Goal: Transaction & Acquisition: Purchase product/service

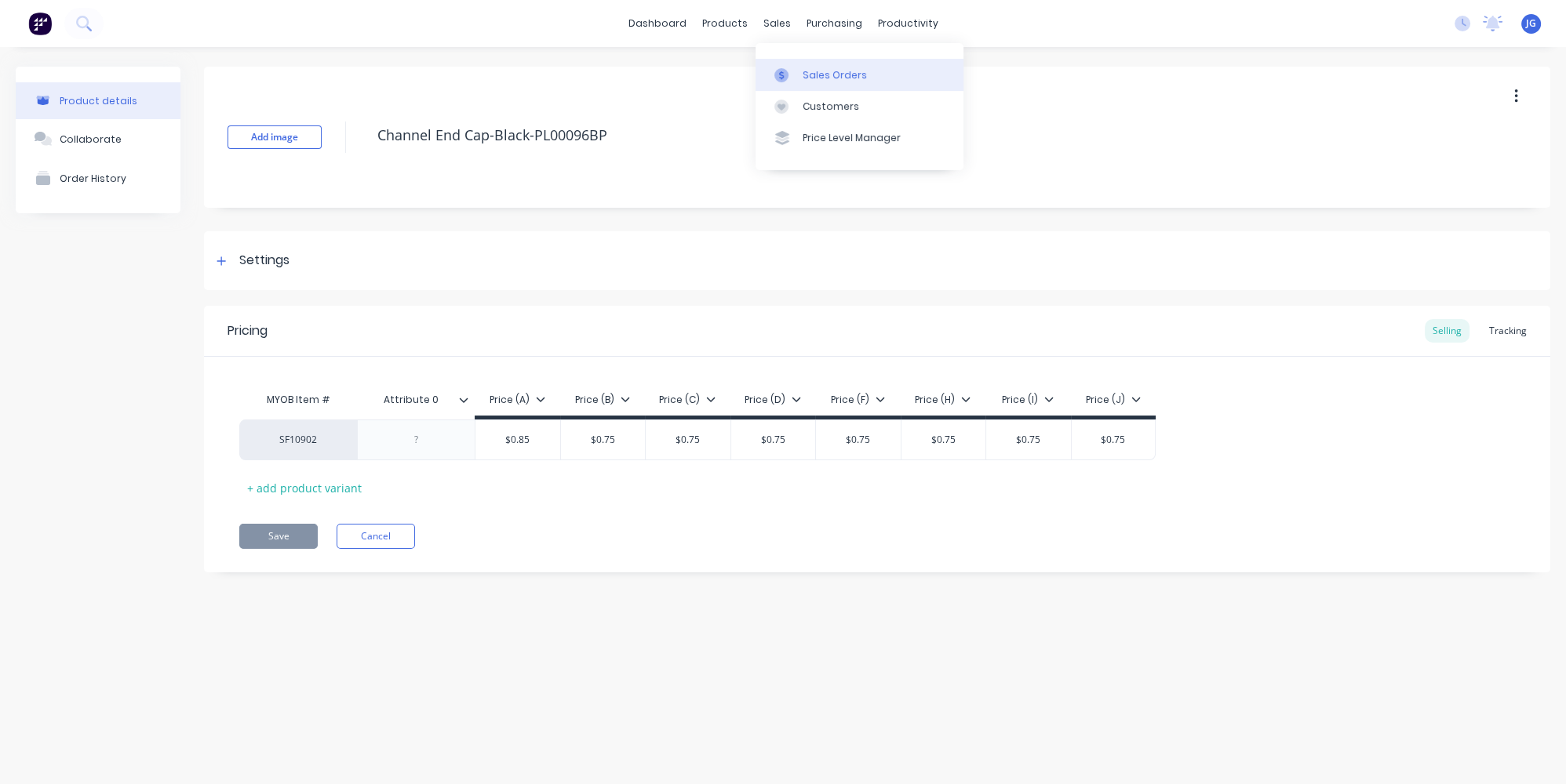
drag, startPoint x: 810, startPoint y: 66, endPoint x: 766, endPoint y: 66, distance: 44.0
click at [810, 66] on link "Sales Orders" at bounding box center [859, 74] width 208 height 31
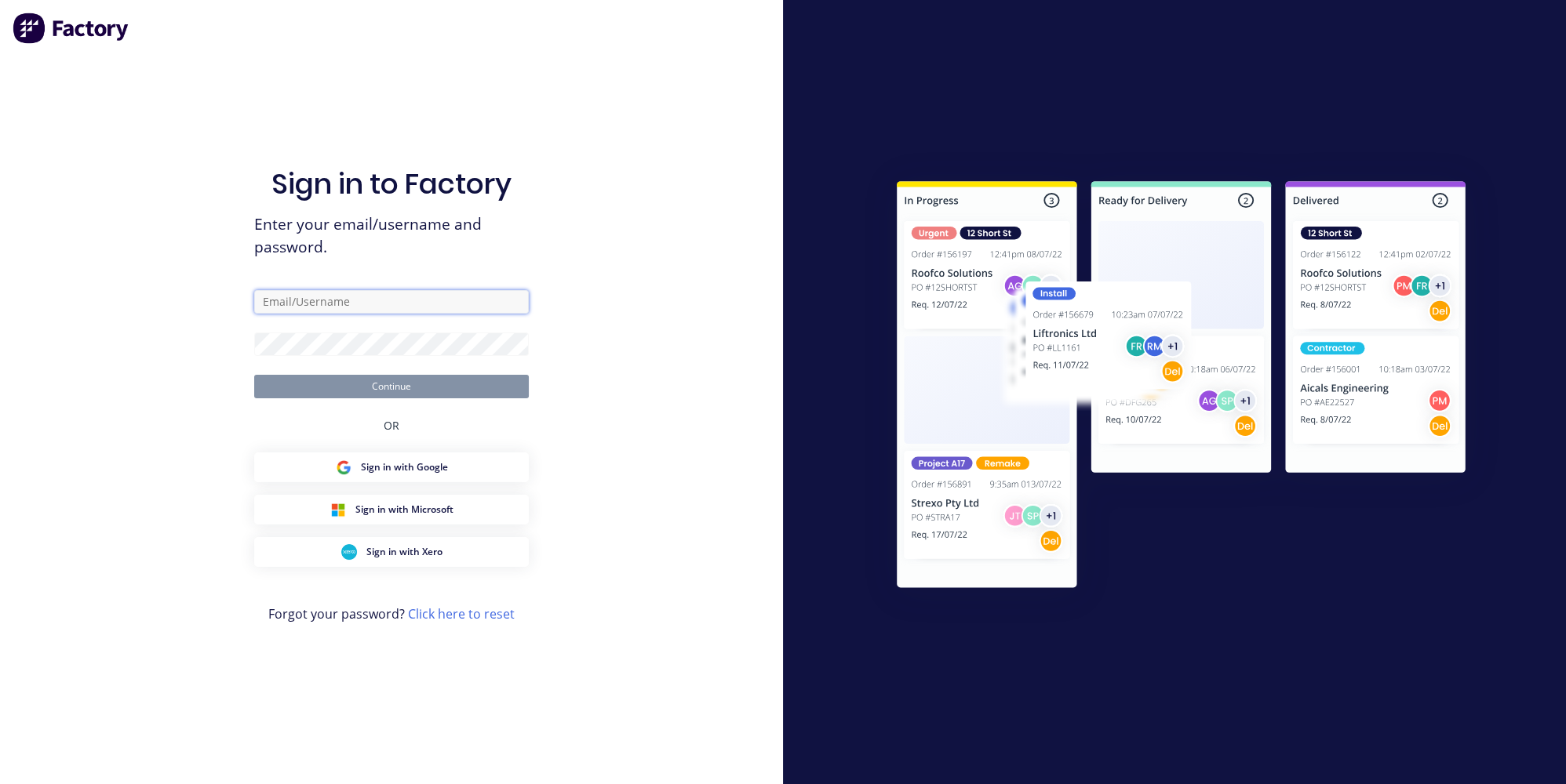
type input "jessica@dynamicsteelform.com.au"
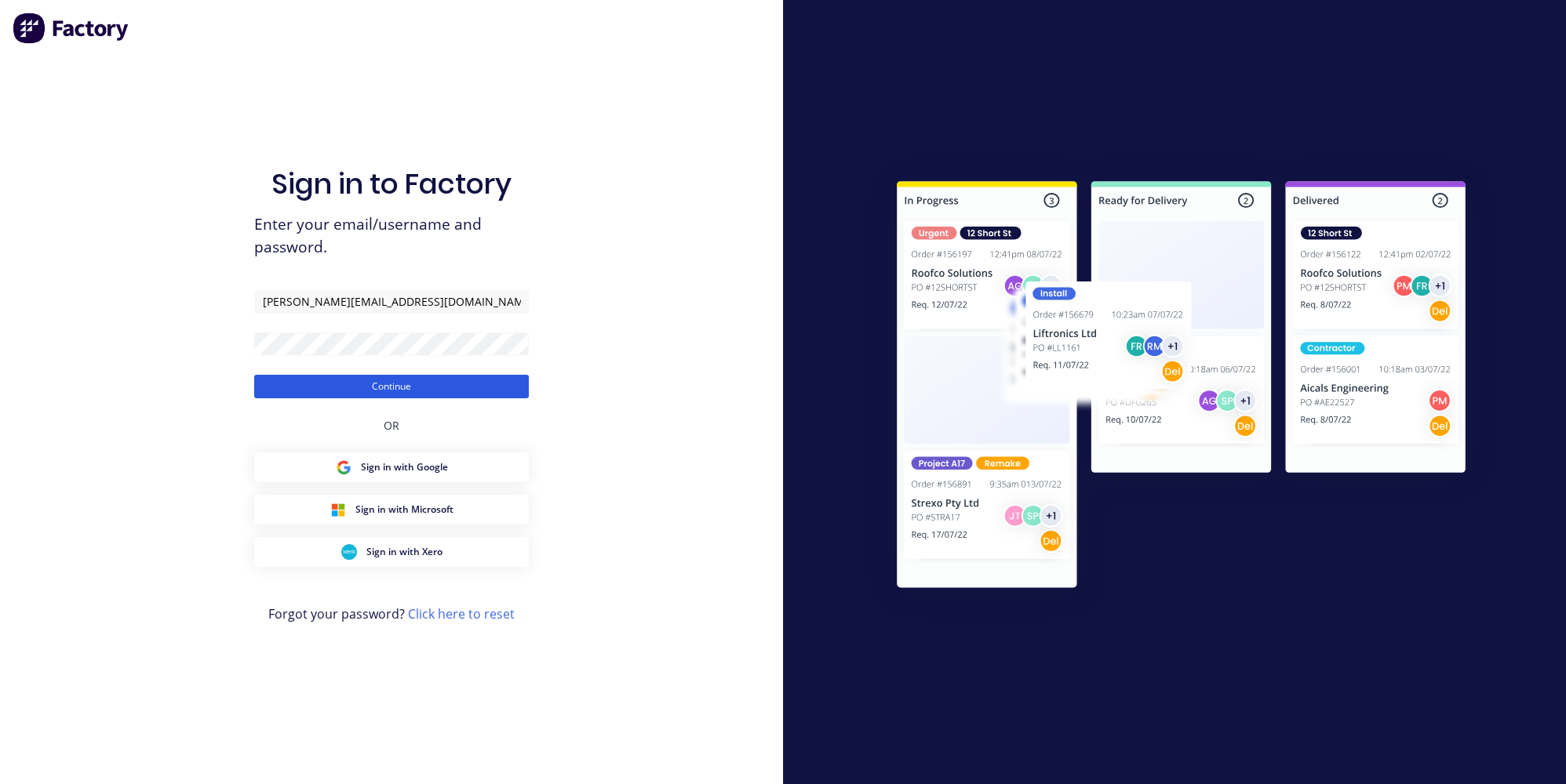
click at [380, 386] on button "Continue" at bounding box center [391, 387] width 275 height 24
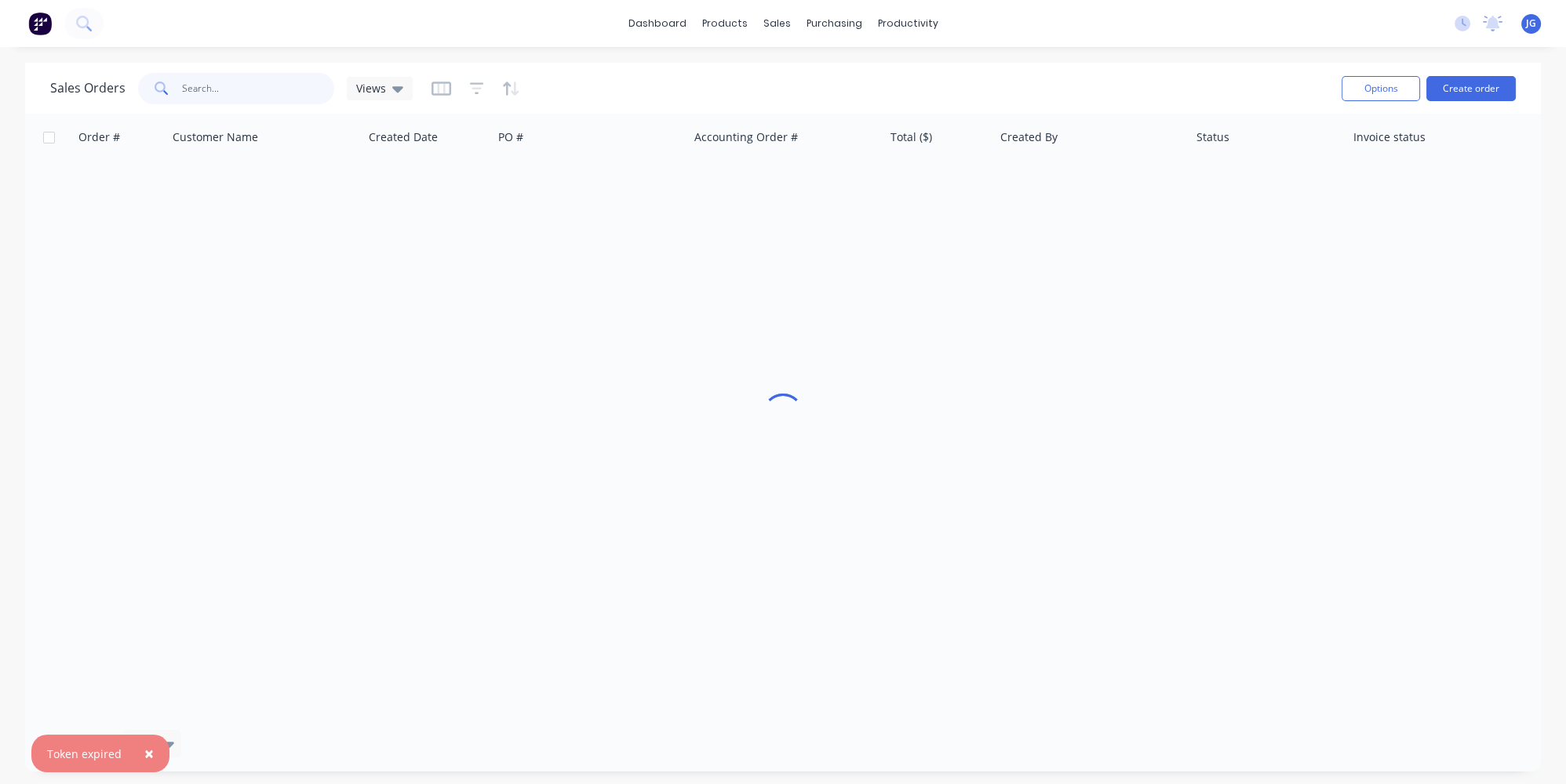
click at [296, 78] on input "text" at bounding box center [259, 88] width 153 height 31
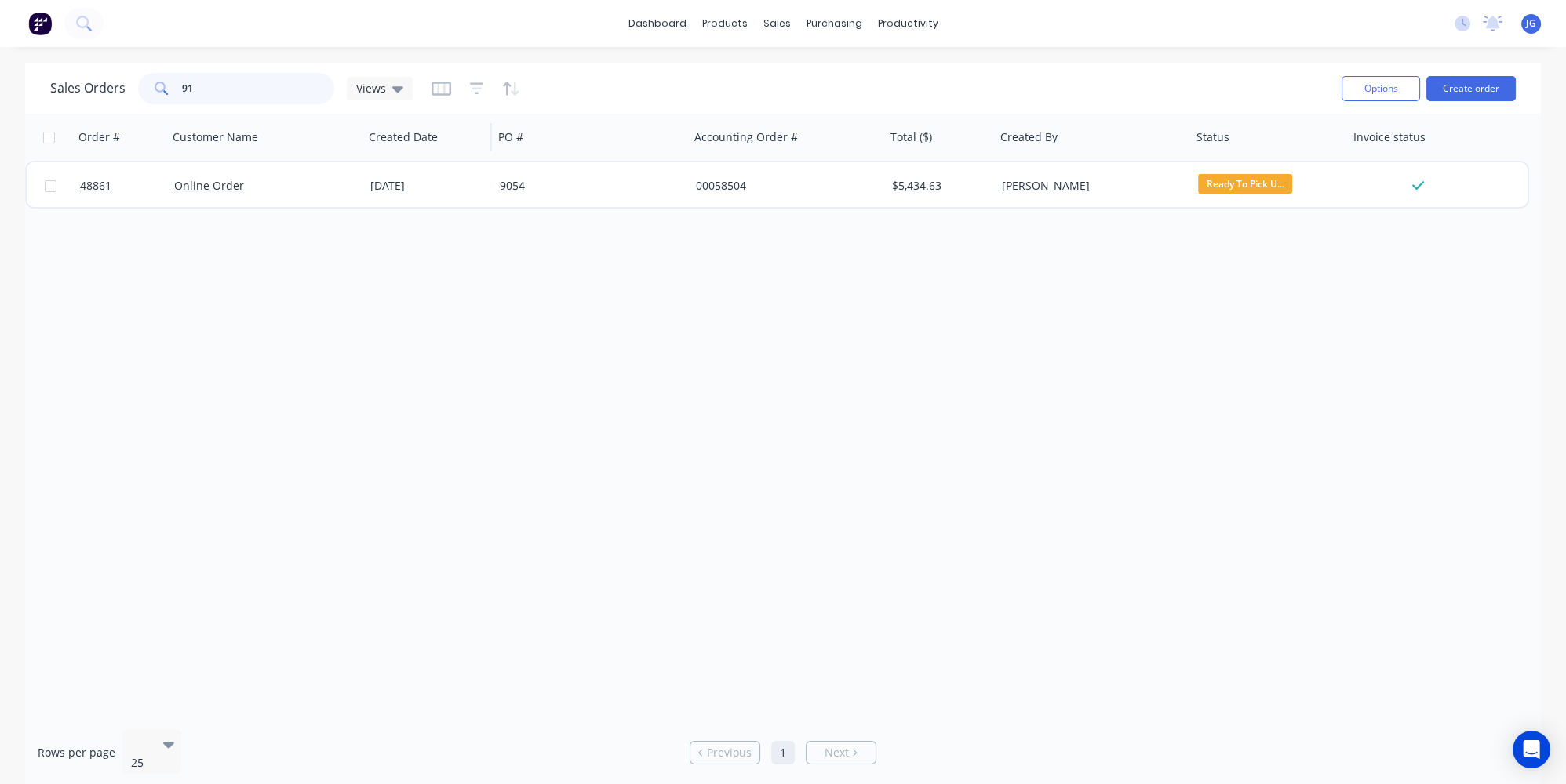
type input "9"
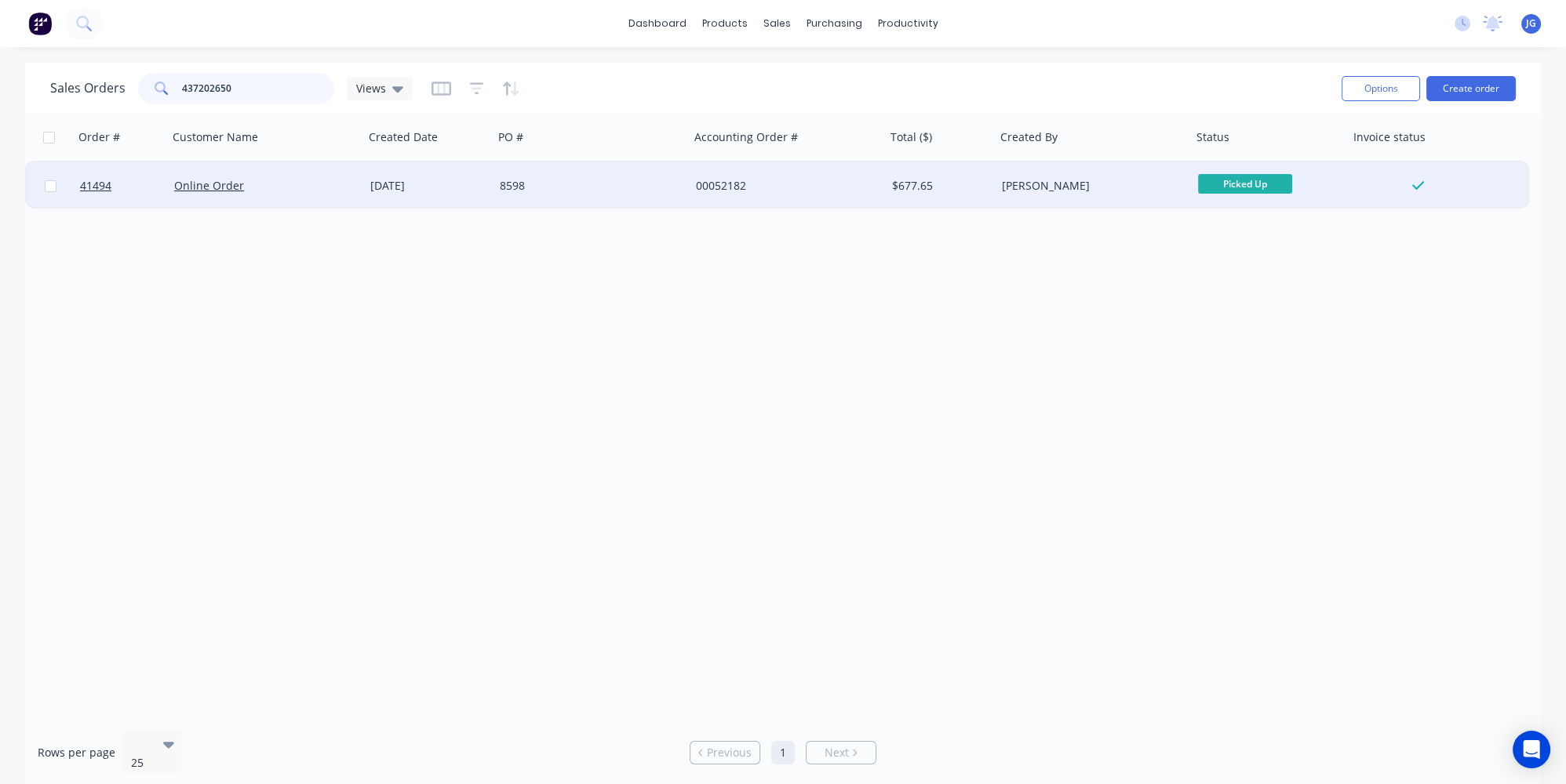
type input "437202650"
click at [314, 181] on div "Online Order" at bounding box center [261, 186] width 174 height 16
click at [238, 184] on link "Online Order" at bounding box center [208, 186] width 70 height 15
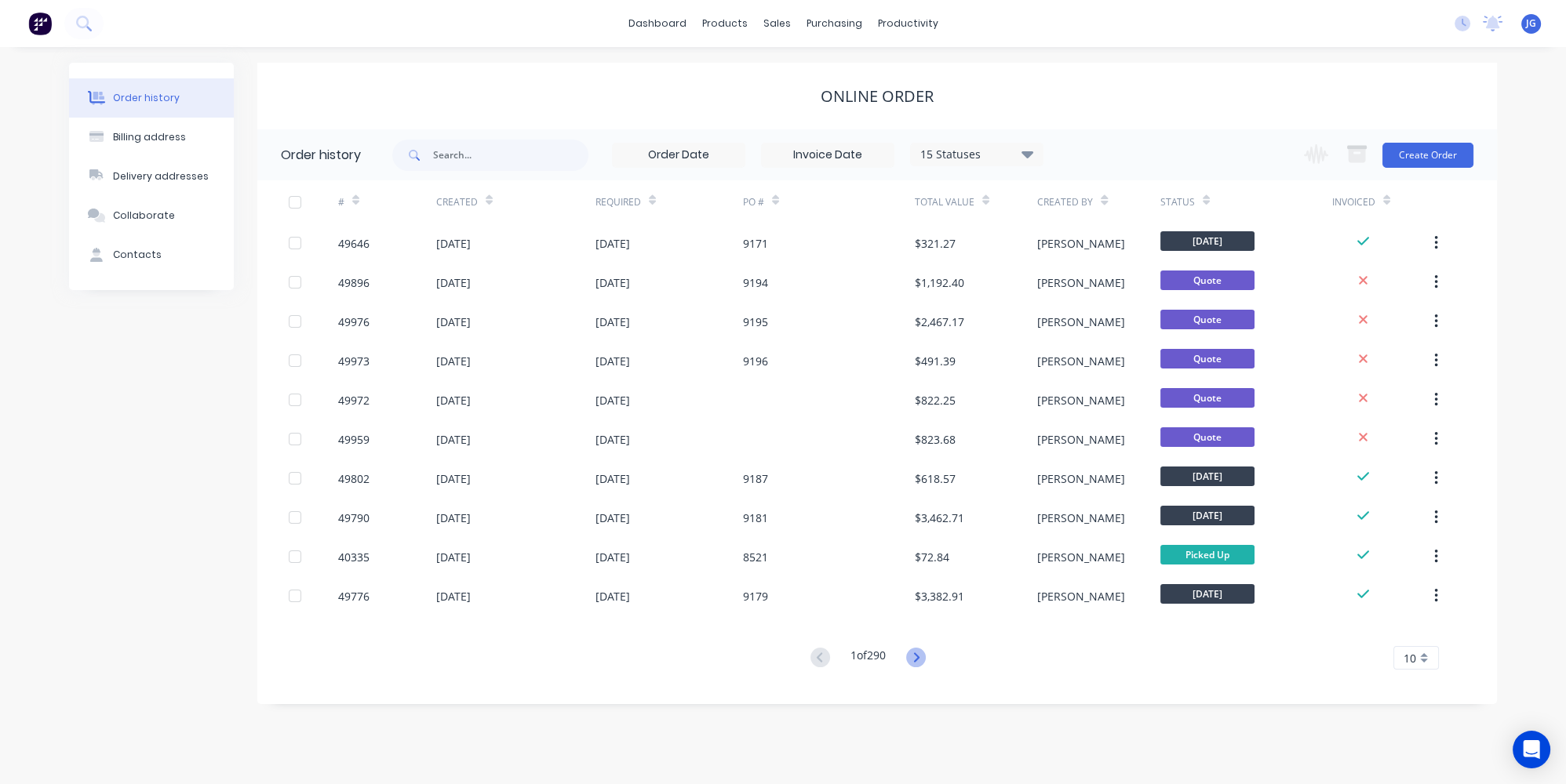
click at [915, 652] on icon at bounding box center [915, 657] width 19 height 19
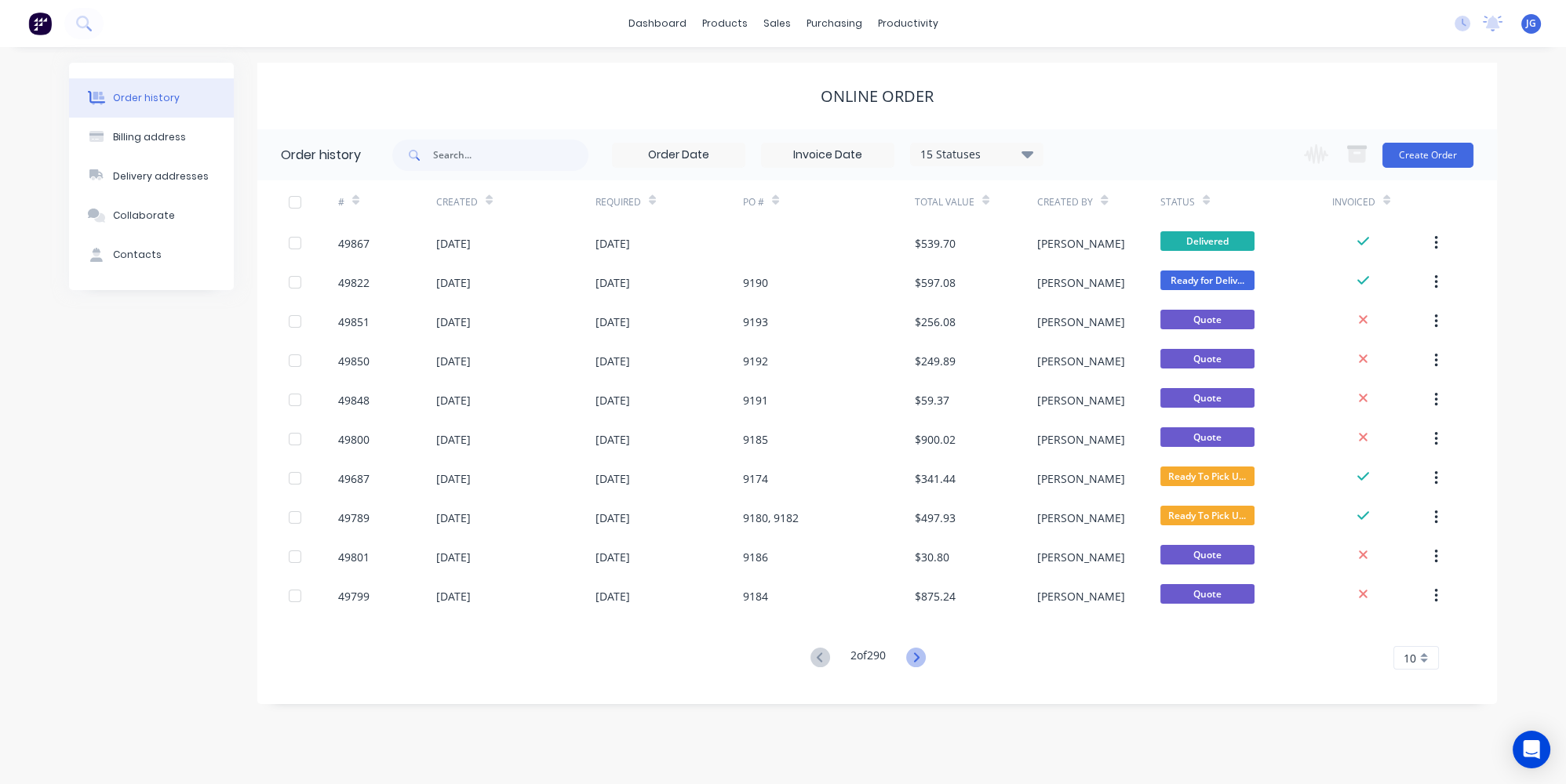
click at [914, 655] on icon at bounding box center [915, 657] width 19 height 19
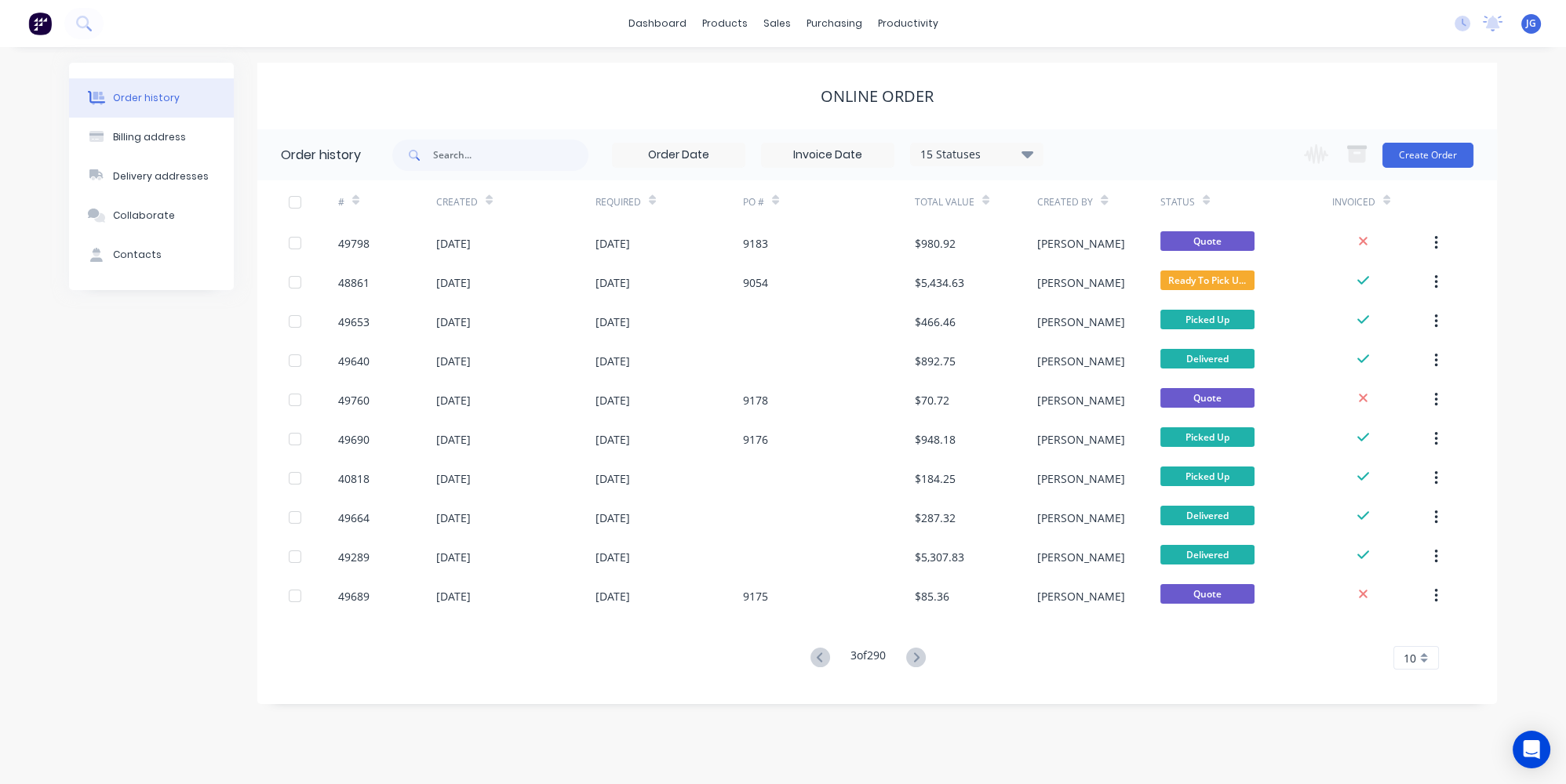
click at [817, 667] on button at bounding box center [820, 658] width 29 height 23
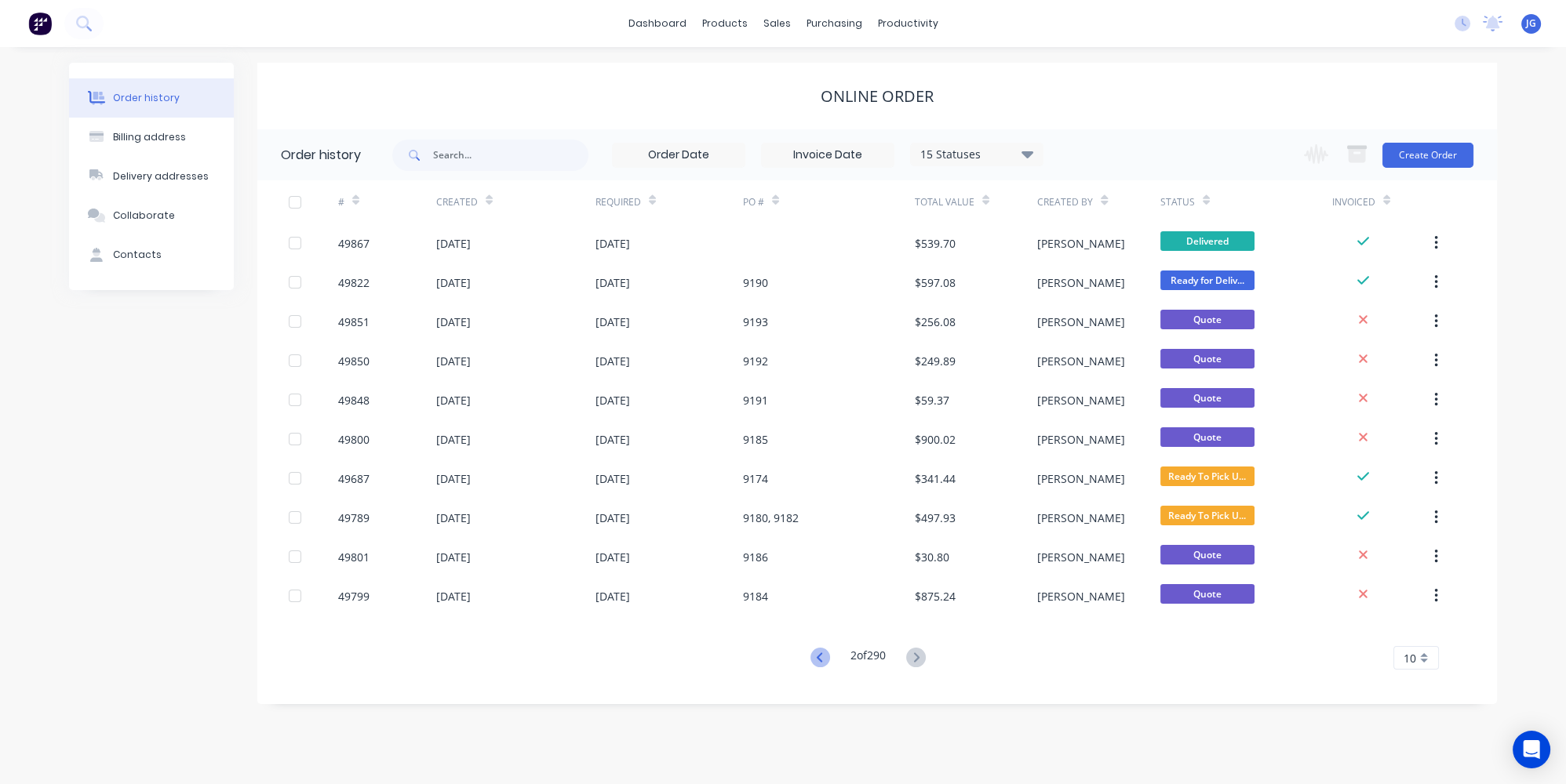
click at [819, 656] on icon at bounding box center [820, 657] width 19 height 19
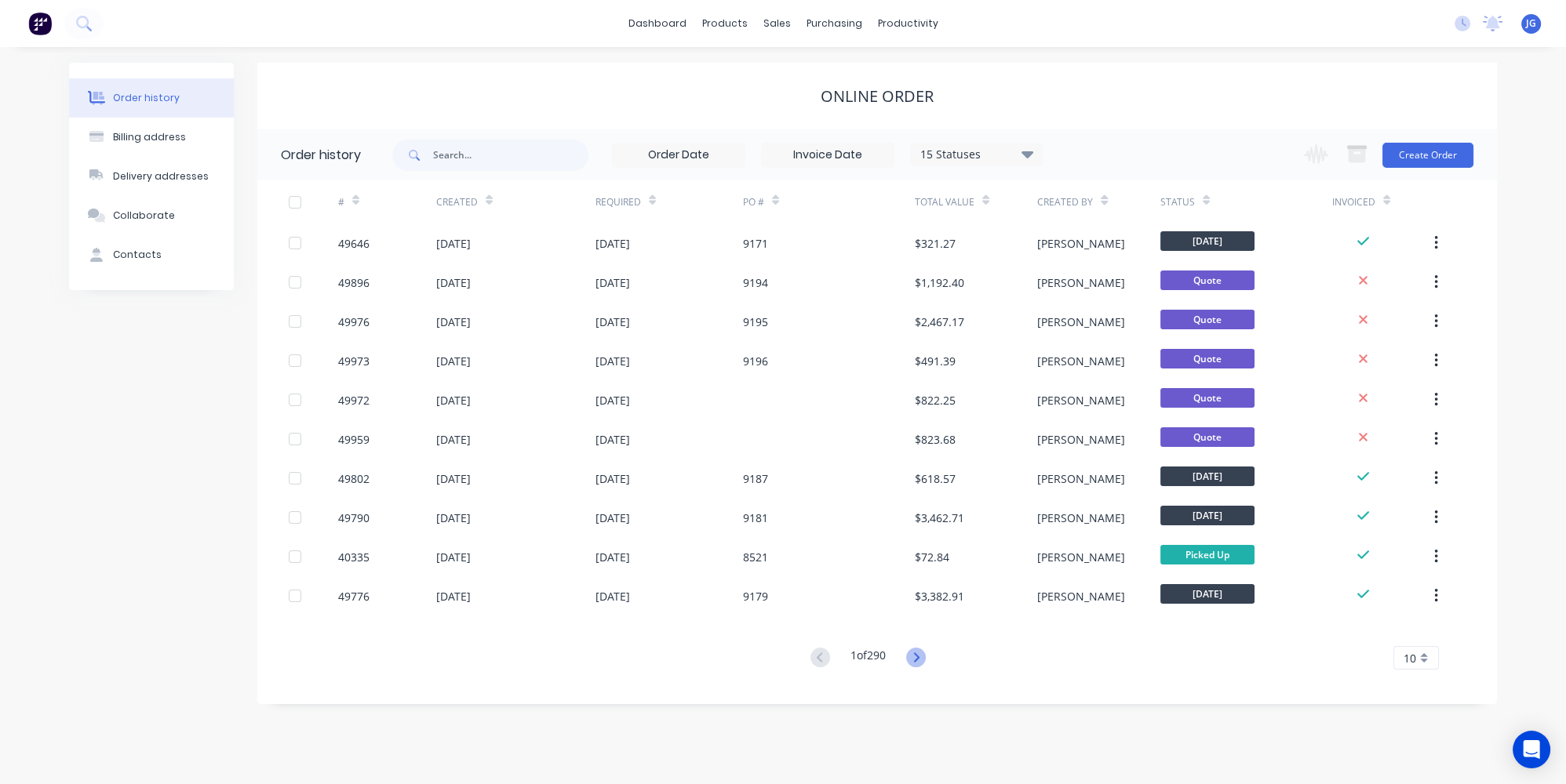
click at [910, 660] on icon at bounding box center [915, 657] width 19 height 19
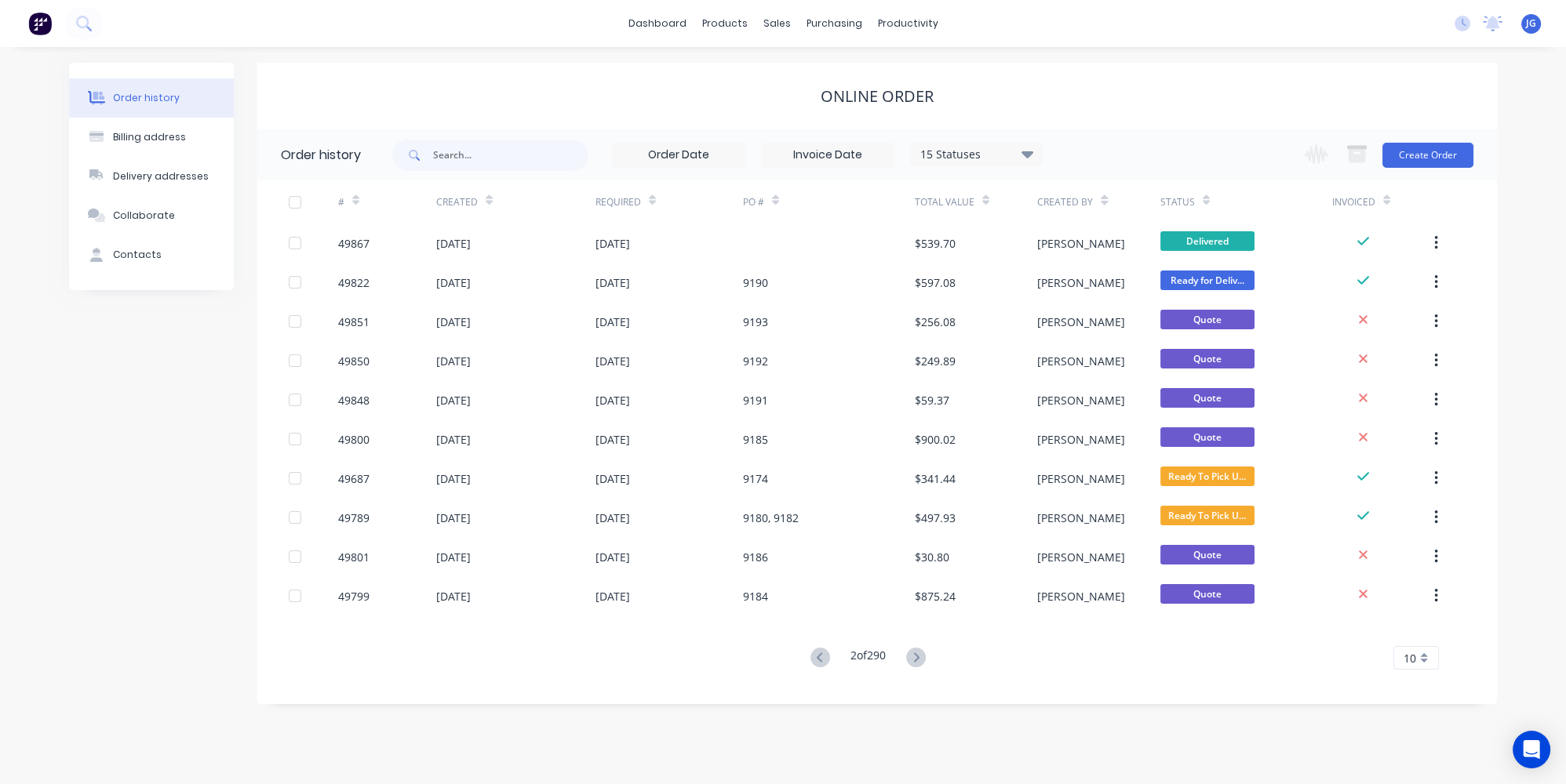
click at [910, 660] on icon at bounding box center [915, 657] width 19 height 19
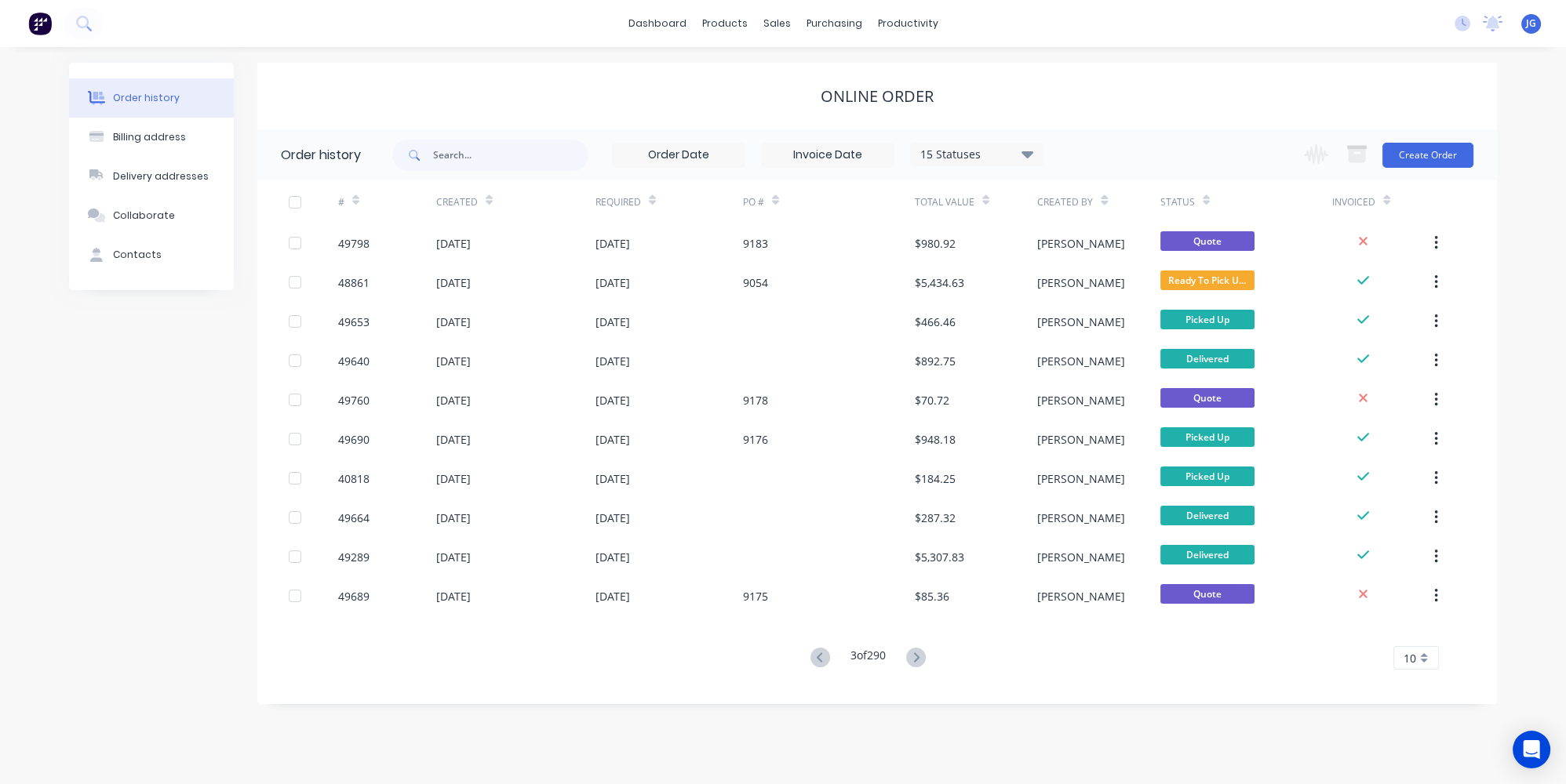
click at [910, 660] on icon at bounding box center [915, 657] width 19 height 19
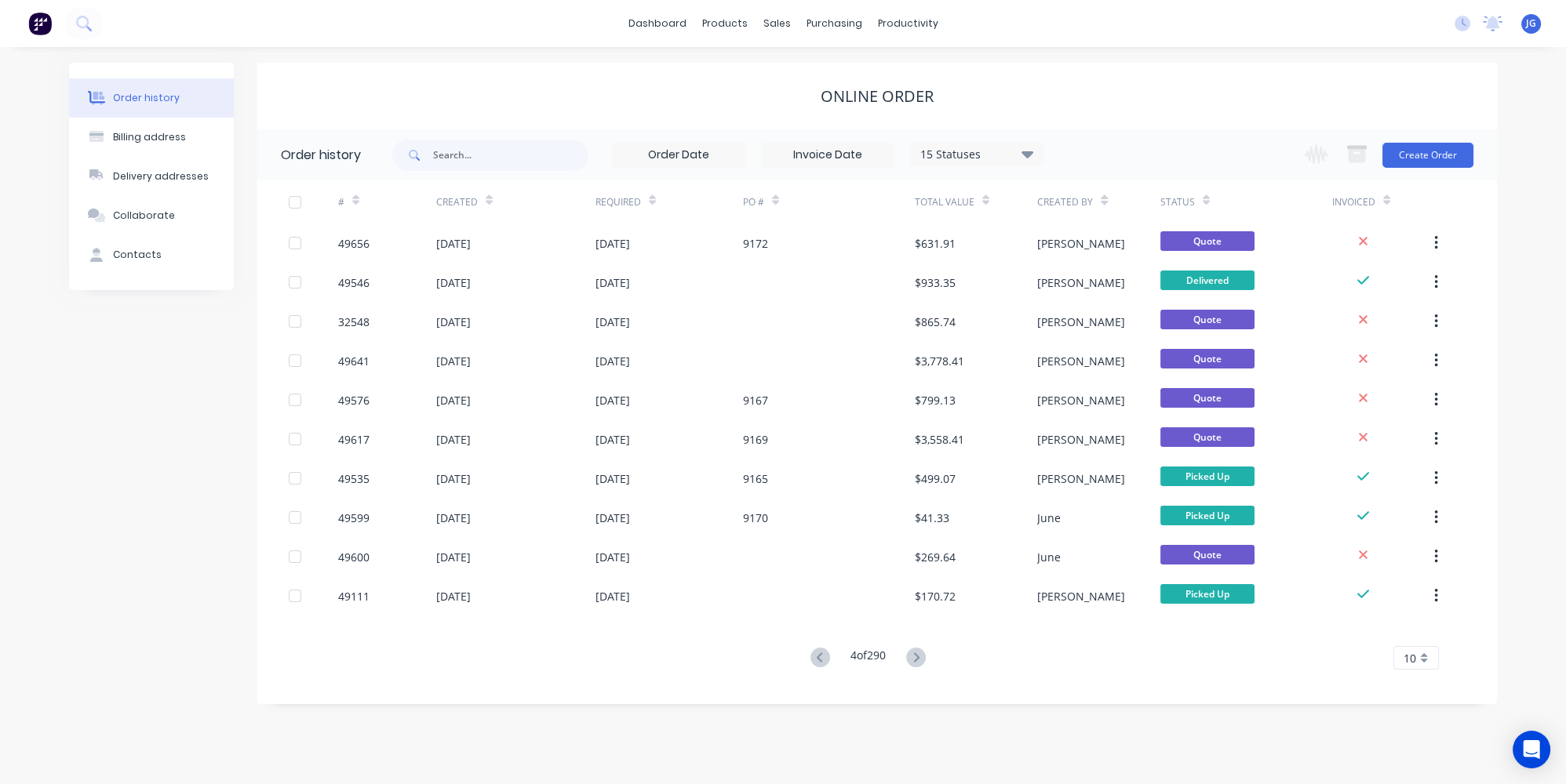
click at [910, 660] on icon at bounding box center [915, 657] width 19 height 19
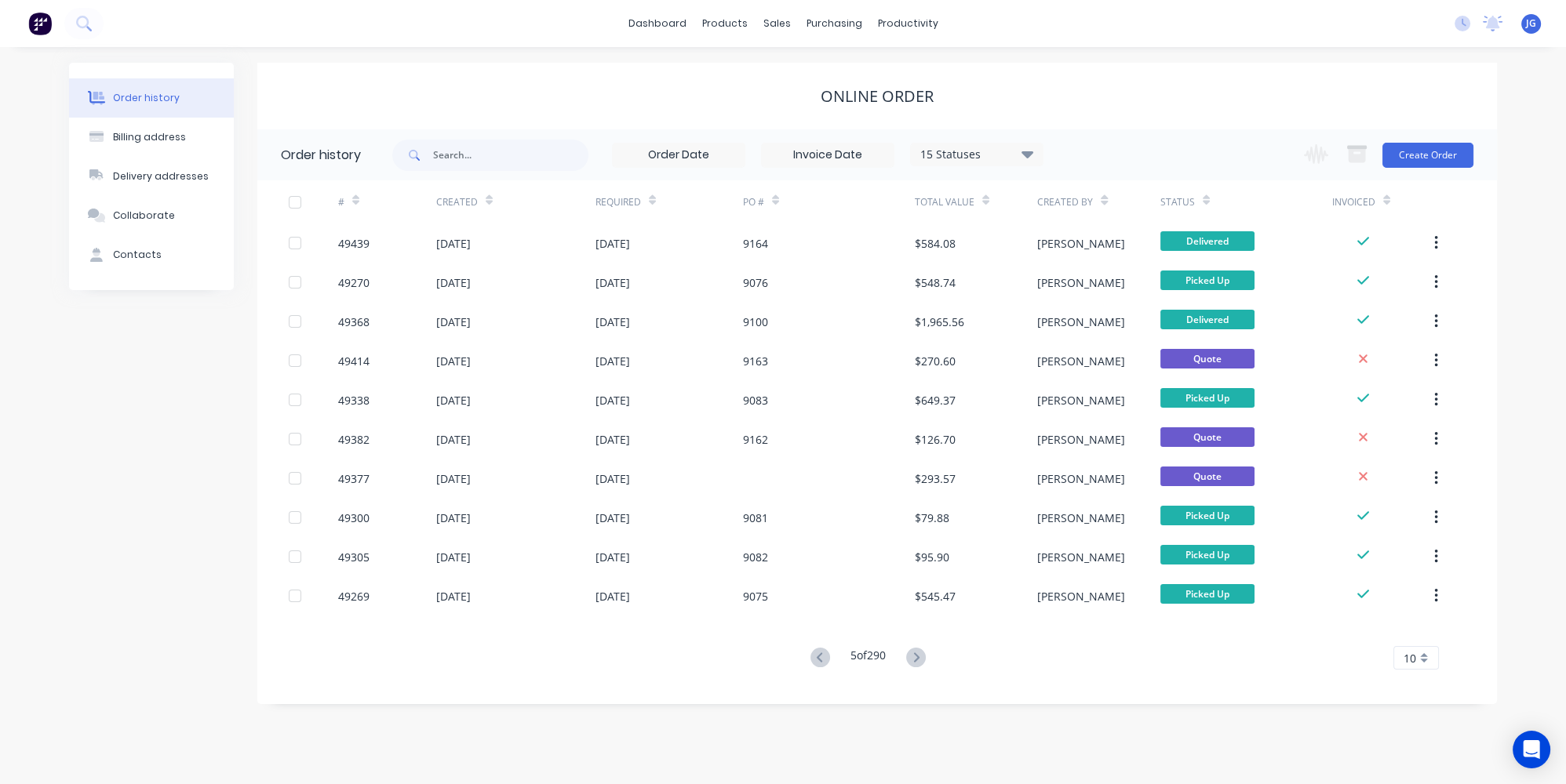
click at [910, 660] on icon at bounding box center [915, 657] width 19 height 19
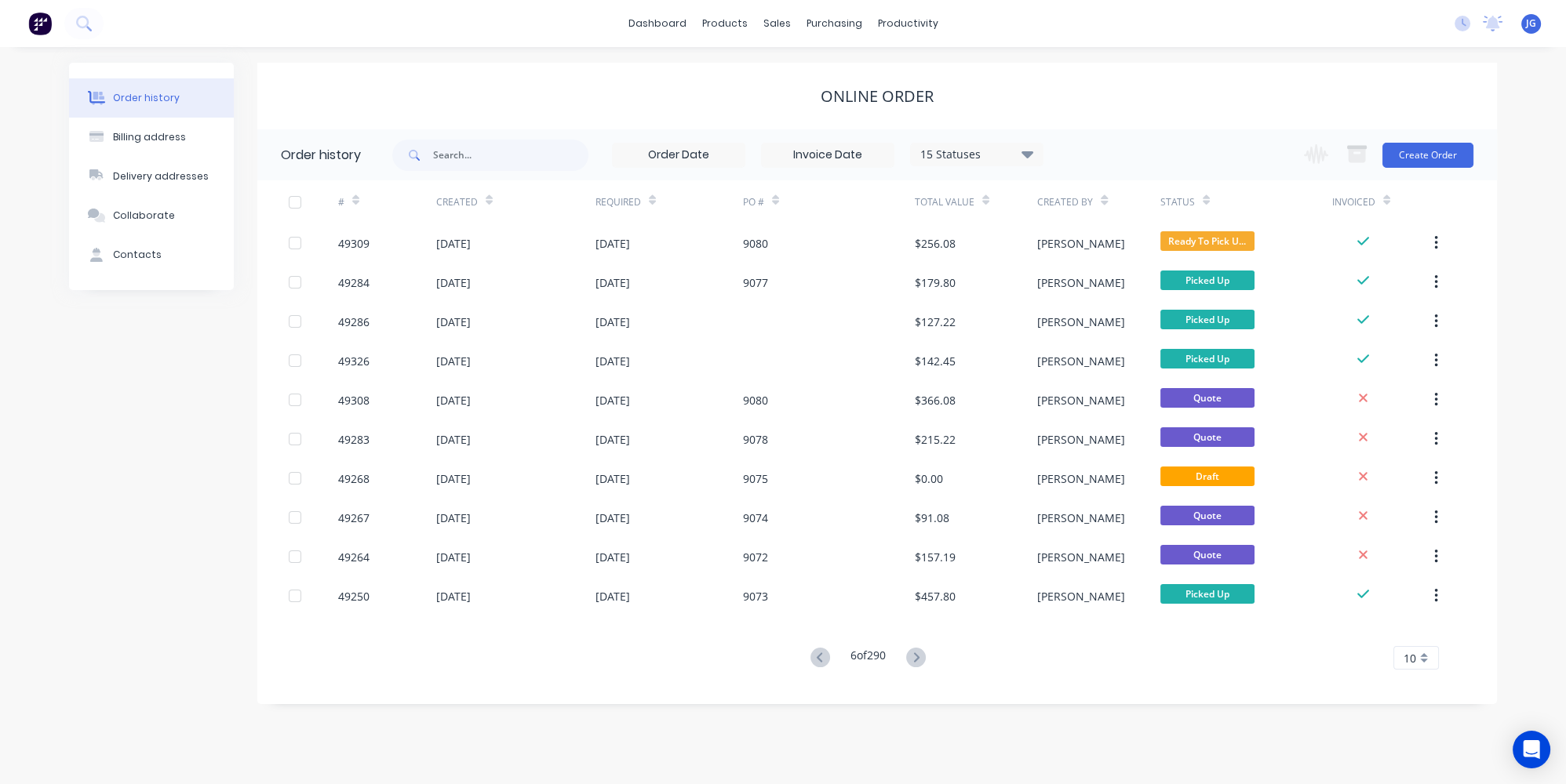
click at [910, 660] on icon at bounding box center [915, 657] width 19 height 19
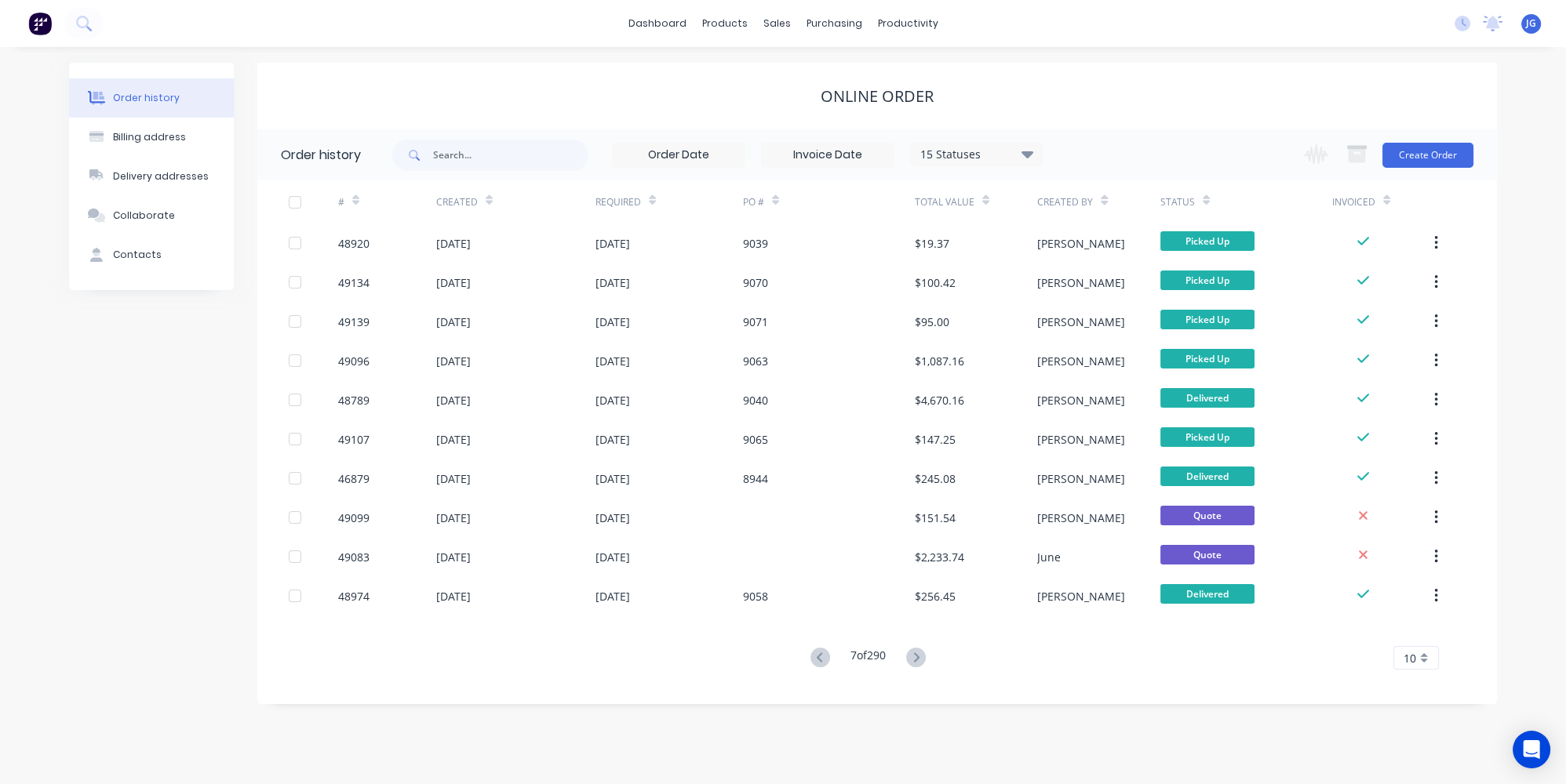
click at [817, 157] on input at bounding box center [827, 155] width 132 height 24
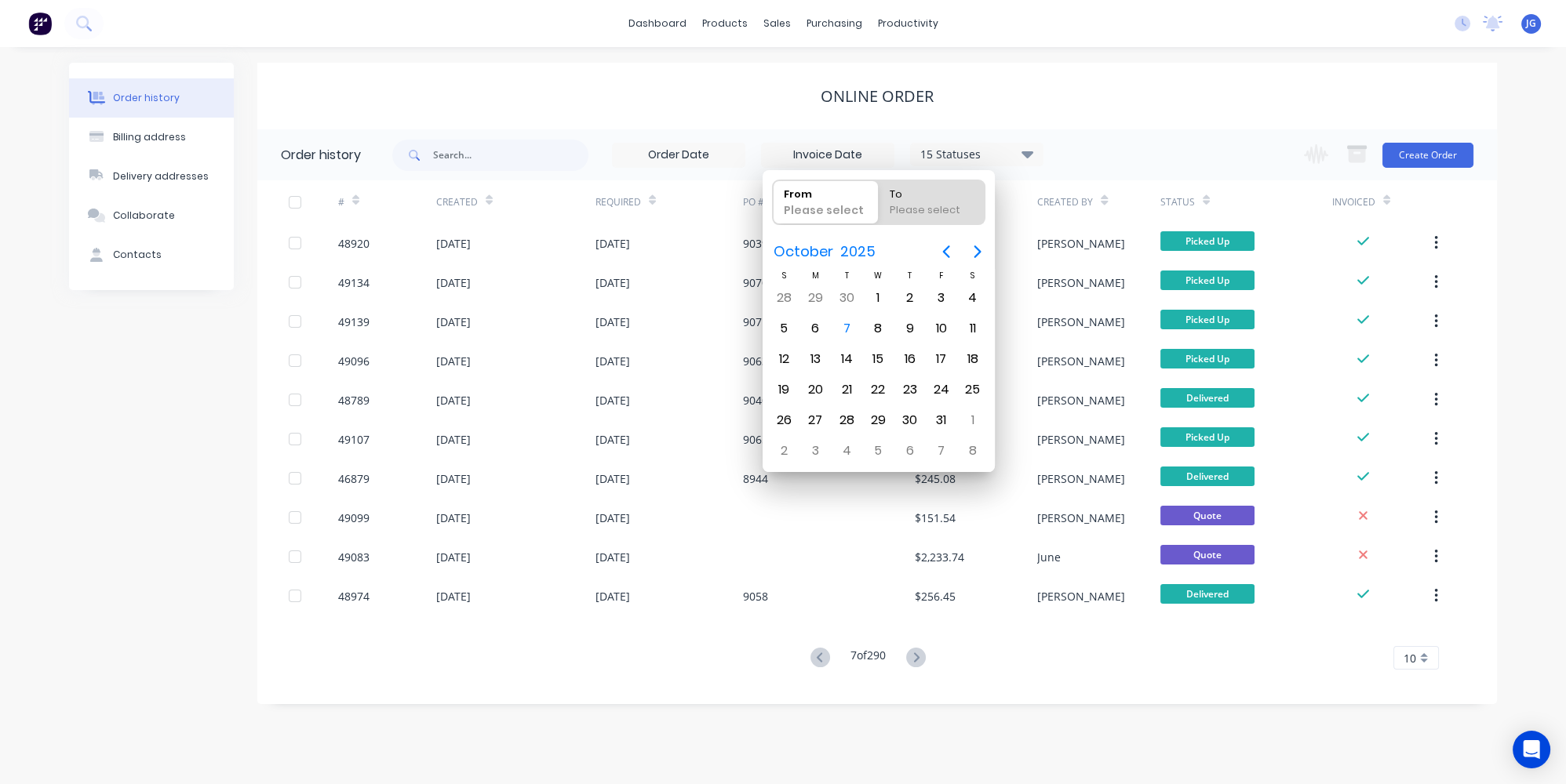
click at [552, 155] on input "text" at bounding box center [510, 155] width 156 height 31
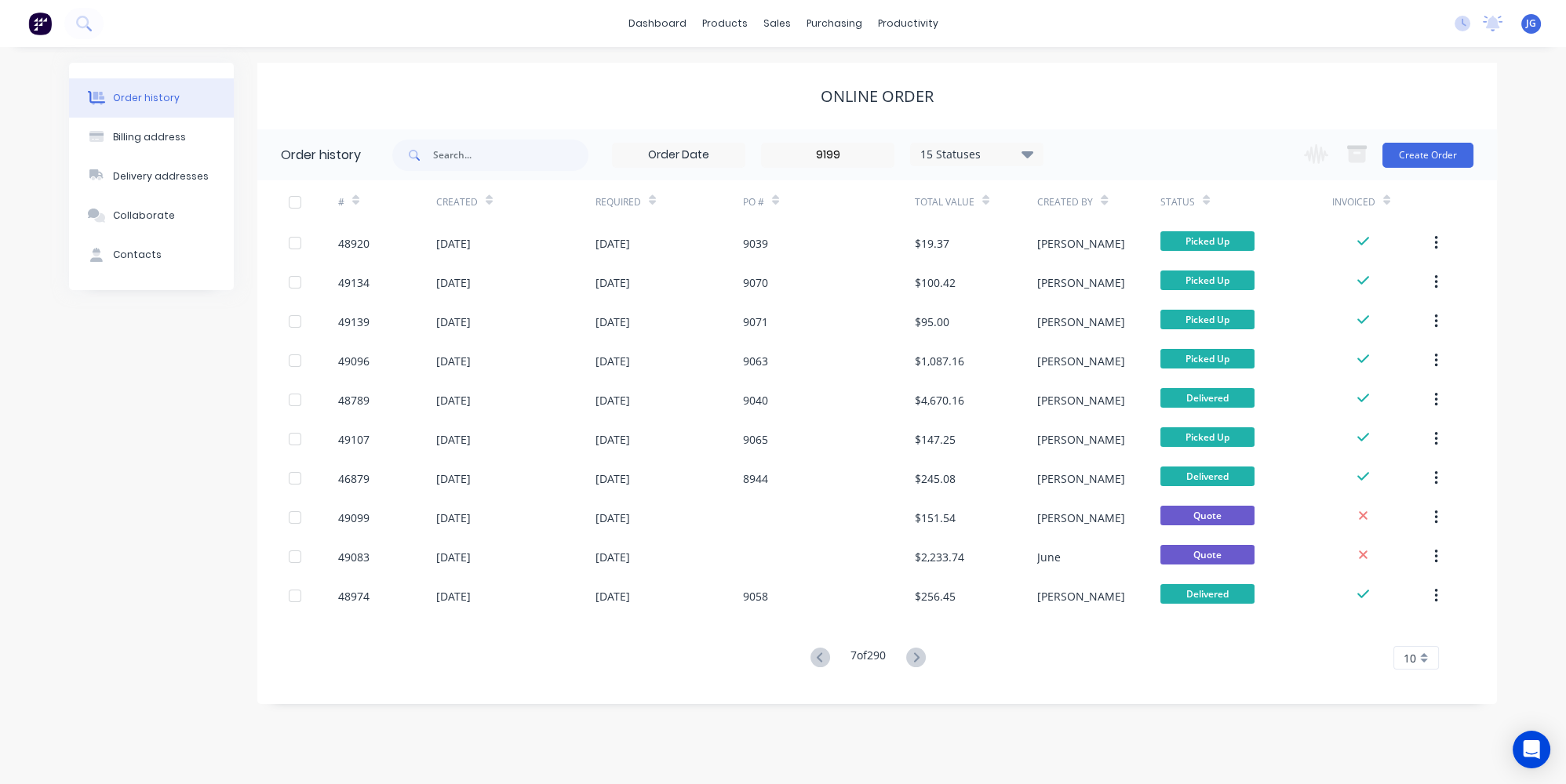
type input "07/10/99"
click at [657, 104] on div "Online Order" at bounding box center [877, 97] width 1240 height 18
click at [471, 151] on input "text" at bounding box center [510, 155] width 156 height 31
type input "9199"
click at [464, 110] on div "Online Order" at bounding box center [877, 96] width 1240 height 66
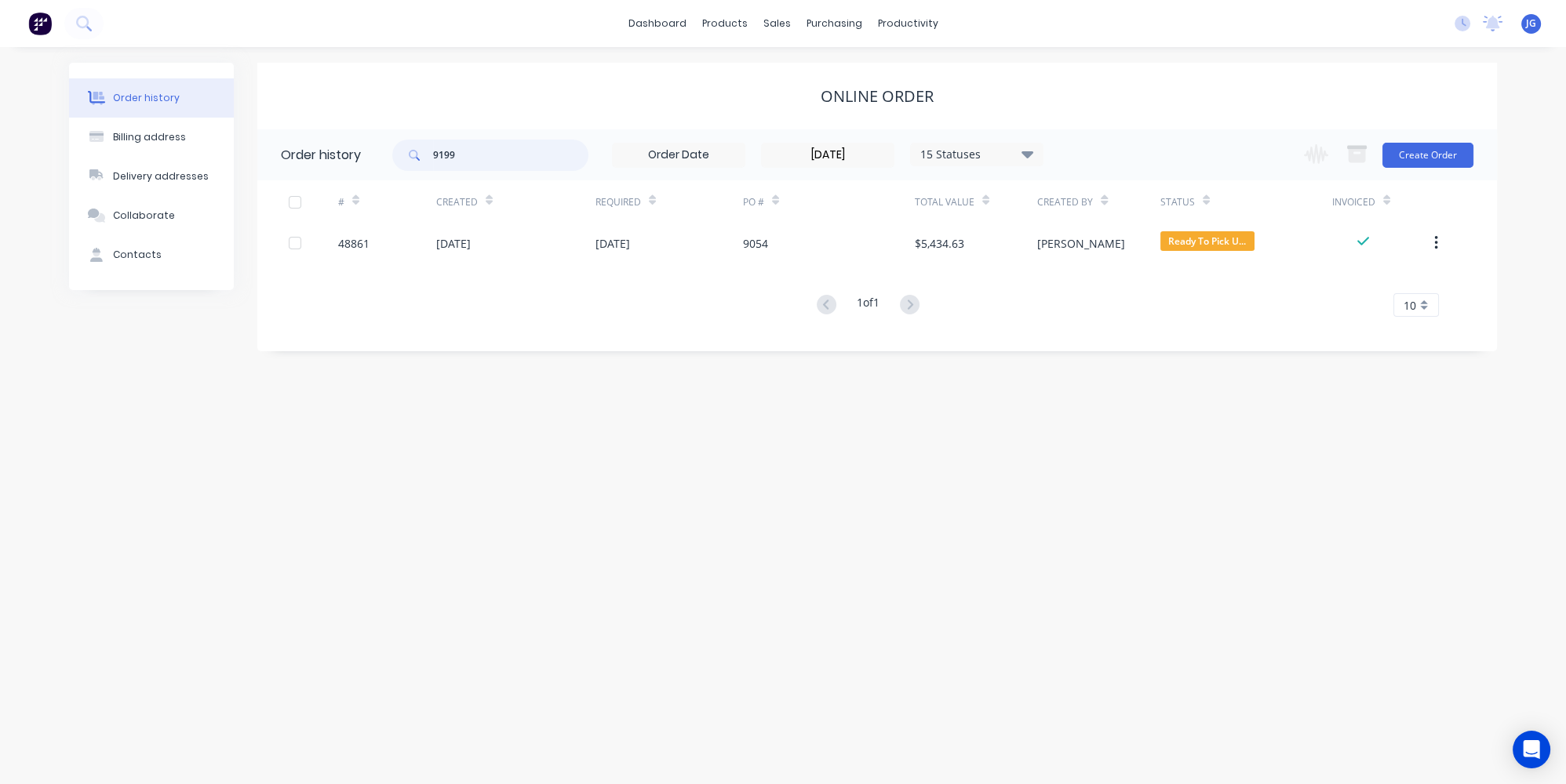
drag, startPoint x: 497, startPoint y: 146, endPoint x: 435, endPoint y: 152, distance: 62.3
click at [435, 152] on input "9199" at bounding box center [510, 155] width 156 height 31
click at [804, 104] on div "Customers" at bounding box center [830, 107] width 56 height 14
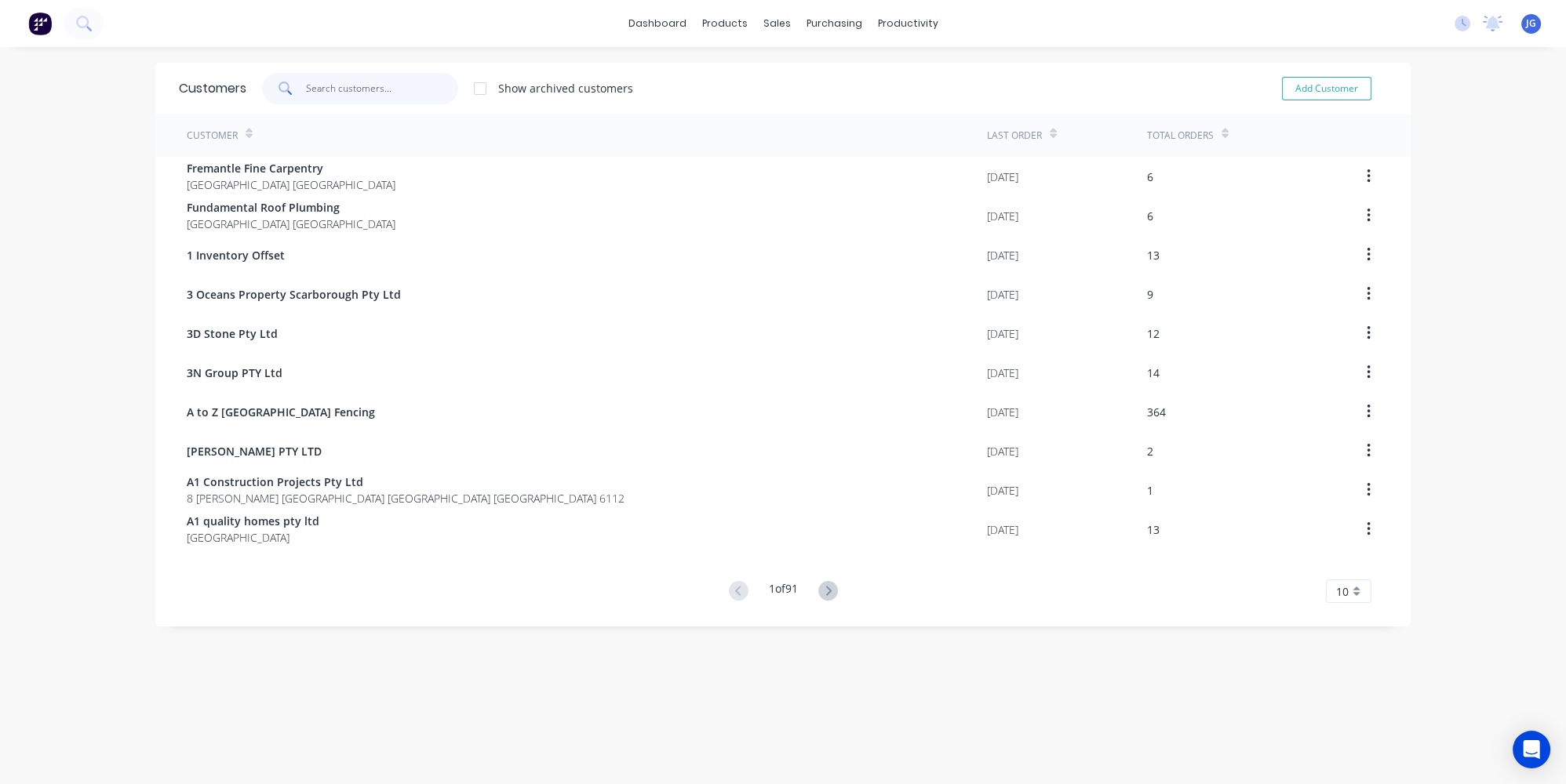
click at [404, 78] on input "text" at bounding box center [382, 88] width 153 height 31
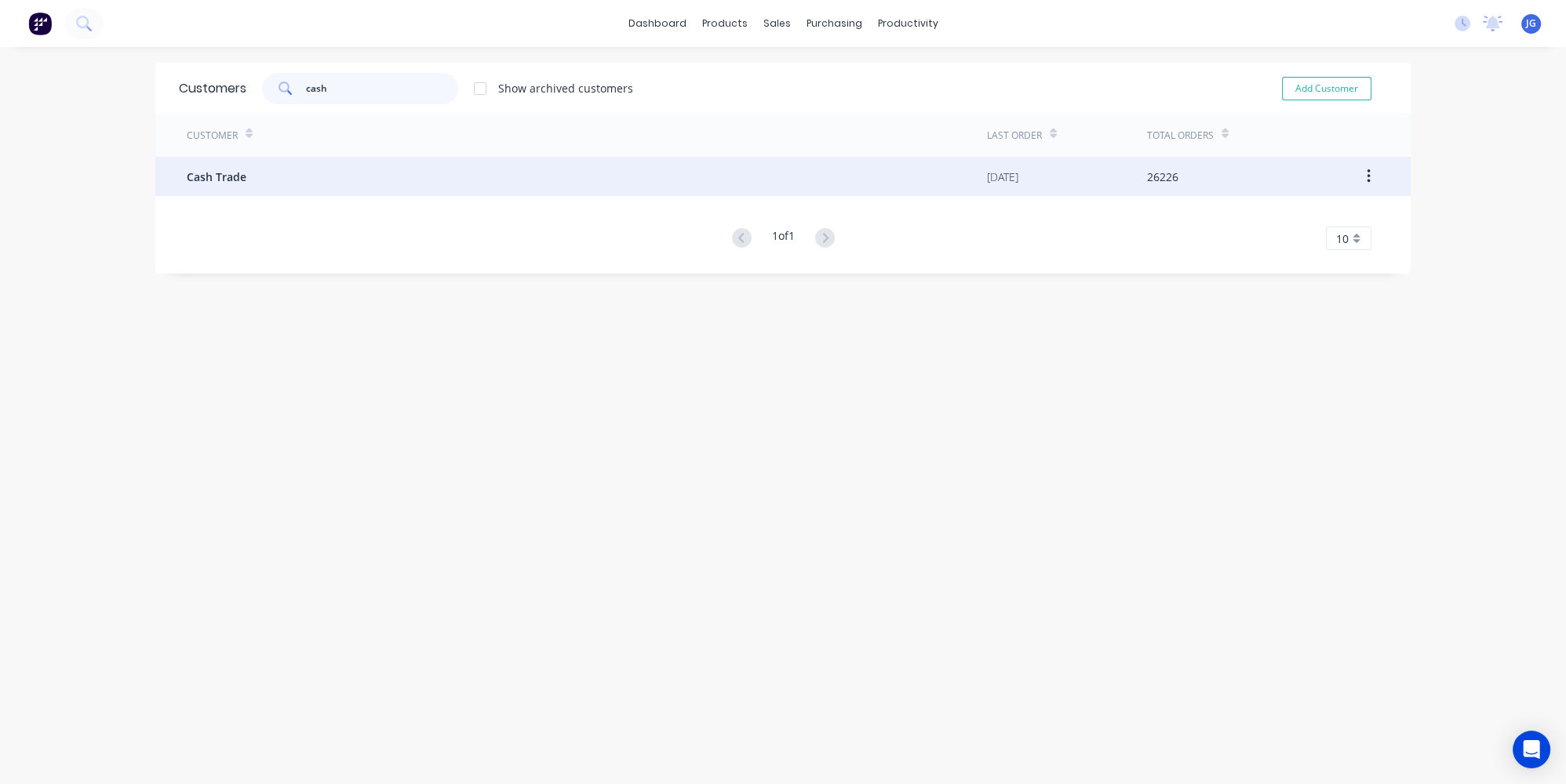
type input "cash"
click at [261, 183] on div "Cash Trade" at bounding box center [587, 176] width 800 height 39
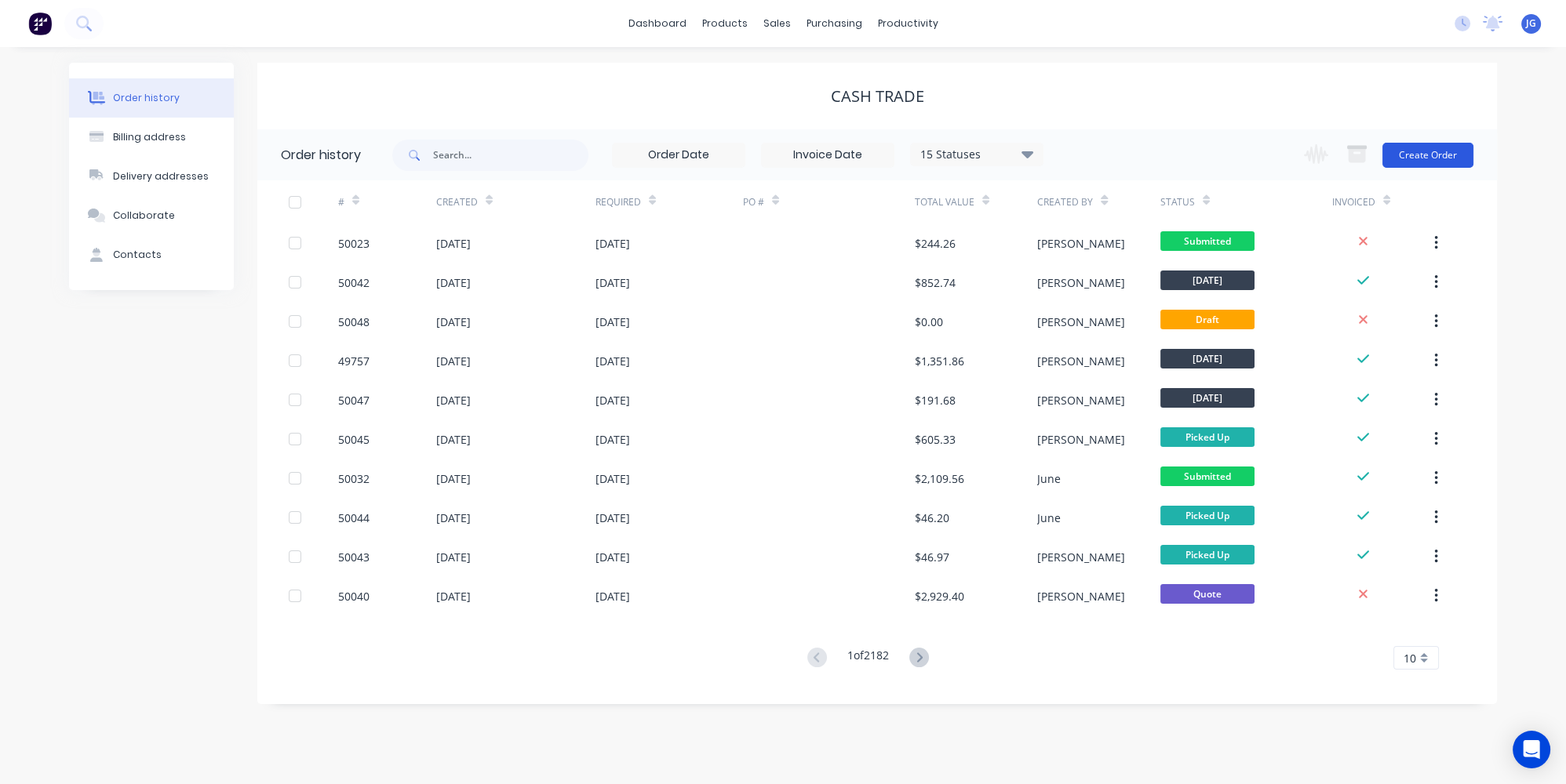
click at [1421, 159] on button "Create Order" at bounding box center [1427, 155] width 91 height 25
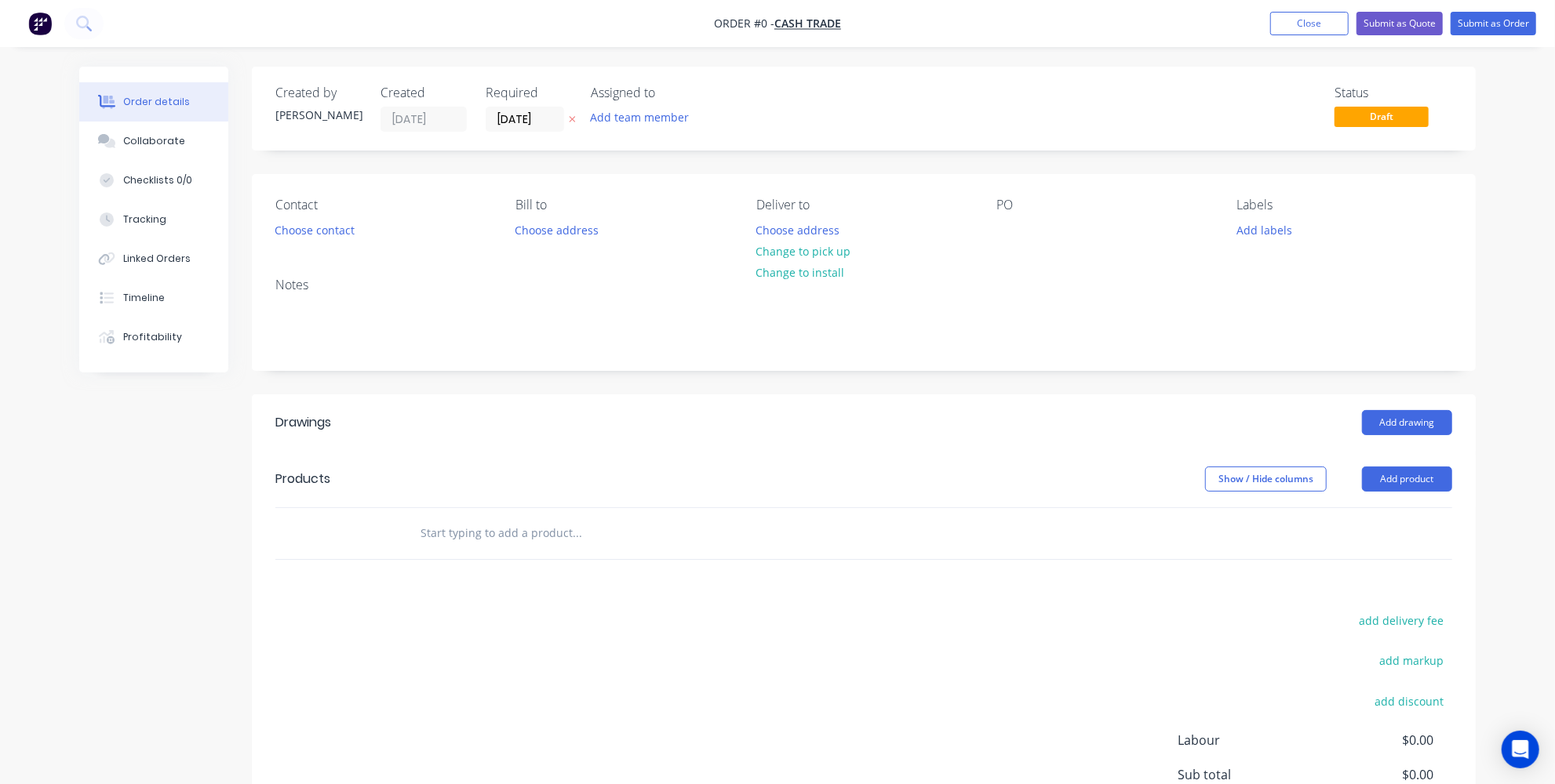
click at [39, 21] on img "button" at bounding box center [40, 24] width 24 height 24
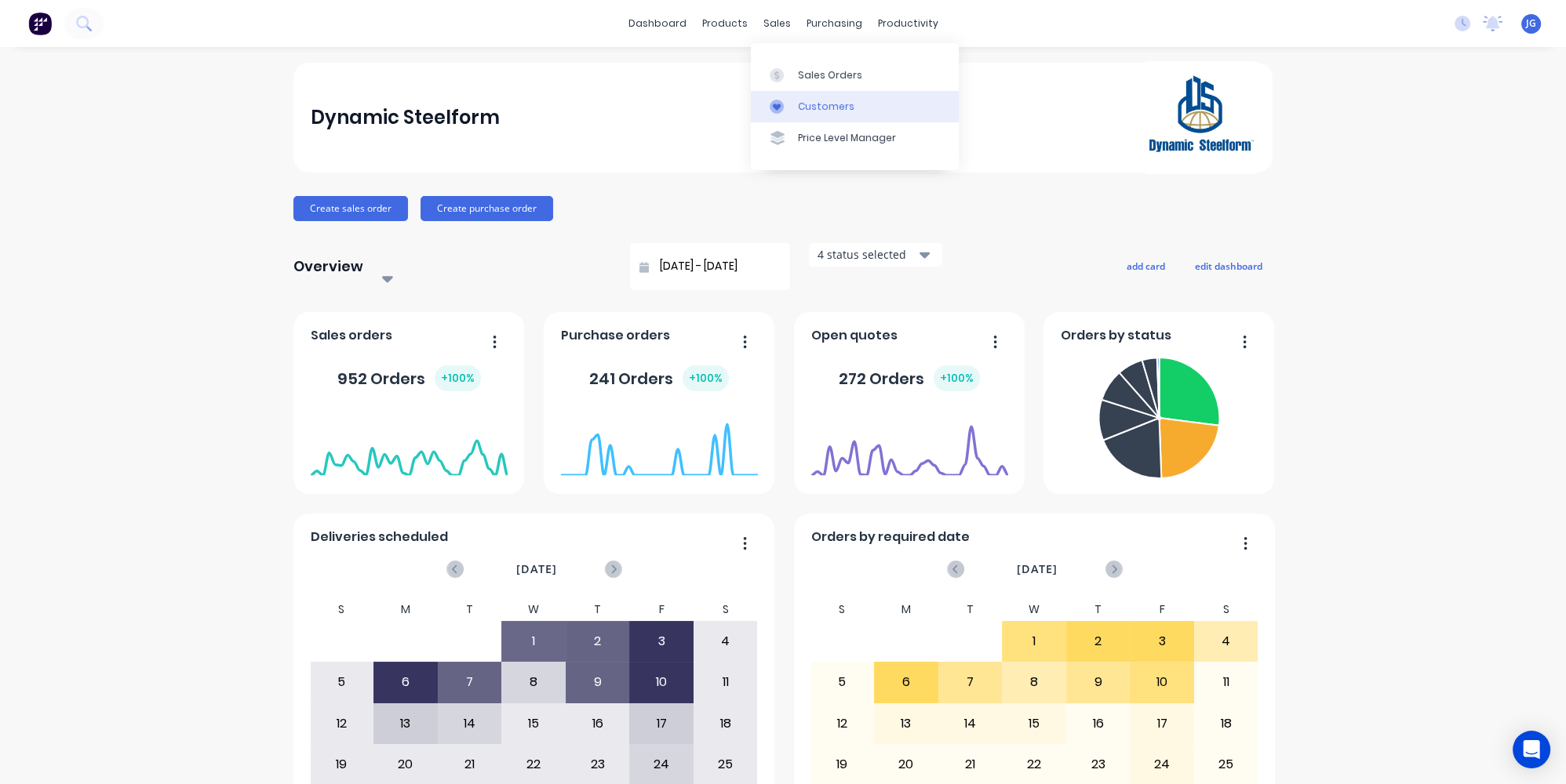
click at [799, 100] on div "Customers" at bounding box center [825, 107] width 56 height 14
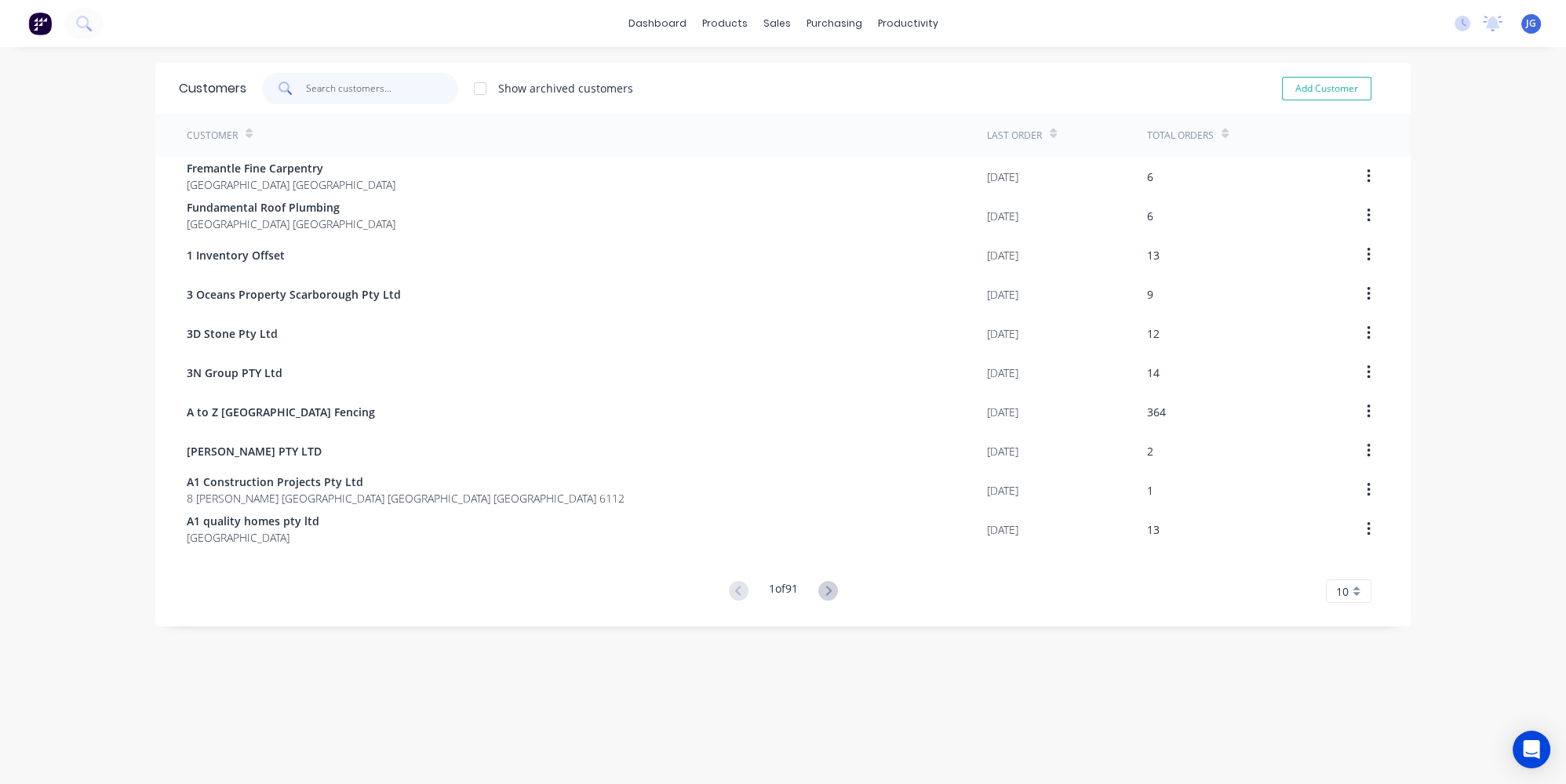
click at [372, 86] on input "text" at bounding box center [382, 88] width 153 height 31
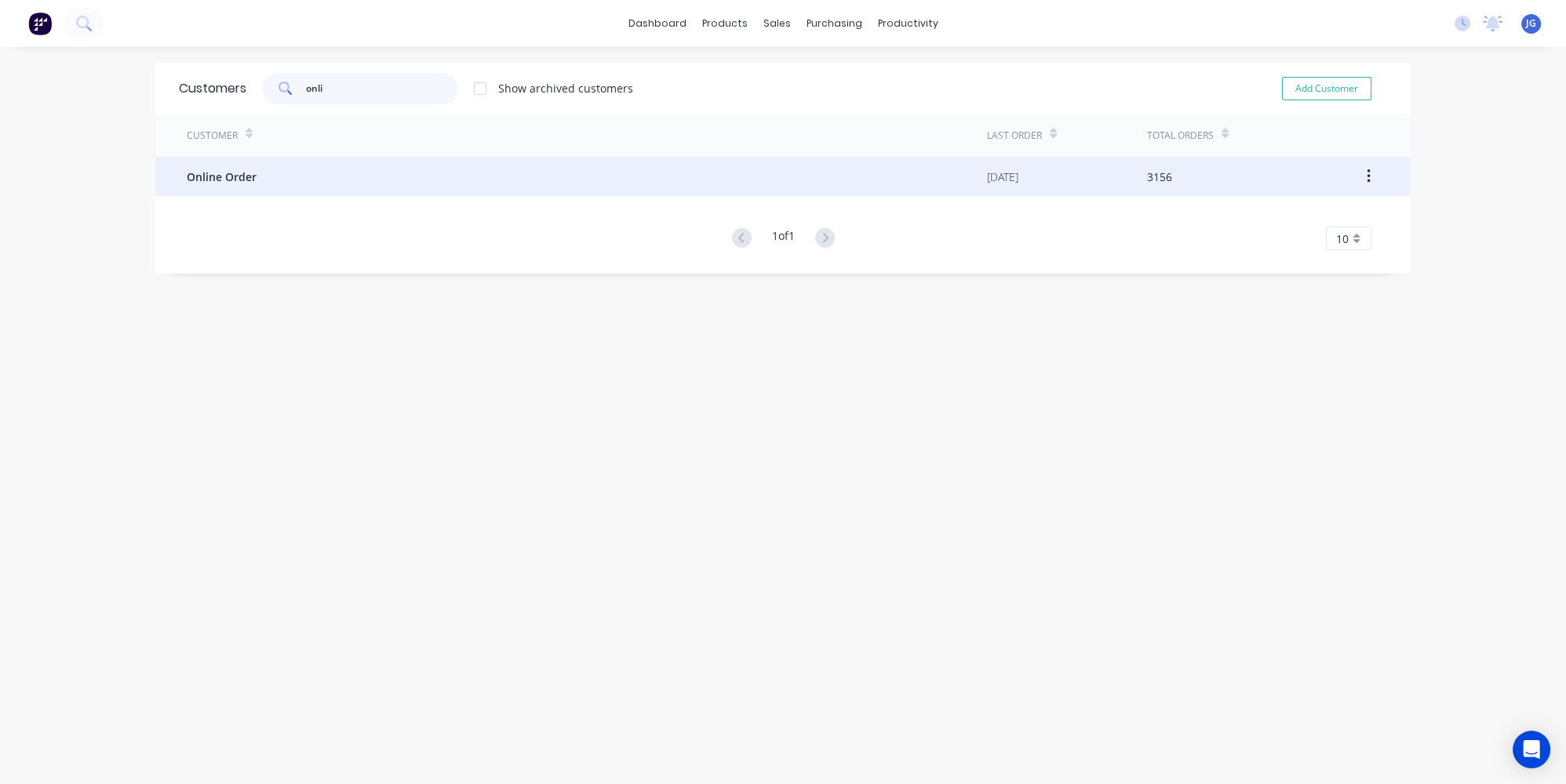
type input "onli"
click at [198, 172] on span "Online Order" at bounding box center [221, 177] width 70 height 17
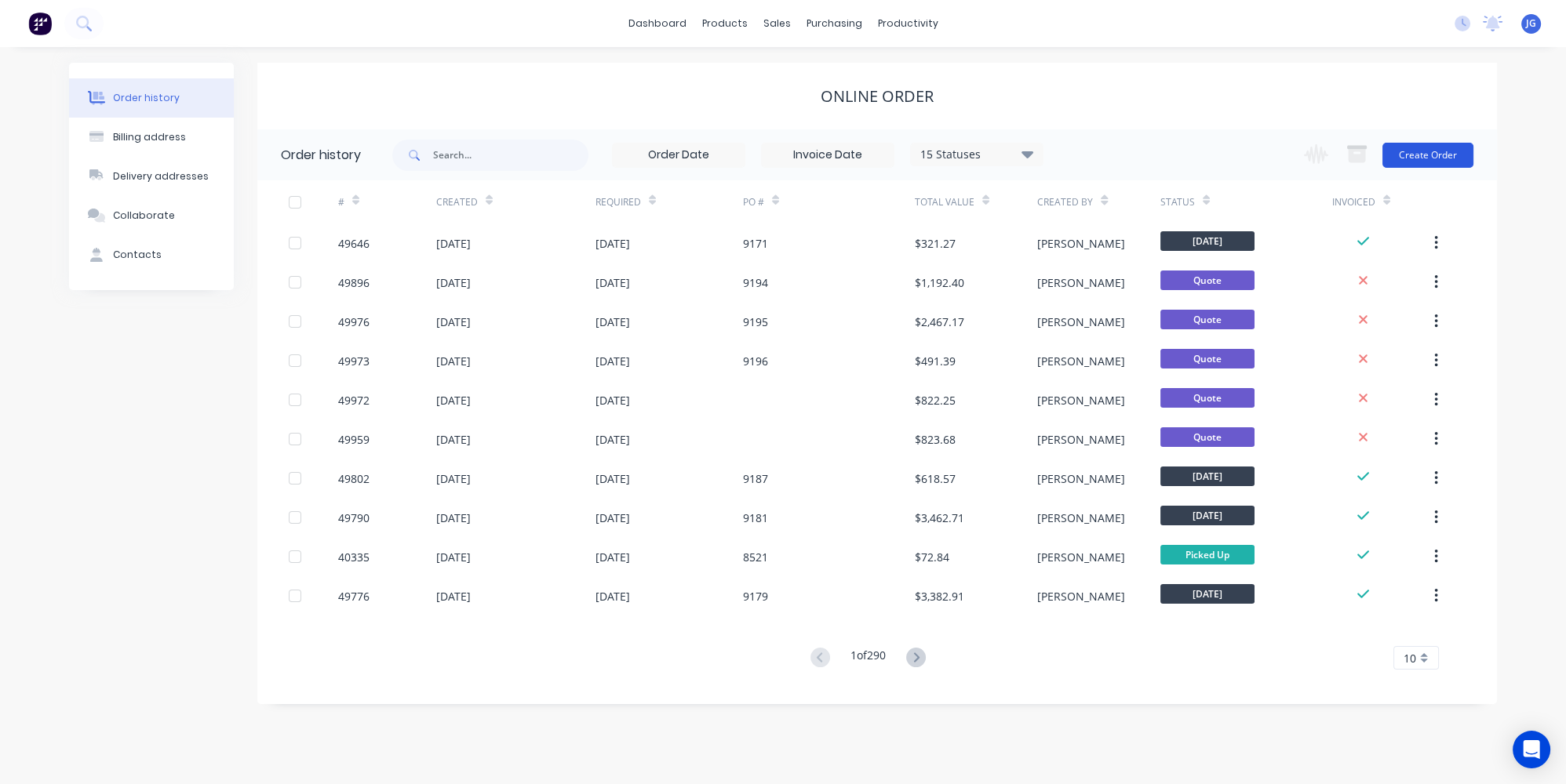
click at [1432, 149] on button "Create Order" at bounding box center [1427, 155] width 91 height 25
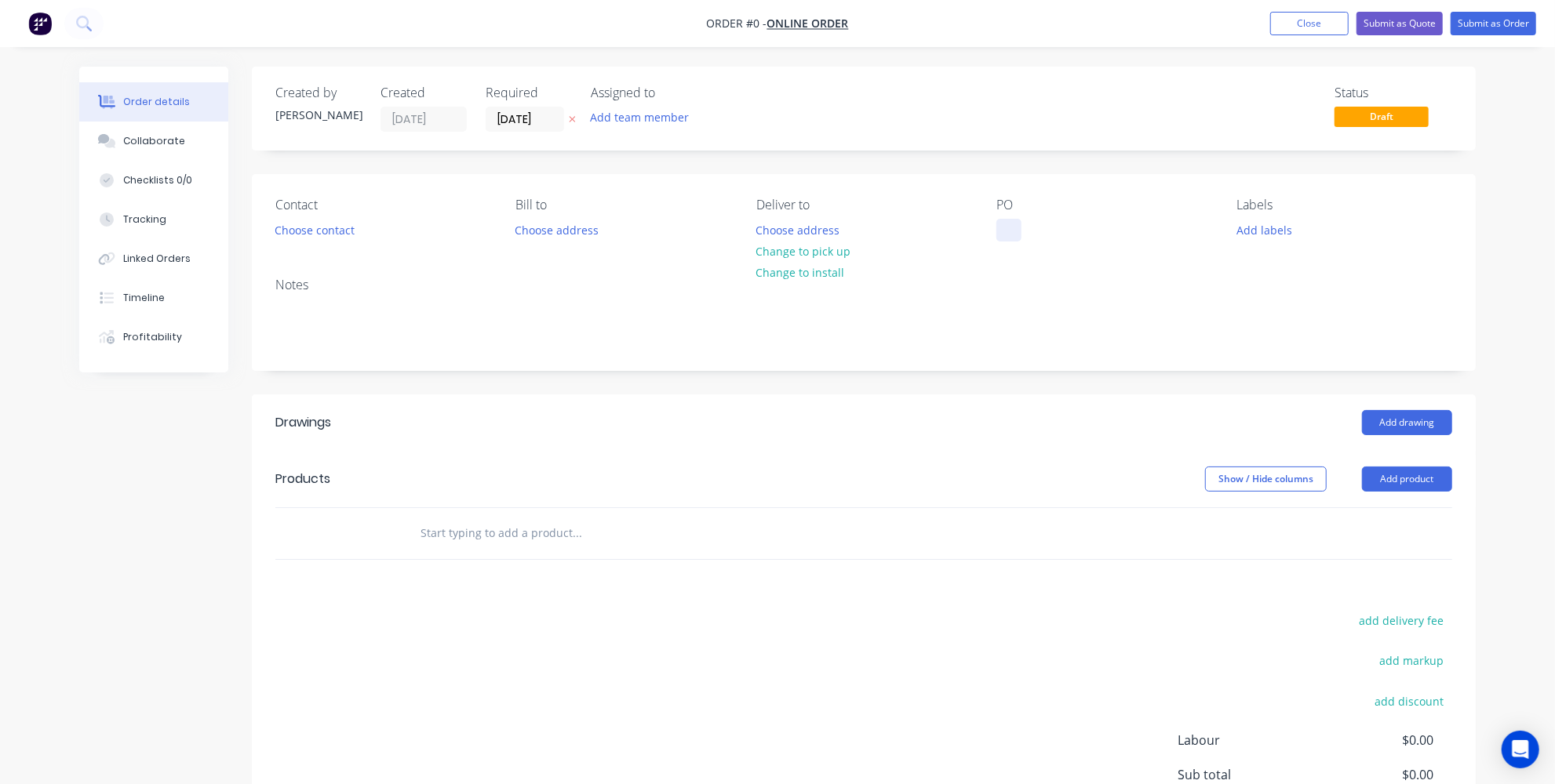
click at [1010, 231] on div at bounding box center [1009, 229] width 25 height 23
paste div
click at [312, 240] on div "Contact Choose contact" at bounding box center [383, 219] width 215 height 44
click at [312, 229] on button "Choose contact" at bounding box center [314, 229] width 97 height 21
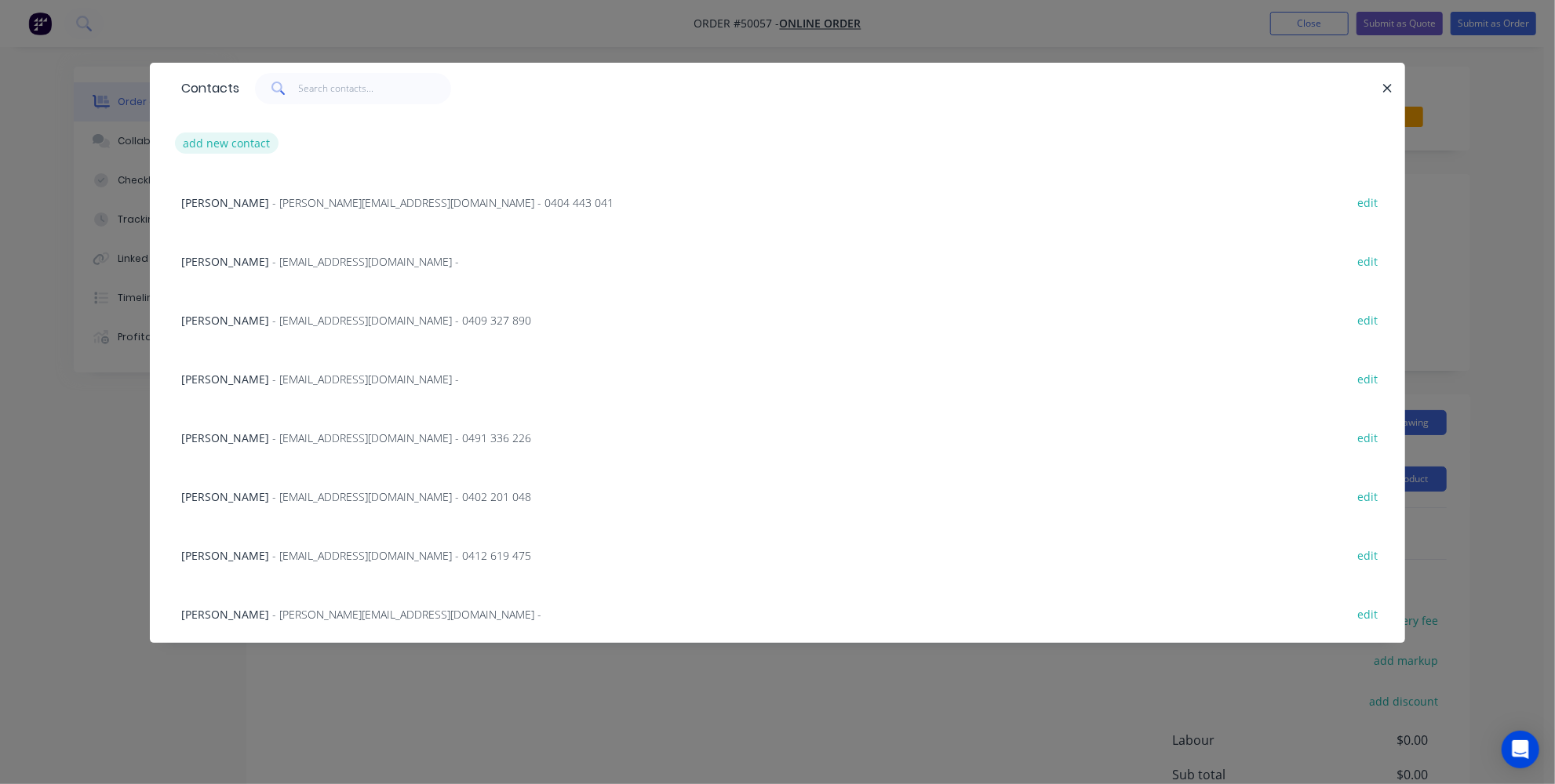
click at [225, 139] on button "add new contact" at bounding box center [226, 143] width 103 height 21
select select "AU"
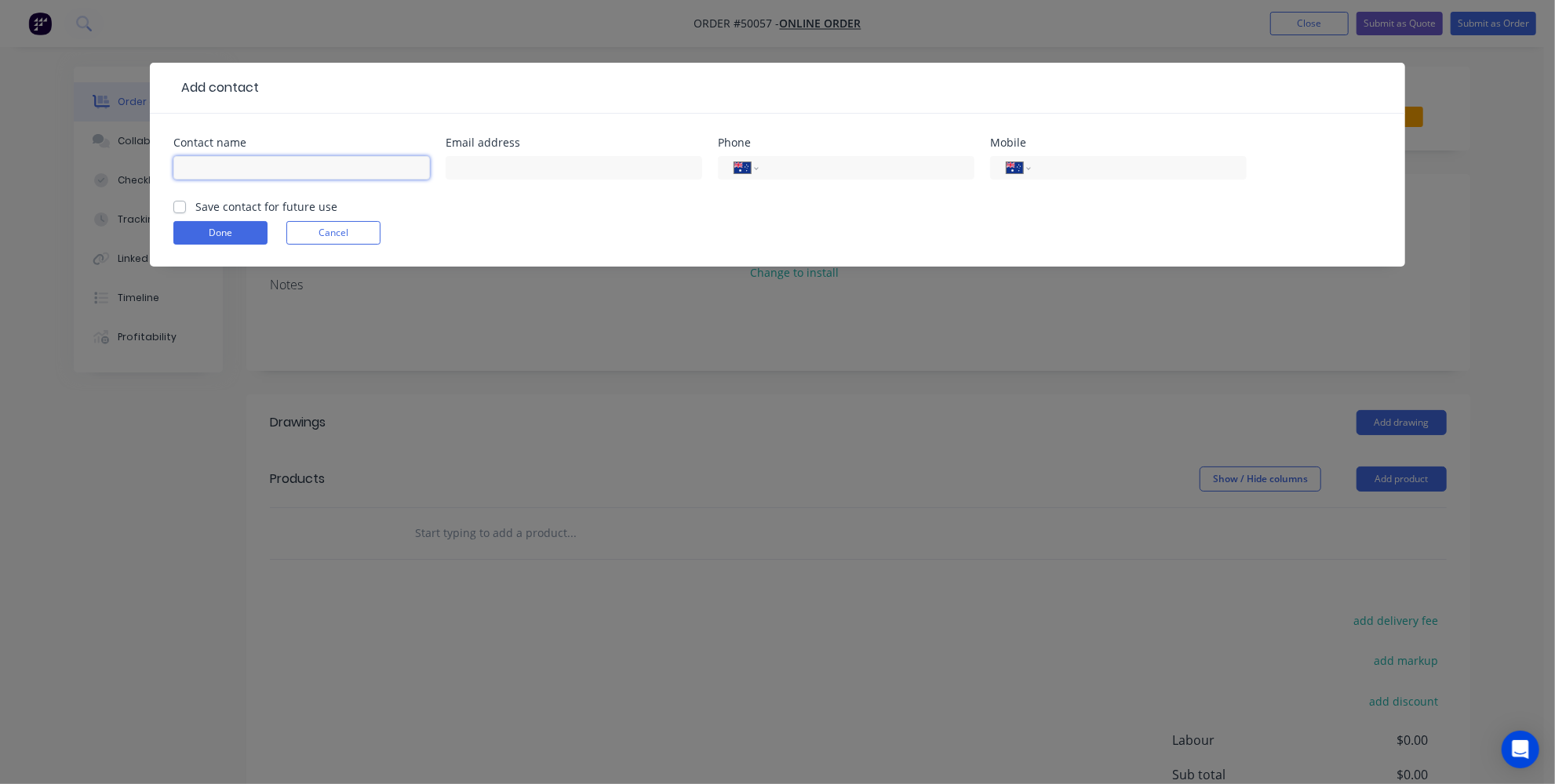
click at [230, 157] on input "text" at bounding box center [301, 168] width 256 height 24
paste input "Thomas Bloemendaal"
type input "Thomas Bloemendaal"
click at [902, 159] on input "tel" at bounding box center [864, 167] width 188 height 18
paste input "0437 202 650"
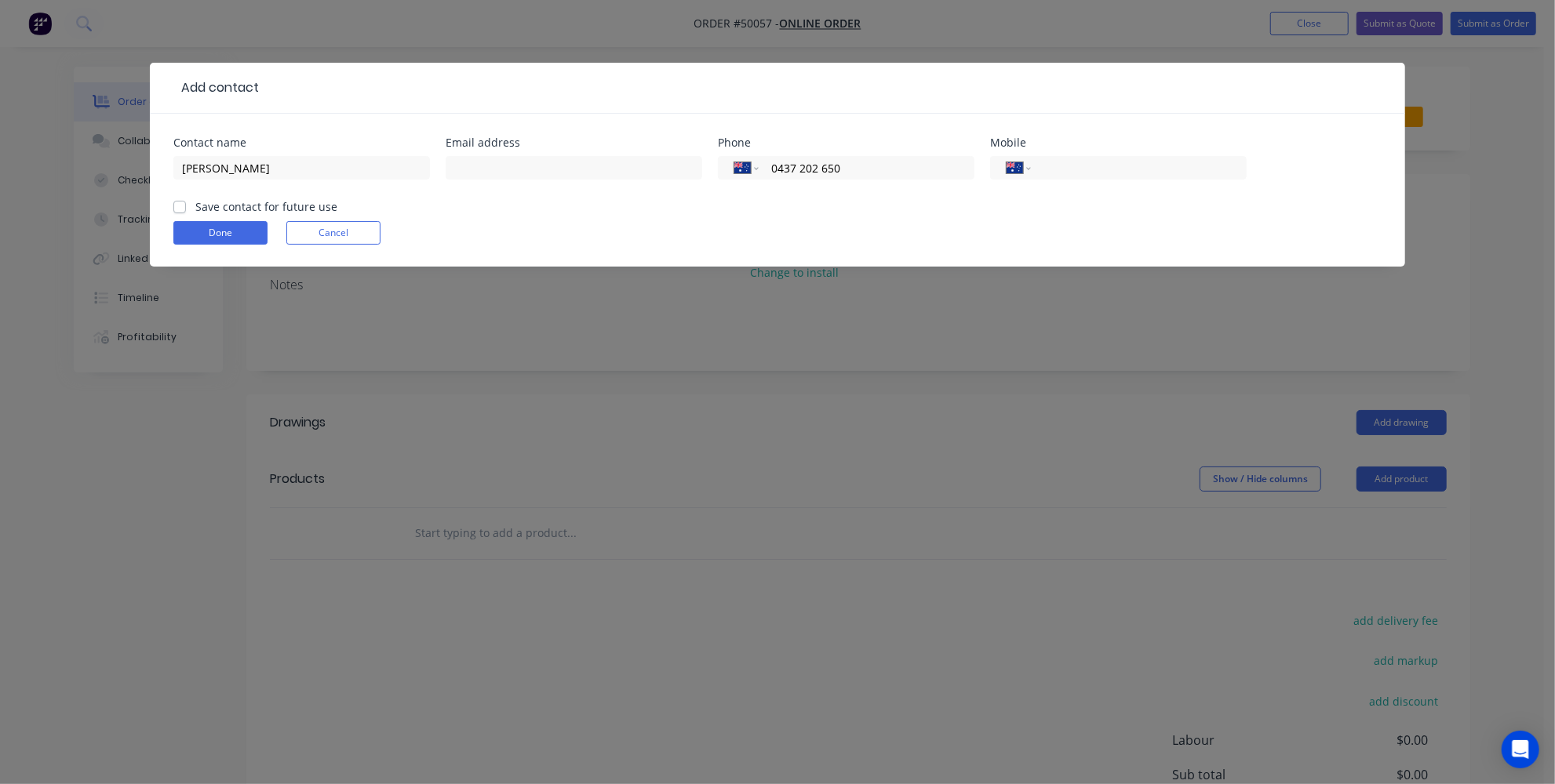
type input "0437 202 650"
click at [472, 168] on input "text" at bounding box center [573, 168] width 256 height 24
paste input "thomasb_b_@hotmail.com"
type input "thomasb_b_@hotmail.com"
click at [202, 230] on button "Done" at bounding box center [220, 233] width 94 height 24
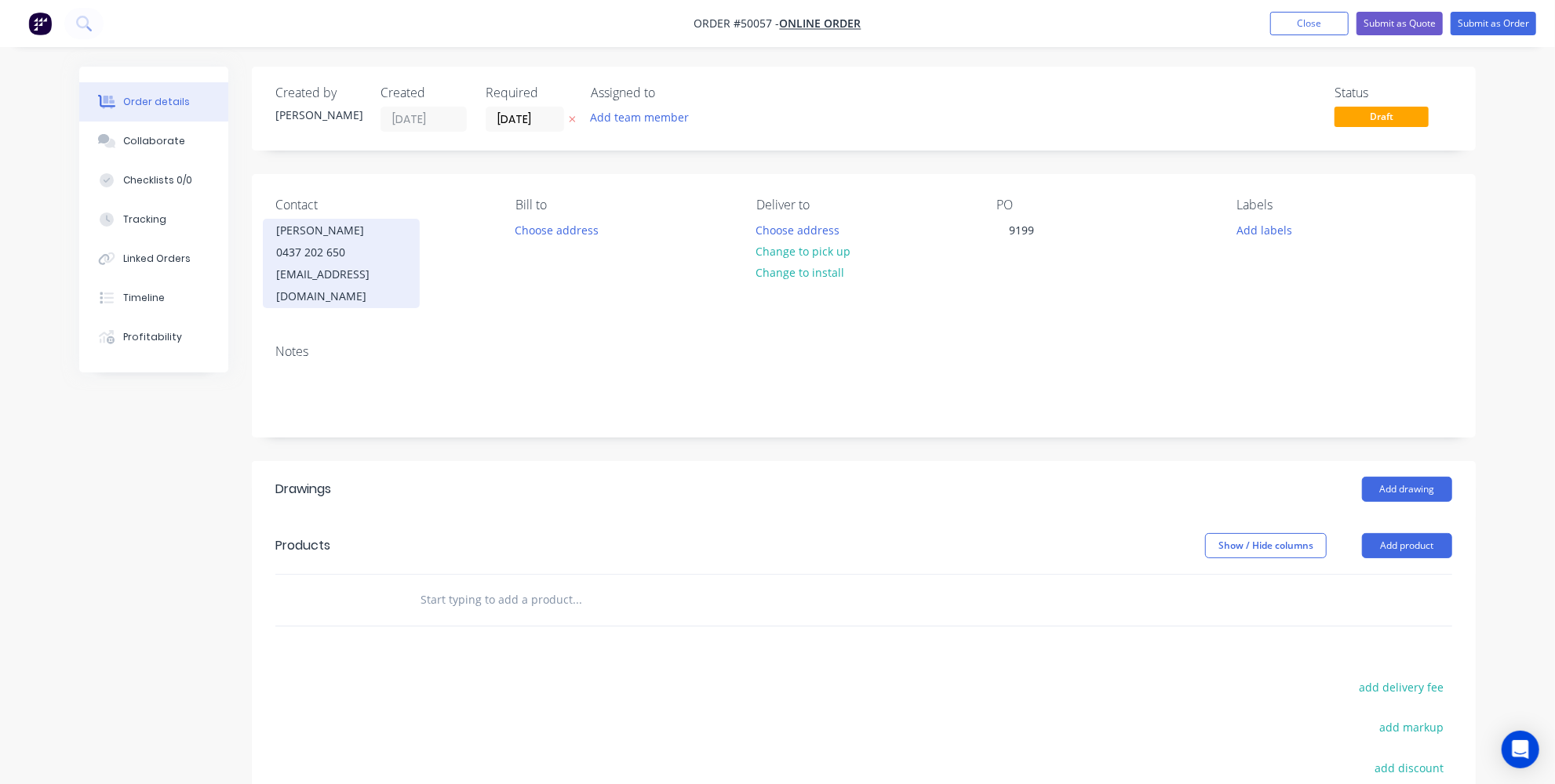
click at [353, 250] on div "0437 202 650" at bounding box center [341, 252] width 130 height 22
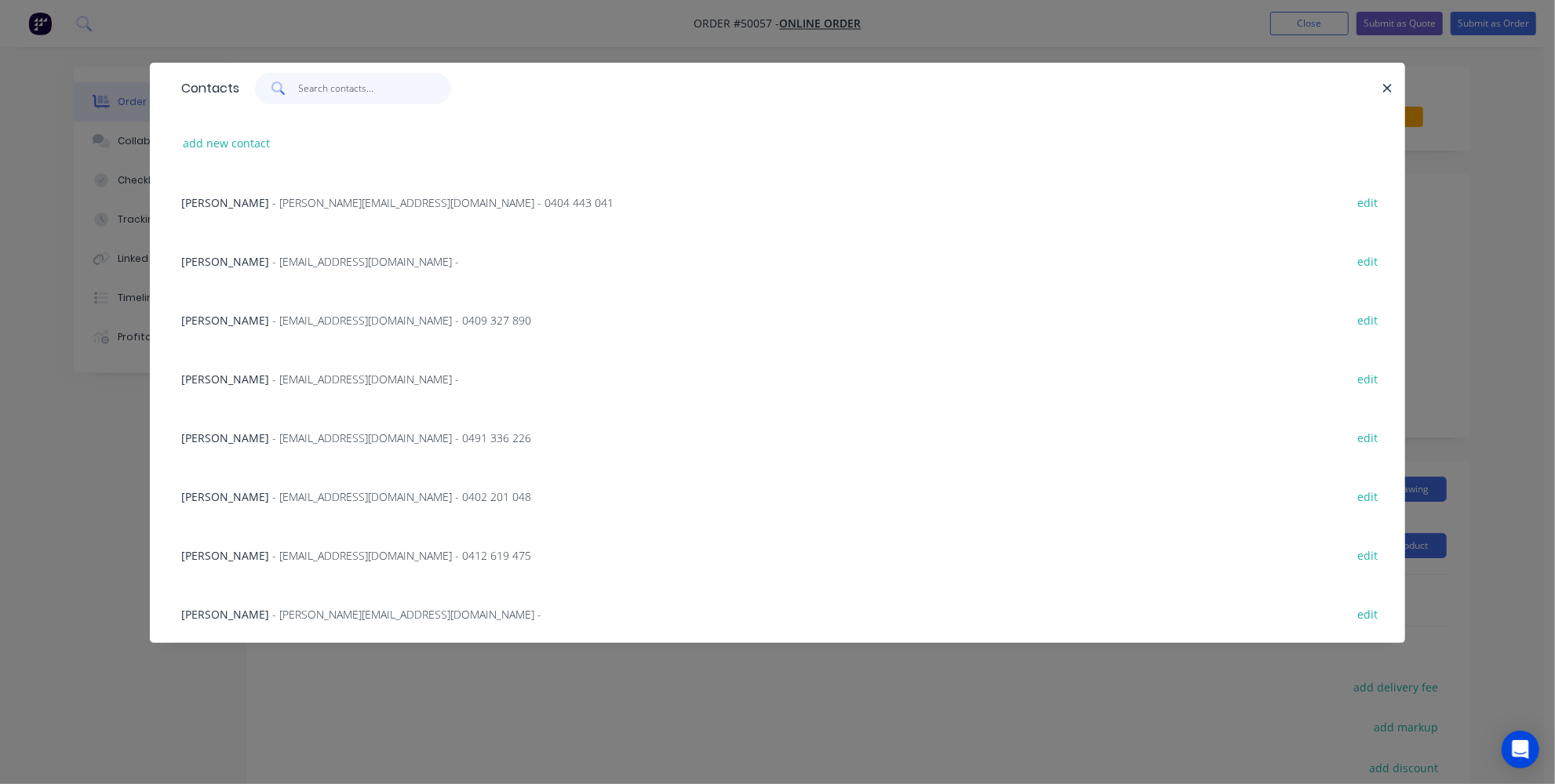
click at [384, 100] on input "text" at bounding box center [376, 88] width 153 height 31
type input "th"
click at [102, 511] on div "Contacts th add new contact Ashley Lowth - alsla380@gmail.com - 0402 201 048 ed…" at bounding box center [778, 392] width 1555 height 784
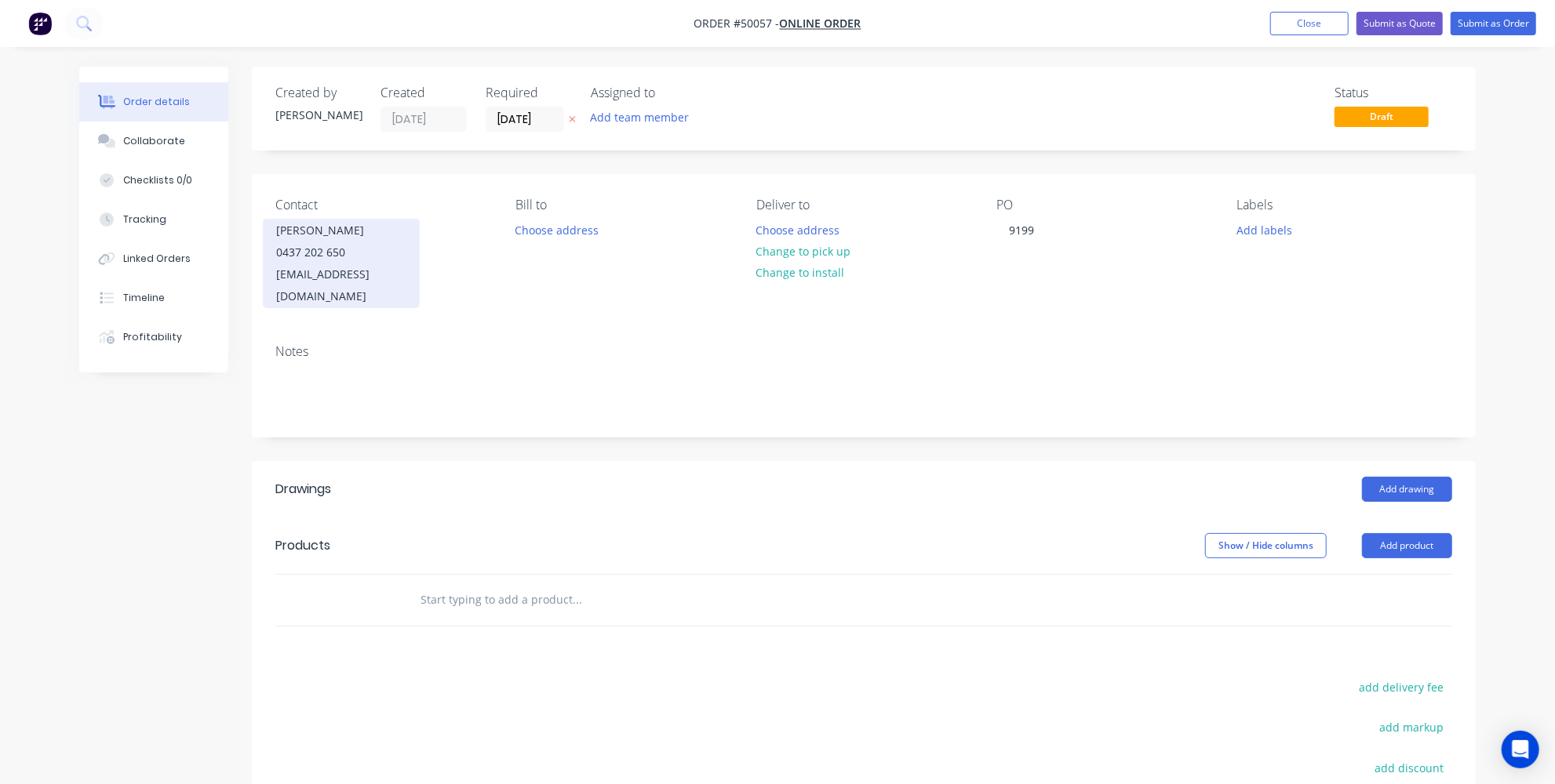
click at [393, 241] on div "0437 202 650" at bounding box center [341, 252] width 130 height 22
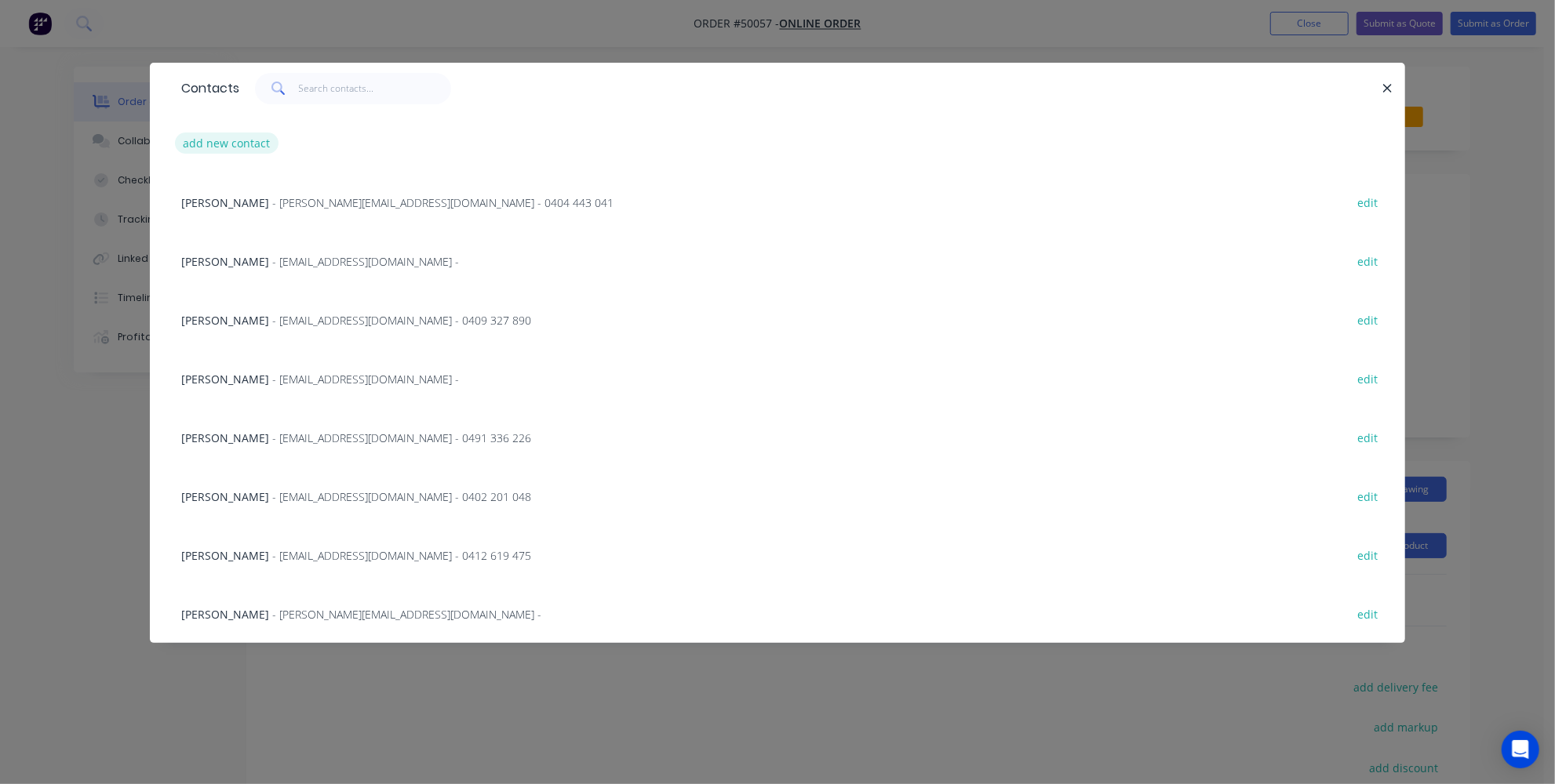
click at [240, 146] on button "add new contact" at bounding box center [226, 143] width 103 height 21
select select "AU"
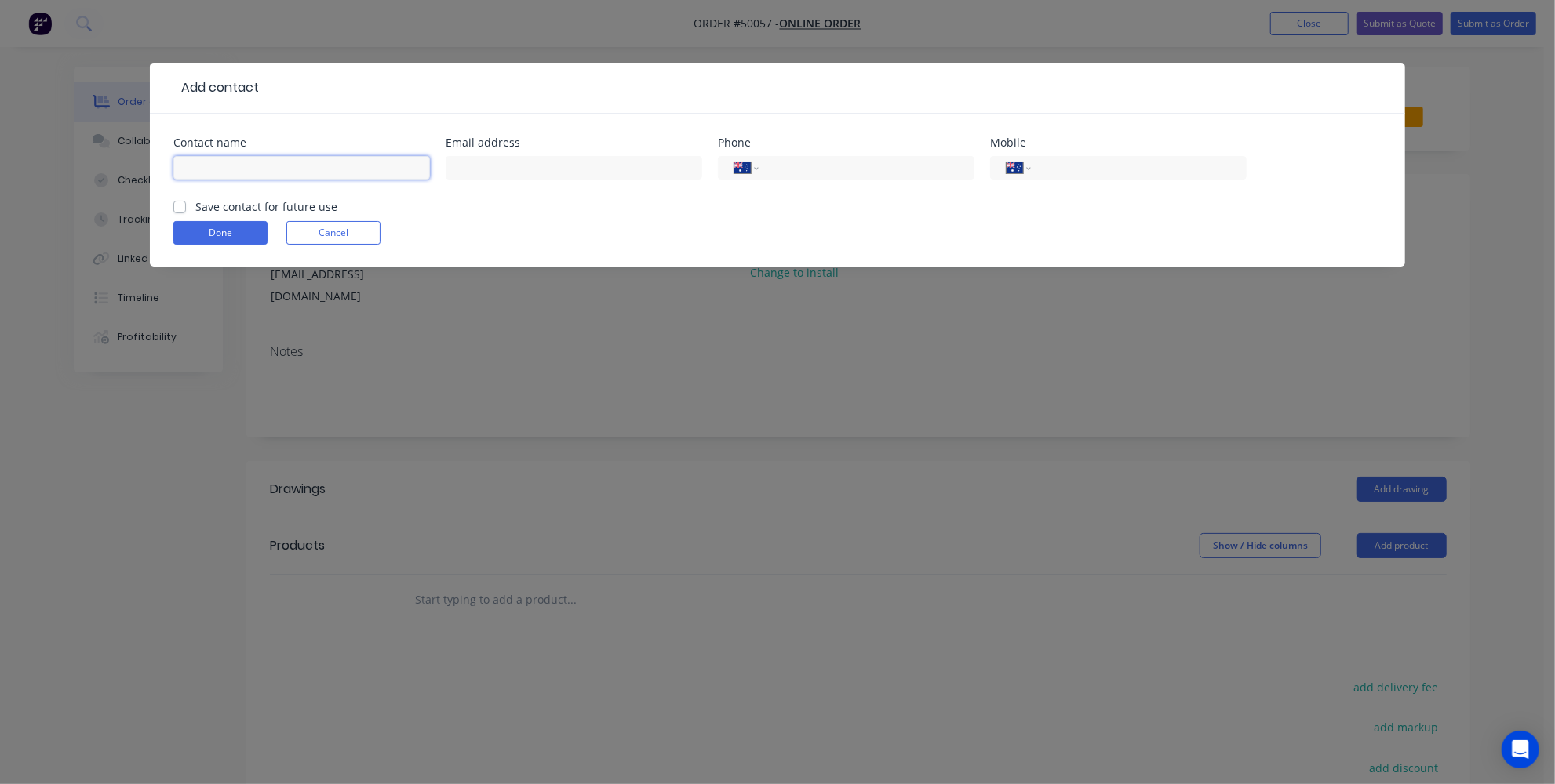
drag, startPoint x: 252, startPoint y: 171, endPoint x: 245, endPoint y: 160, distance: 13.0
click at [252, 171] on input "text" at bounding box center [301, 168] width 256 height 24
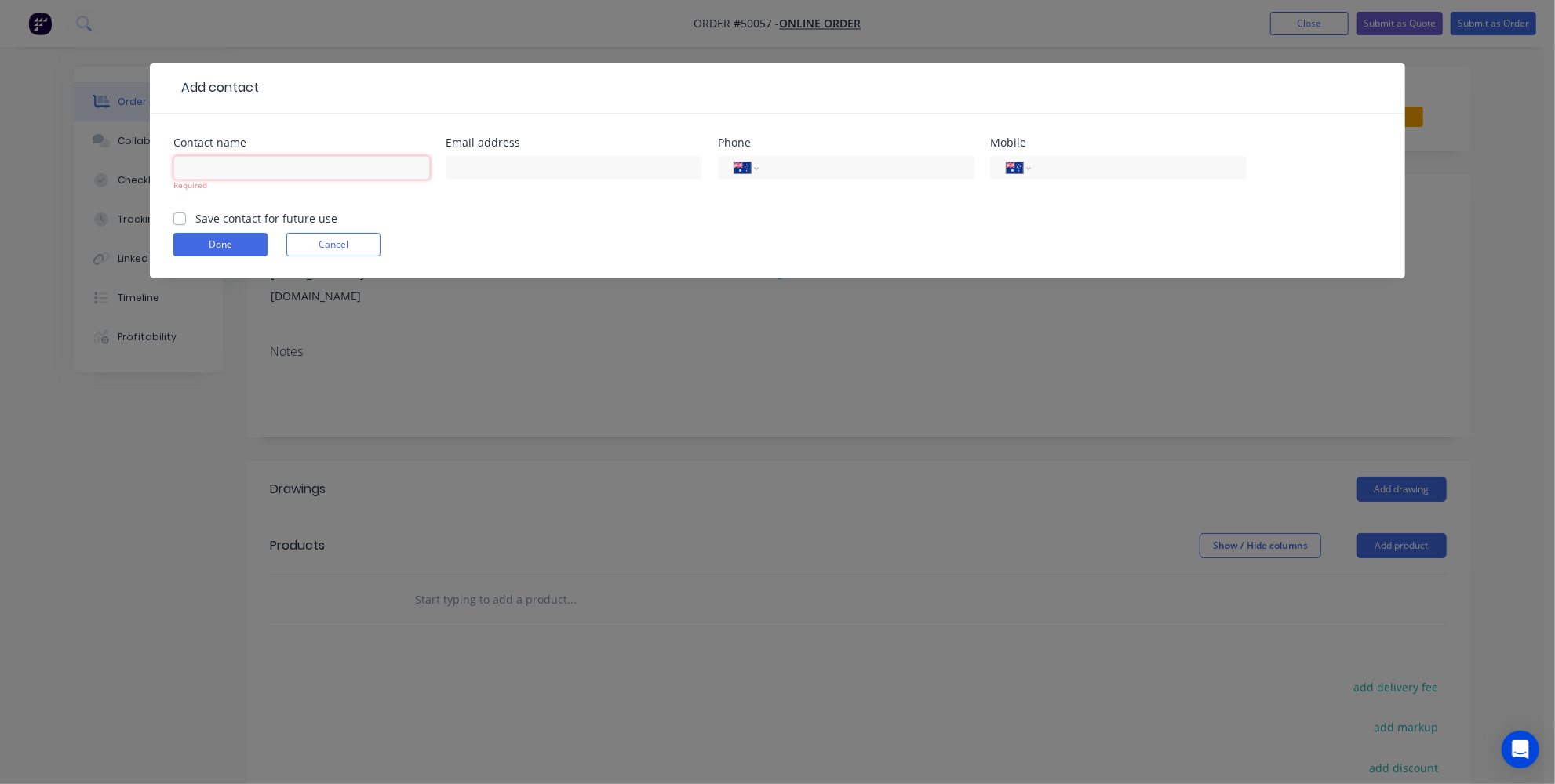
paste input "Thomas Bloemendaal"
type input "Thomas Bloemendaal"
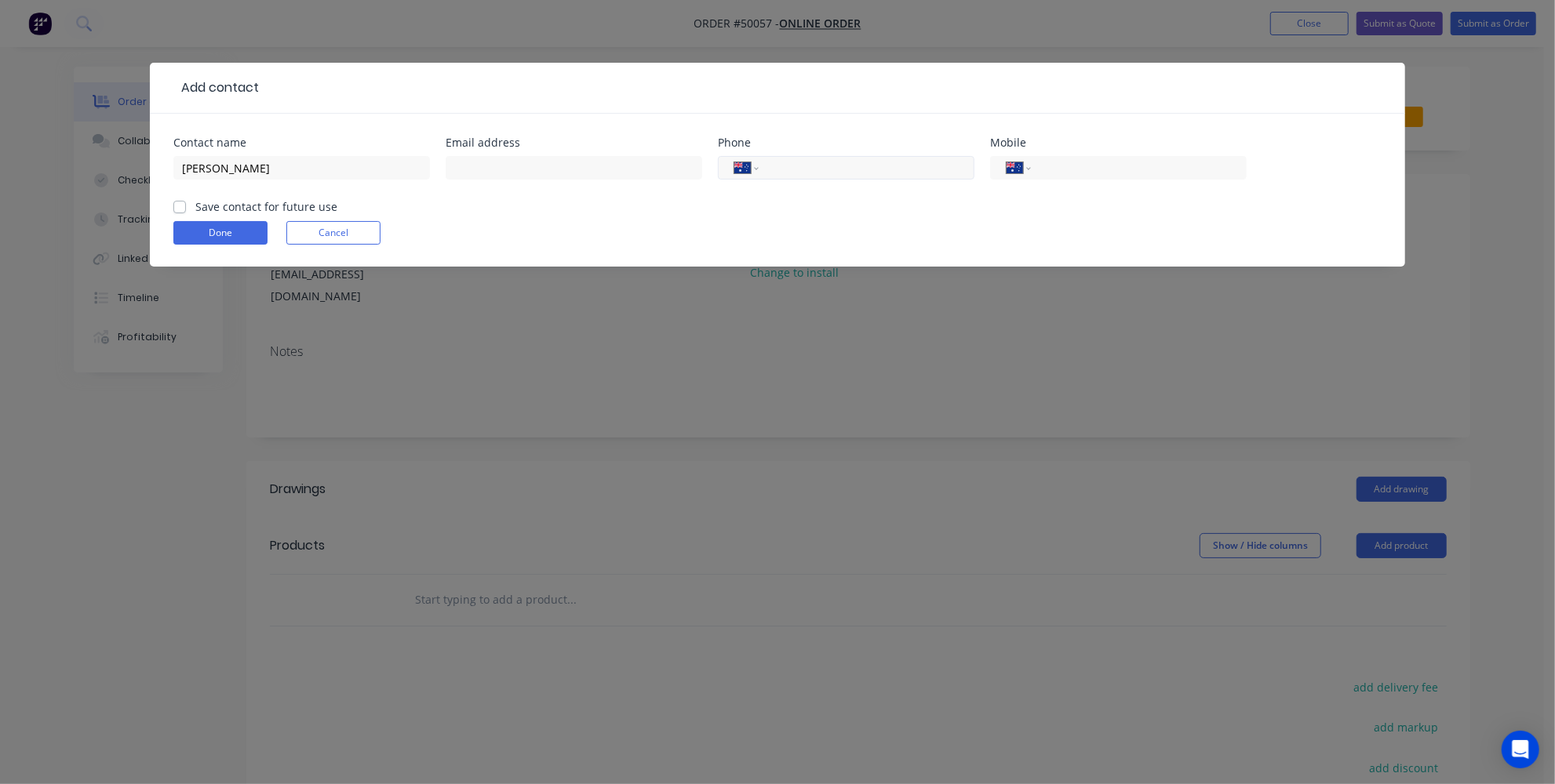
click at [865, 164] on input "tel" at bounding box center [864, 167] width 188 height 18
paste input "0437 202 650"
type input "0437 202 650"
click at [494, 166] on input "text" at bounding box center [573, 168] width 256 height 24
paste input "thomasb_b_@hotmail.com"
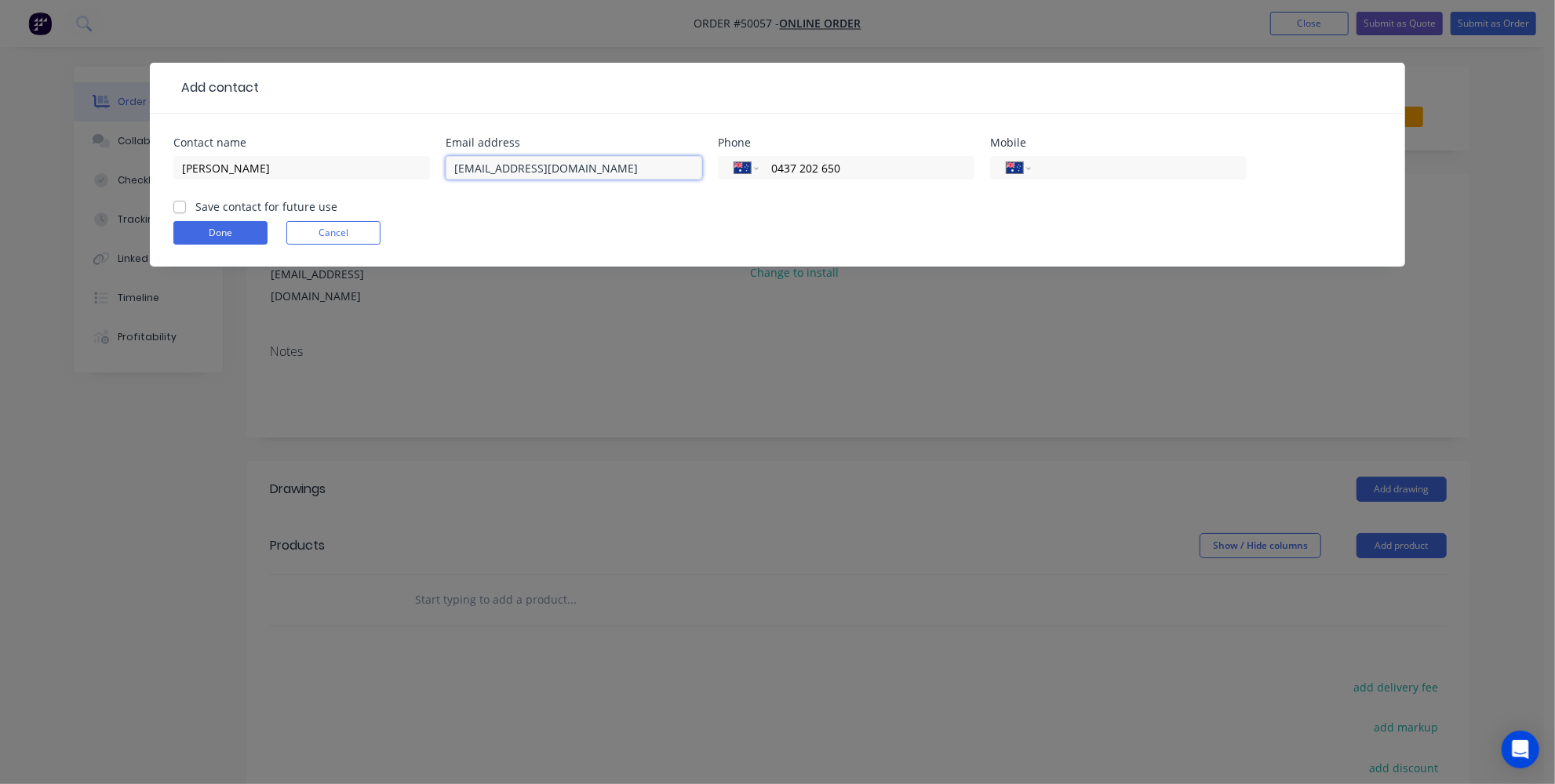
type input "thomasb_b_@hotmail.com"
click at [195, 208] on label "Save contact for future use" at bounding box center [266, 207] width 142 height 17
click at [173, 208] on input "Save contact for future use" at bounding box center [179, 206] width 13 height 15
checkbox input "true"
click at [184, 228] on button "Done" at bounding box center [220, 233] width 94 height 24
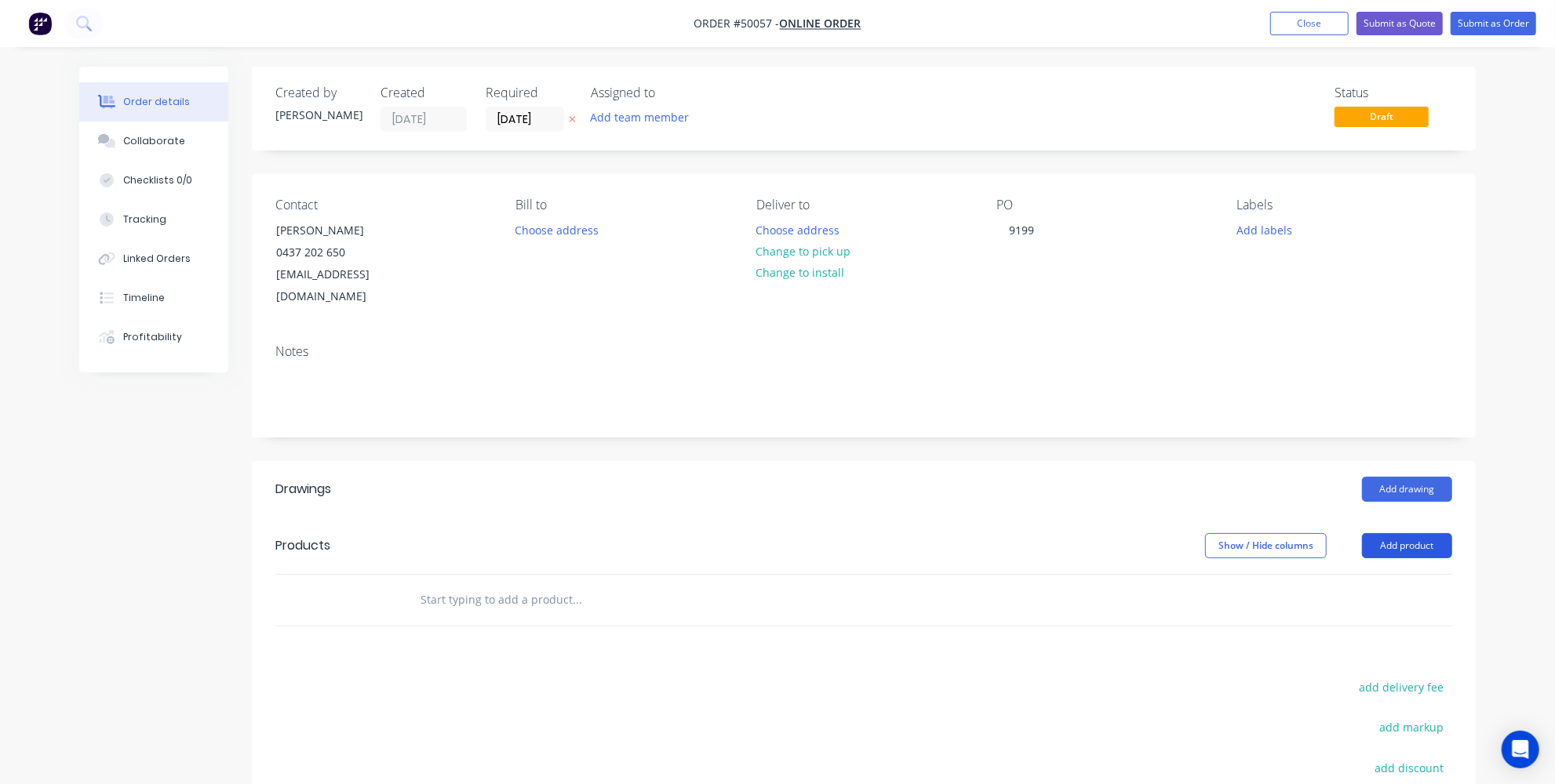
click at [1423, 534] on button "Add product" at bounding box center [1406, 546] width 90 height 25
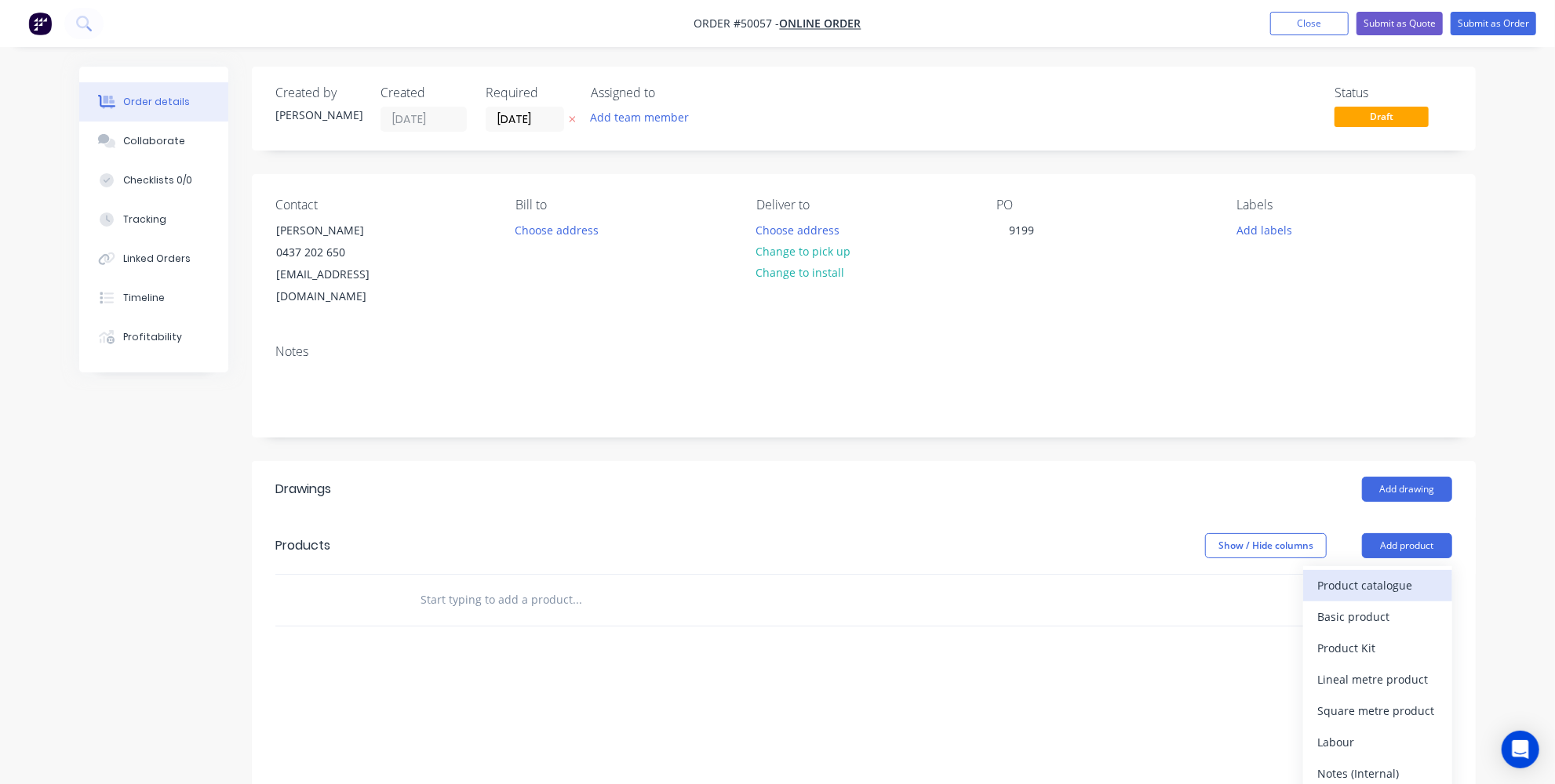
click at [1321, 574] on div "Product catalogue" at bounding box center [1378, 585] width 121 height 23
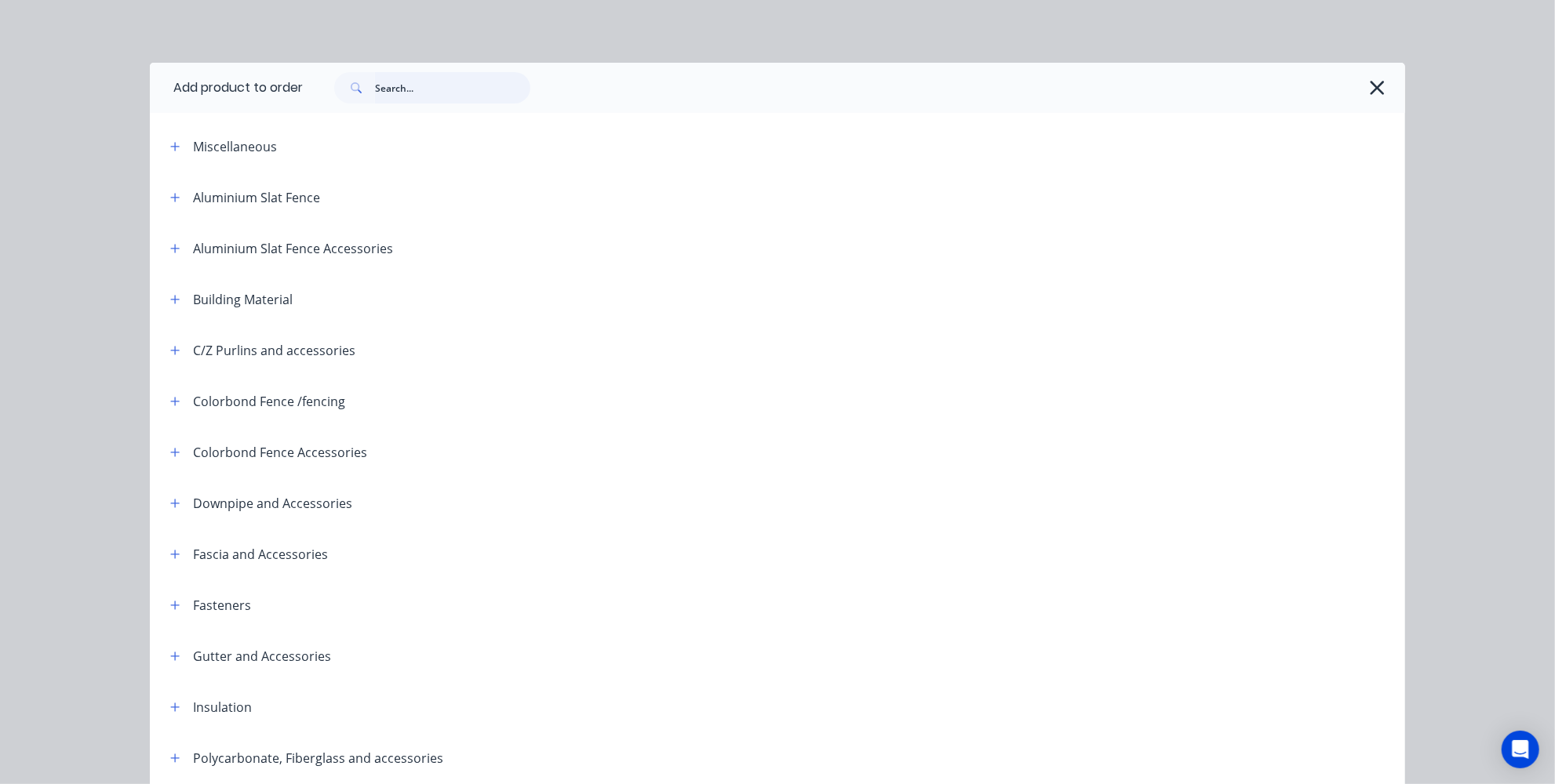
click at [419, 89] on input "text" at bounding box center [452, 87] width 156 height 31
click at [473, 91] on input "text" at bounding box center [452, 87] width 156 height 31
paste input "Fencing"
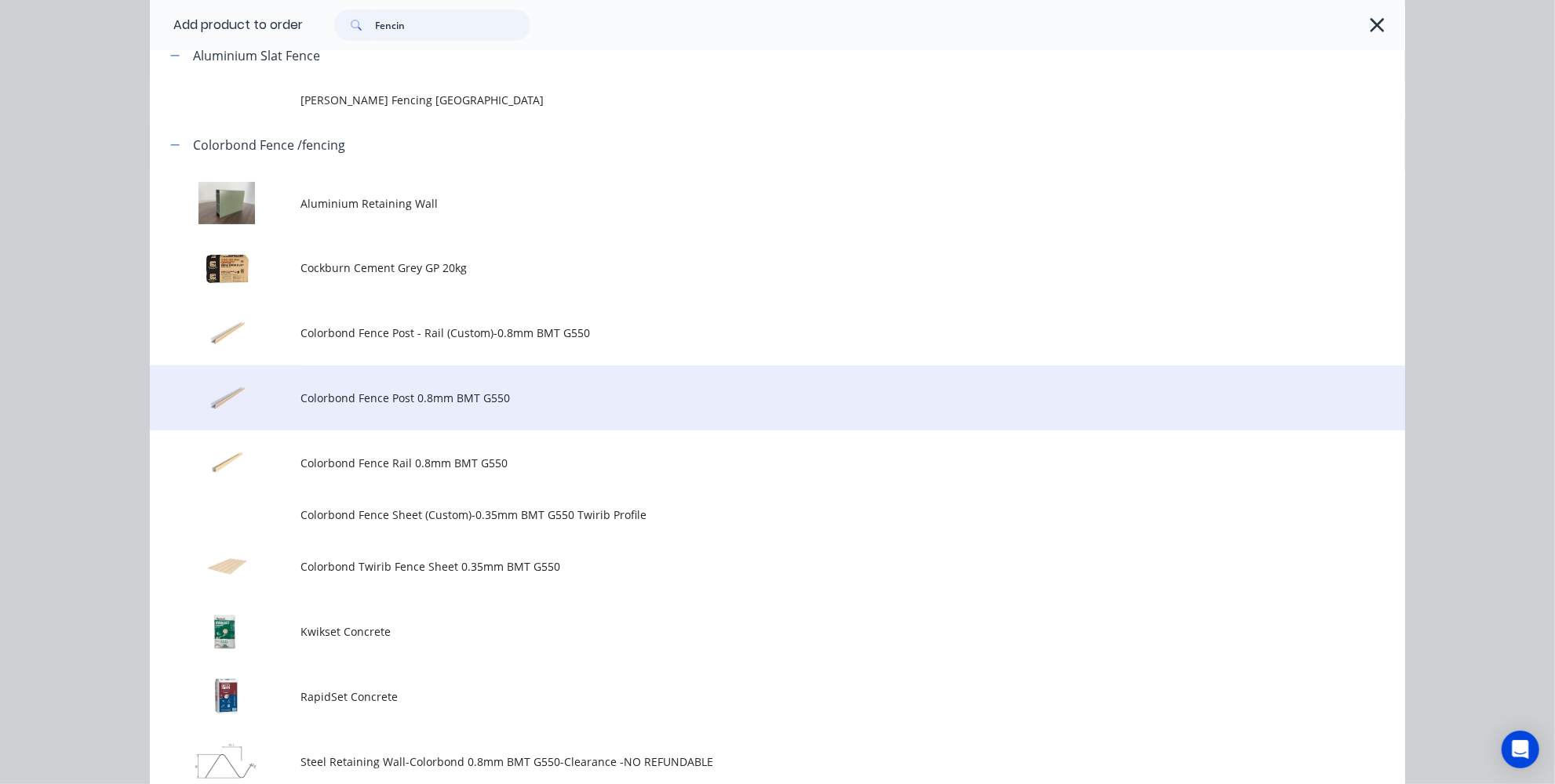
scroll to position [220, 0]
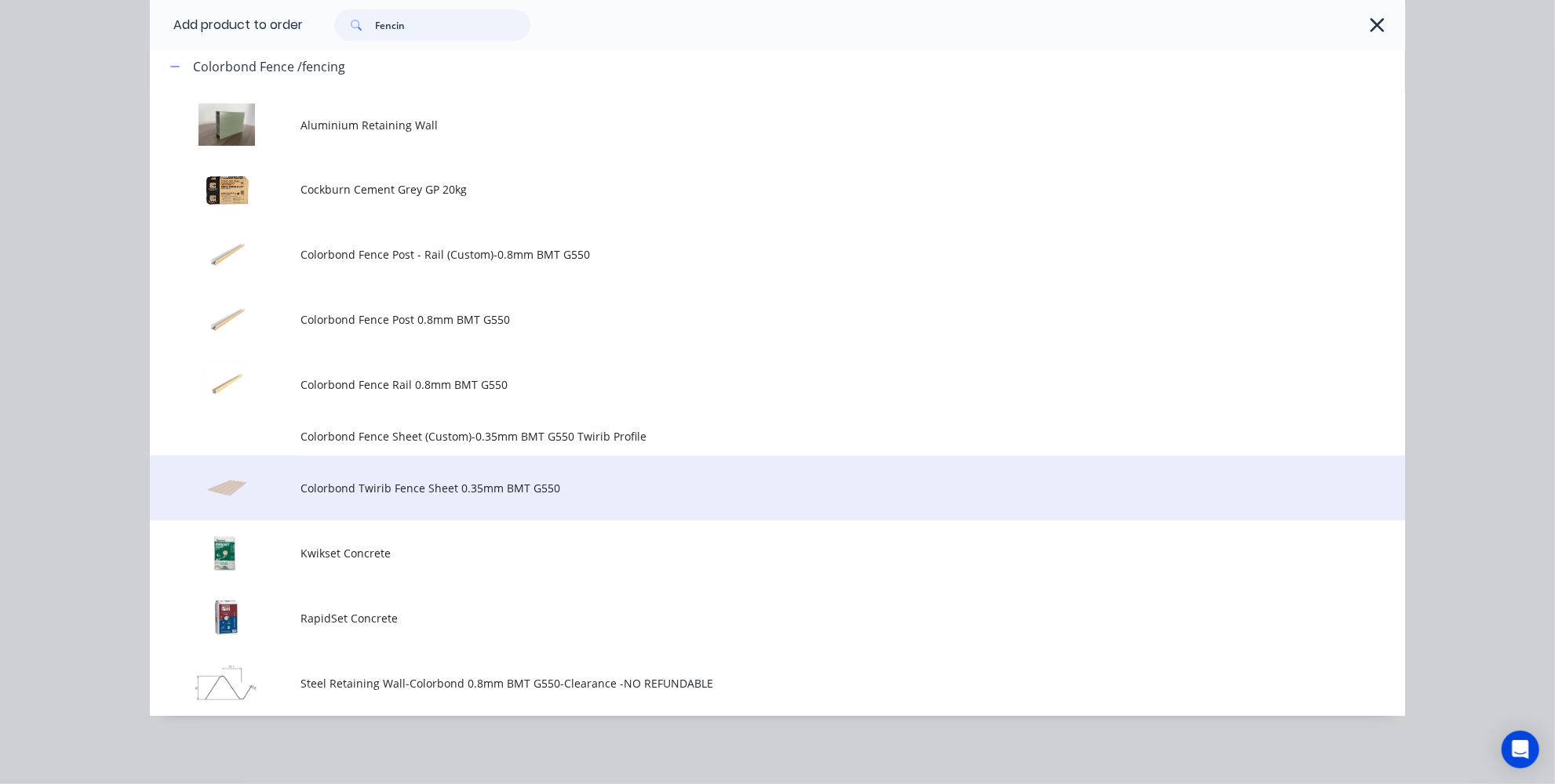
type input "Fencin"
click at [453, 487] on span "Colorbond Twirib Fence Sheet 0.35mm BMT G550" at bounding box center [741, 488] width 883 height 17
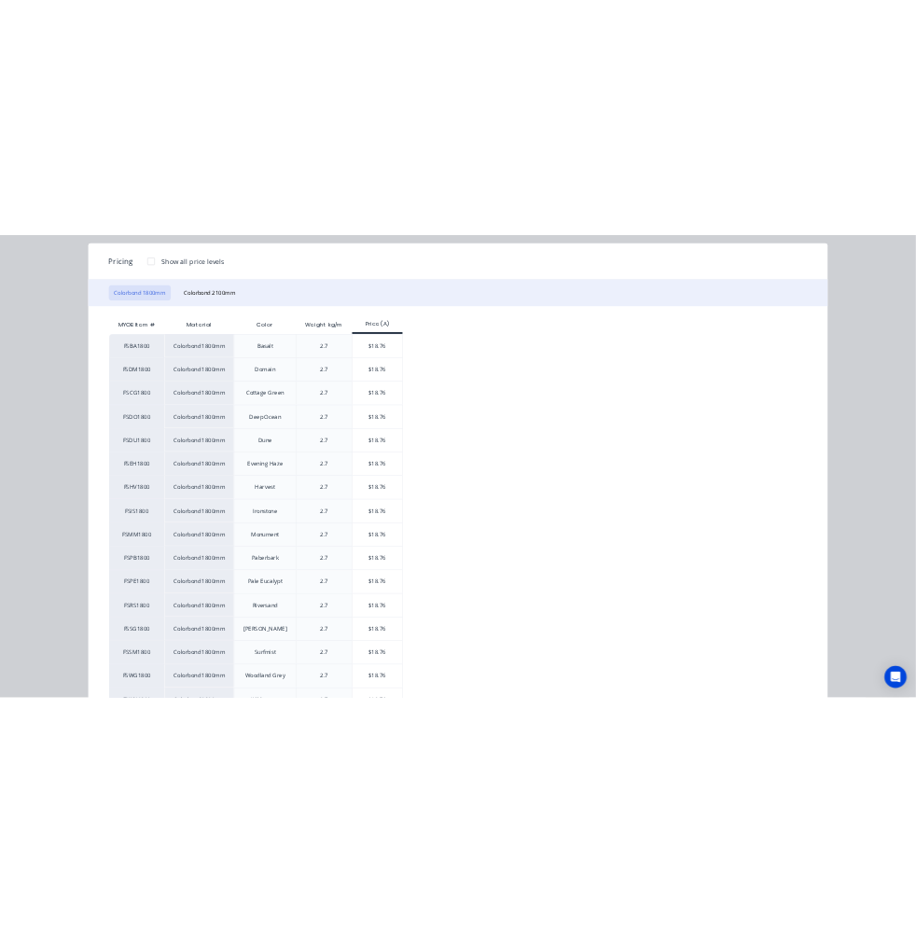
scroll to position [169, 0]
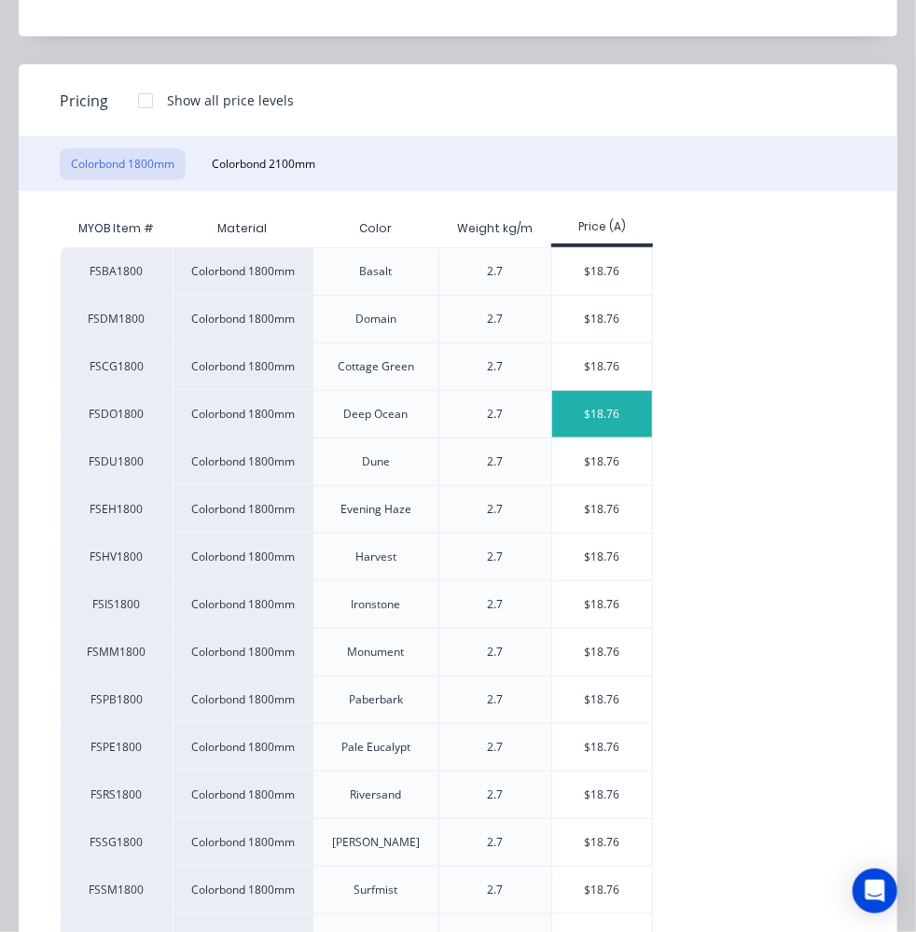
click at [613, 419] on div "$18.76" at bounding box center [602, 414] width 100 height 47
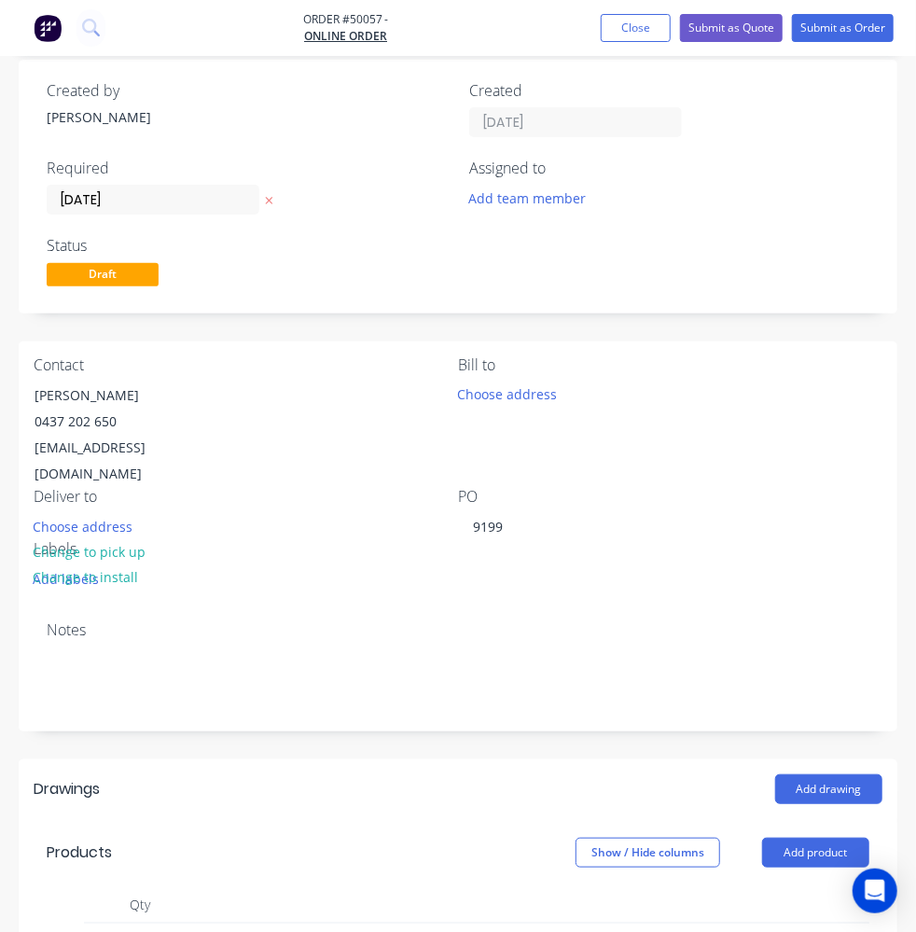
scroll to position [254, 0]
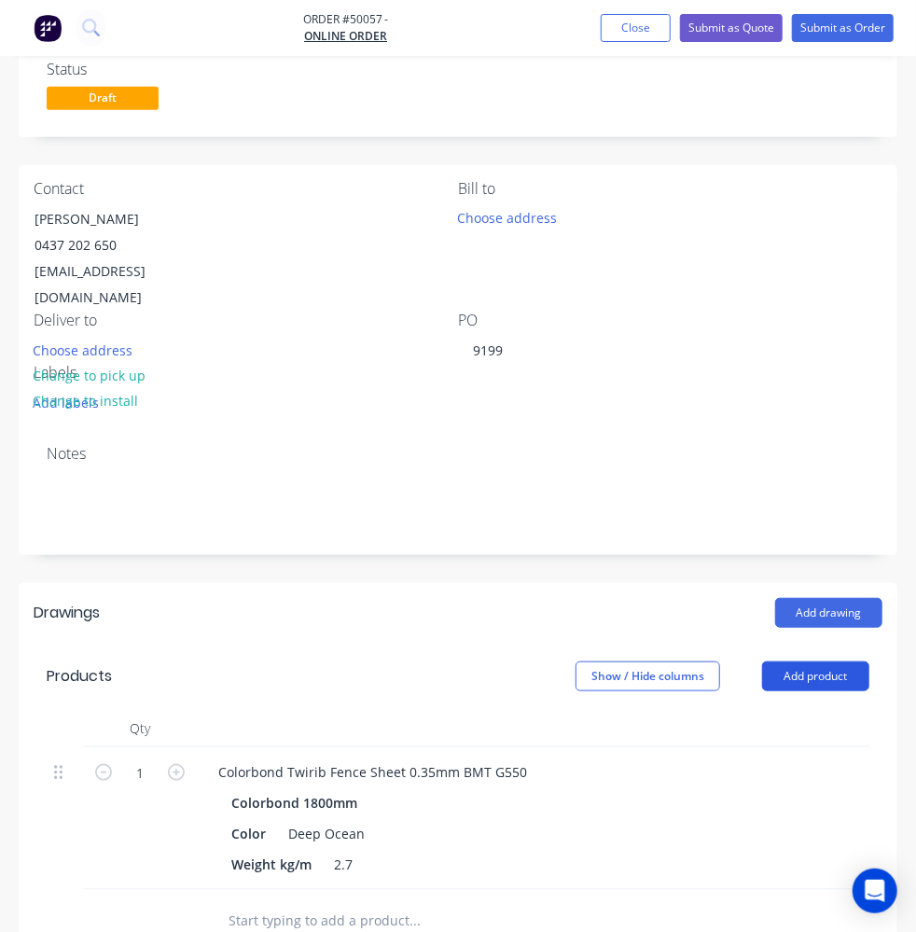
click at [845, 662] on button "Add product" at bounding box center [815, 677] width 107 height 30
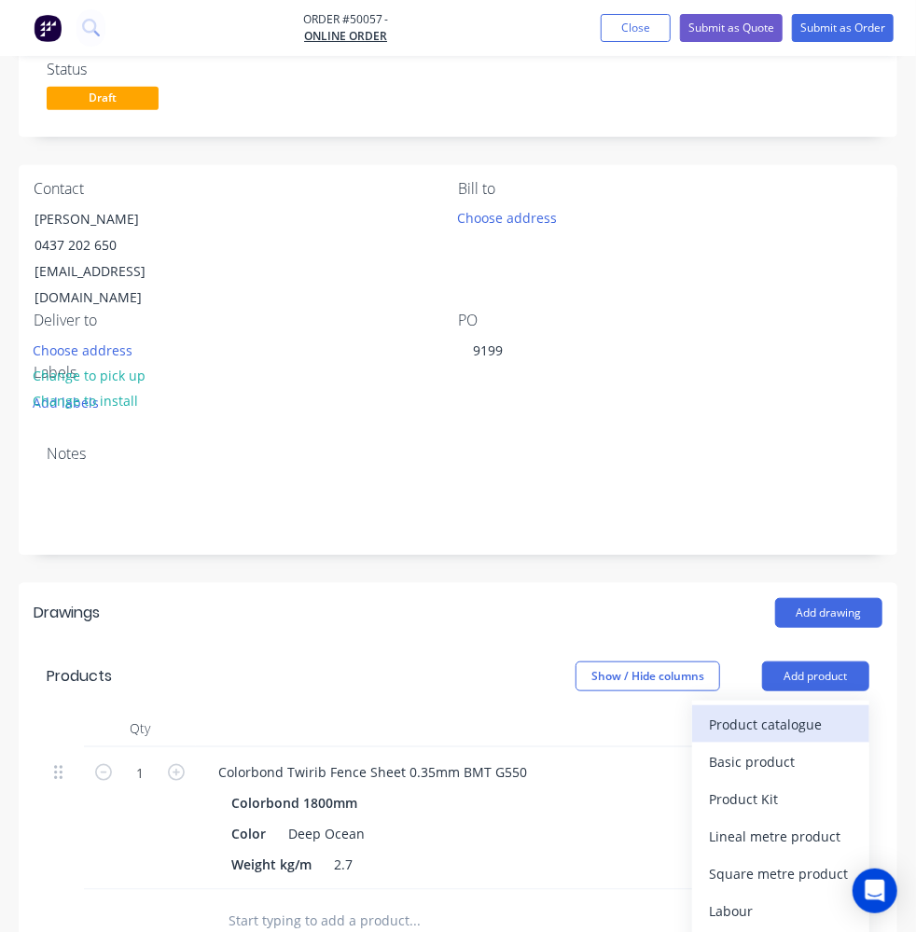
click at [795, 711] on div "Product catalogue" at bounding box center [781, 724] width 144 height 27
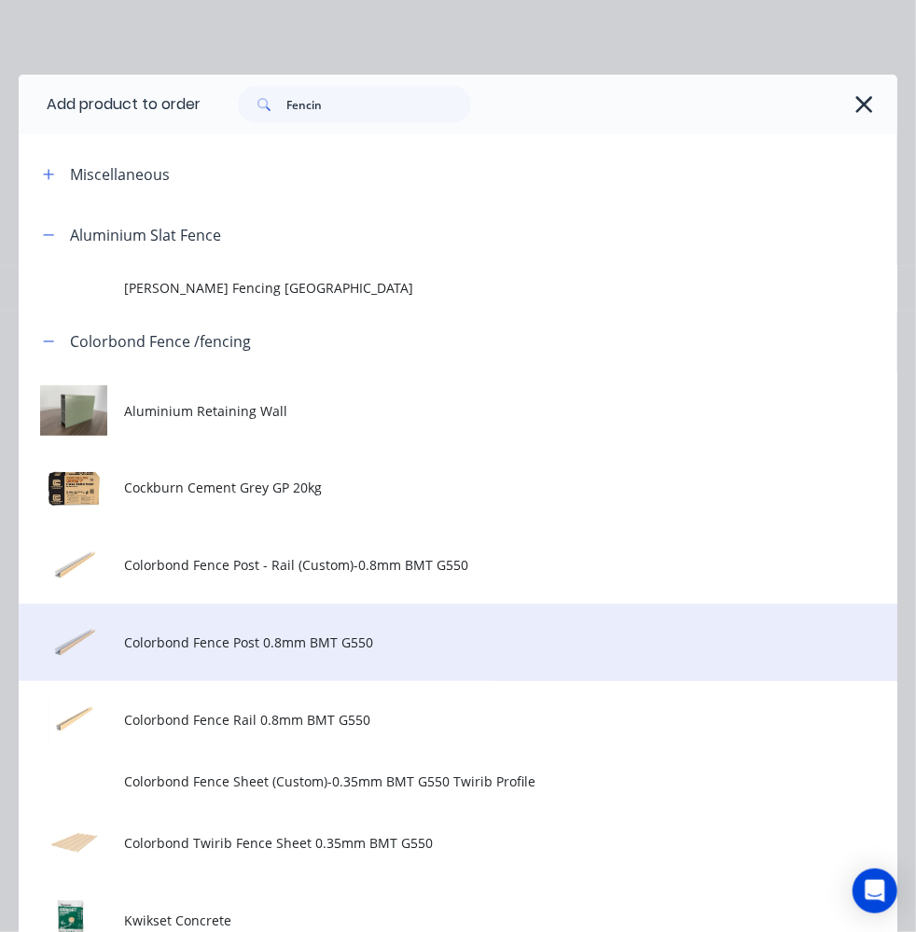
click at [374, 650] on span "Colorbond Fence Post 0.8mm BMT G550" at bounding box center [433, 643] width 619 height 20
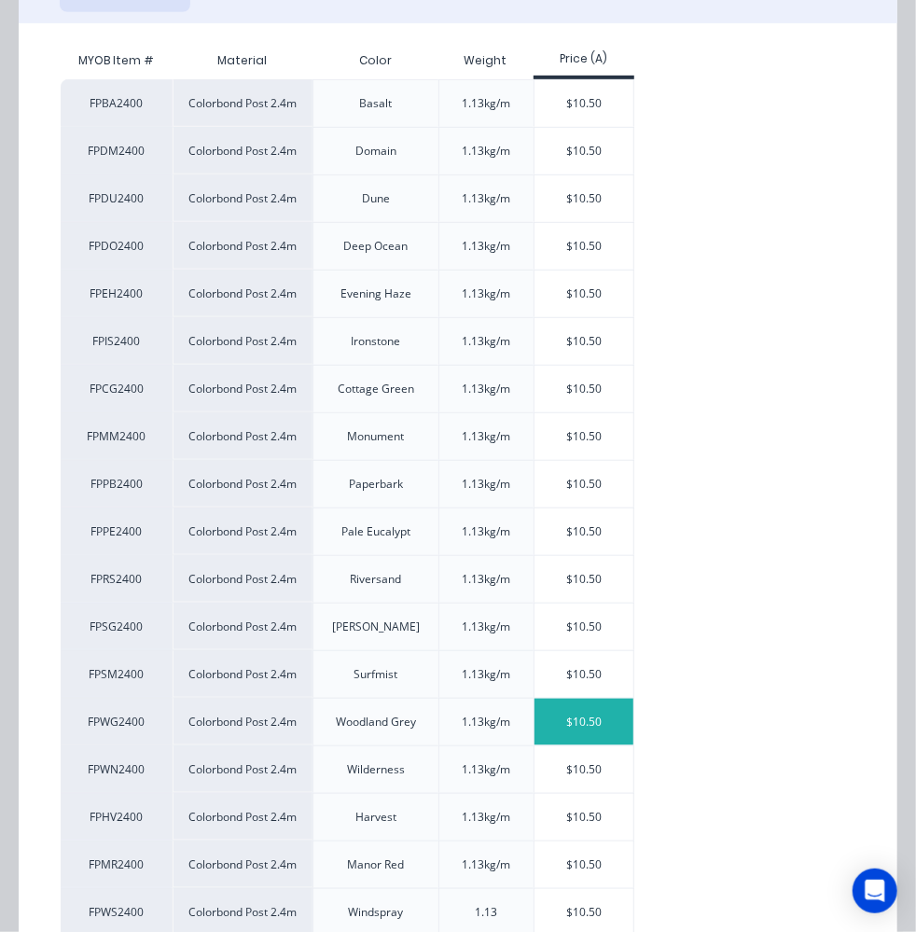
scroll to position [263, 0]
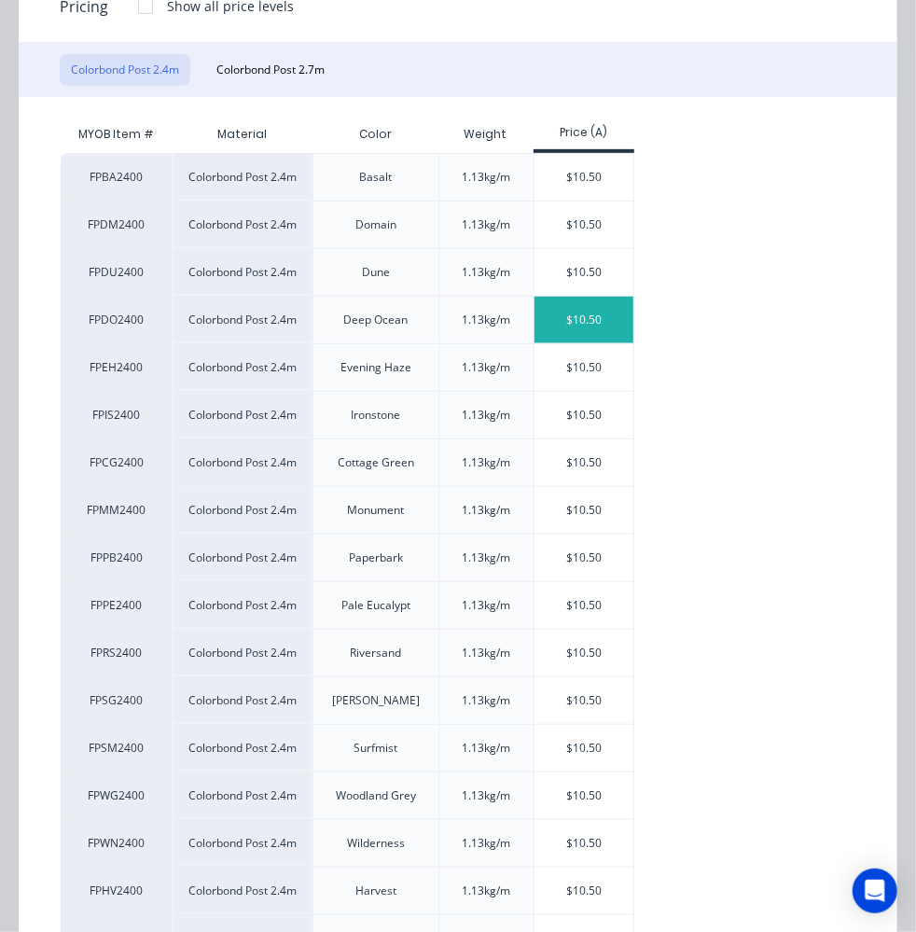
click at [625, 313] on div "$10.50" at bounding box center [585, 320] width 100 height 47
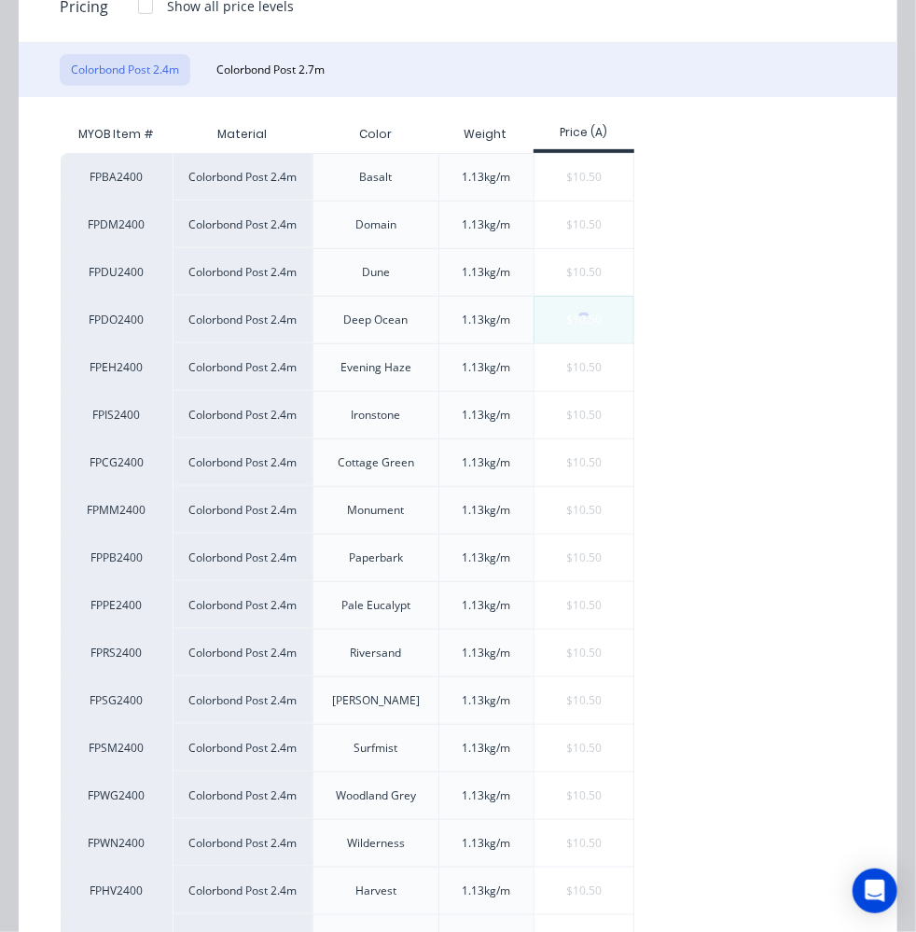
scroll to position [0, 0]
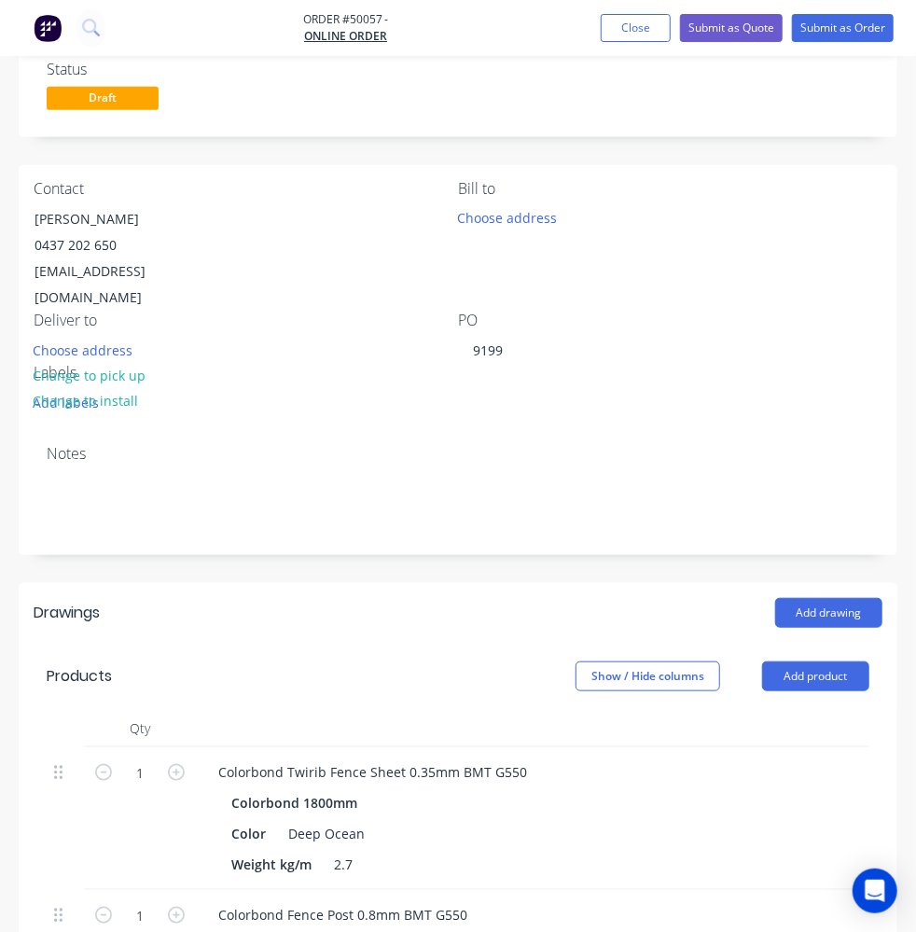
click at [185, 903] on button "button" at bounding box center [176, 913] width 24 height 20
type input "2"
type input "$21.00"
click at [185, 903] on button "button" at bounding box center [176, 913] width 24 height 20
type input "3"
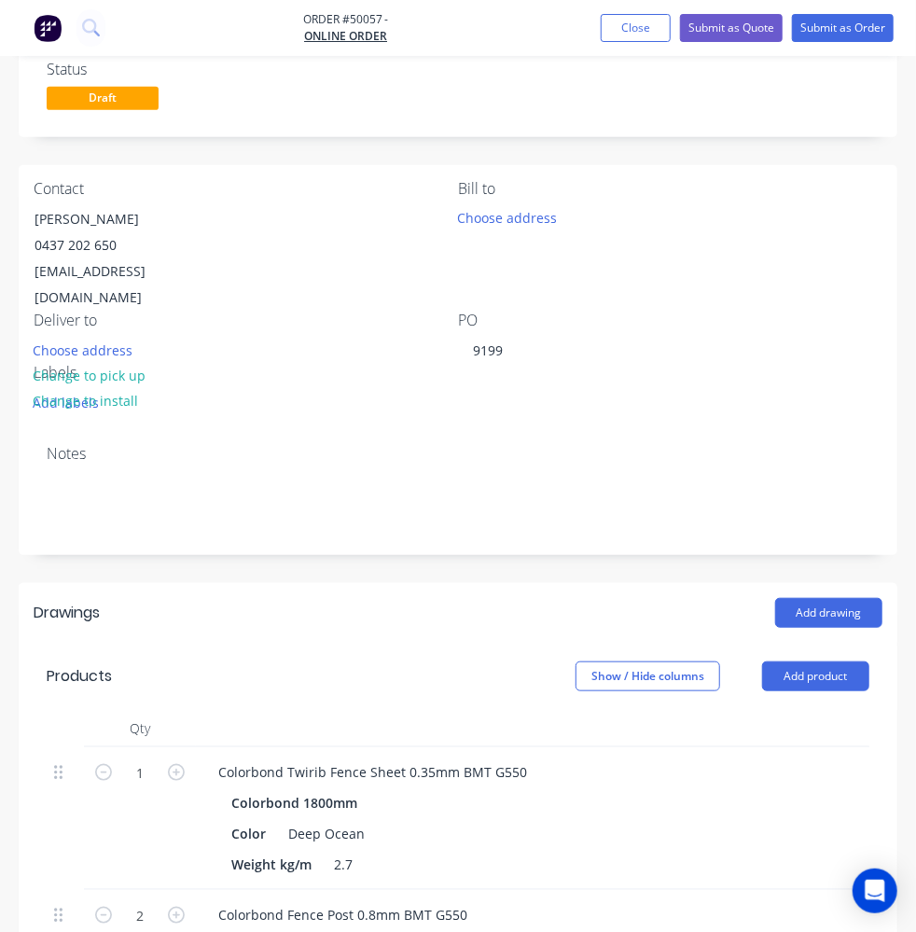
type input "$31.50"
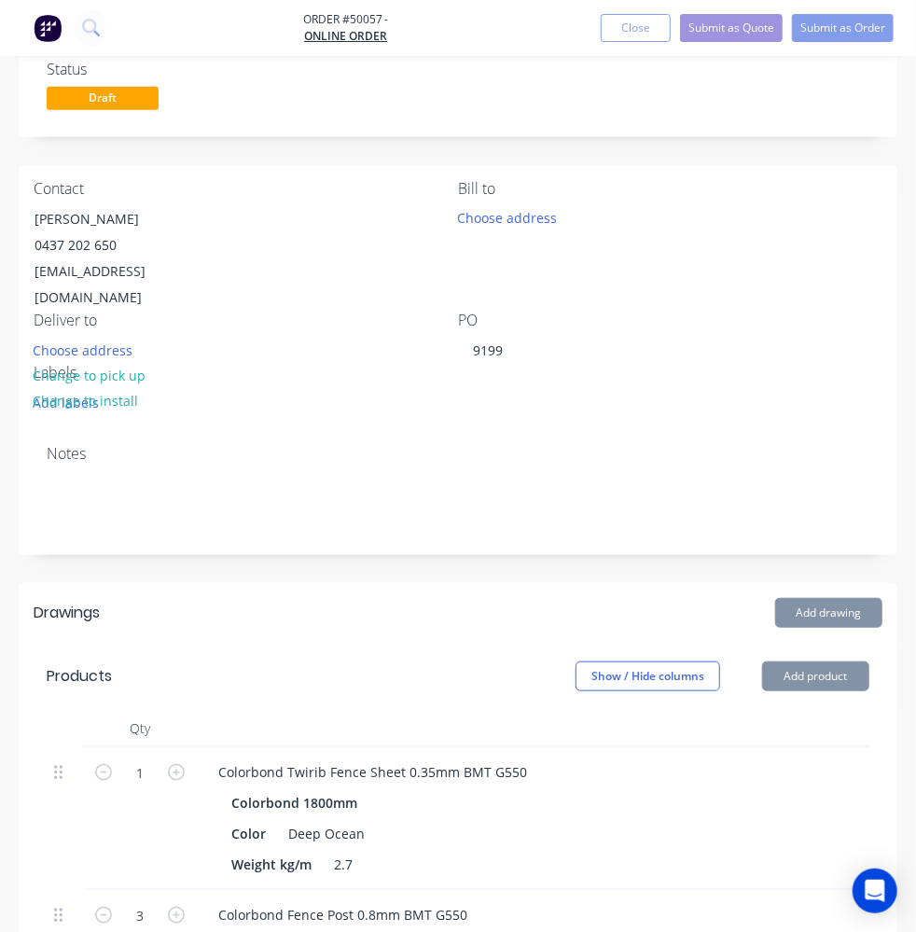
click at [185, 903] on button "button" at bounding box center [176, 913] width 24 height 20
type input "4"
type input "$42.00"
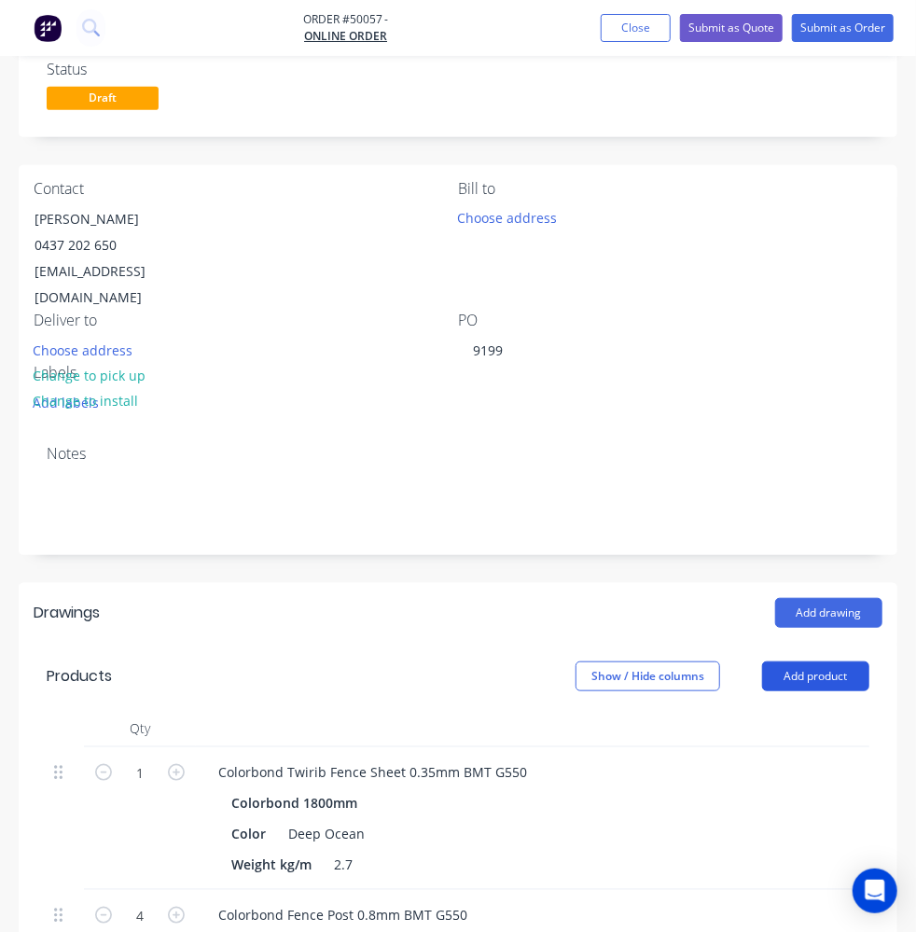
click at [804, 662] on button "Add product" at bounding box center [815, 677] width 107 height 30
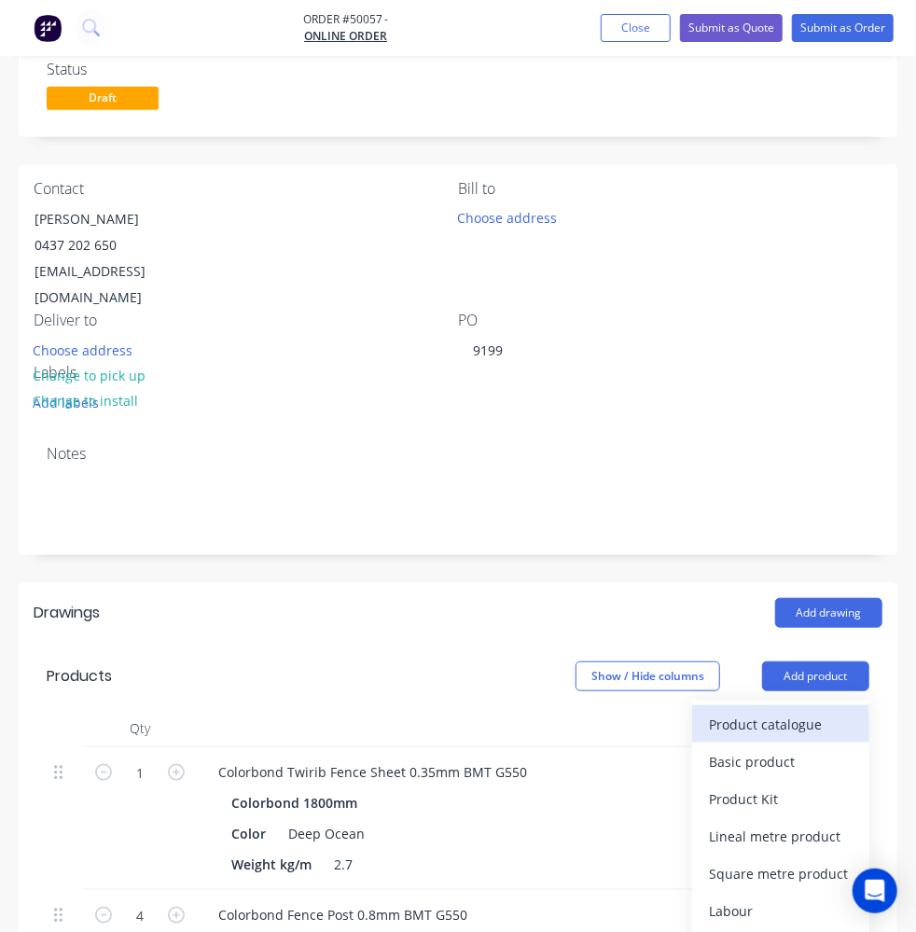
click at [835, 711] on div "Product catalogue" at bounding box center [781, 724] width 144 height 27
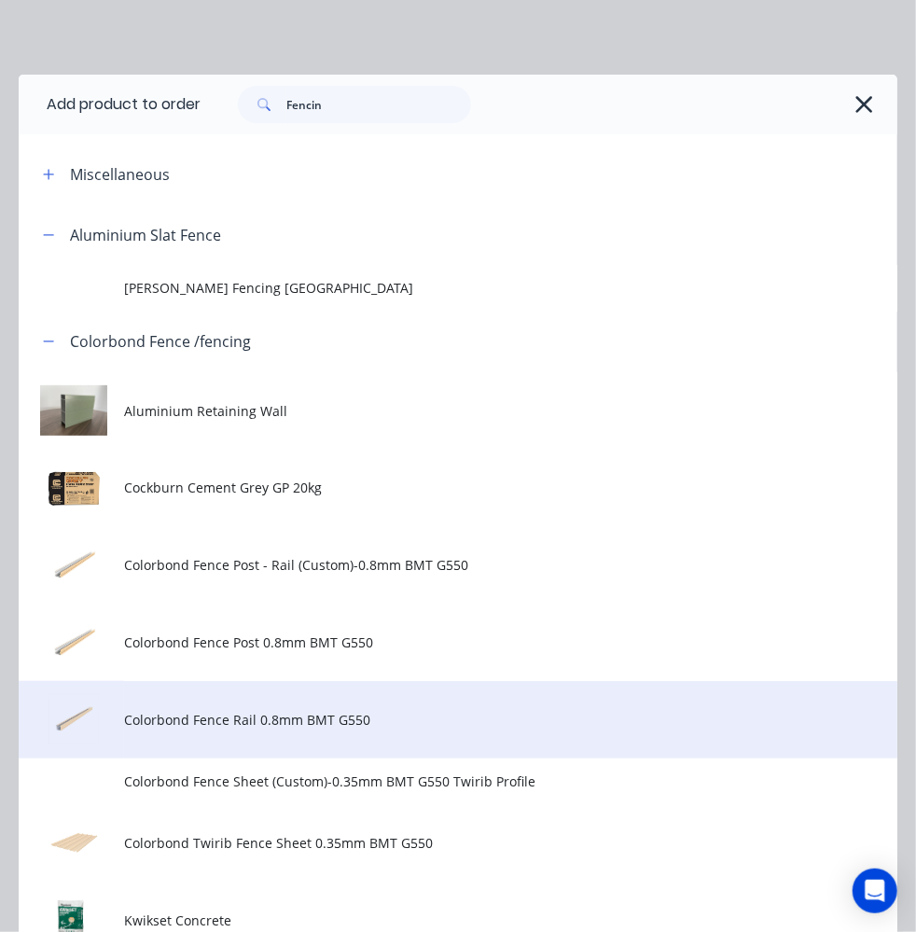
click at [365, 706] on td "Colorbond Fence Rail 0.8mm BMT G550" at bounding box center [511, 719] width 774 height 77
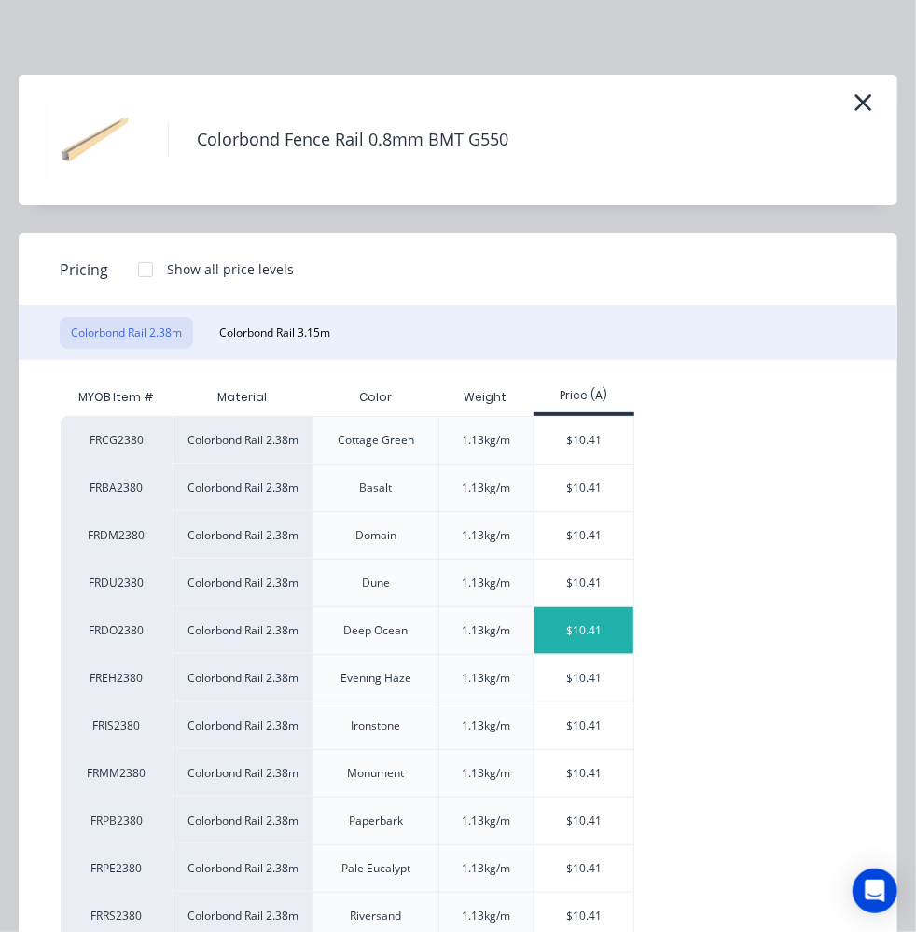
click at [563, 620] on div "$10.41" at bounding box center [585, 631] width 100 height 47
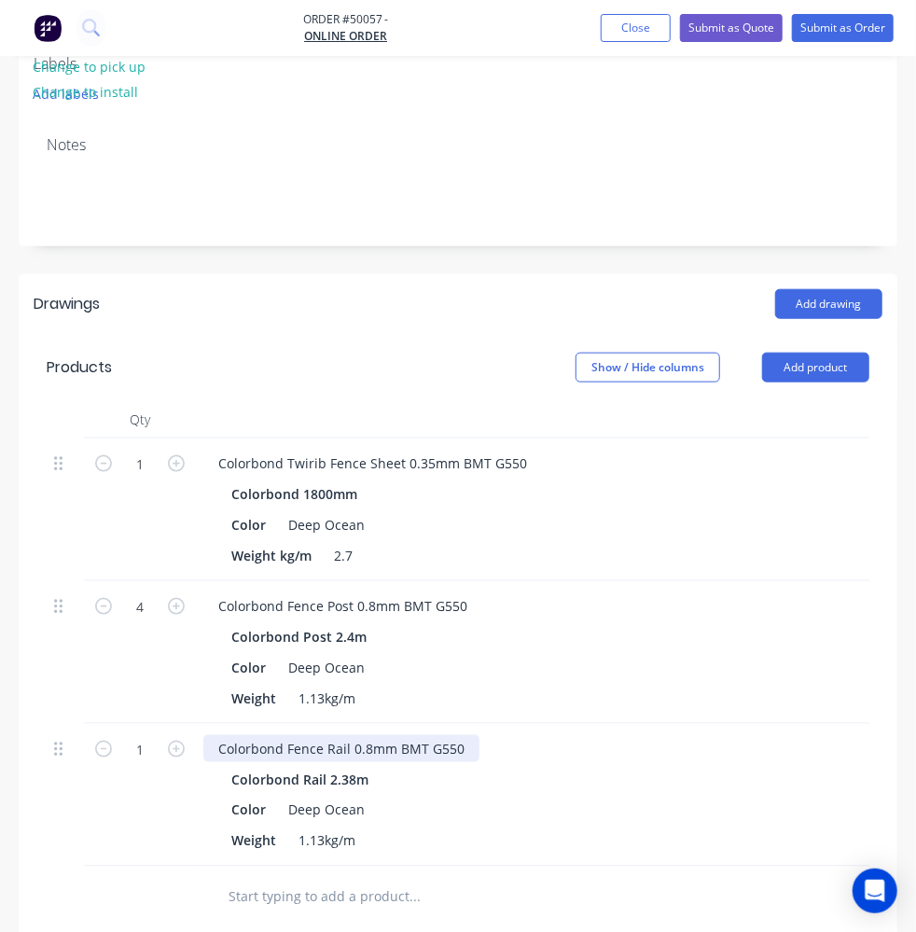
scroll to position [468, 0]
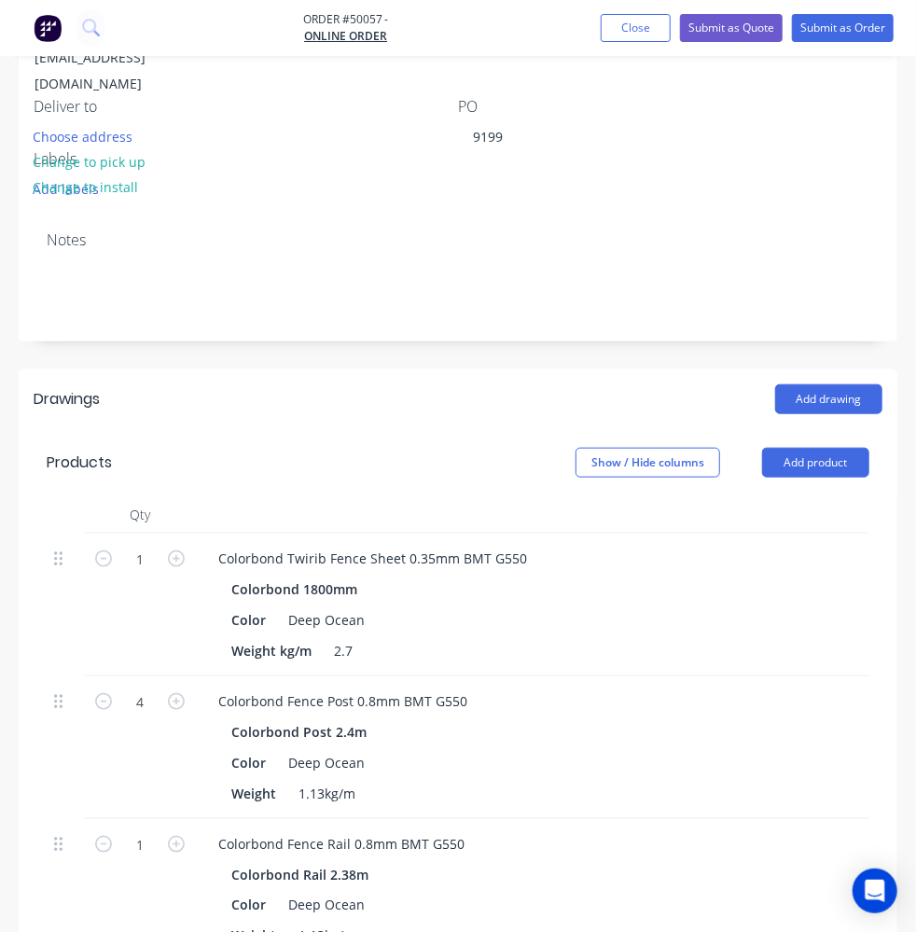
click at [188, 819] on div "1" at bounding box center [140, 890] width 112 height 143
click at [178, 836] on icon "button" at bounding box center [176, 844] width 17 height 17
type input "2"
type input "$20.82"
click at [178, 836] on icon "button" at bounding box center [176, 844] width 17 height 17
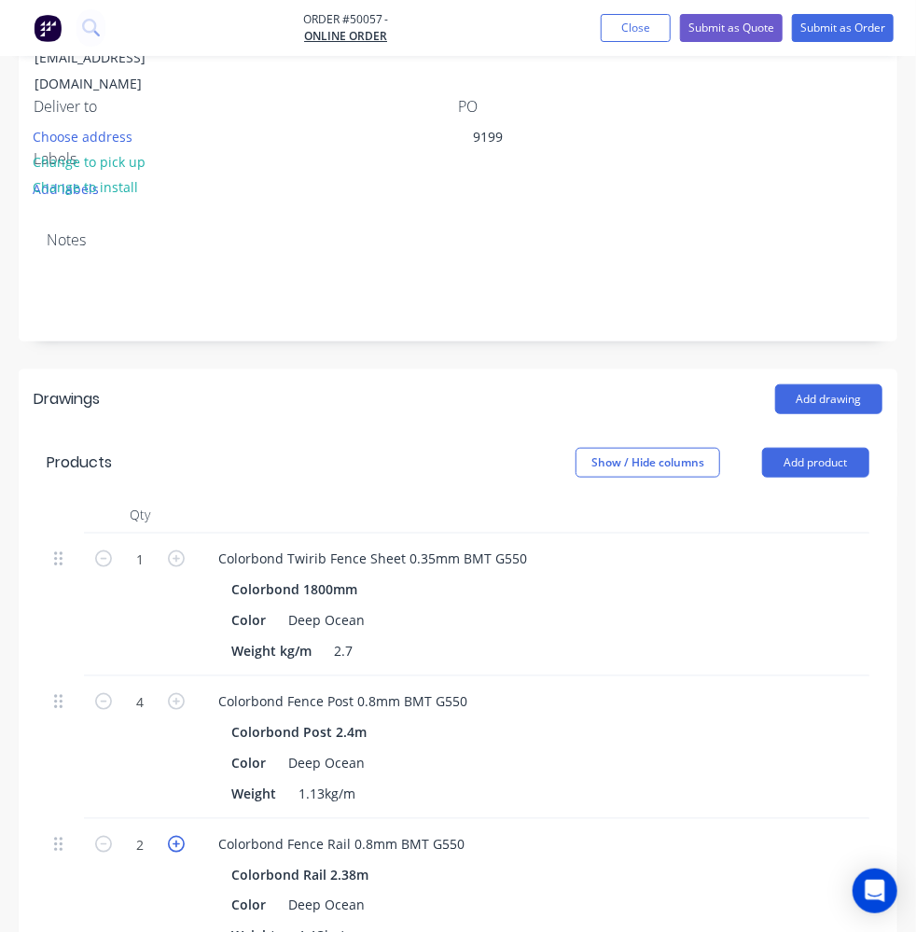
type input "3"
type input "$31.23"
click at [178, 836] on icon "button" at bounding box center [176, 844] width 17 height 17
type input "4"
type input "$41.64"
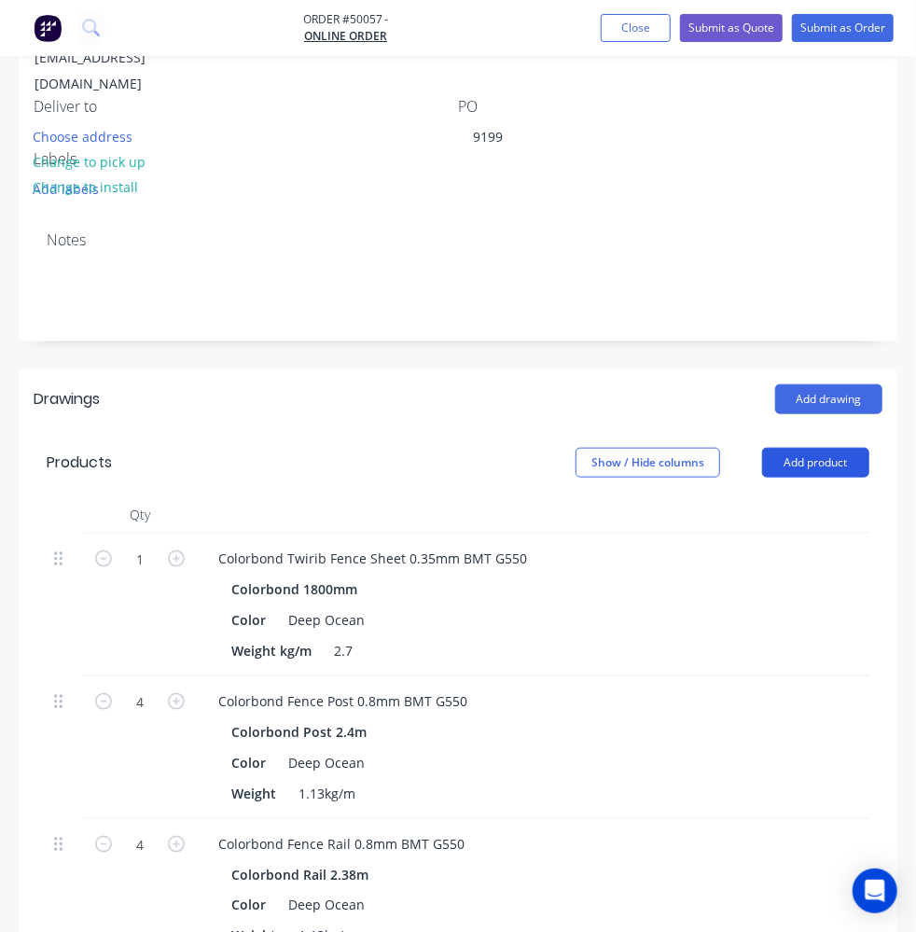
click at [832, 448] on button "Add product" at bounding box center [815, 463] width 107 height 30
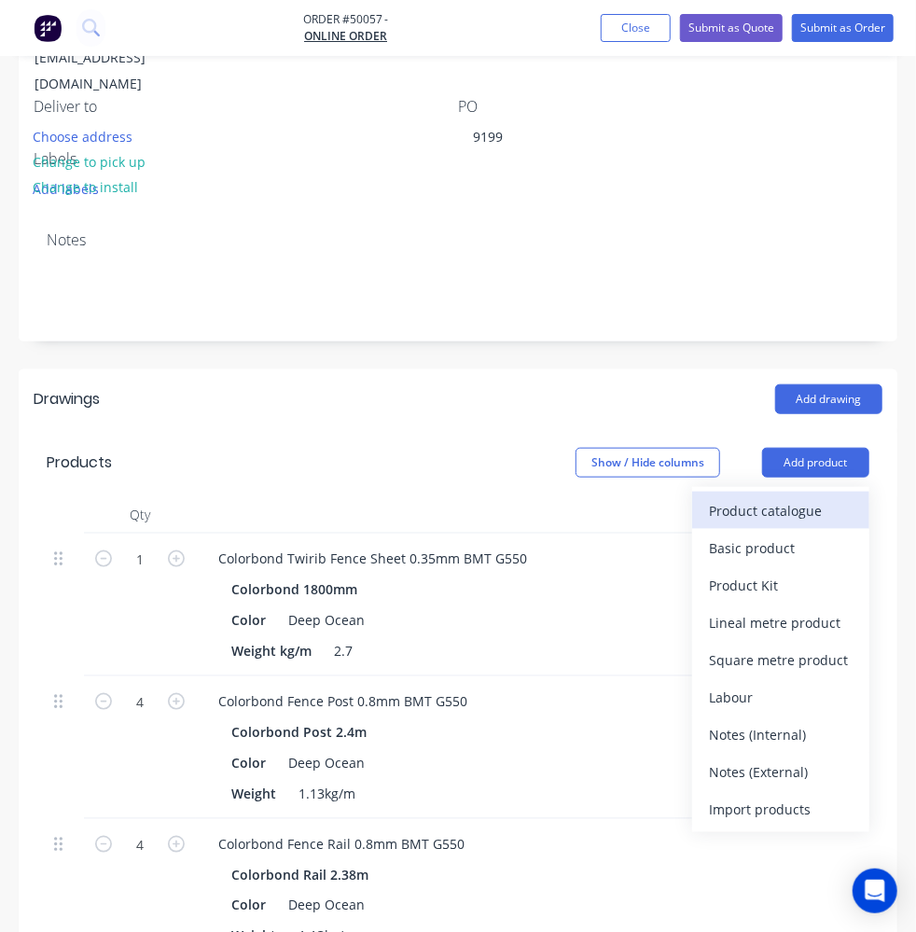
click at [815, 497] on div "Product catalogue" at bounding box center [781, 510] width 144 height 27
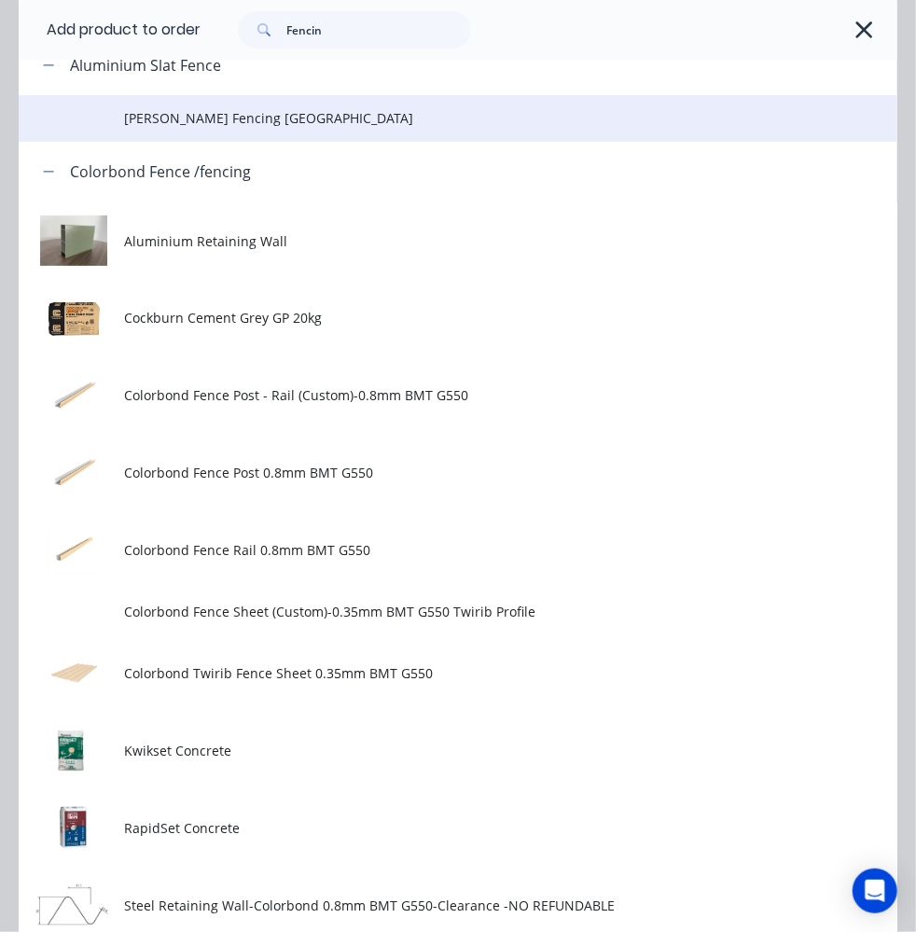
scroll to position [0, 0]
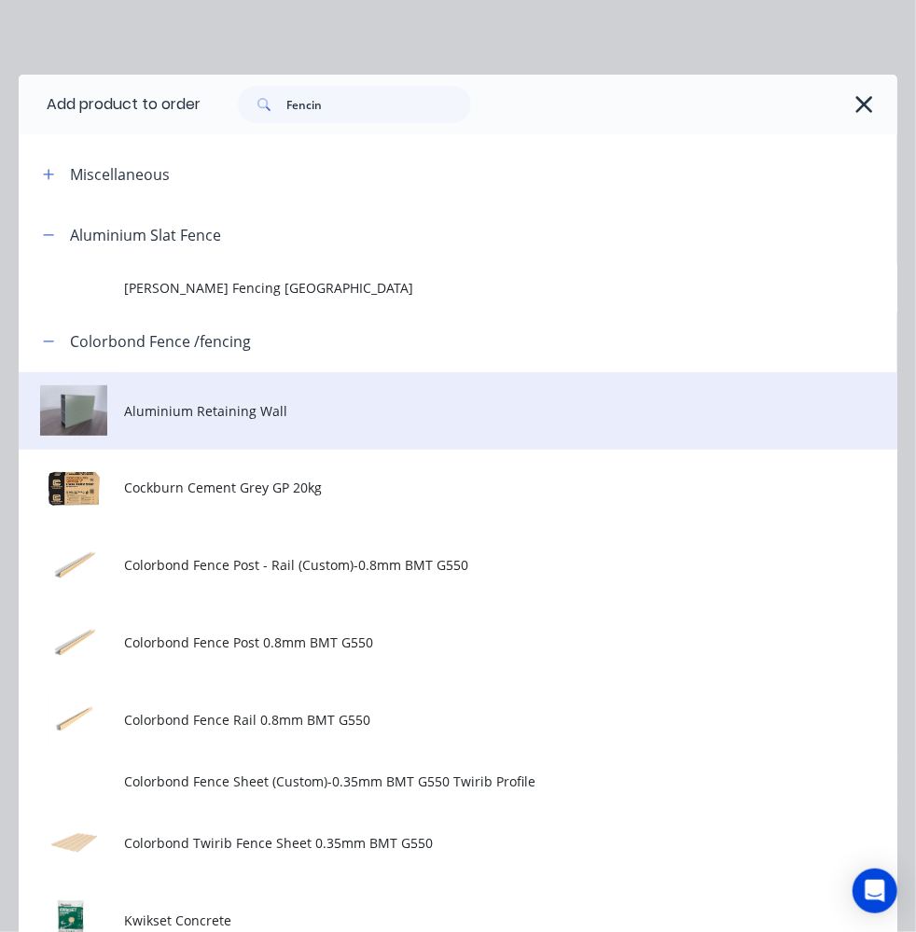
click at [268, 398] on td "Aluminium Retaining Wall" at bounding box center [511, 410] width 774 height 77
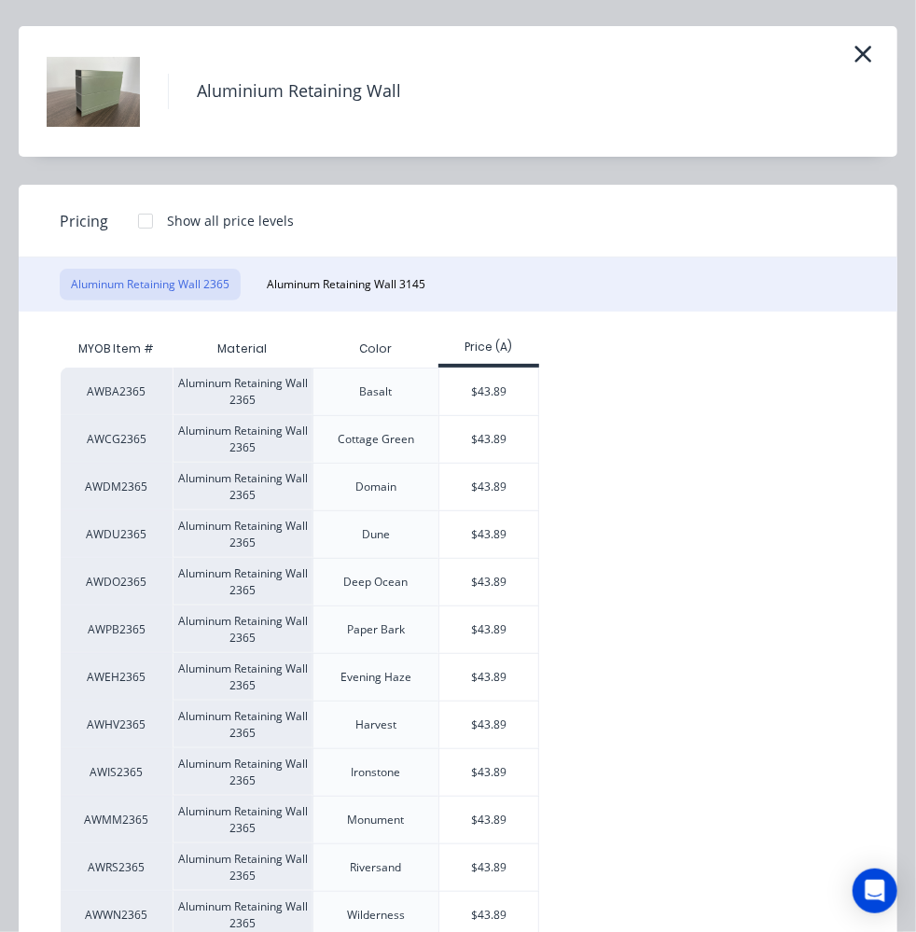
scroll to position [84, 0]
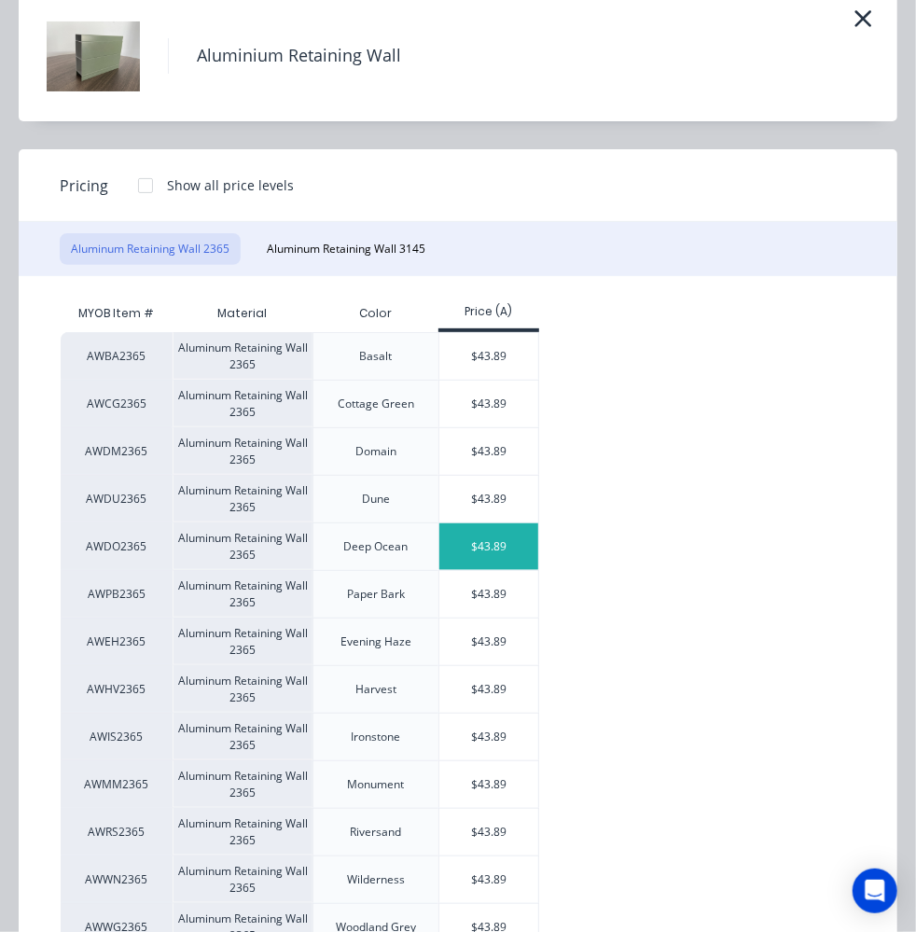
click at [473, 544] on div "$43.89" at bounding box center [490, 547] width 100 height 47
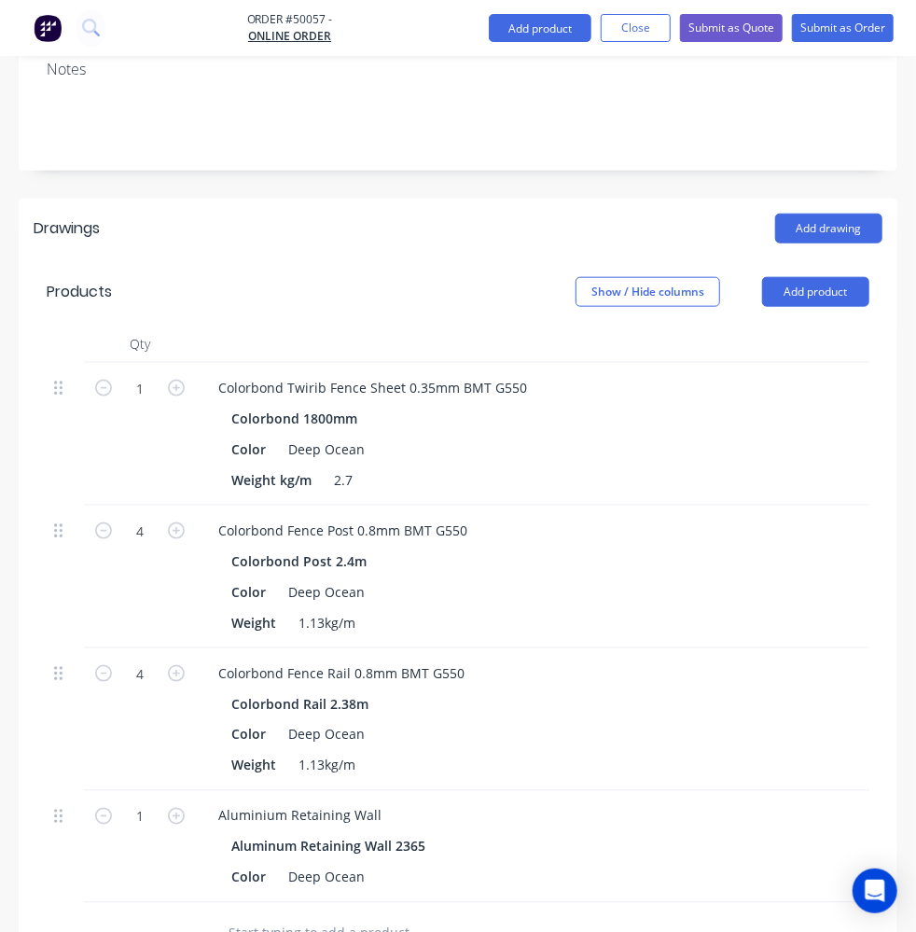
scroll to position [637, 0]
click at [174, 809] on icon "button" at bounding box center [176, 817] width 17 height 17
type input "2"
type input "$87.78"
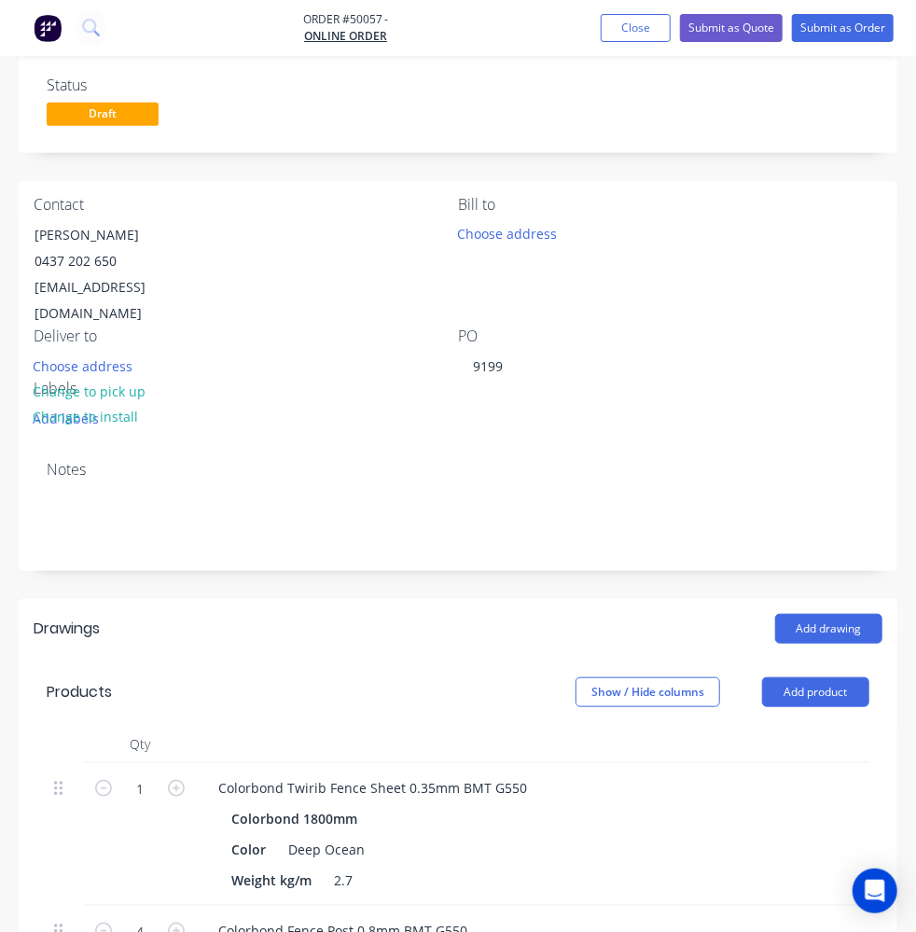
scroll to position [155, 0]
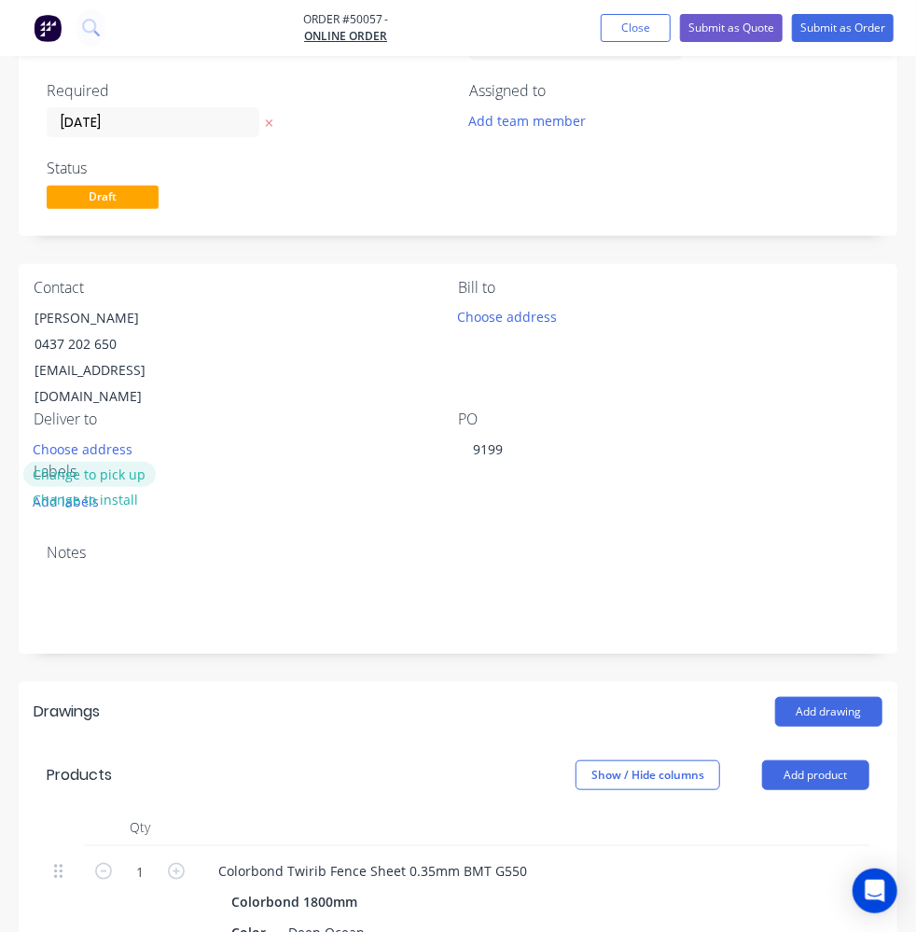
click at [156, 462] on button "Change to pick up" at bounding box center [89, 474] width 133 height 25
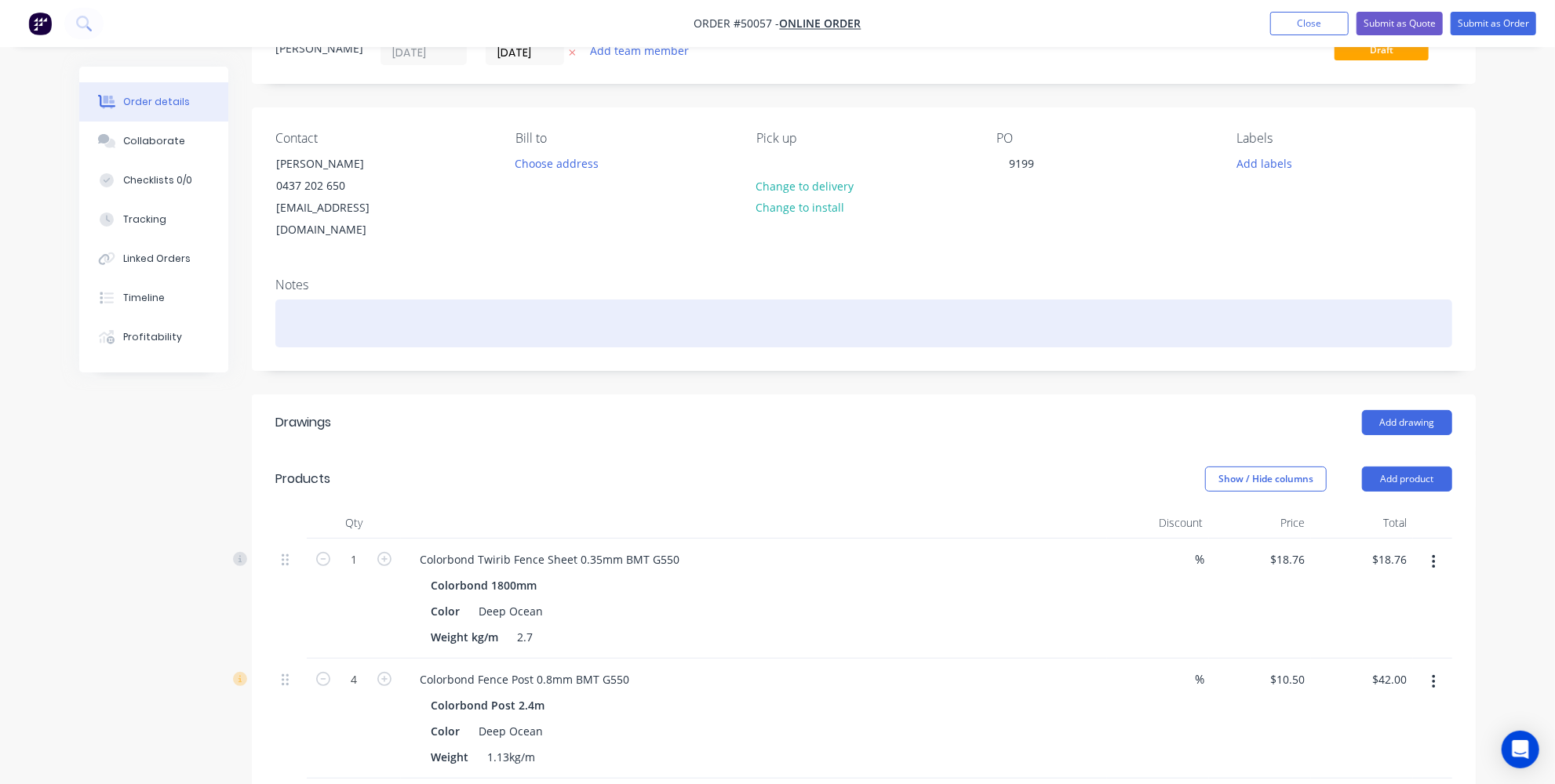
scroll to position [0, 0]
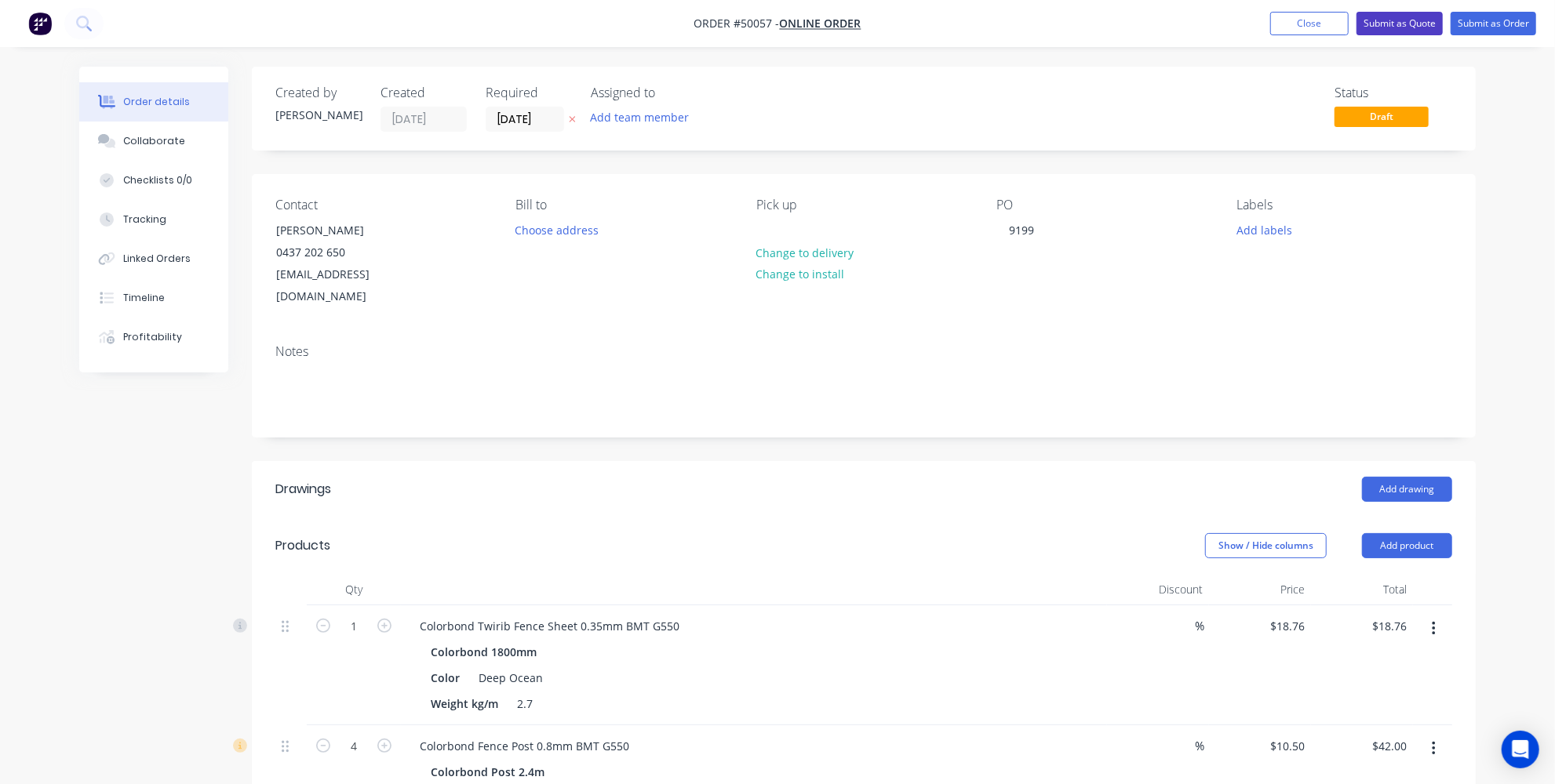
click at [1408, 25] on button "Submit as Quote" at bounding box center [1400, 24] width 87 height 24
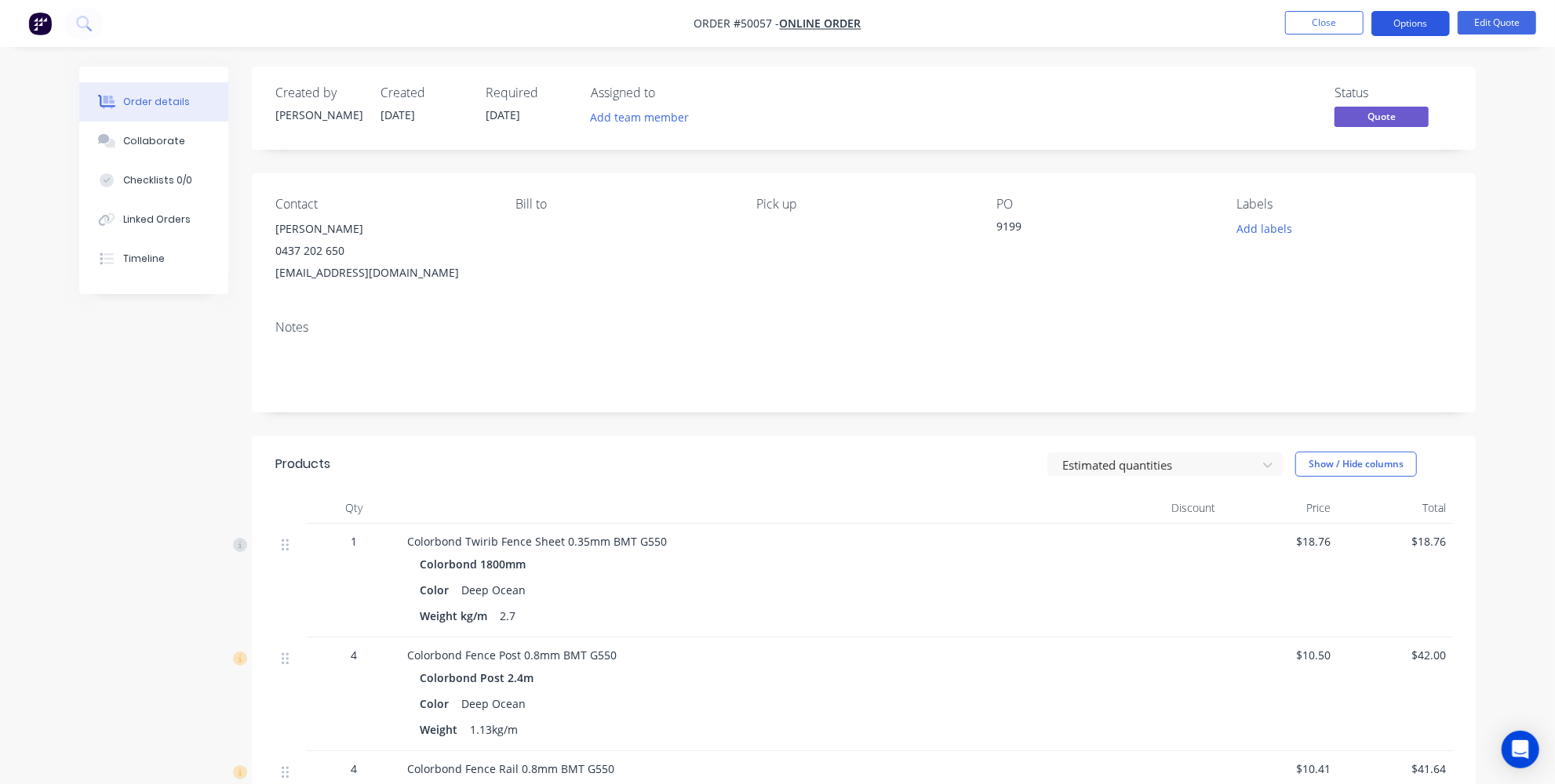
click at [1409, 15] on button "Options" at bounding box center [1410, 24] width 78 height 25
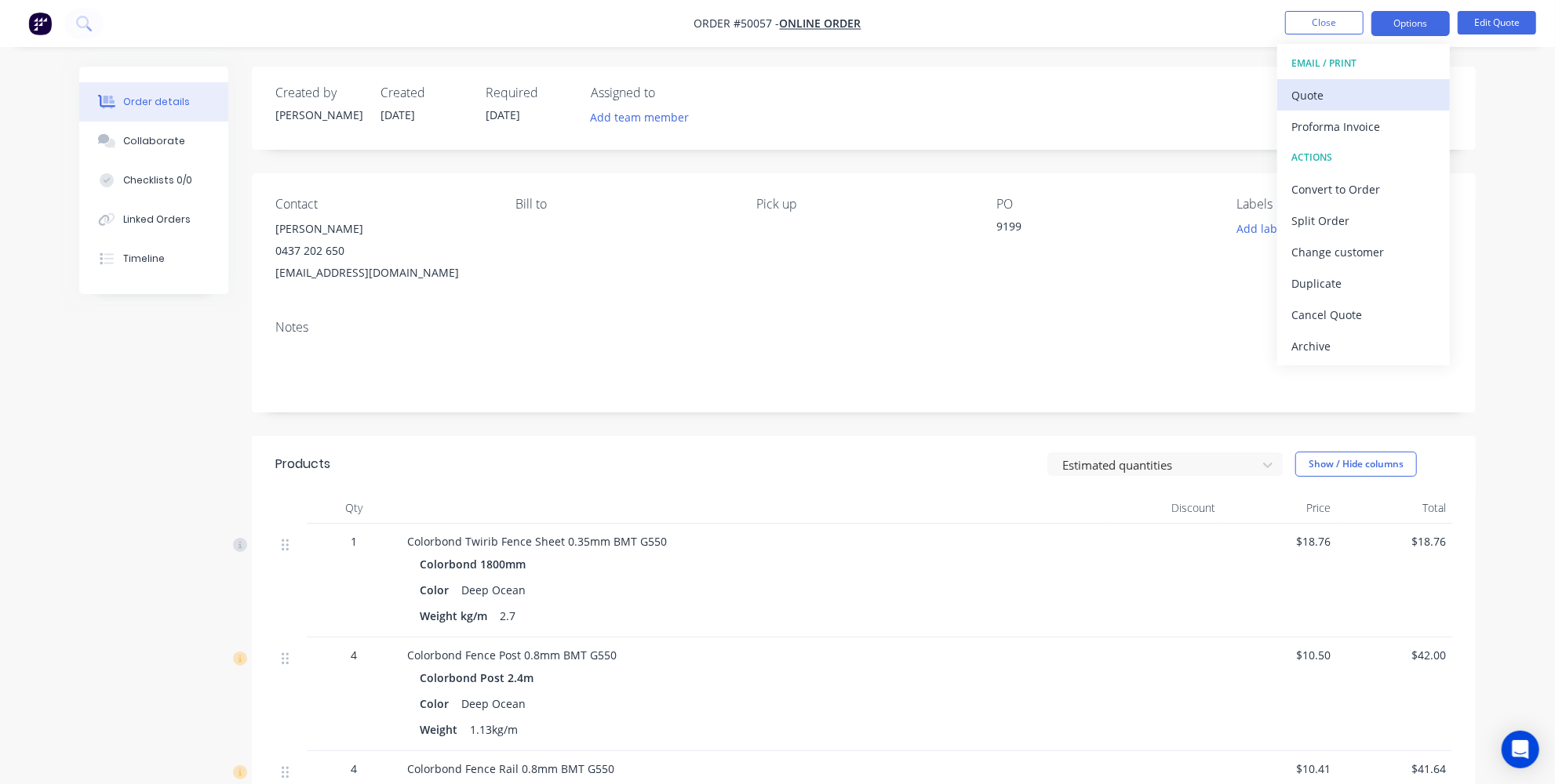
click at [1361, 93] on div "Quote" at bounding box center [1363, 95] width 145 height 23
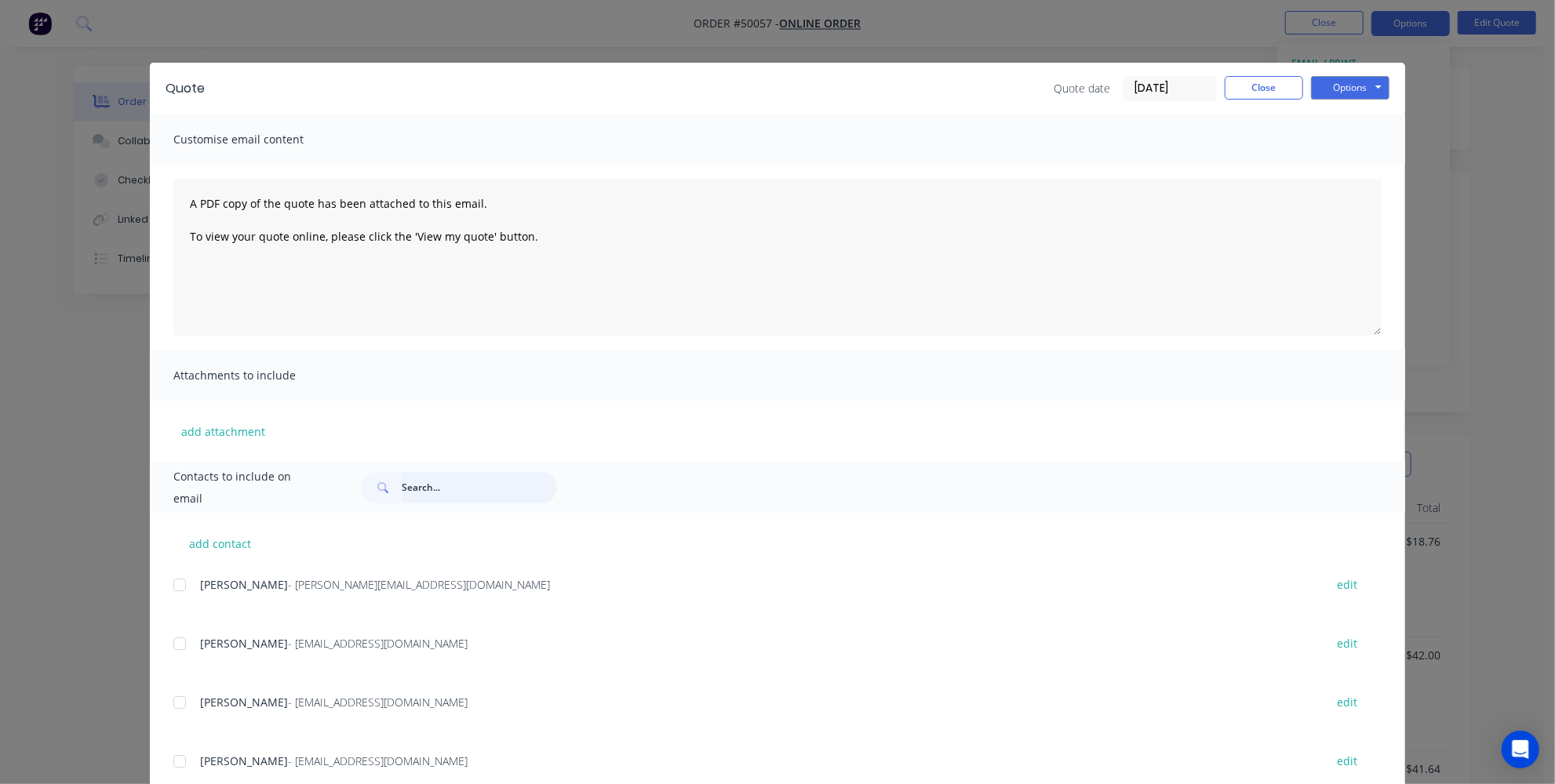
click at [420, 479] on input "text" at bounding box center [479, 487] width 156 height 31
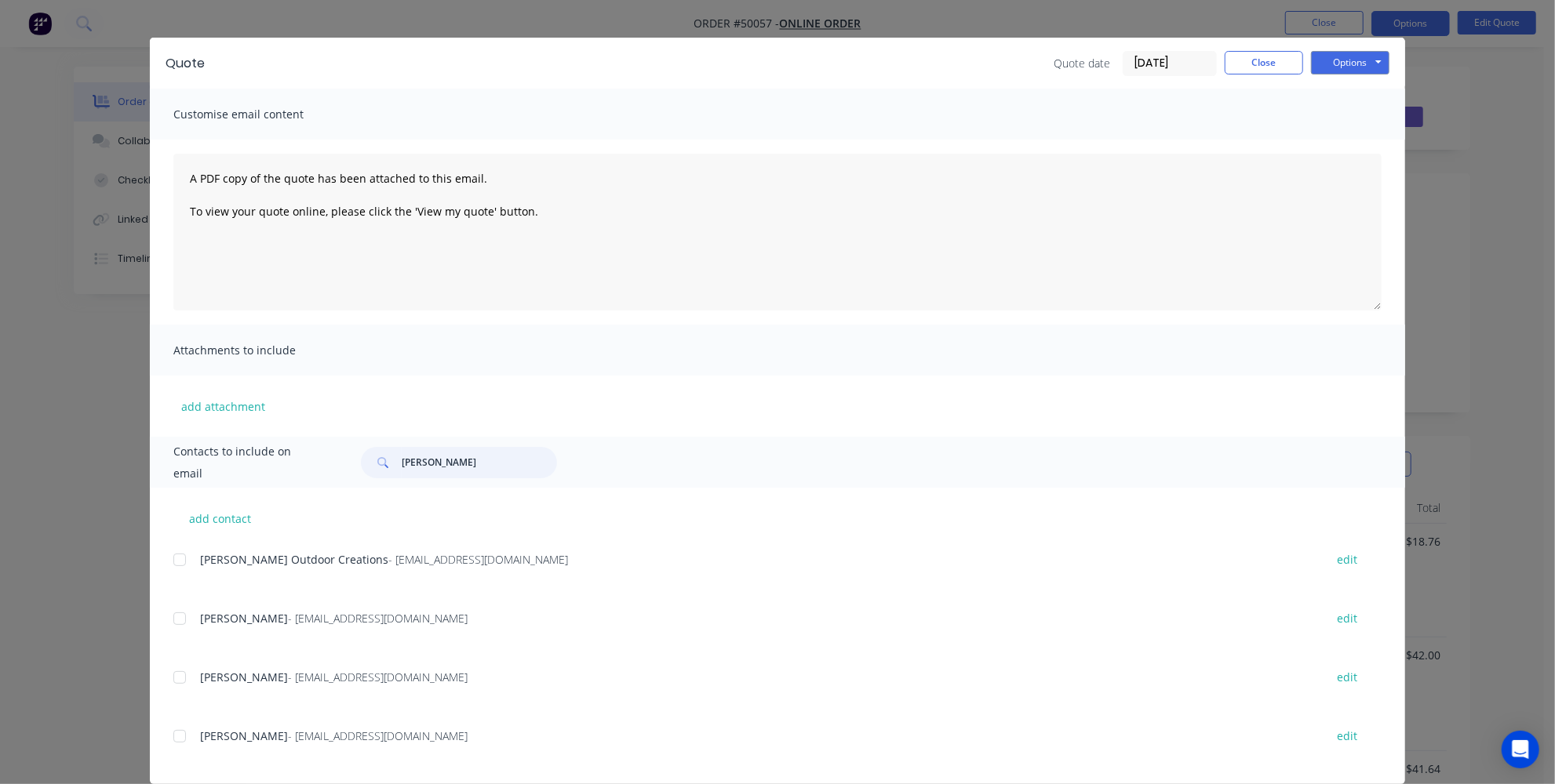
scroll to position [46, 0]
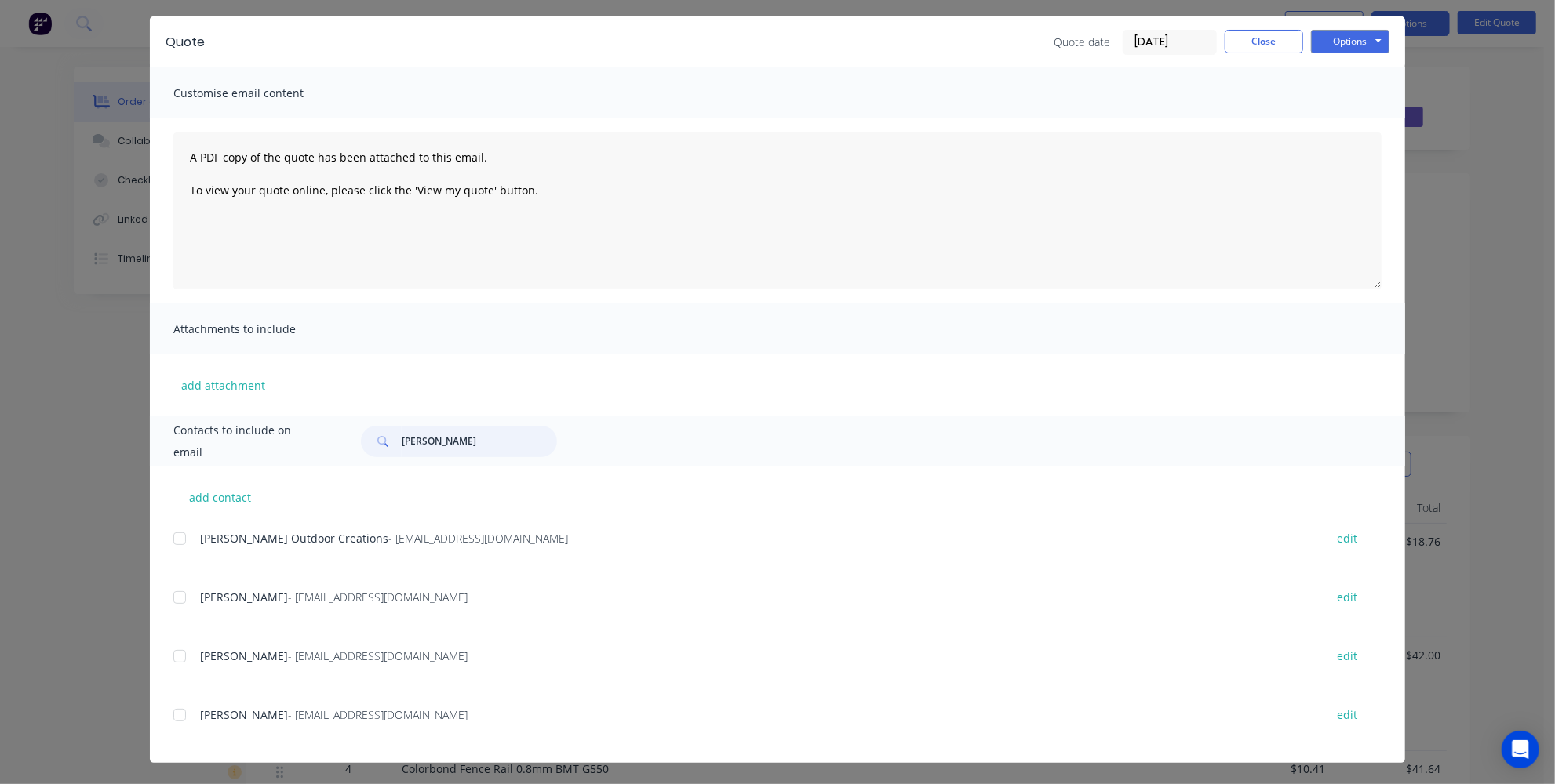
click at [181, 651] on div at bounding box center [179, 655] width 31 height 31
type input "thom"
click at [1363, 35] on button "Options" at bounding box center [1349, 41] width 78 height 24
click at [1336, 116] on button "Email" at bounding box center [1360, 121] width 100 height 26
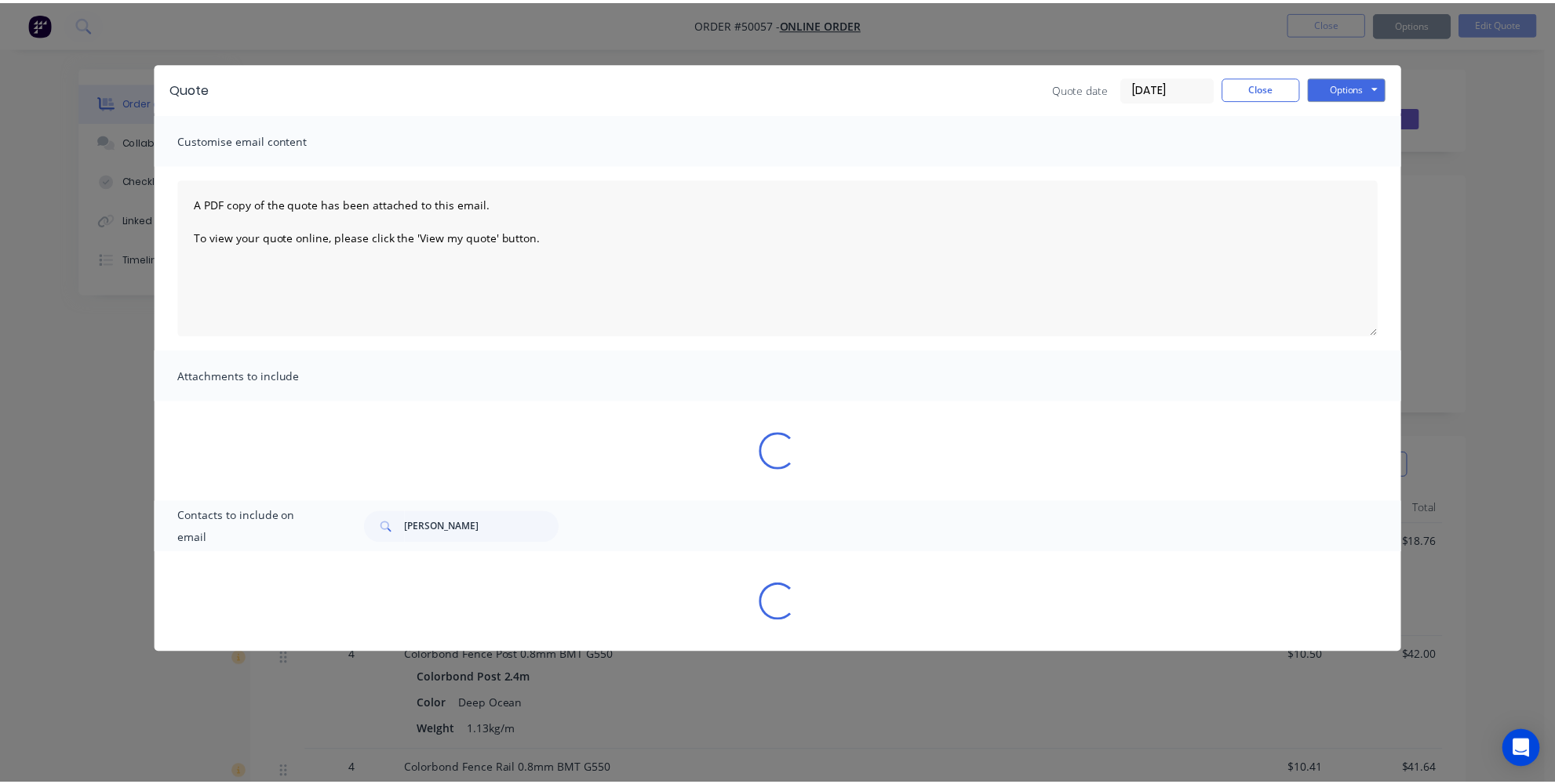
scroll to position [0, 0]
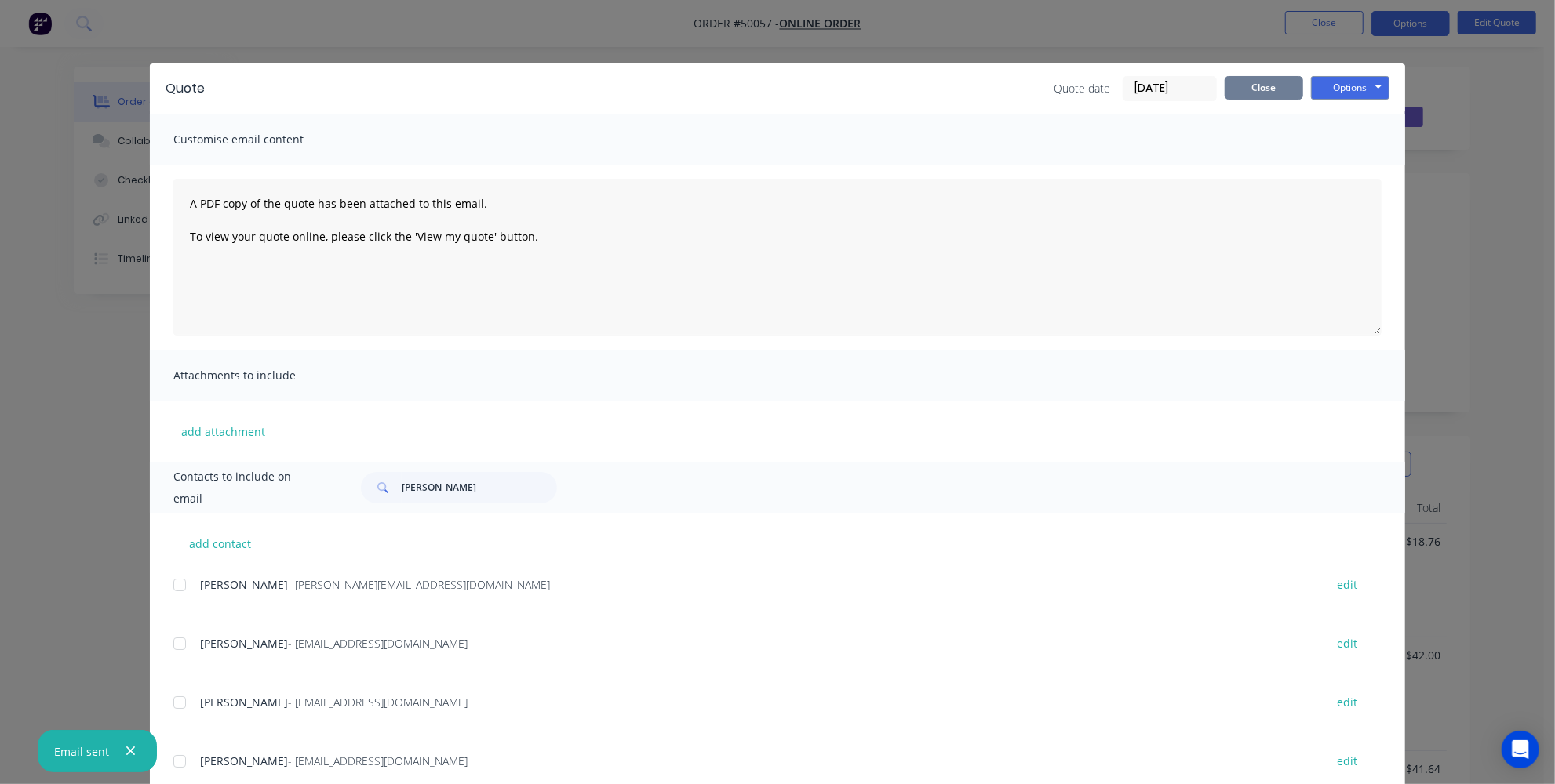
click at [1265, 82] on button "Close" at bounding box center [1263, 88] width 78 height 24
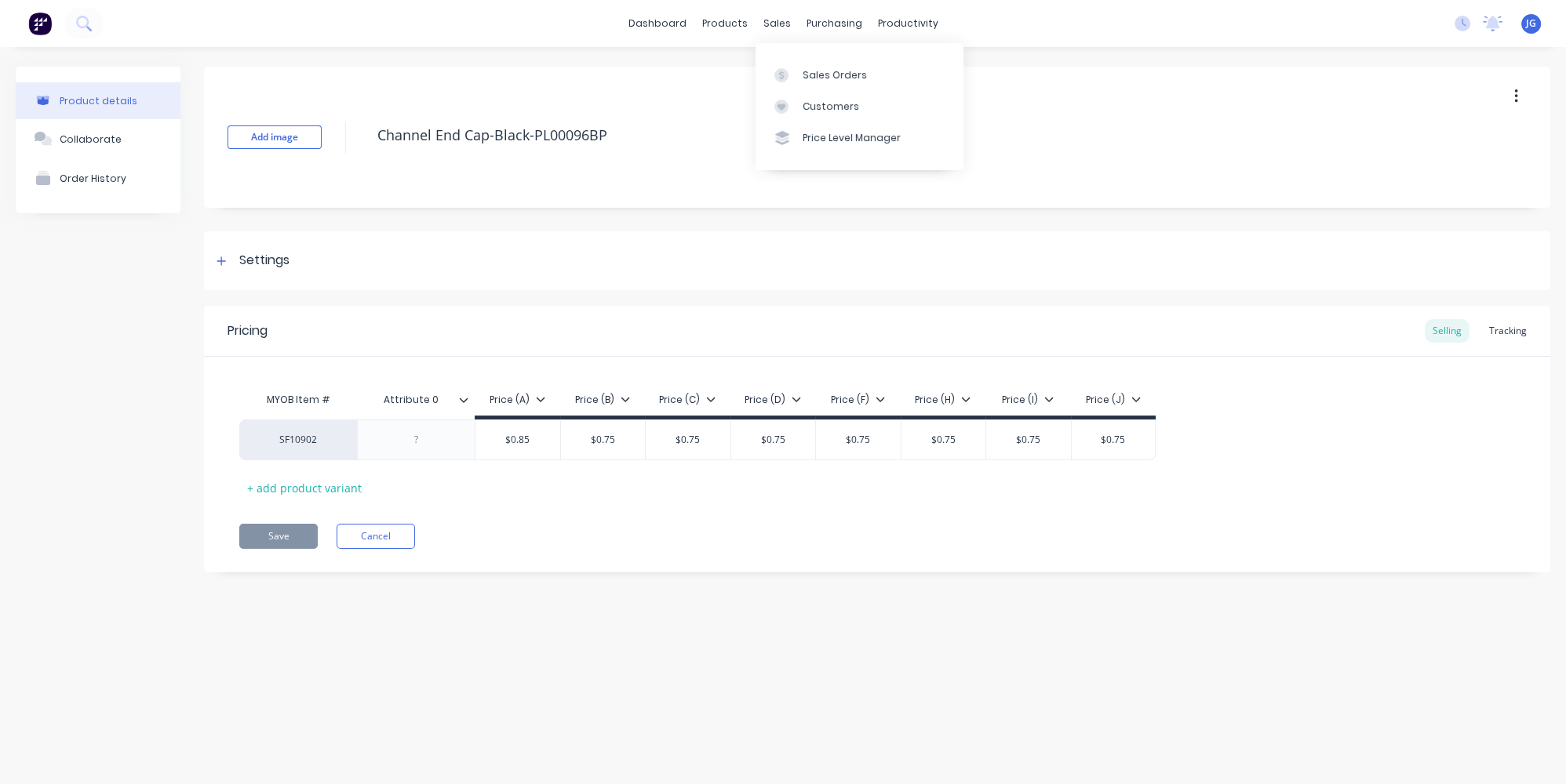
click at [809, 76] on div "Sales Orders" at bounding box center [835, 75] width 65 height 14
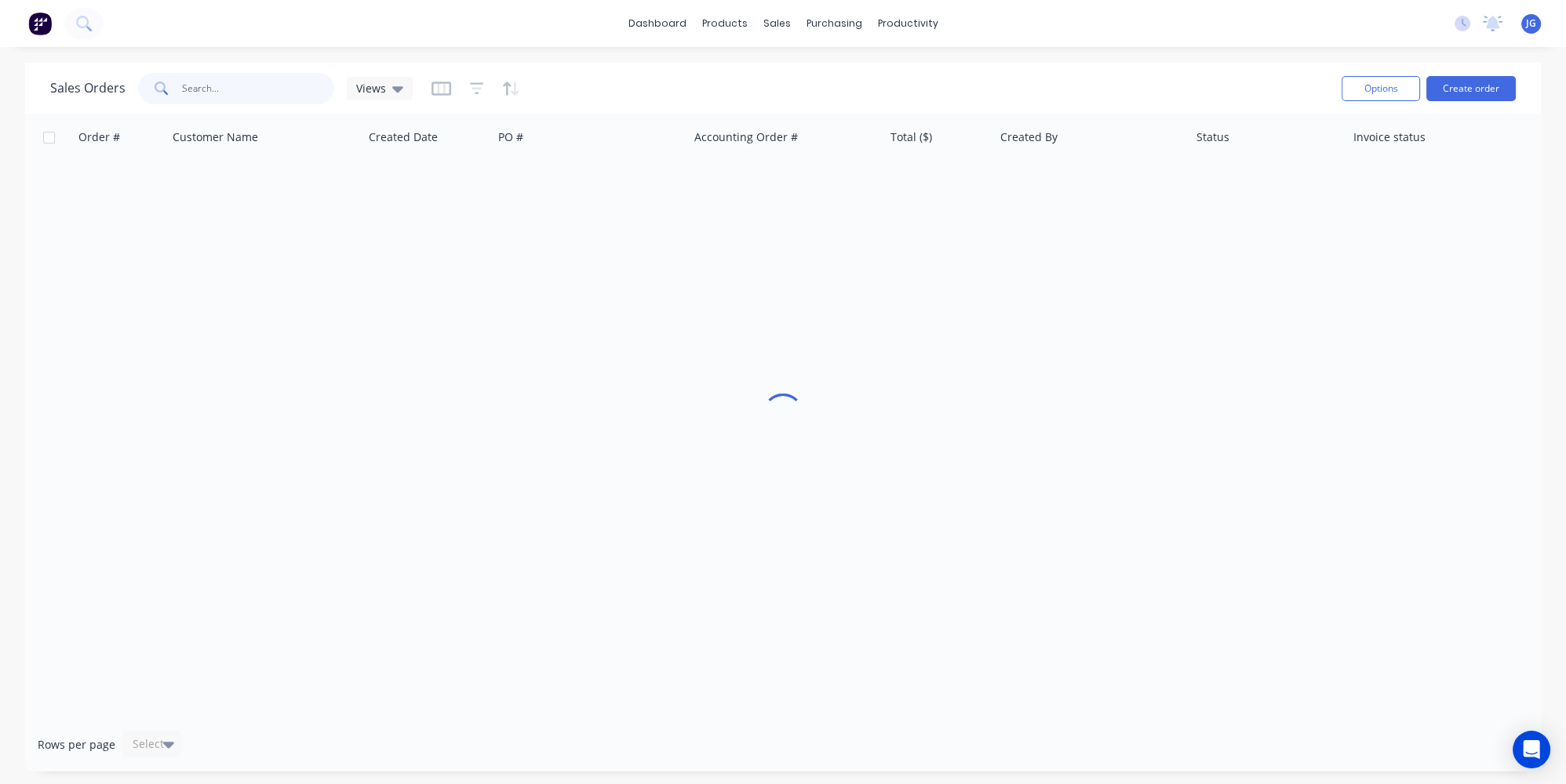
click at [219, 74] on input "text" at bounding box center [259, 88] width 153 height 31
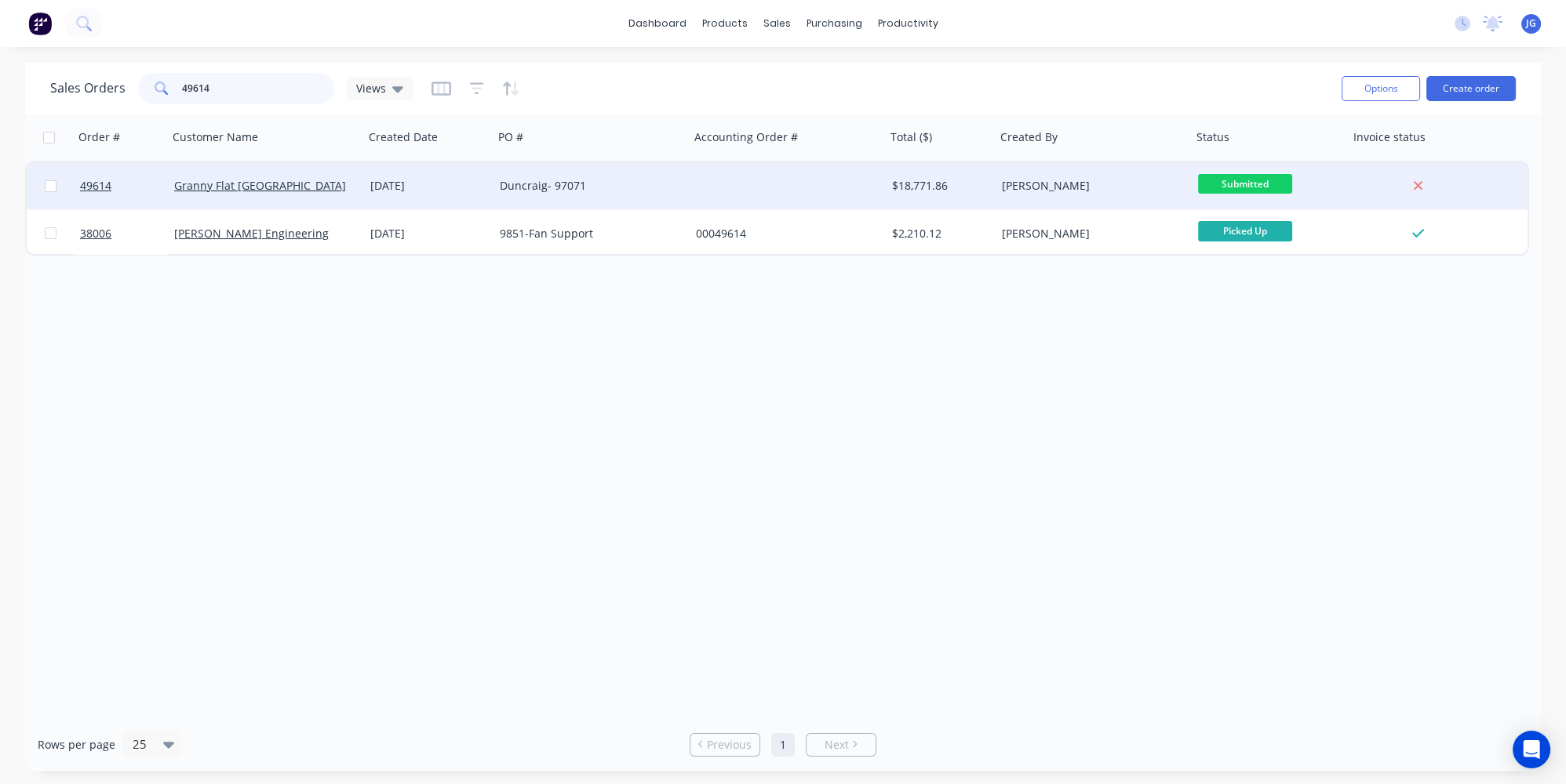
type input "49614"
click at [322, 184] on div "Granny Flat [GEOGRAPHIC_DATA]" at bounding box center [261, 186] width 174 height 16
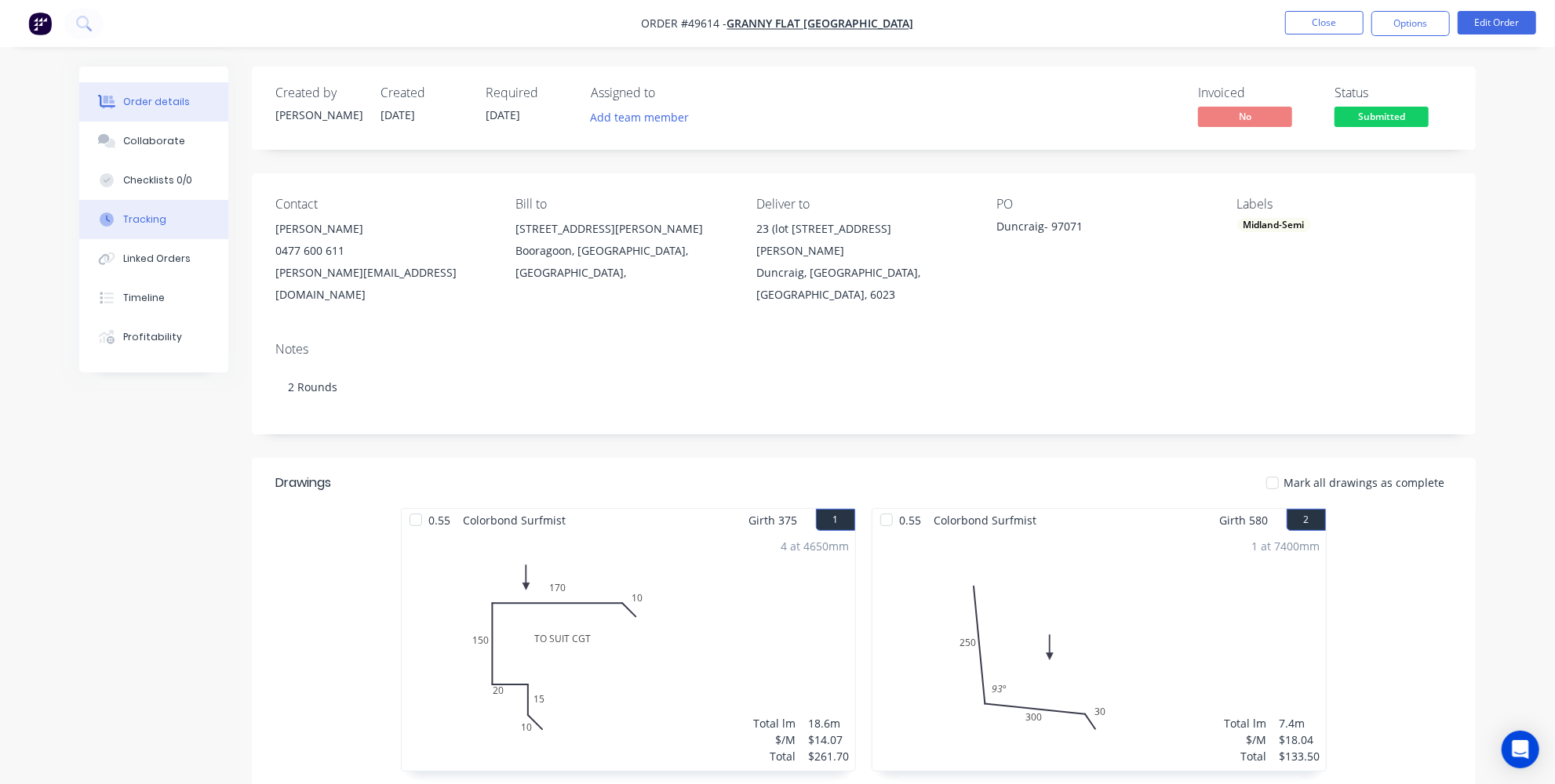
click at [146, 221] on div "Tracking" at bounding box center [145, 219] width 43 height 14
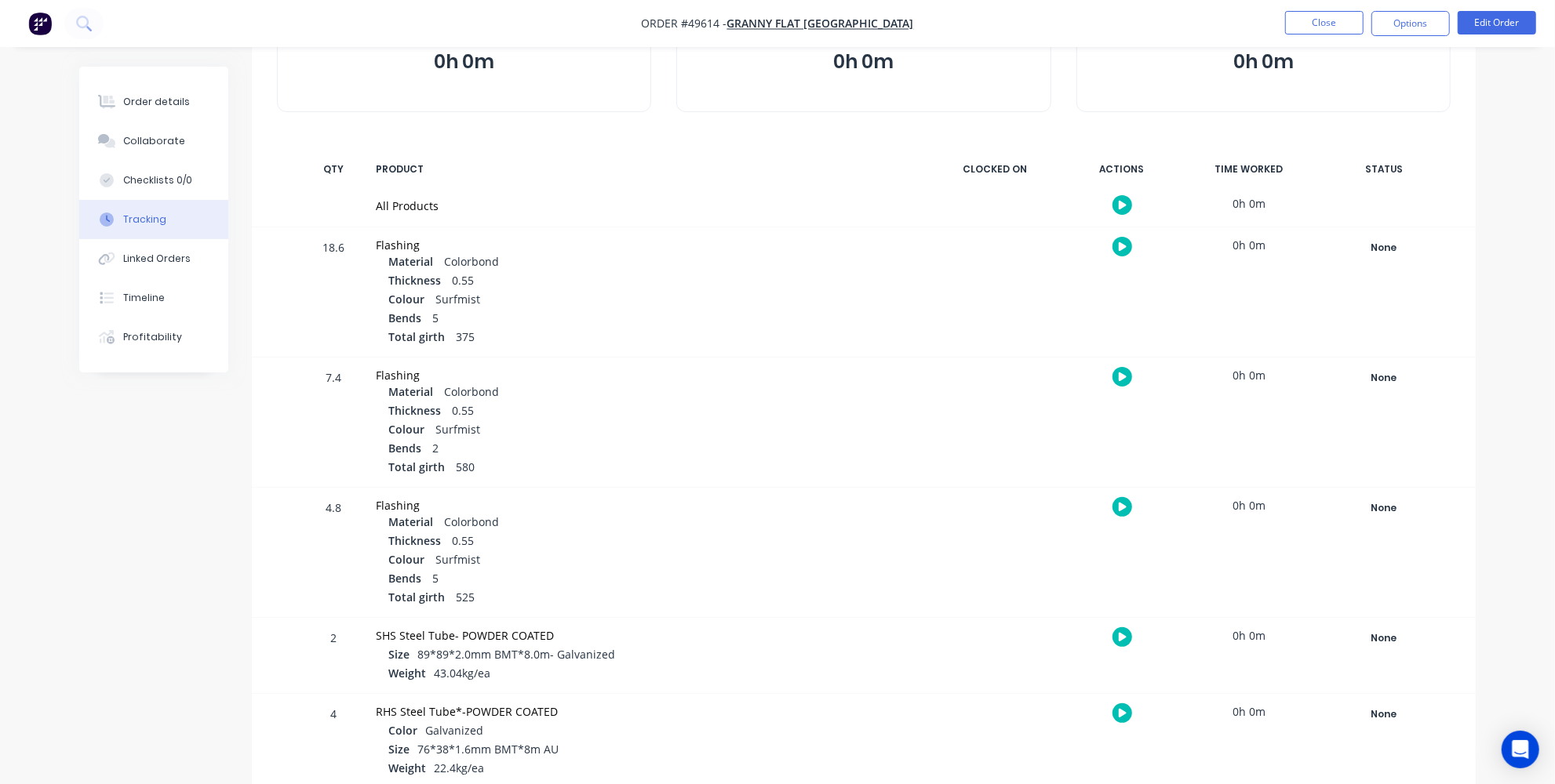
scroll to position [60, 0]
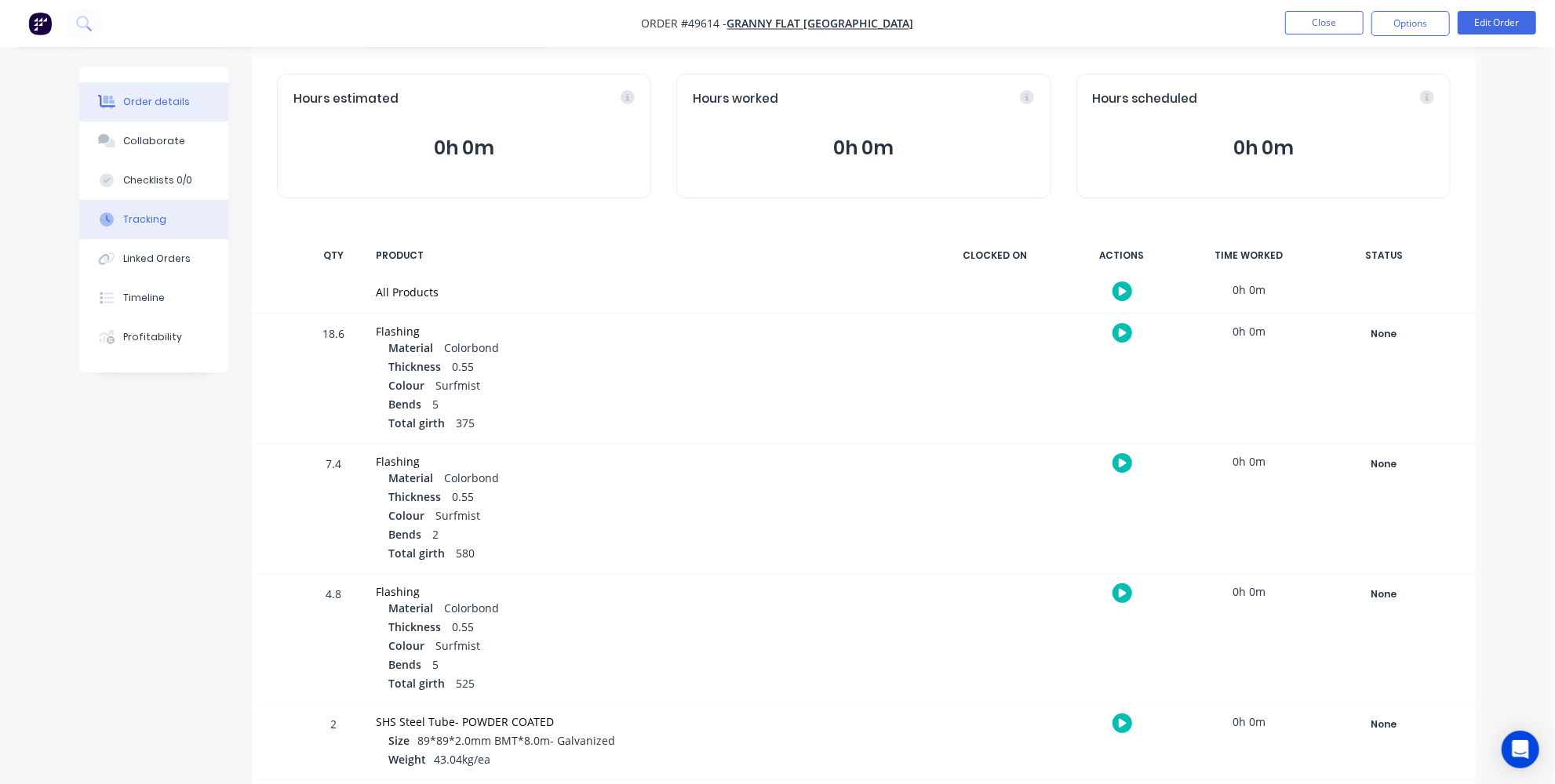
click at [135, 108] on div "Order details" at bounding box center [156, 102] width 66 height 14
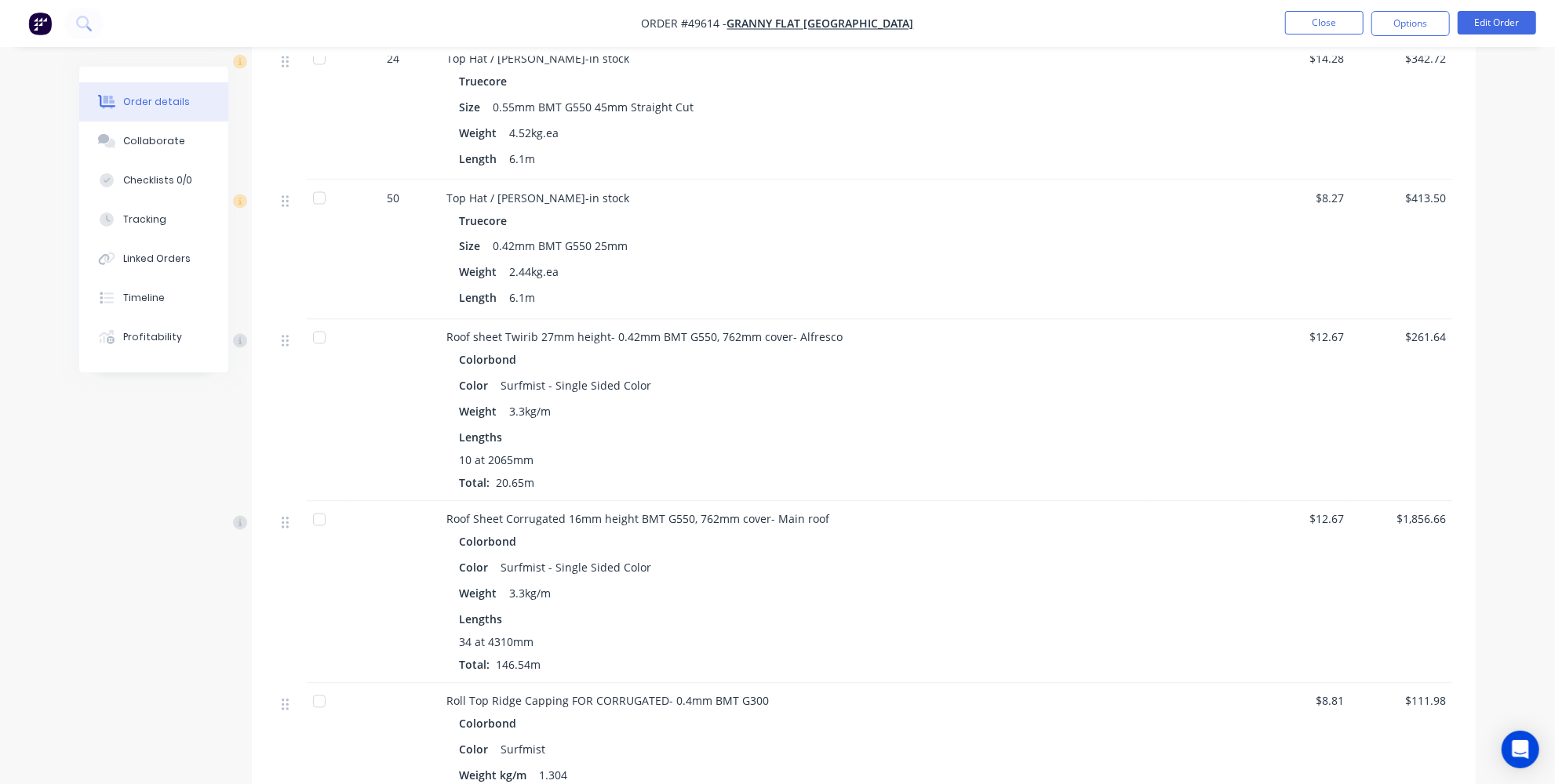
scroll to position [2139, 0]
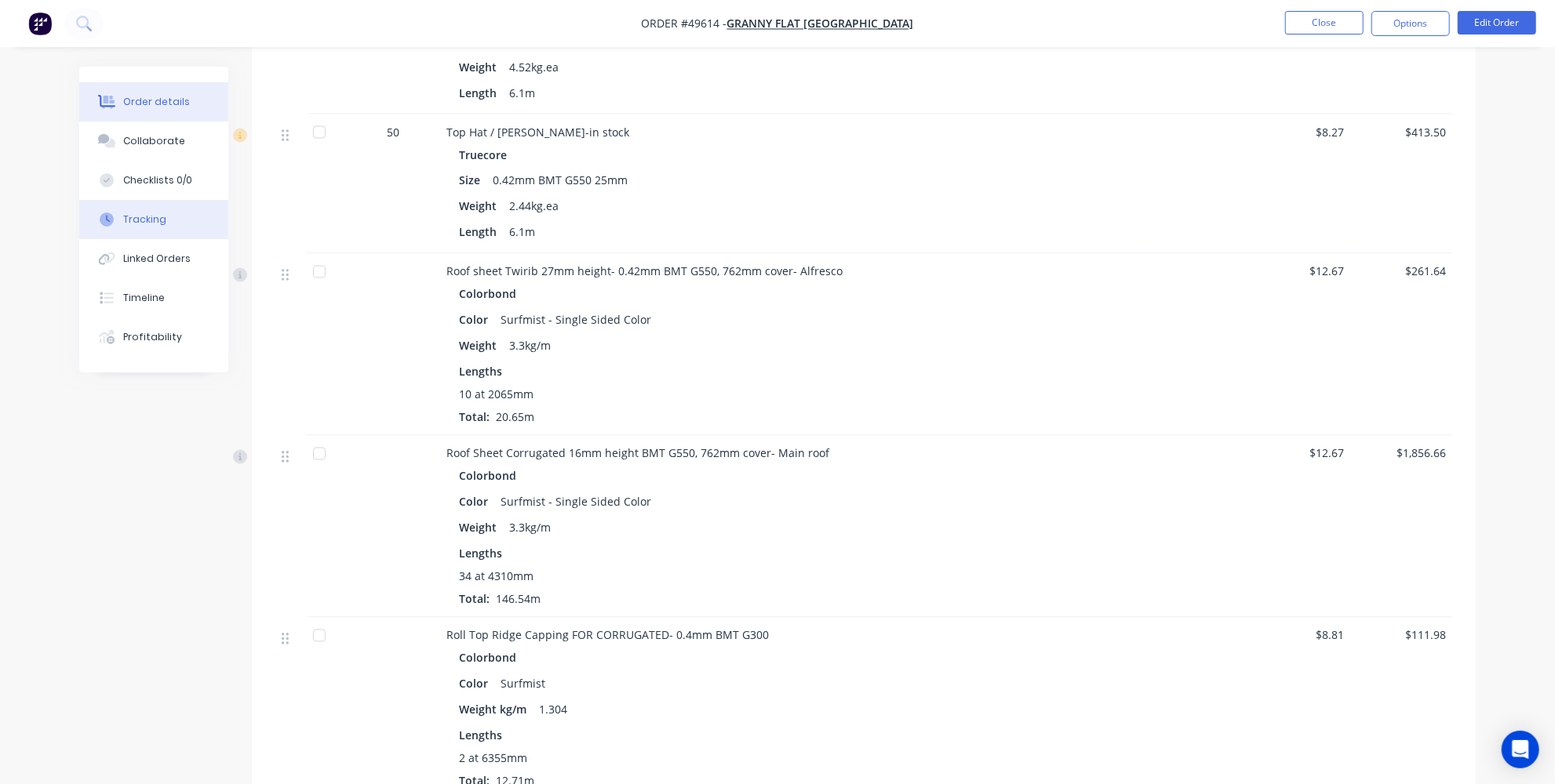
click at [112, 215] on icon at bounding box center [107, 219] width 14 height 14
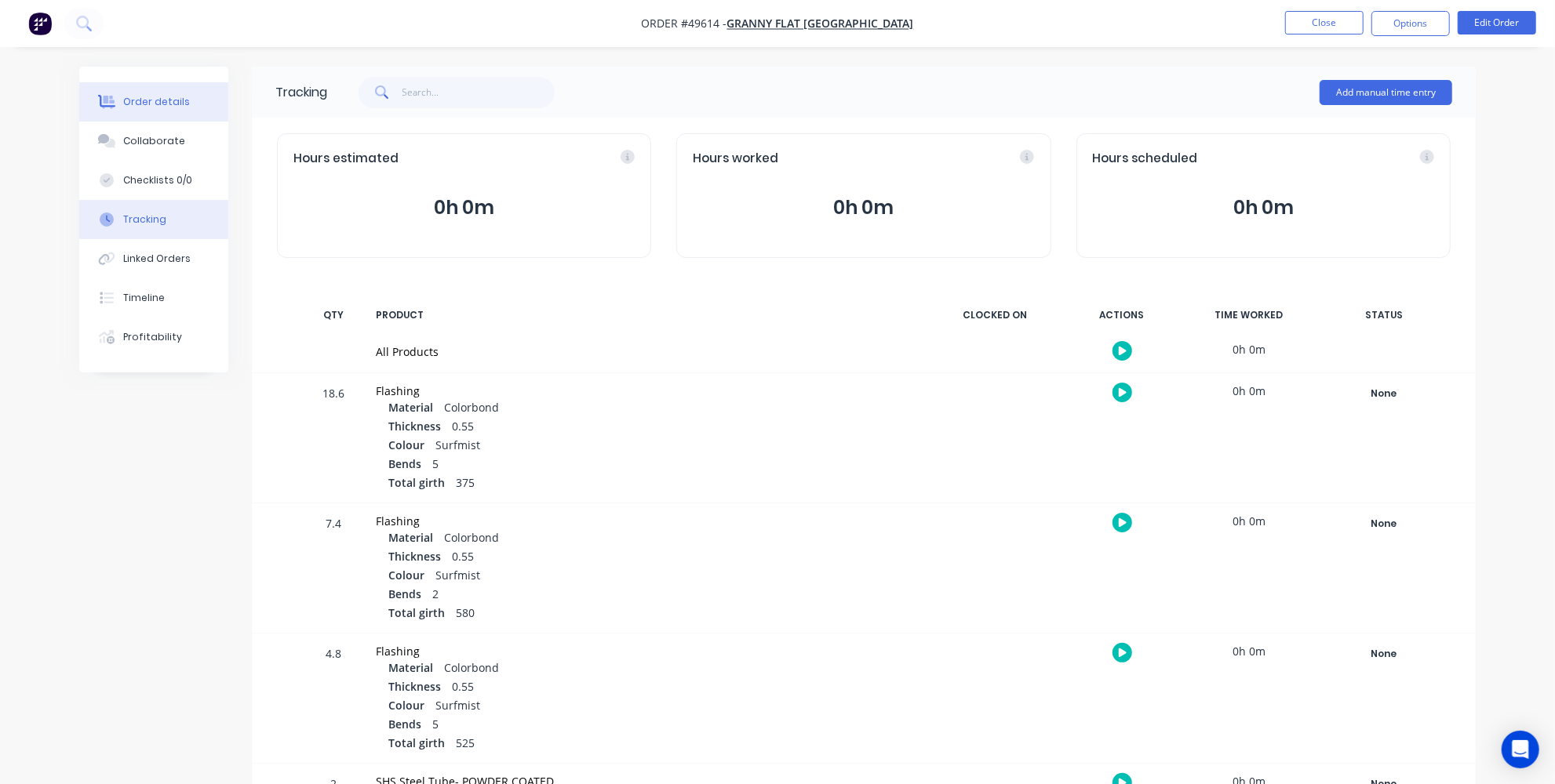
click at [103, 104] on icon at bounding box center [107, 102] width 18 height 14
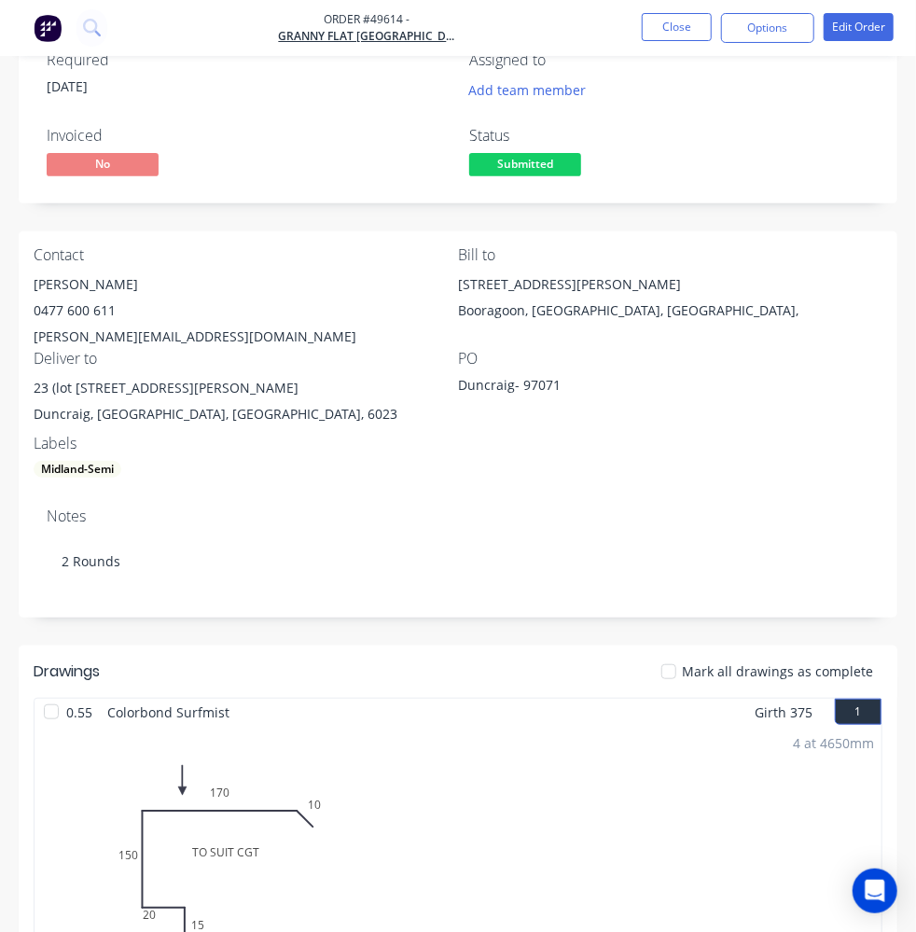
scroll to position [84, 0]
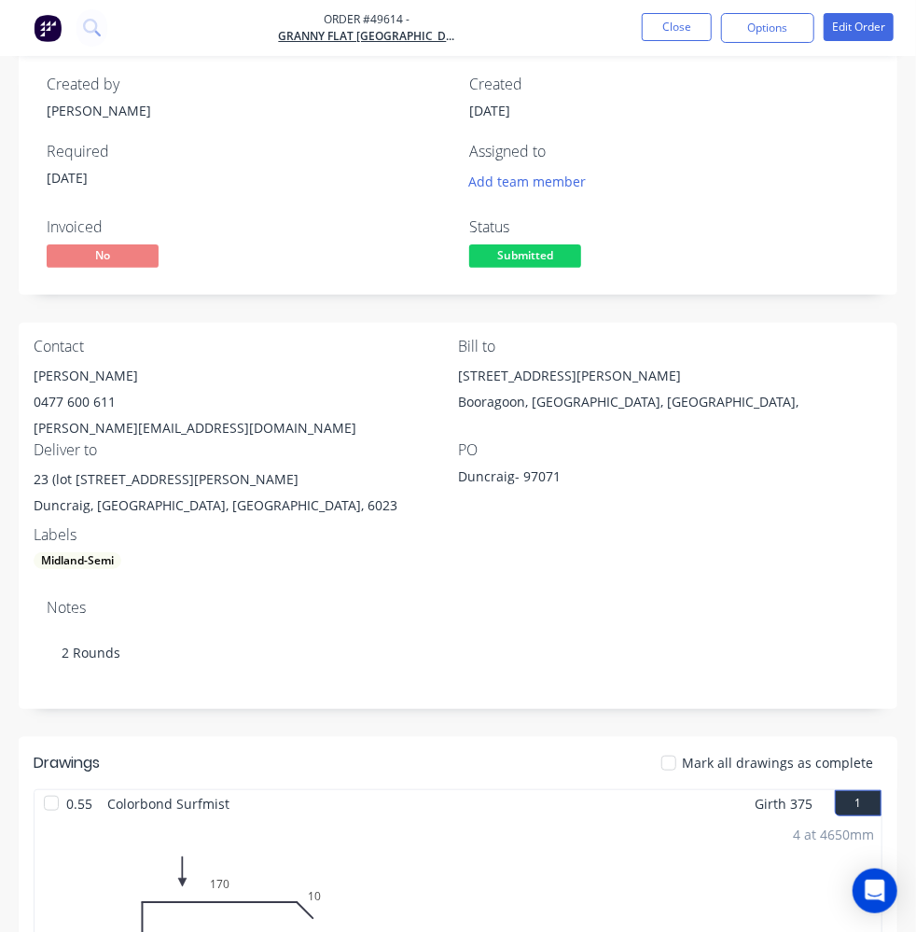
click at [43, 25] on img "button" at bounding box center [48, 28] width 28 height 28
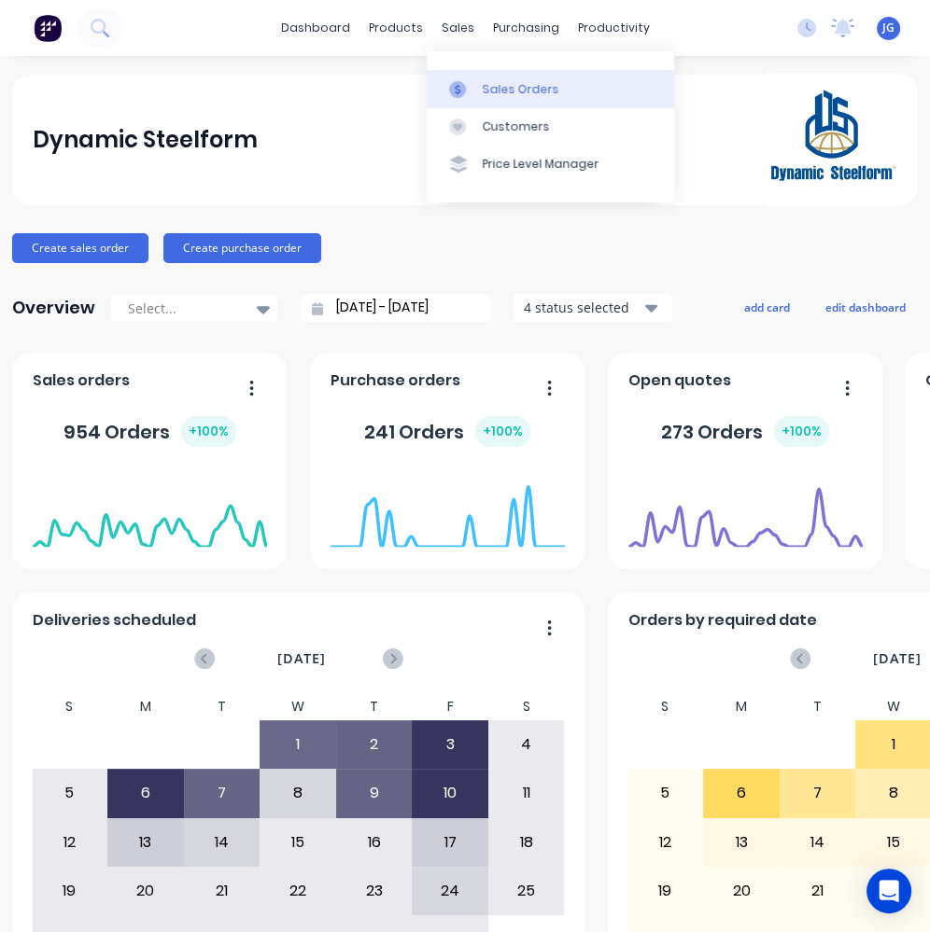
click at [461, 91] on icon at bounding box center [457, 89] width 17 height 17
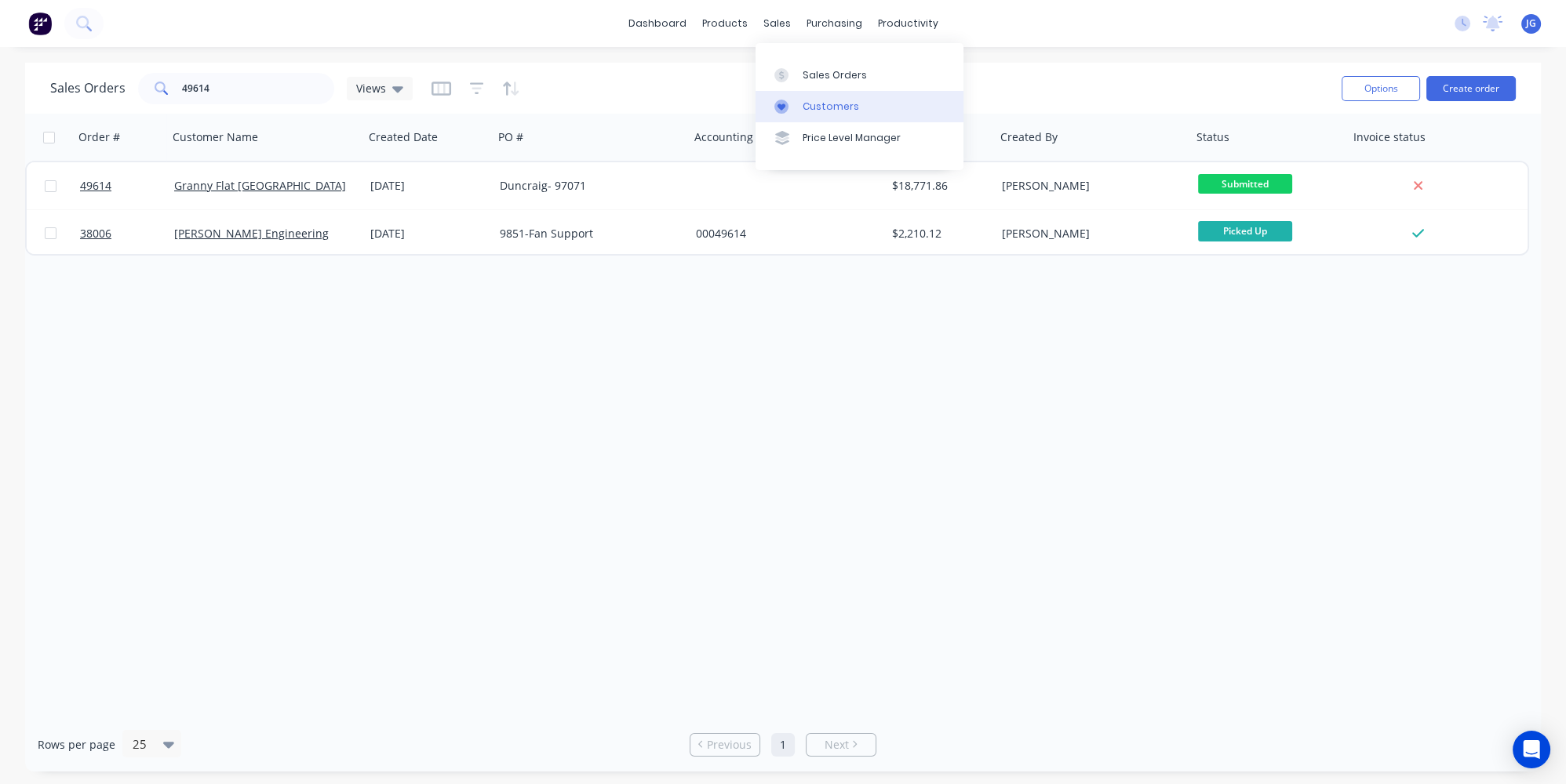
click at [814, 97] on link "Customers" at bounding box center [859, 106] width 208 height 31
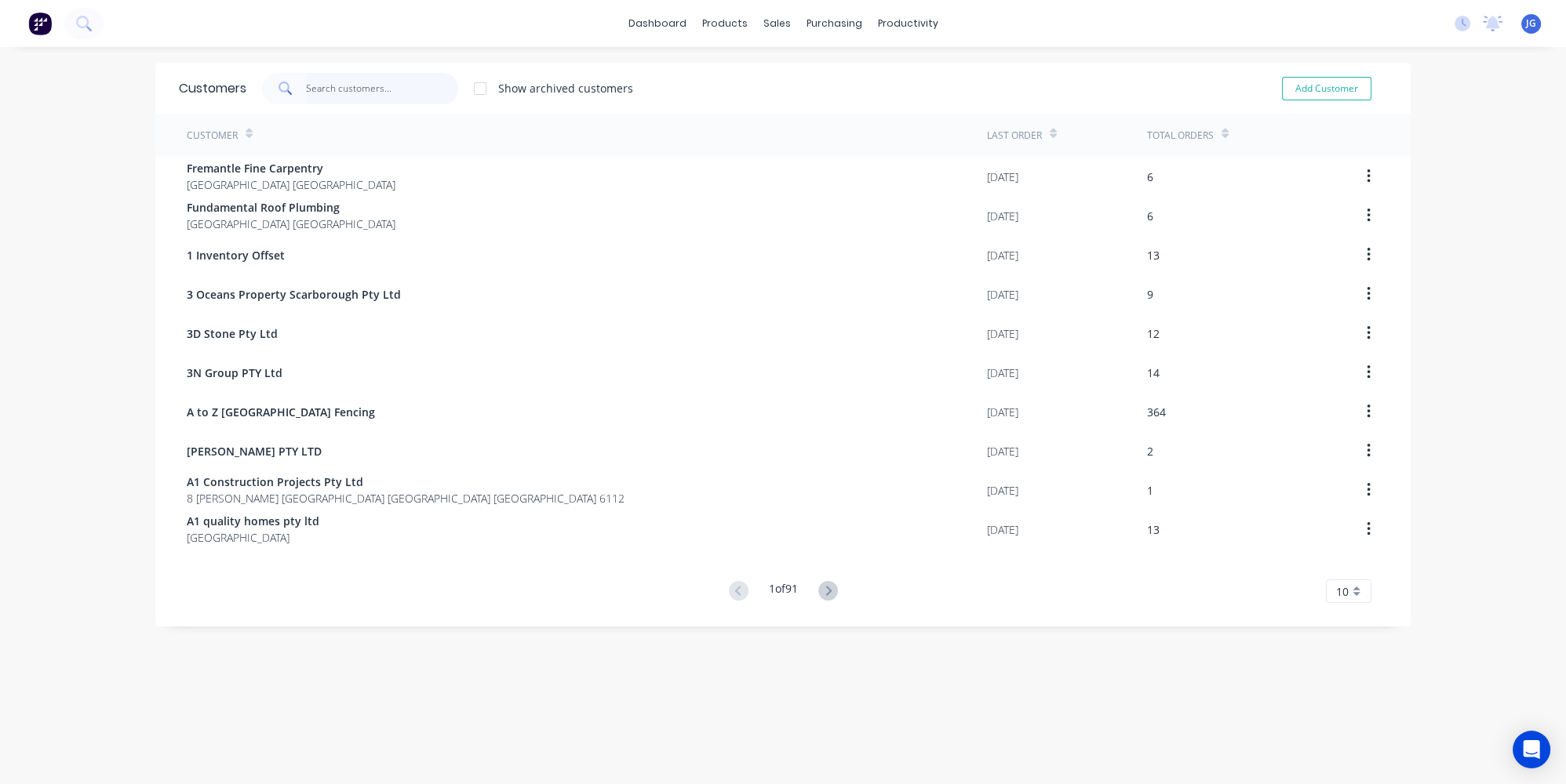
click at [336, 79] on input "text" at bounding box center [382, 88] width 153 height 31
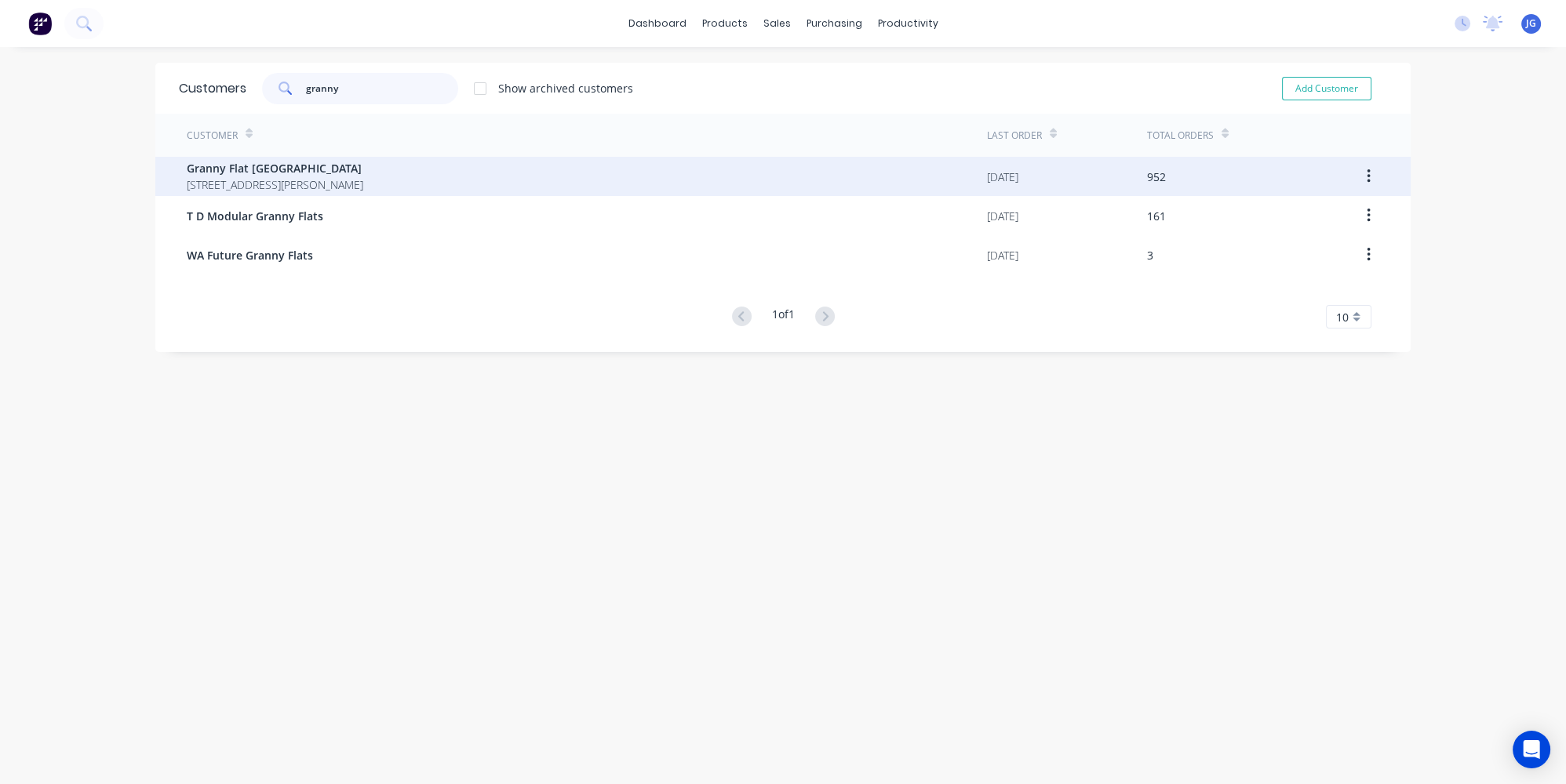
type input "granny"
click at [340, 171] on span "Granny Flat [GEOGRAPHIC_DATA]" at bounding box center [275, 168] width 177 height 17
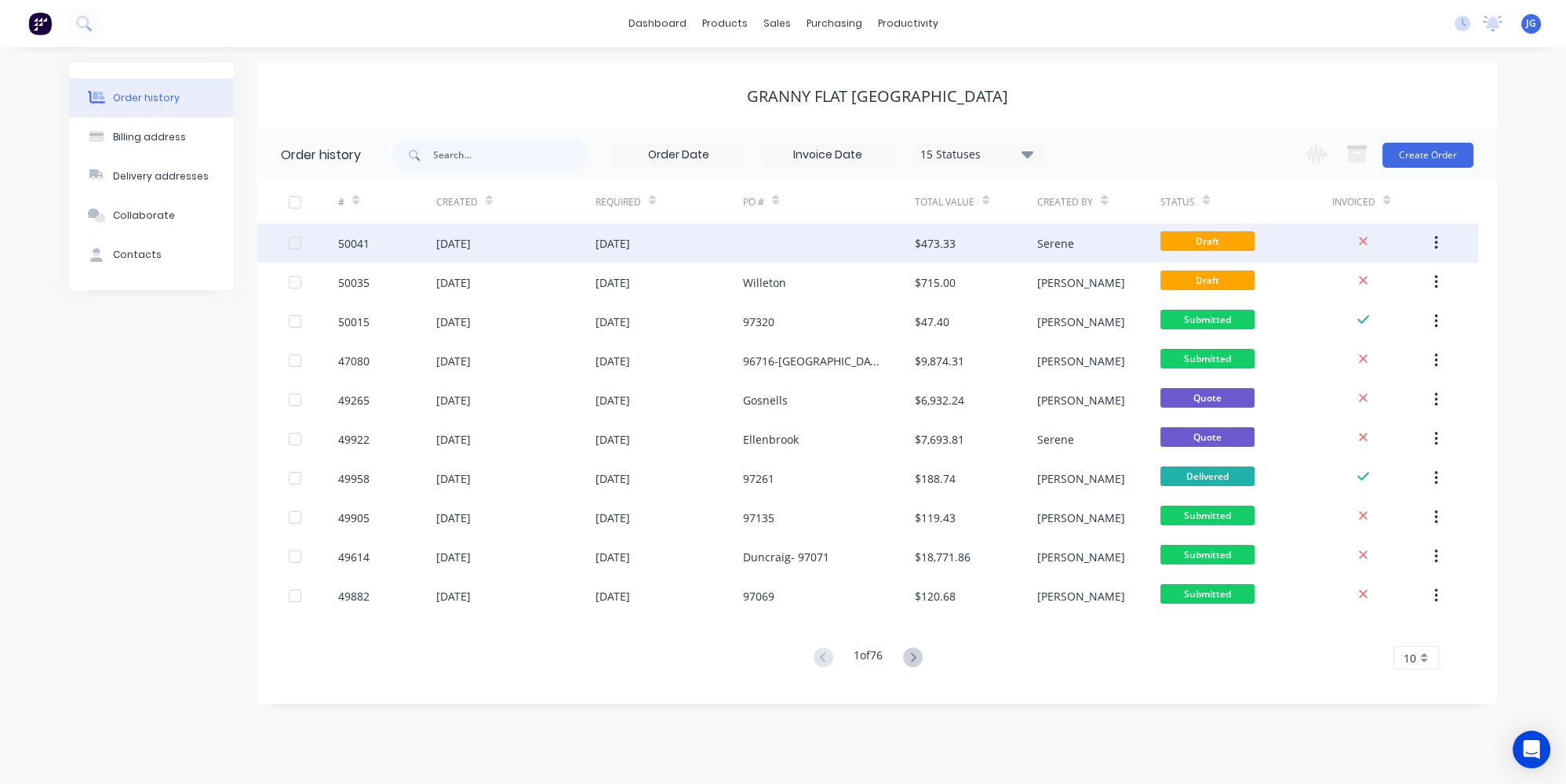
click at [810, 238] on div at bounding box center [829, 243] width 171 height 39
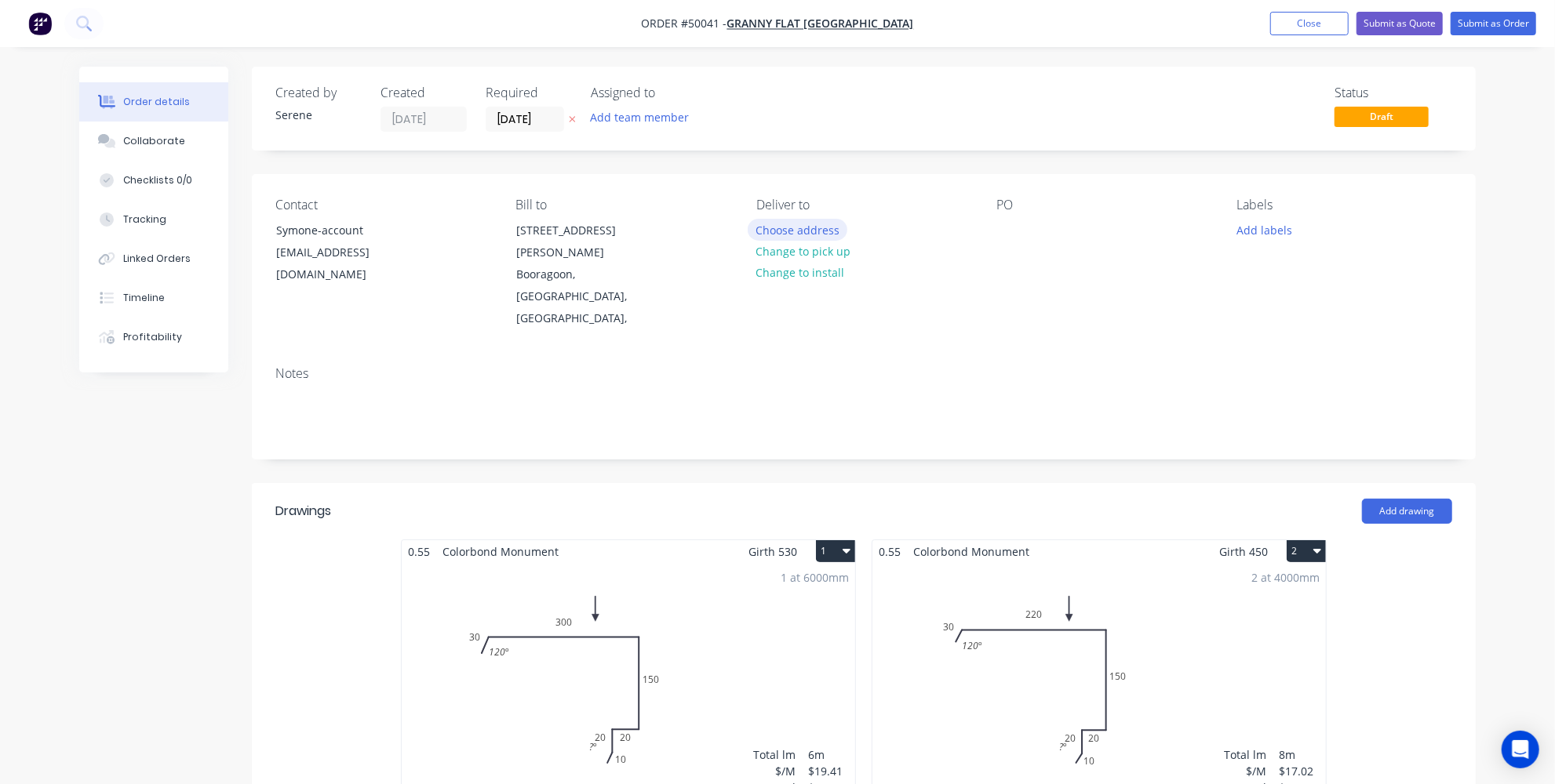
click at [809, 224] on button "Choose address" at bounding box center [797, 229] width 100 height 21
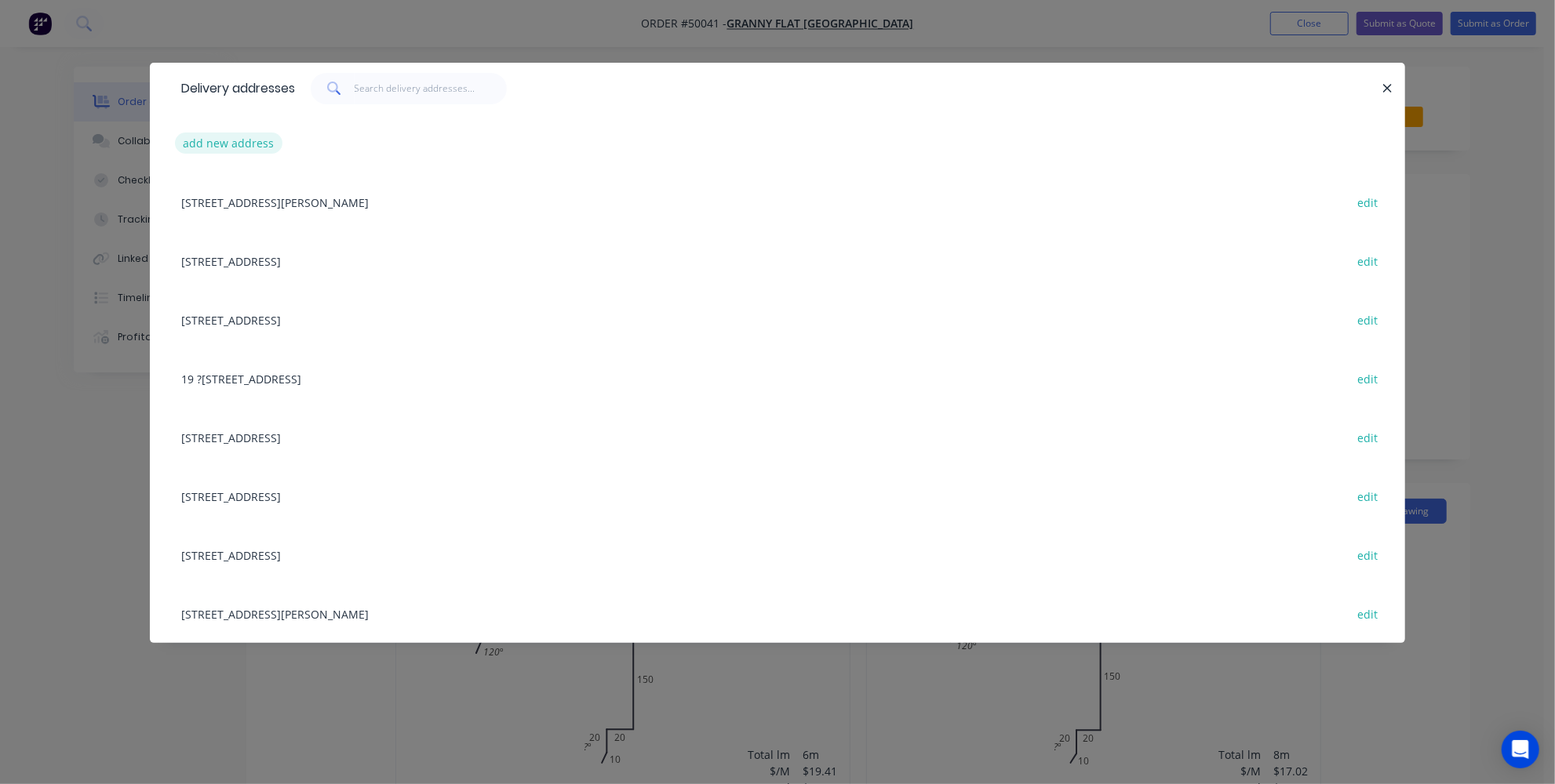
click at [223, 135] on button "add new address" at bounding box center [229, 143] width 108 height 21
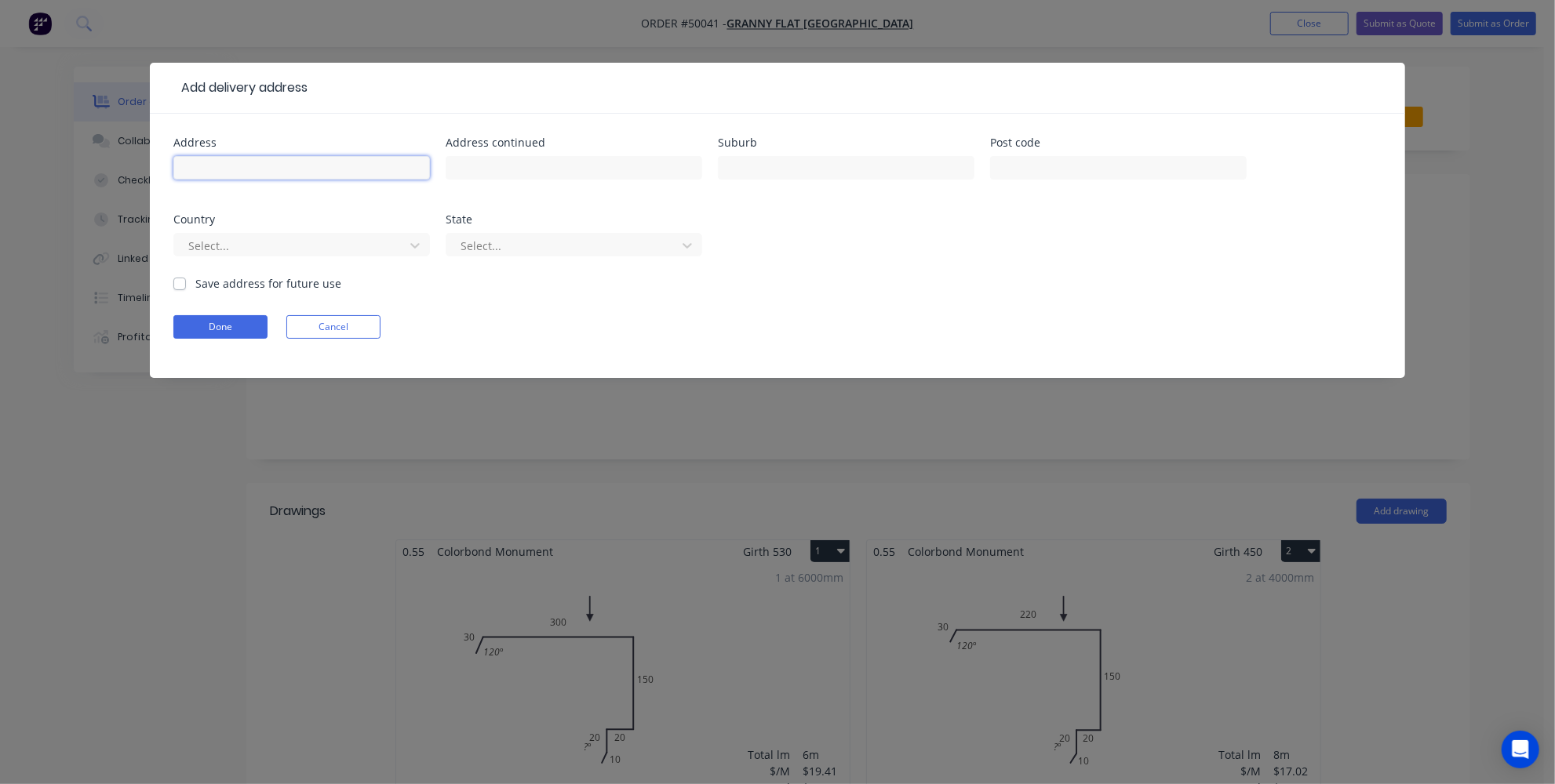
click at [232, 160] on input "text" at bounding box center [301, 168] width 256 height 24
paste input "4 Trumper Road"
type input "4 Trumper Road"
click at [861, 168] on input "text" at bounding box center [846, 168] width 256 height 24
paste input "MANNING"
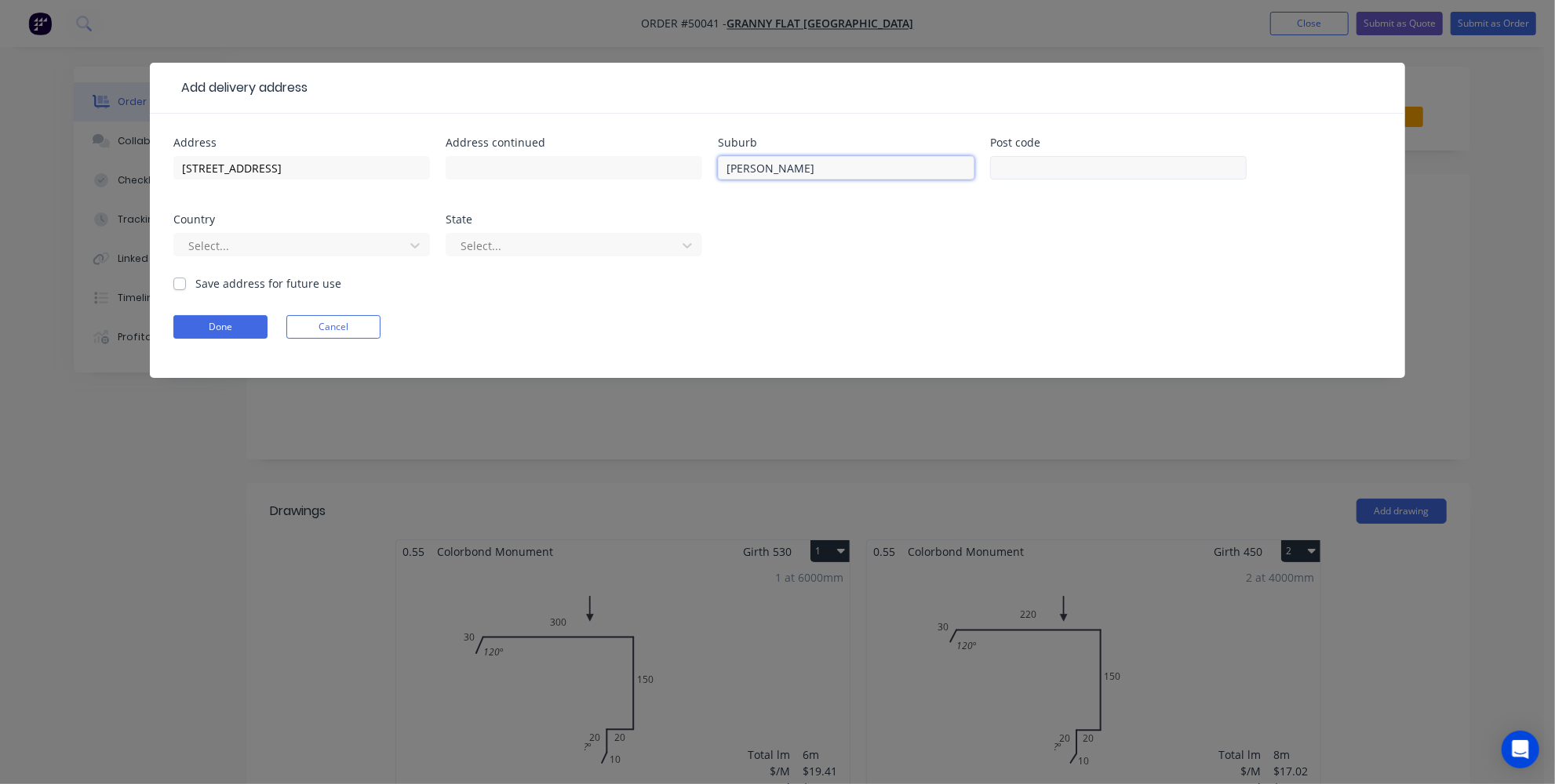
type input "MANNING"
drag, startPoint x: 1125, startPoint y: 171, endPoint x: 1111, endPoint y: 171, distance: 14.0
click at [1125, 171] on input "text" at bounding box center [1118, 168] width 256 height 24
paste input "6152"
type input "6152"
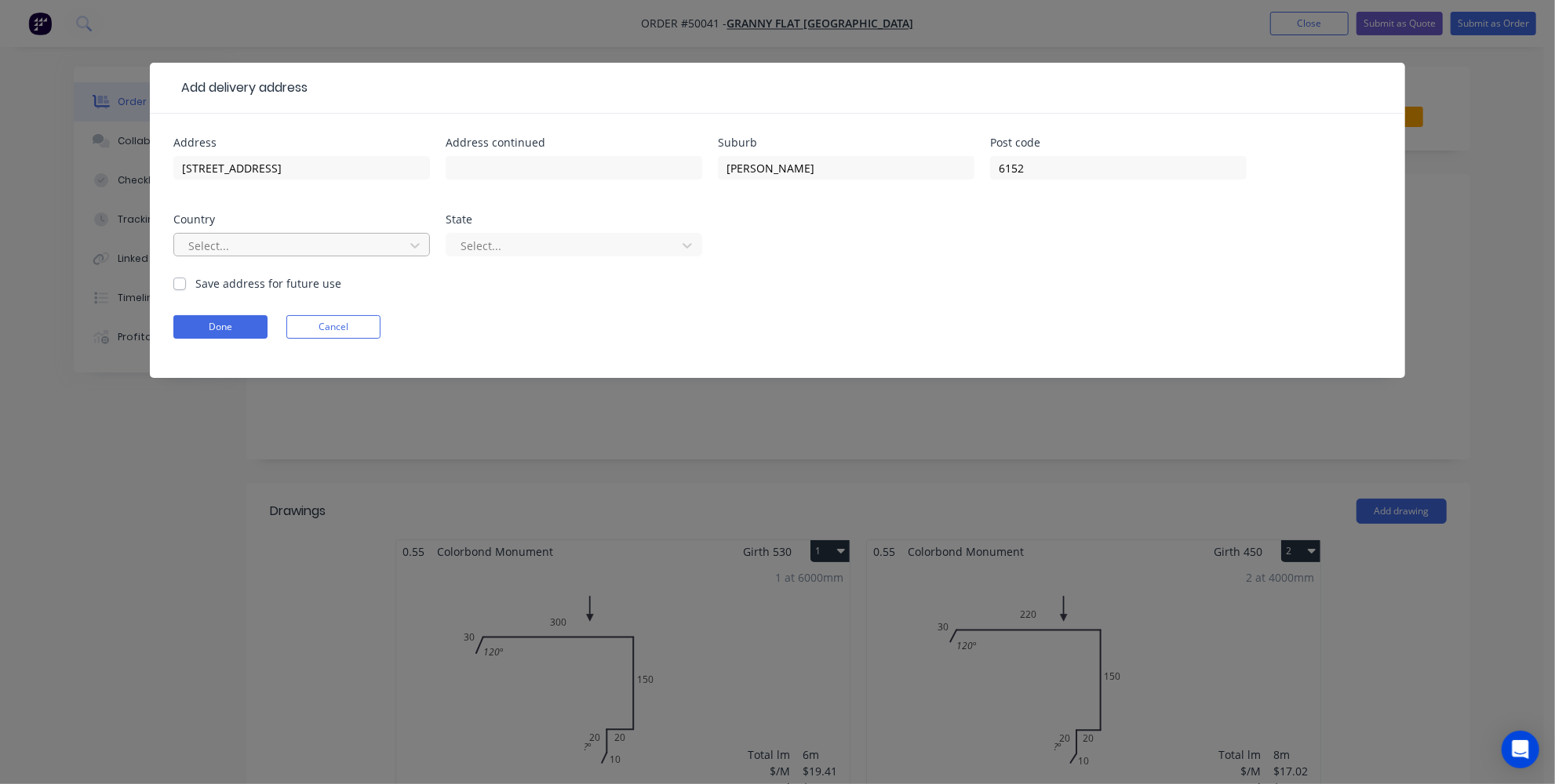
click at [374, 249] on div at bounding box center [291, 245] width 209 height 19
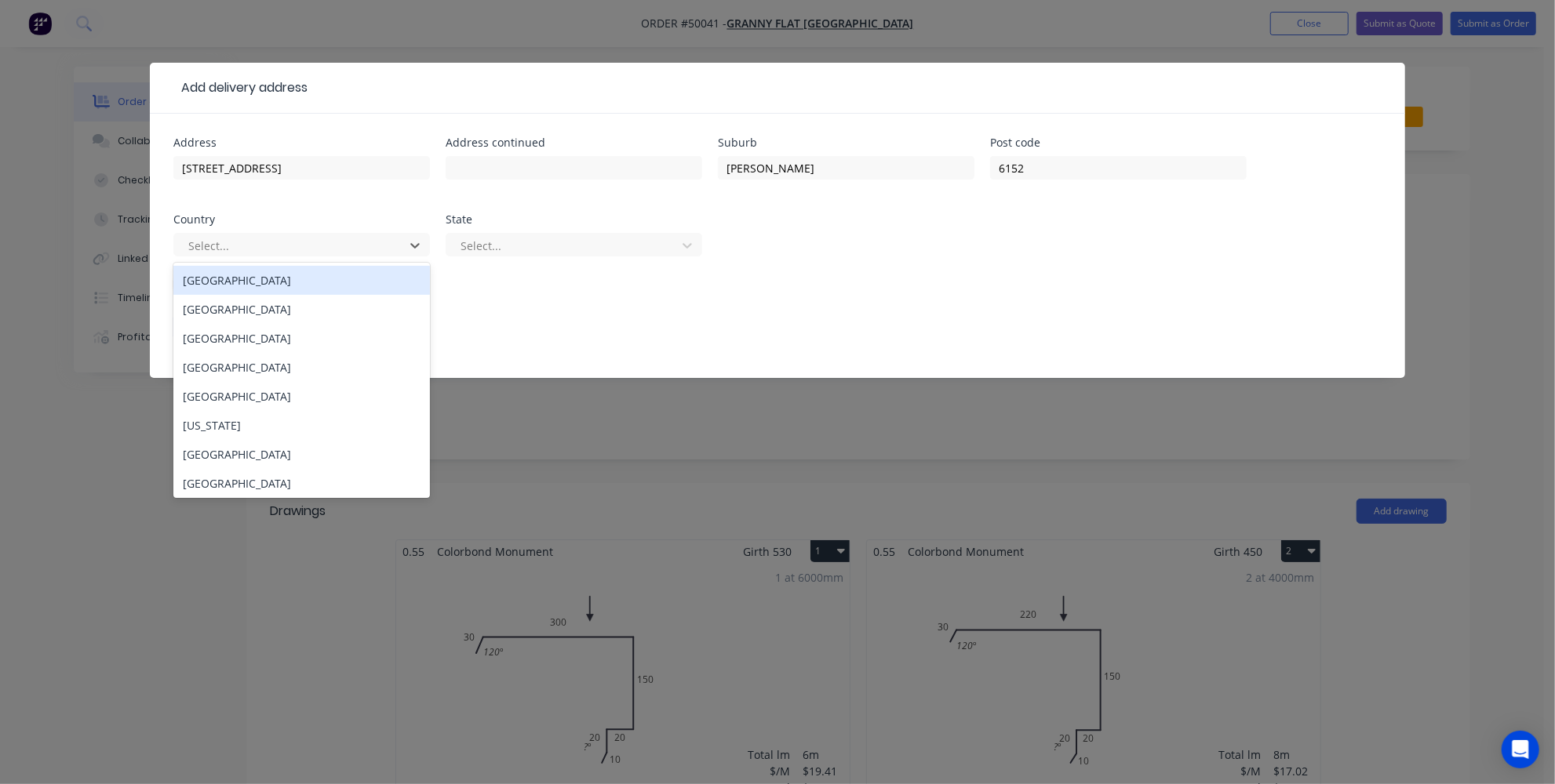
click at [329, 280] on div "Australia" at bounding box center [301, 280] width 256 height 29
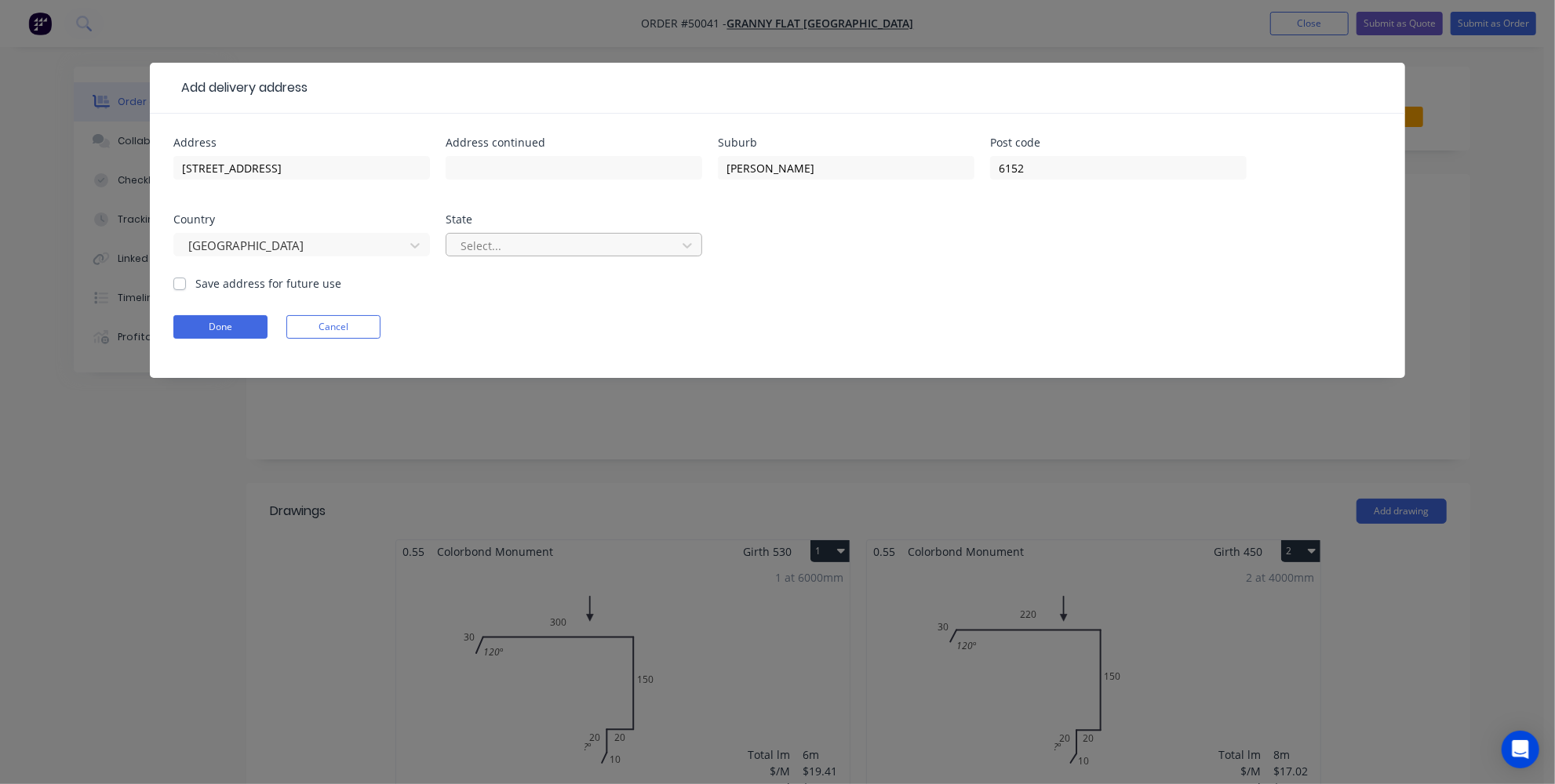
click at [492, 254] on div "Select..." at bounding box center [563, 245] width 219 height 24
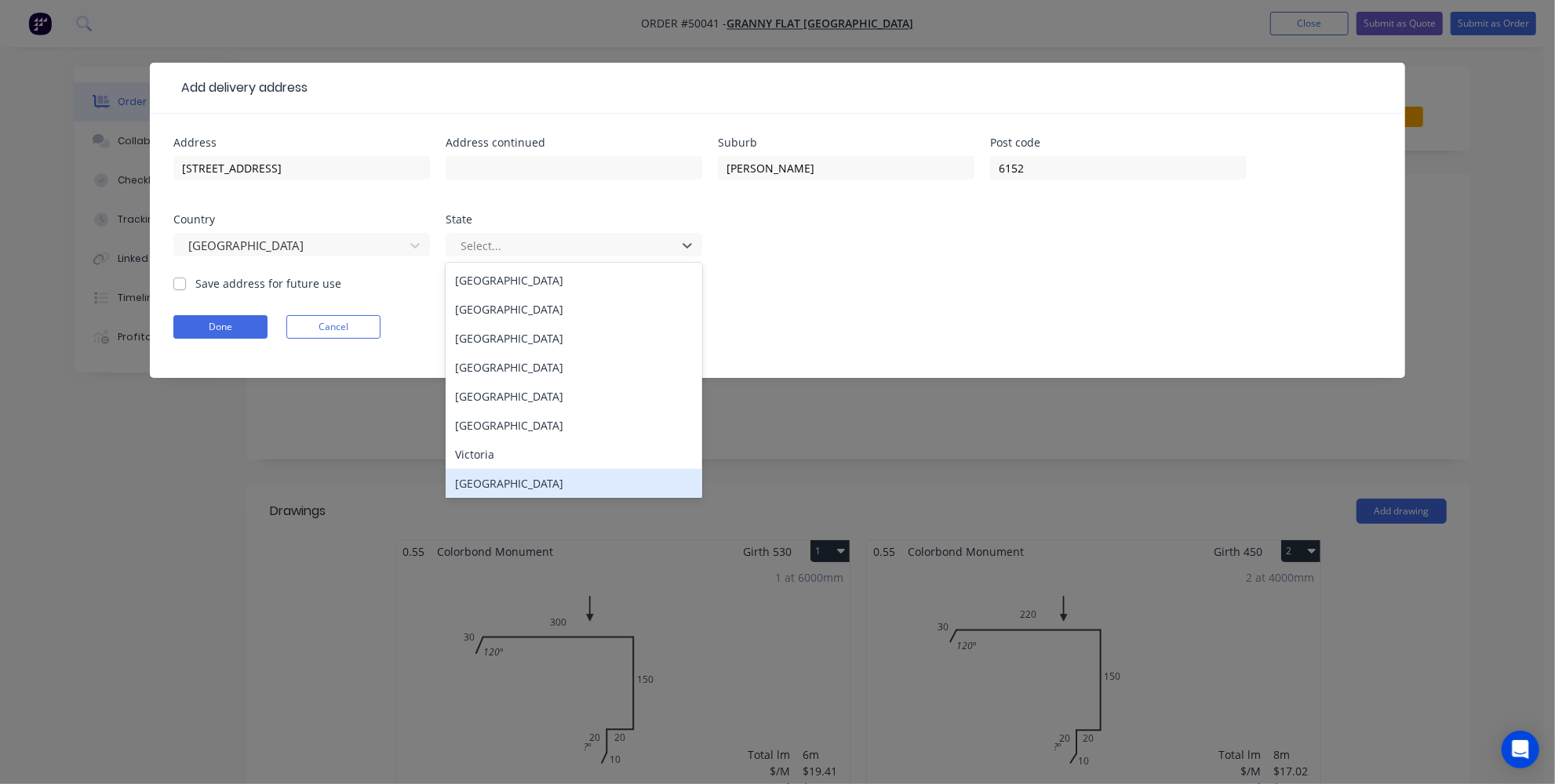
click at [494, 484] on div "Western Australia" at bounding box center [573, 483] width 256 height 29
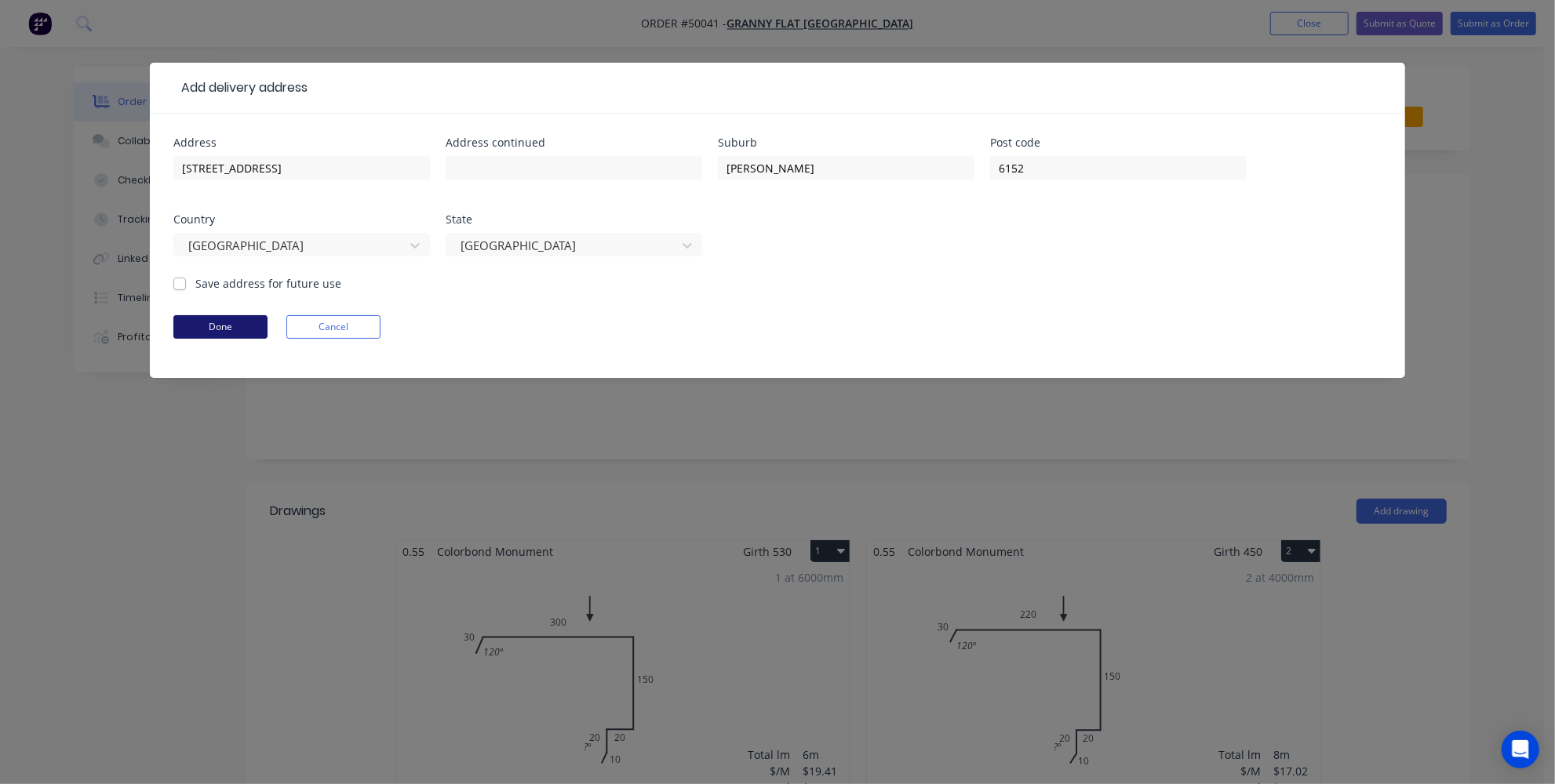
click at [213, 330] on button "Done" at bounding box center [220, 327] width 94 height 24
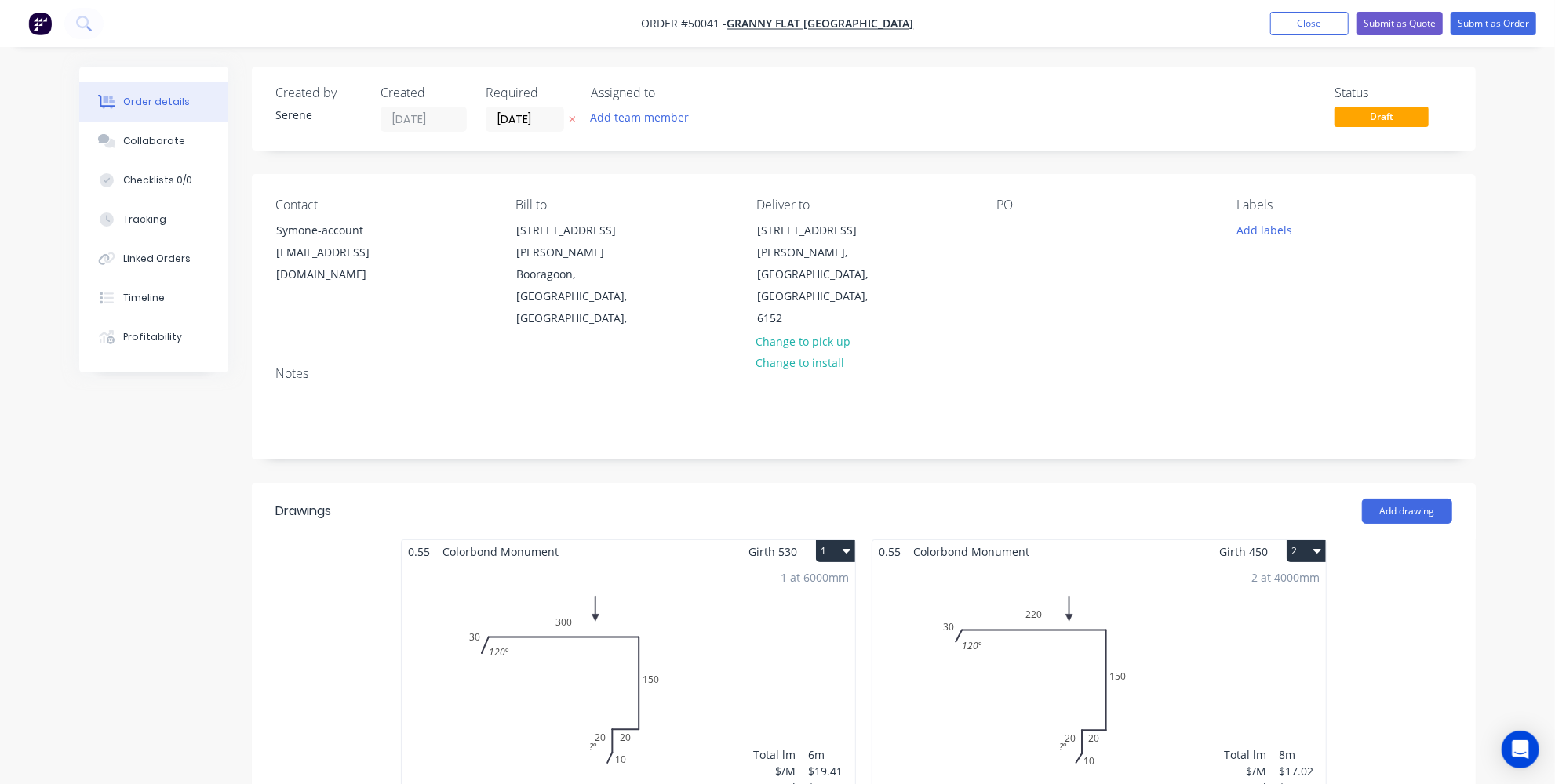
click at [995, 233] on div "Contact Symone-account symone@grannyflatswa.com Bill to 92 McCoy st Booragoon, …" at bounding box center [864, 264] width 1224 height 180
click at [1009, 221] on div at bounding box center [1009, 229] width 25 height 23
paste div
click at [988, 244] on div "Contact Symone-account symone@grannyflatswa.com Bill to 92 McCoy st Booragoon, …" at bounding box center [864, 264] width 1224 height 180
click at [1204, 483] on header "Drawings Add drawing" at bounding box center [864, 511] width 1224 height 56
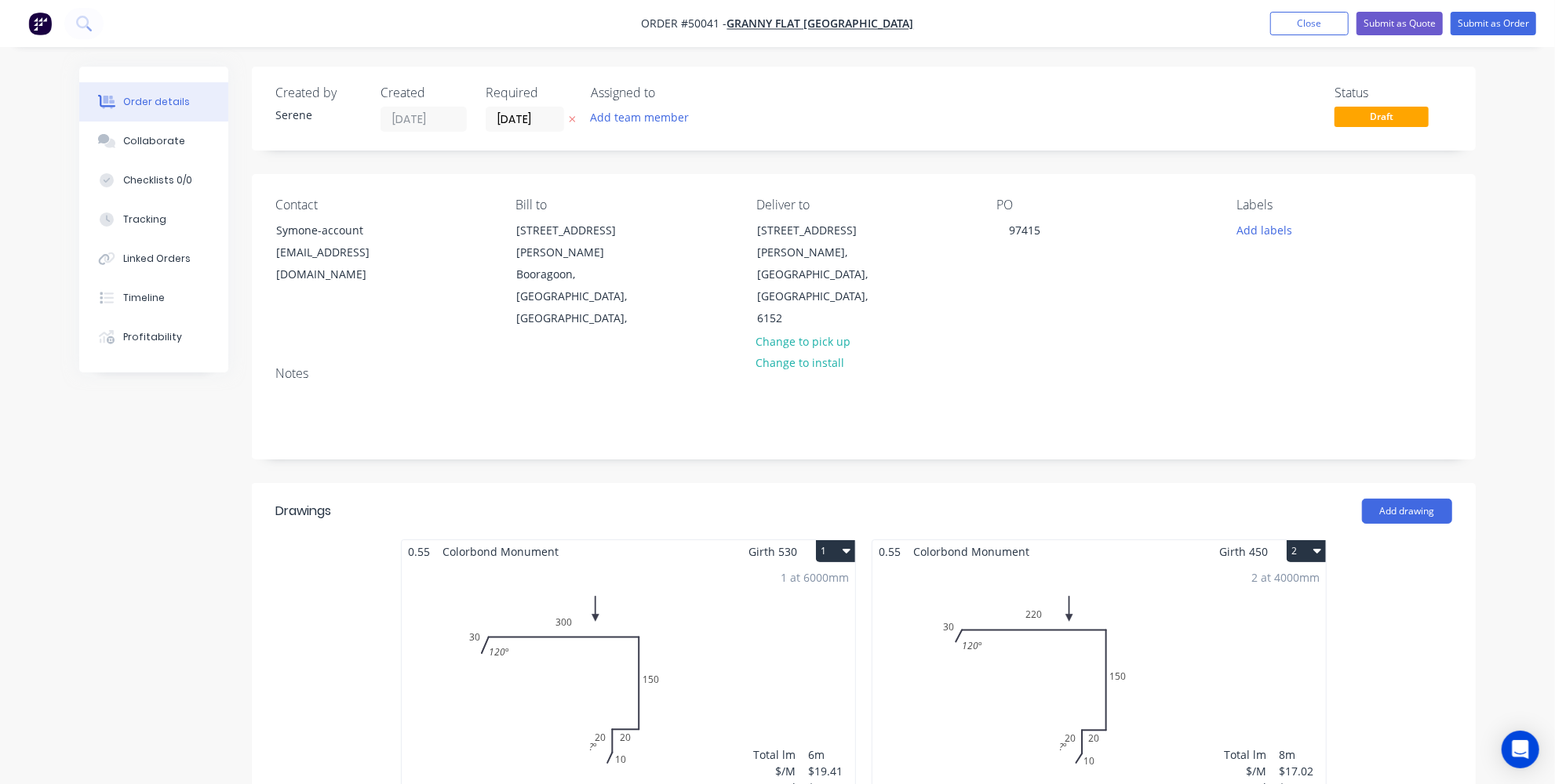
click at [646, 483] on header "Drawings Add drawing" at bounding box center [864, 511] width 1224 height 56
click at [1416, 30] on button "Submit as Quote" at bounding box center [1400, 24] width 87 height 24
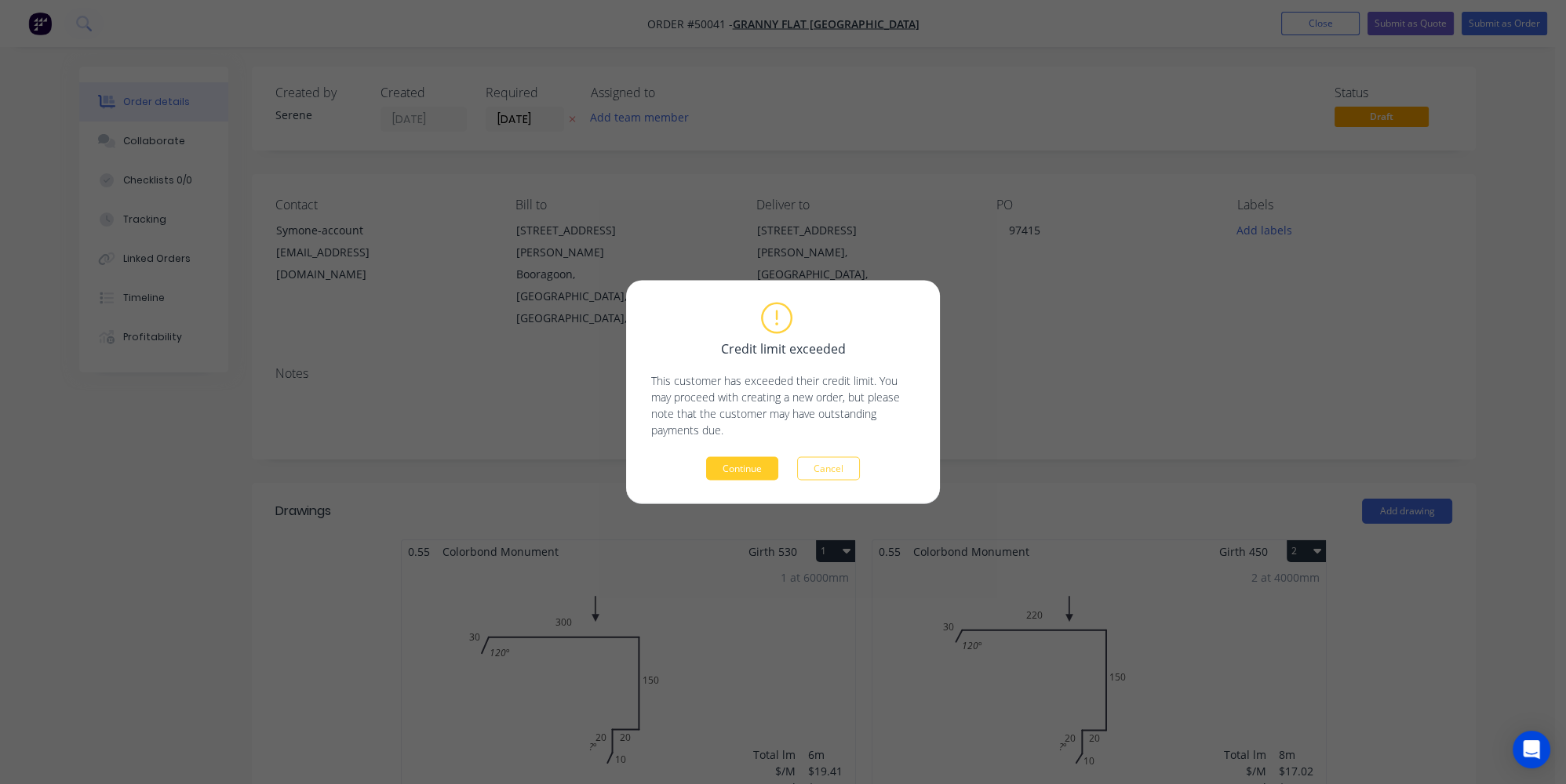
click at [741, 476] on button "Continue" at bounding box center [742, 469] width 72 height 24
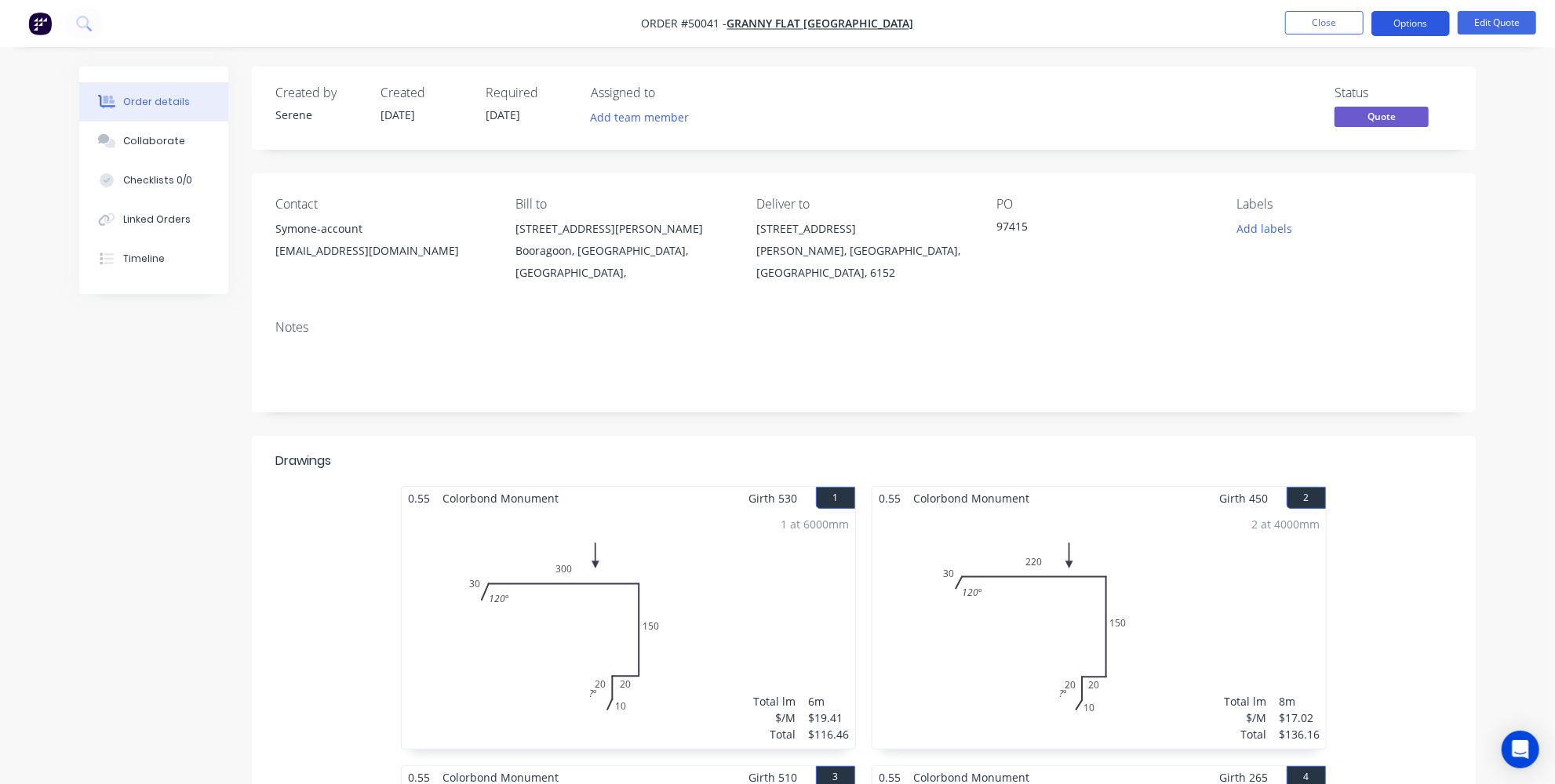
click at [1416, 18] on button "Options" at bounding box center [1410, 24] width 78 height 25
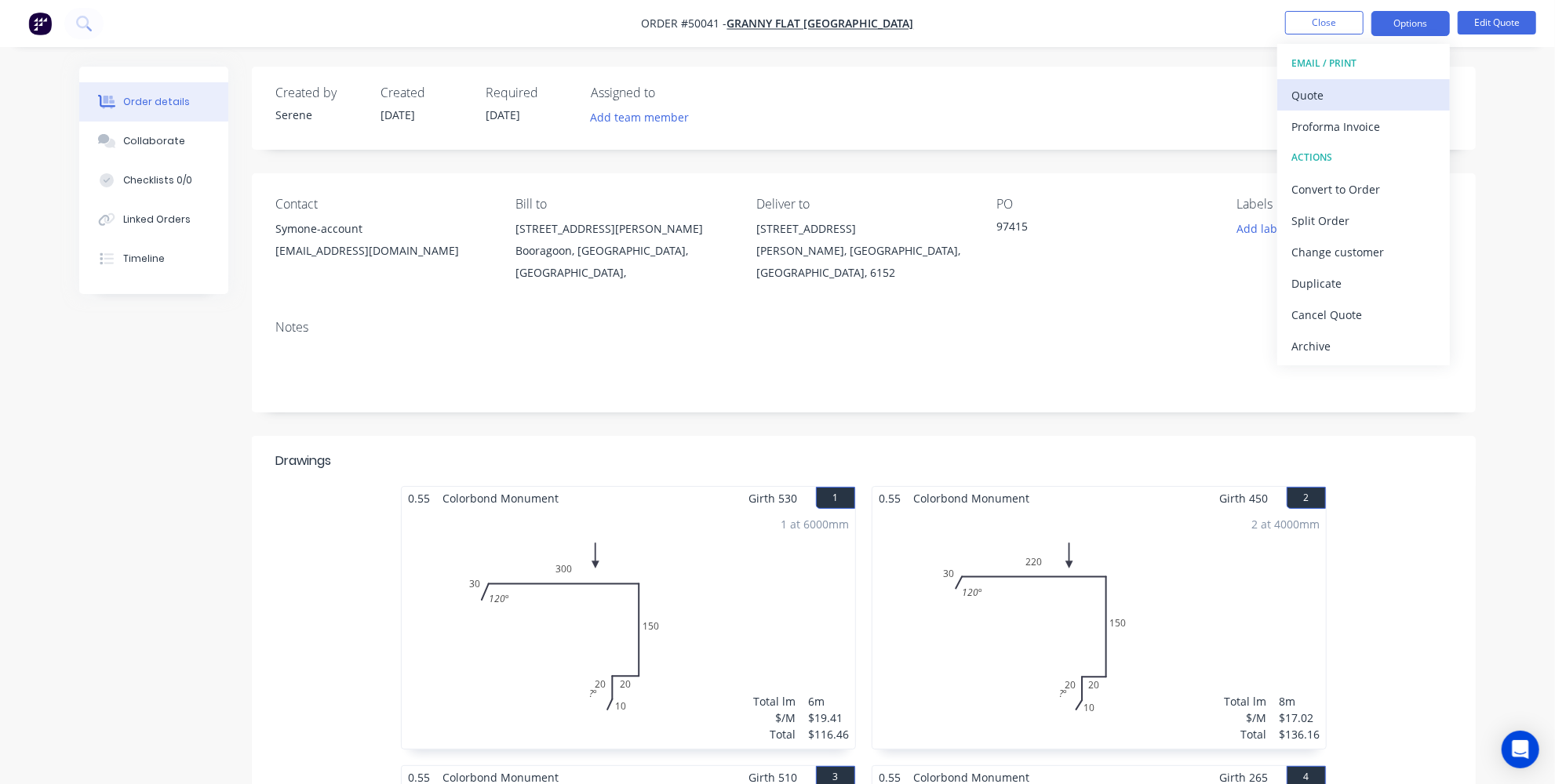
click at [1351, 87] on div "Quote" at bounding box center [1363, 95] width 145 height 23
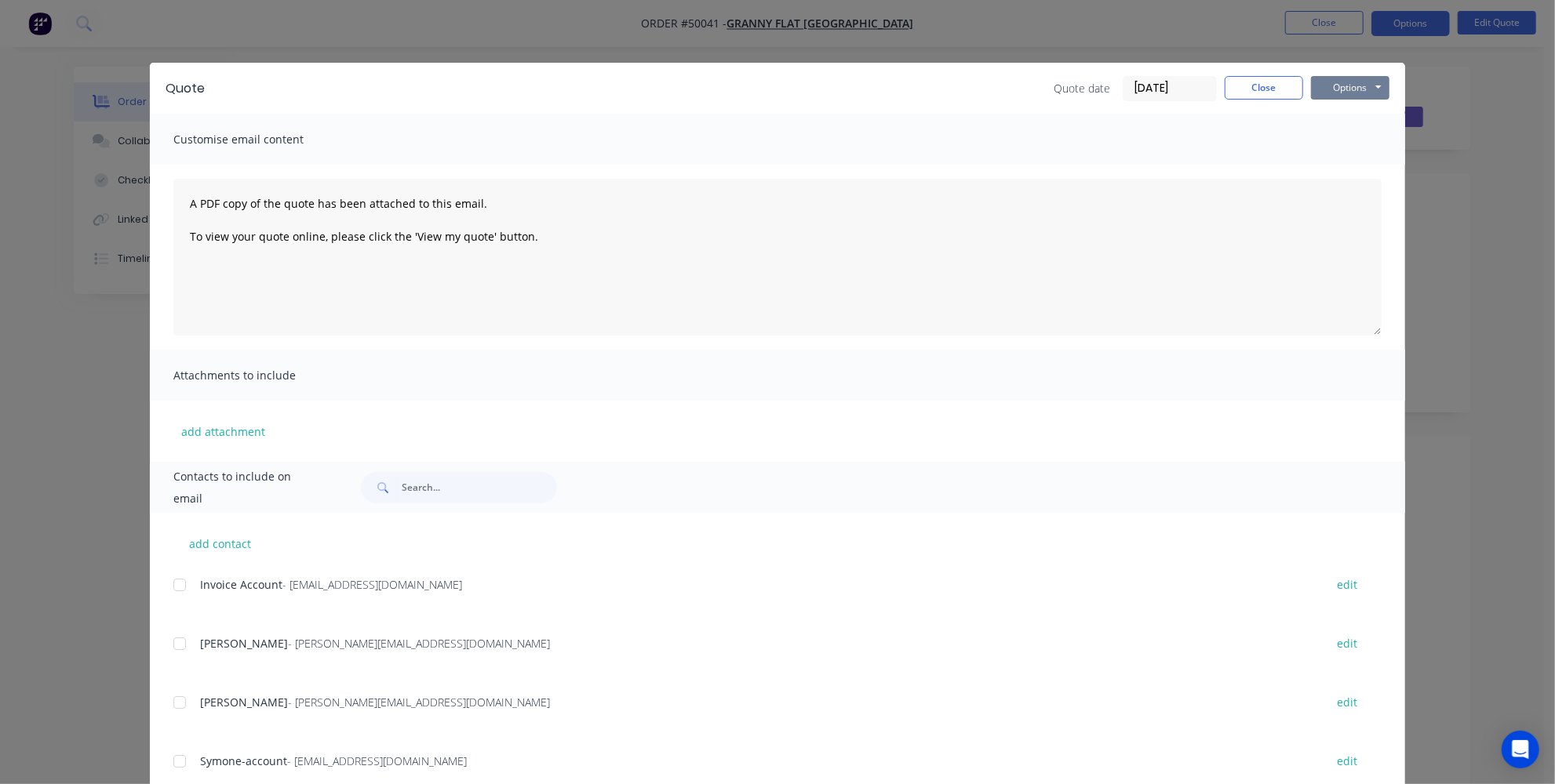
click at [1315, 88] on button "Options" at bounding box center [1349, 88] width 78 height 24
click at [1336, 142] on button "Print" at bounding box center [1360, 141] width 100 height 26
click at [1263, 93] on button "Close" at bounding box center [1263, 88] width 78 height 24
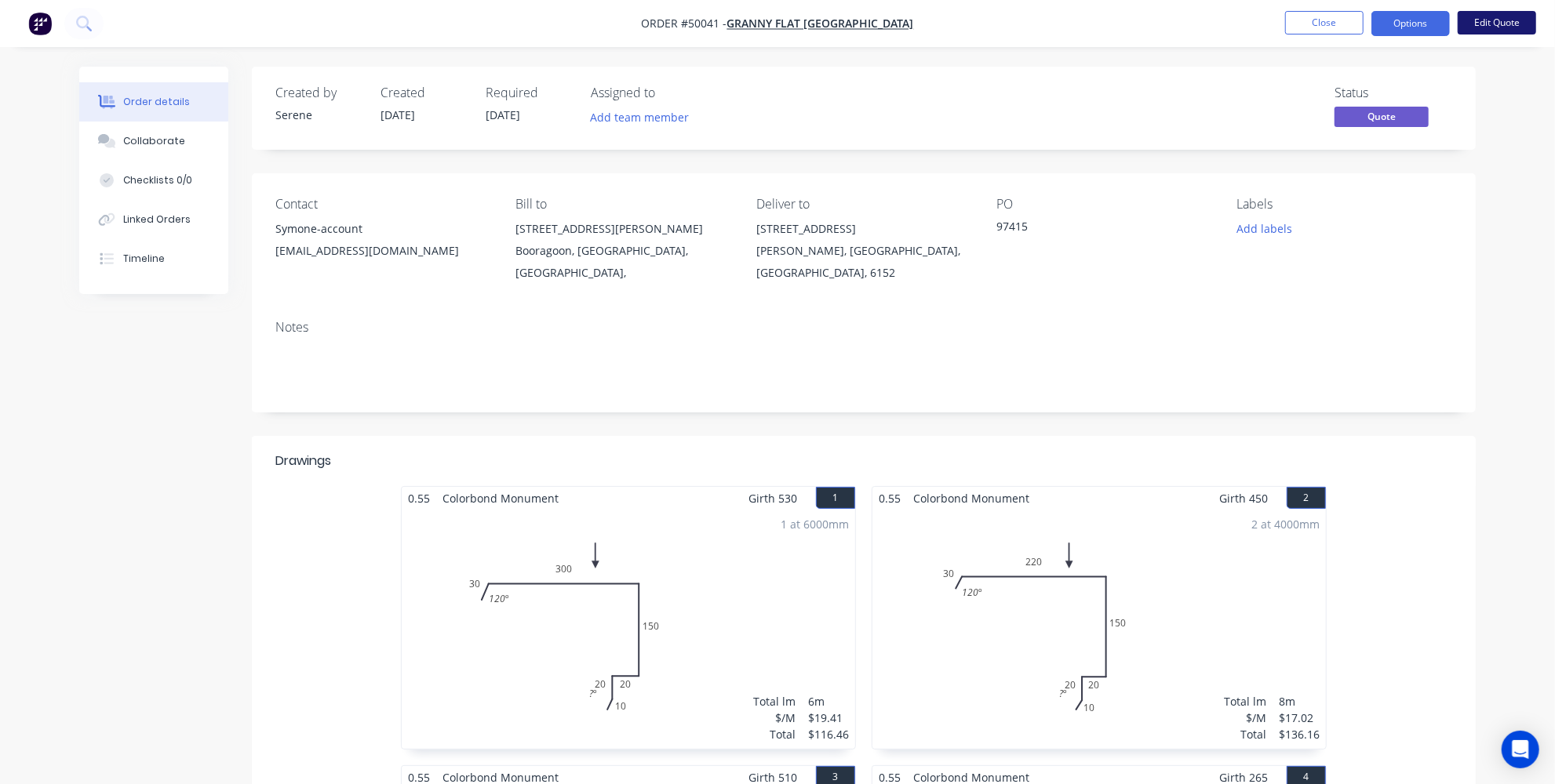
click at [1494, 21] on button "Edit Quote" at bounding box center [1496, 23] width 78 height 24
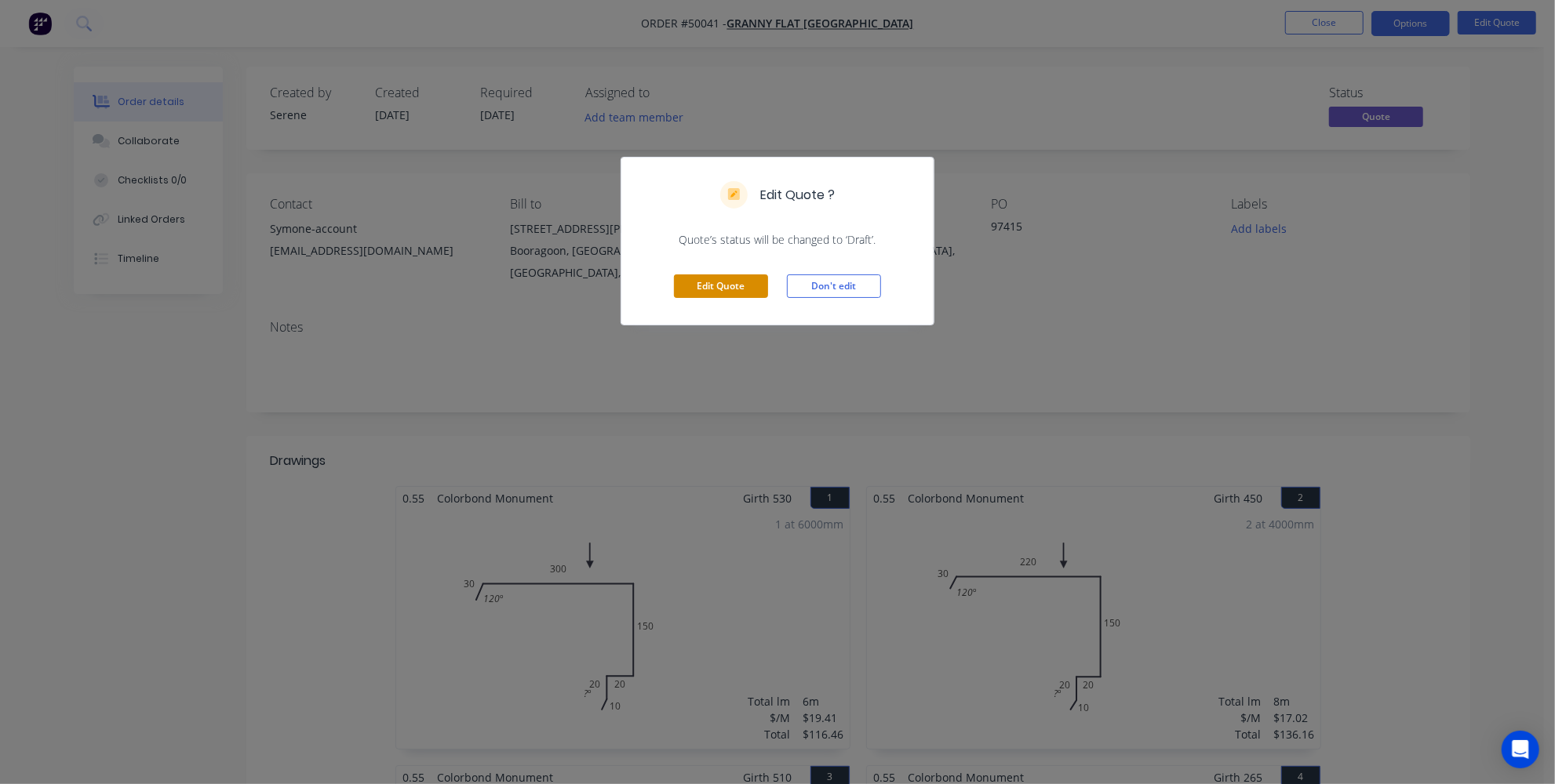
click at [741, 289] on button "Edit Quote" at bounding box center [721, 287] width 94 height 24
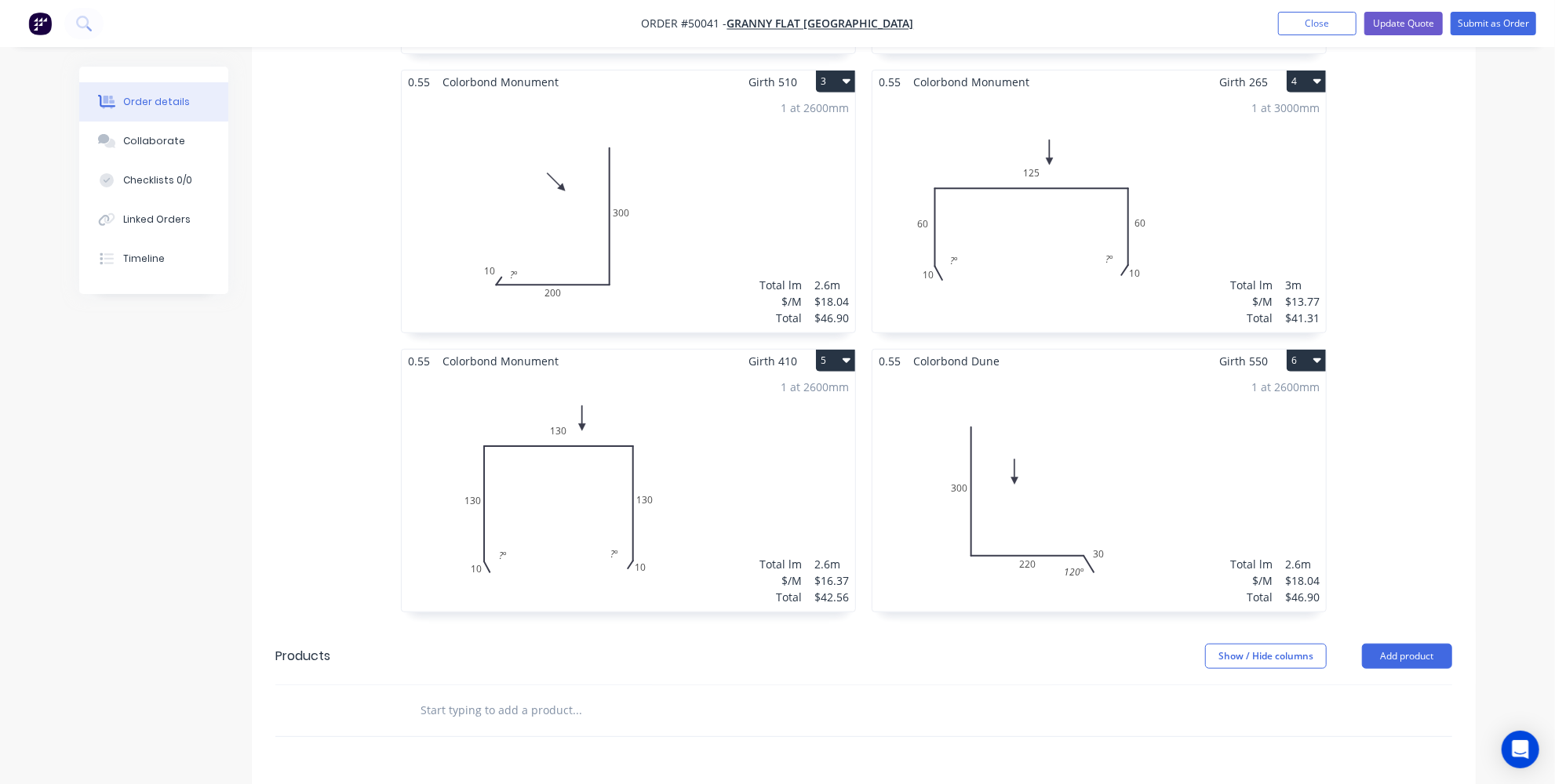
scroll to position [855, 0]
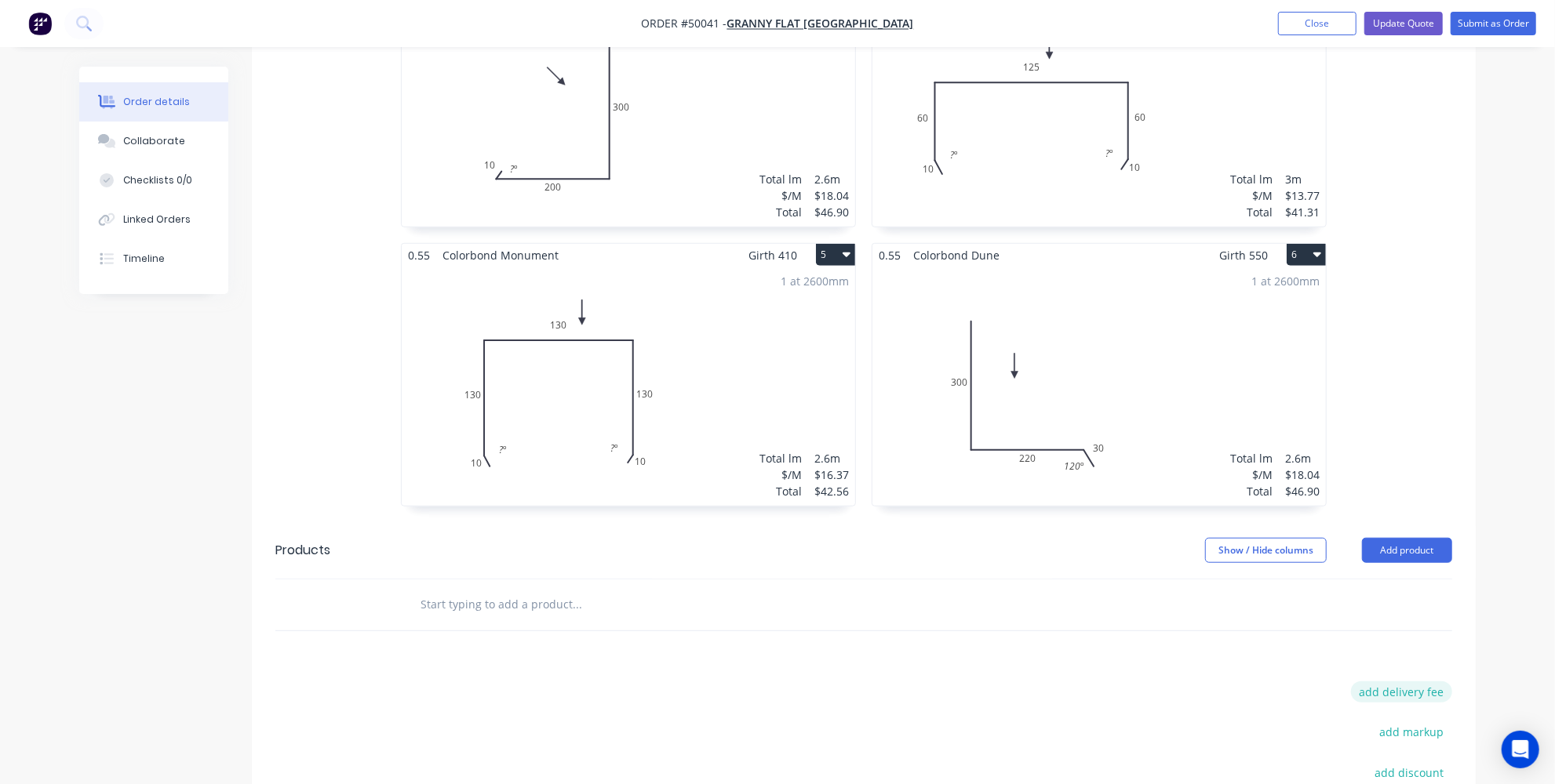
click at [1425, 681] on button "add delivery fee" at bounding box center [1401, 692] width 101 height 21
type input "65"
click at [1450, 684] on icon at bounding box center [1444, 692] width 16 height 16
click at [1450, 681] on button "add delivery fee" at bounding box center [1401, 692] width 101 height 21
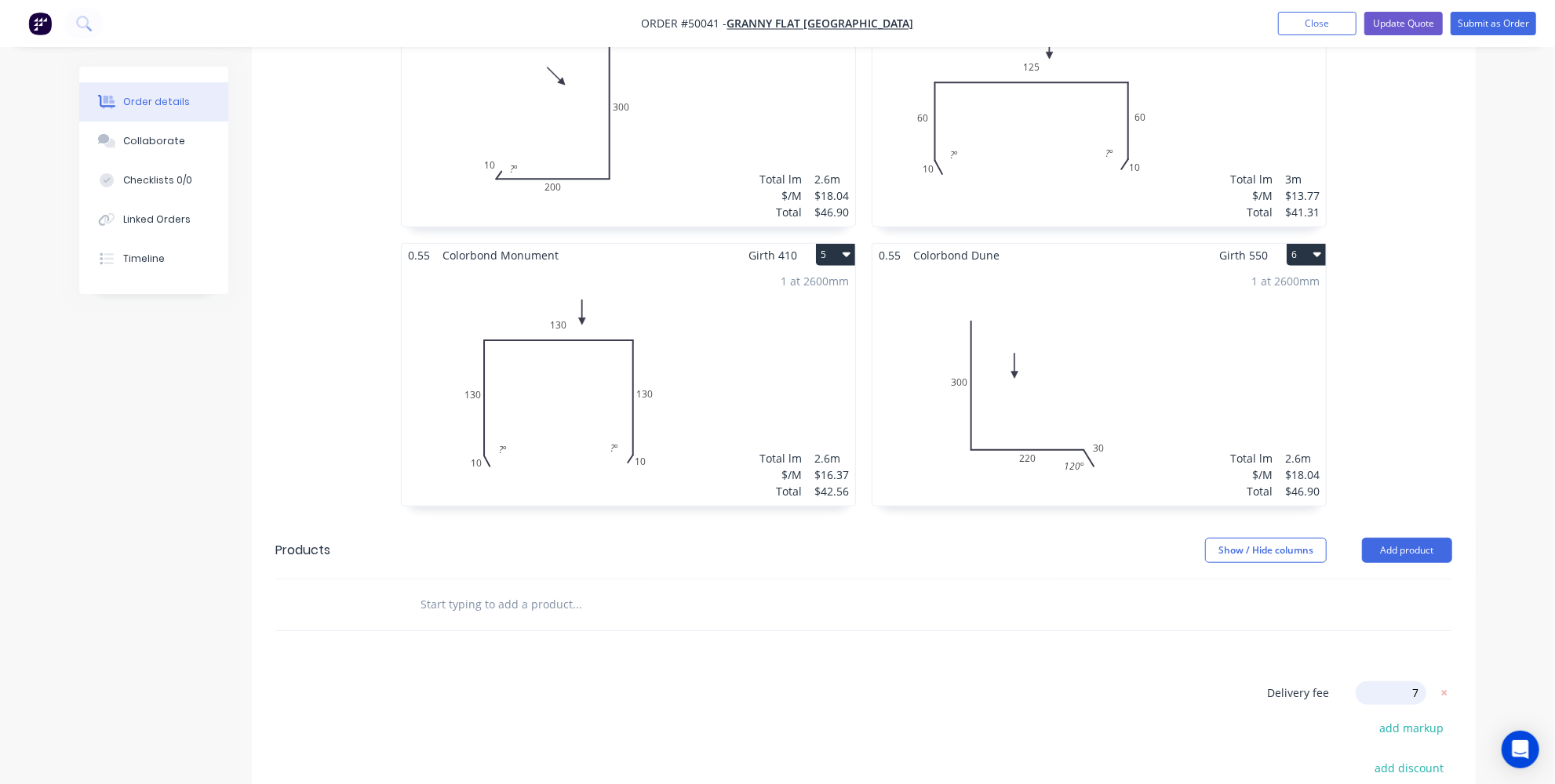
type input "75"
click at [1487, 551] on div "Order details Collaborate Checklists 0/0 Linked Orders Timeline Order details C…" at bounding box center [778, 102] width 1428 height 1781
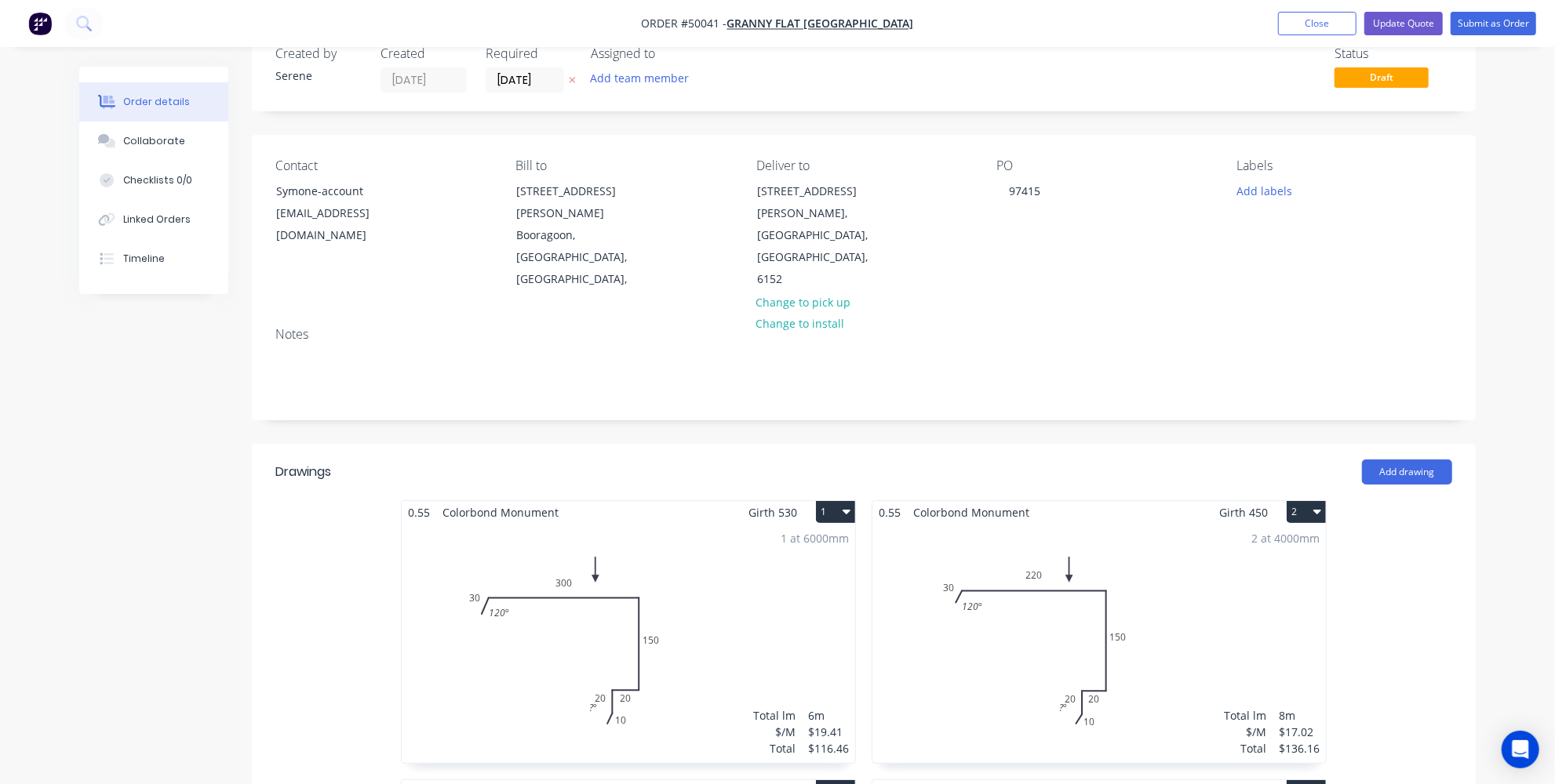
scroll to position [0, 0]
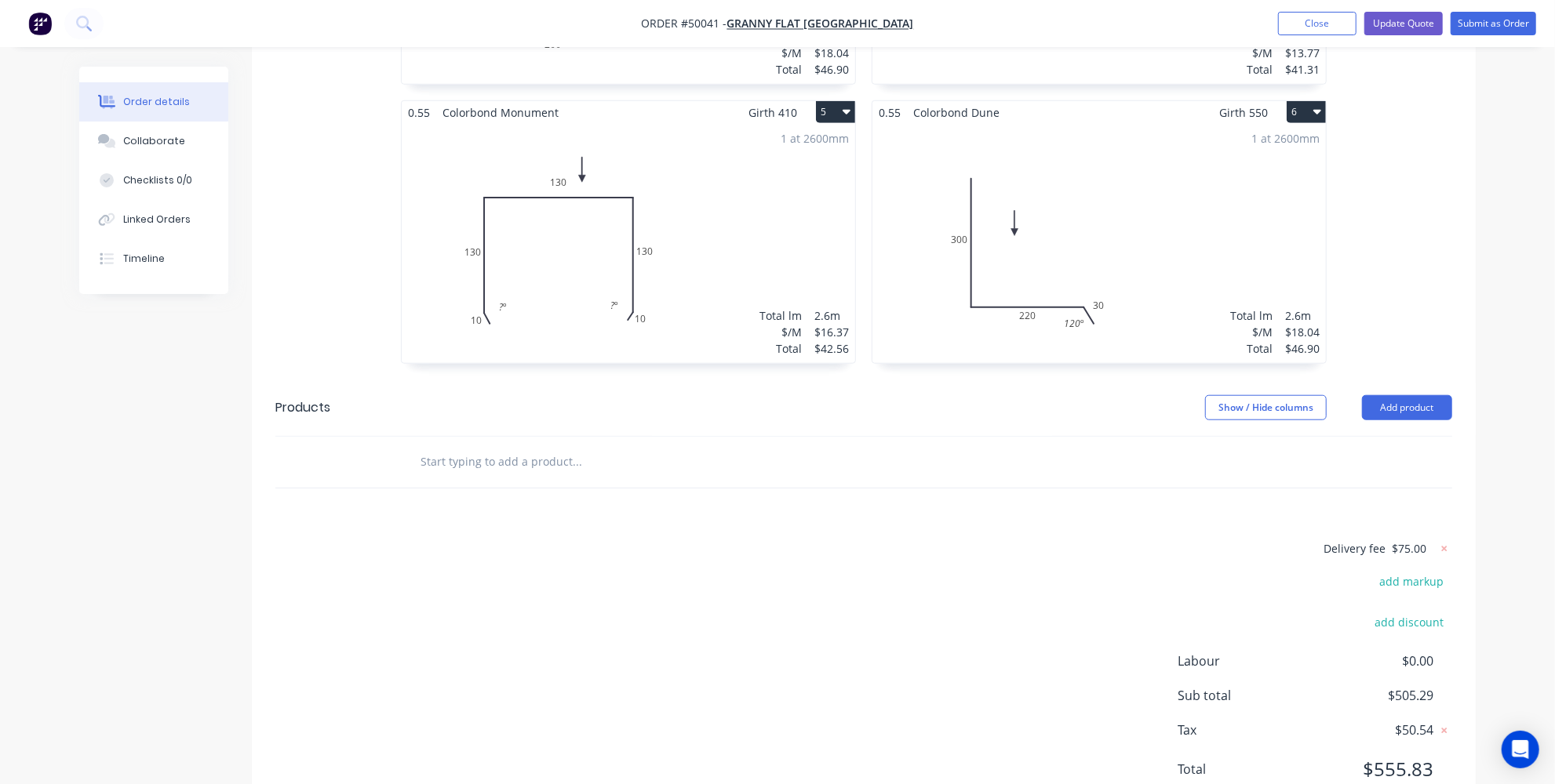
click at [1031, 539] on div "Delivery fee $75.00 add markup add discount Labour $0.00 Sub total $505.29 Tax …" at bounding box center [864, 669] width 1177 height 260
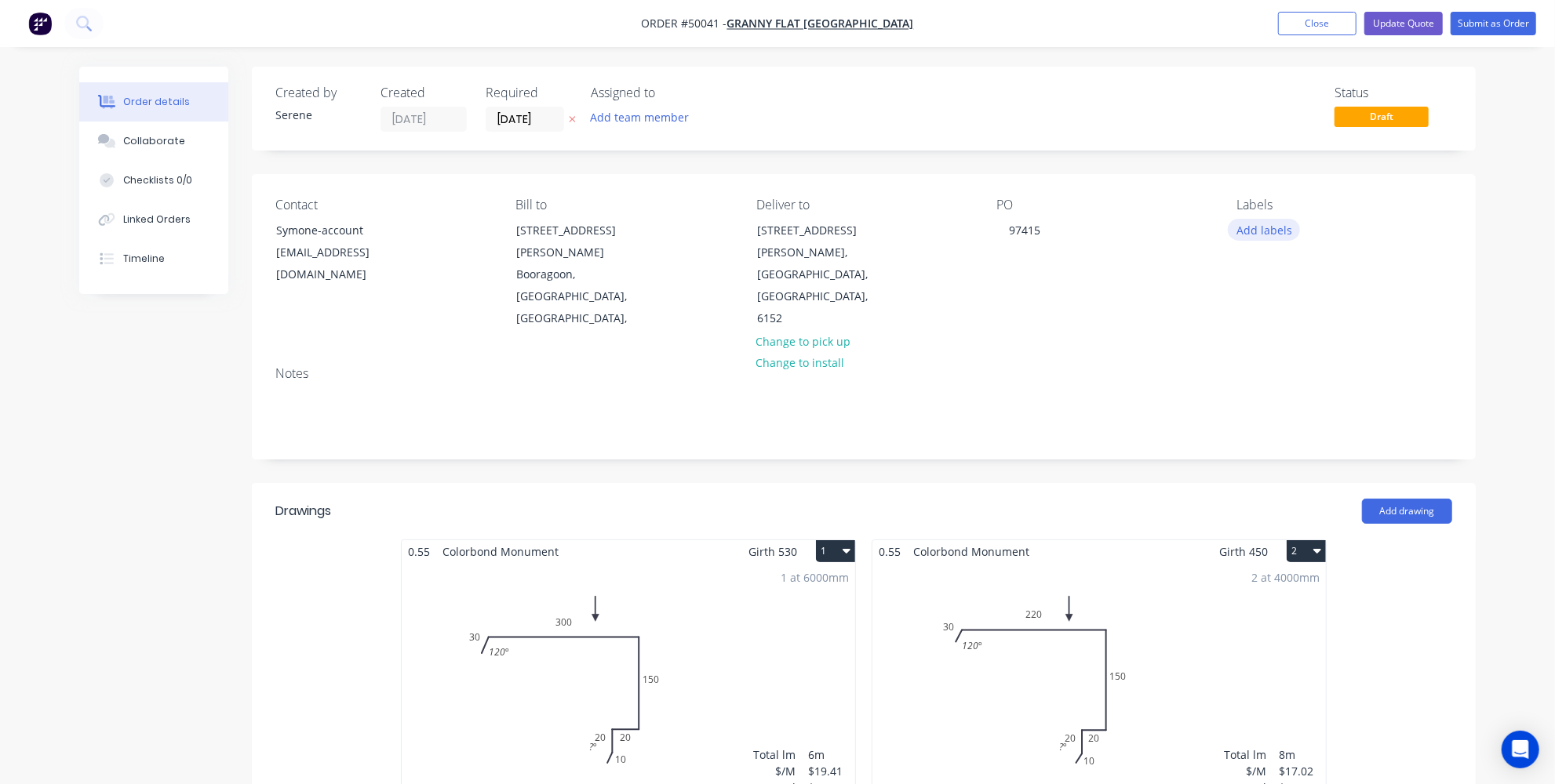
click at [1257, 229] on button "Add labels" at bounding box center [1264, 229] width 72 height 21
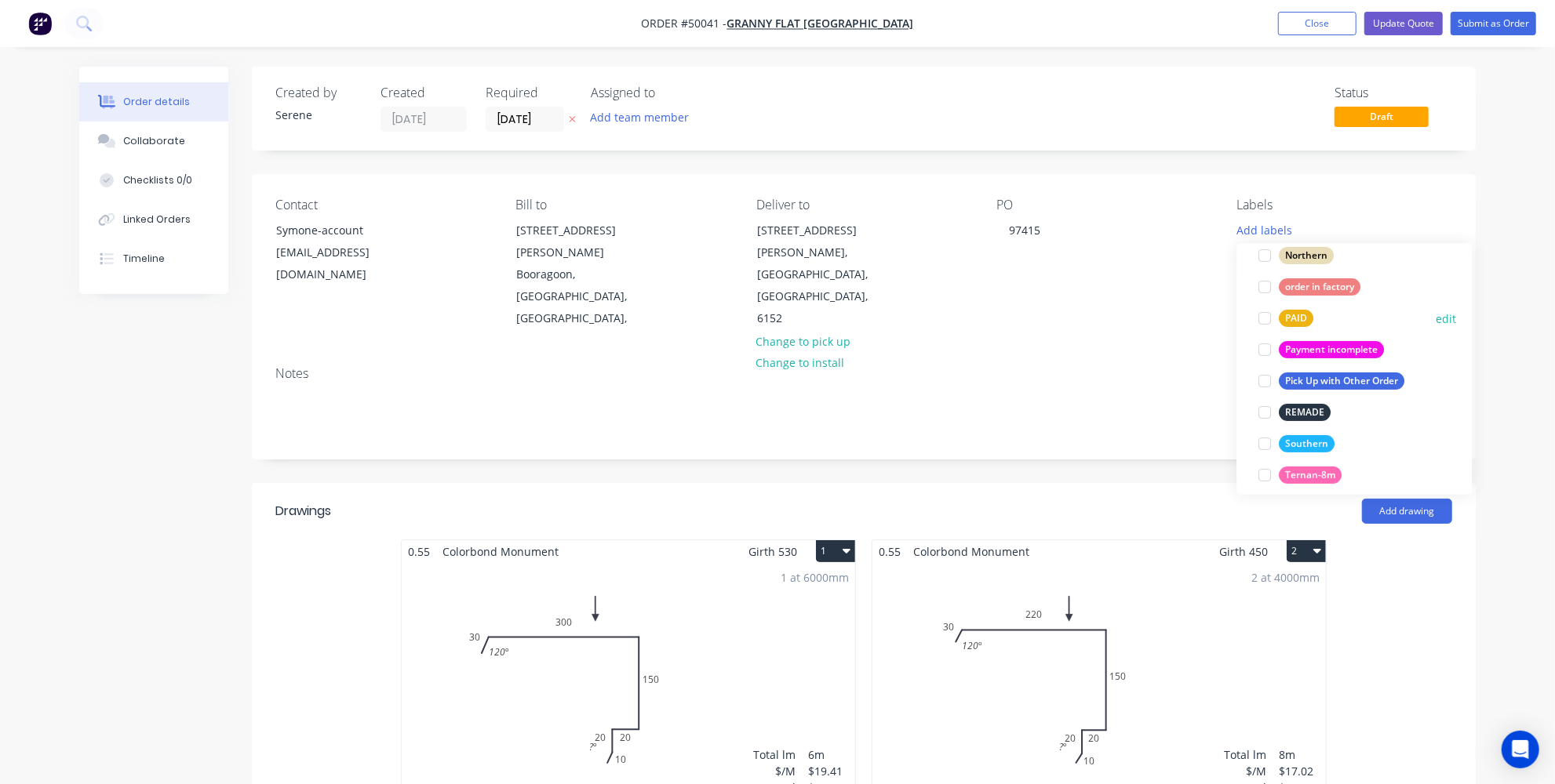
scroll to position [428, 0]
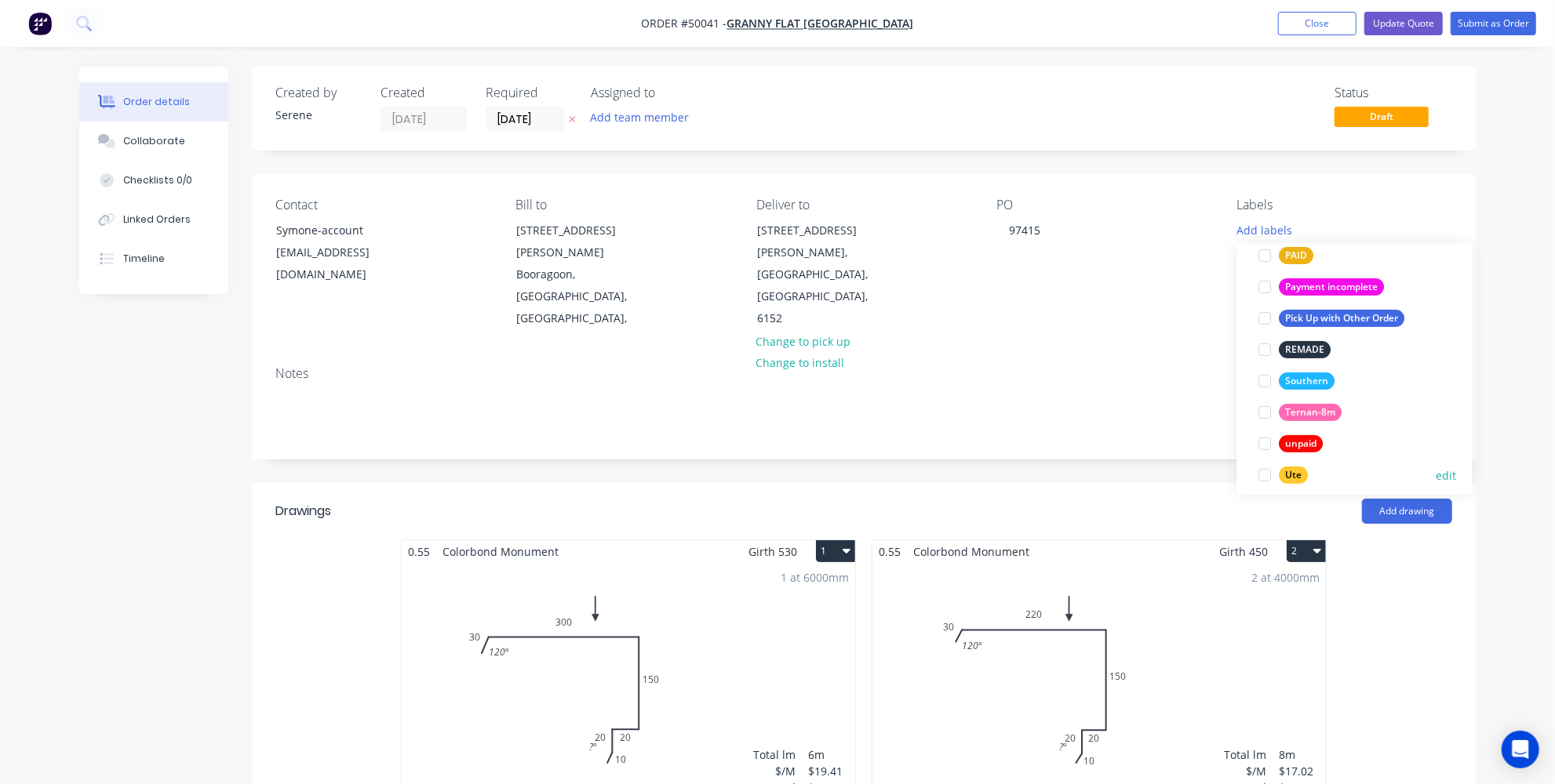
click at [1265, 472] on div at bounding box center [1265, 475] width 31 height 31
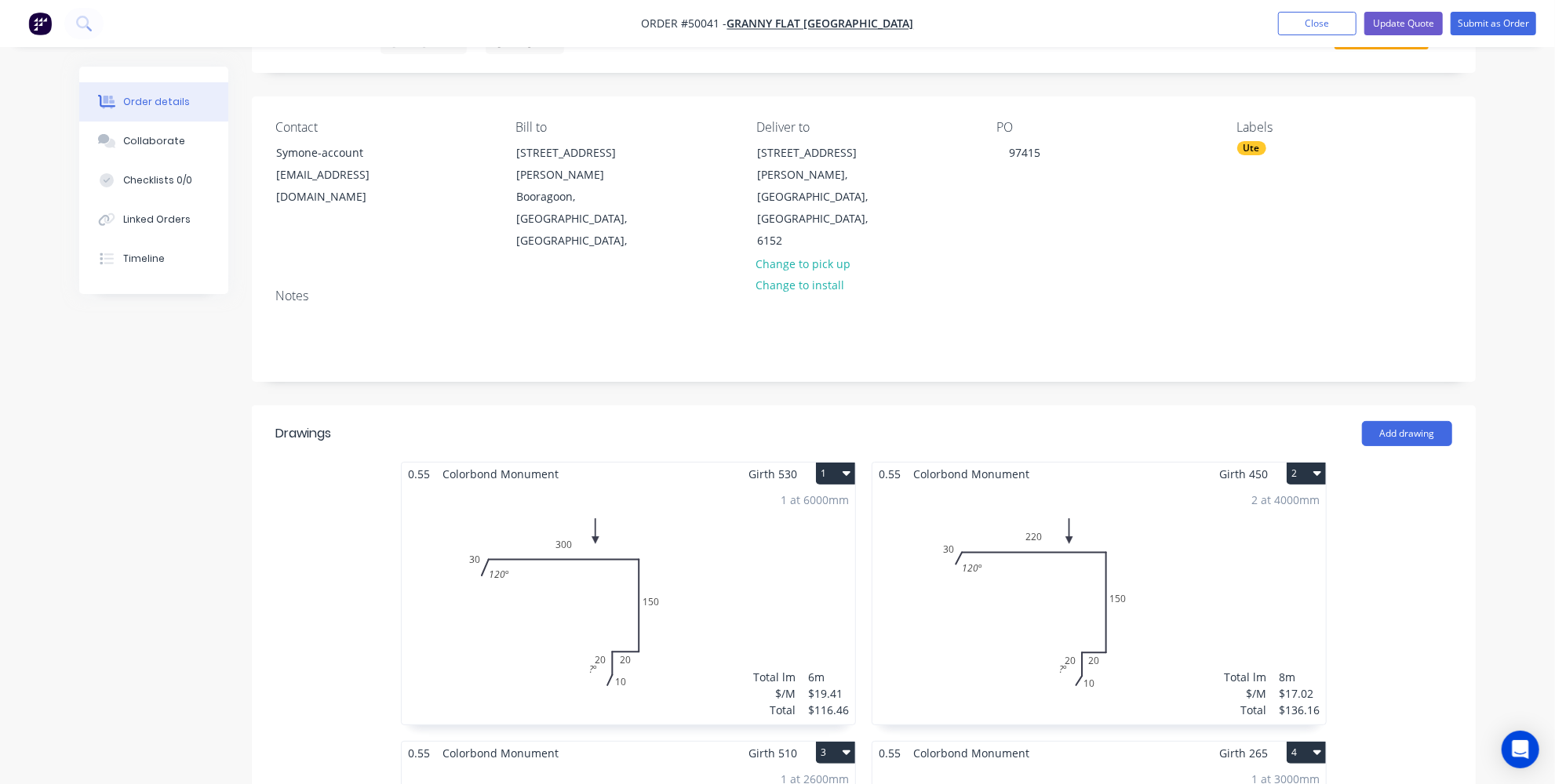
scroll to position [71, 0]
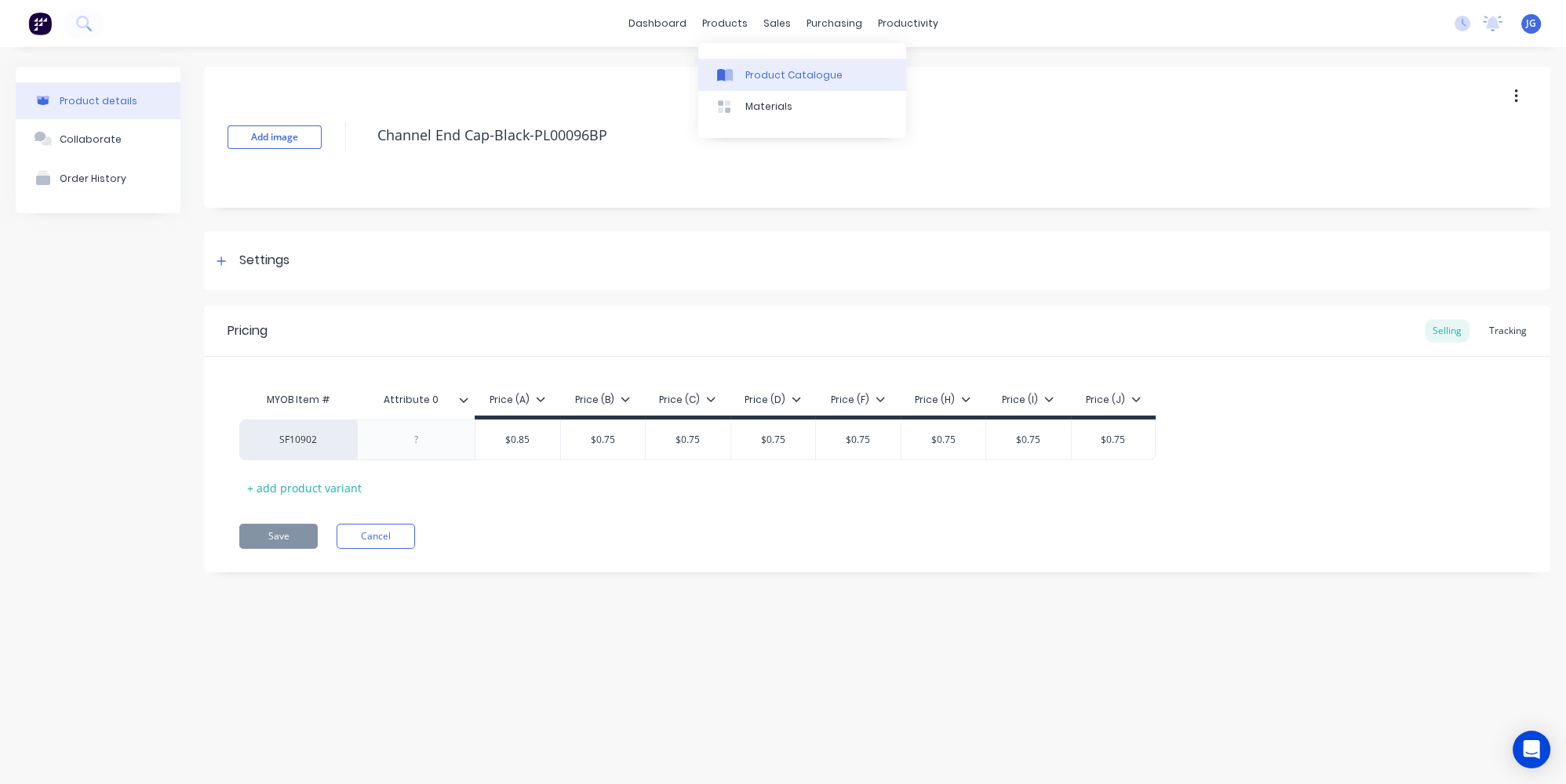
click at [759, 81] on div "Product Catalogue" at bounding box center [794, 75] width 98 height 14
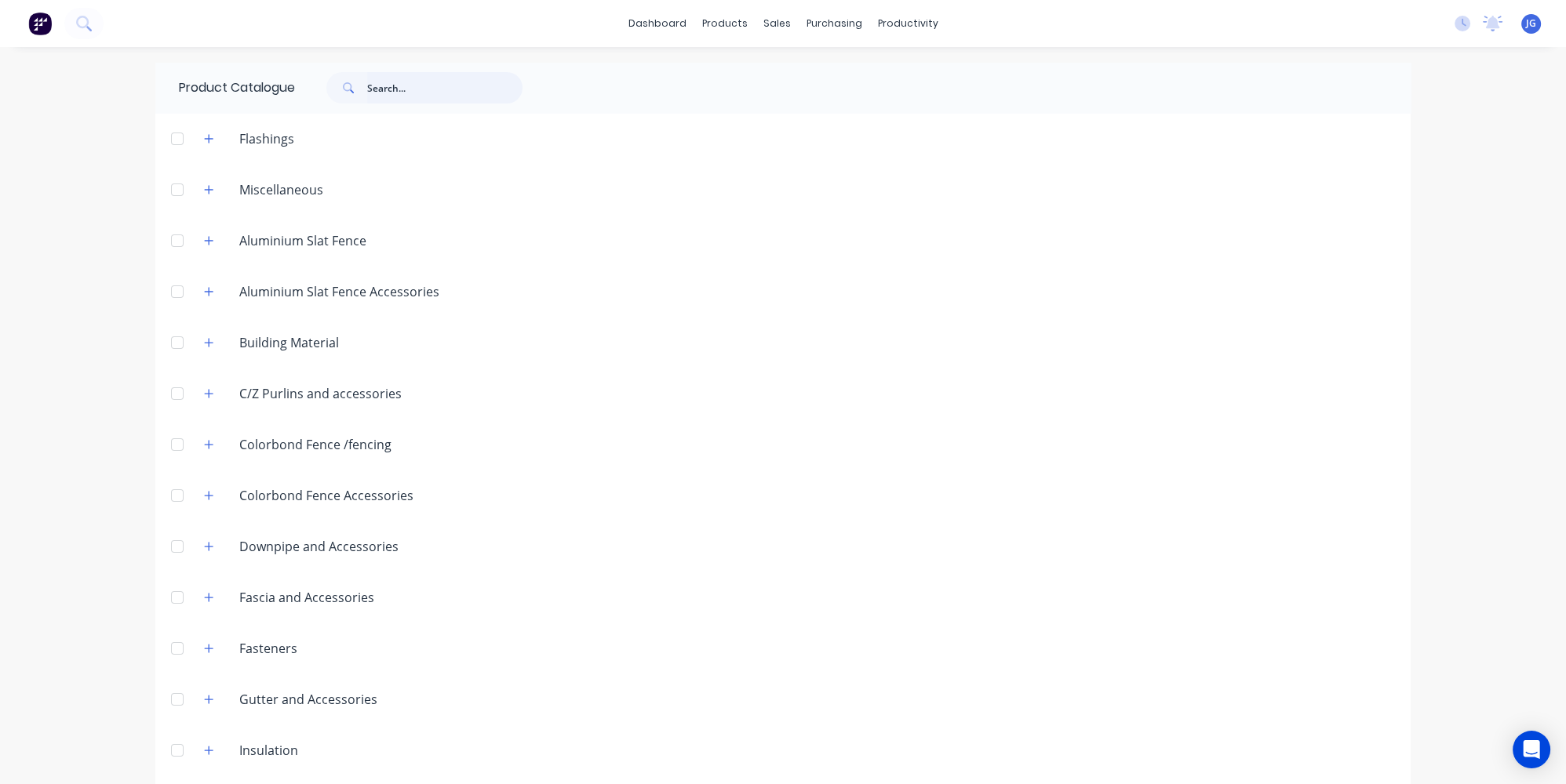
click at [393, 84] on input "text" at bounding box center [445, 87] width 156 height 31
click at [205, 445] on icon "button" at bounding box center [209, 445] width 8 height 8
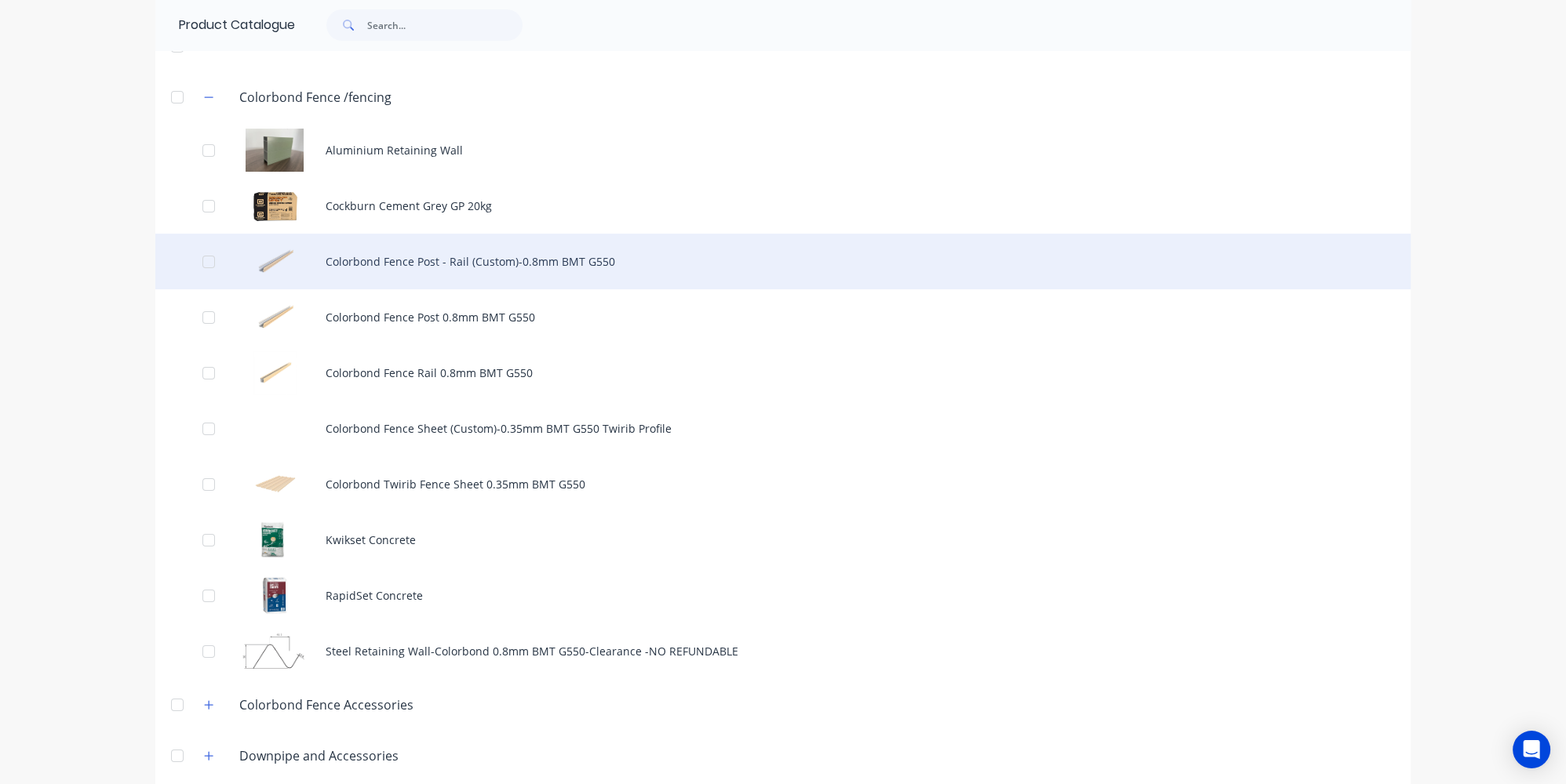
scroll to position [356, 0]
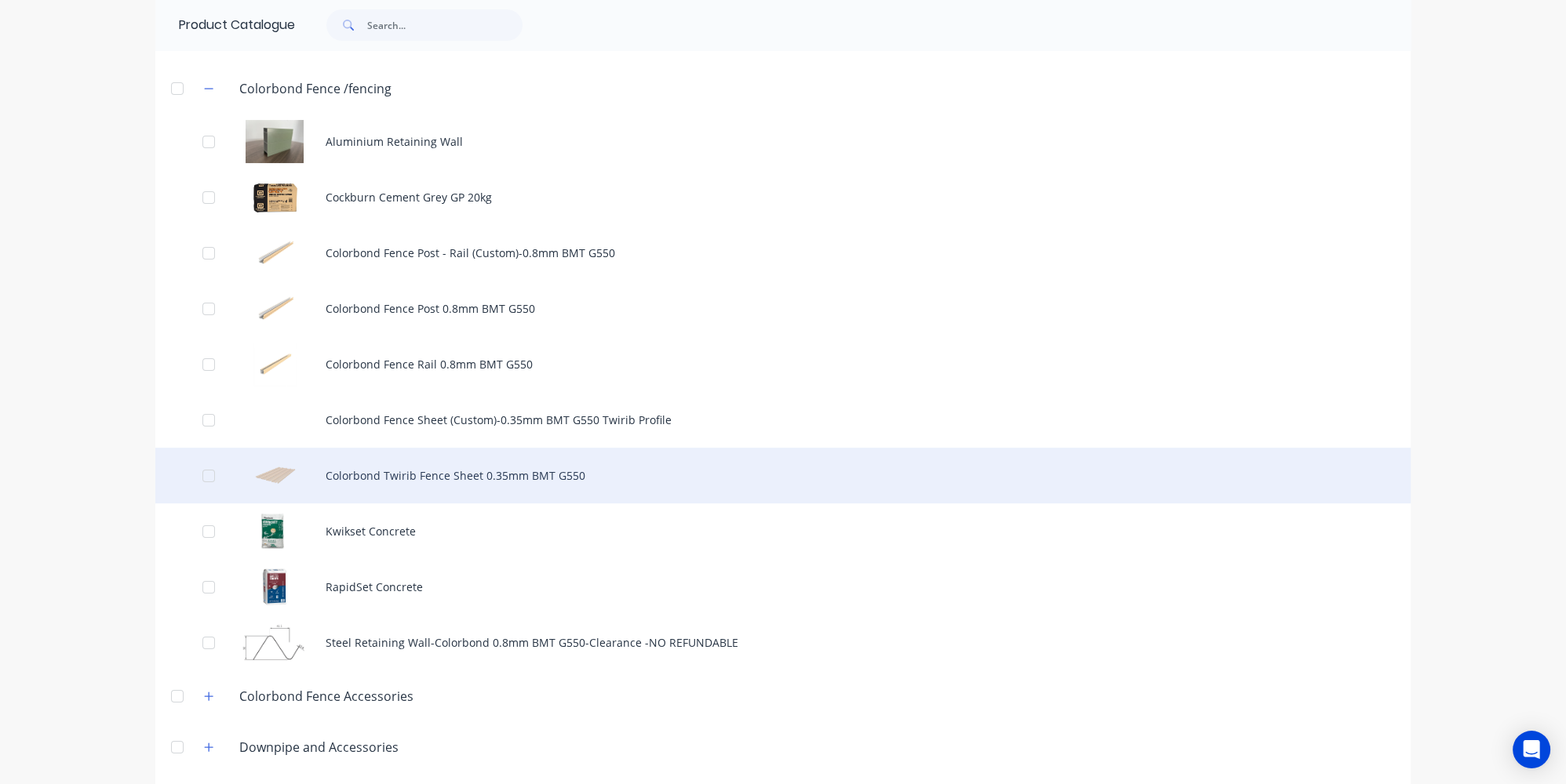
click at [384, 487] on div "Colorbond Twirib Fence Sheet 0.35mm BMT G550" at bounding box center [783, 476] width 1255 height 55
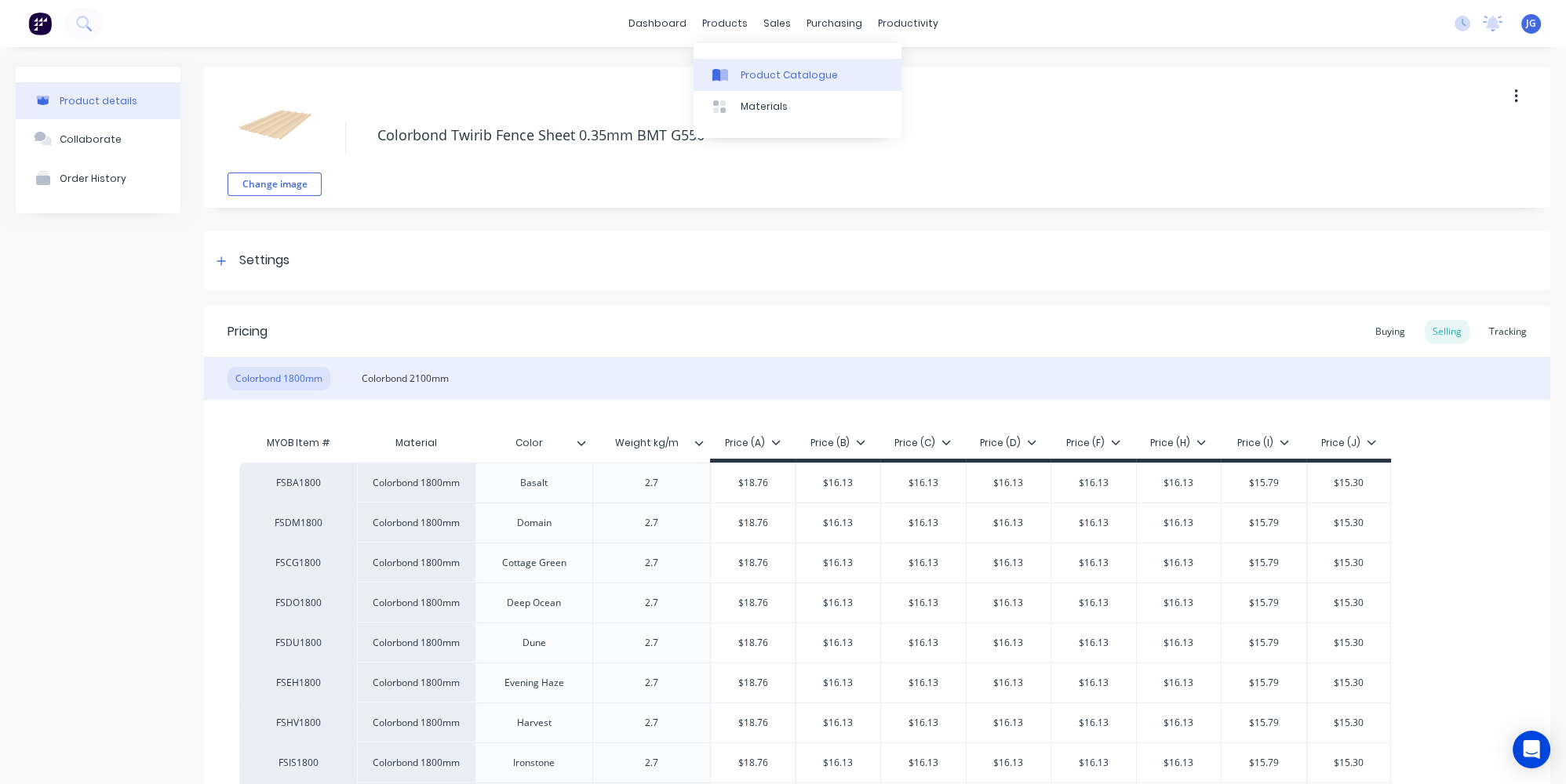
click at [742, 70] on div "Product Catalogue" at bounding box center [789, 75] width 98 height 14
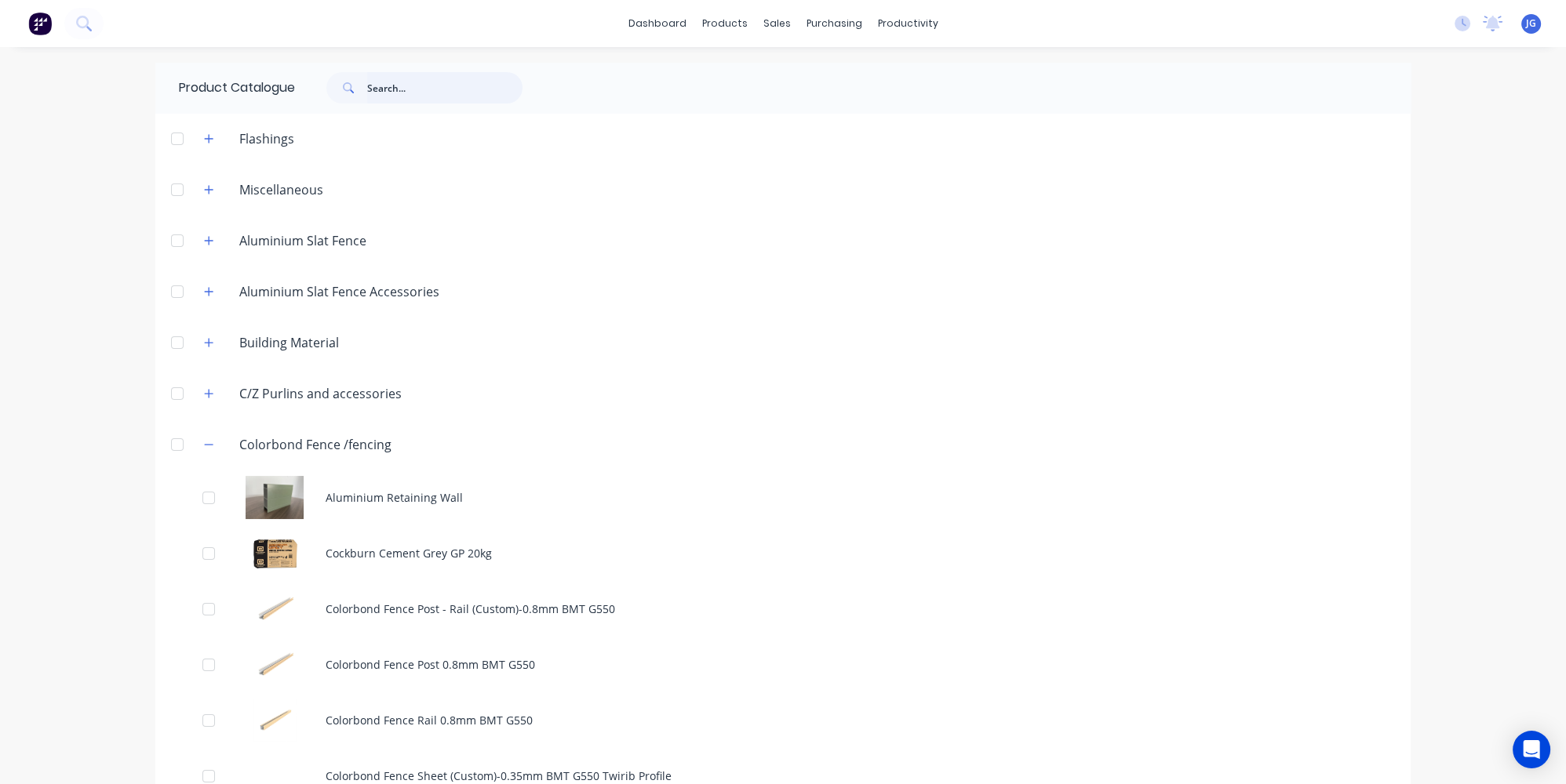
click at [409, 87] on input "text" at bounding box center [445, 87] width 156 height 31
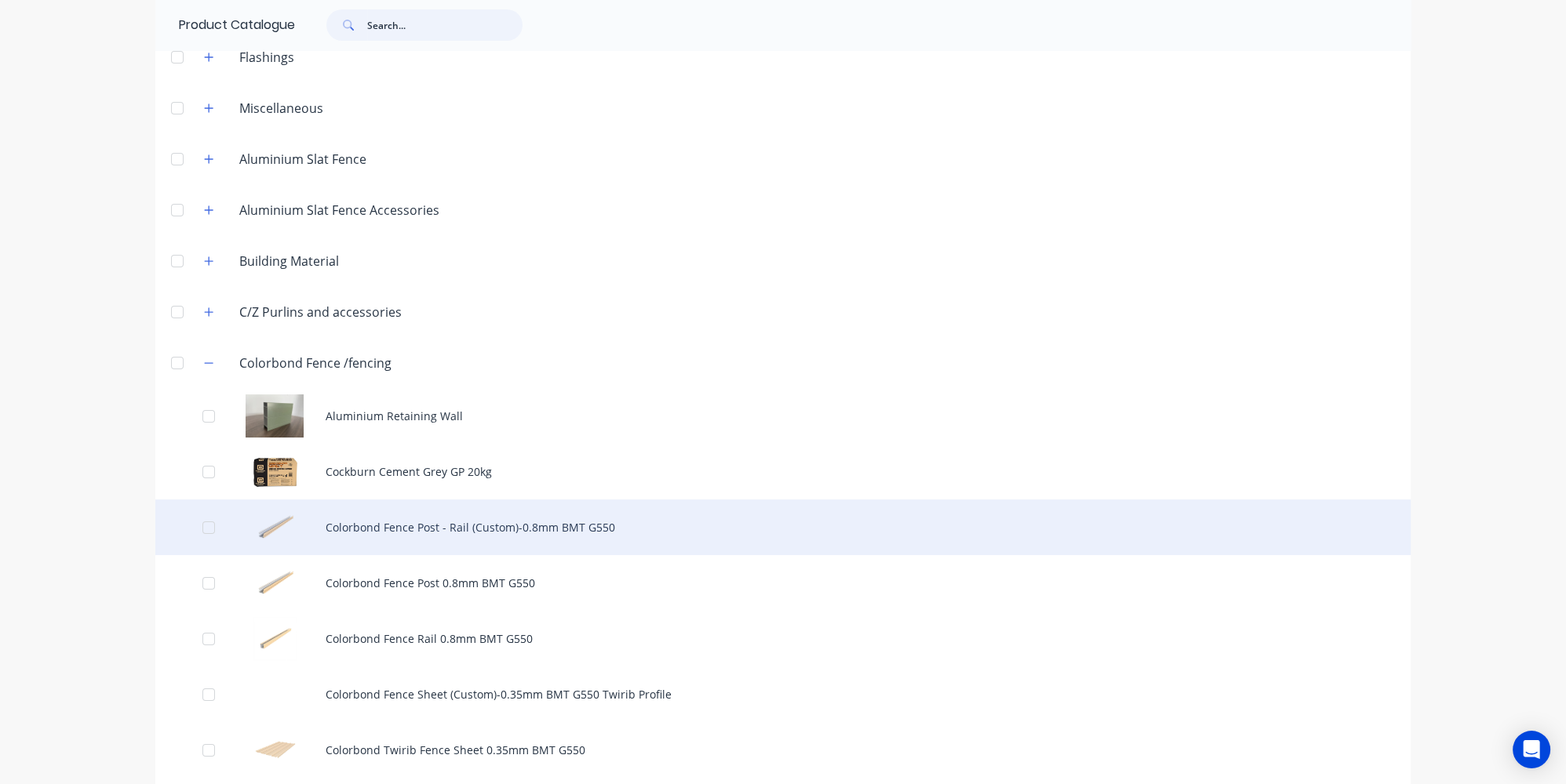
scroll to position [142, 0]
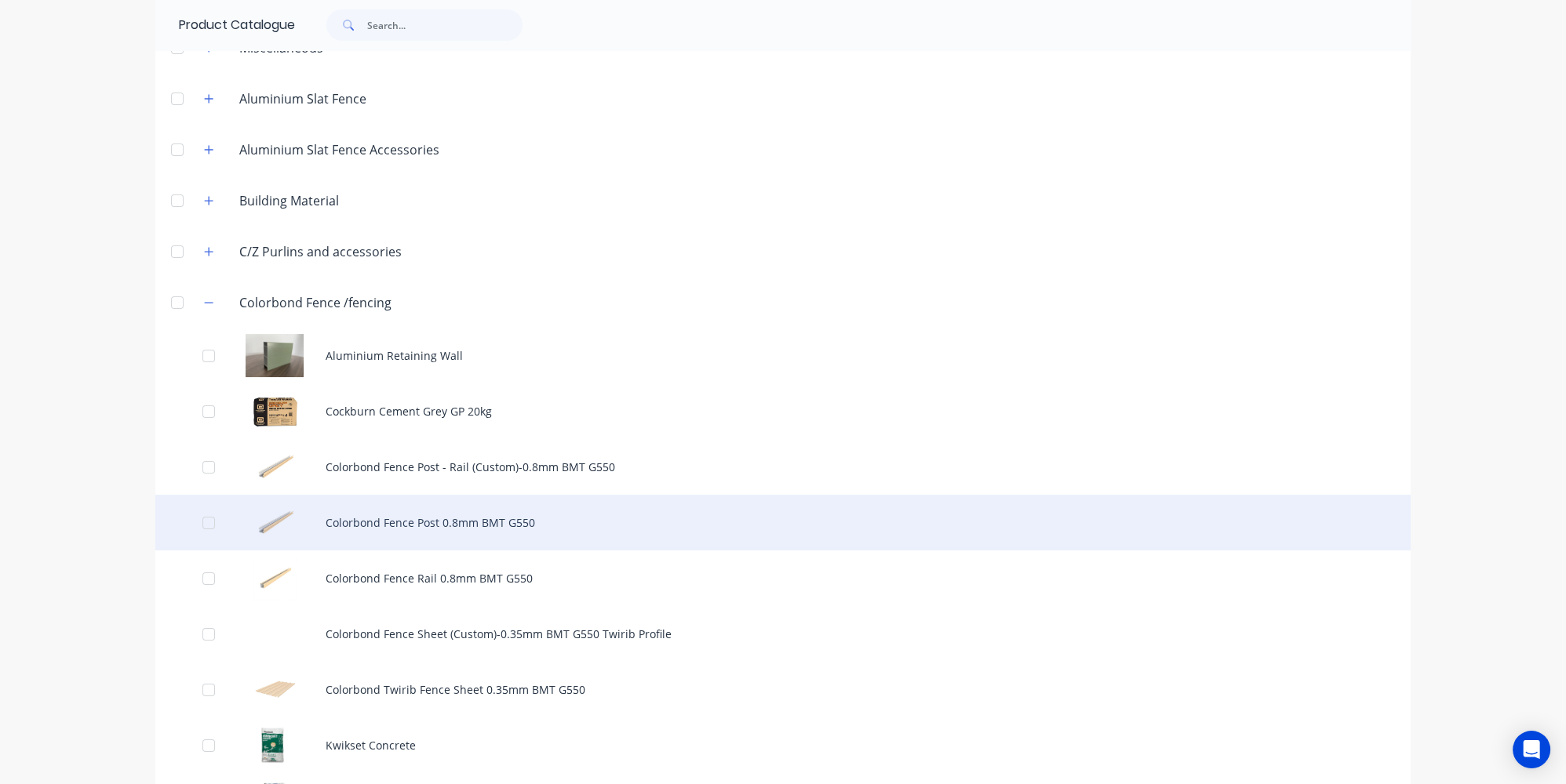
click at [452, 526] on div "Colorbond Fence Post 0.8mm BMT G550" at bounding box center [783, 523] width 1255 height 55
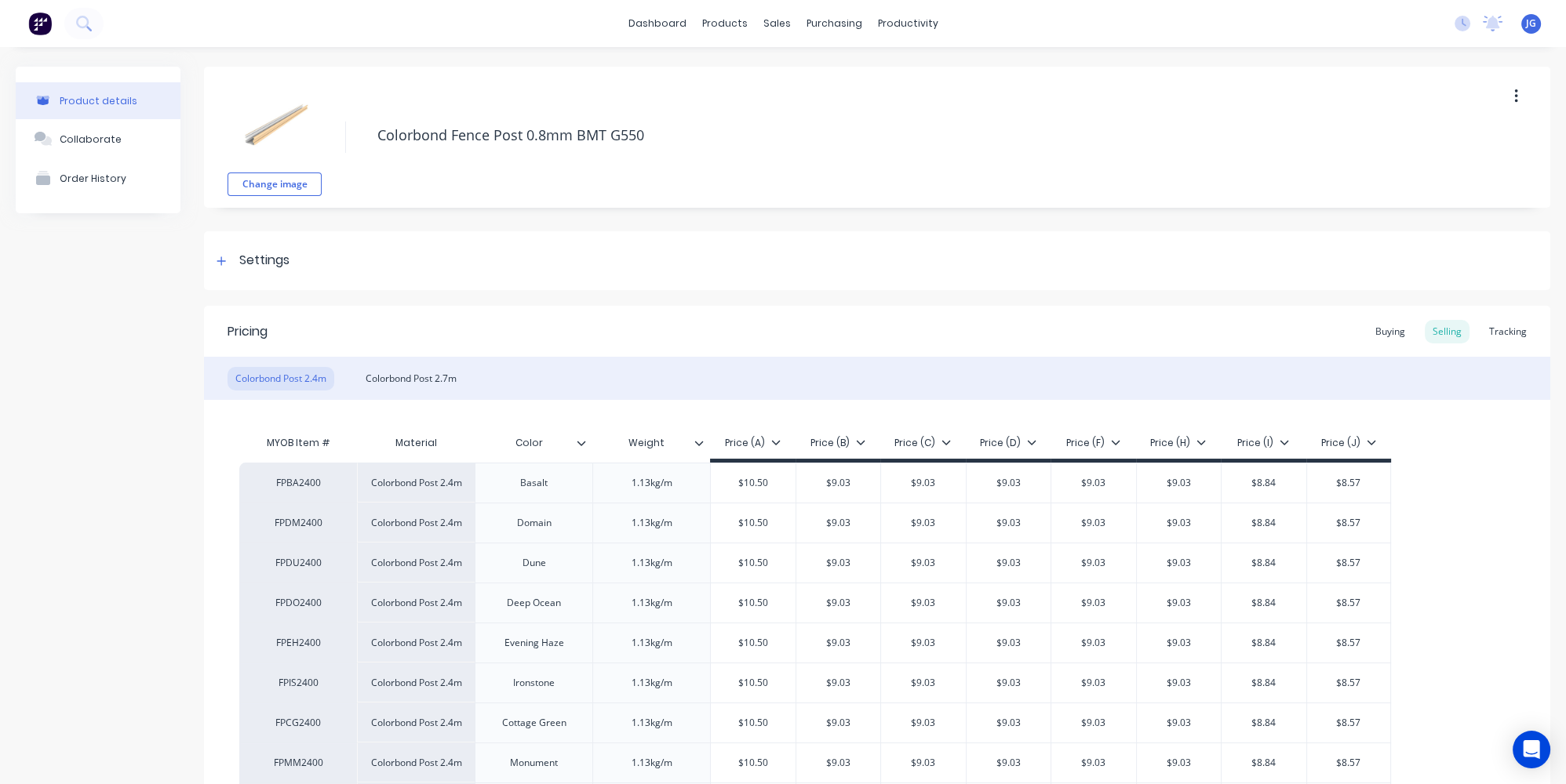
click at [49, 31] on img at bounding box center [40, 24] width 24 height 24
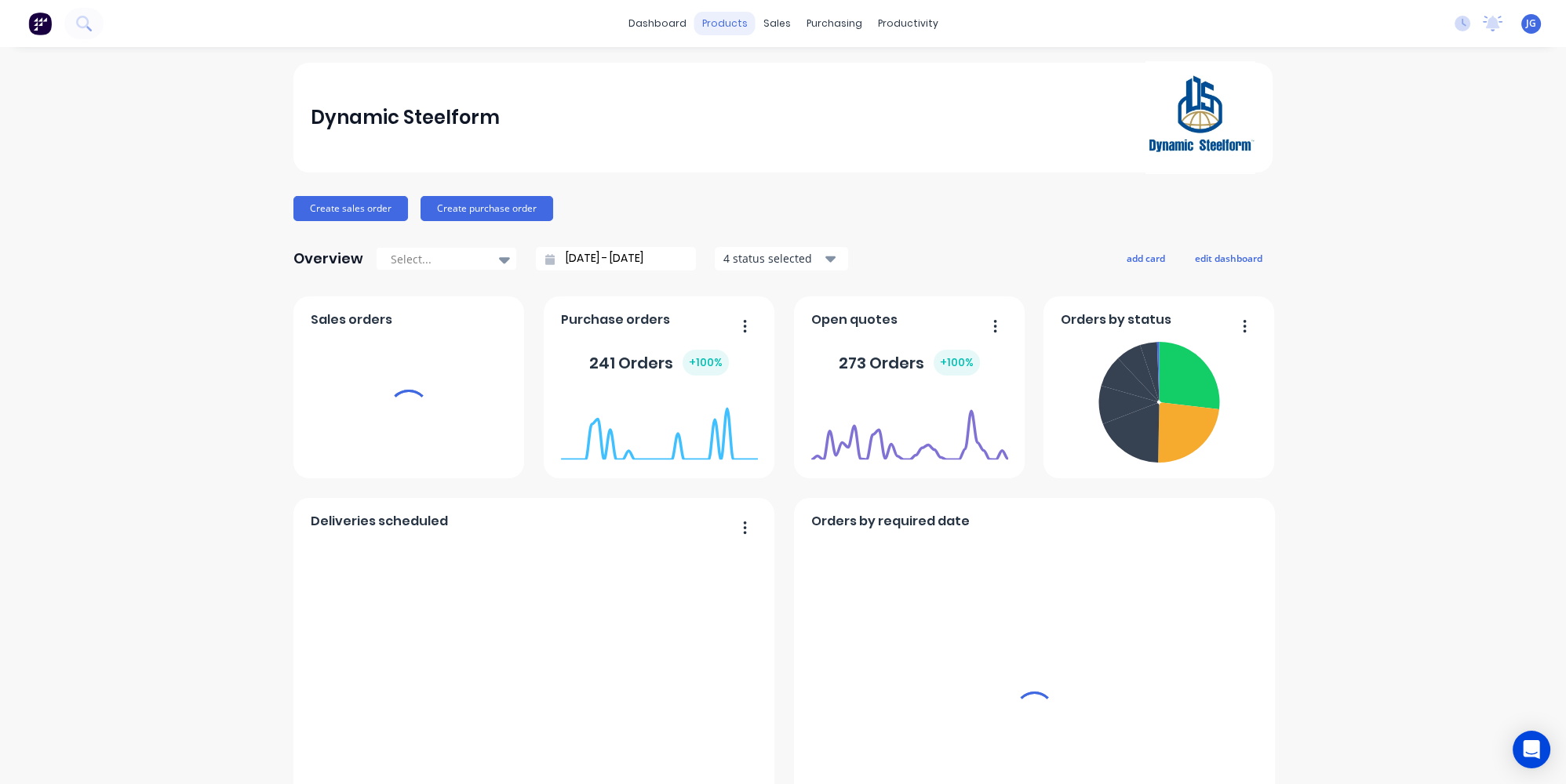
click at [725, 29] on div "products" at bounding box center [725, 24] width 61 height 24
click at [723, 24] on div "products" at bounding box center [725, 24] width 61 height 24
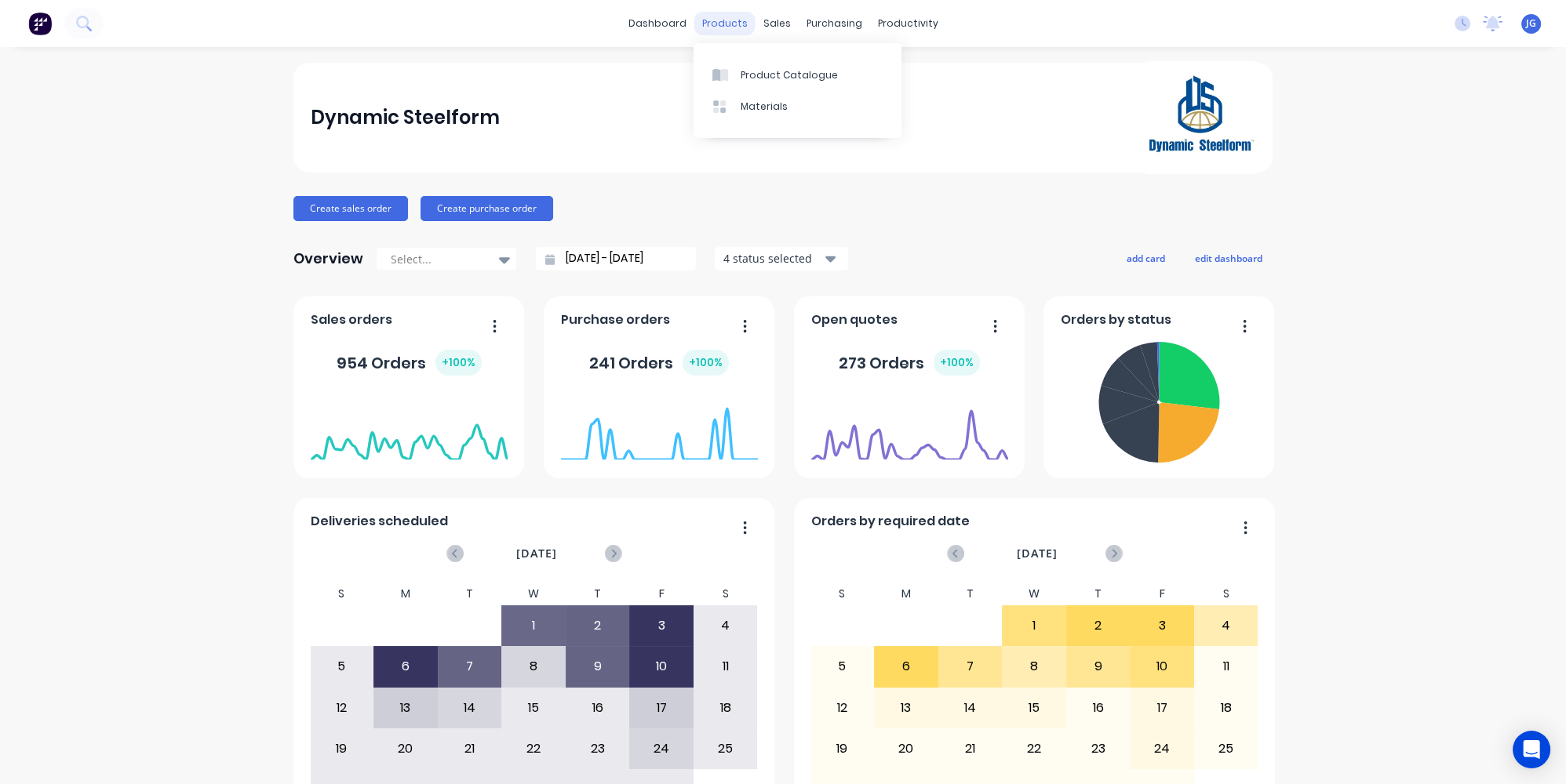
click at [719, 28] on div "products" at bounding box center [725, 24] width 61 height 24
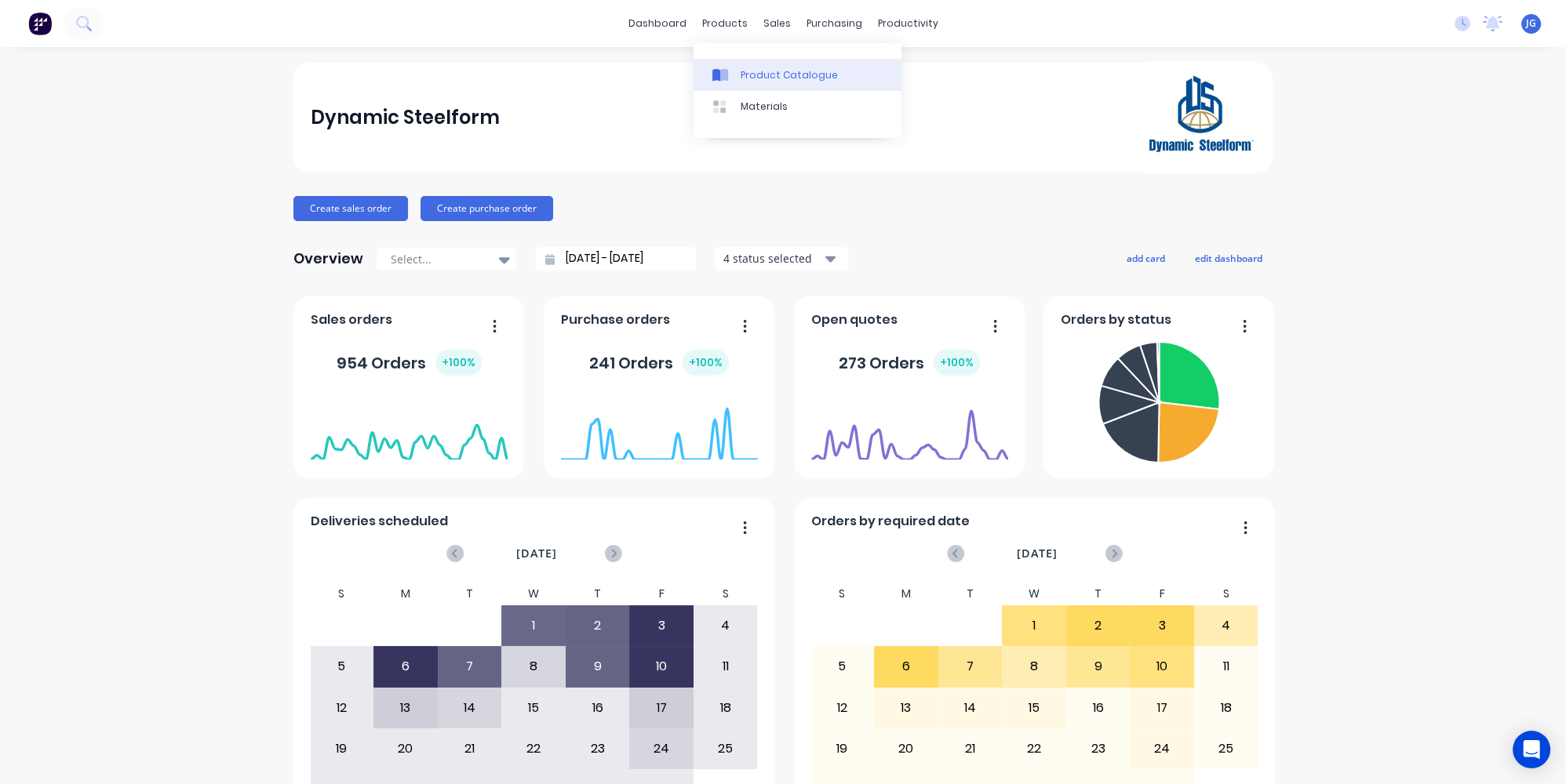
click at [739, 71] on link "Product Catalogue" at bounding box center [797, 74] width 208 height 31
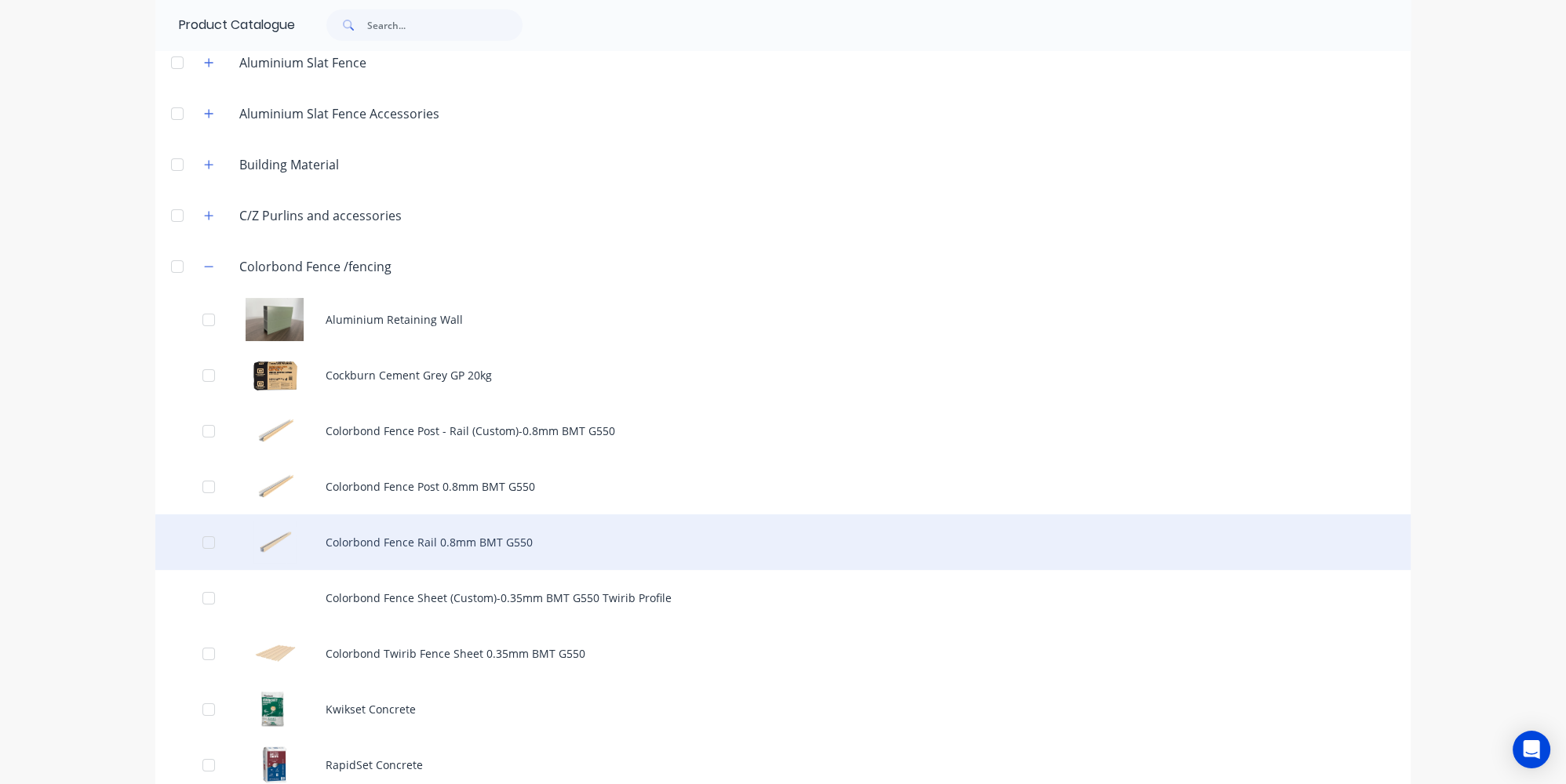
scroll to position [285, 0]
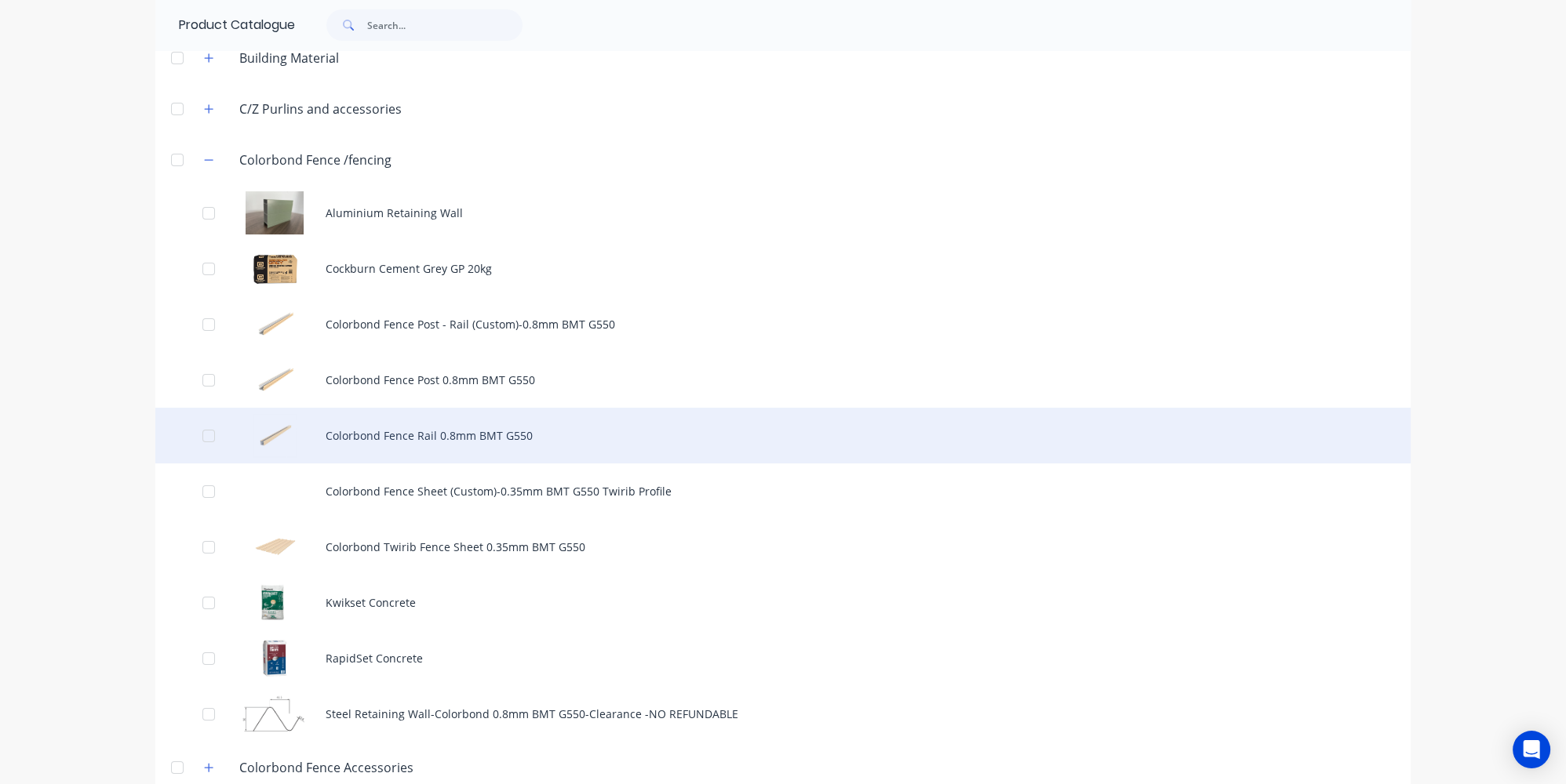
click at [417, 439] on div "Colorbond Fence Rail 0.8mm BMT G550" at bounding box center [783, 435] width 1255 height 55
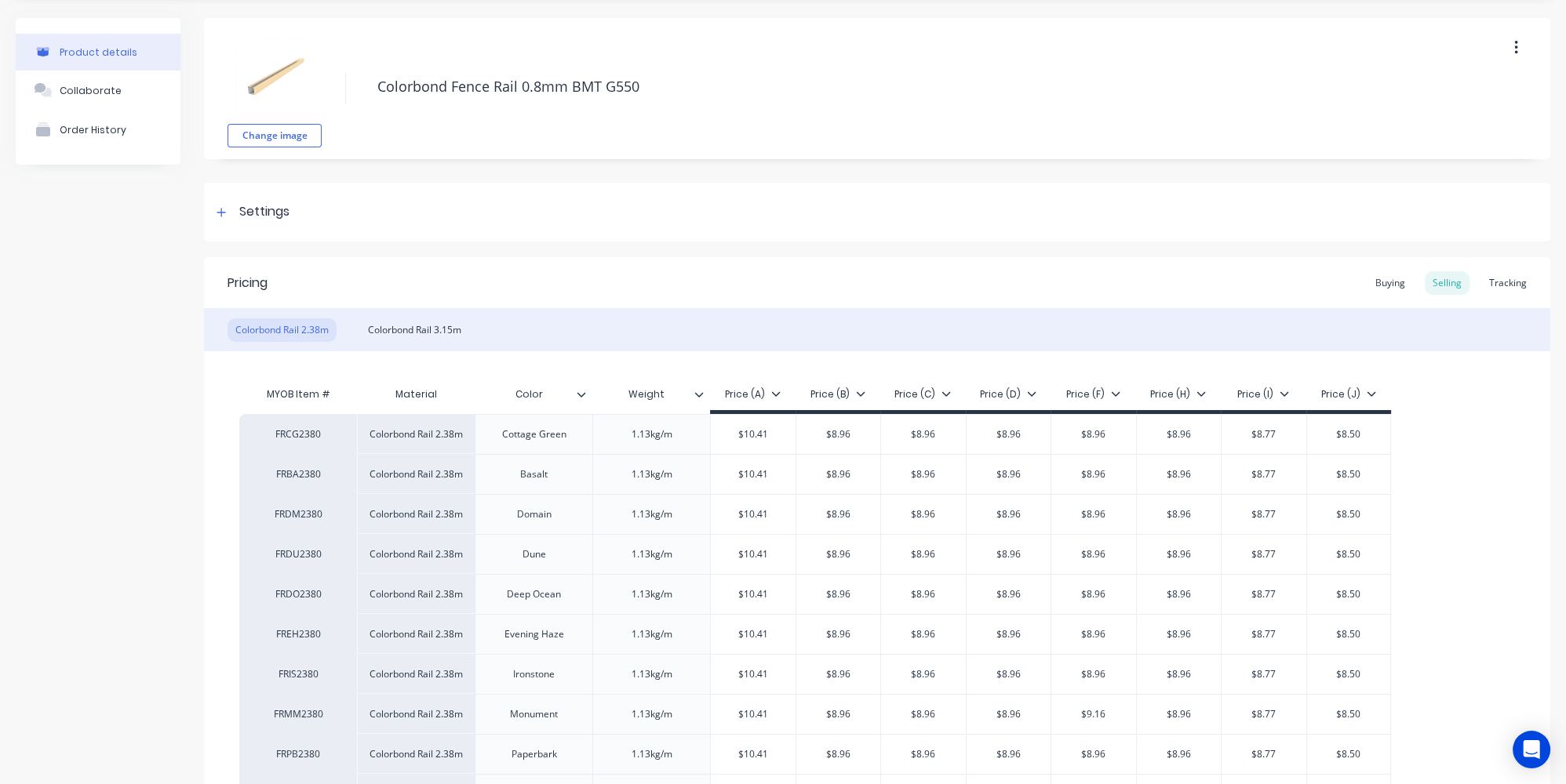
scroll to position [142, 0]
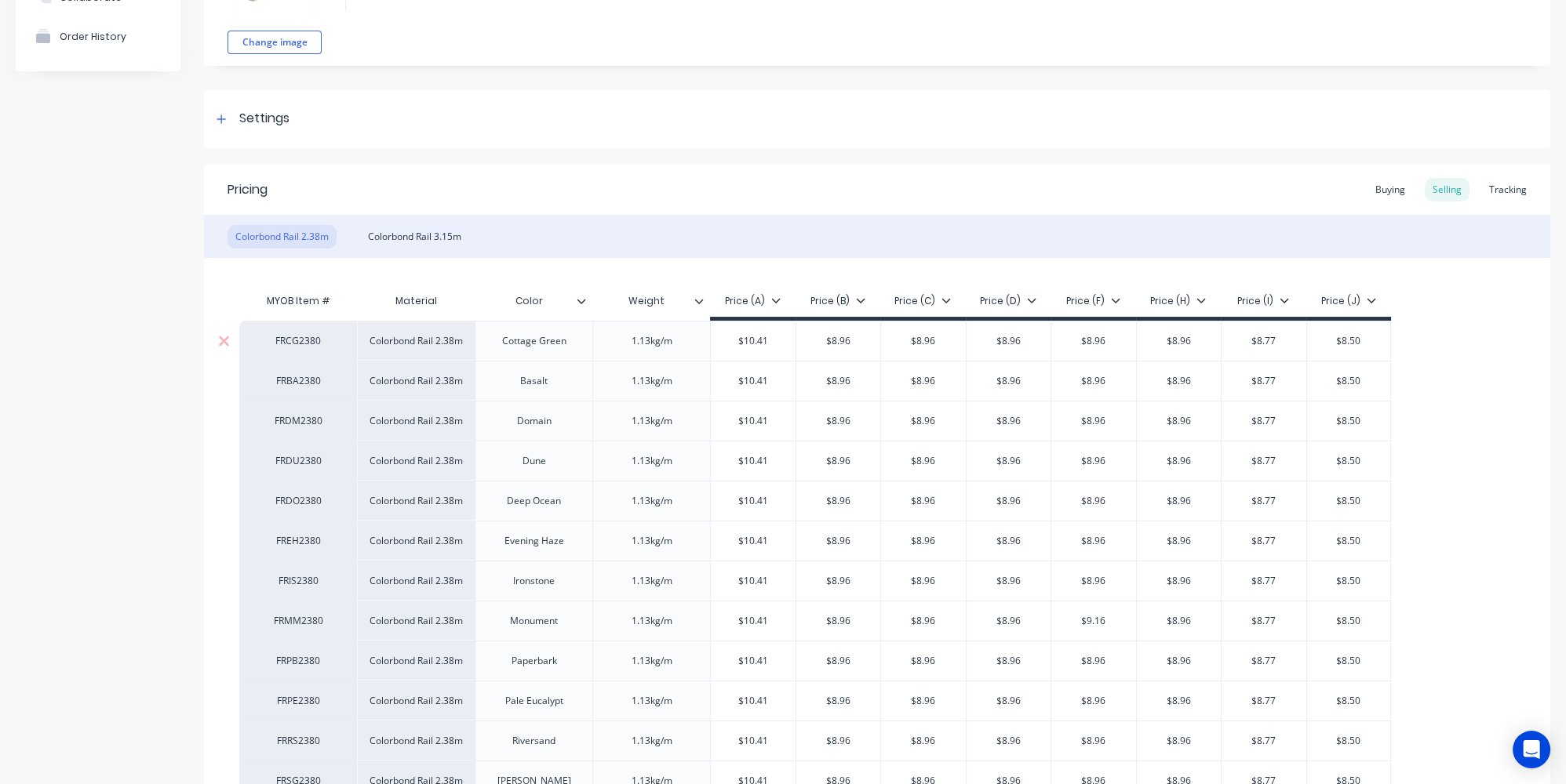
type textarea "x"
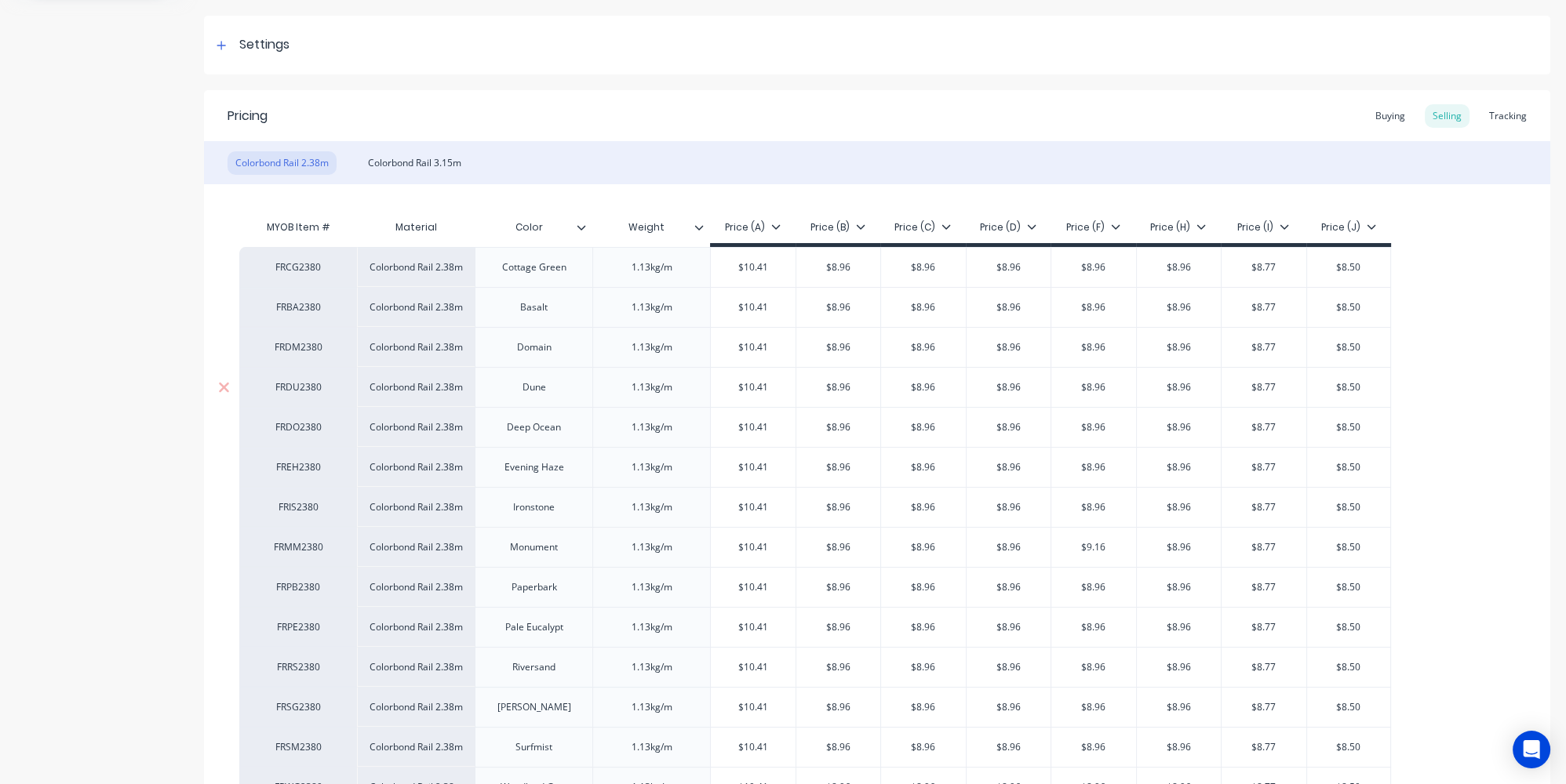
scroll to position [71, 0]
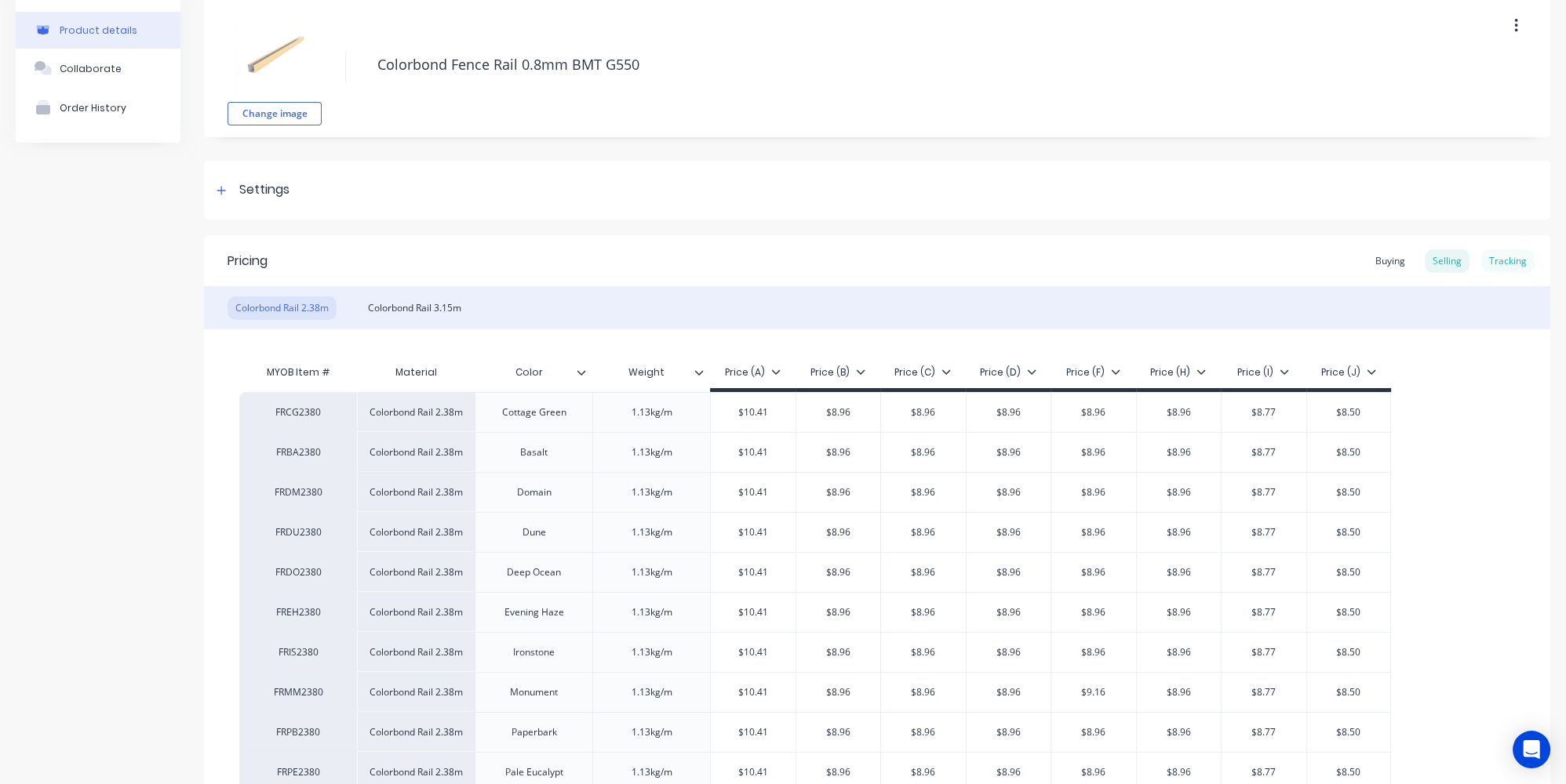
click at [1500, 264] on div "Tracking" at bounding box center [1507, 261] width 53 height 24
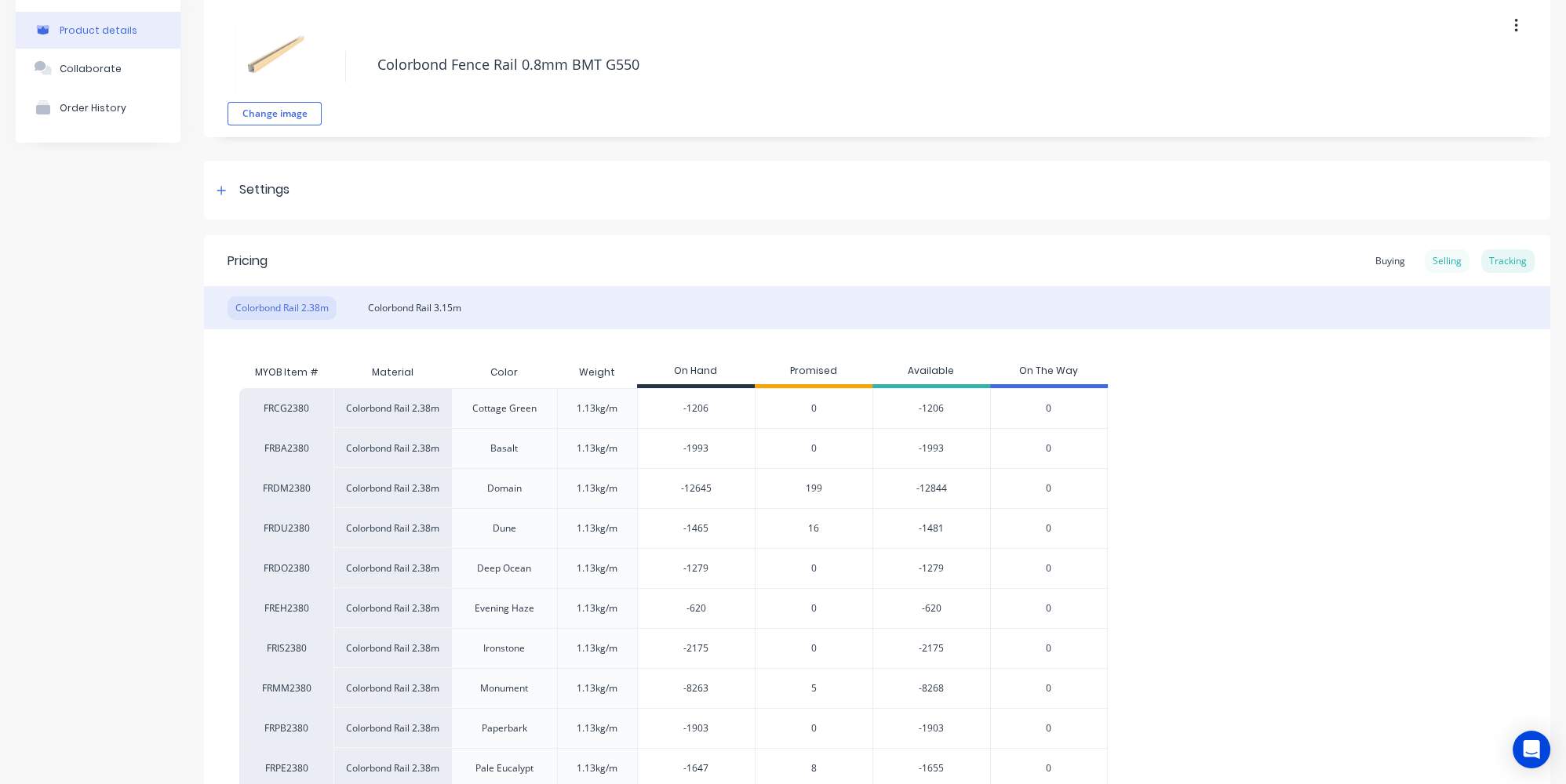
click at [1435, 265] on div "Selling" at bounding box center [1447, 261] width 45 height 24
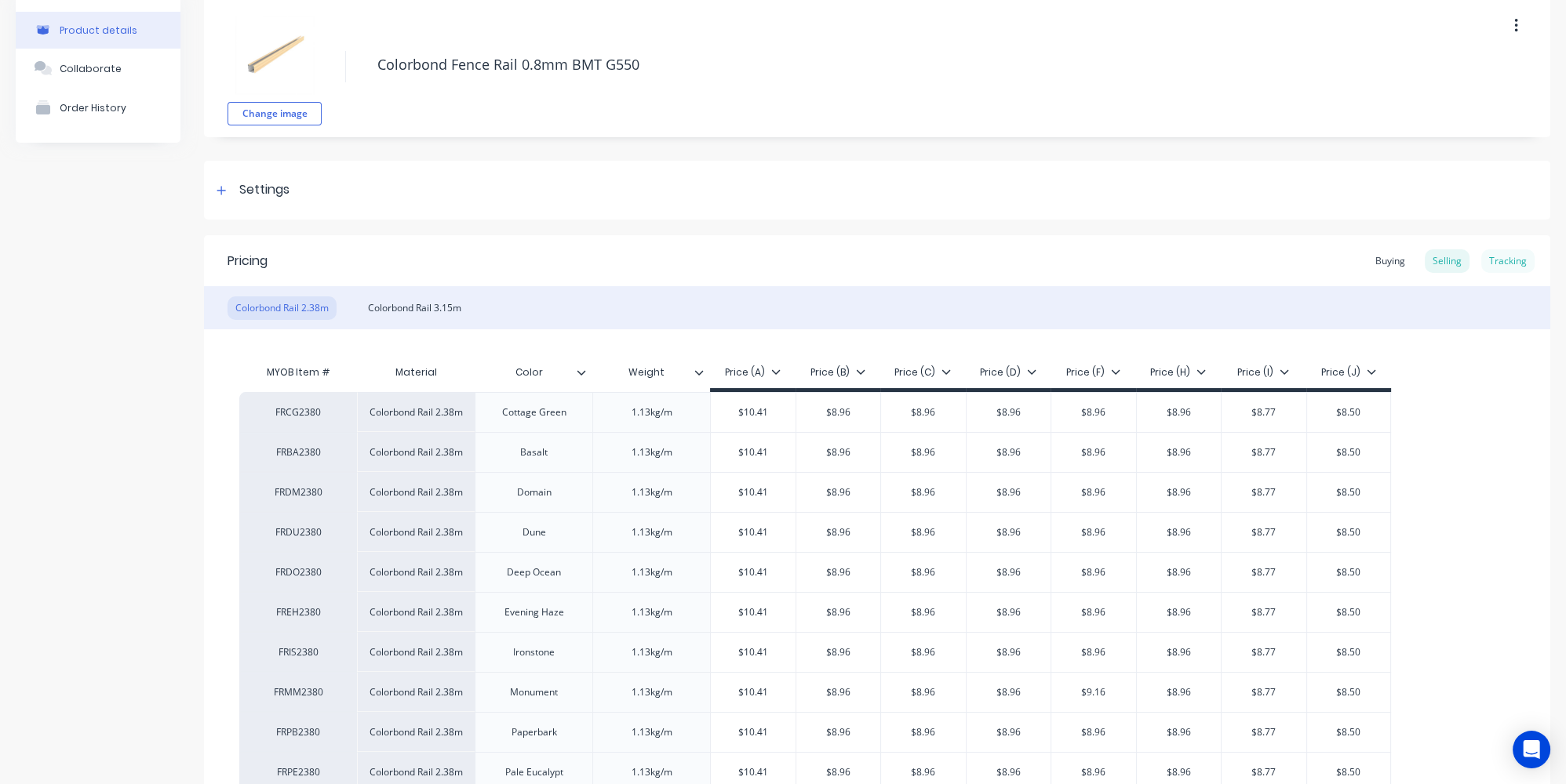
click at [1495, 253] on div "Tracking" at bounding box center [1507, 261] width 53 height 24
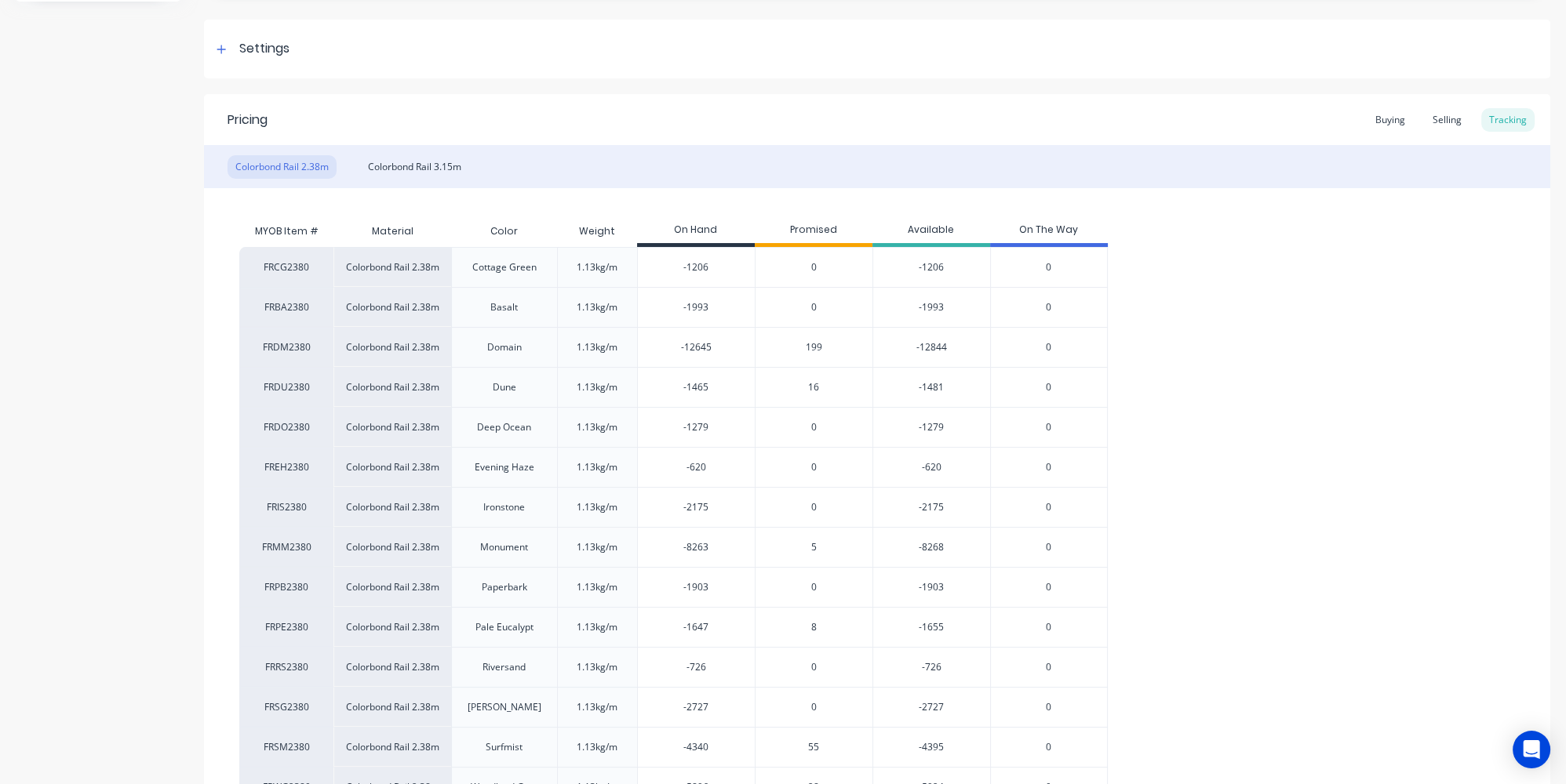
scroll to position [142, 0]
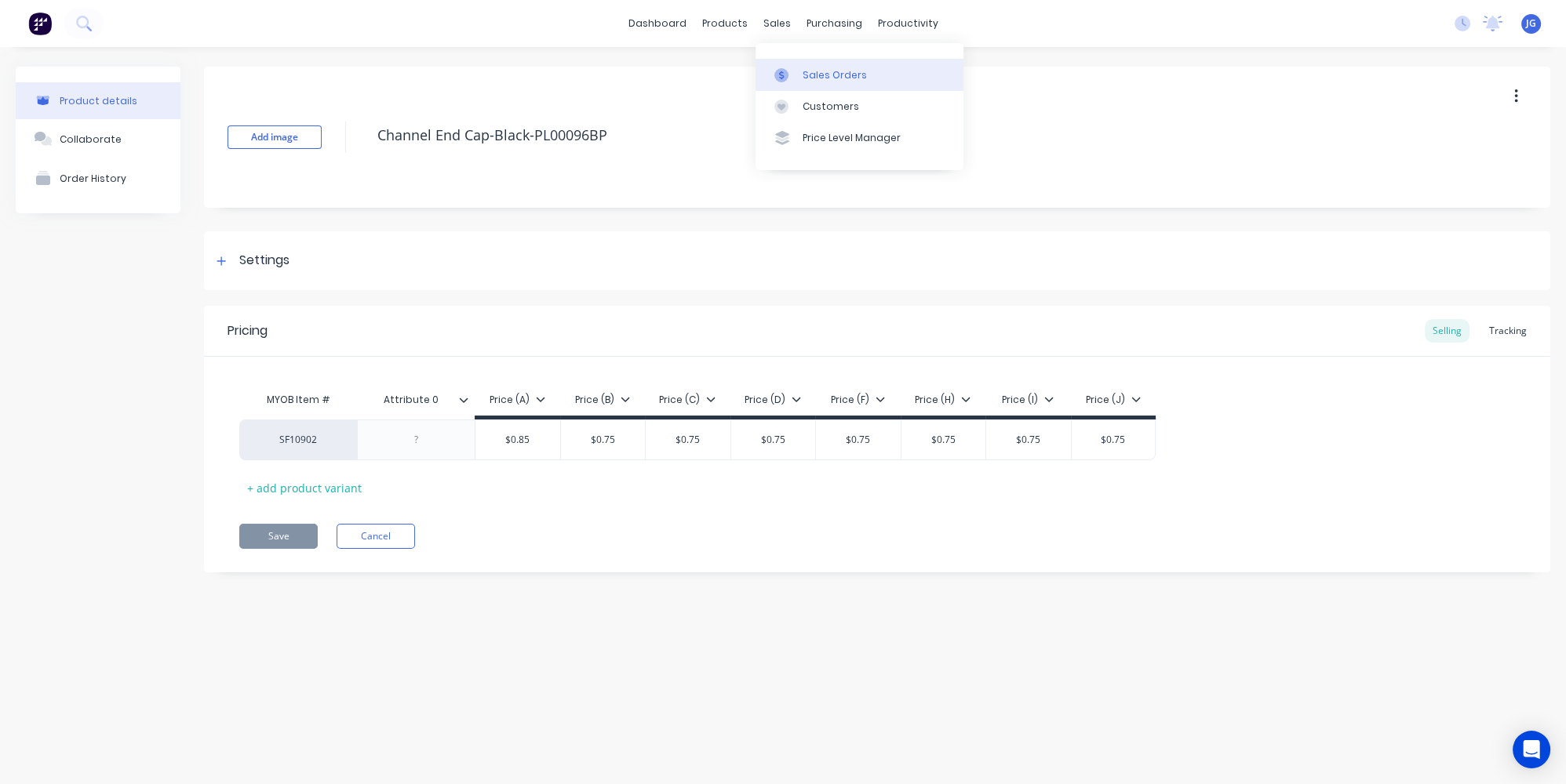
click at [798, 77] on link "Sales Orders" at bounding box center [859, 74] width 208 height 31
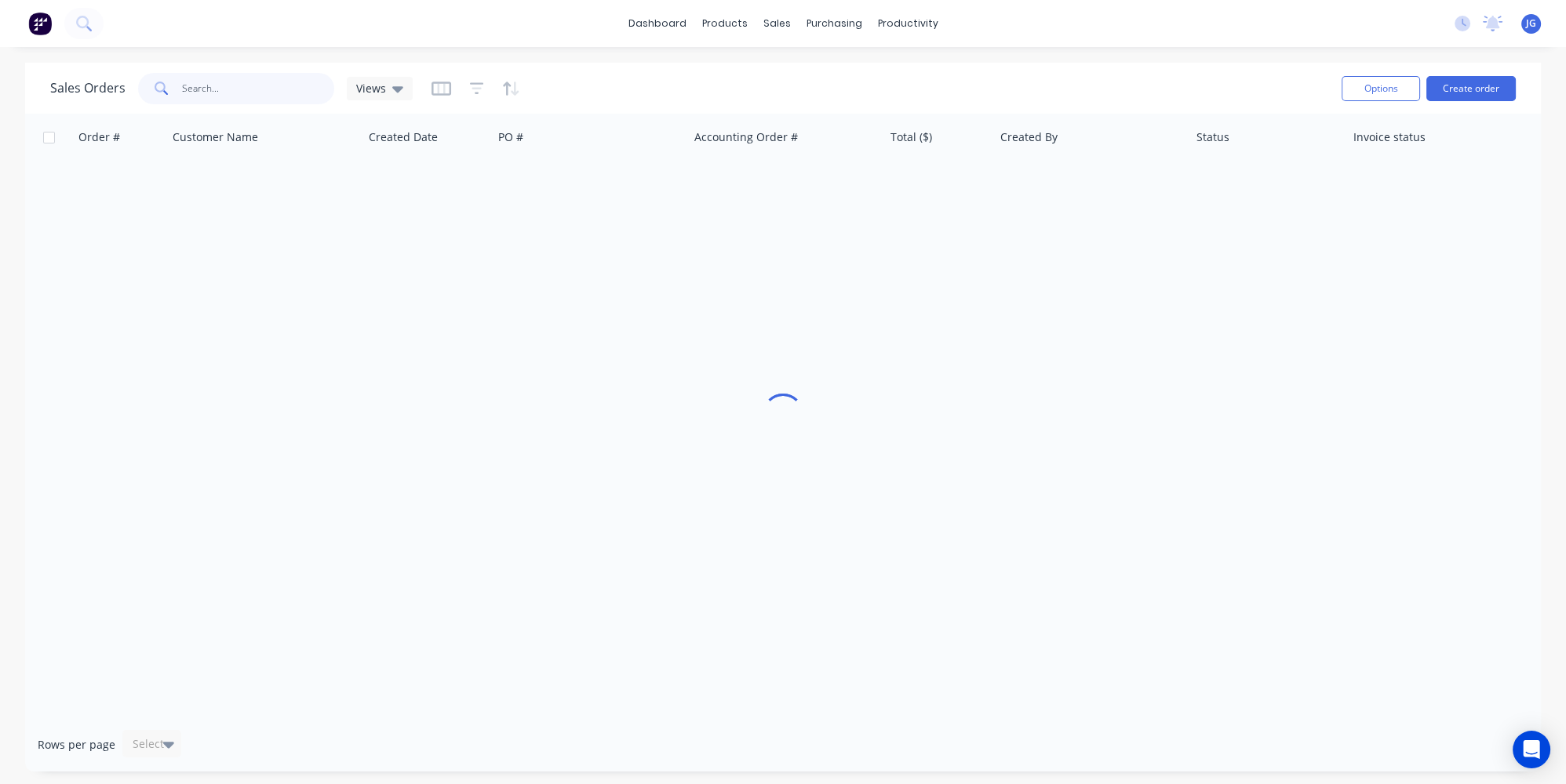
click at [300, 87] on input "text" at bounding box center [259, 88] width 153 height 31
type input "9199"
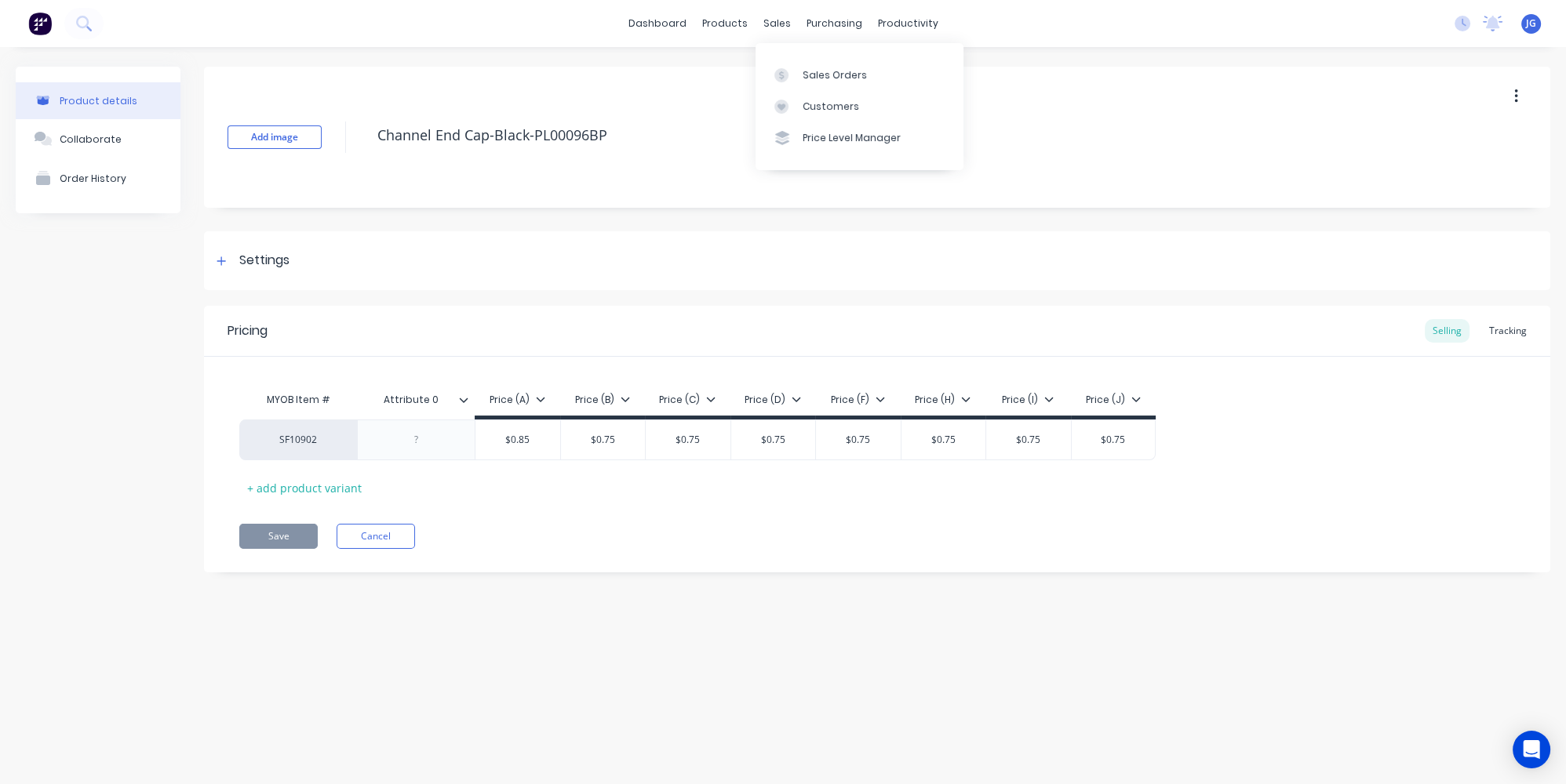
drag, startPoint x: 792, startPoint y: 61, endPoint x: 767, endPoint y: 54, distance: 26.0
click at [792, 61] on link "Sales Orders" at bounding box center [859, 74] width 208 height 31
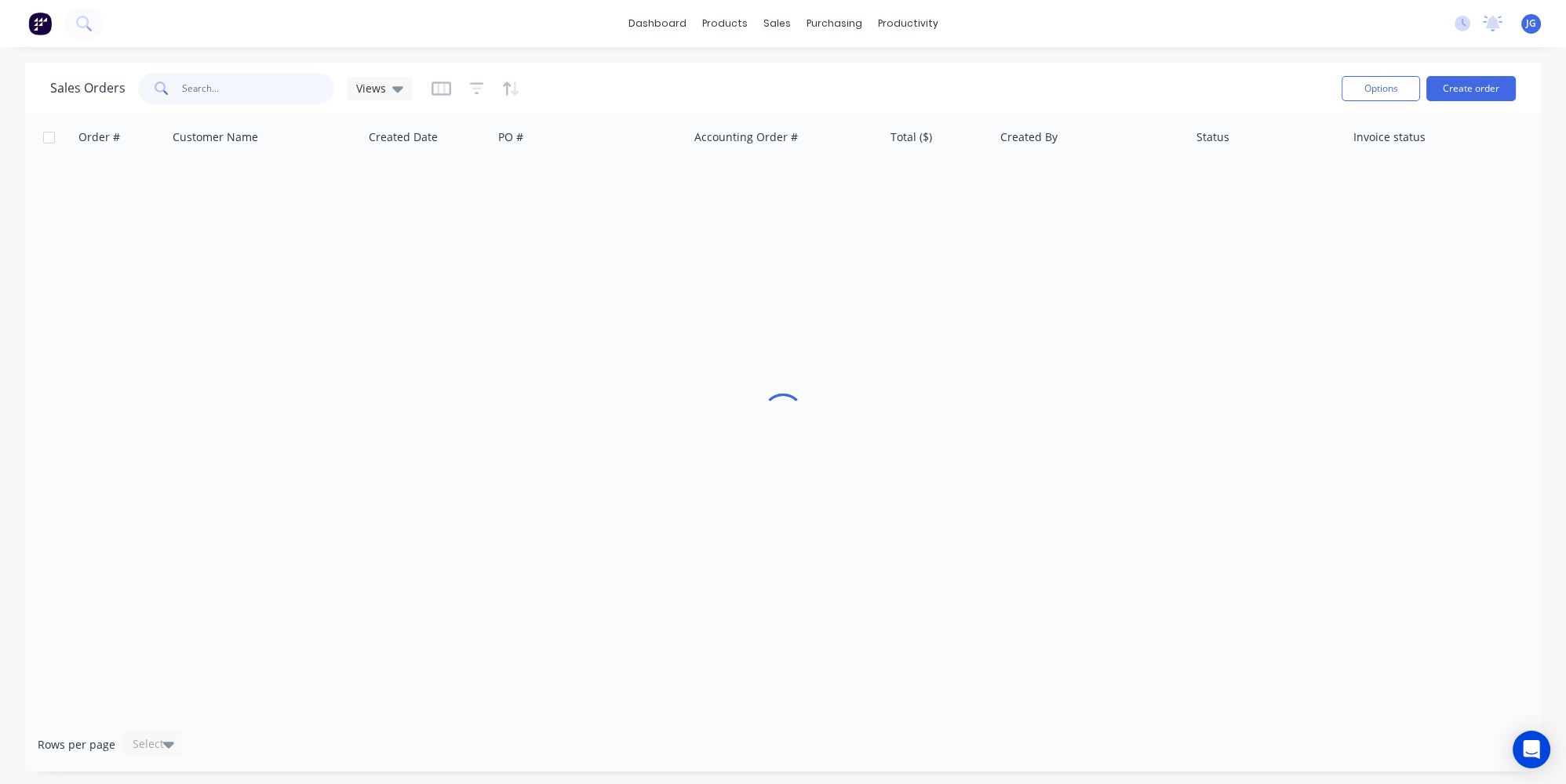
click at [229, 92] on input "text" at bounding box center [259, 88] width 153 height 31
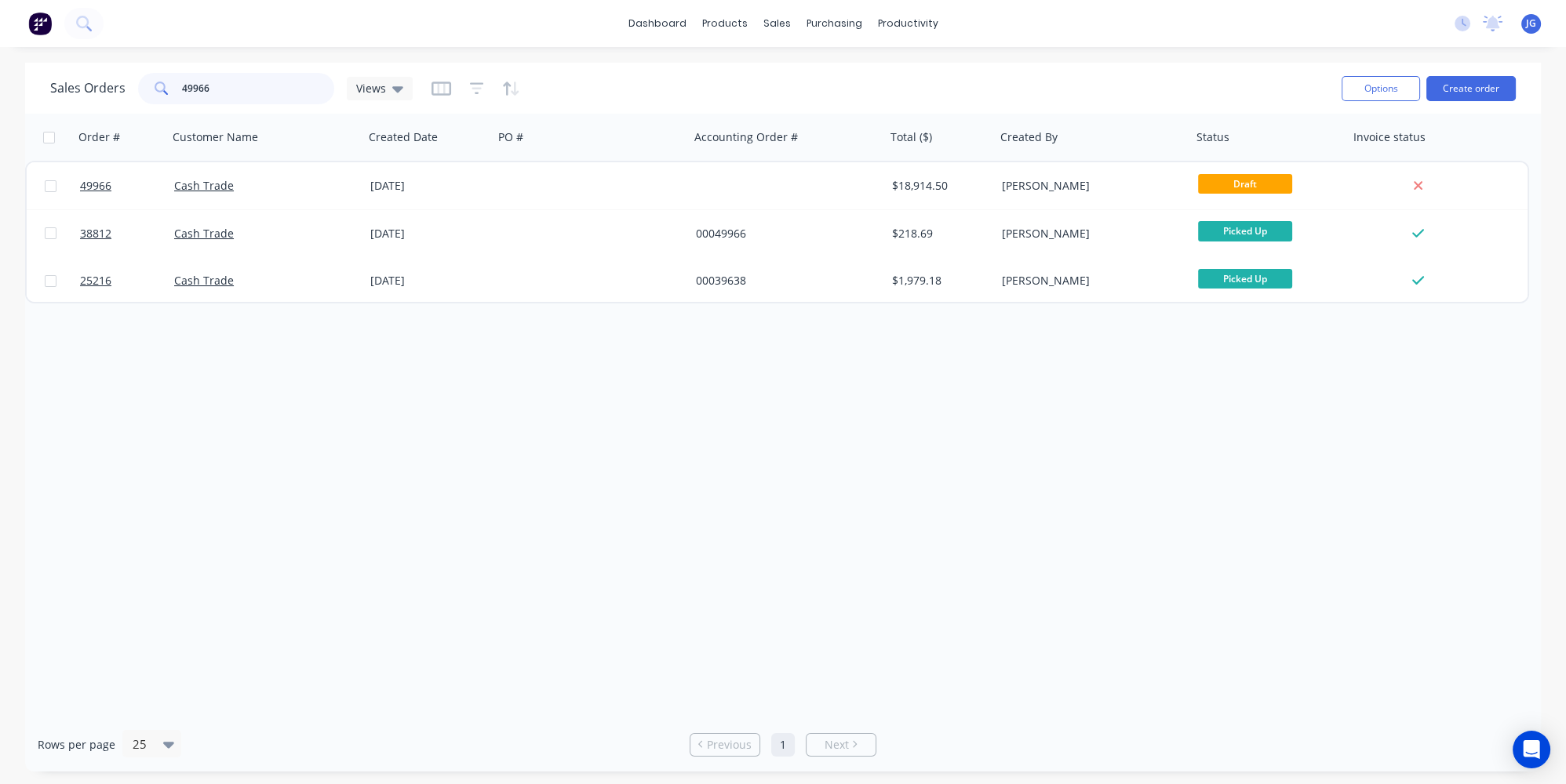
type input "49966"
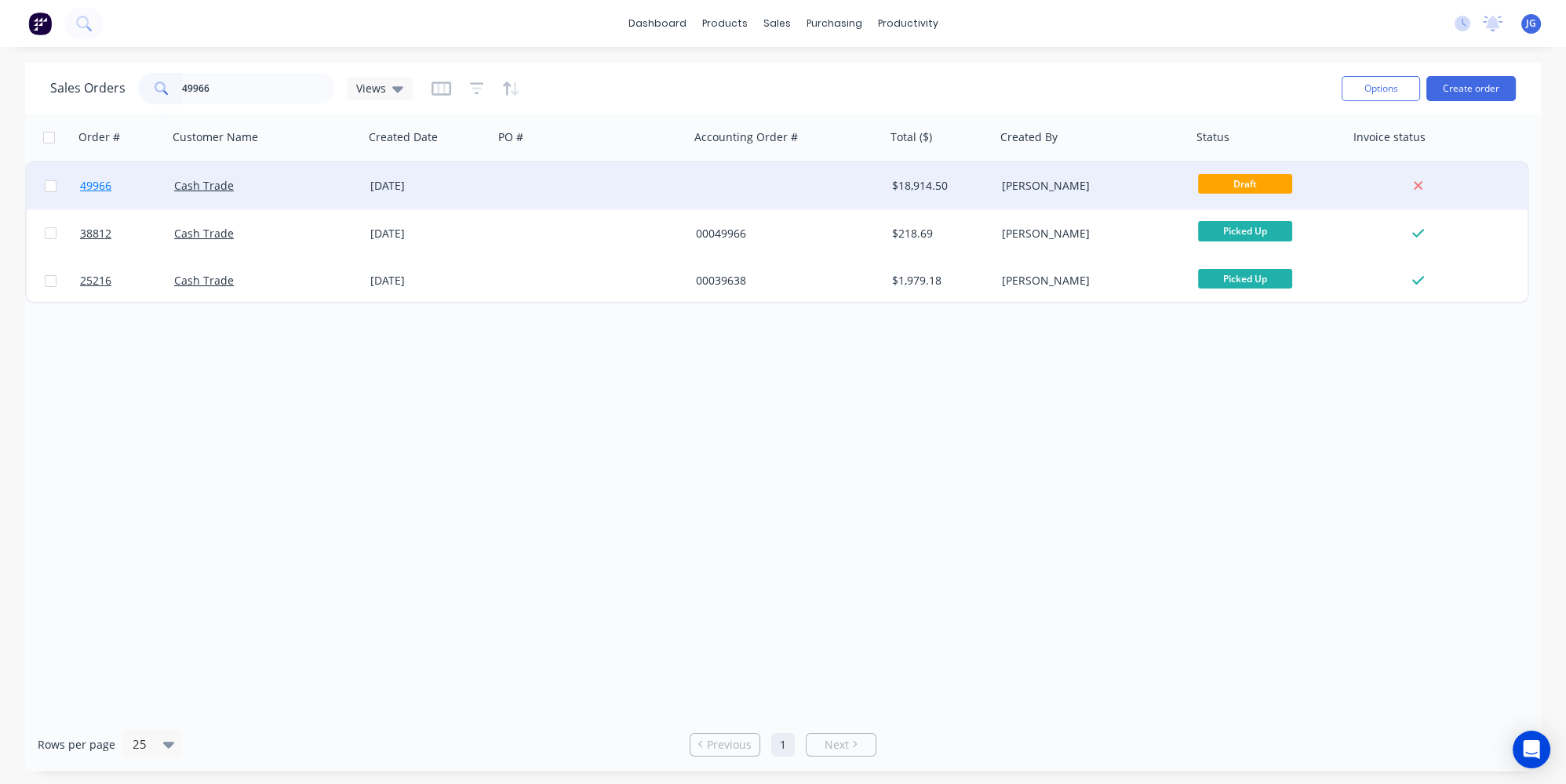
click at [157, 182] on link "49966" at bounding box center [127, 186] width 94 height 47
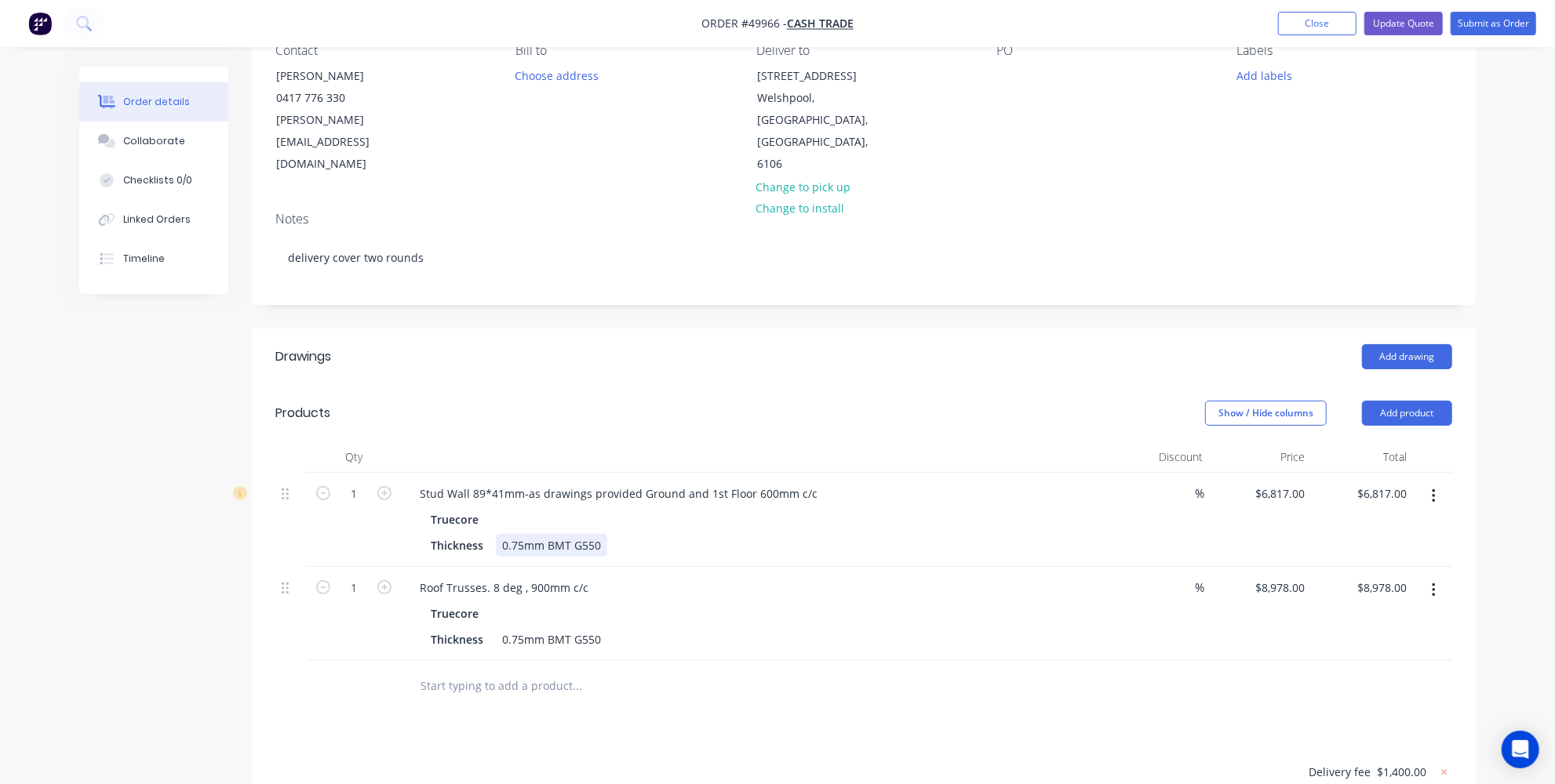
scroll to position [213, 0]
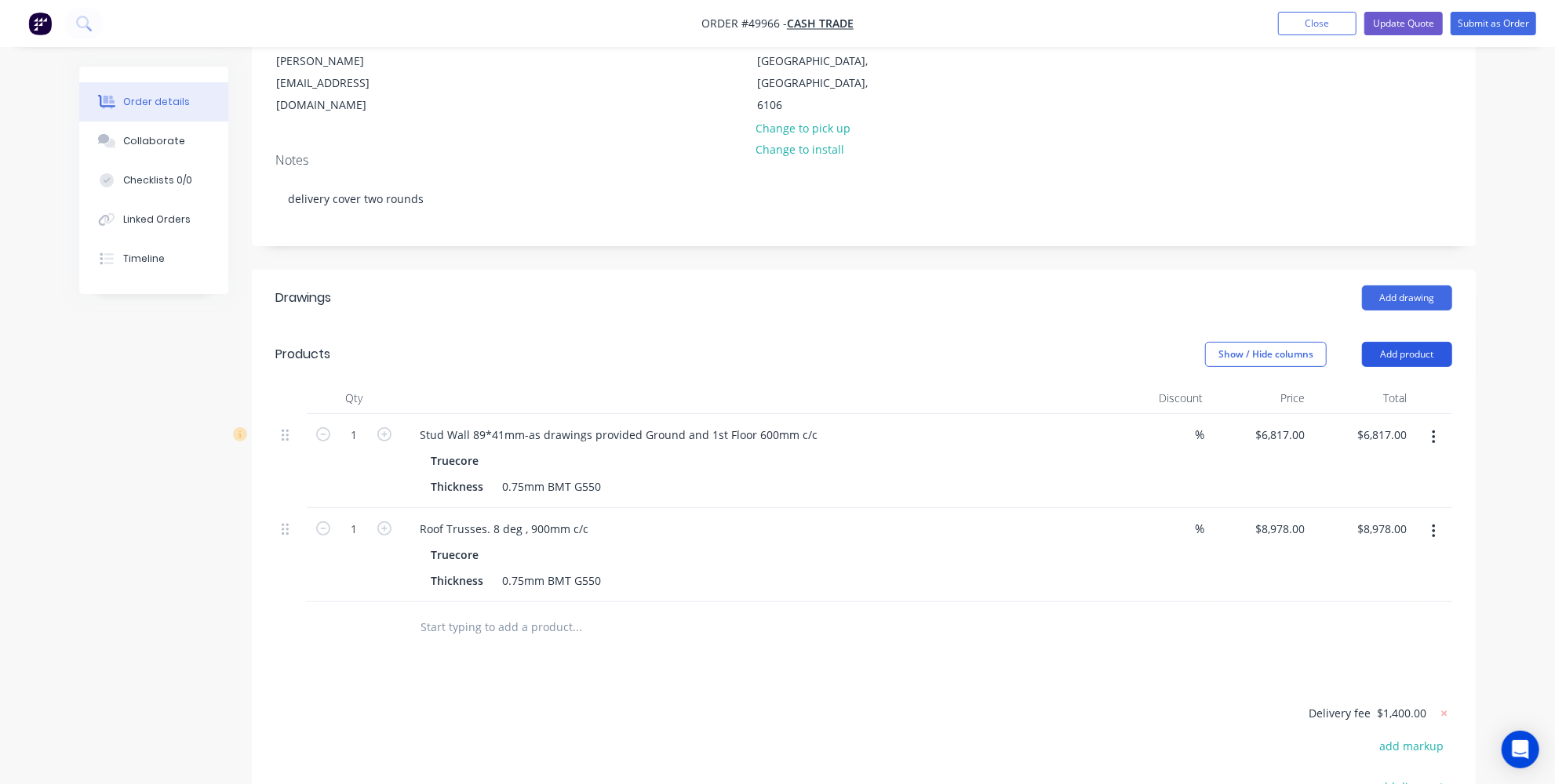
click at [1395, 342] on button "Add product" at bounding box center [1406, 355] width 90 height 25
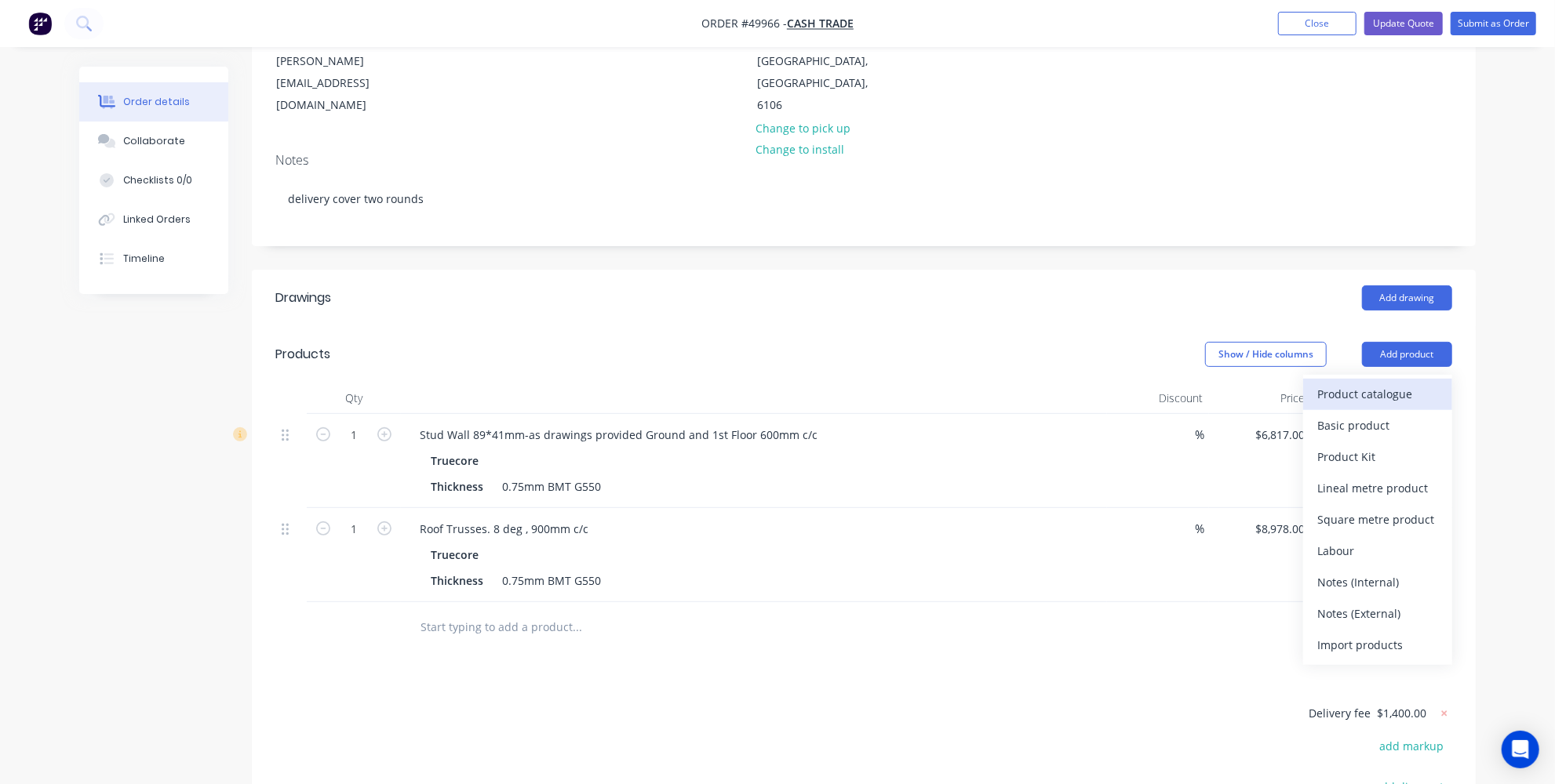
click at [1351, 382] on div "Product catalogue" at bounding box center [1378, 393] width 121 height 23
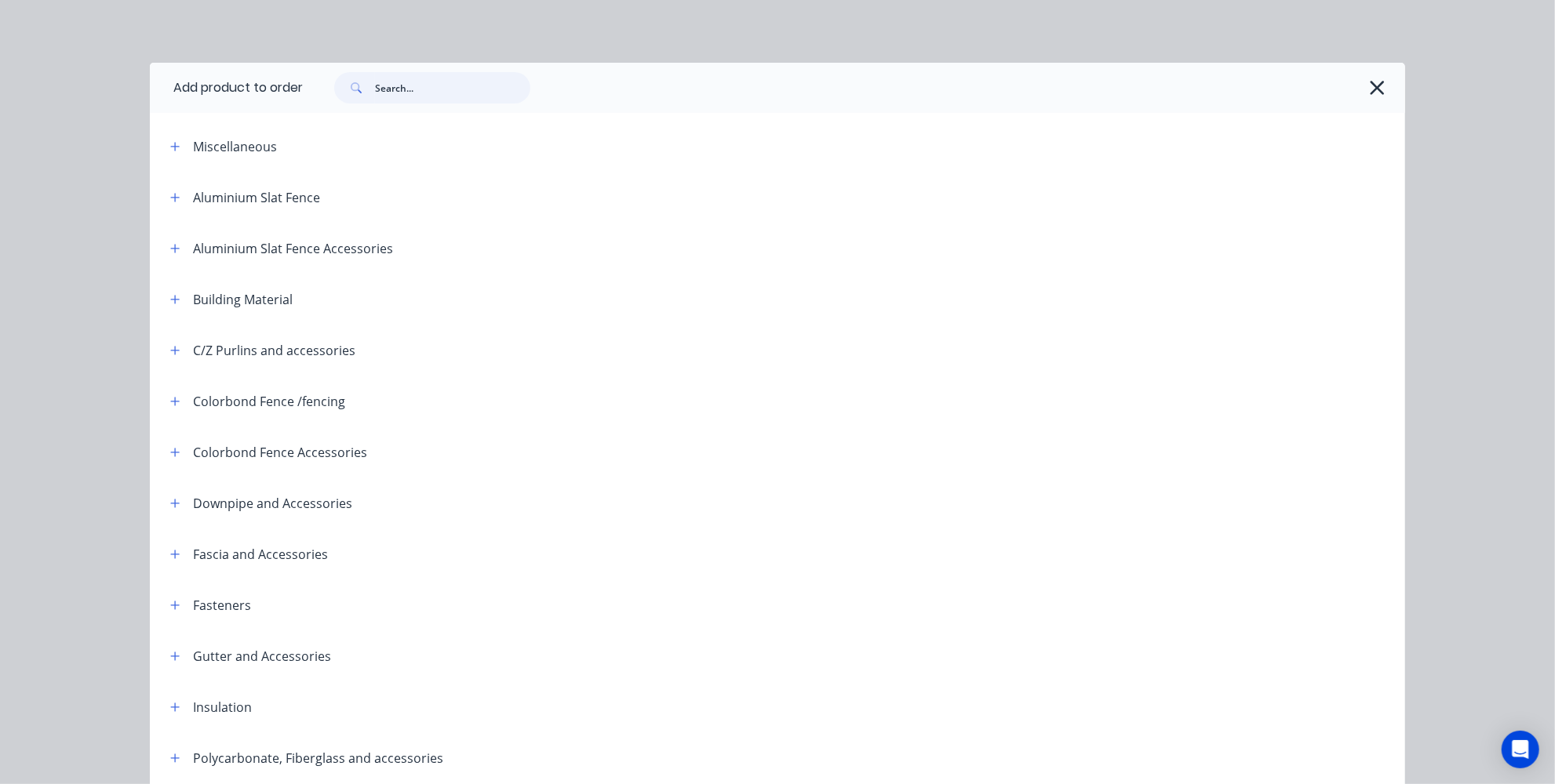
click at [456, 91] on input "text" at bounding box center [452, 87] width 156 height 31
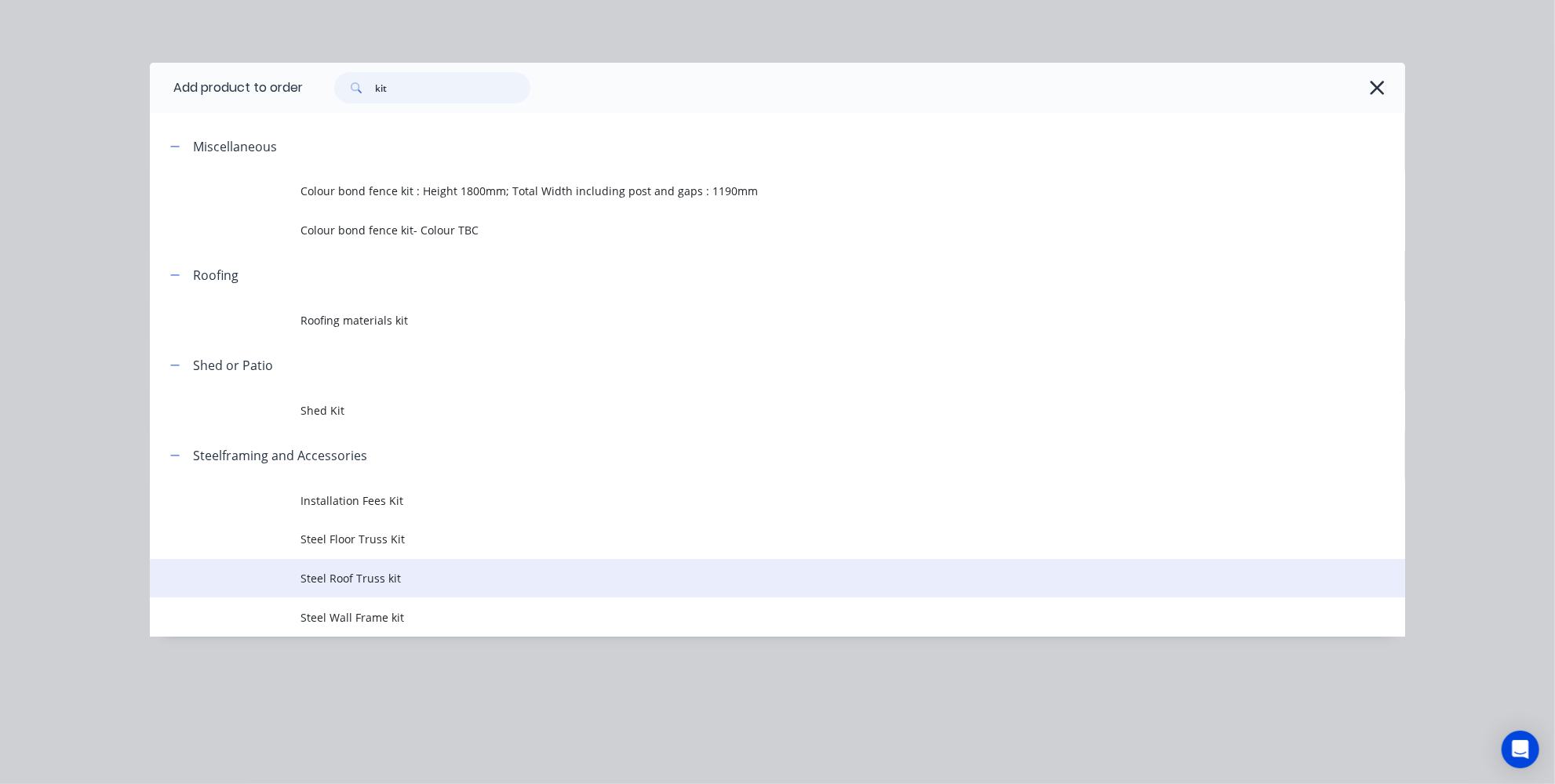
type input "kit"
click at [342, 569] on td "Steel Roof Truss kit" at bounding box center [852, 578] width 1104 height 39
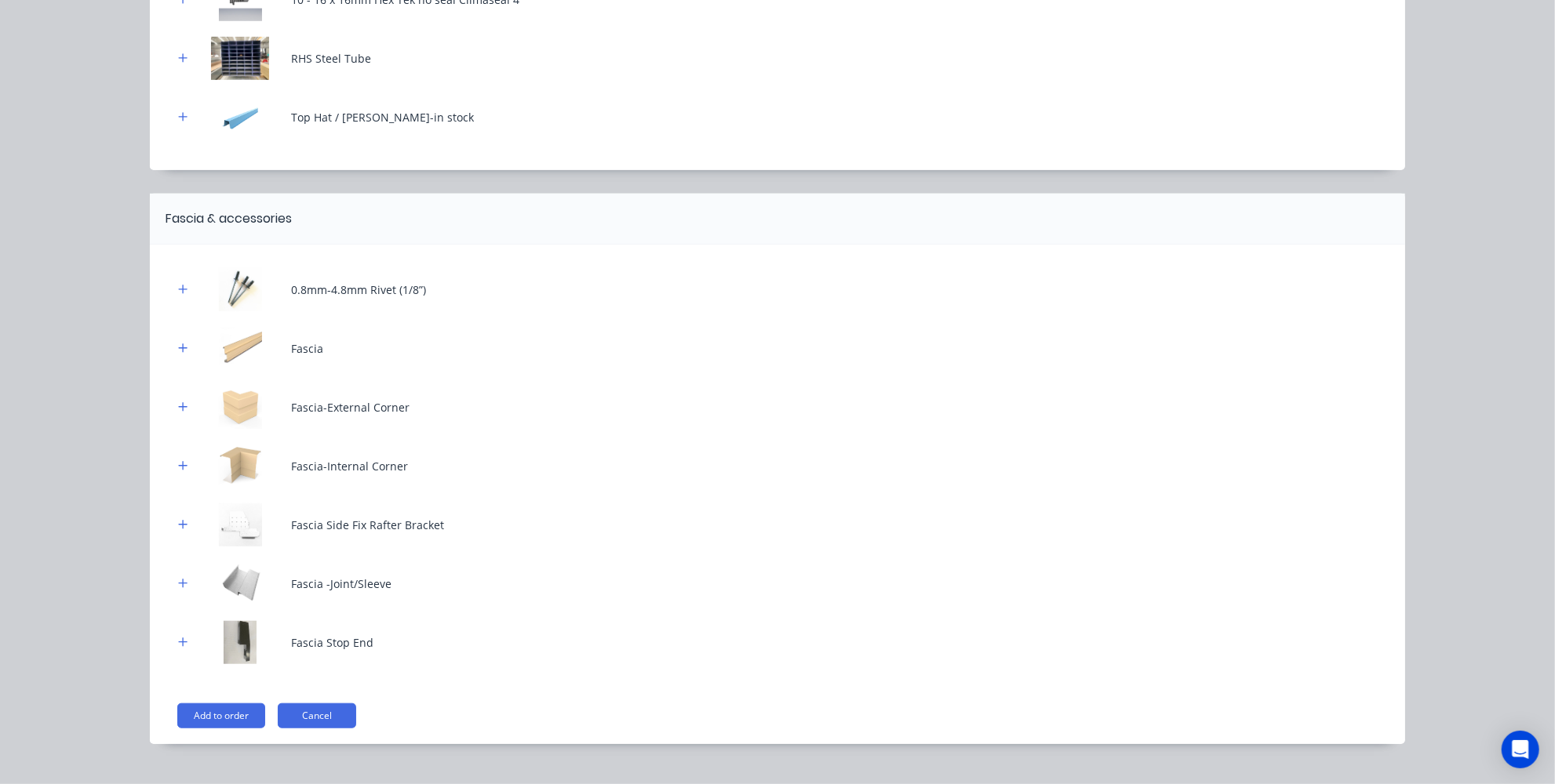
scroll to position [741, 0]
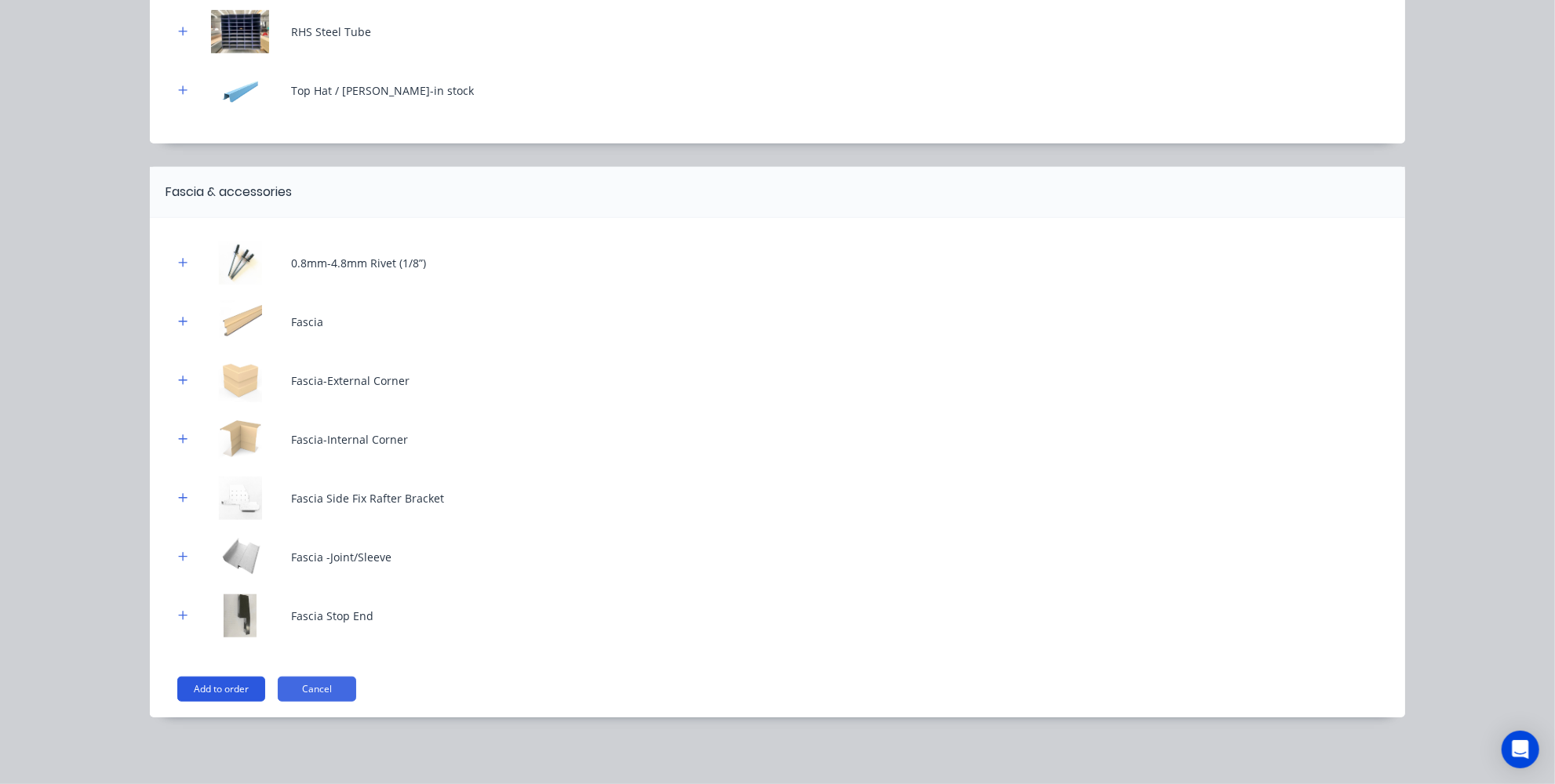
click at [204, 693] on button "Add to order" at bounding box center [221, 689] width 88 height 25
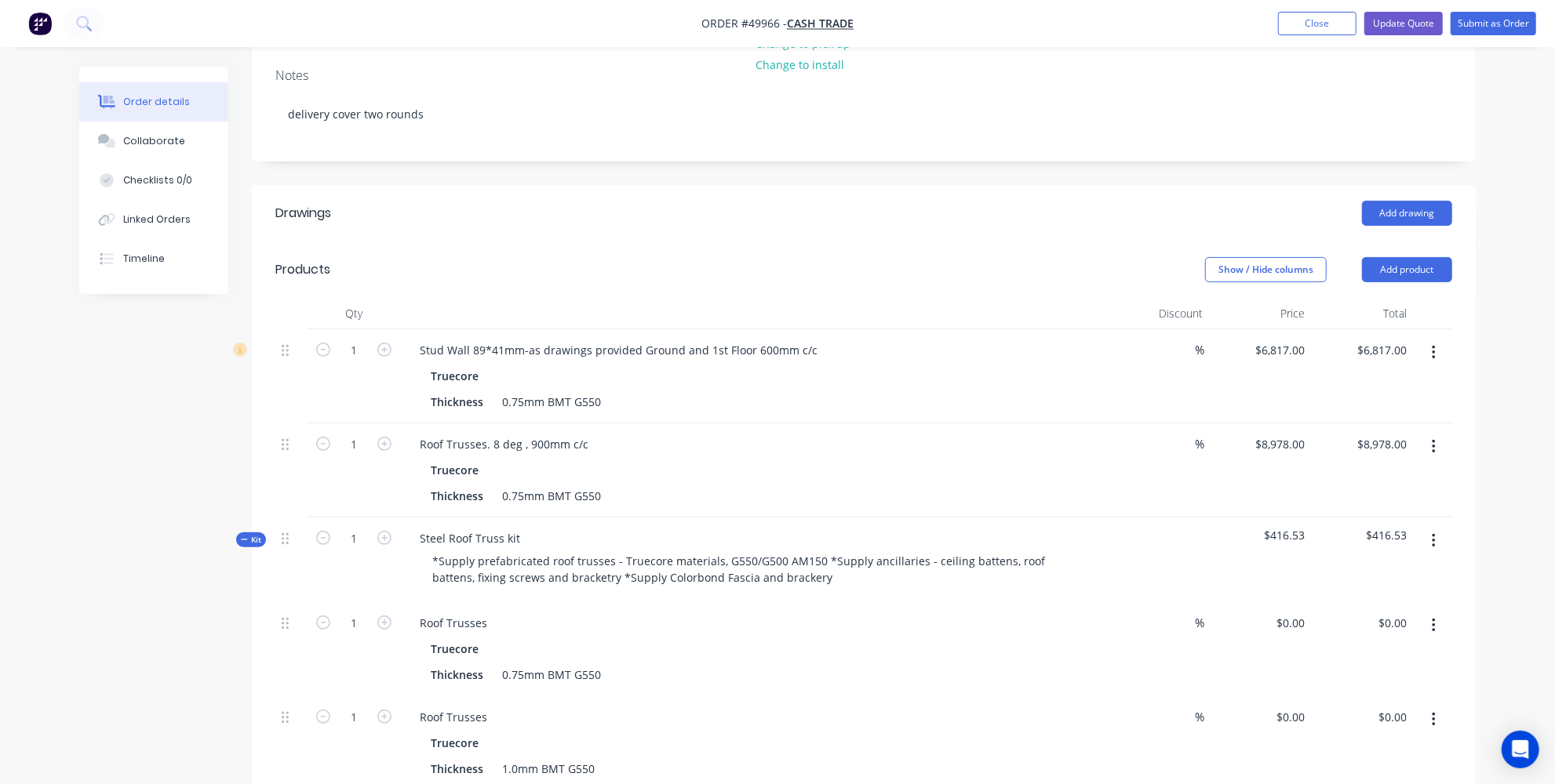
scroll to position [285, 0]
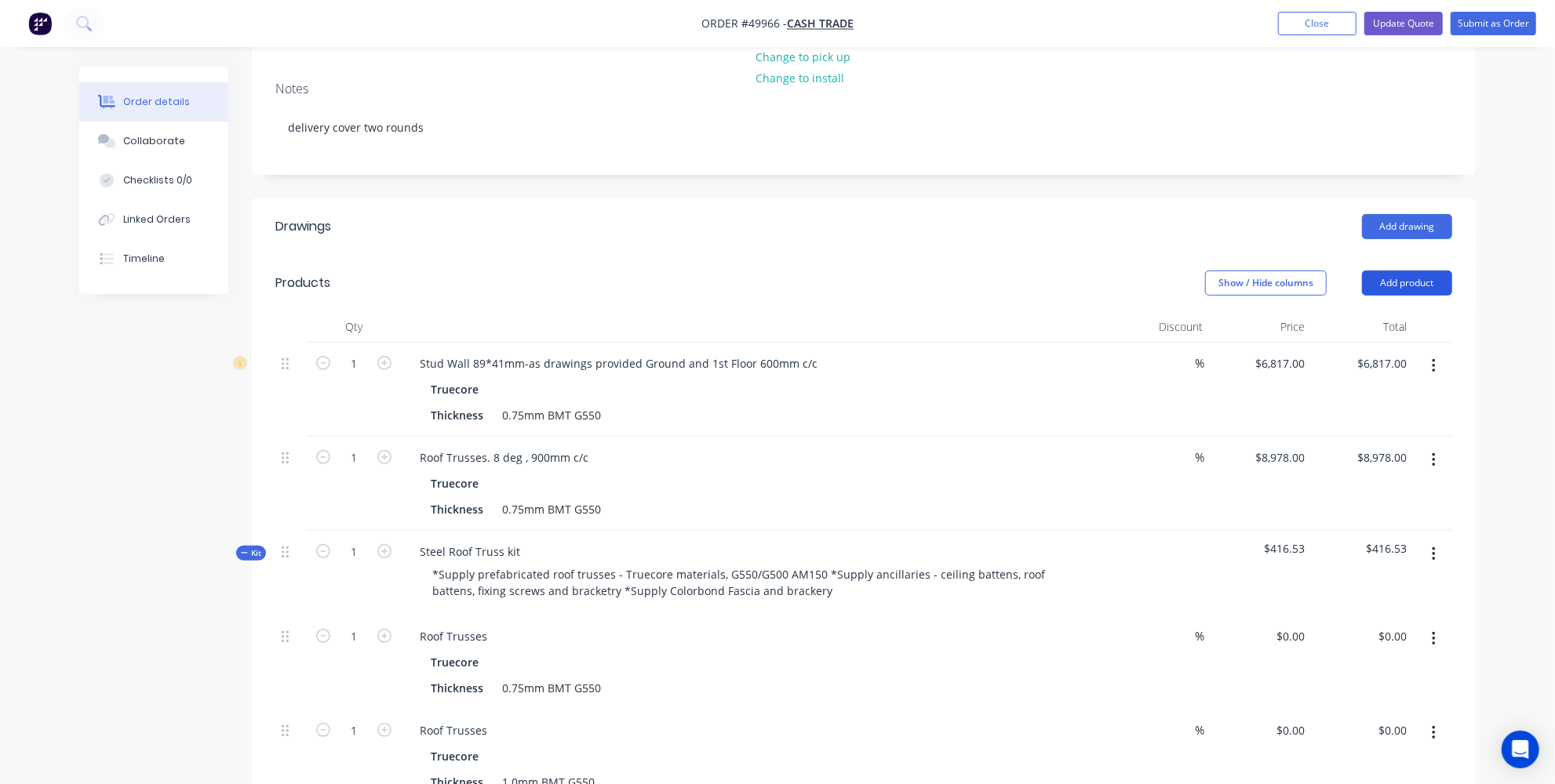
click at [1434, 271] on button "Add product" at bounding box center [1406, 283] width 90 height 25
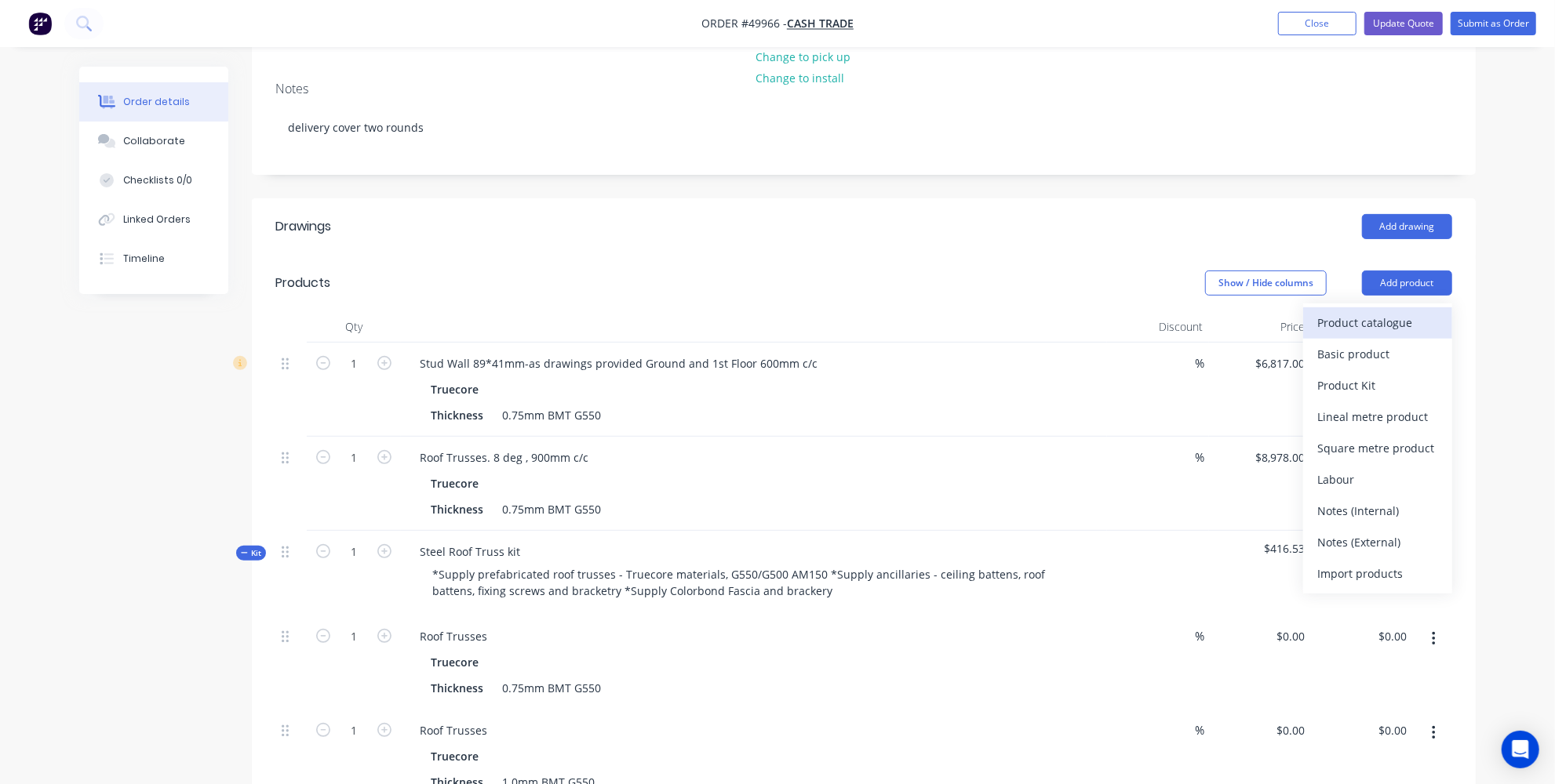
click at [1406, 312] on div "Product catalogue" at bounding box center [1378, 323] width 121 height 23
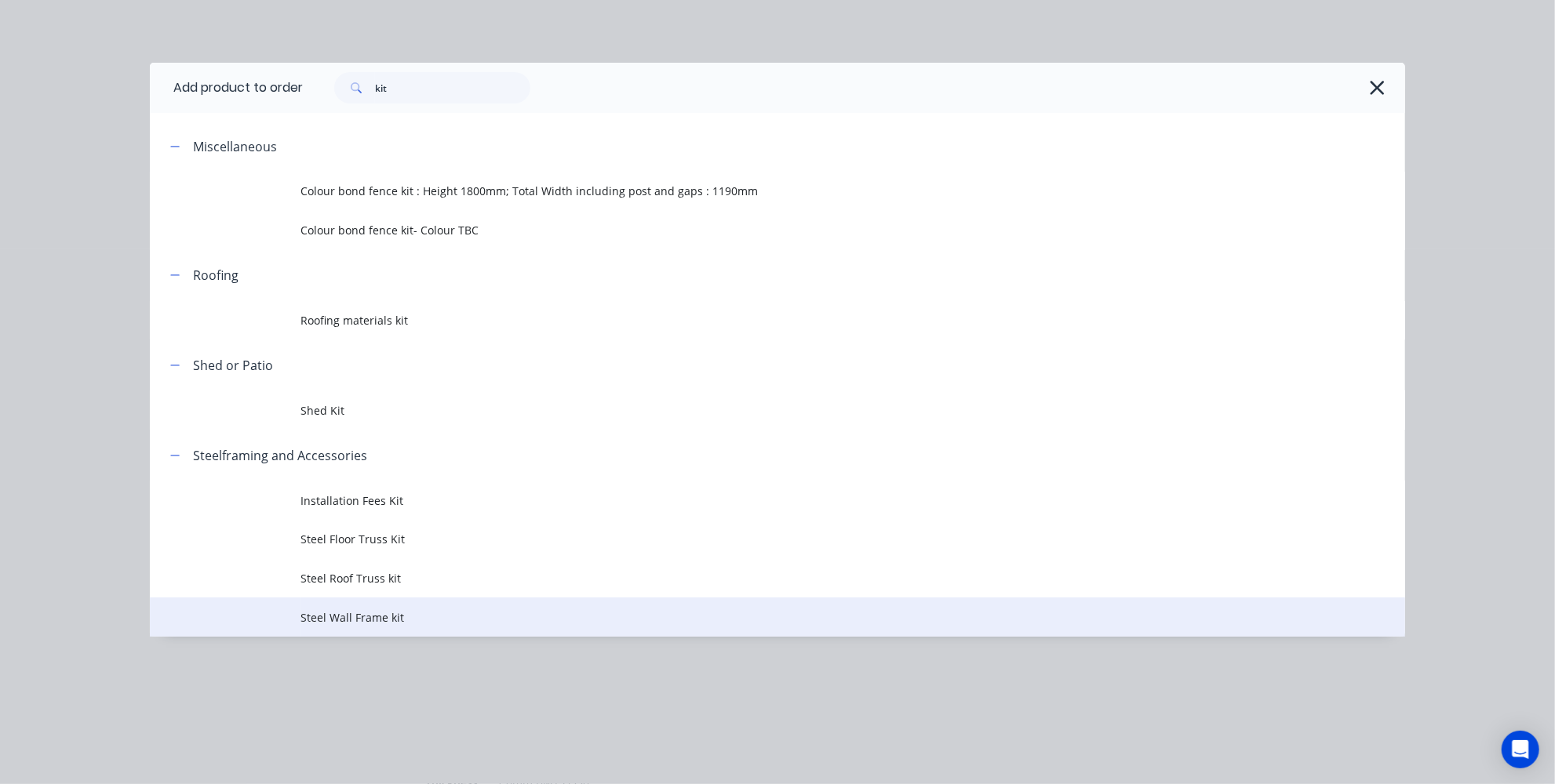
click at [382, 618] on span "Steel Wall Frame kit" at bounding box center [741, 618] width 883 height 17
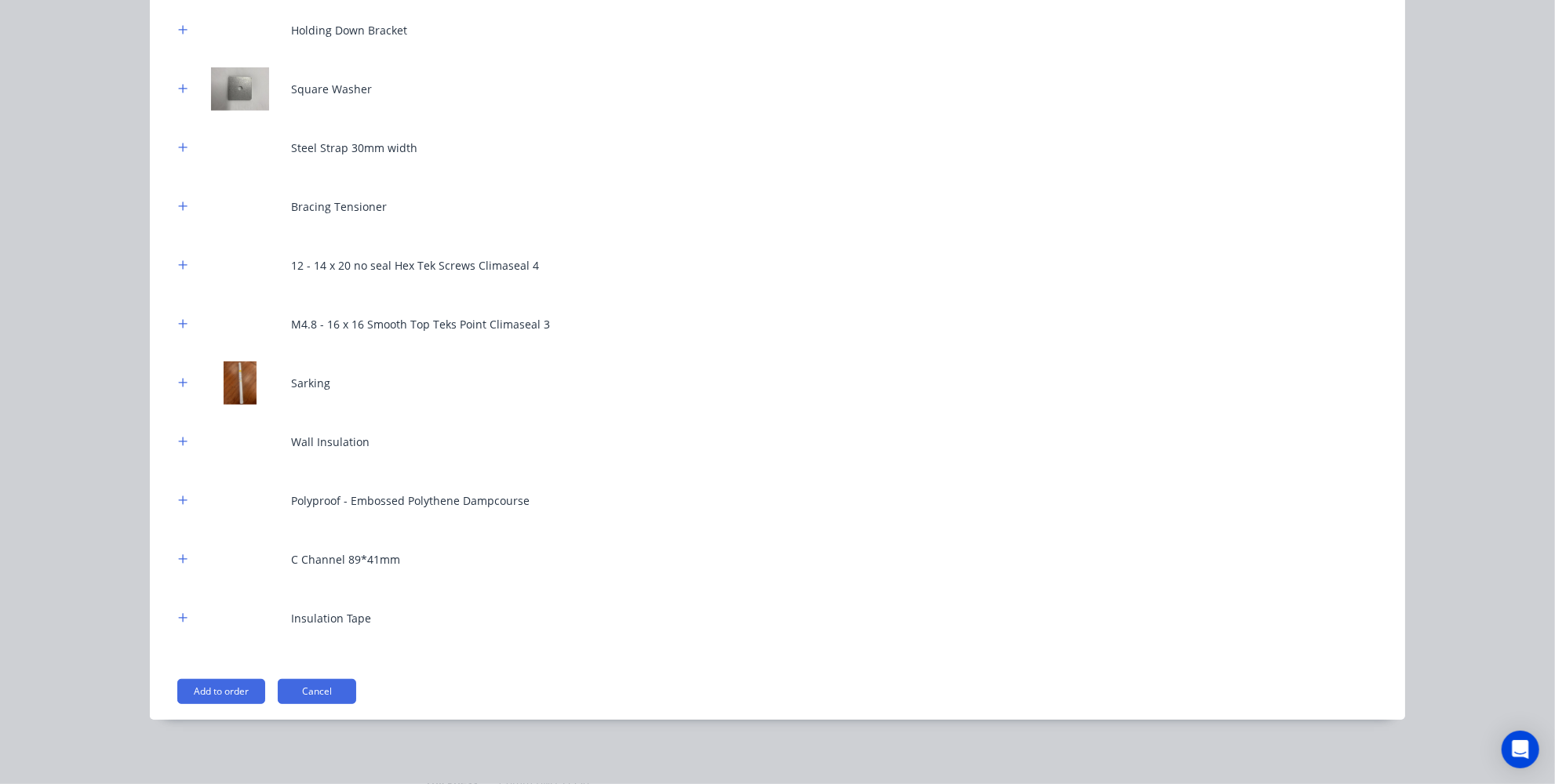
scroll to position [334, 0]
click at [238, 676] on div "Add to order Cancel" at bounding box center [779, 689] width 1204 height 25
click at [230, 686] on button "Add to order" at bounding box center [221, 689] width 88 height 25
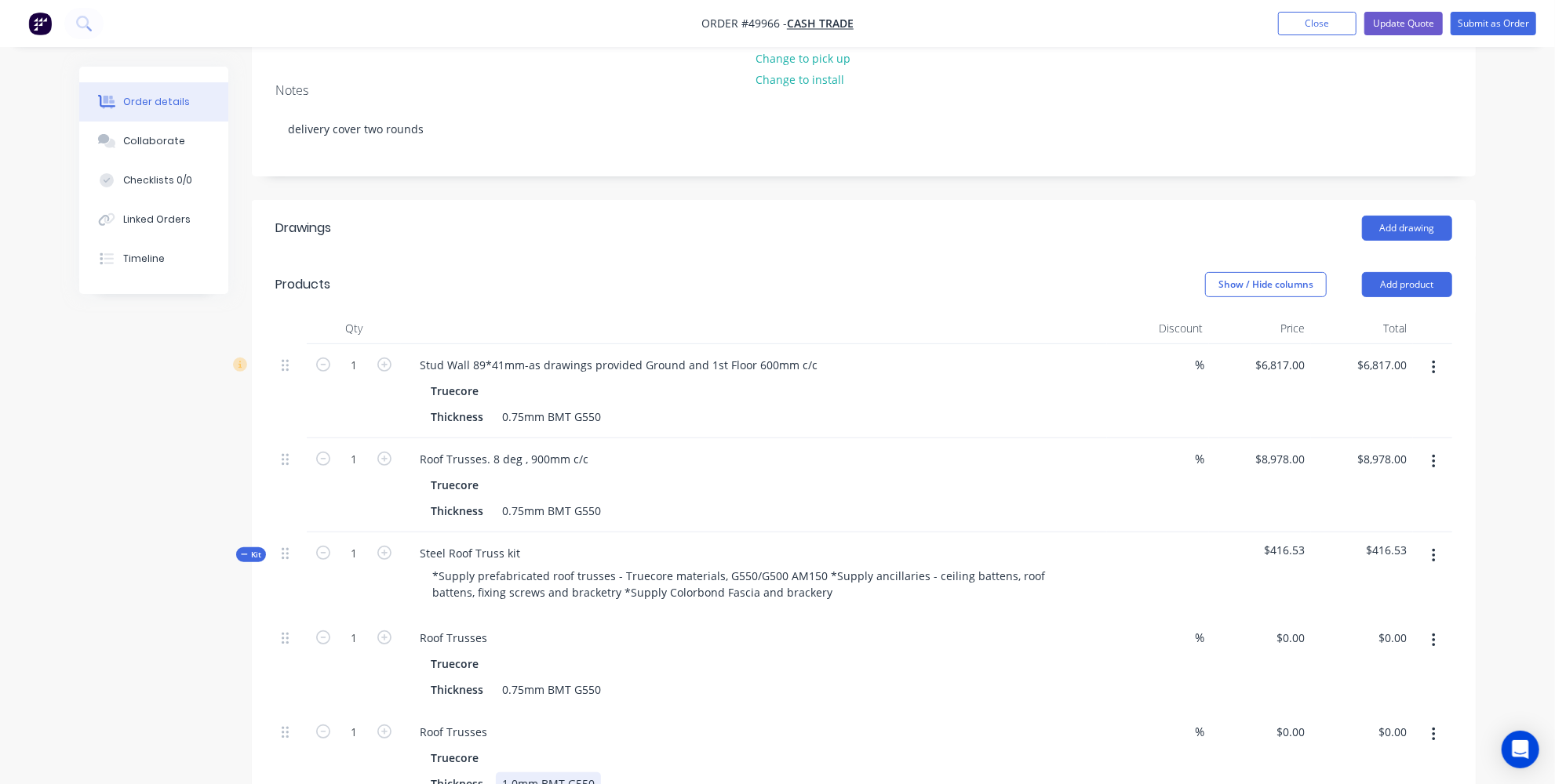
scroll to position [213, 0]
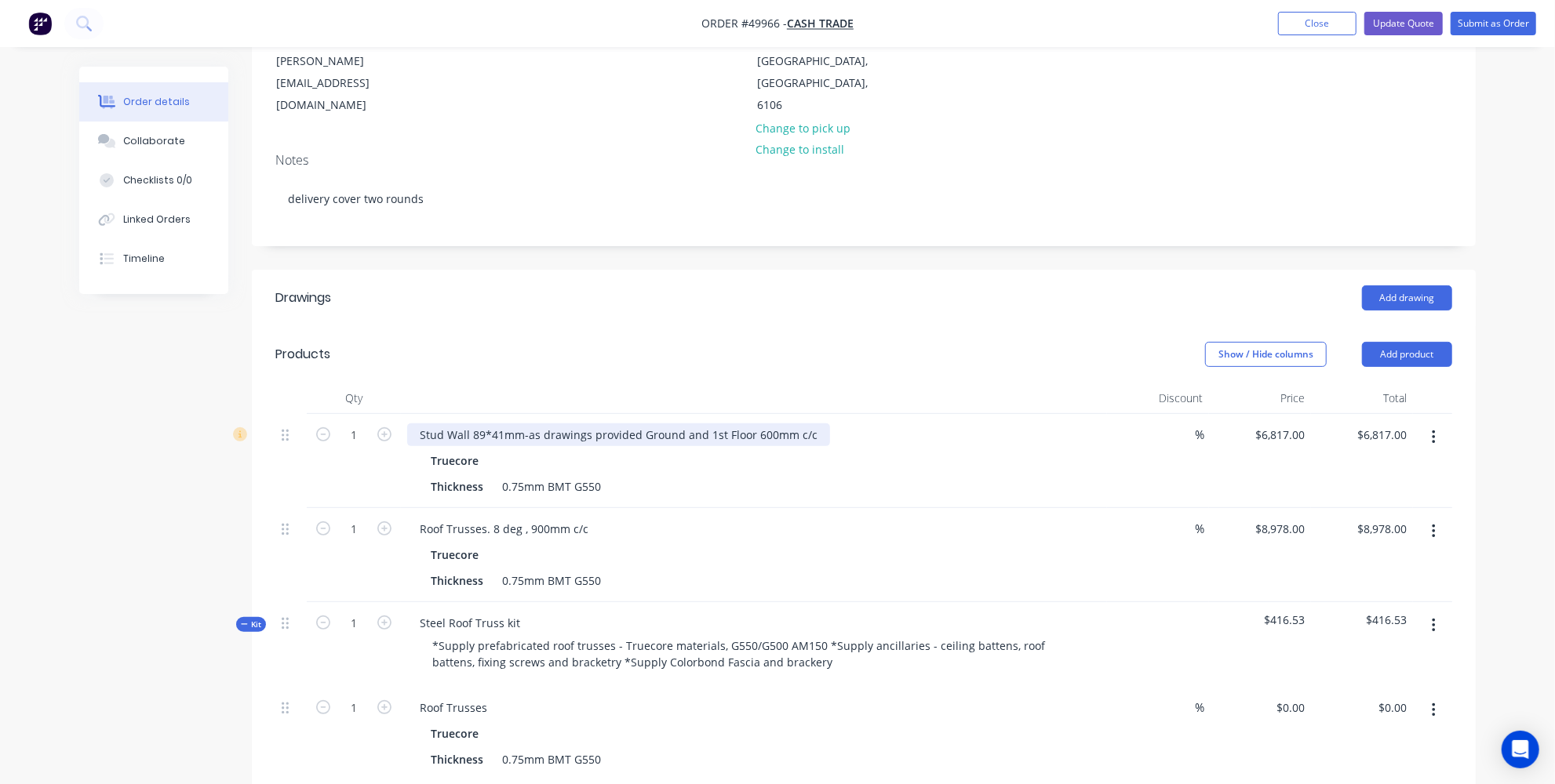
click at [706, 424] on div "Stud Wall 89*41mm-as drawings provided Ground and 1st Floor 600mm c/c" at bounding box center [618, 434] width 423 height 23
drag, startPoint x: 523, startPoint y: 384, endPoint x: 859, endPoint y: 394, distance: 336.1
click at [859, 424] on div "Stud Wall 89*41mm-as drawings provided Ground and 1st Floor 600mm c/c" at bounding box center [753, 434] width 693 height 23
copy div "as drawings provided Ground and 1st Floor 600mm c/c"
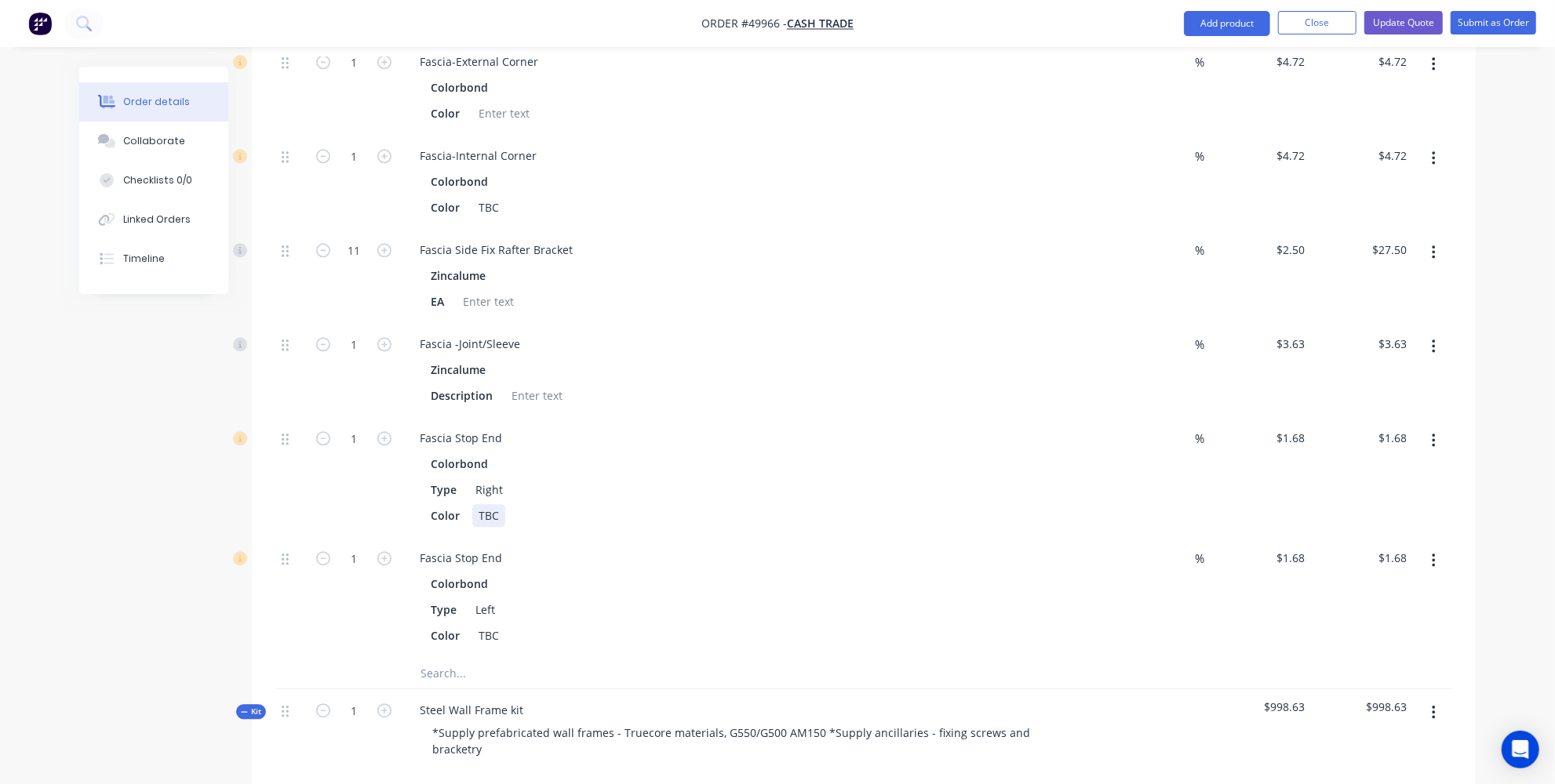
scroll to position [3065, 0]
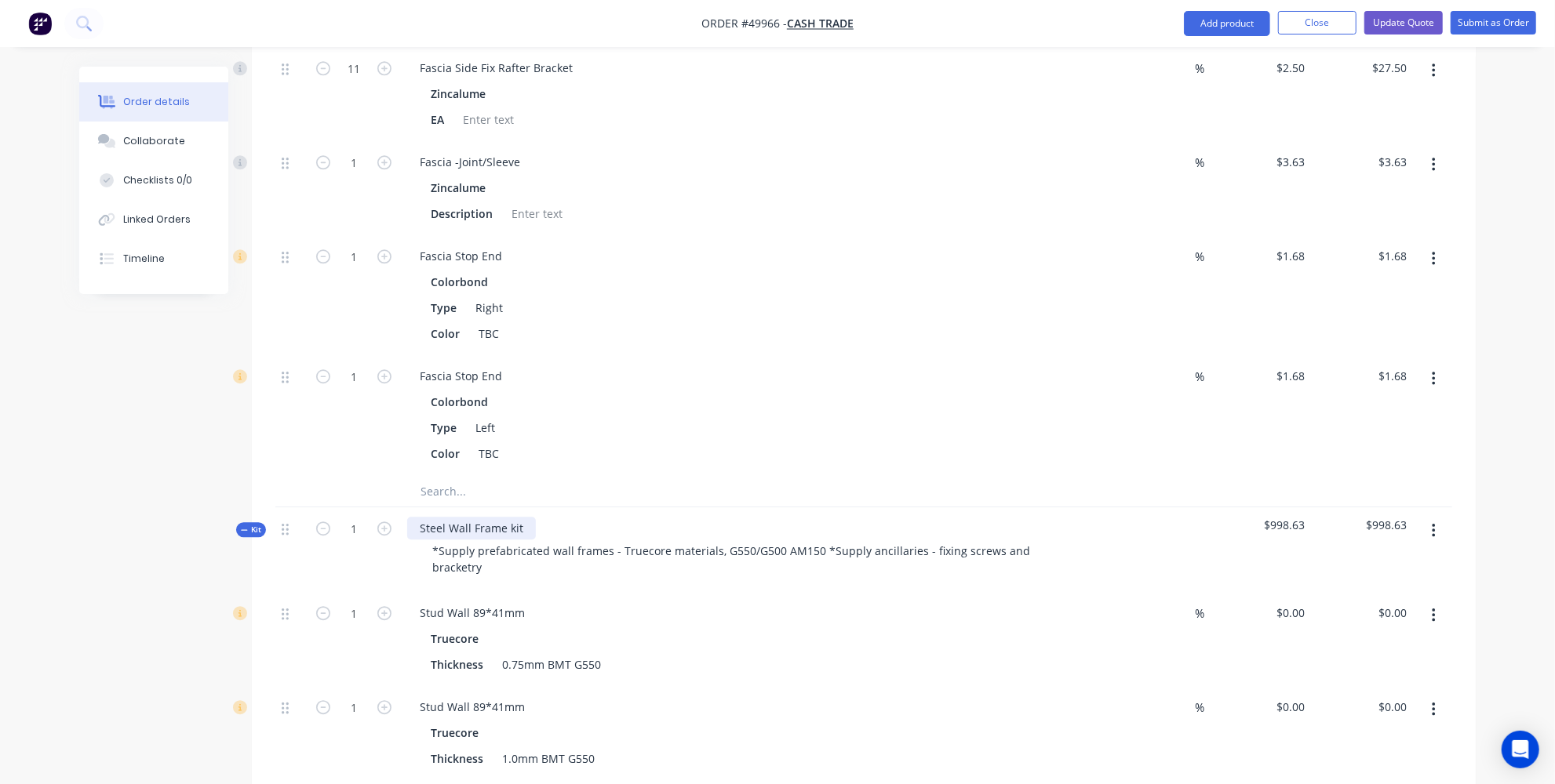
click at [515, 517] on div "Steel Wall Frame kit" at bounding box center [471, 528] width 129 height 23
click at [518, 517] on div "Steel Wall Frame kit" at bounding box center [471, 528] width 129 height 23
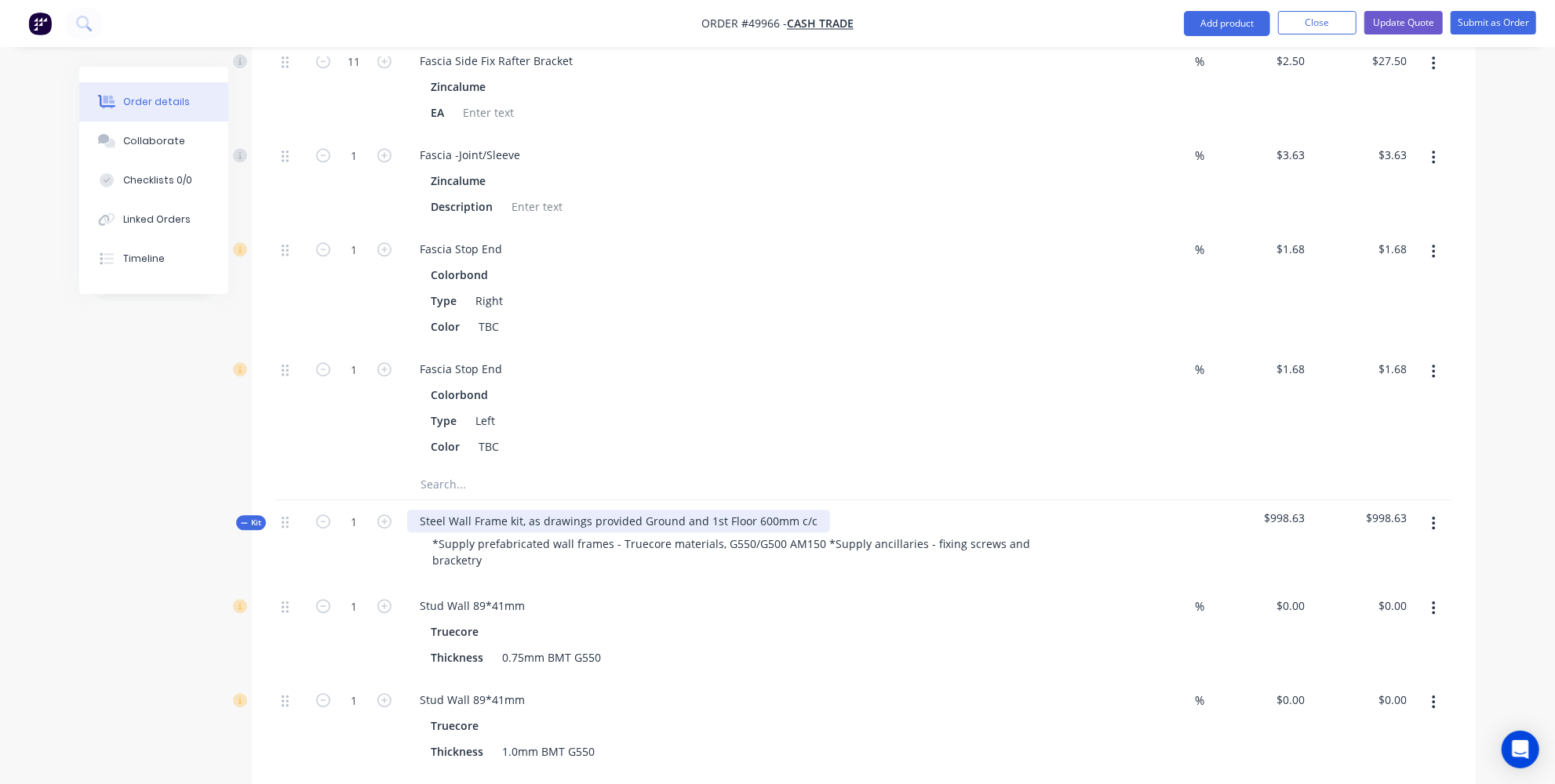
scroll to position [3207, 0]
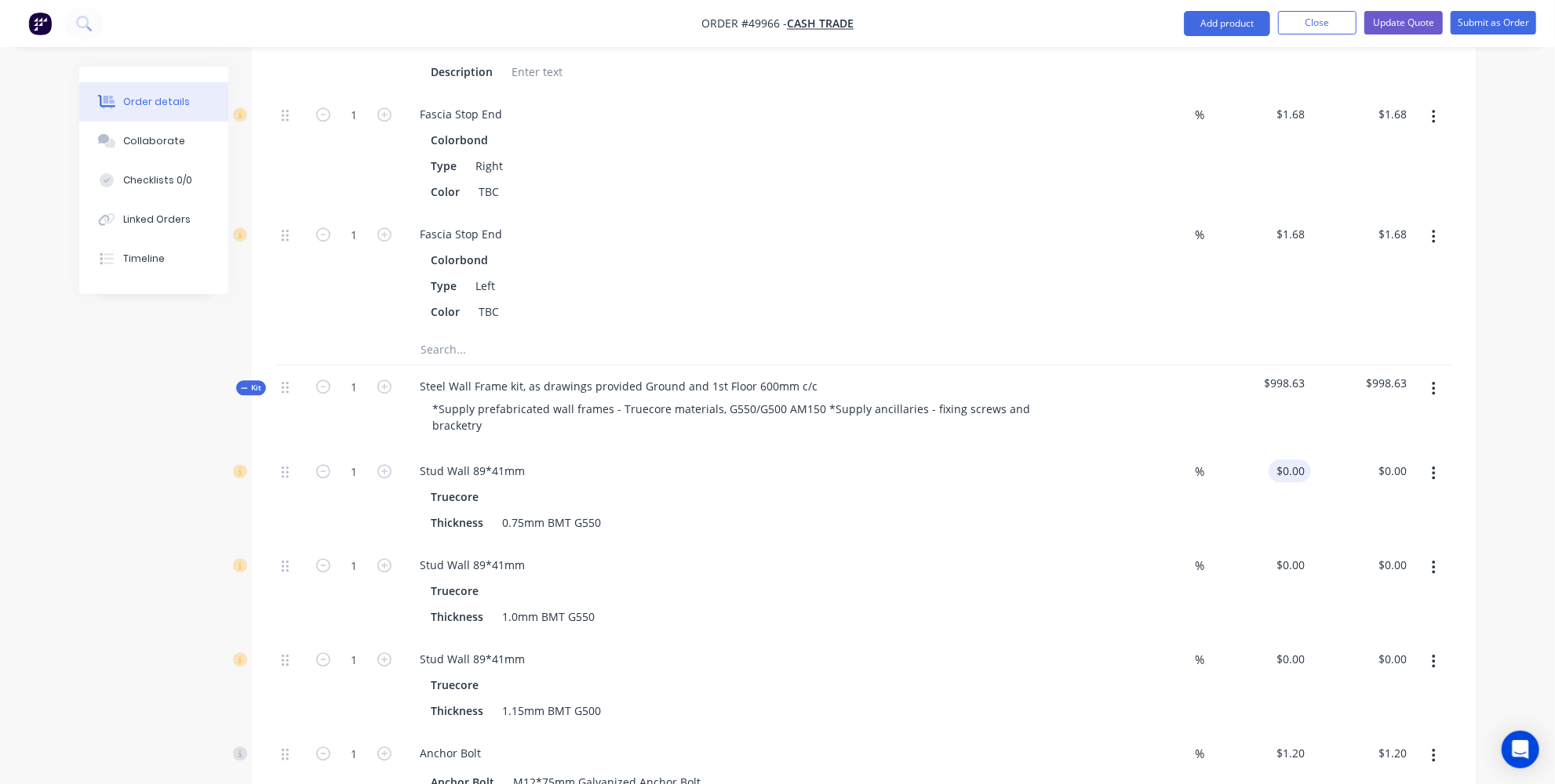
click at [1289, 460] on div "$0.00 $0.00" at bounding box center [1289, 471] width 42 height 23
type input "$6,817.00"
paste input "6817"
type input "$6,817.00"
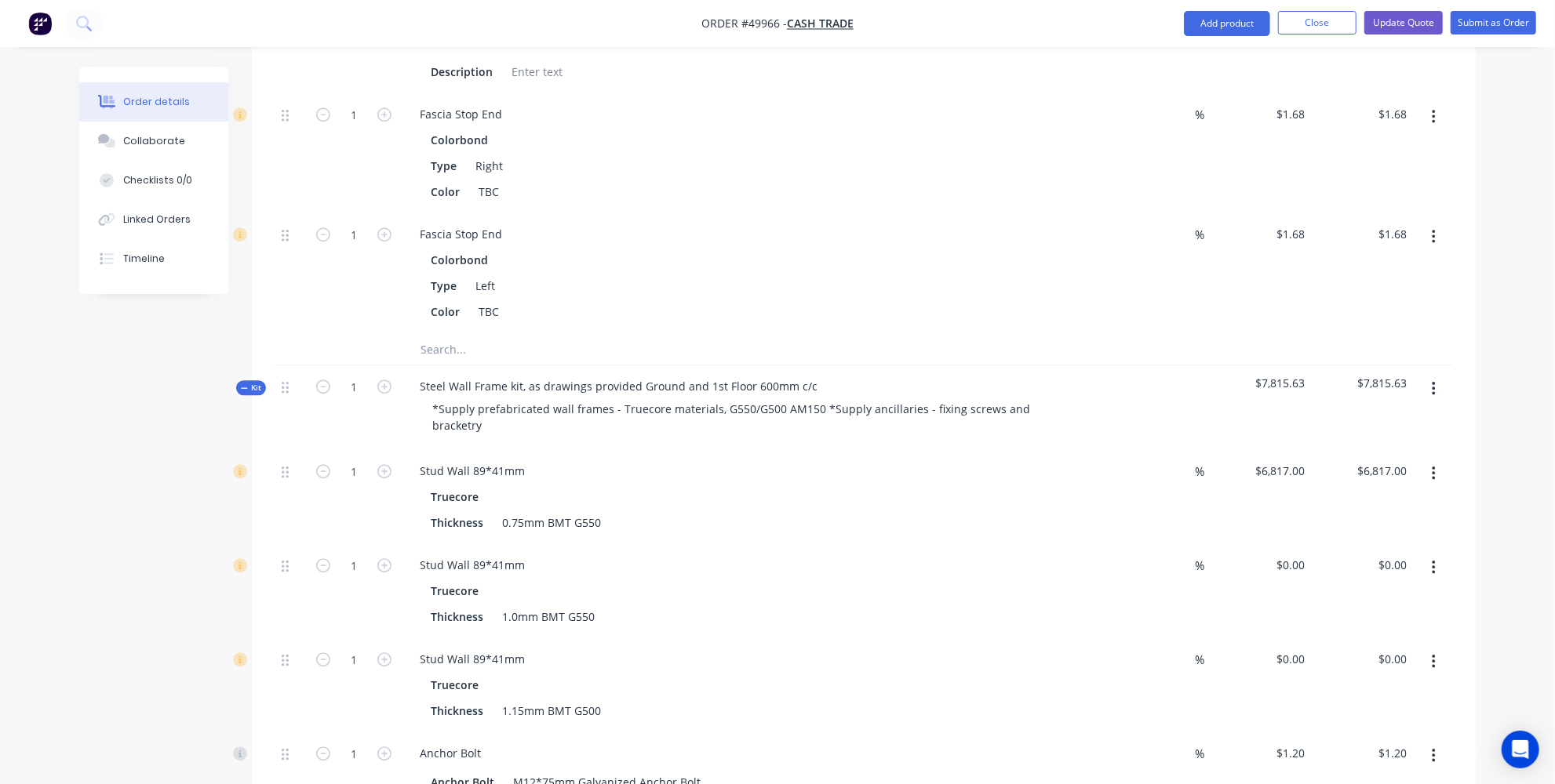
click at [1127, 450] on div "%" at bounding box center [1157, 497] width 102 height 94
click at [1436, 554] on button "button" at bounding box center [1434, 568] width 37 height 29
click at [1364, 660] on div "Delete" at bounding box center [1378, 671] width 121 height 23
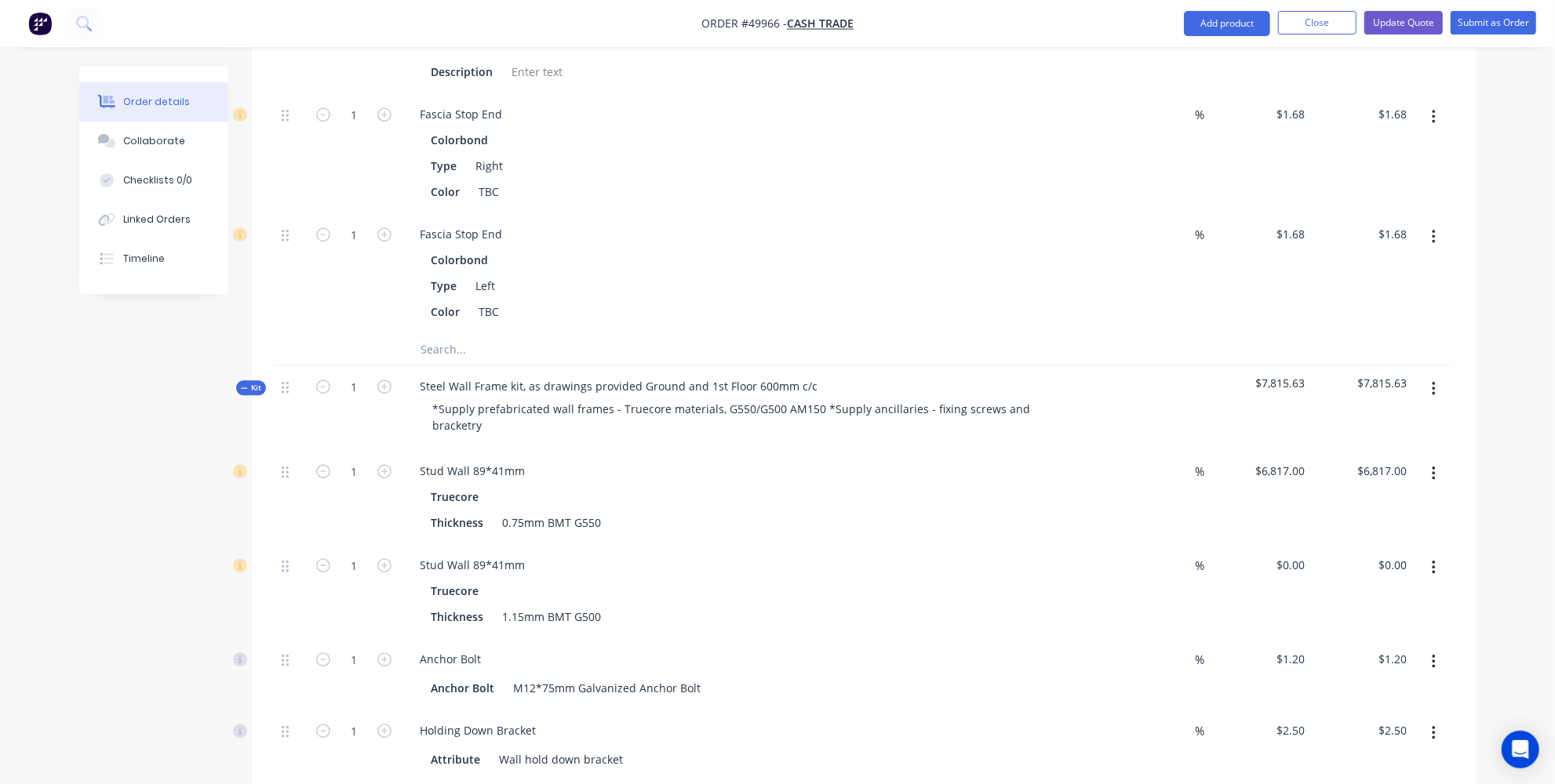
click at [1442, 554] on button "button" at bounding box center [1434, 568] width 37 height 29
click at [1366, 660] on div "Delete" at bounding box center [1378, 671] width 121 height 23
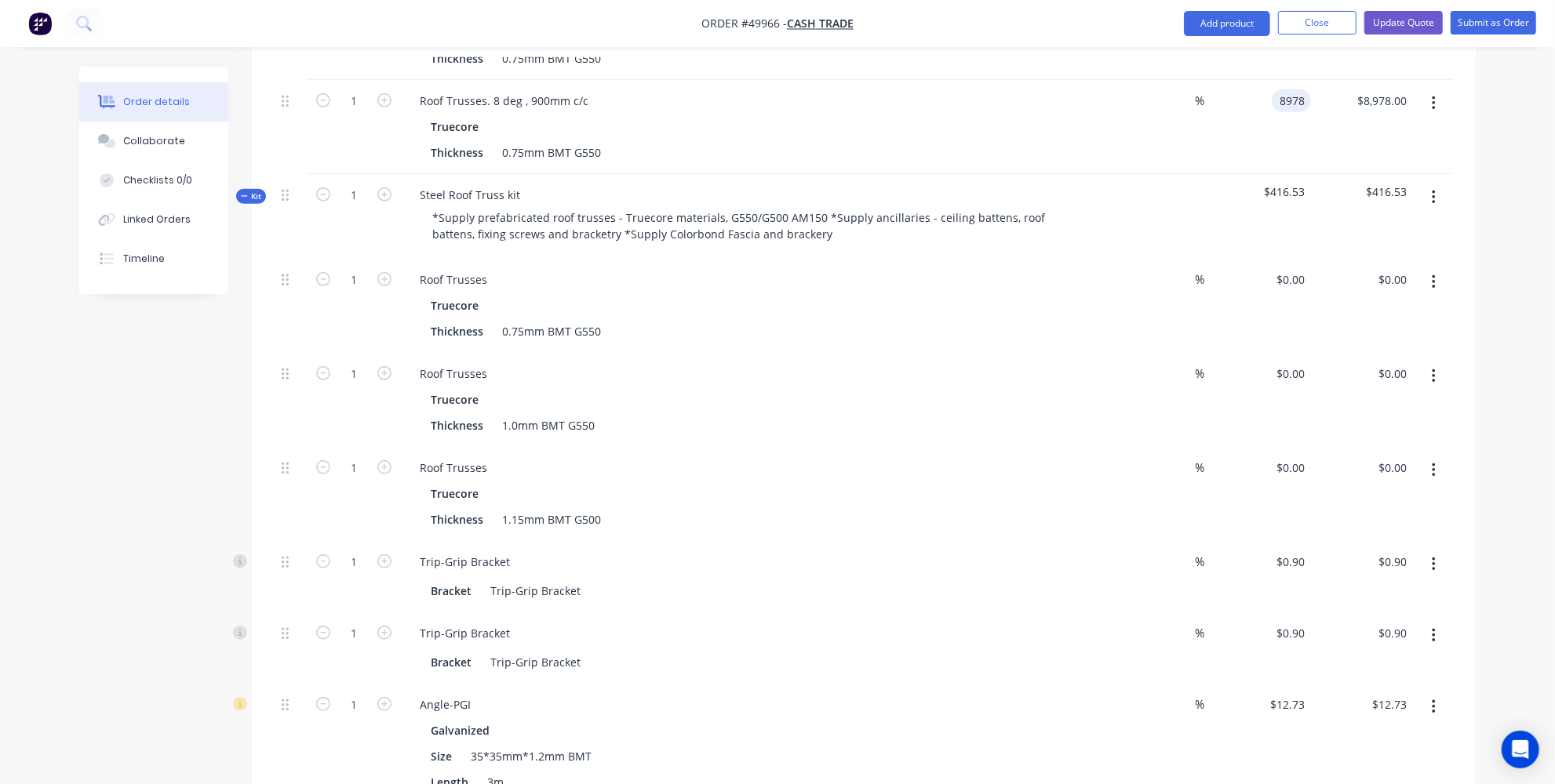
scroll to position [570, 0]
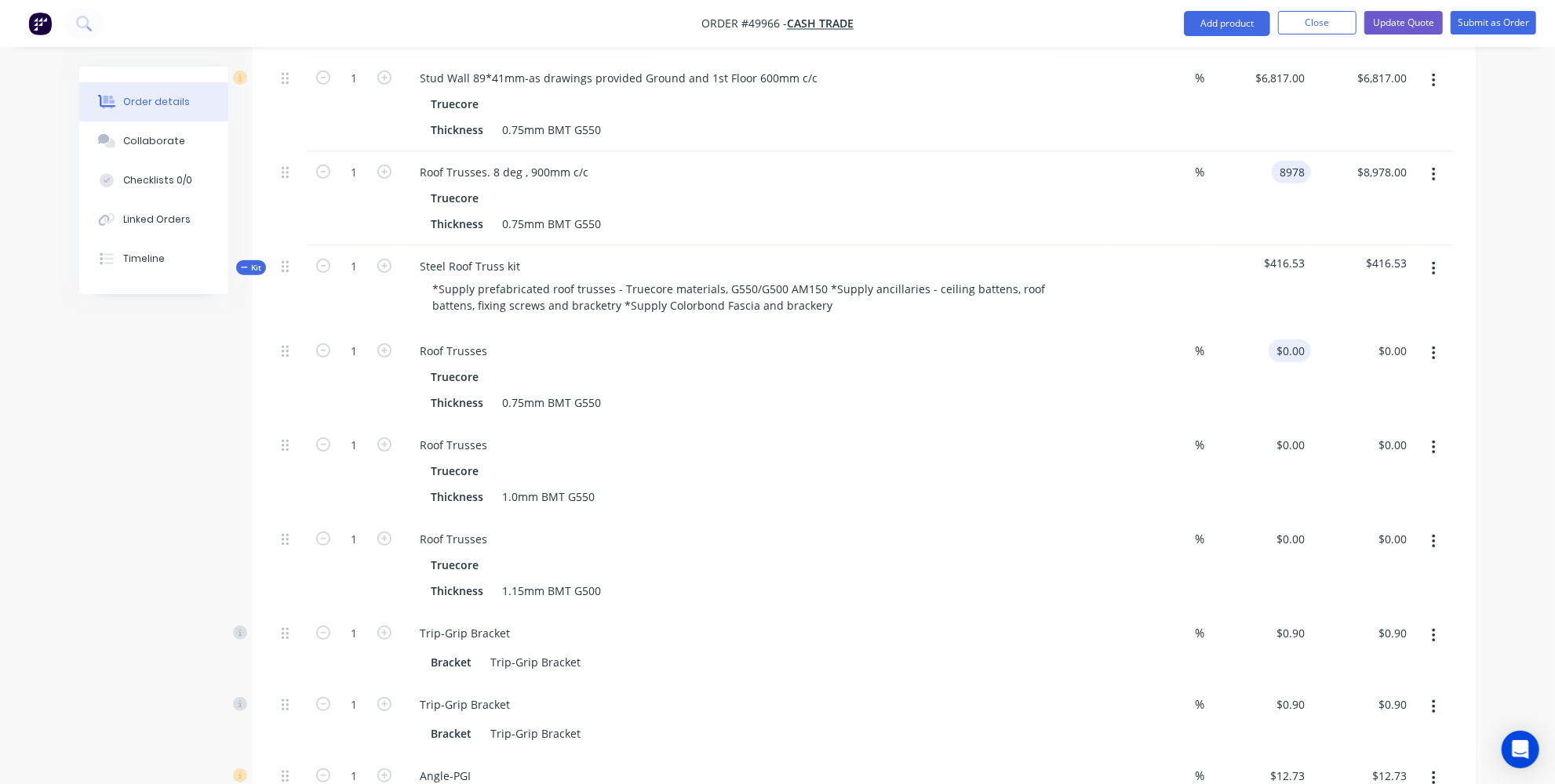
type input "$8,978.00"
click at [1297, 339] on input "0" at bounding box center [1301, 350] width 18 height 23
paste input "8978"
type input "$8,978.00"
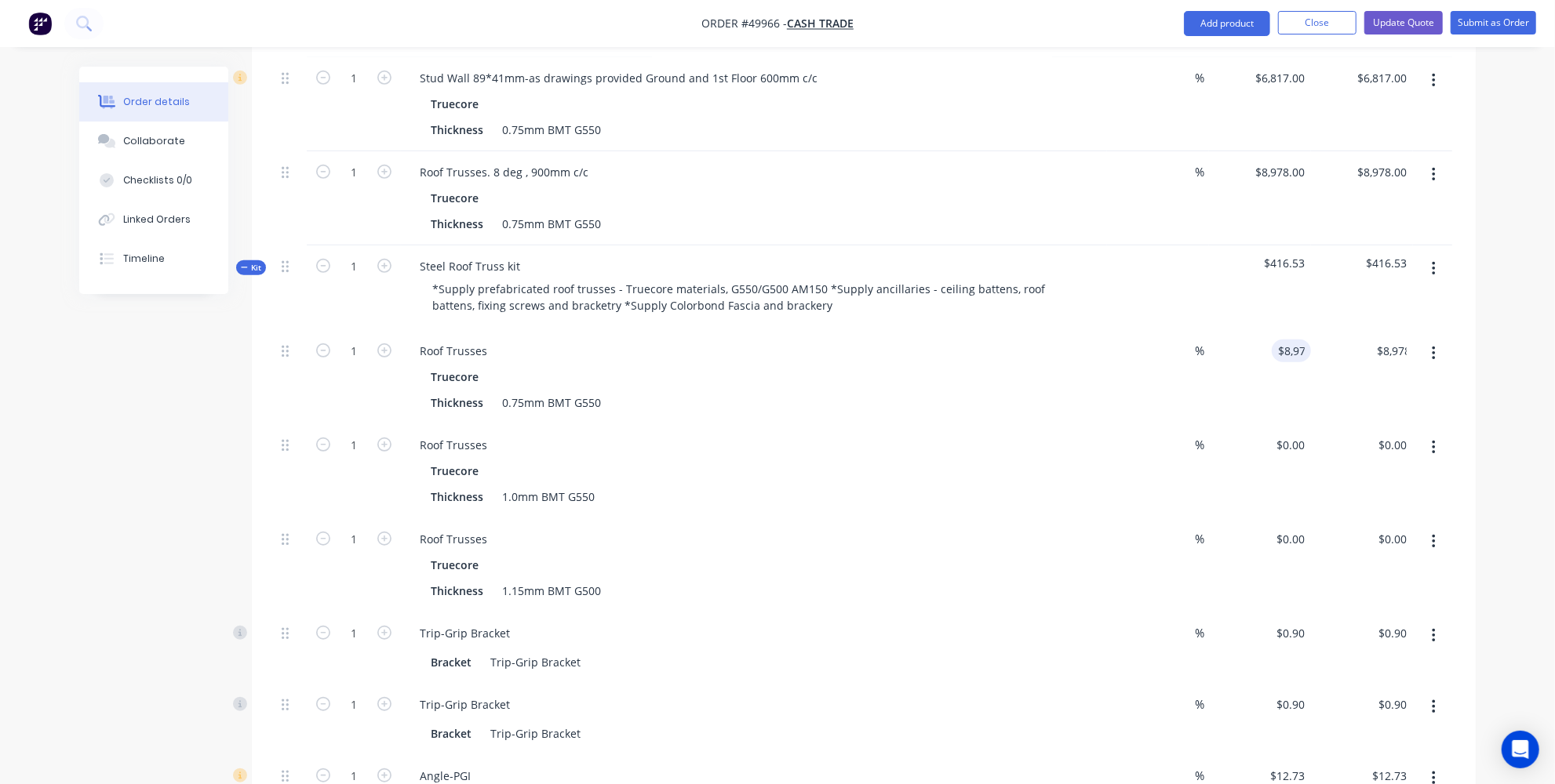
click at [1343, 424] on div "$0.00 $0.00" at bounding box center [1361, 471] width 102 height 94
click at [1436, 439] on icon "button" at bounding box center [1433, 448] width 4 height 18
click at [1341, 540] on div "Delete" at bounding box center [1378, 551] width 121 height 23
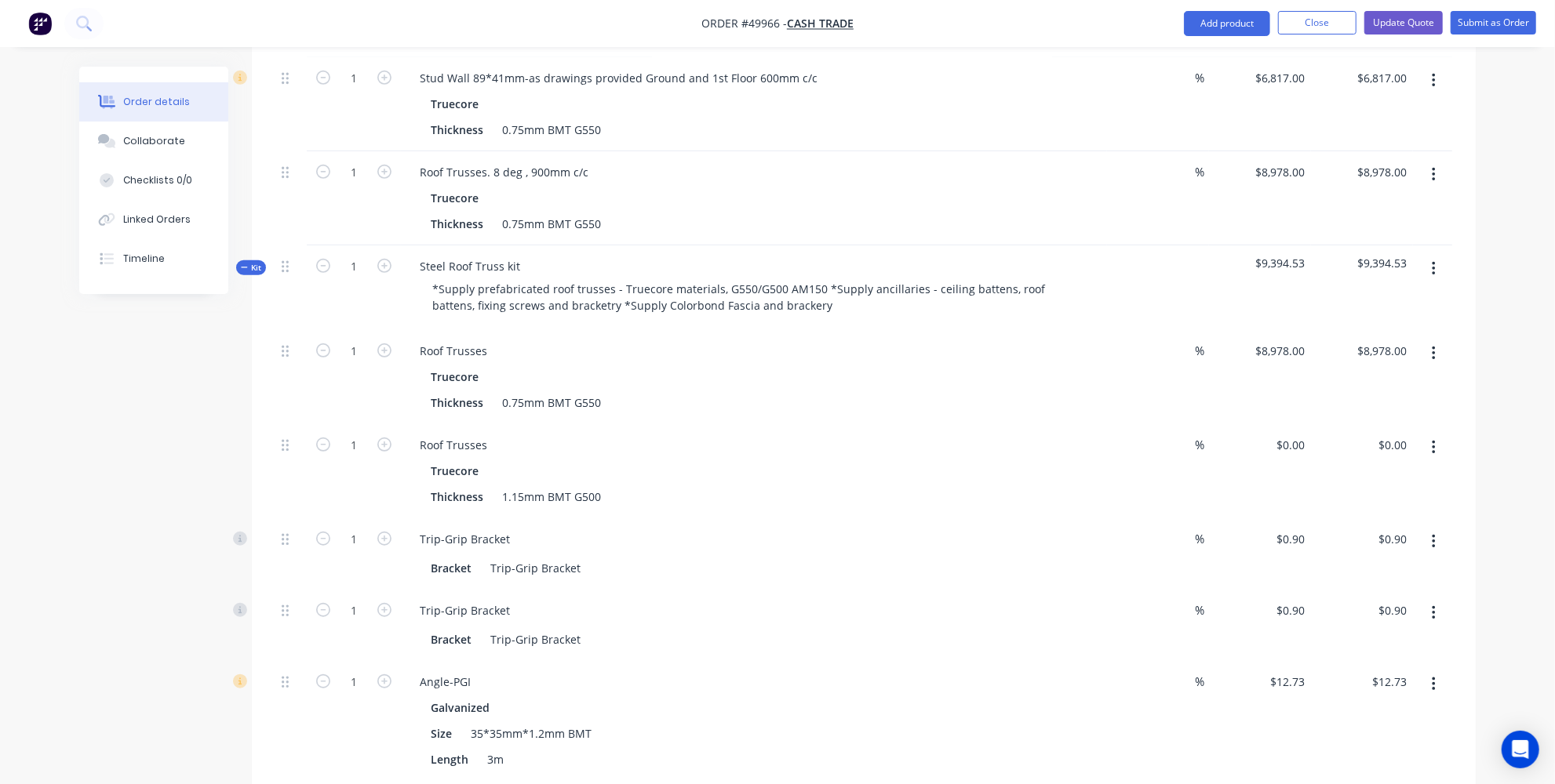
click at [1421, 434] on button "button" at bounding box center [1434, 448] width 37 height 29
click at [1339, 540] on div "Delete" at bounding box center [1378, 551] width 121 height 23
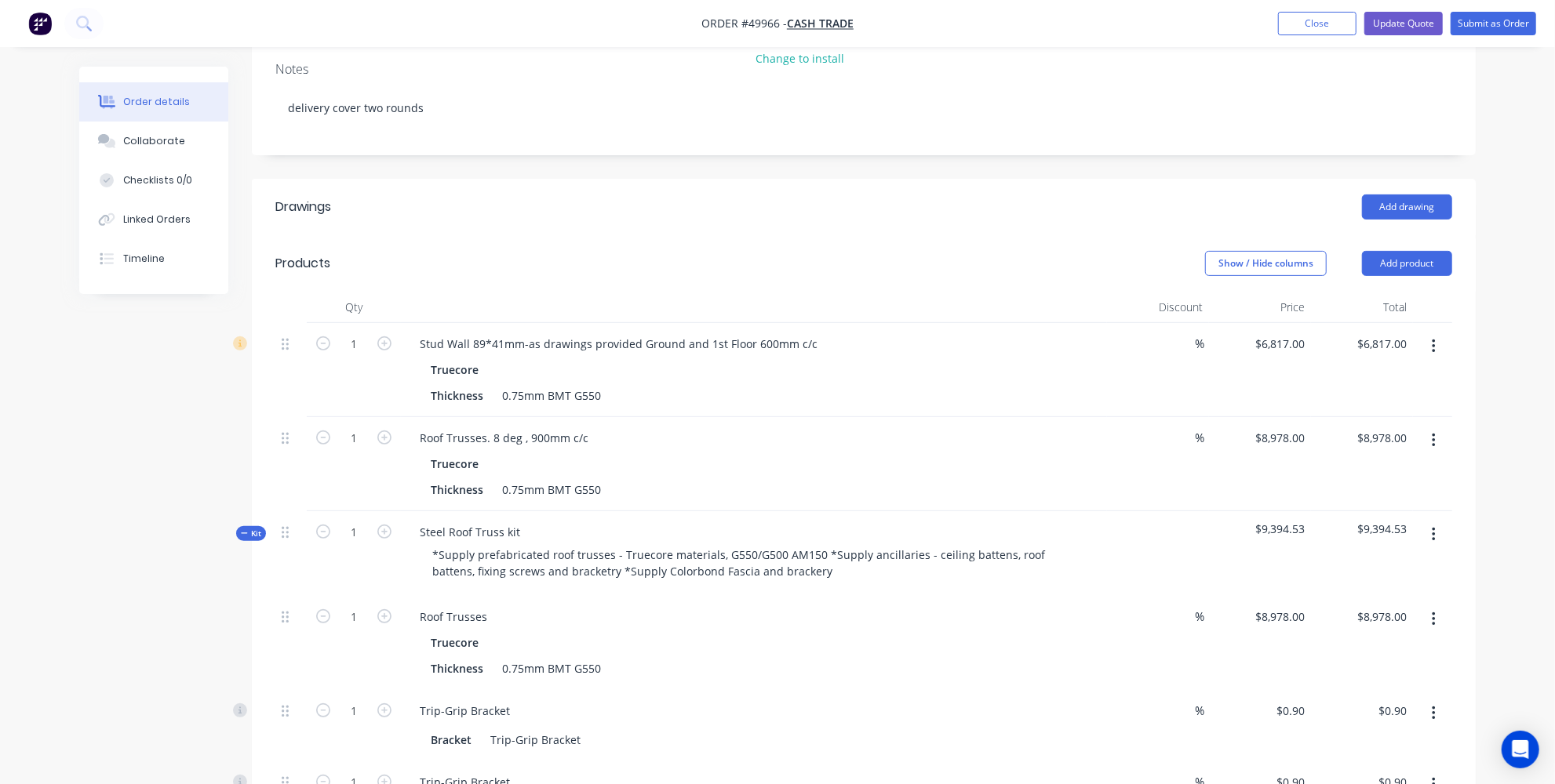
scroll to position [285, 0]
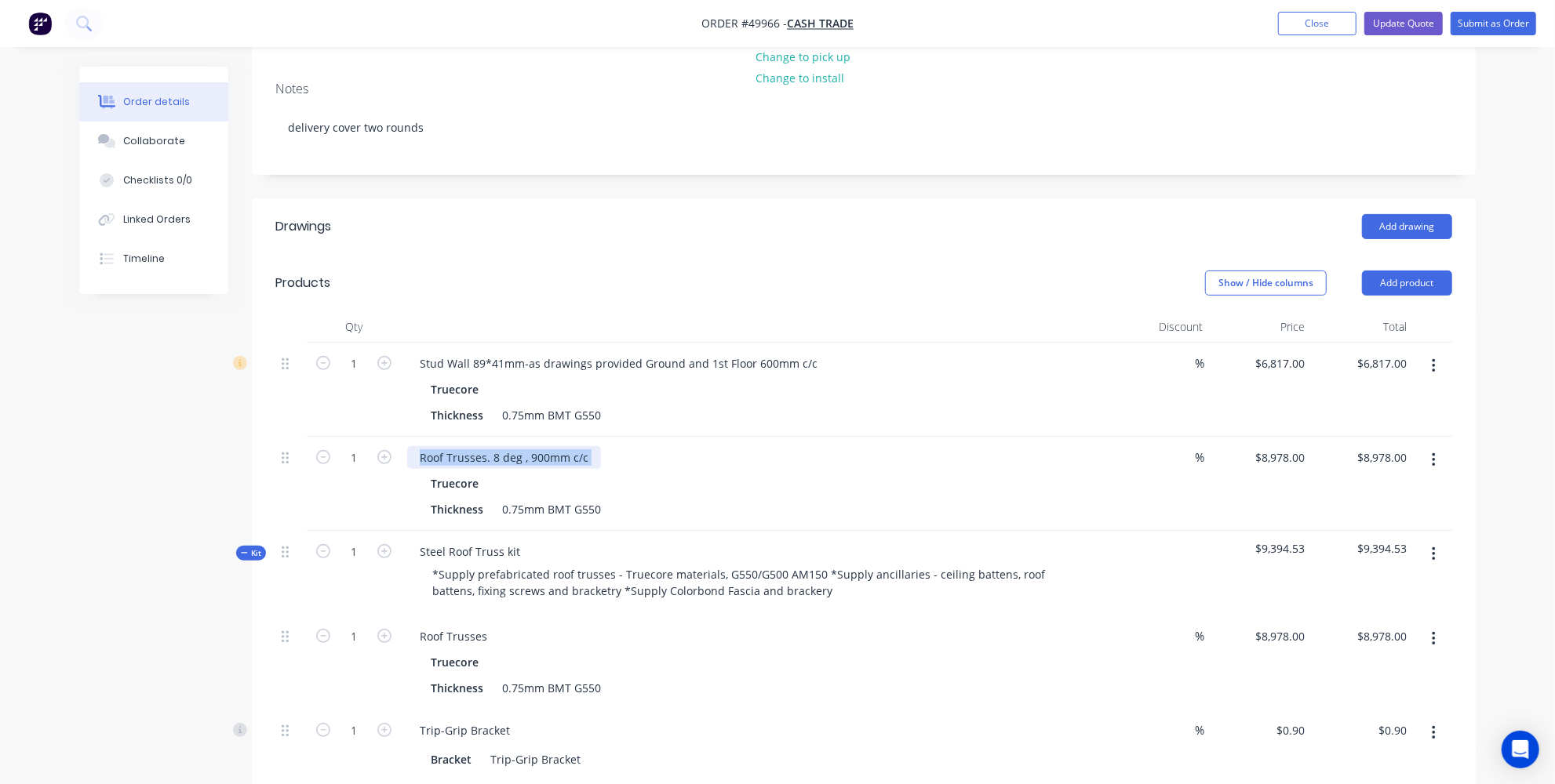
drag, startPoint x: 611, startPoint y: 403, endPoint x: 541, endPoint y: 396, distance: 70.3
click at [543, 437] on div "Roof Trusses. 8 deg , 900mm c/c Truecore Thickness 0.75mm BMT G550" at bounding box center [754, 484] width 706 height 94
drag, startPoint x: 493, startPoint y: 408, endPoint x: 618, endPoint y: 417, distance: 125.3
click at [618, 446] on div "Roof Trusses. 8 deg , 900mm c/c" at bounding box center [753, 457] width 693 height 23
copy div "8 deg , 900mm c/c"
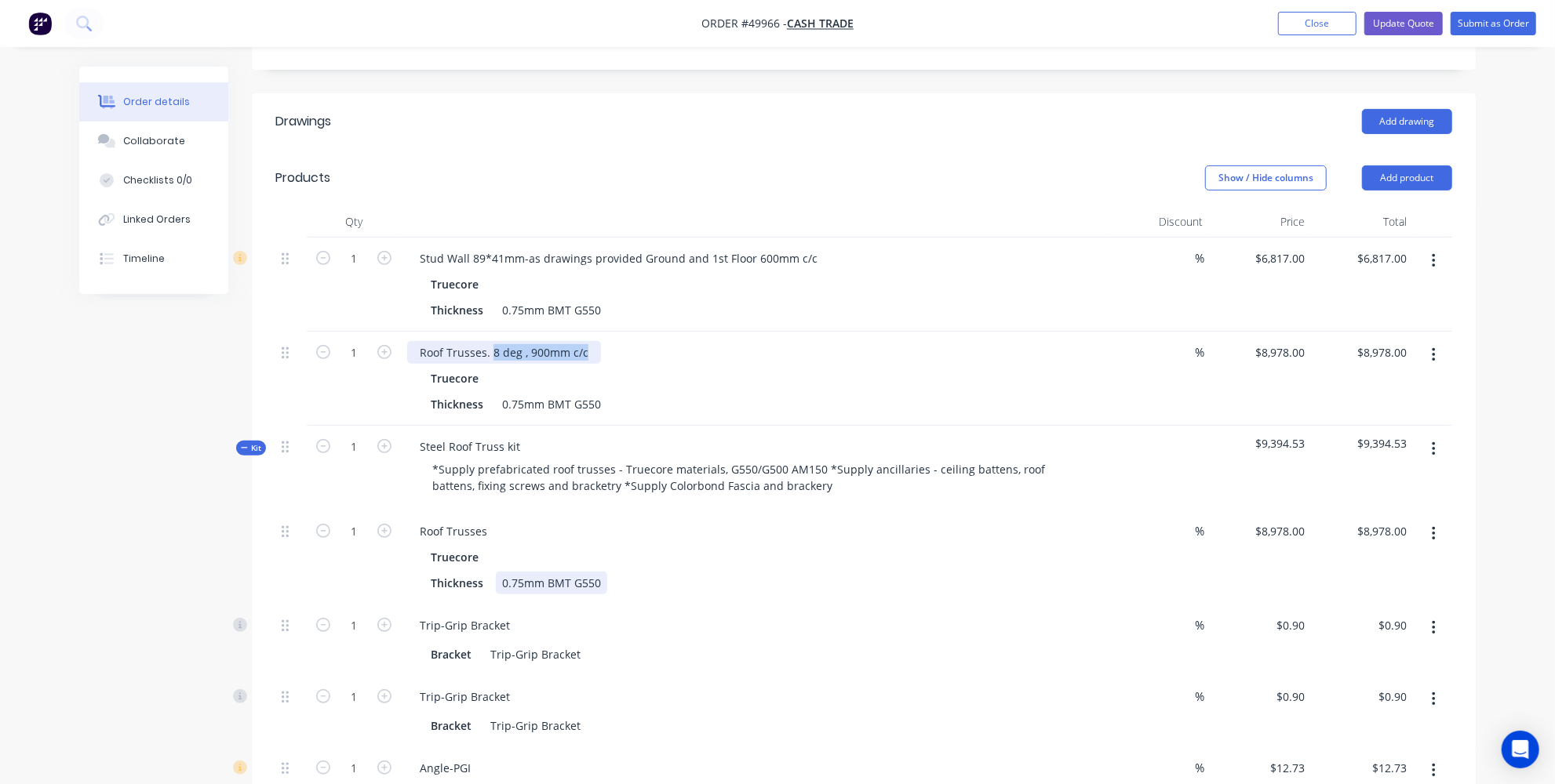
scroll to position [428, 0]
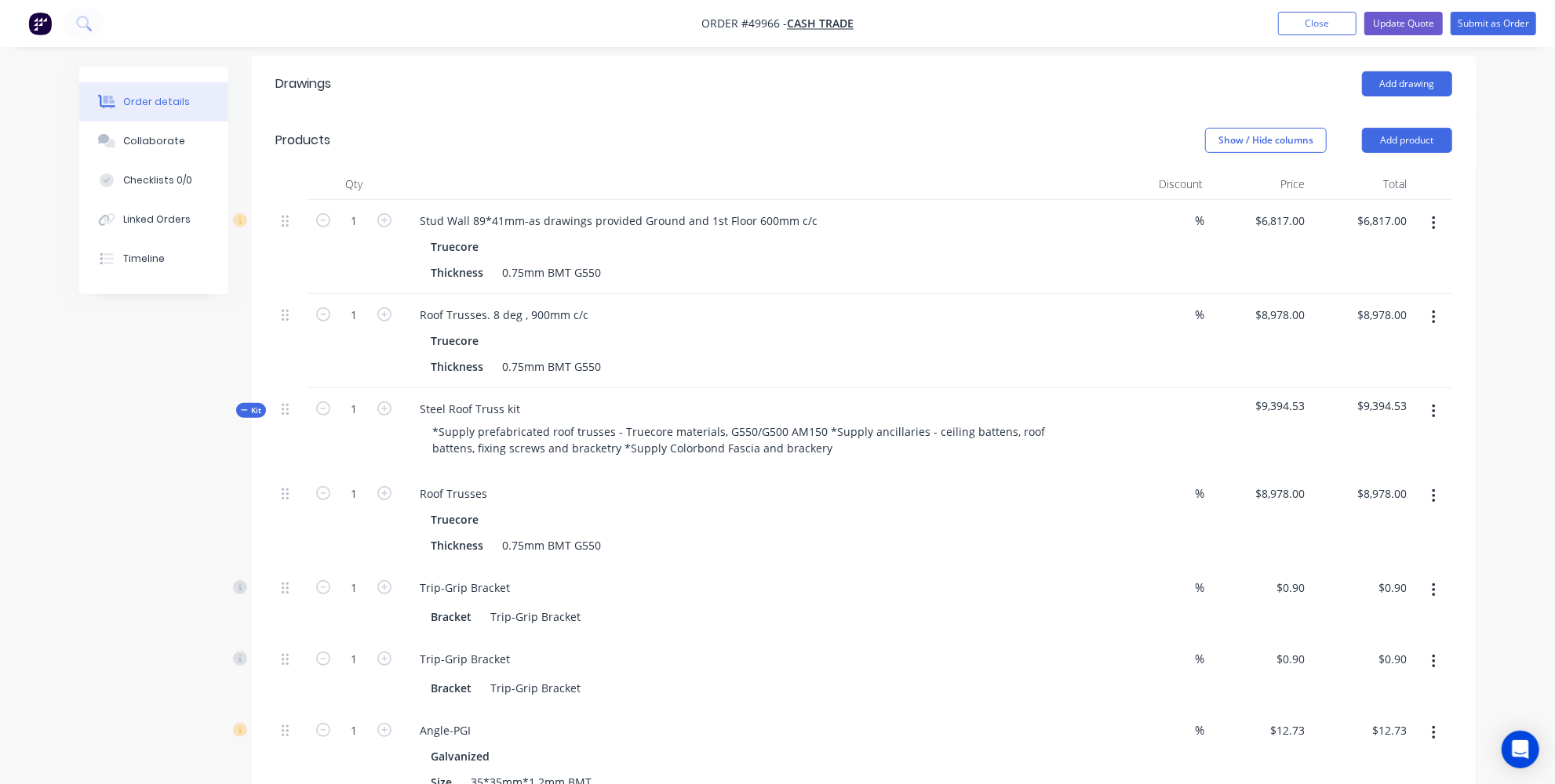
click at [530, 388] on div "Steel Roof Truss kit *Supply prefabricated roof trusses - Truecore materials, G…" at bounding box center [754, 430] width 706 height 85
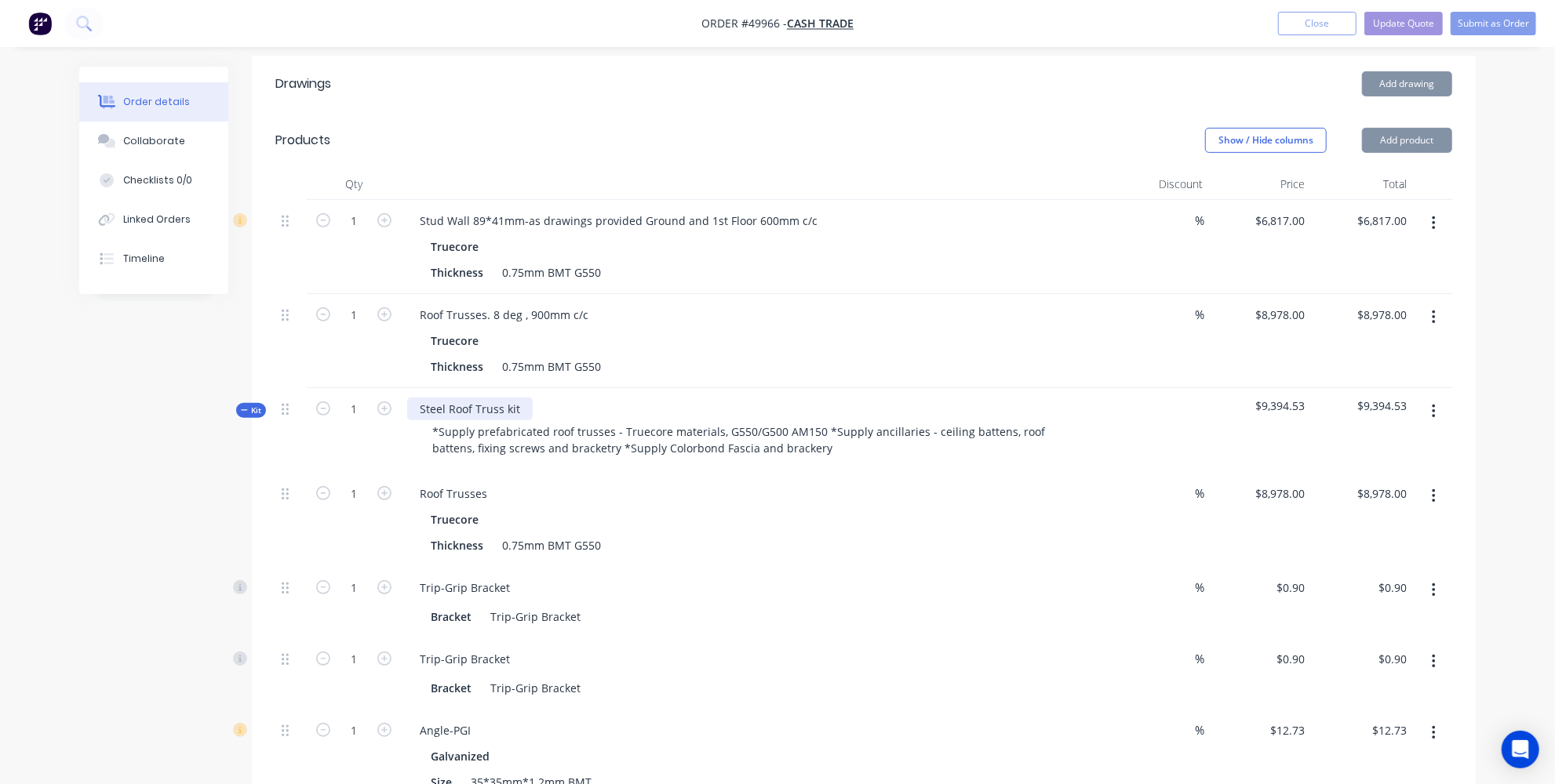
click at [527, 397] on div "Steel Roof Truss kit" at bounding box center [469, 408] width 125 height 23
paste div
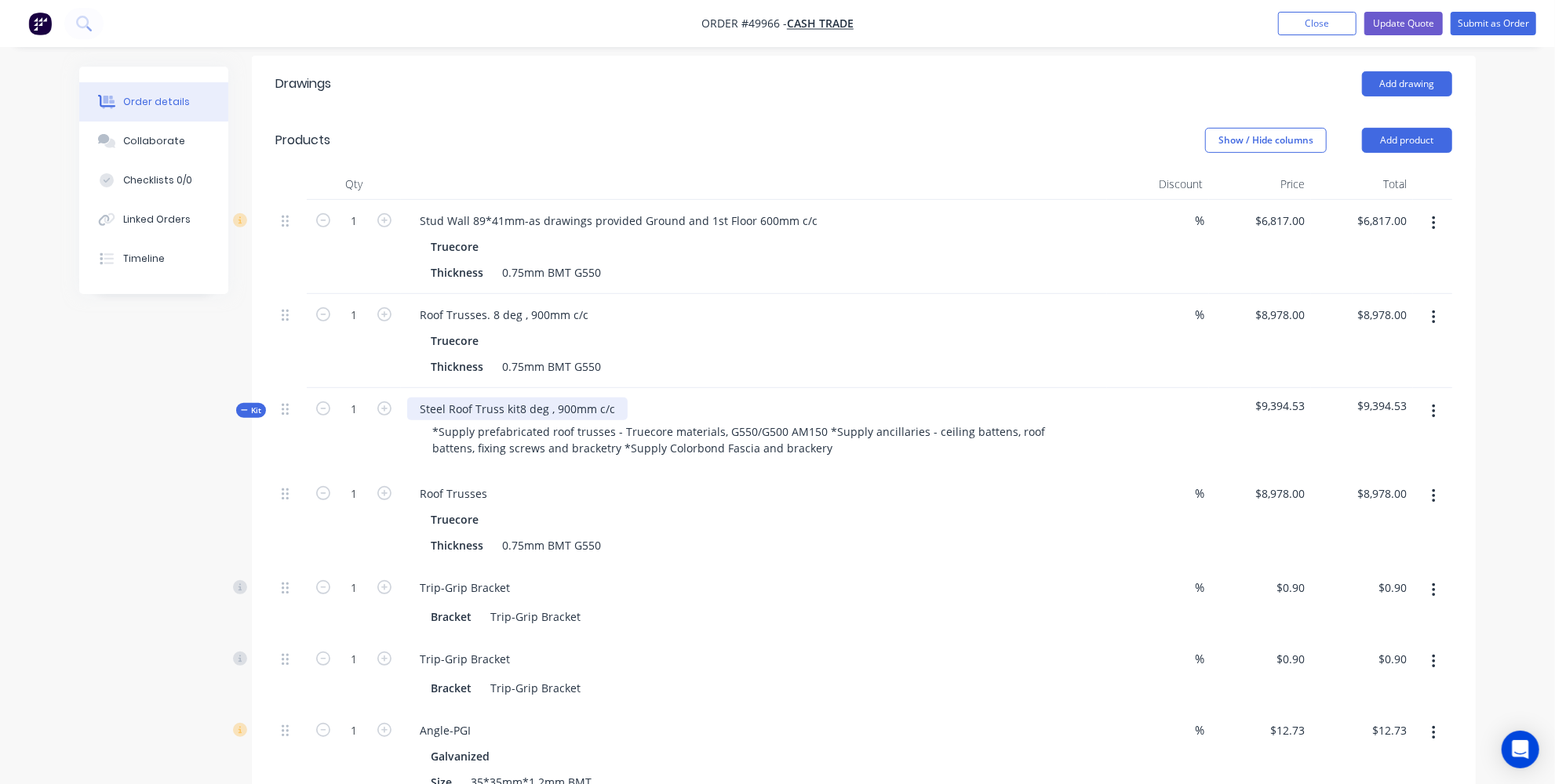
click at [516, 397] on div "Steel Roof Truss kit8 deg , 900mm c/c" at bounding box center [517, 408] width 220 height 23
click at [514, 482] on div "Roof Trusses" at bounding box center [753, 493] width 693 height 23
click at [494, 482] on div "Roof Trusses" at bounding box center [453, 493] width 92 height 23
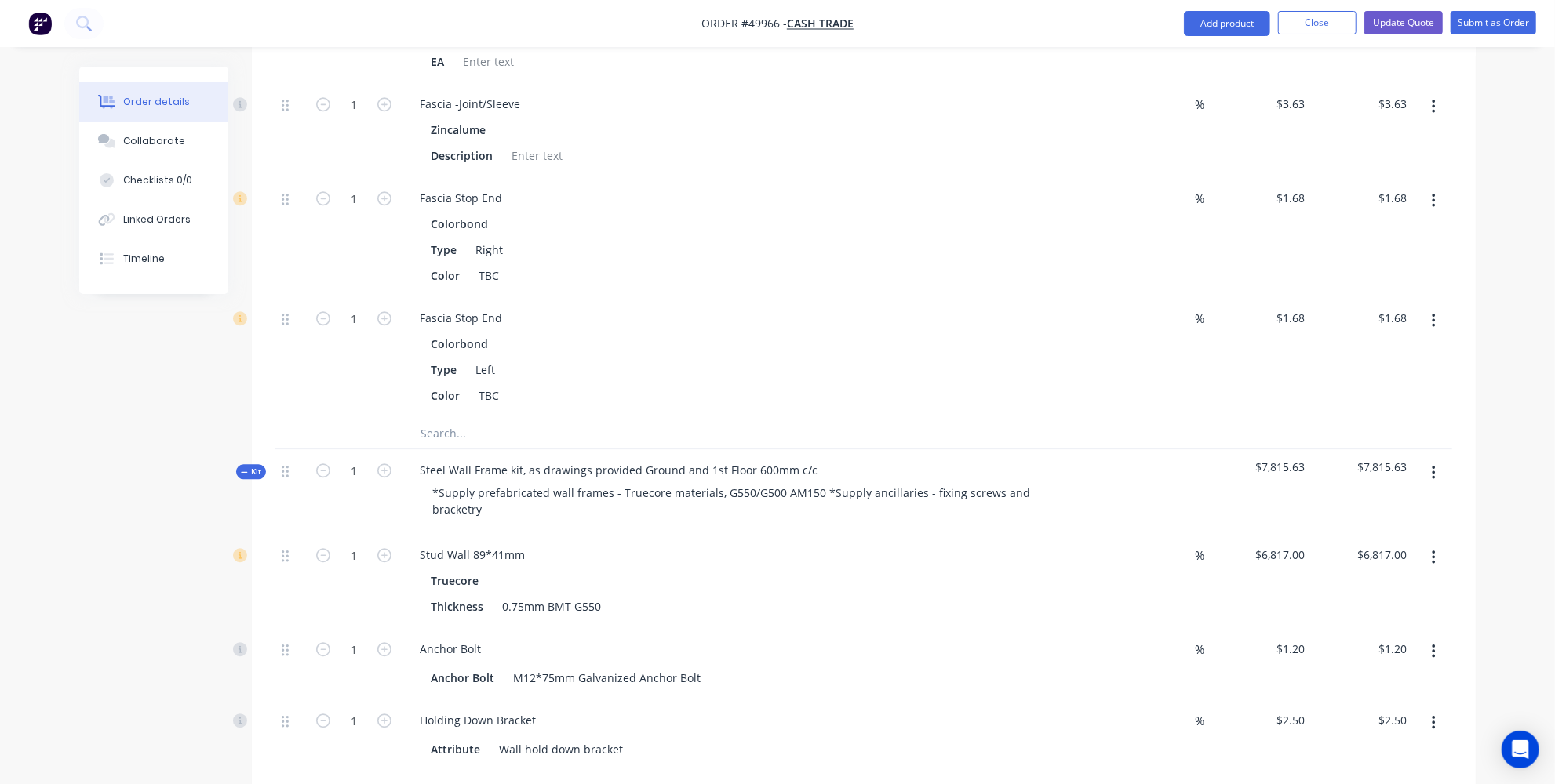
scroll to position [2923, 0]
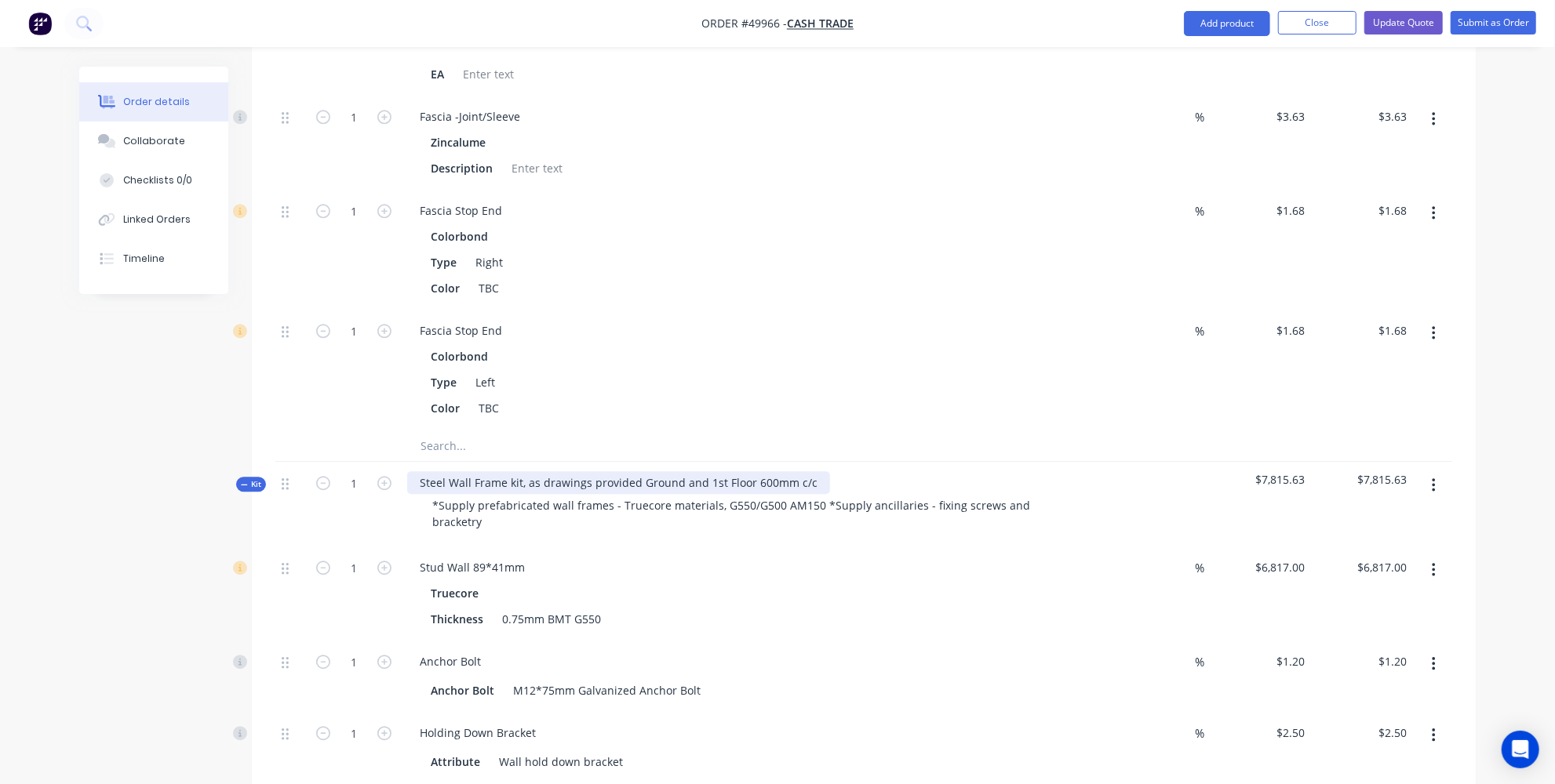
click at [671, 471] on div "Steel Wall Frame kit, as drawings provided Ground and 1st Floor 600mm c/c" at bounding box center [618, 482] width 423 height 23
click at [682, 471] on div "Steel Wall Frame kit, as drawings provided Ground and 1st Floor 600mm c/c" at bounding box center [618, 482] width 423 height 23
click at [676, 471] on div "Steel Wall Frame kit, as drawings provided Ground and 1st Floor 600mm c/c" at bounding box center [618, 482] width 423 height 23
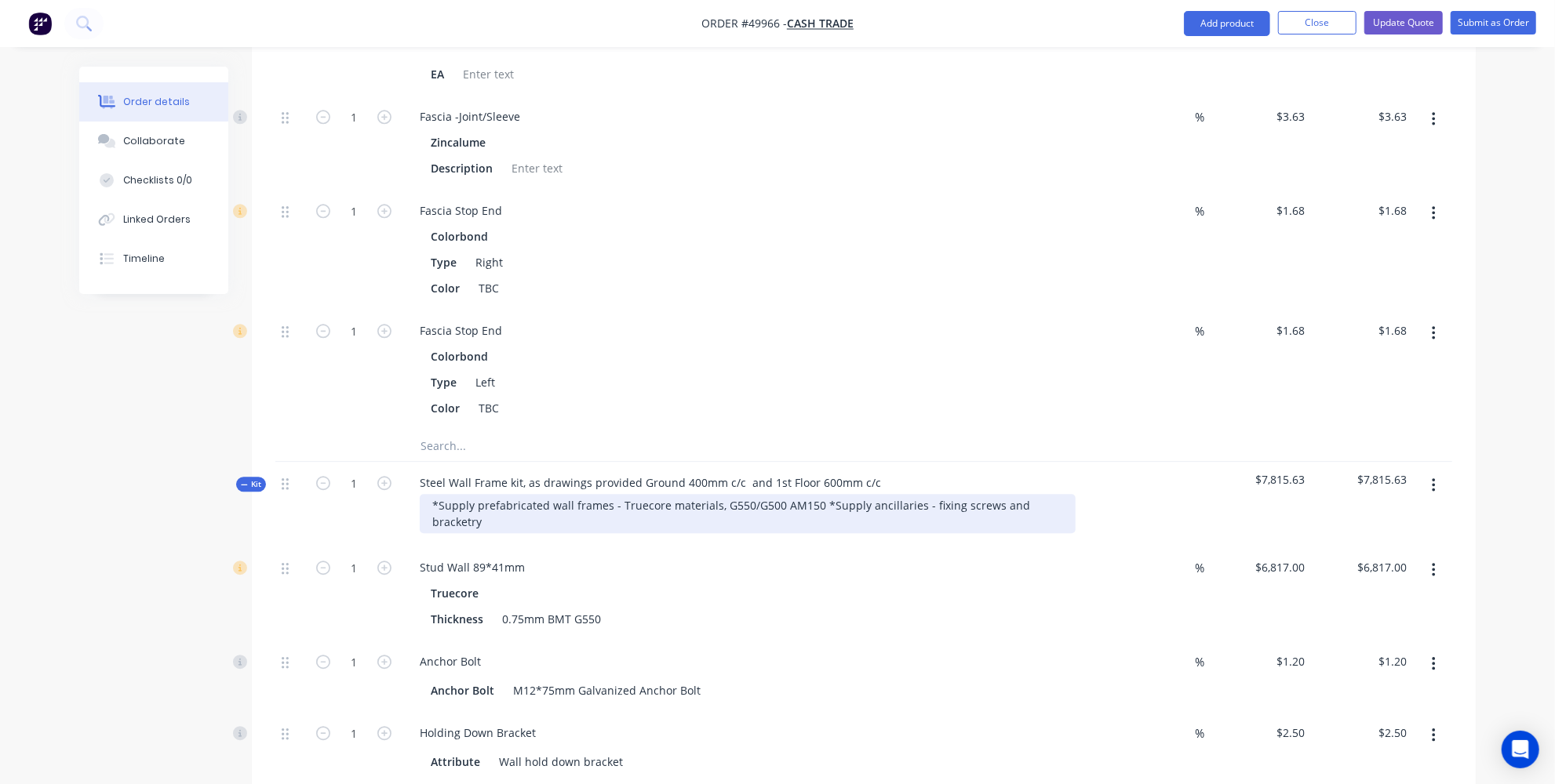
click at [727, 494] on div "*Supply prefabricated wall frames - Truecore materials, G550/G500 AM150 *Supply…" at bounding box center [747, 513] width 656 height 39
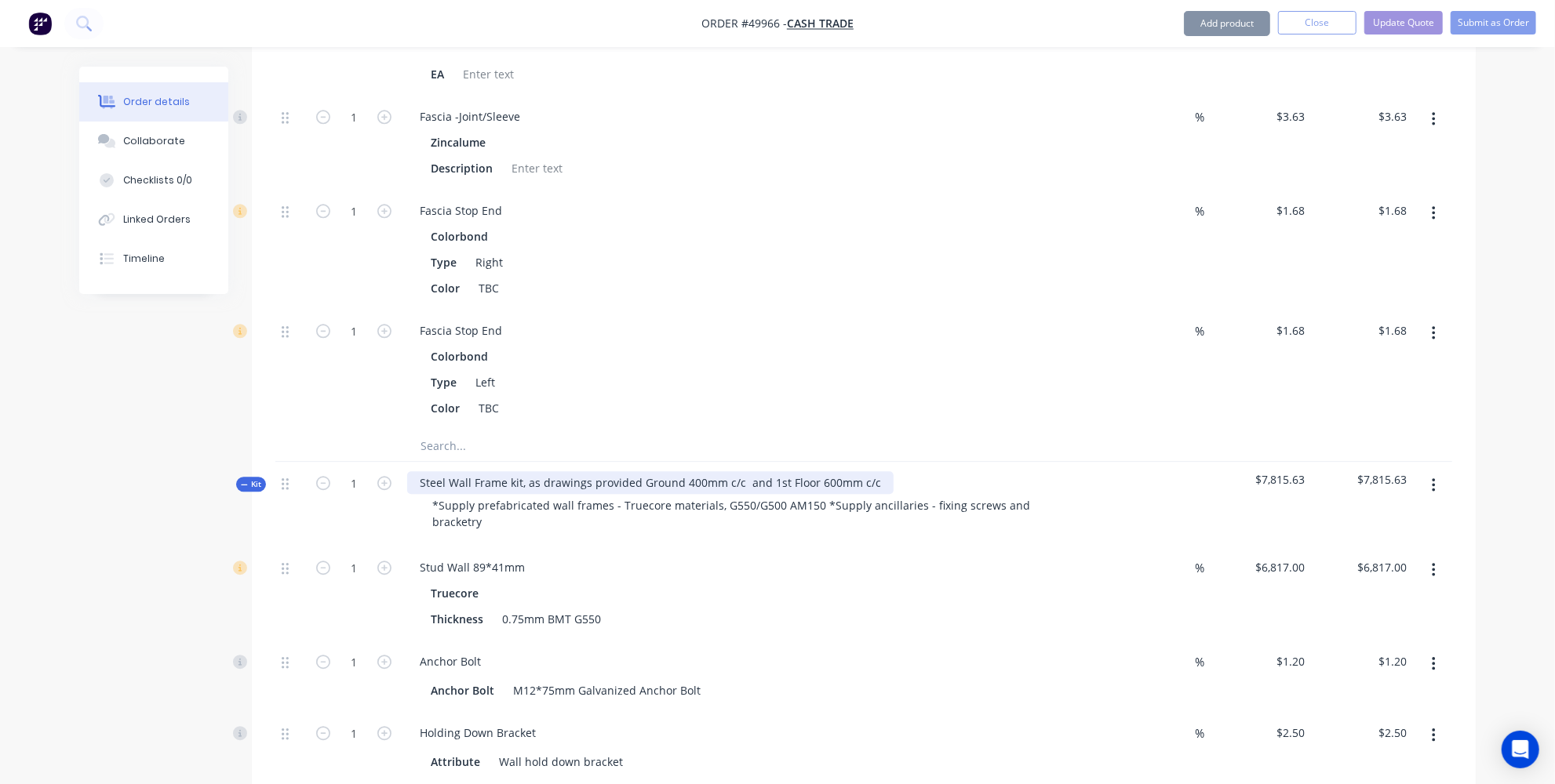
click at [737, 471] on div "Steel Wall Frame kit, as drawings provided Ground 400mm c/c and 1st Floor 600mm…" at bounding box center [650, 482] width 487 height 23
click at [932, 471] on div "Steel Wall Frame kit, as drawings provided Ground 400mm c/c ,2805mm H and 1st F…" at bounding box center [679, 482] width 546 height 23
click at [930, 471] on div "Steel Wall Frame kit, as drawings provided Ground 400mm c/c ,2805mm H and 1st F…" at bounding box center [679, 482] width 546 height 23
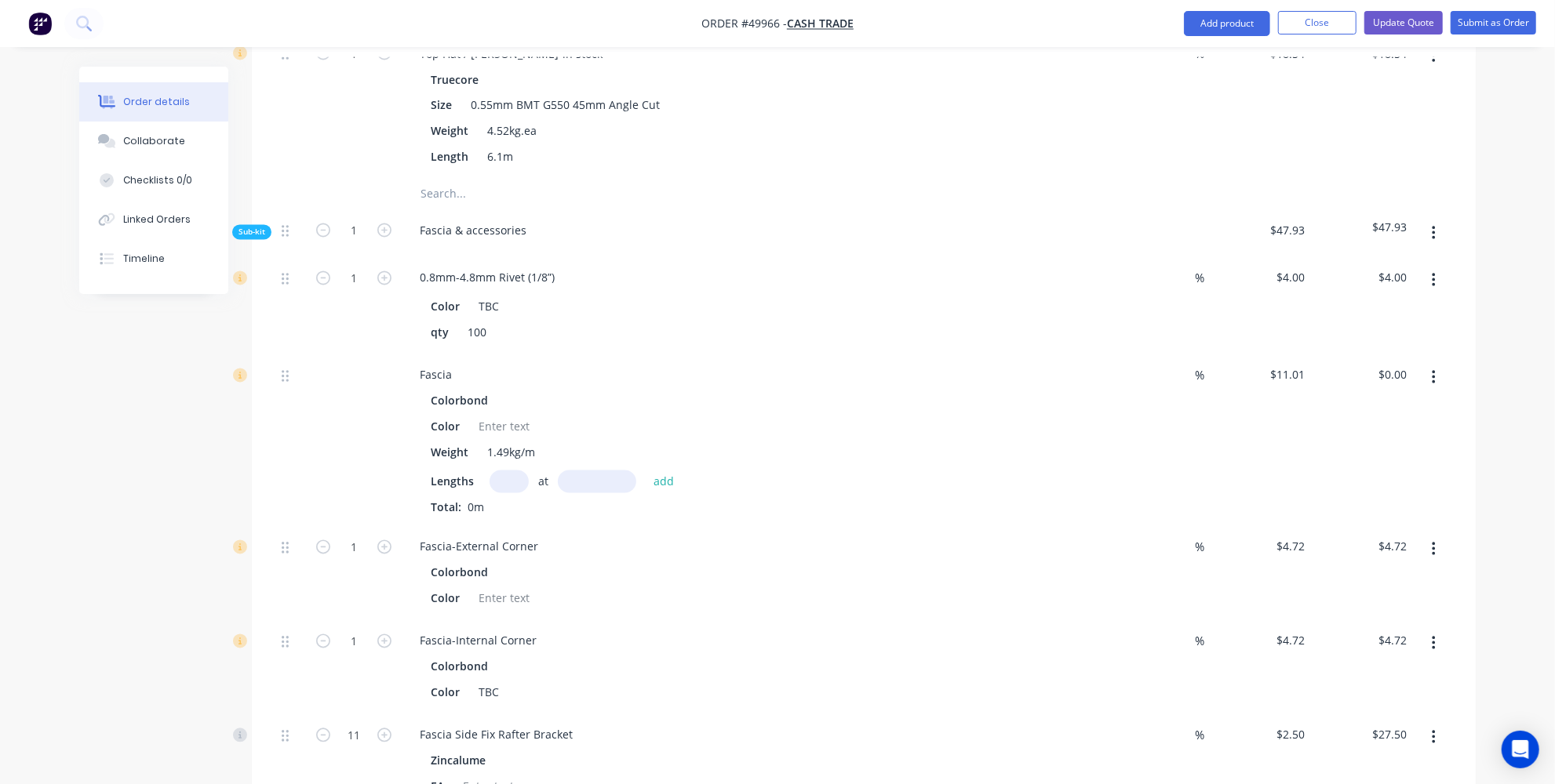
scroll to position [2067, 0]
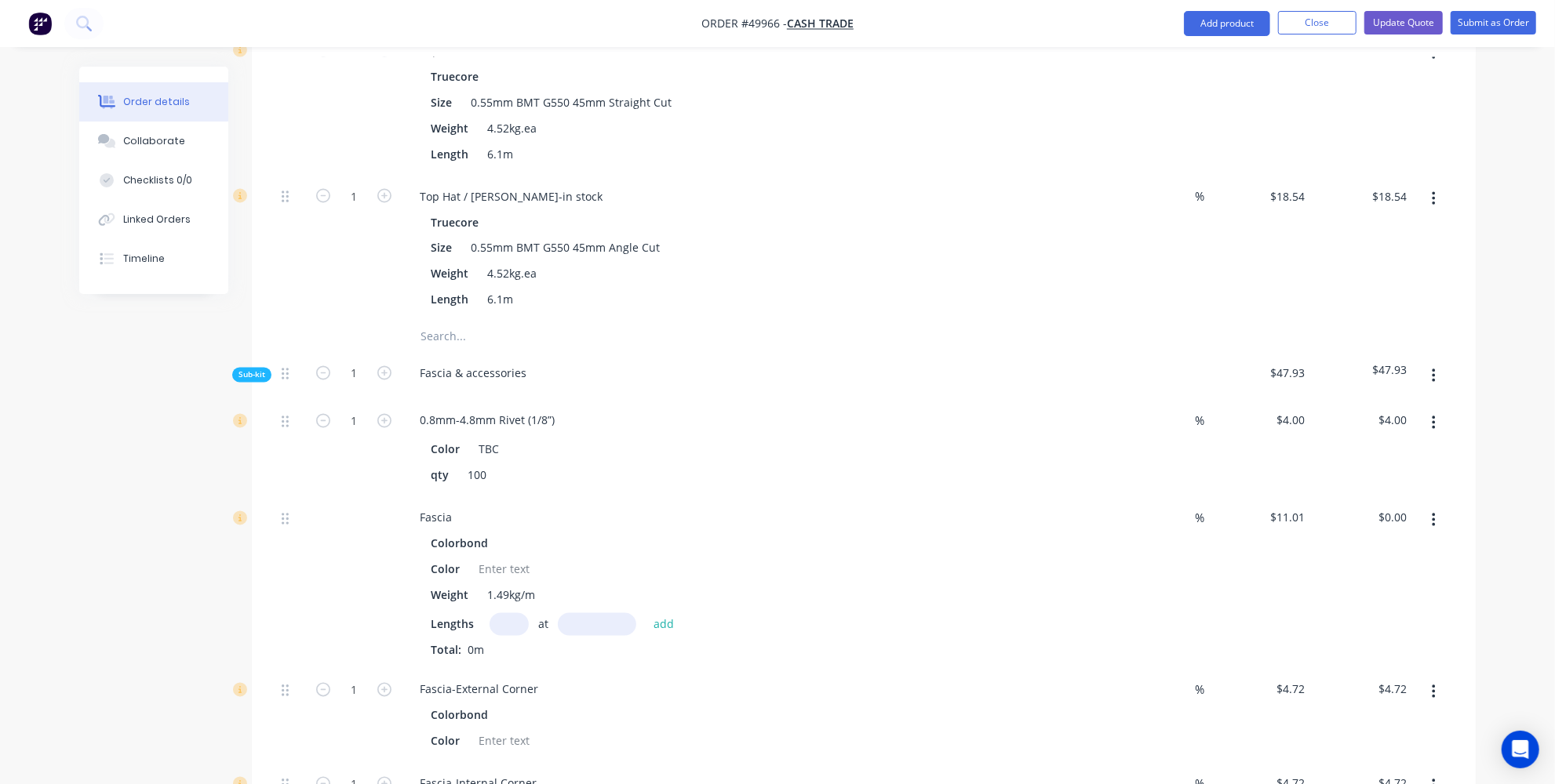
click at [1425, 362] on button "button" at bounding box center [1434, 376] width 37 height 29
click at [1393, 438] on div "Delete" at bounding box center [1378, 449] width 121 height 23
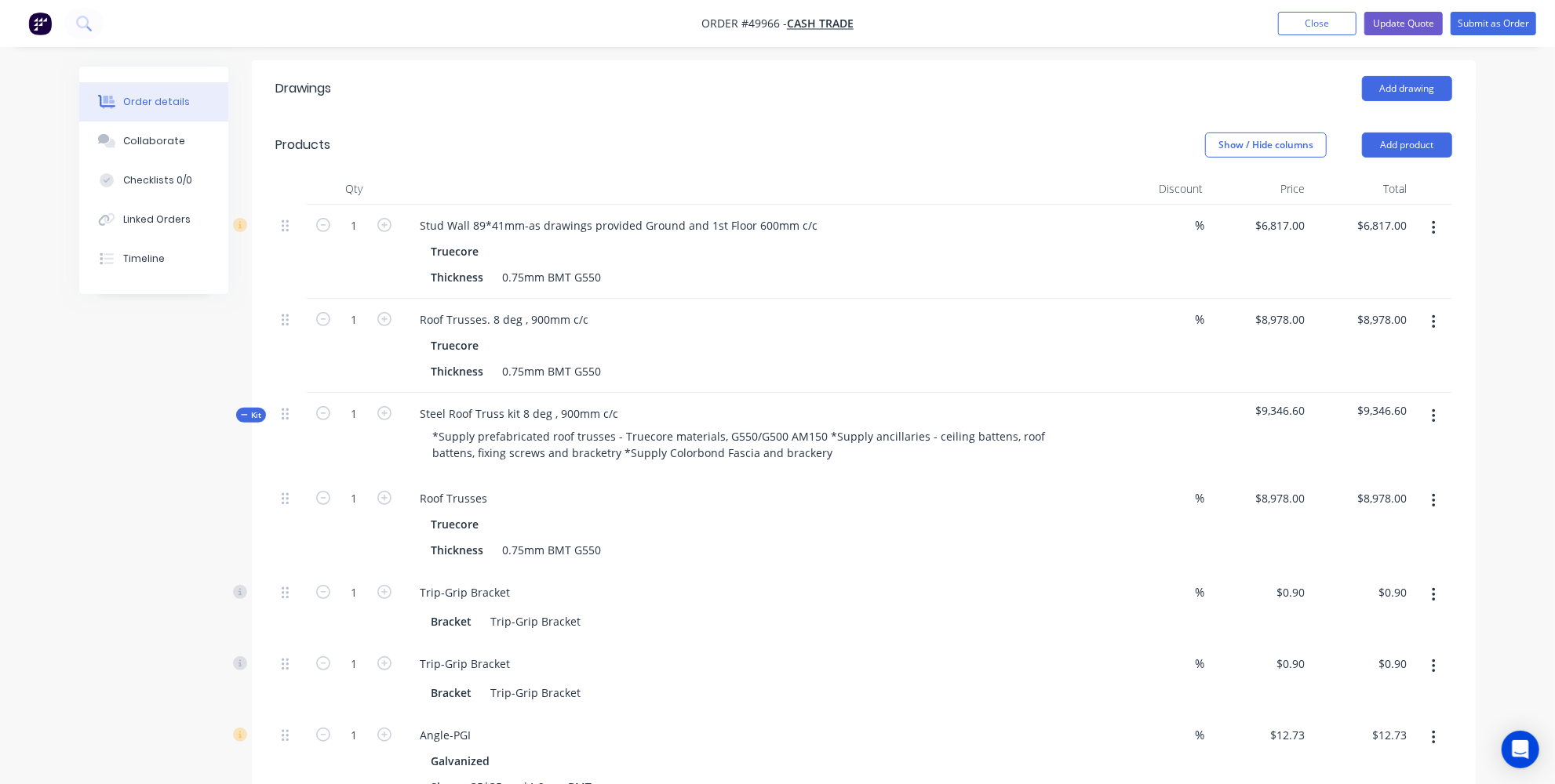
scroll to position [428, 0]
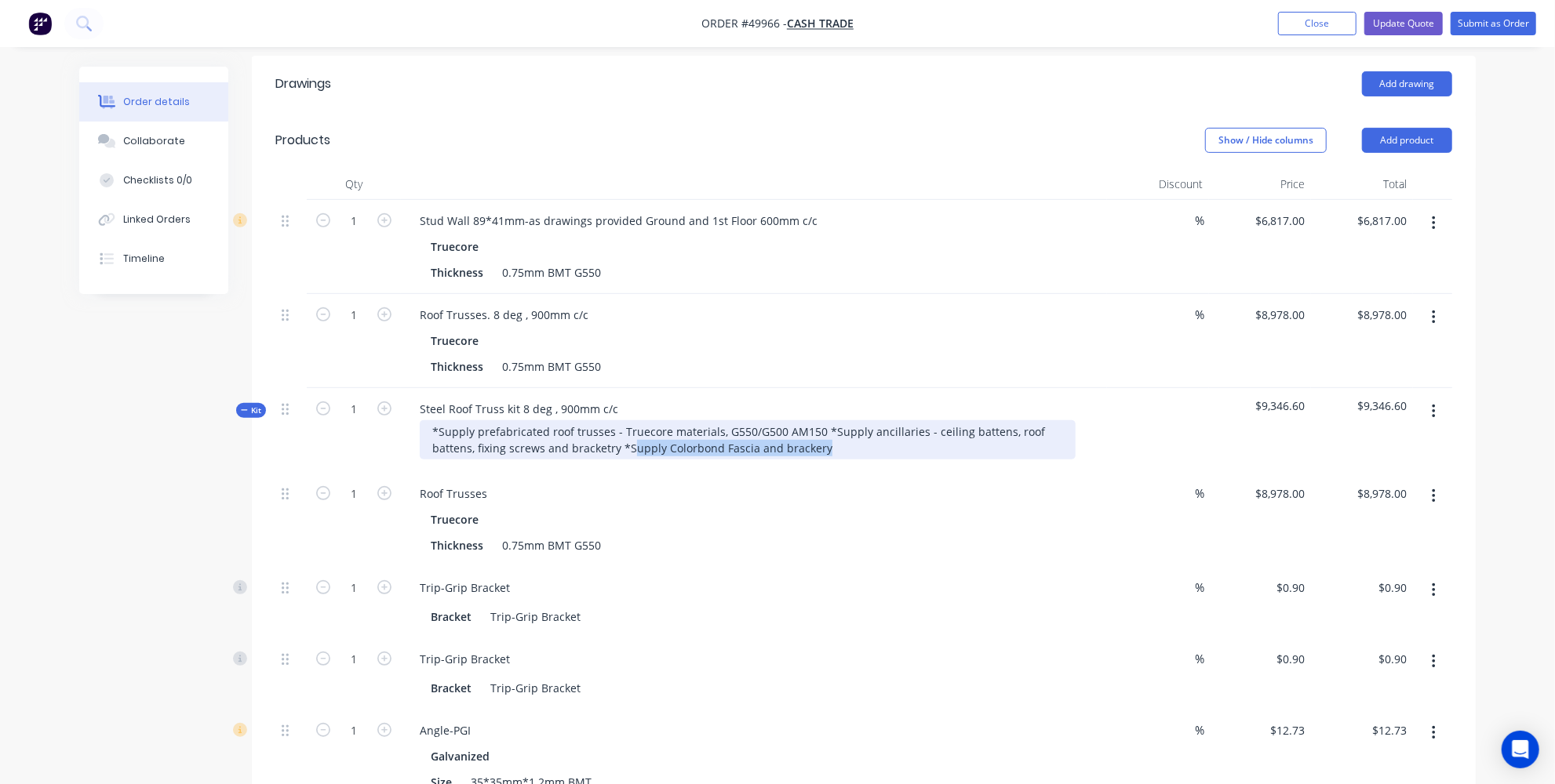
drag, startPoint x: 845, startPoint y: 404, endPoint x: 628, endPoint y: 405, distance: 217.0
click at [628, 420] on div "*Supply prefabricated roof trusses - Truecore materials, G550/G500 AM150 *Suppl…" at bounding box center [747, 439] width 656 height 39
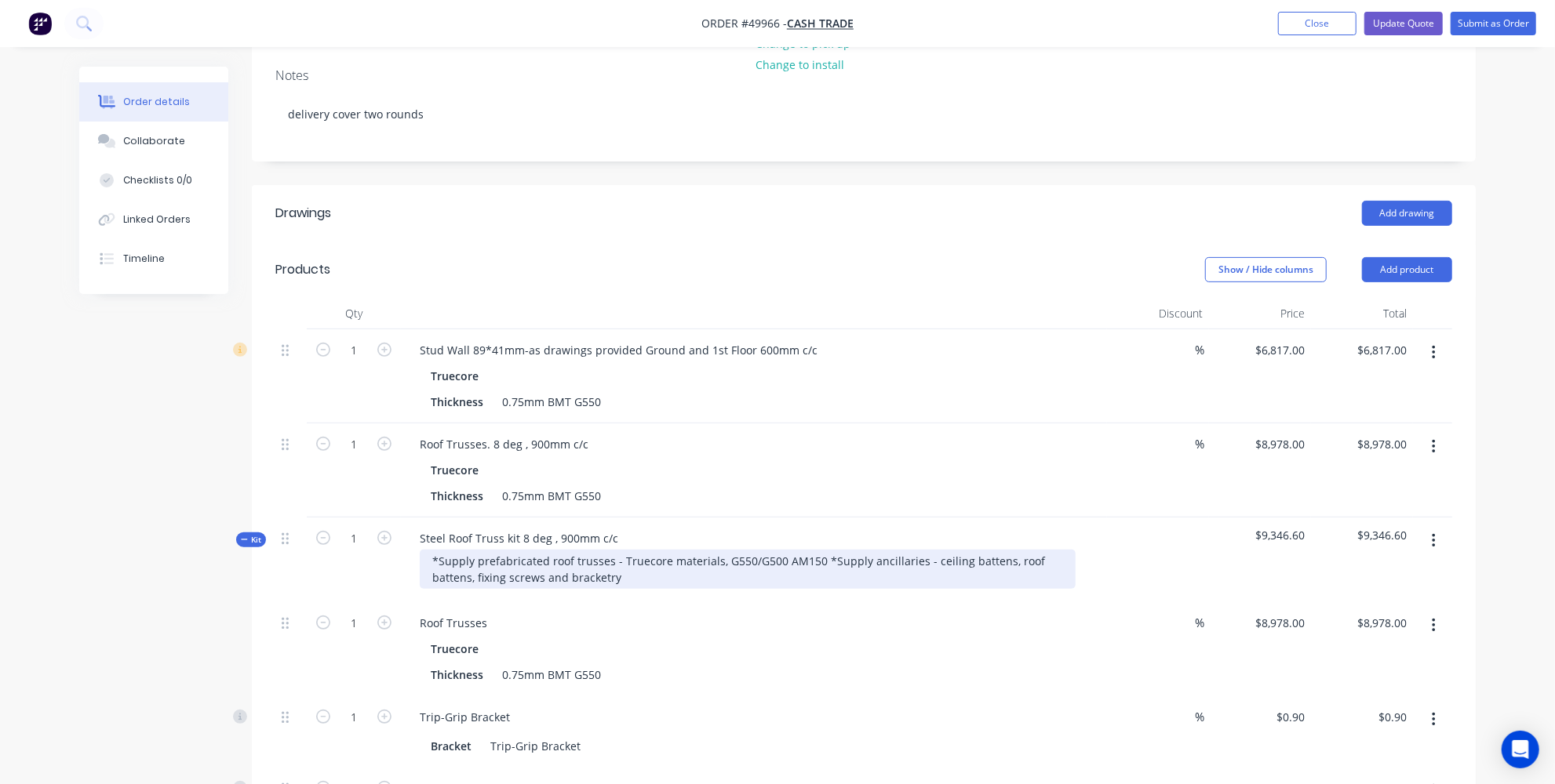
scroll to position [213, 0]
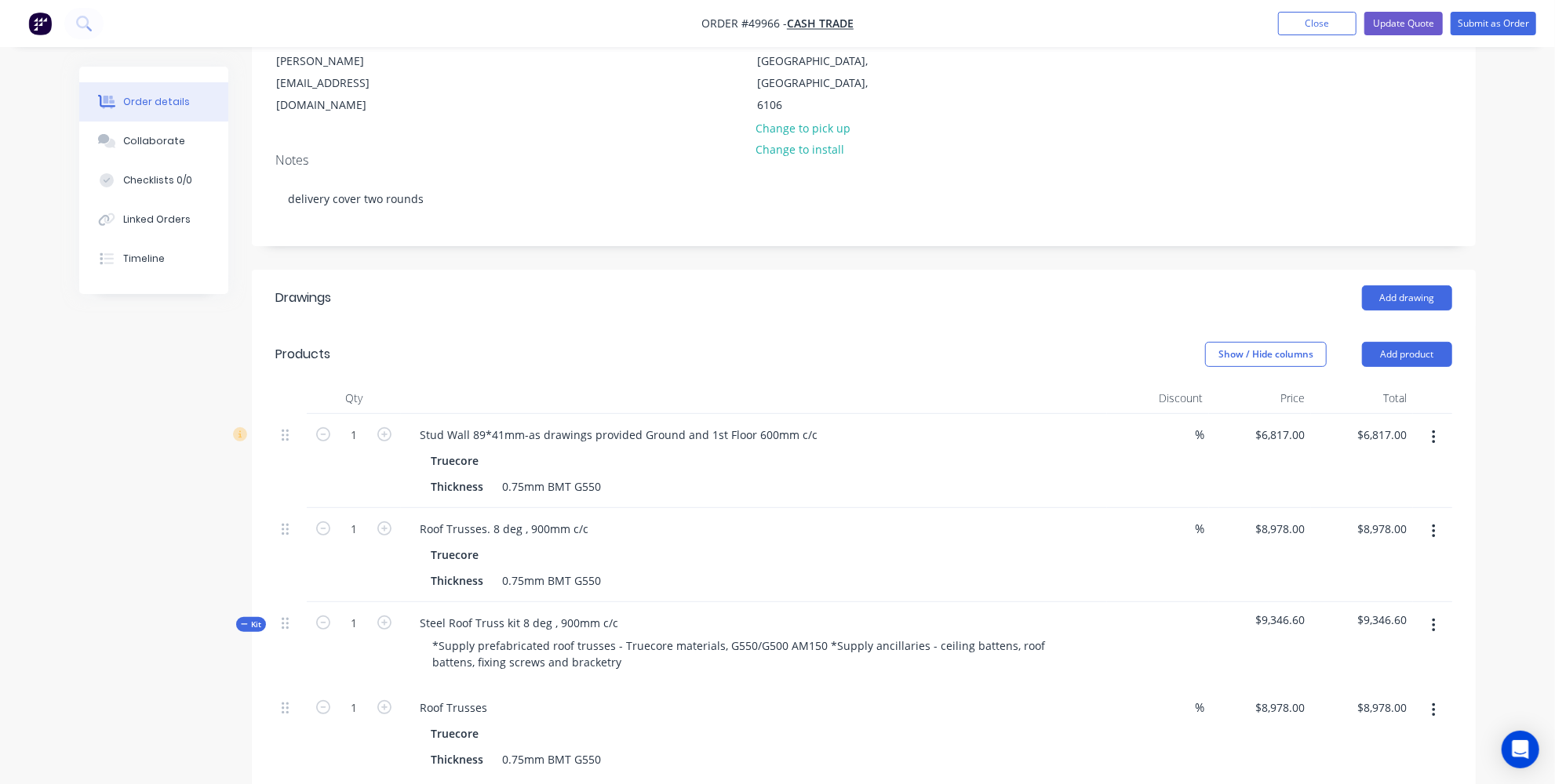
click at [1435, 429] on icon "button" at bounding box center [1433, 437] width 4 height 18
click at [1346, 561] on div "Delete" at bounding box center [1378, 572] width 121 height 23
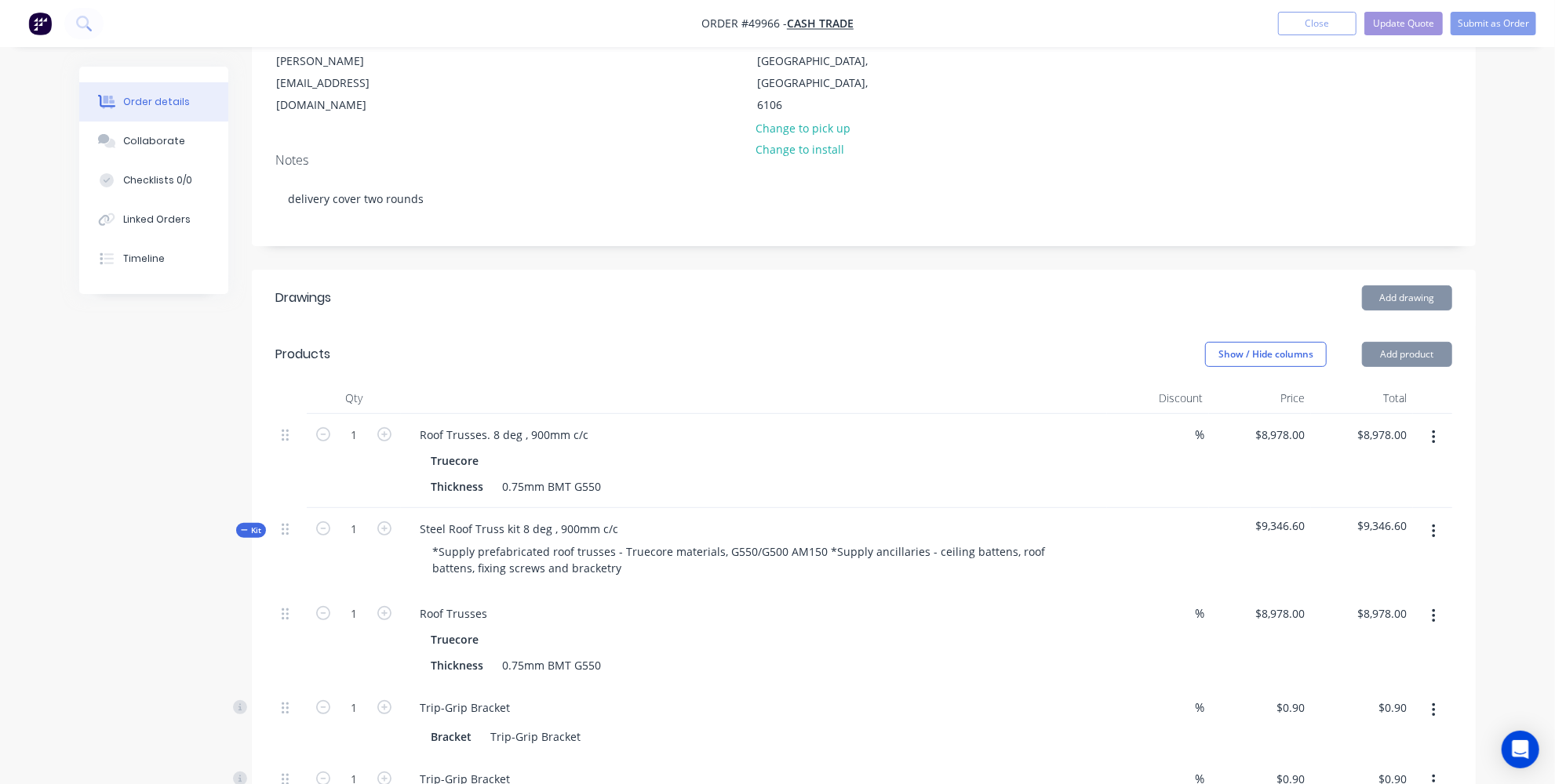
click at [1442, 424] on button "button" at bounding box center [1434, 438] width 37 height 29
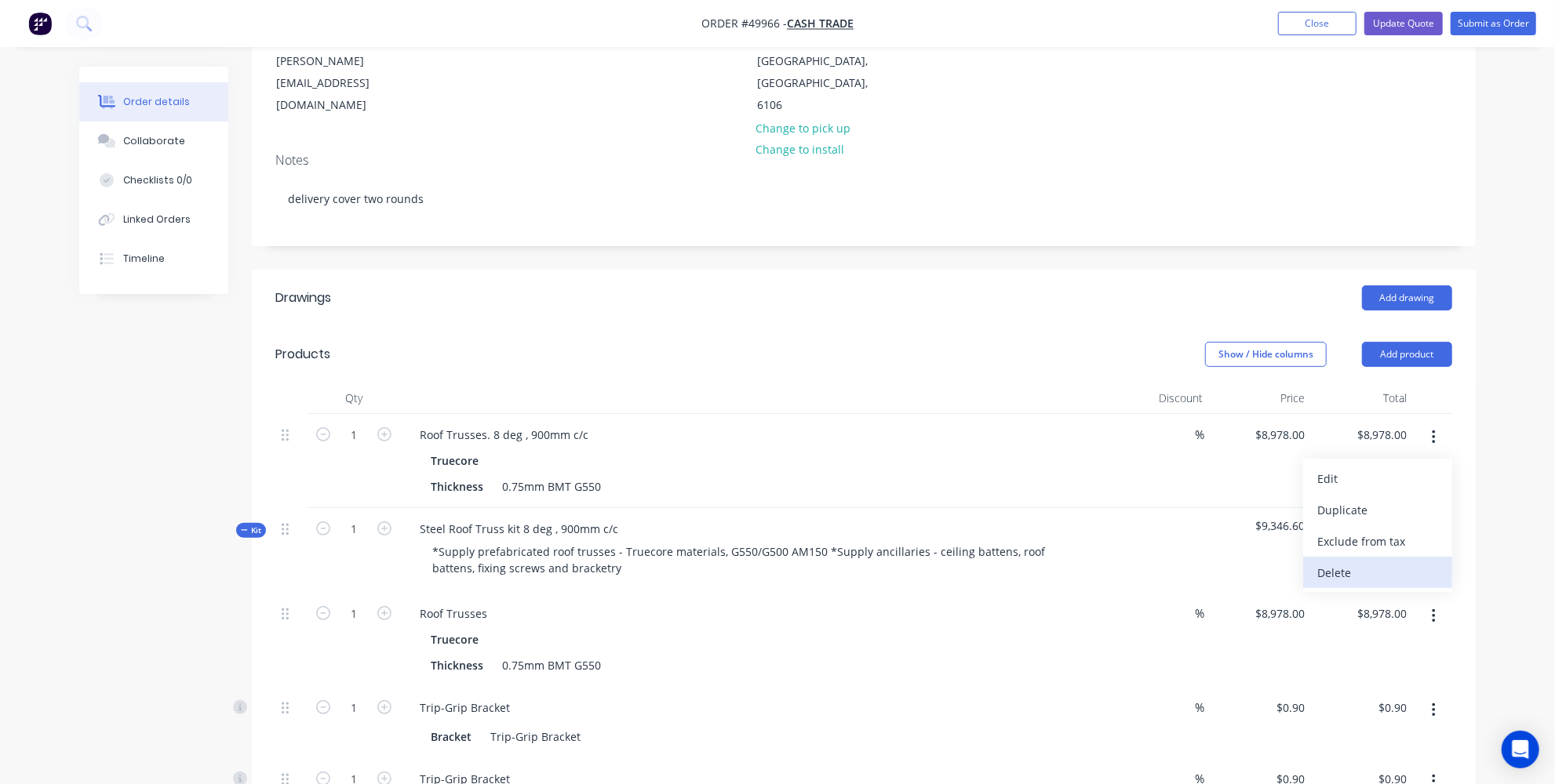
click at [1335, 561] on div "Delete" at bounding box center [1378, 572] width 121 height 23
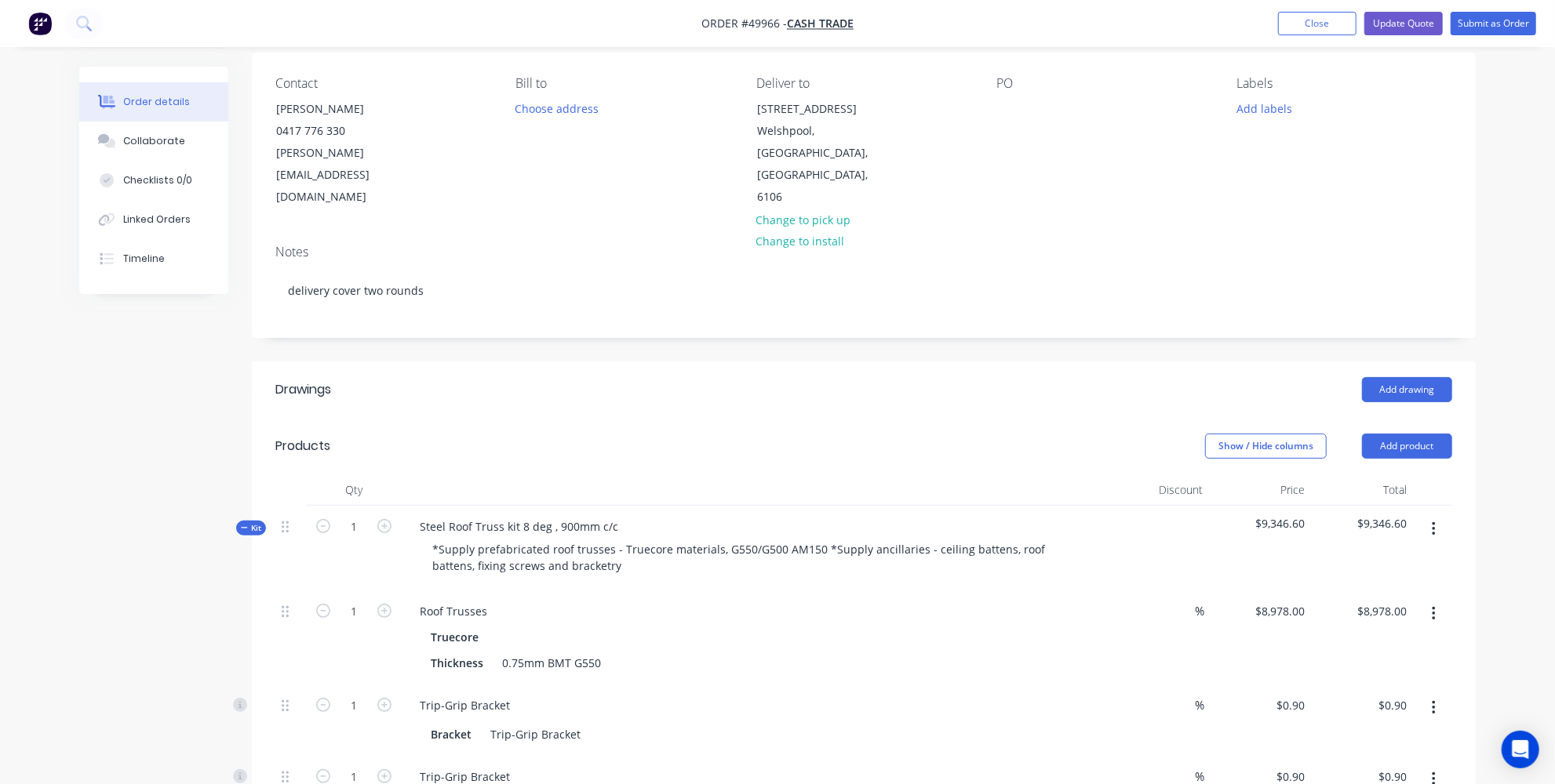
scroll to position [0, 0]
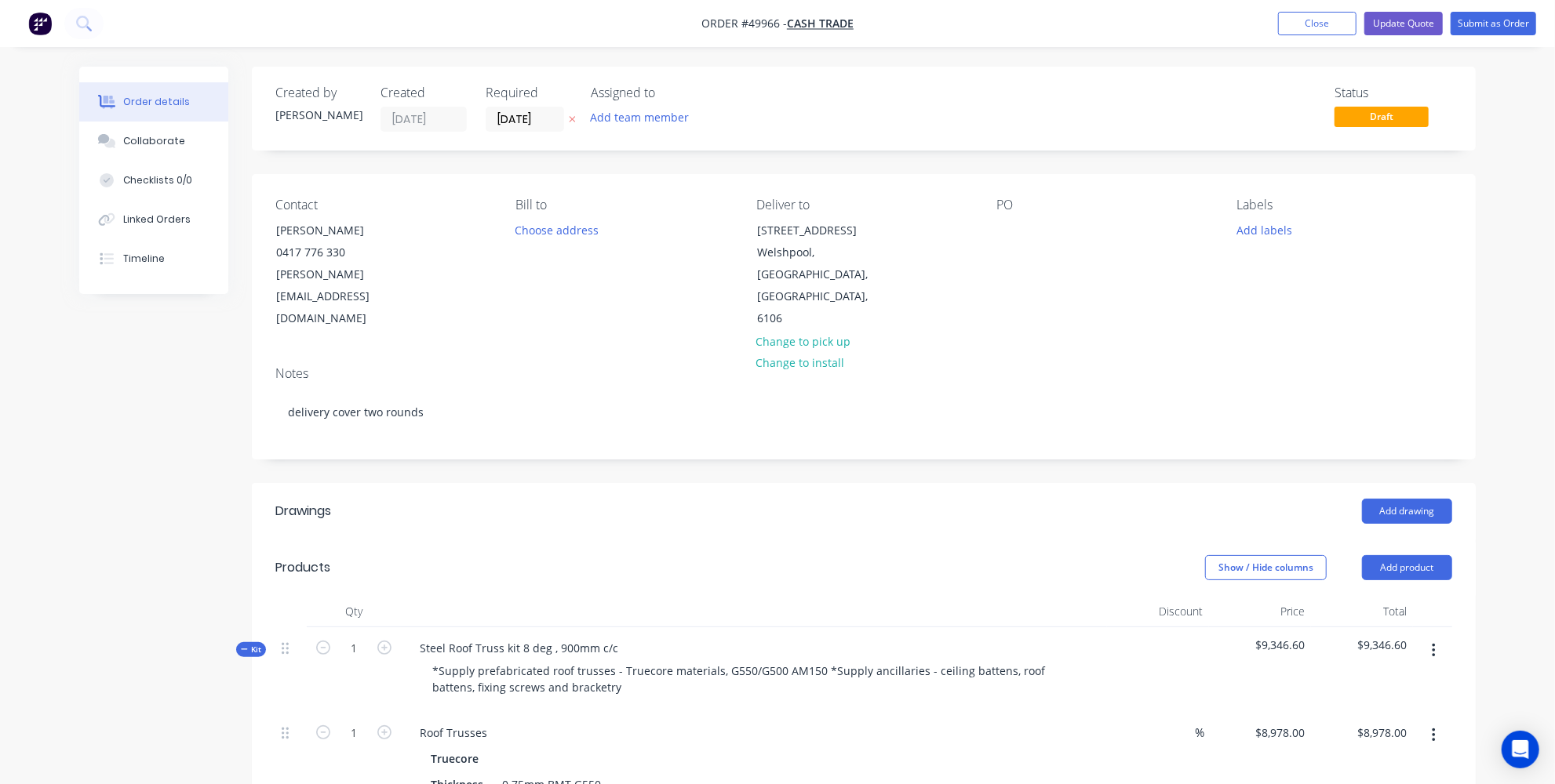
click at [587, 499] on div "Add drawing" at bounding box center [988, 512] width 926 height 25
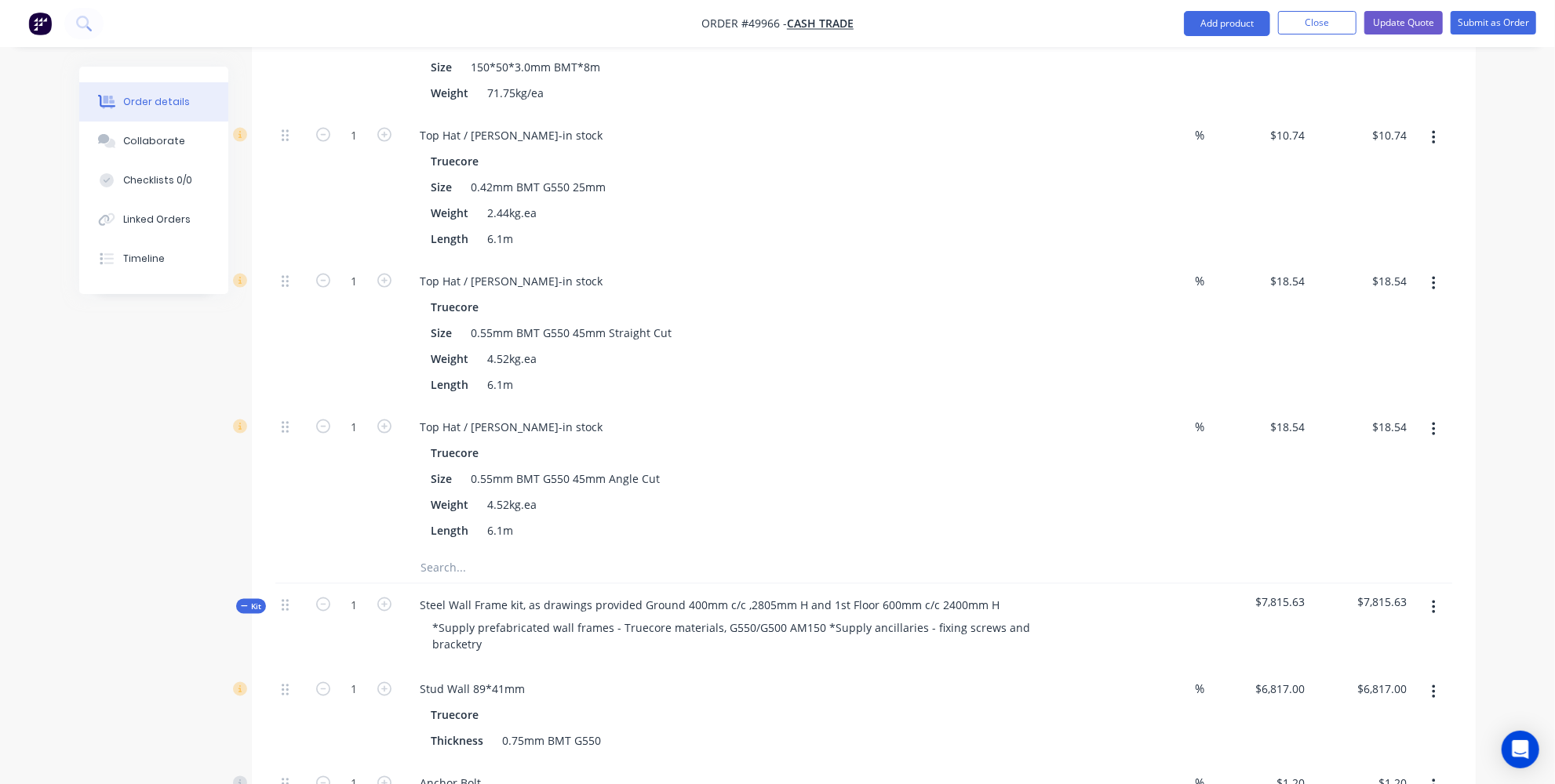
scroll to position [1781, 0]
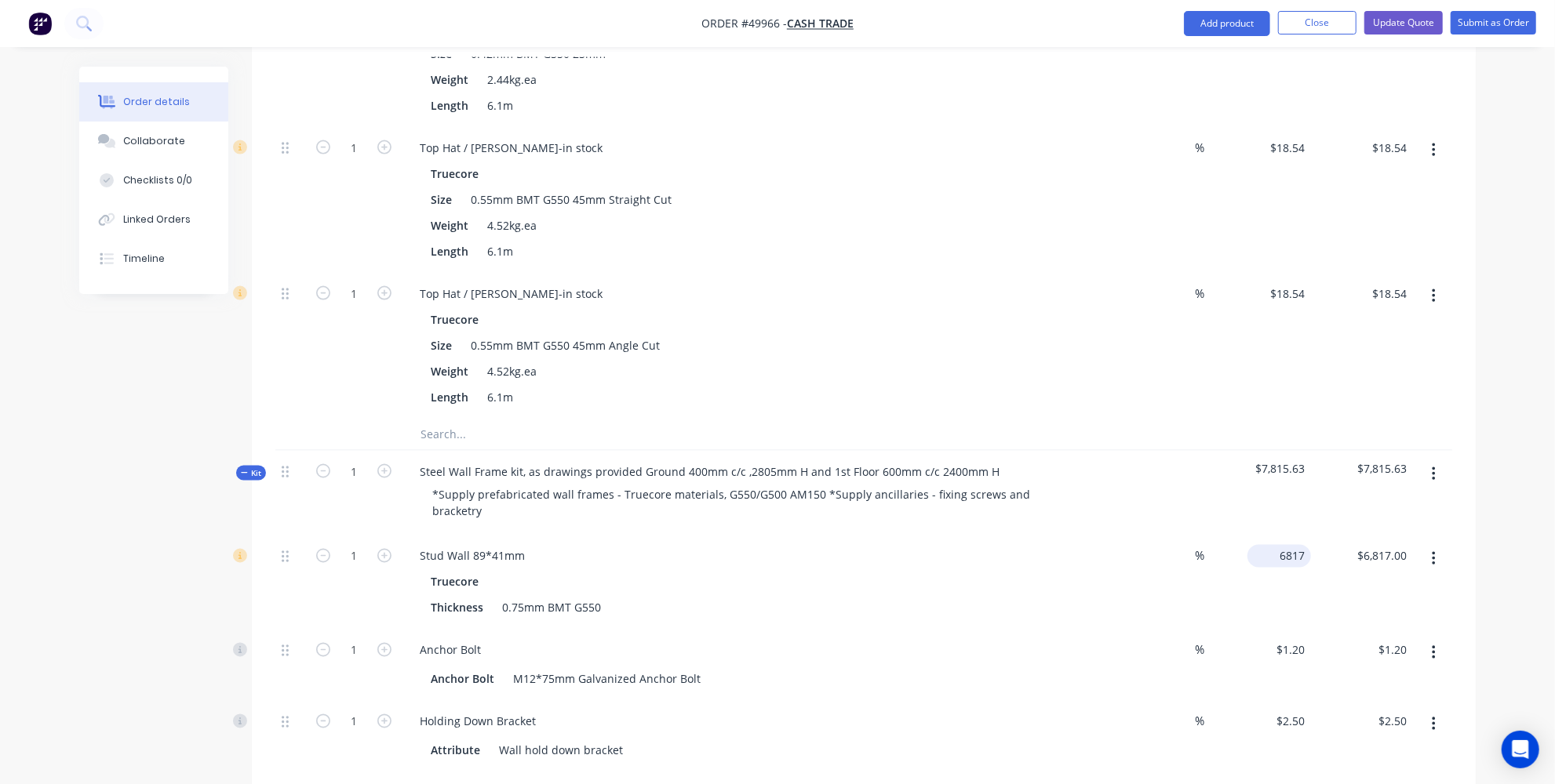
click at [1271, 545] on div "6817 $6,817.00" at bounding box center [1279, 556] width 64 height 23
type input "$7,237.00"
click at [1487, 432] on div "Order details Collaborate Checklists 0/0 Linked Orders Timeline Order details C…" at bounding box center [778, 333] width 1428 height 4096
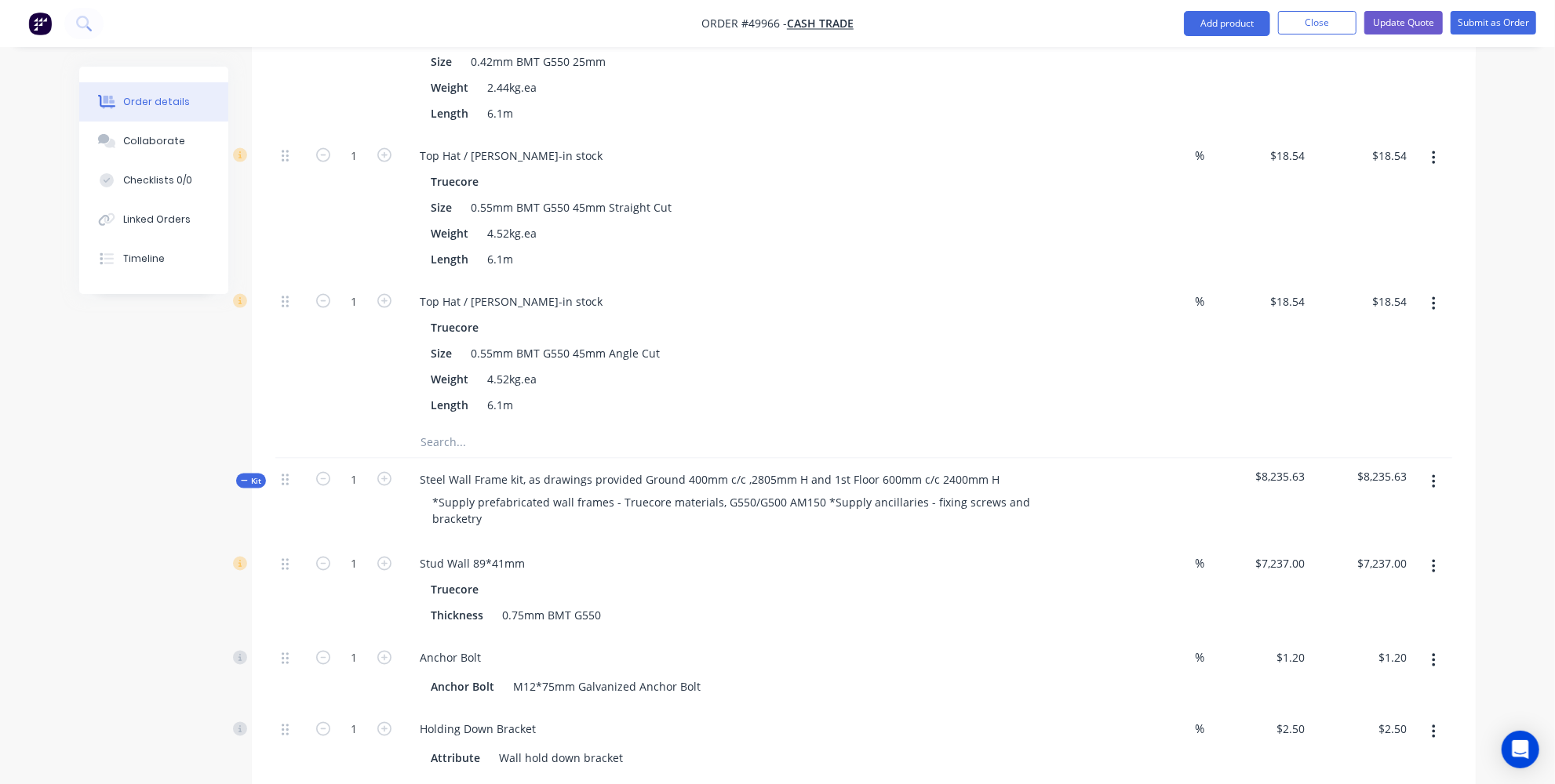
scroll to position [2016, 0]
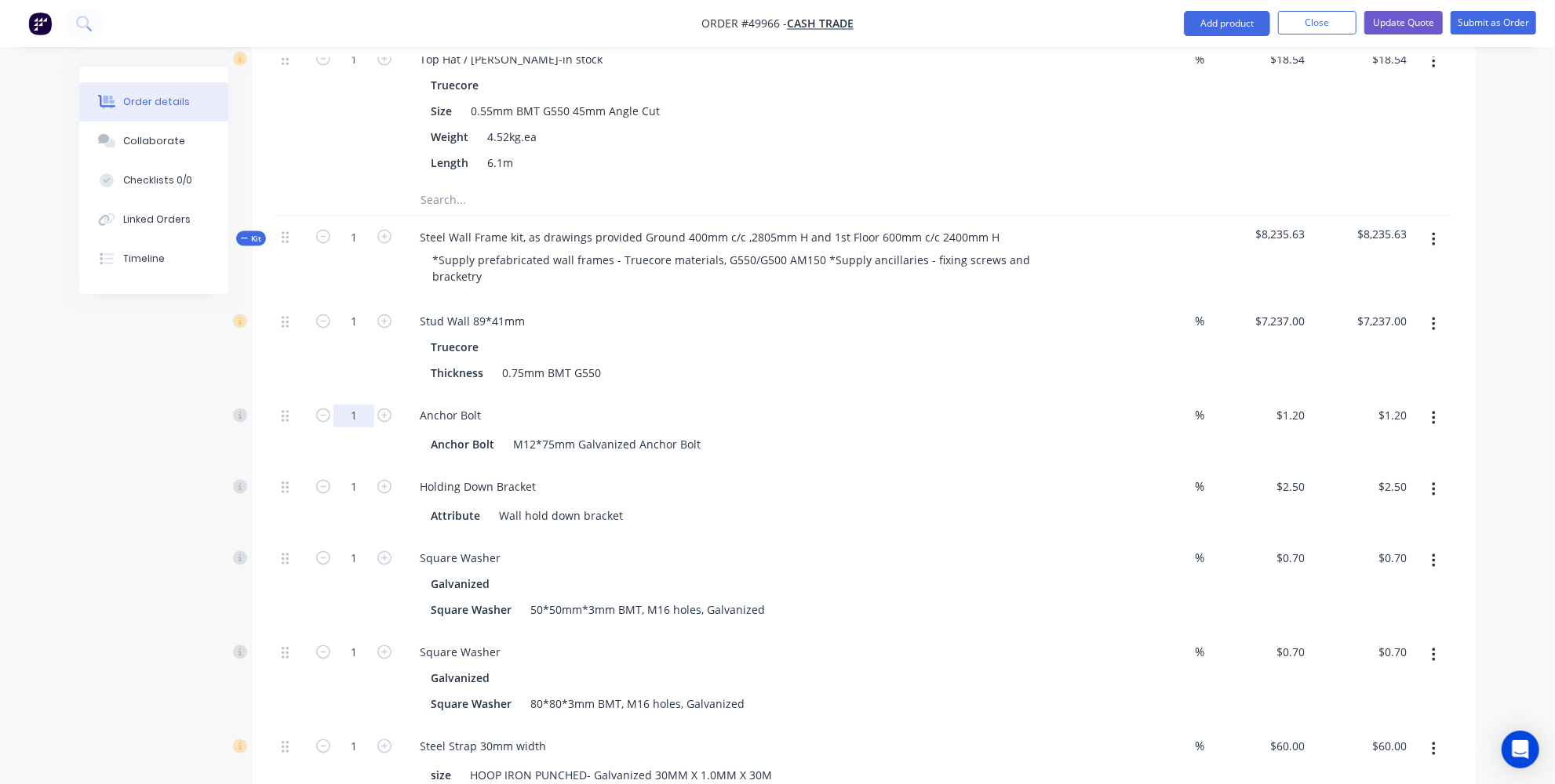
click at [362, 405] on input "1" at bounding box center [354, 417] width 41 height 24
type input "9"
type input "100"
type input "$120.00"
click at [171, 406] on div "Created by Jessica Created 03/10/25 Required 03/10/25 Assigned to Add team memb…" at bounding box center [777, 98] width 1396 height 4096
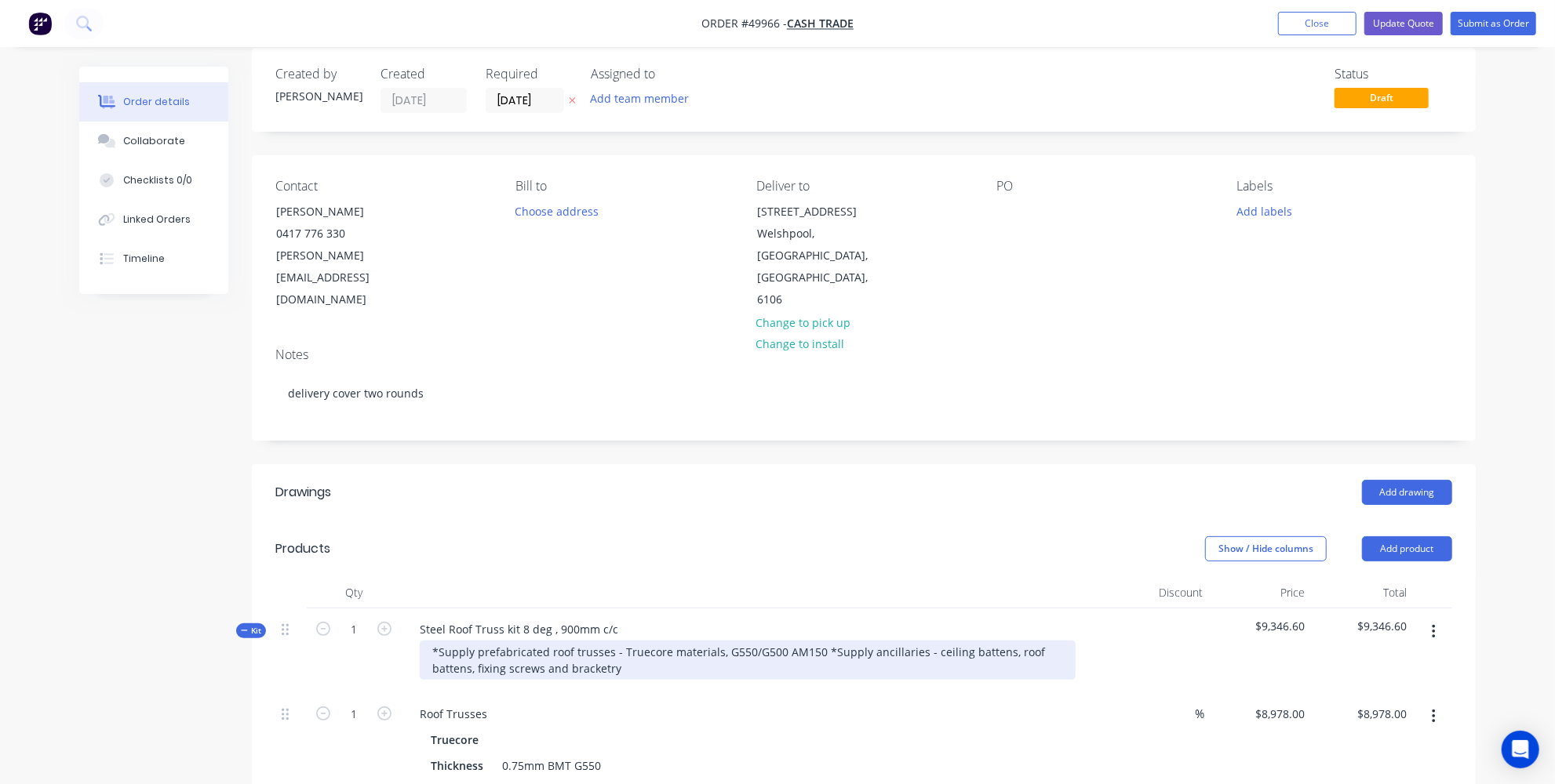
scroll to position [0, 0]
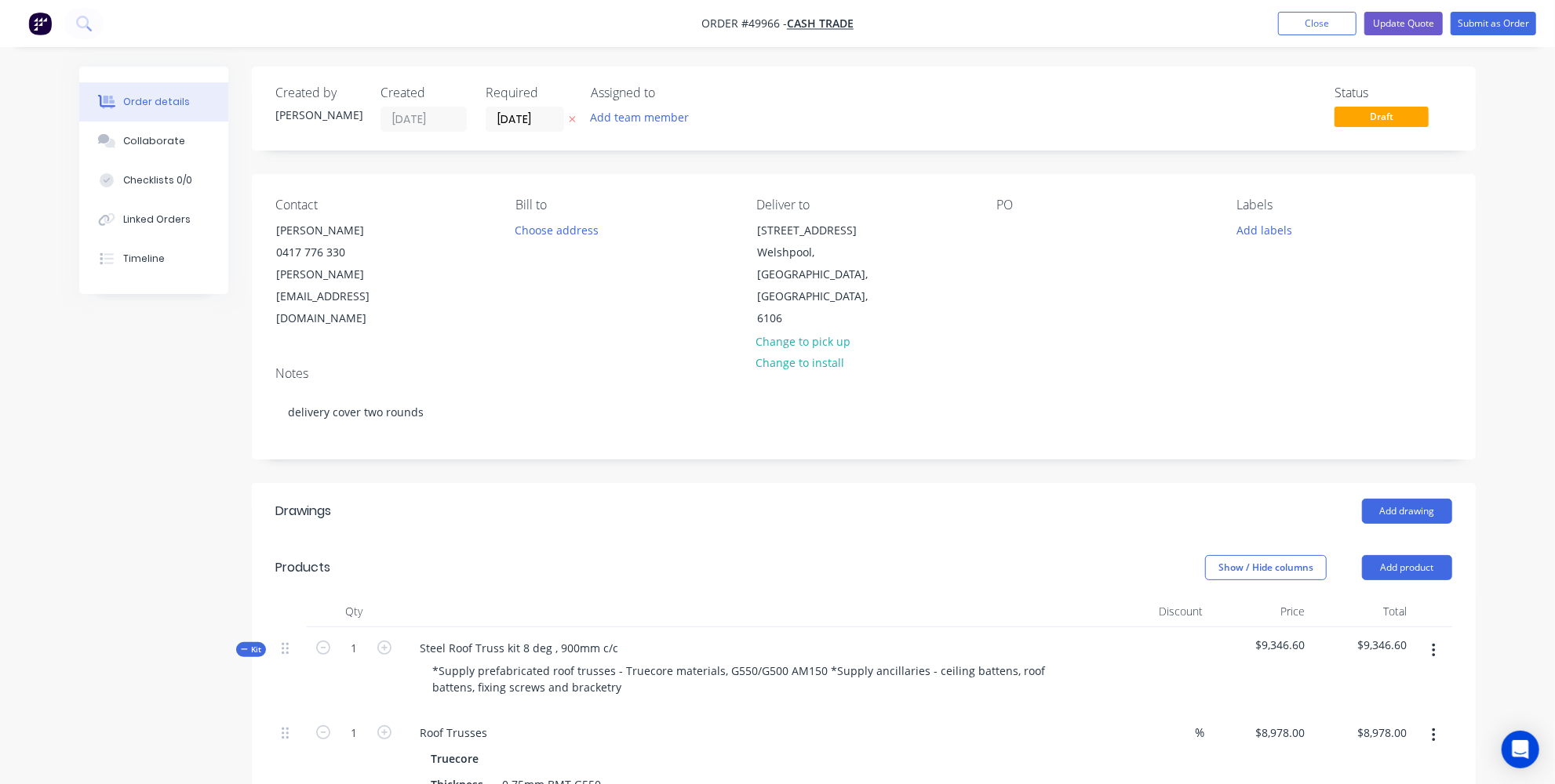
click at [411, 555] on div "Products" at bounding box center [401, 568] width 250 height 25
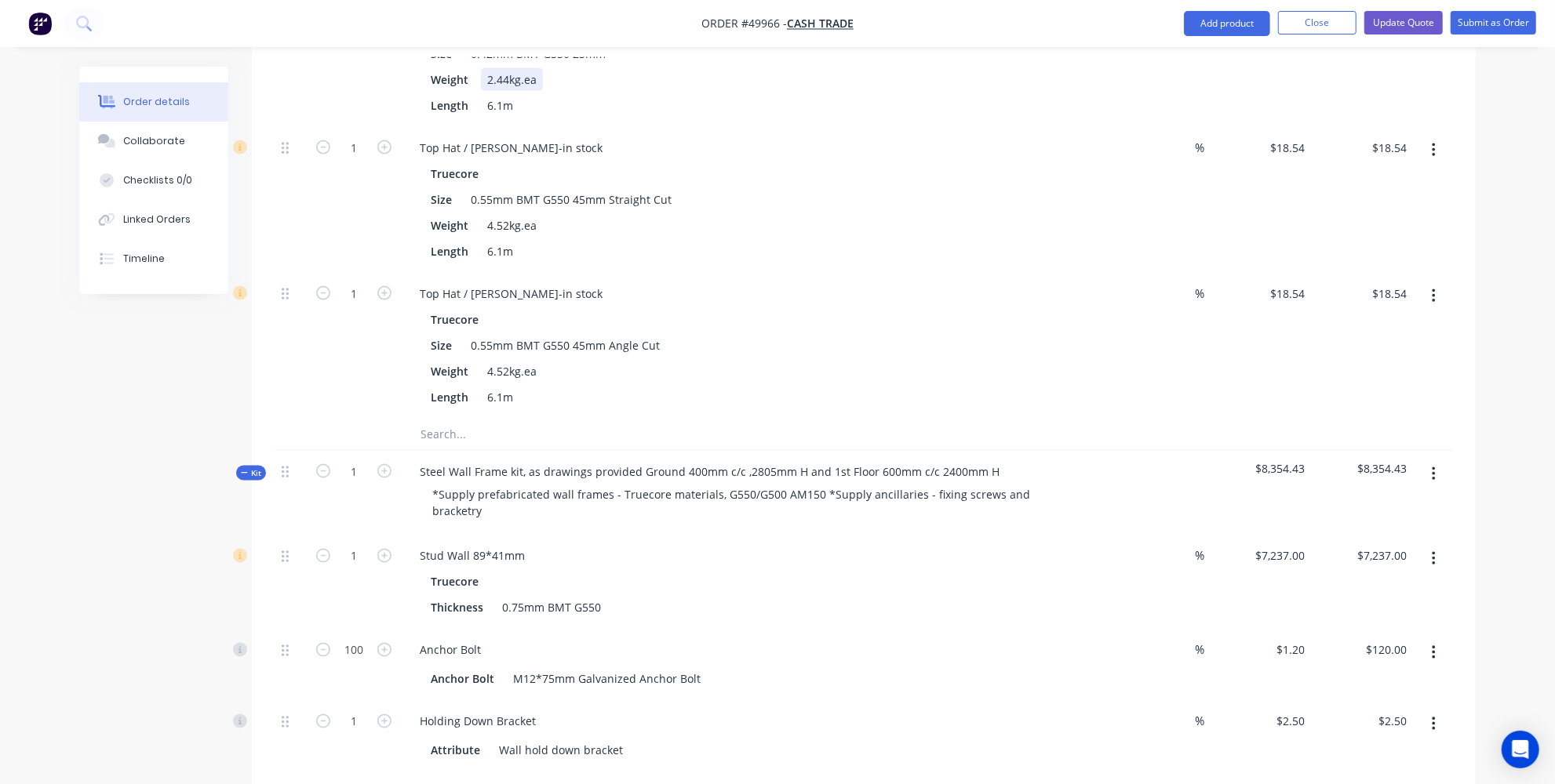
scroll to position [1996, 0]
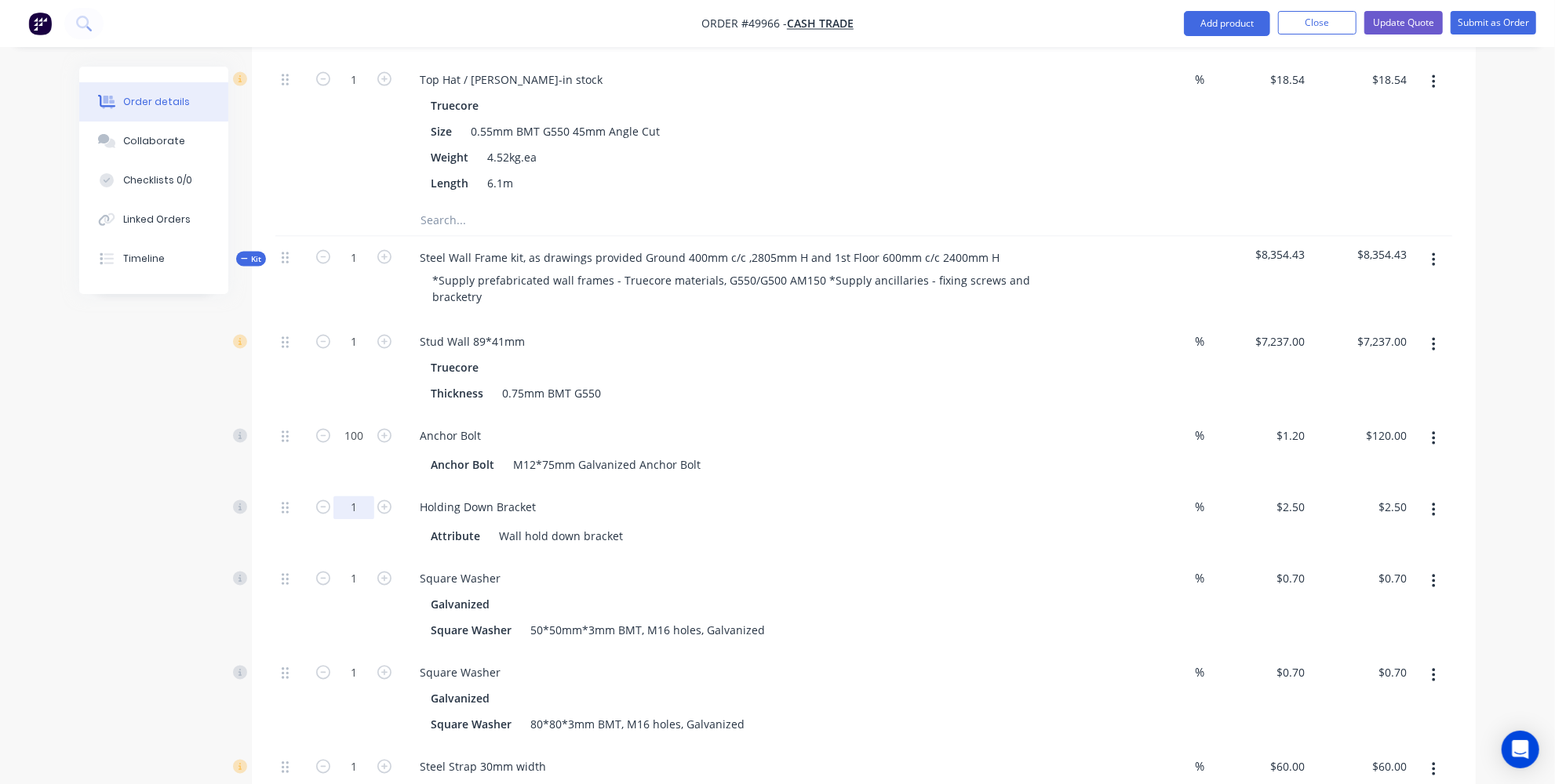
click at [358, 497] on input "1" at bounding box center [354, 508] width 41 height 24
click at [511, 568] on div "Square Washer" at bounding box center [753, 579] width 693 height 23
click at [358, 497] on input "1" at bounding box center [354, 508] width 41 height 24
click at [350, 497] on input "1" at bounding box center [354, 508] width 41 height 24
click at [368, 497] on input "1" at bounding box center [354, 508] width 41 height 24
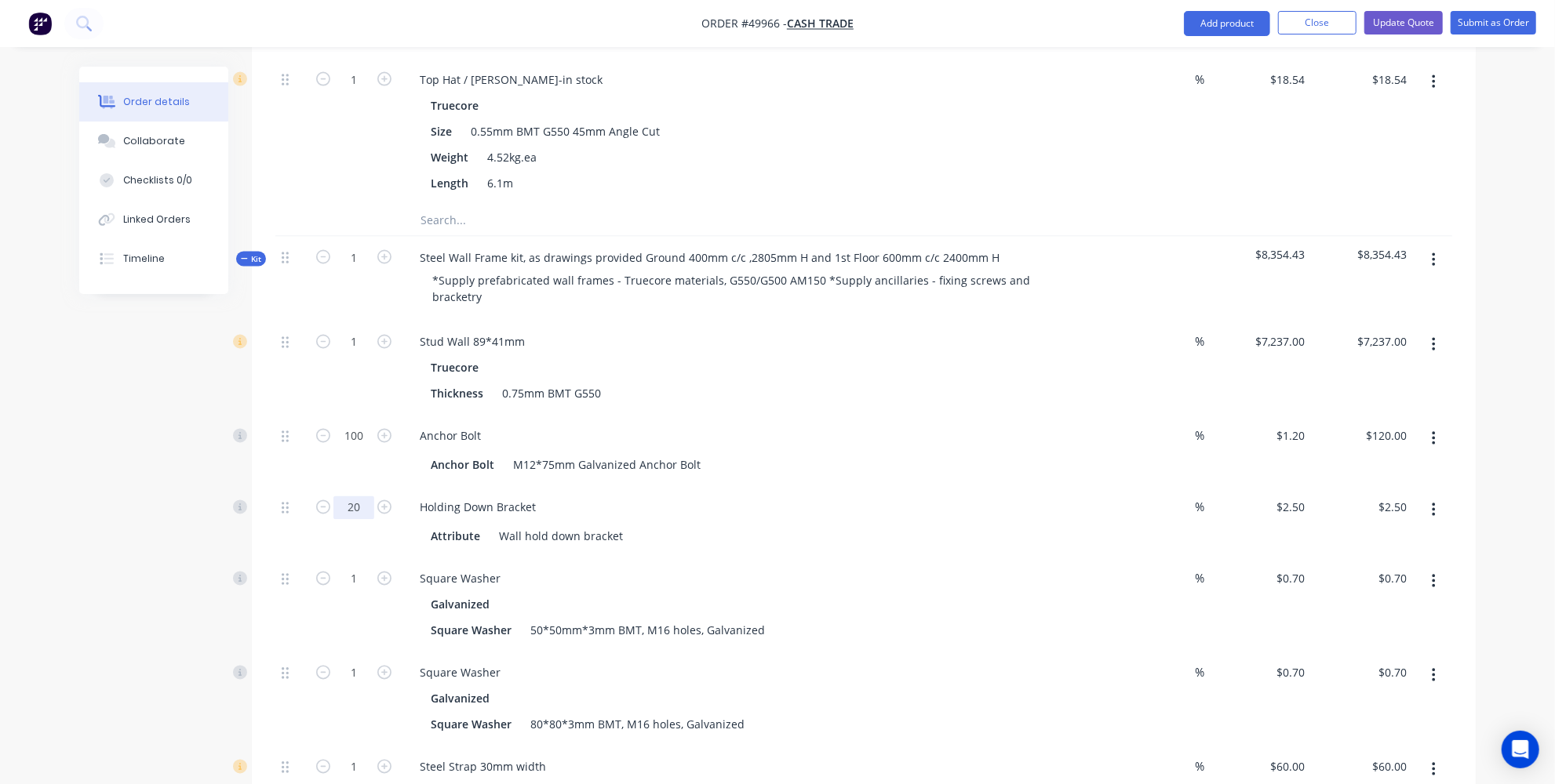
type input "20"
type input "$50.00"
click at [161, 453] on div "Created by Jessica Created 03/10/25 Required 03/10/25 Assigned to Add team memb…" at bounding box center [777, 118] width 1396 height 4096
click at [362, 568] on input "1" at bounding box center [354, 580] width 41 height 24
type input "20"
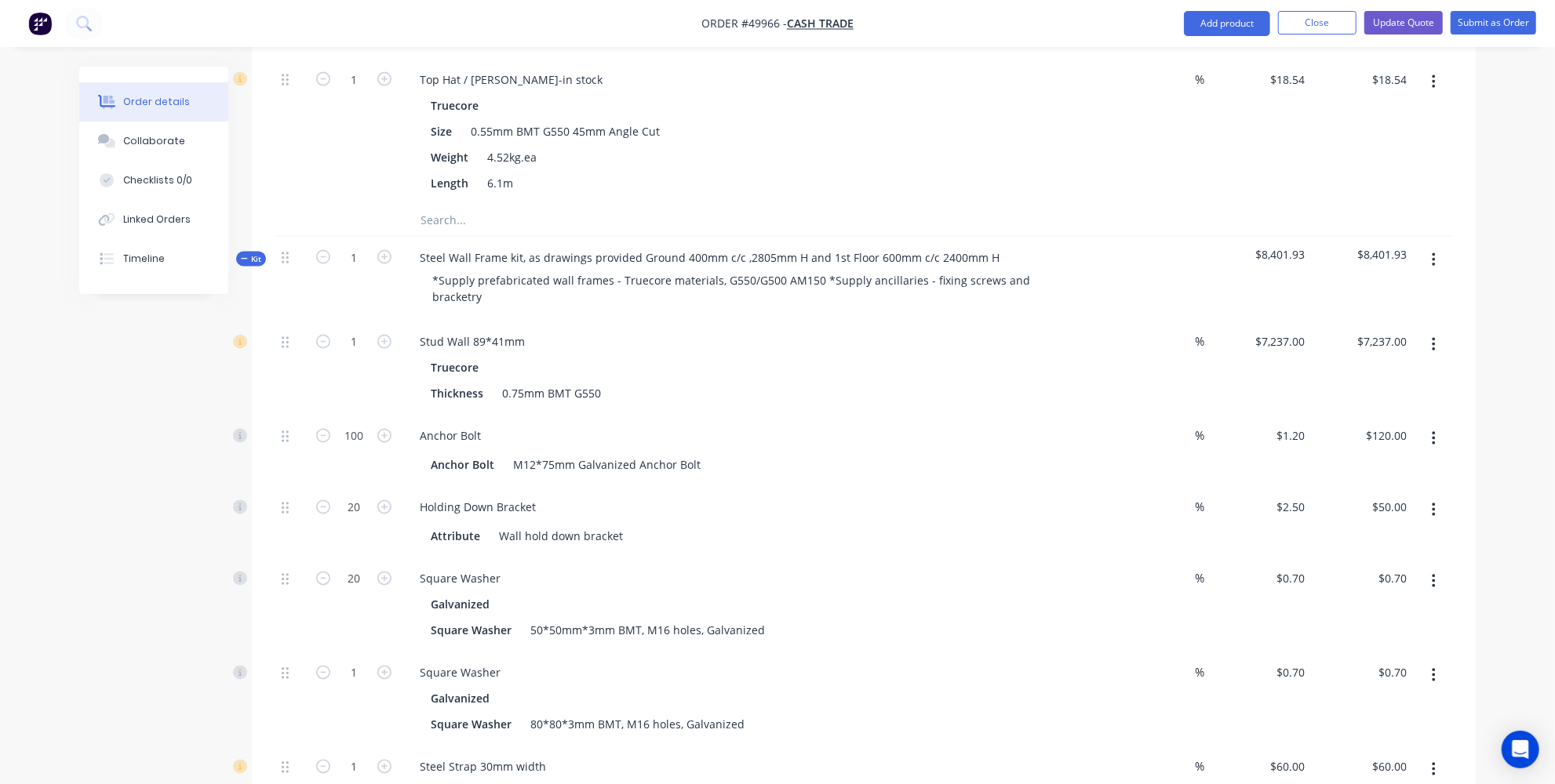
type input "$14.00"
click at [182, 569] on div "Created by Jessica Created 03/10/25 Required 03/10/25 Assigned to Add team memb…" at bounding box center [777, 118] width 1396 height 4096
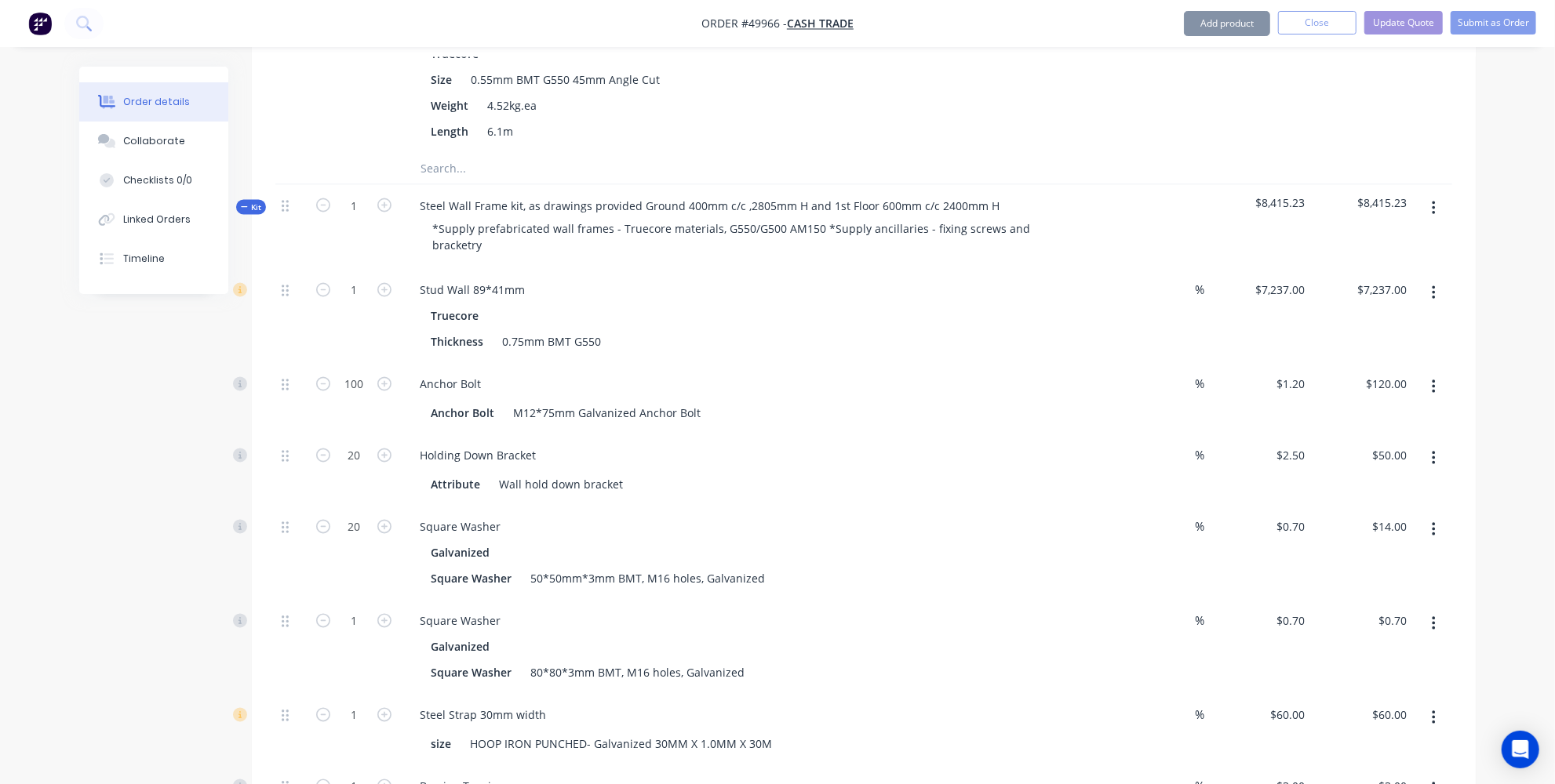
scroll to position [2067, 0]
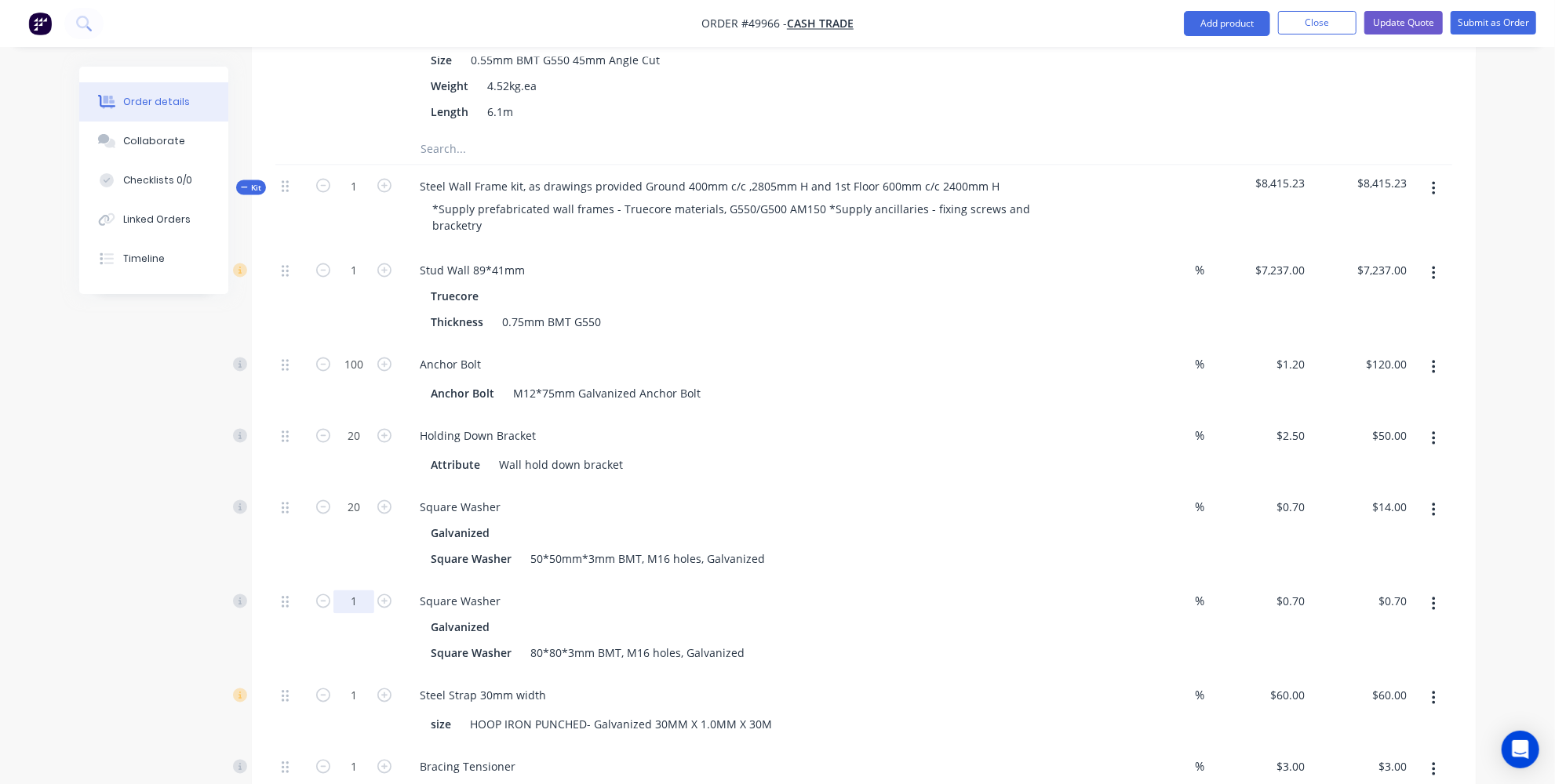
click at [361, 591] on input "1" at bounding box center [354, 602] width 41 height 24
type input "80"
type input "$56.00"
click at [221, 578] on div "Created by Jessica Created 03/10/25 Required 03/10/25 Assigned to Add team memb…" at bounding box center [777, 47] width 1396 height 4096
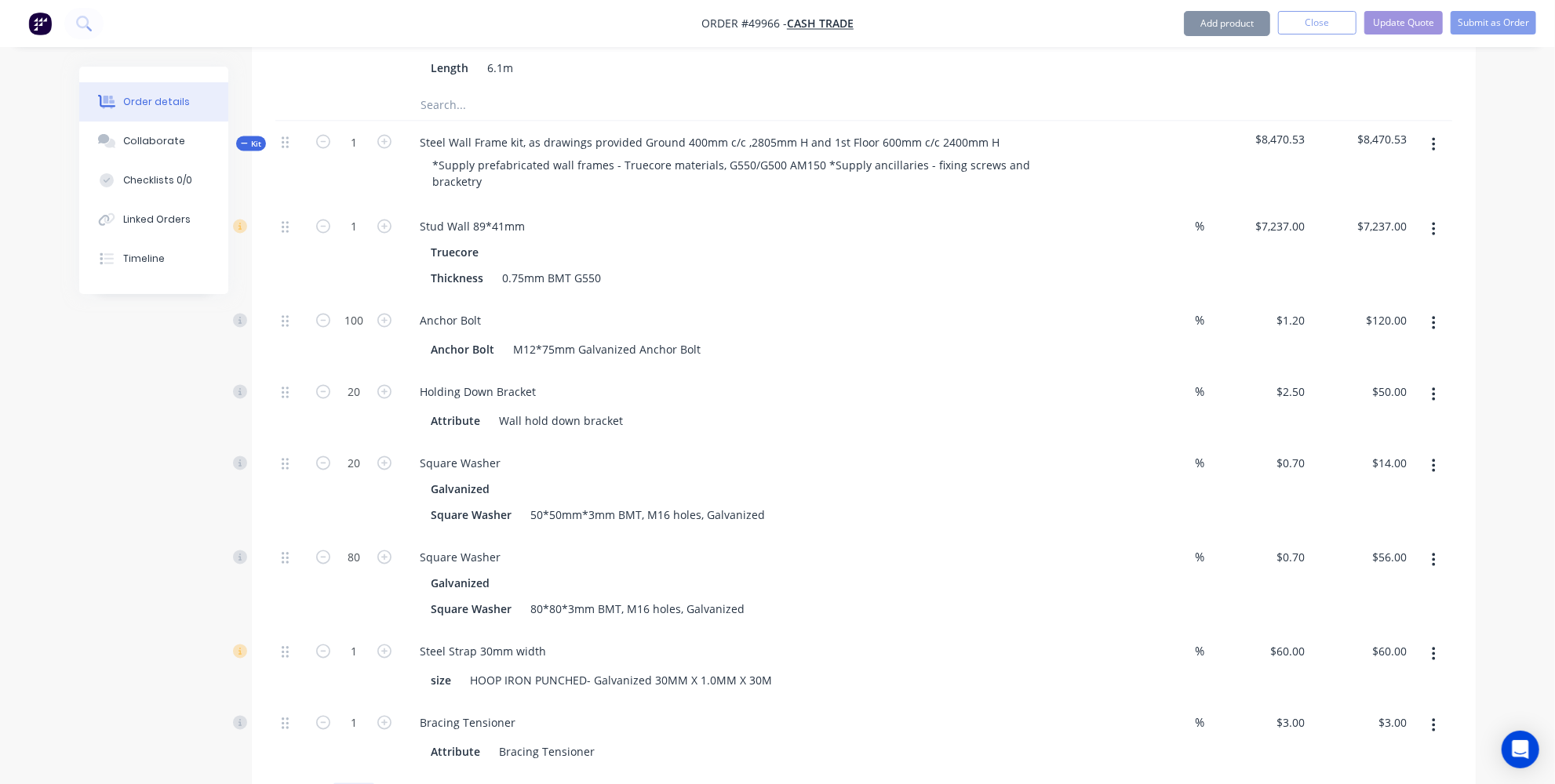
scroll to position [2281, 0]
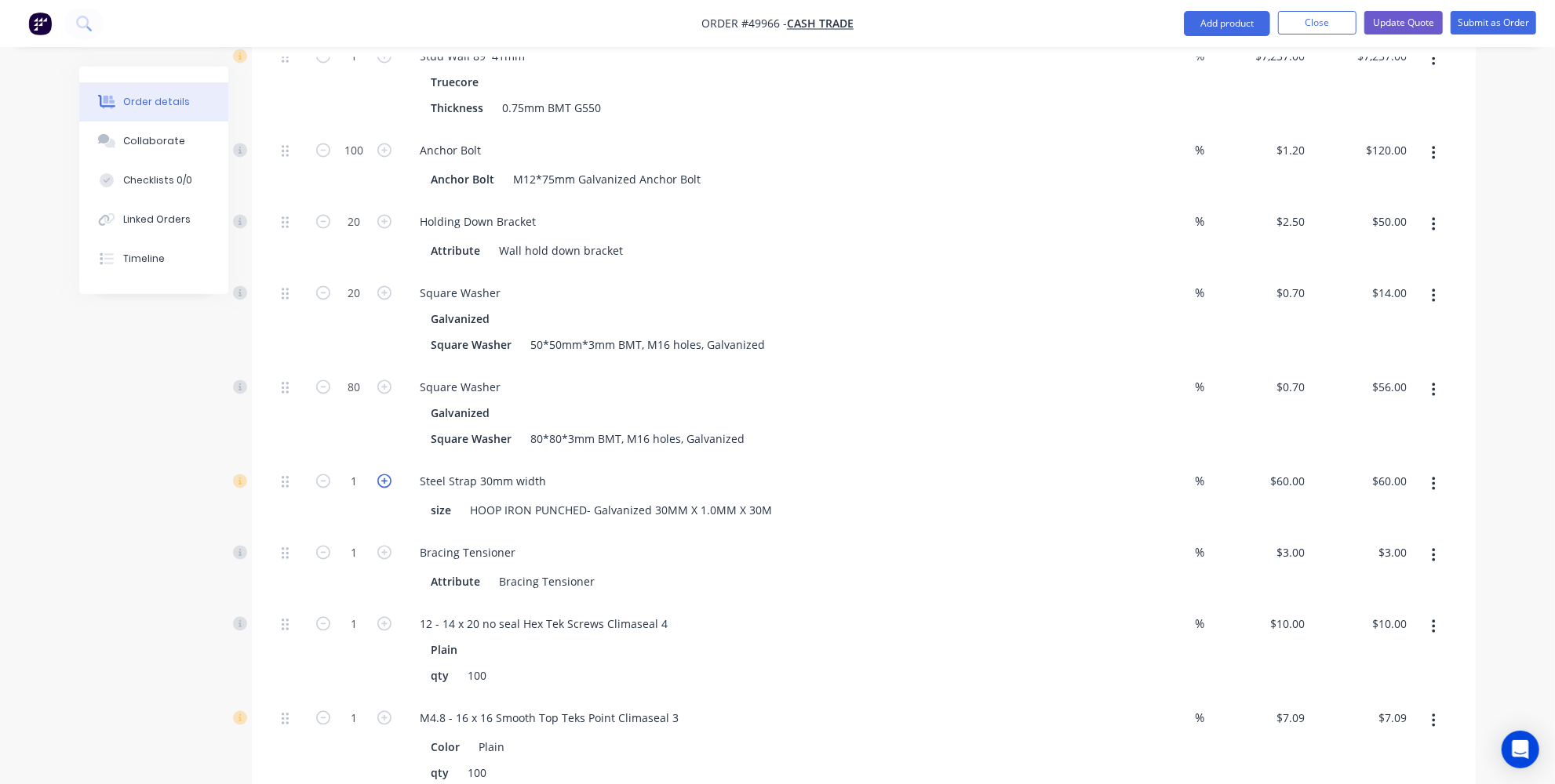
click at [388, 475] on icon "button" at bounding box center [384, 481] width 14 height 14
type input "2"
type input "$120.00"
click at [321, 475] on icon "button" at bounding box center [323, 481] width 14 height 14
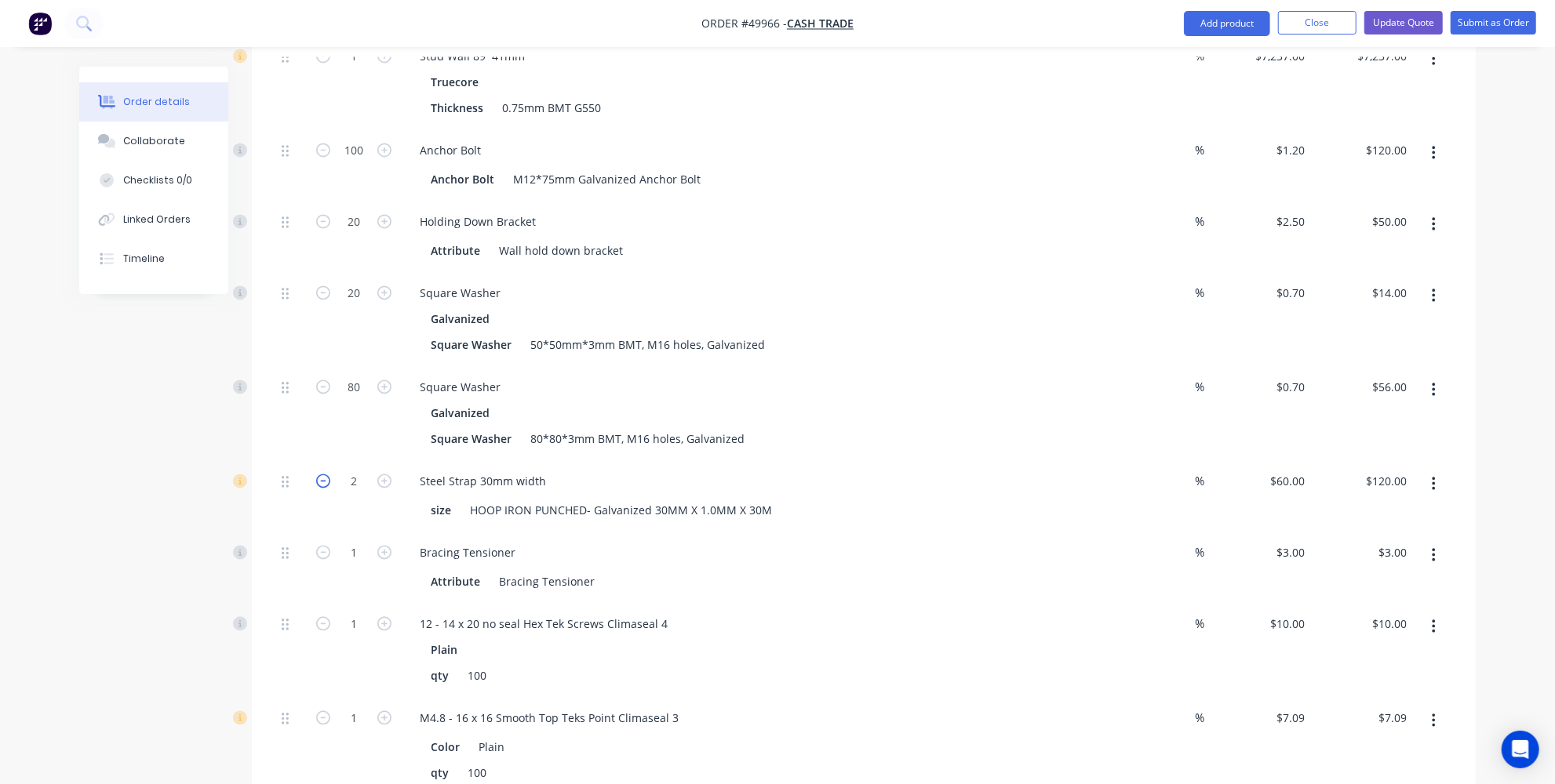
type input "1"
type input "$60.00"
click at [383, 546] on icon "button" at bounding box center [384, 553] width 14 height 14
type input "2"
type input "$6.00"
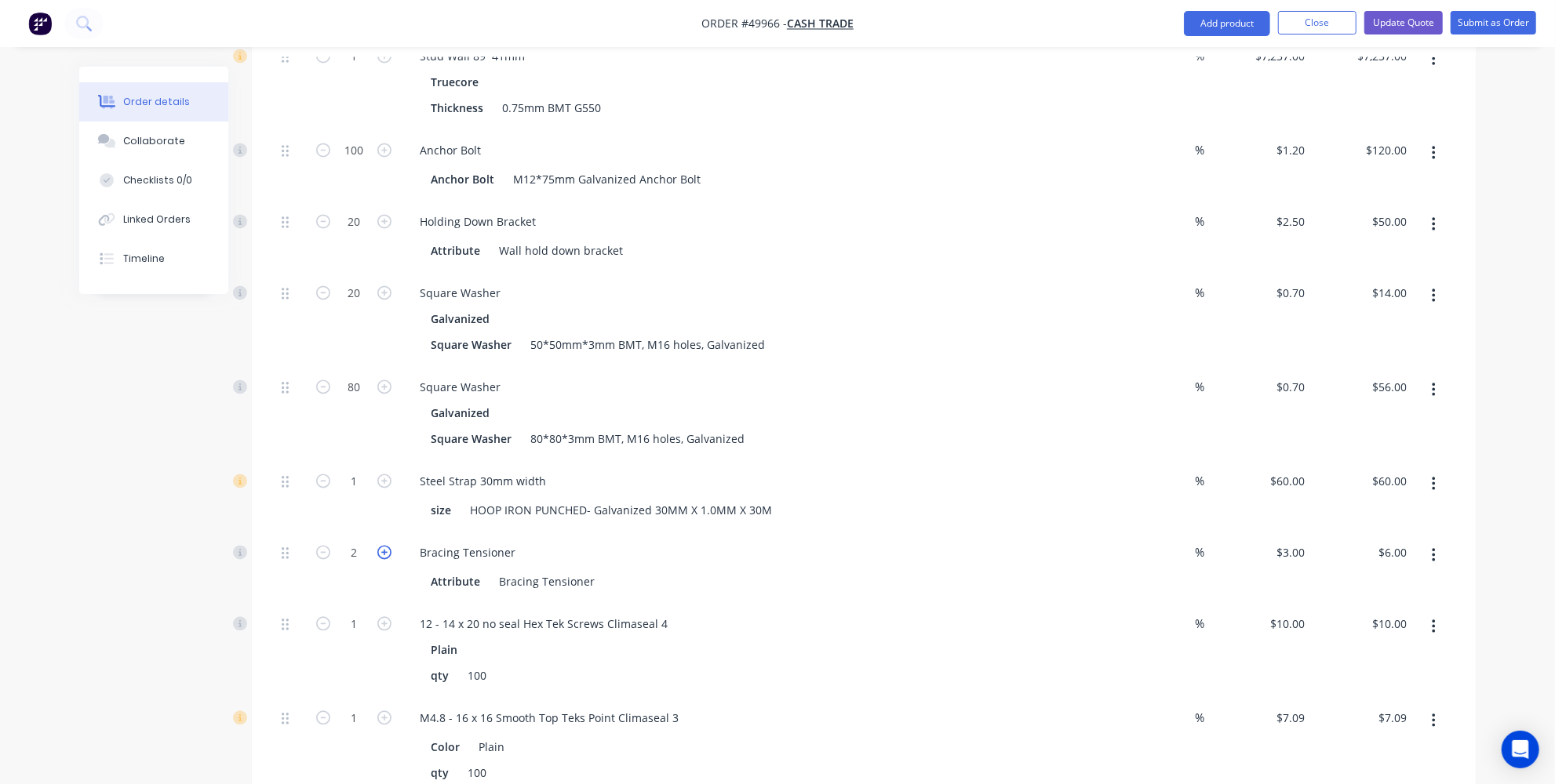
click at [389, 546] on icon "button" at bounding box center [384, 553] width 14 height 14
type input "3"
type input "$9.00"
click at [389, 546] on icon "button" at bounding box center [384, 553] width 14 height 14
type input "4"
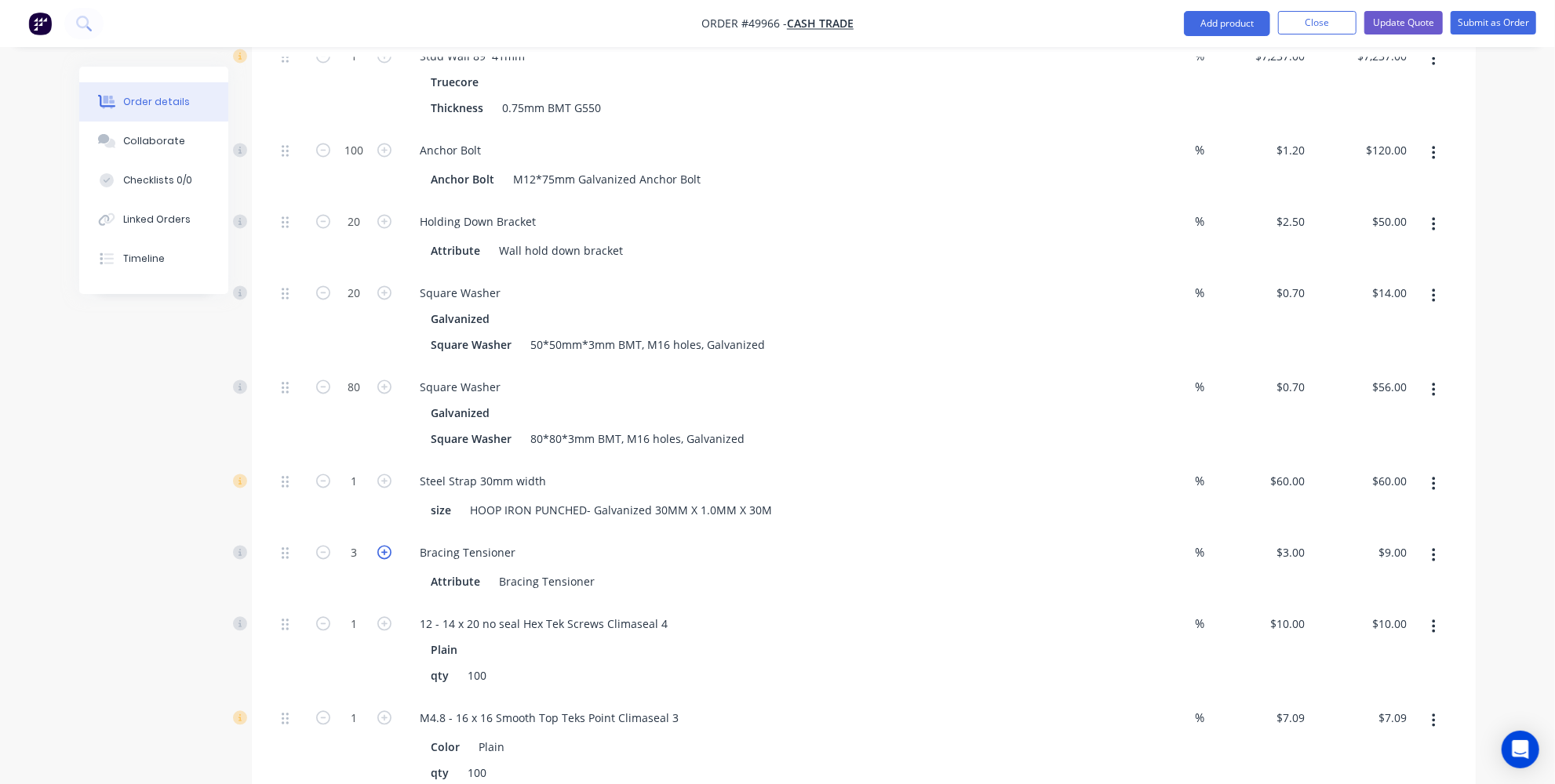
type input "$12.00"
click at [389, 546] on icon "button" at bounding box center [384, 553] width 14 height 14
type input "5"
type input "$15.00"
click at [389, 546] on icon "button" at bounding box center [384, 553] width 14 height 14
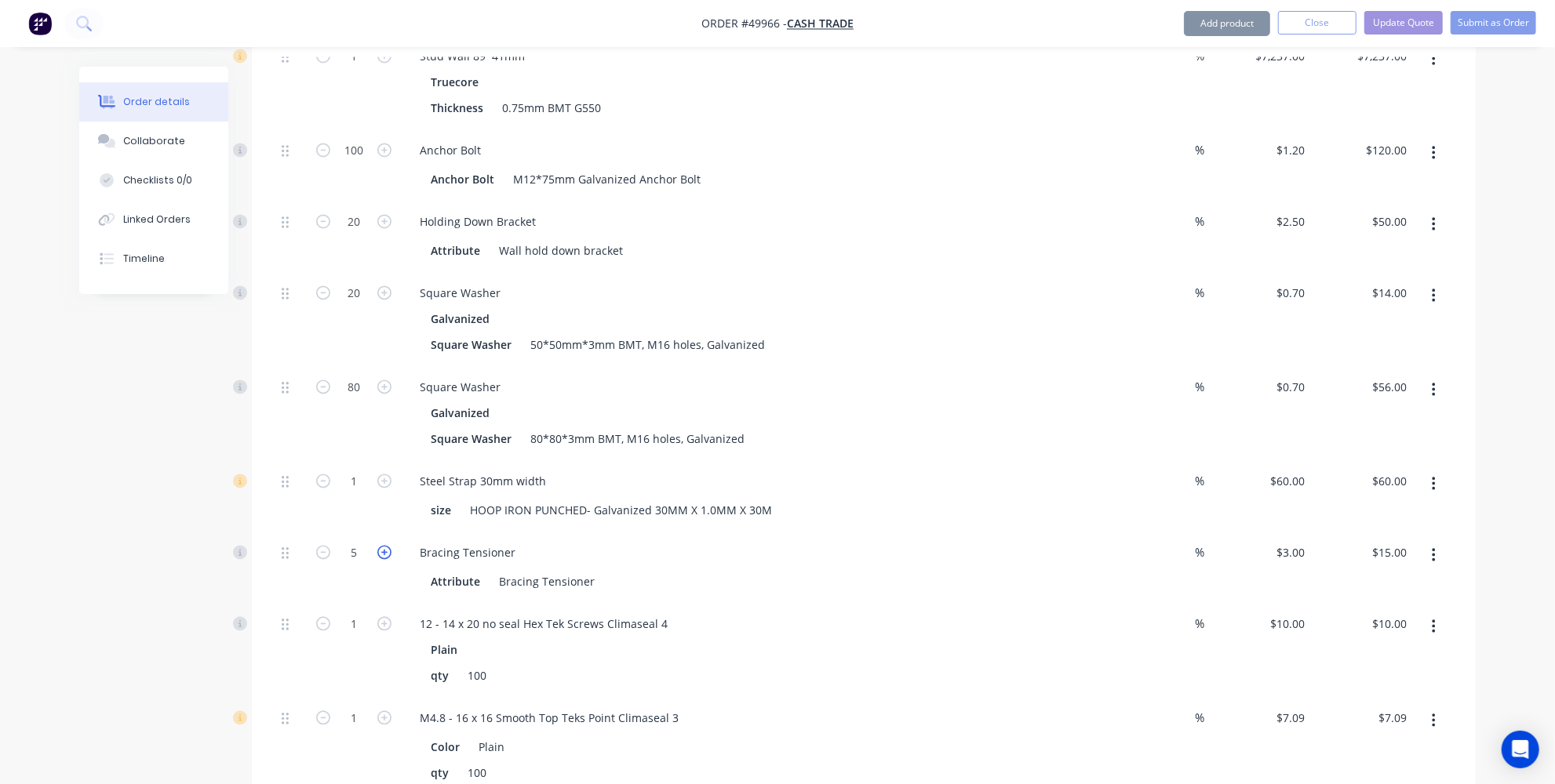
type input "6"
type input "$18.00"
click at [389, 546] on icon "button" at bounding box center [384, 553] width 14 height 14
type input "7"
type input "$21.00"
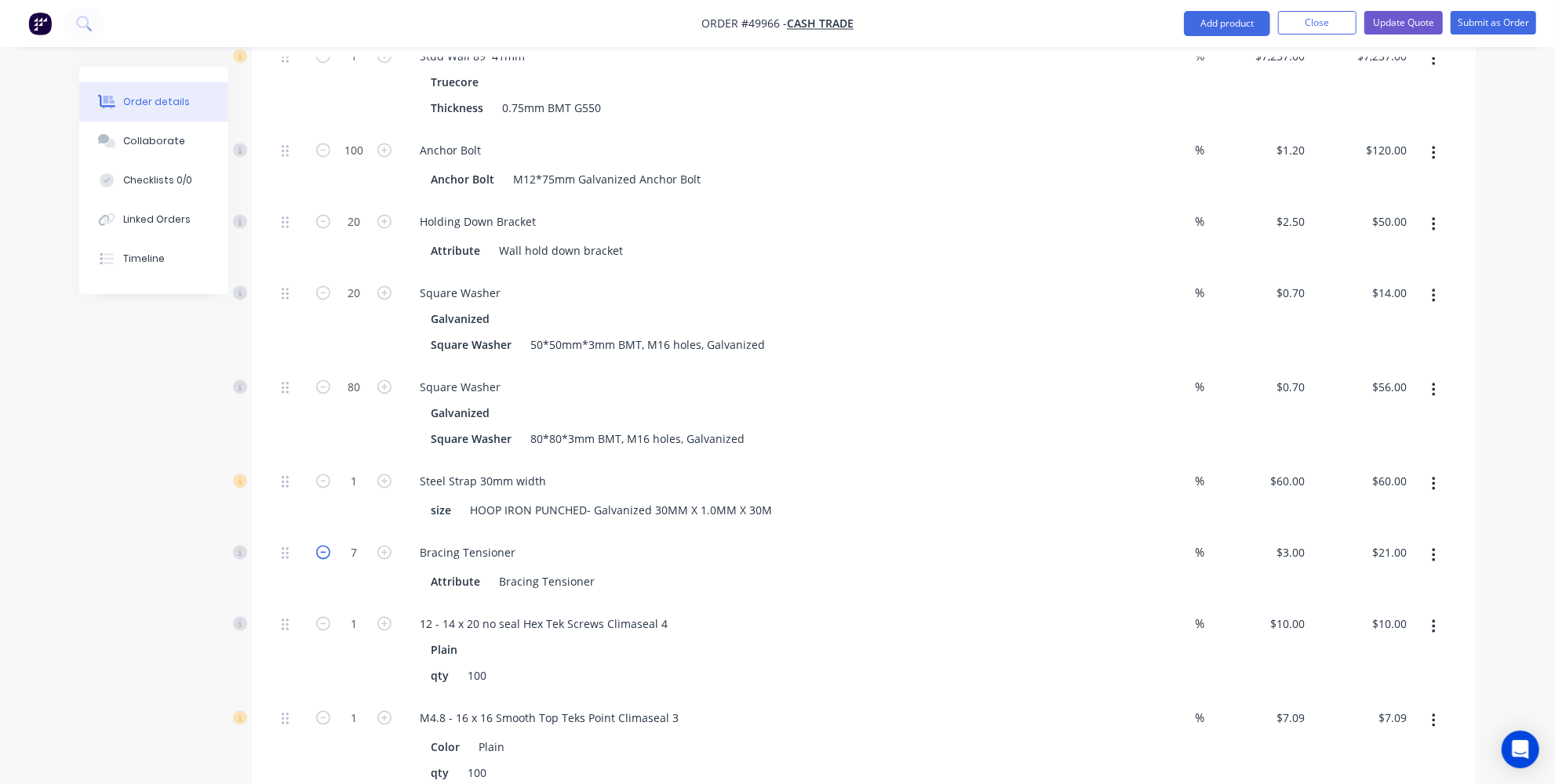
click at [316, 546] on icon "button" at bounding box center [323, 553] width 14 height 14
type input "6"
type input "$18.00"
click at [316, 546] on icon "button" at bounding box center [323, 553] width 14 height 14
type input "5"
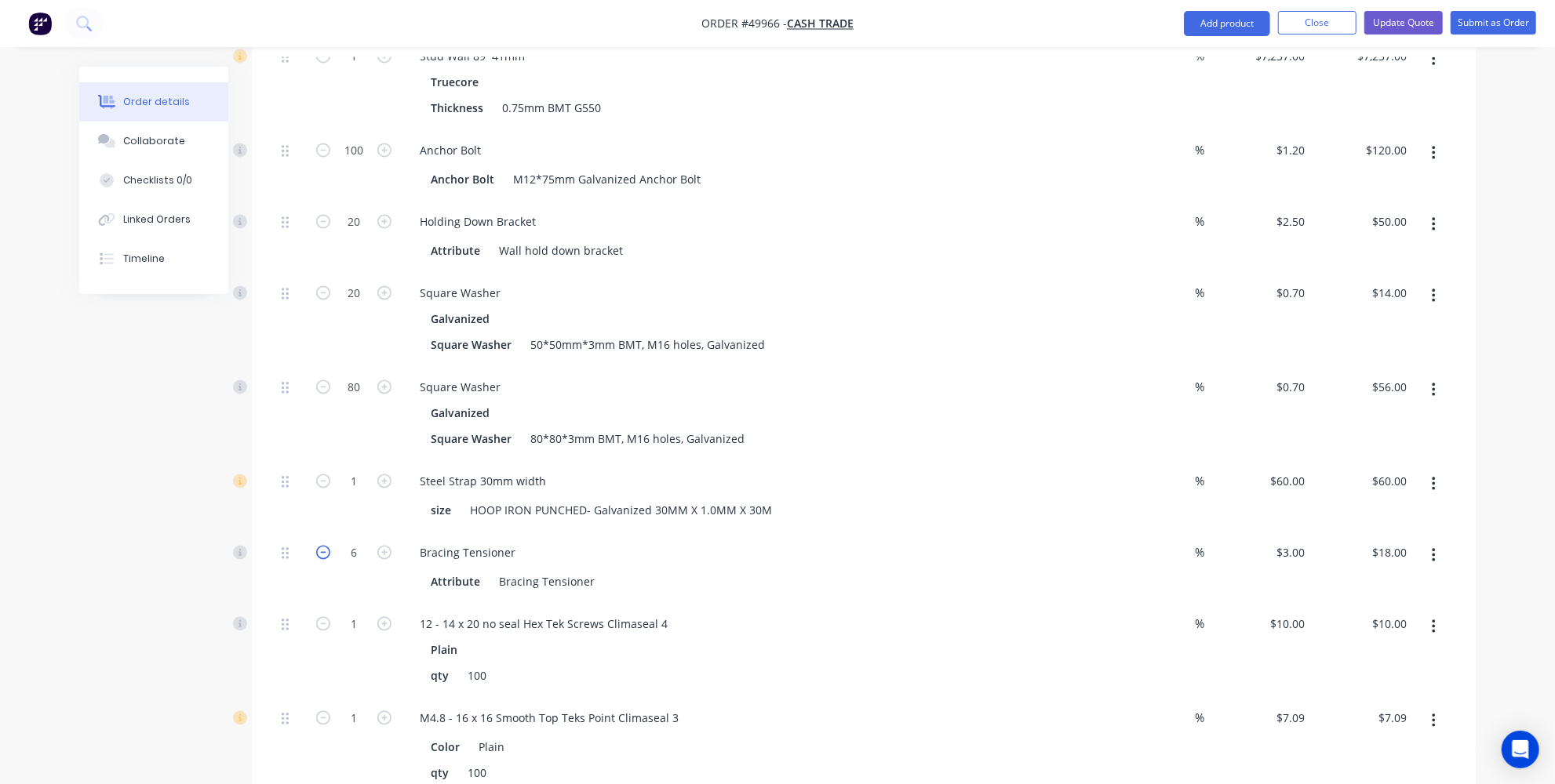
type input "$15.00"
click at [316, 546] on icon "button" at bounding box center [323, 553] width 14 height 14
type input "4"
type input "$12.00"
click at [316, 546] on icon "button" at bounding box center [323, 553] width 14 height 14
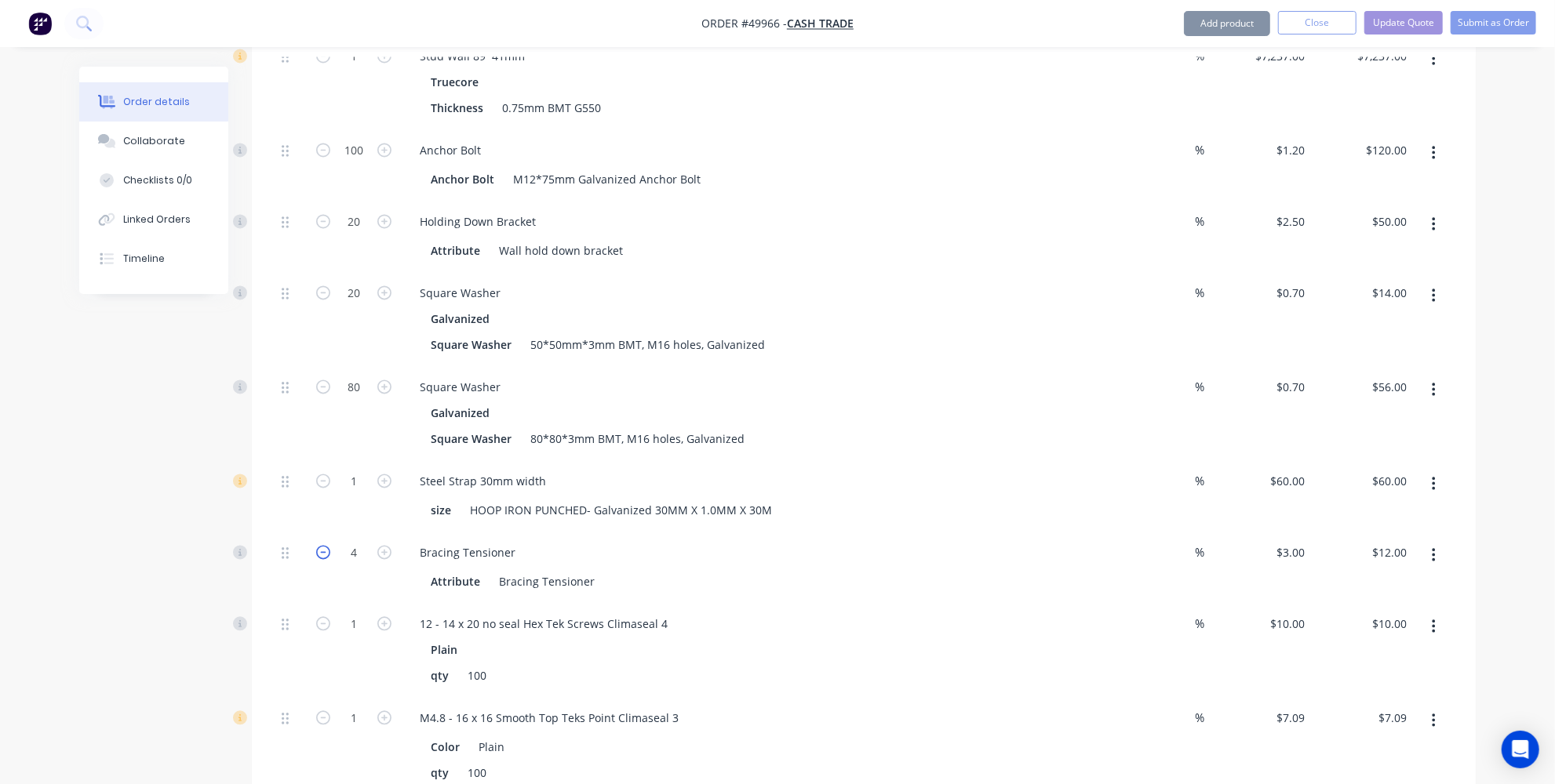
type input "3"
type input "$9.00"
click at [316, 546] on icon "button" at bounding box center [323, 553] width 14 height 14
type input "2"
type input "$6.00"
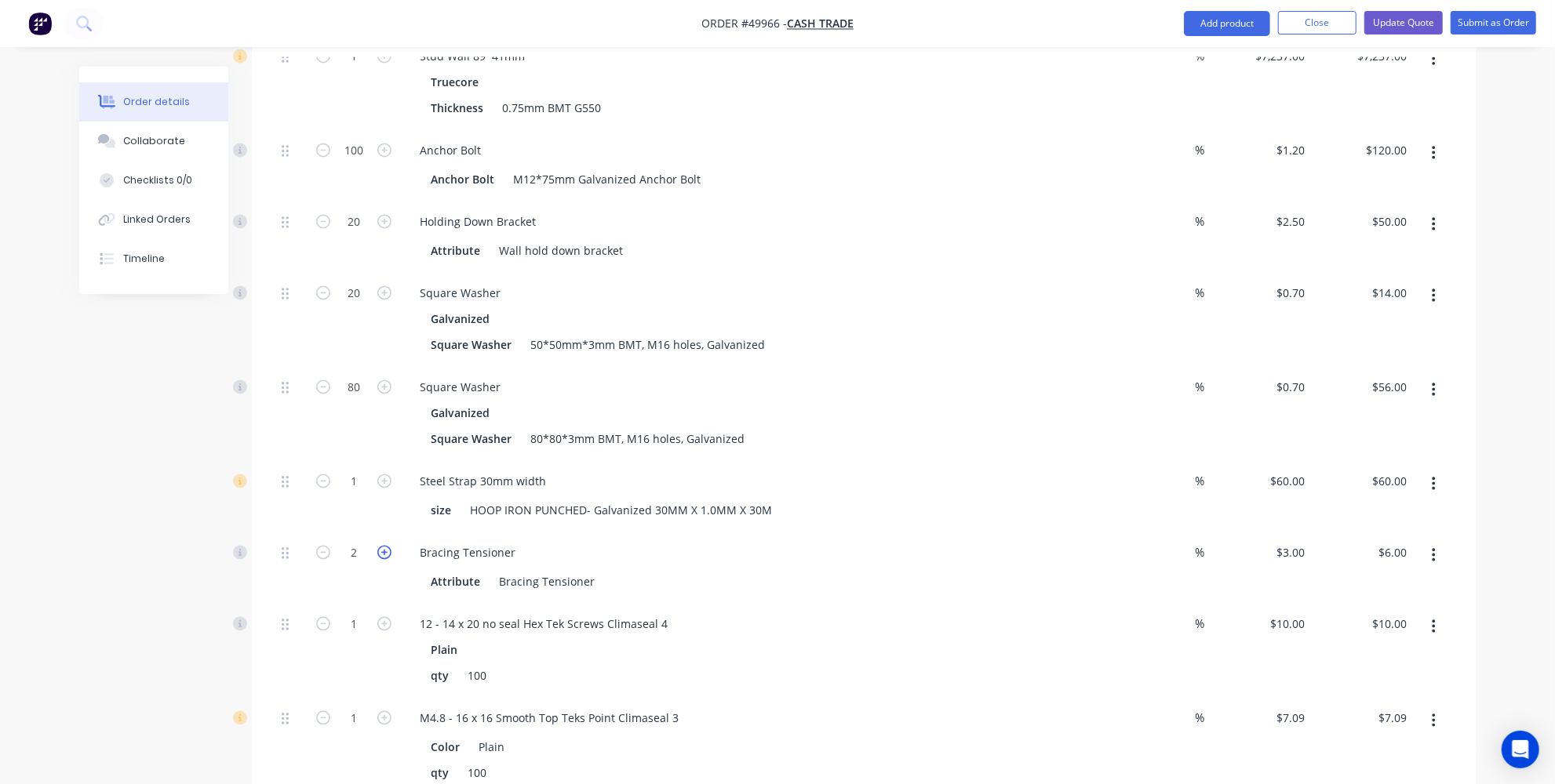
click at [383, 546] on icon "button" at bounding box center [384, 553] width 14 height 14
type input "3"
type input "$9.00"
click at [383, 546] on icon "button" at bounding box center [384, 553] width 14 height 14
type input "4"
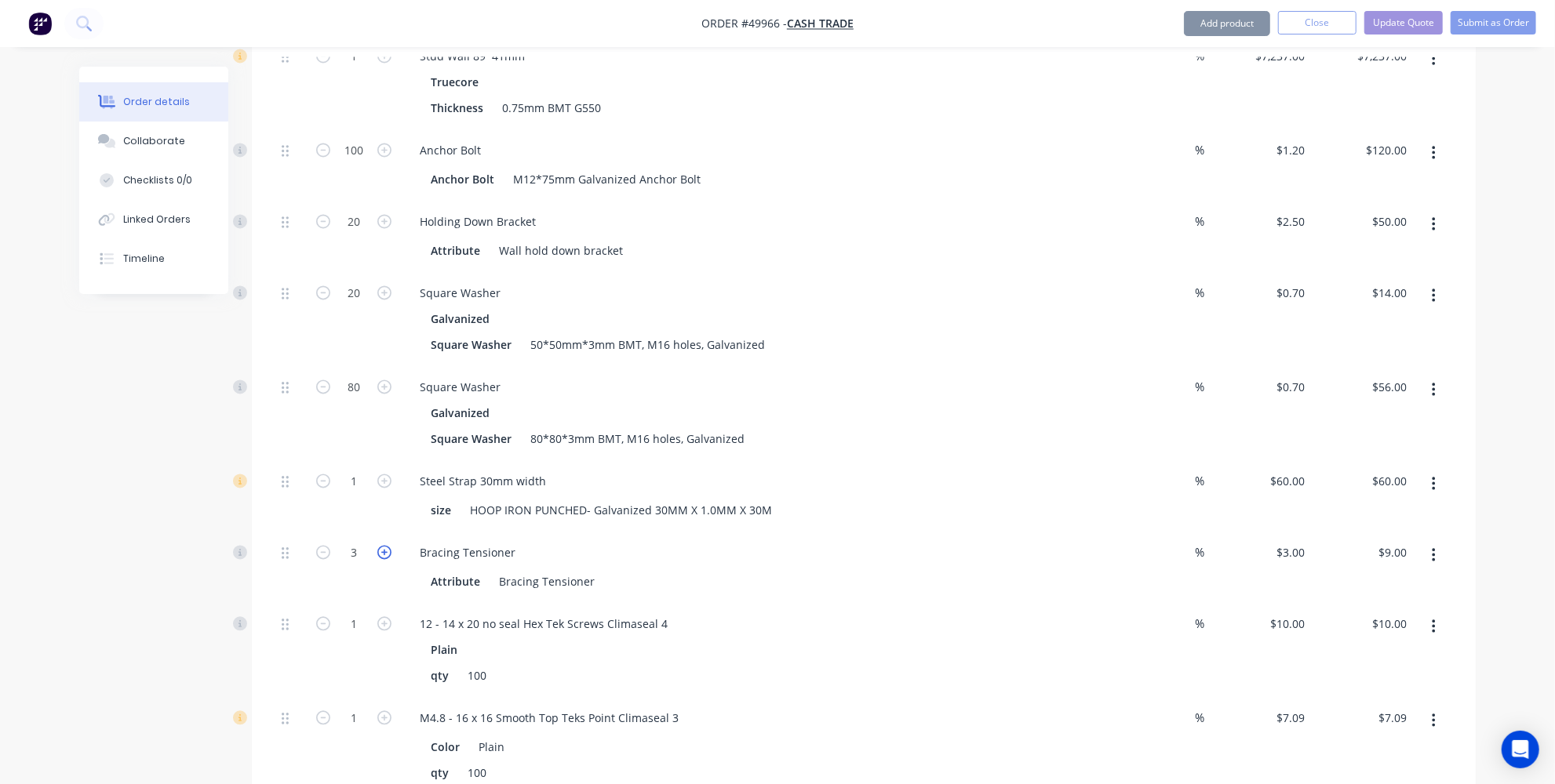
type input "$12.00"
click at [383, 546] on icon "button" at bounding box center [384, 553] width 14 height 14
type input "5"
type input "$15.00"
click at [383, 546] on icon "button" at bounding box center [384, 553] width 14 height 14
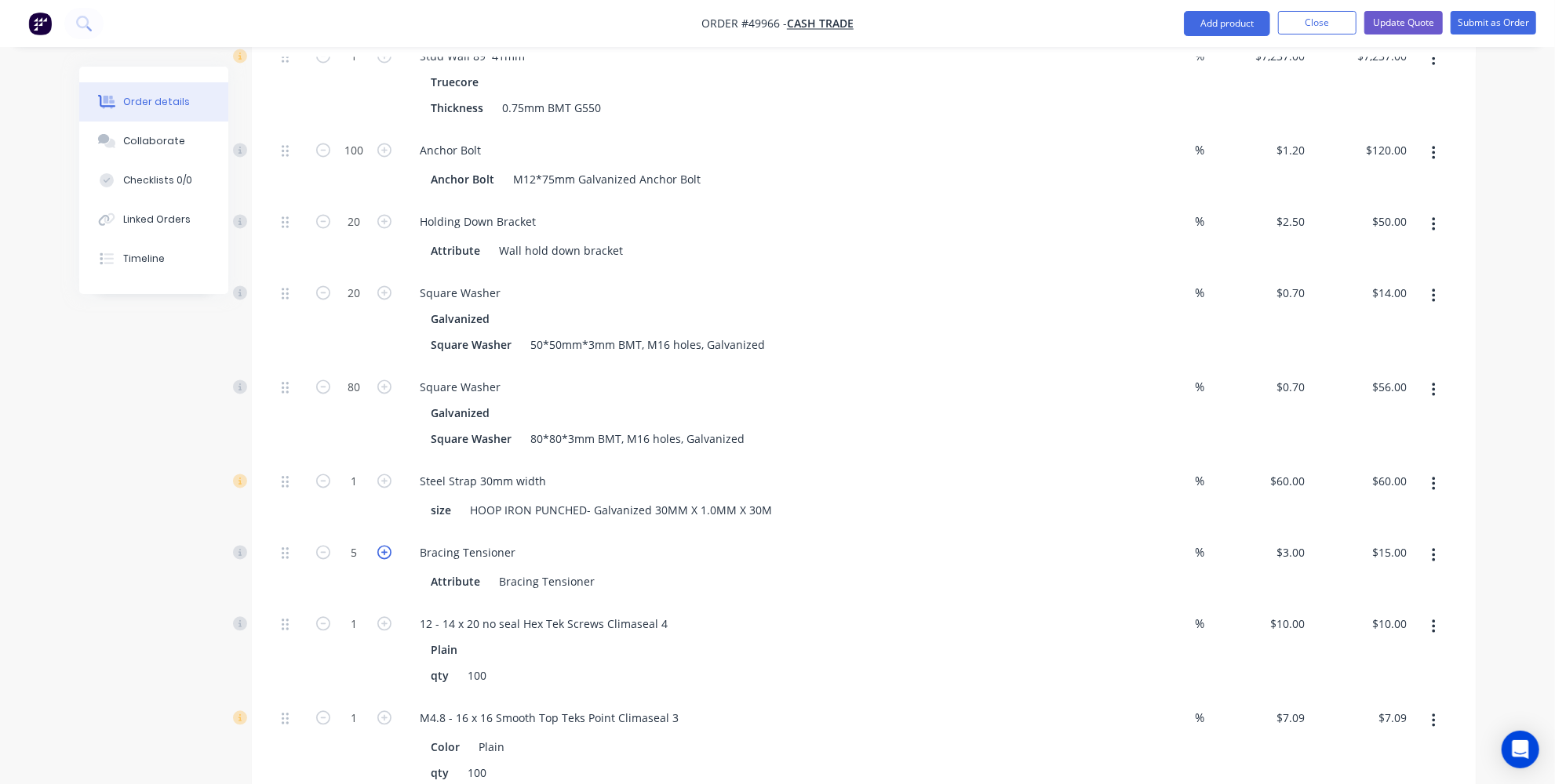
type input "6"
type input "$18.00"
click at [383, 546] on icon "button" at bounding box center [384, 553] width 14 height 14
type input "7"
type input "$21.00"
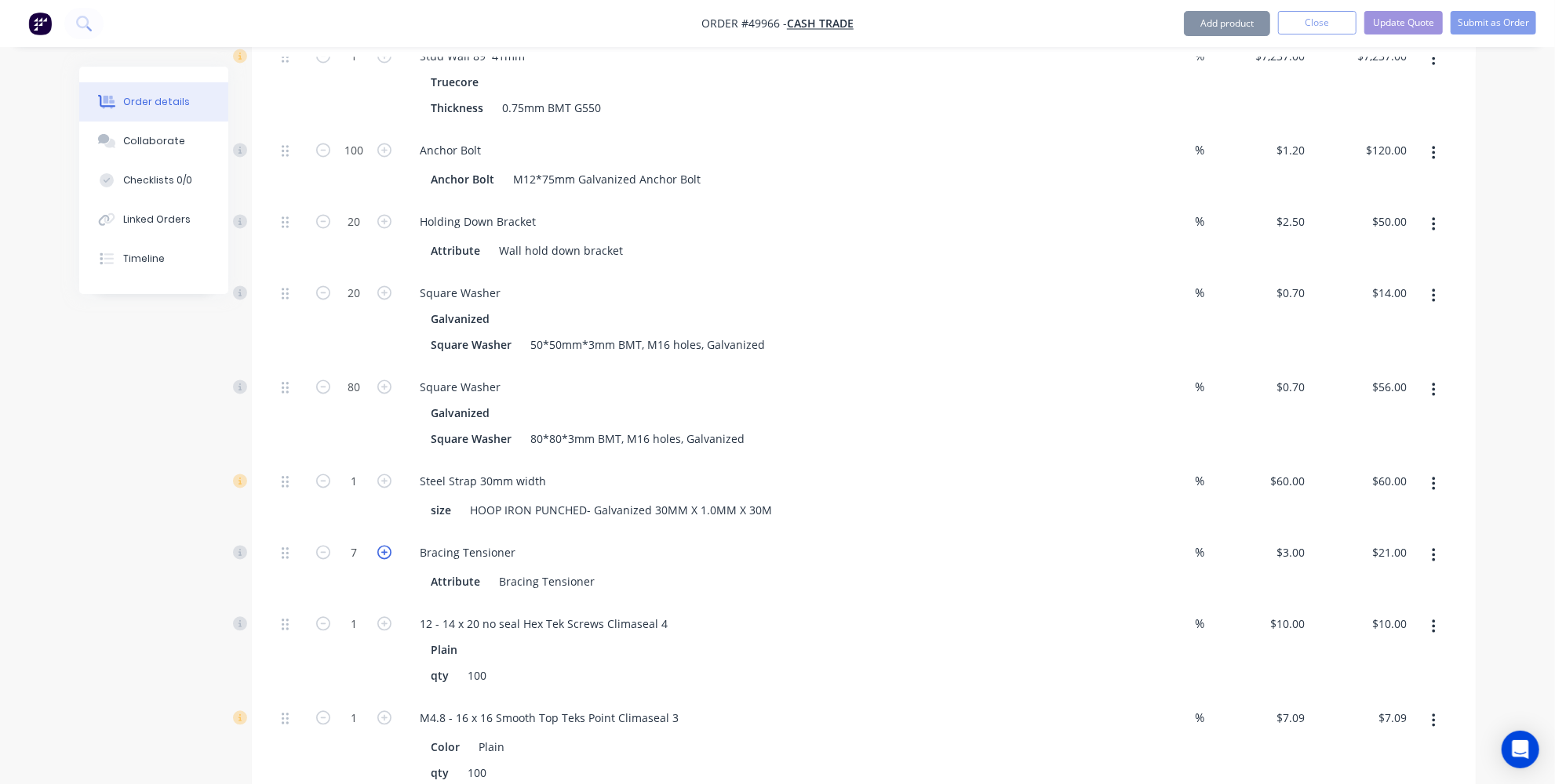
click at [383, 546] on icon "button" at bounding box center [384, 553] width 14 height 14
type input "8"
type input "$24.00"
click at [383, 546] on icon "button" at bounding box center [384, 553] width 14 height 14
type input "9"
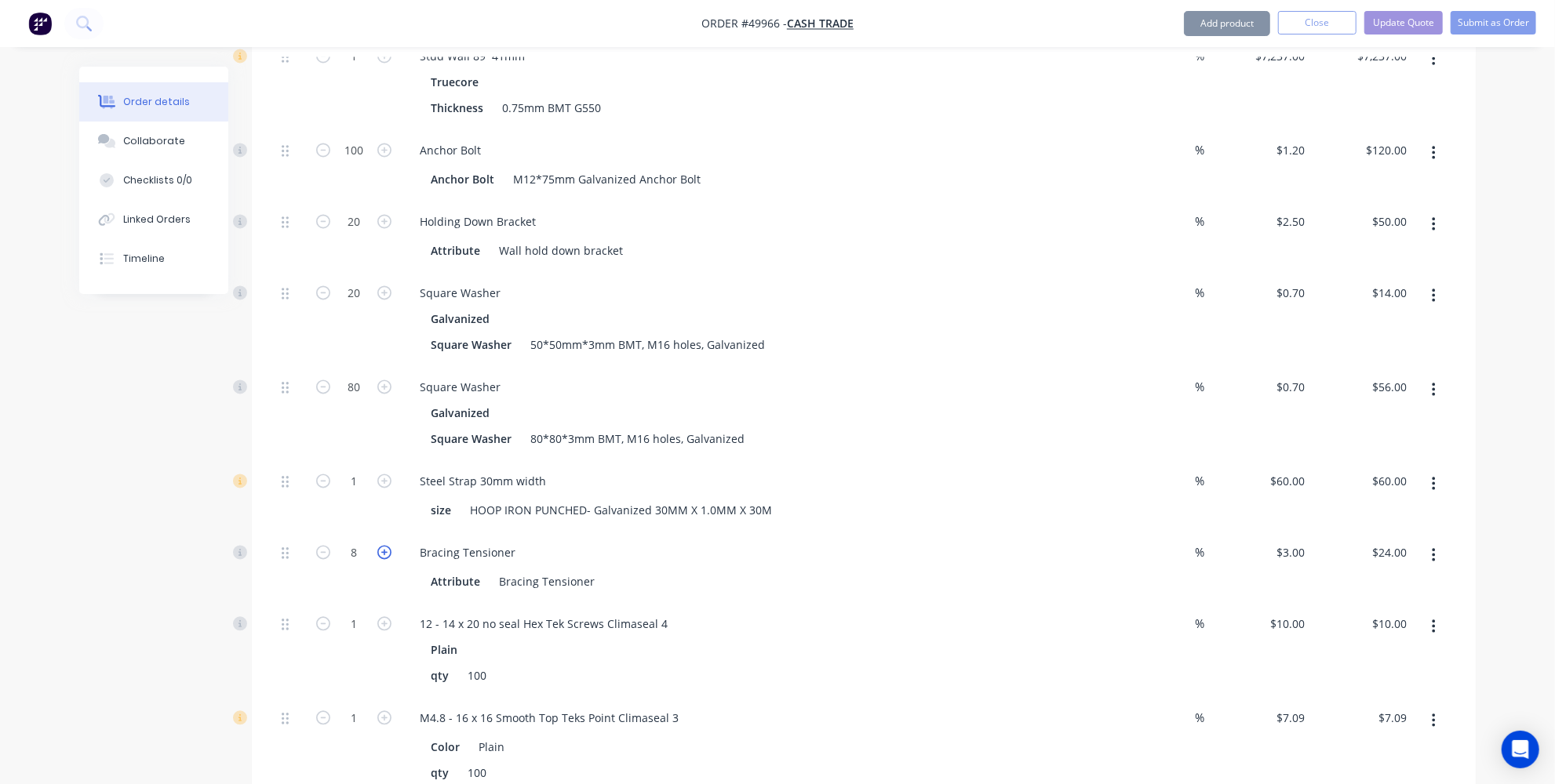
type input "$27.00"
click at [383, 546] on icon "button" at bounding box center [384, 553] width 14 height 14
type input "10"
type input "$30.00"
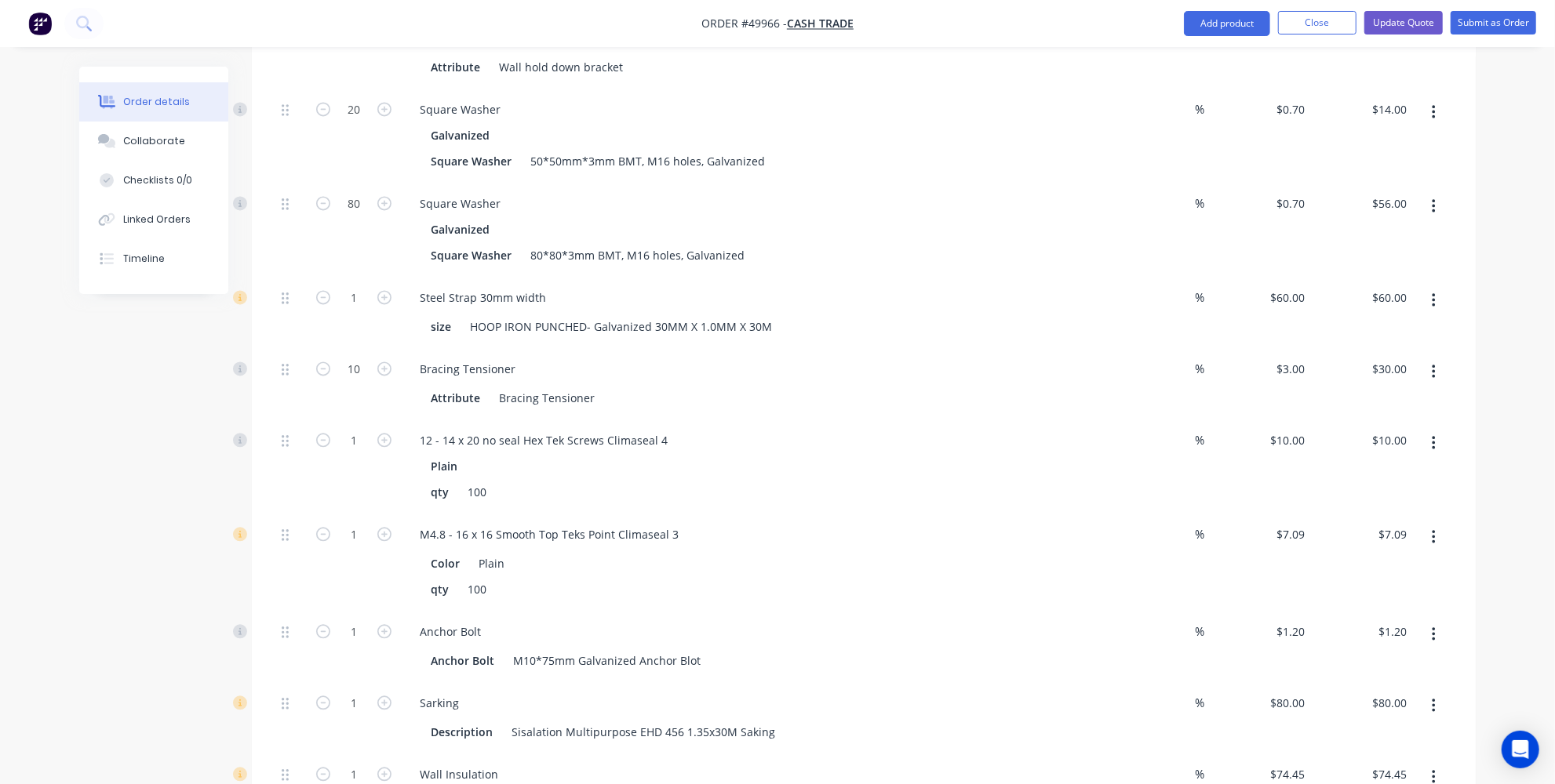
scroll to position [2566, 0]
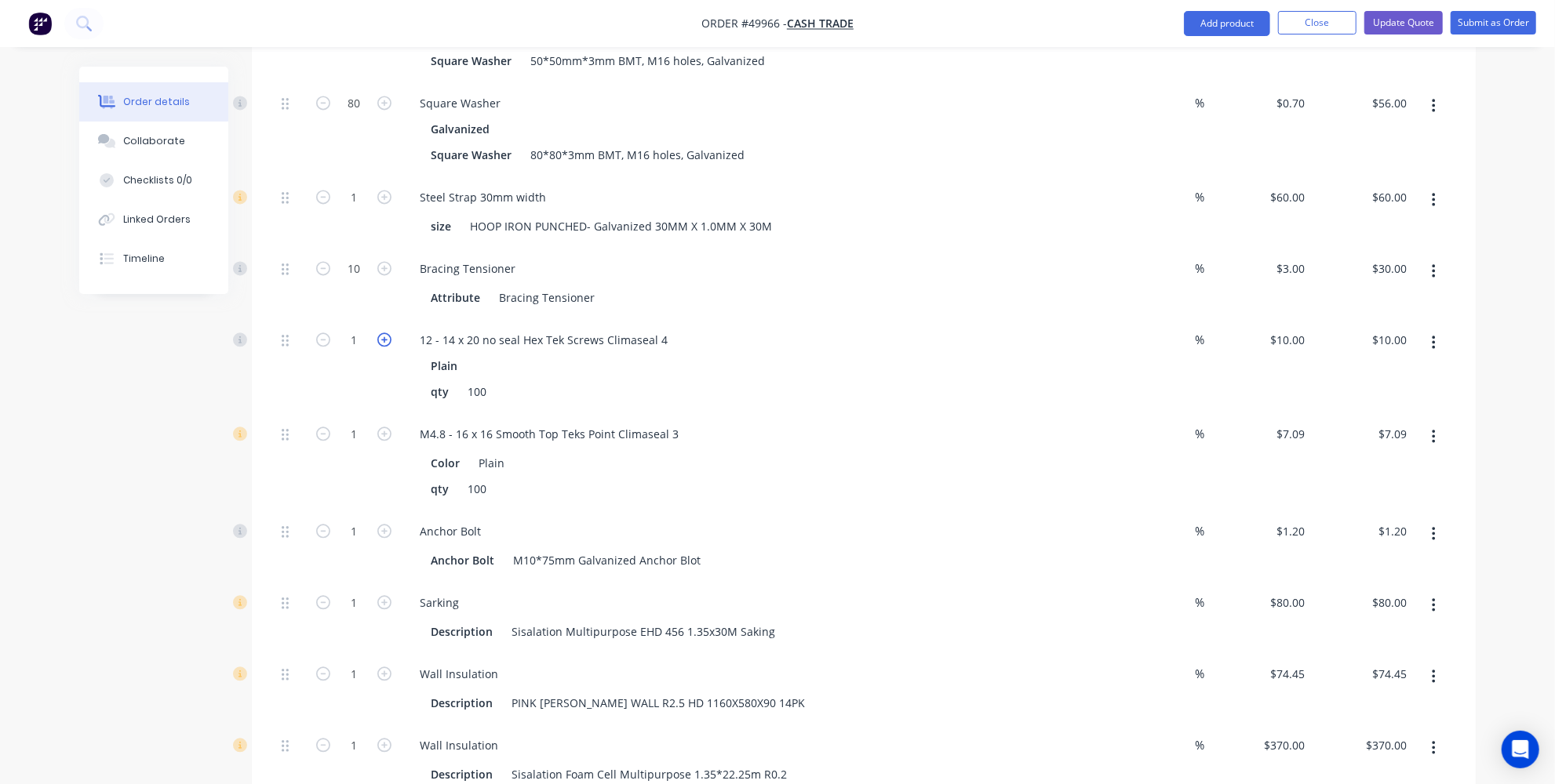
click at [386, 333] on icon "button" at bounding box center [384, 339] width 14 height 14
type input "2"
type input "$20.00"
click at [386, 333] on icon "button" at bounding box center [384, 339] width 14 height 14
type input "3"
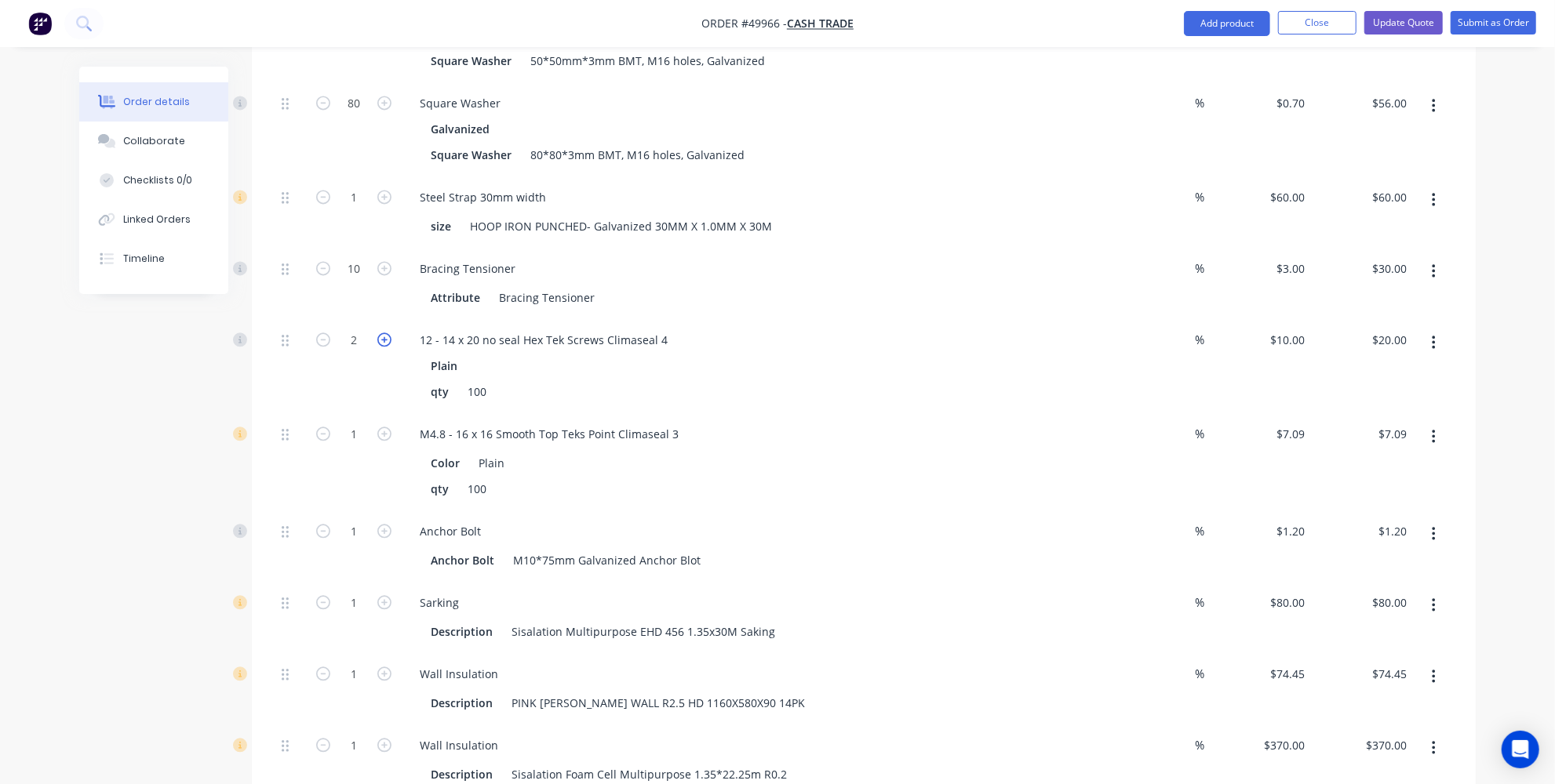
type input "$30.00"
click at [386, 333] on icon "button" at bounding box center [384, 339] width 14 height 14
type input "4"
type input "$40.00"
click at [386, 333] on icon "button" at bounding box center [384, 339] width 14 height 14
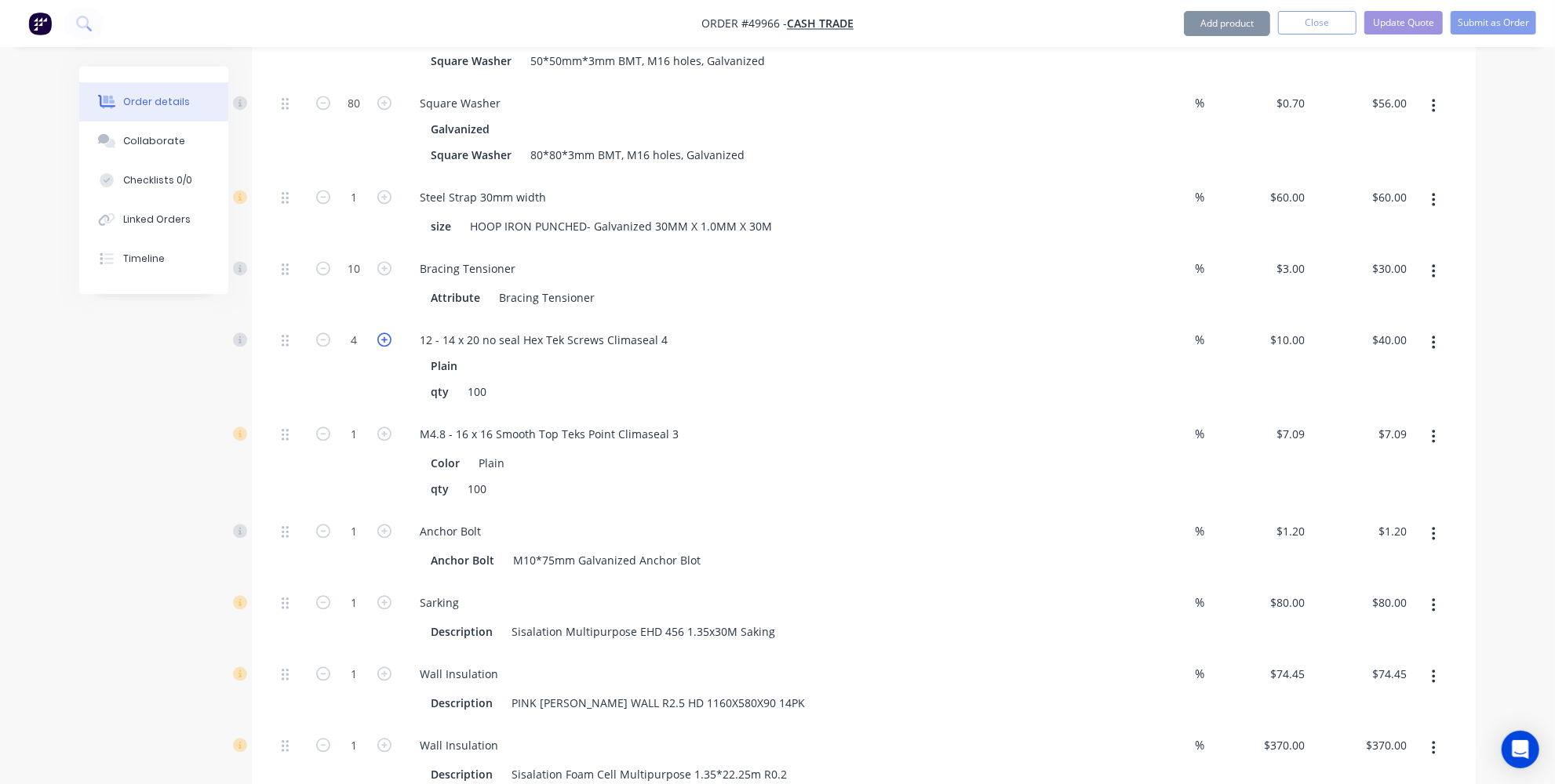
type input "5"
type input "$50.00"
click at [382, 427] on icon "button" at bounding box center [384, 434] width 14 height 14
type input "2"
type input "$14.18"
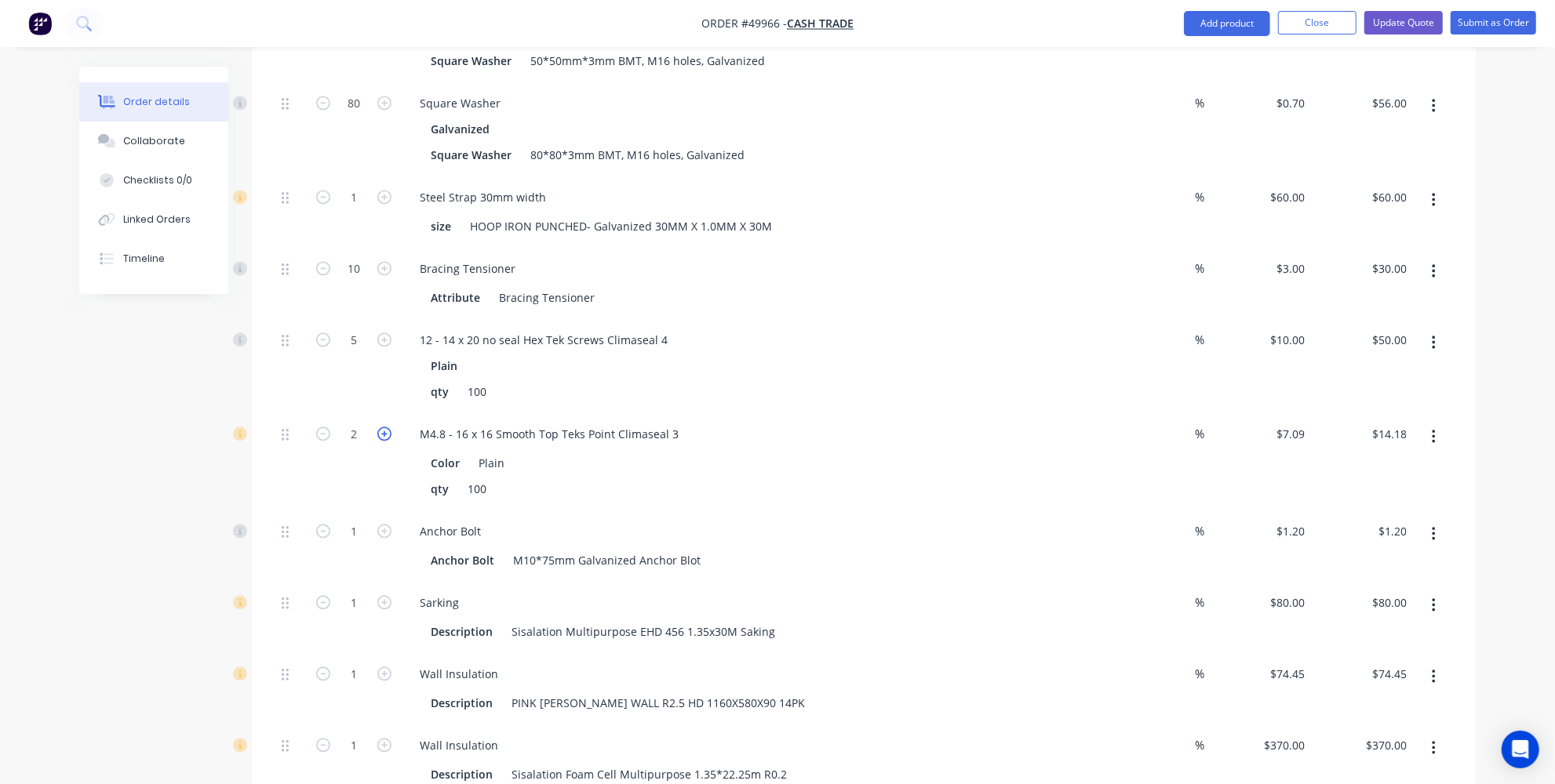
click at [382, 427] on icon "button" at bounding box center [384, 434] width 14 height 14
type input "3"
type input "$21.27"
click at [382, 427] on icon "button" at bounding box center [384, 434] width 14 height 14
type input "4"
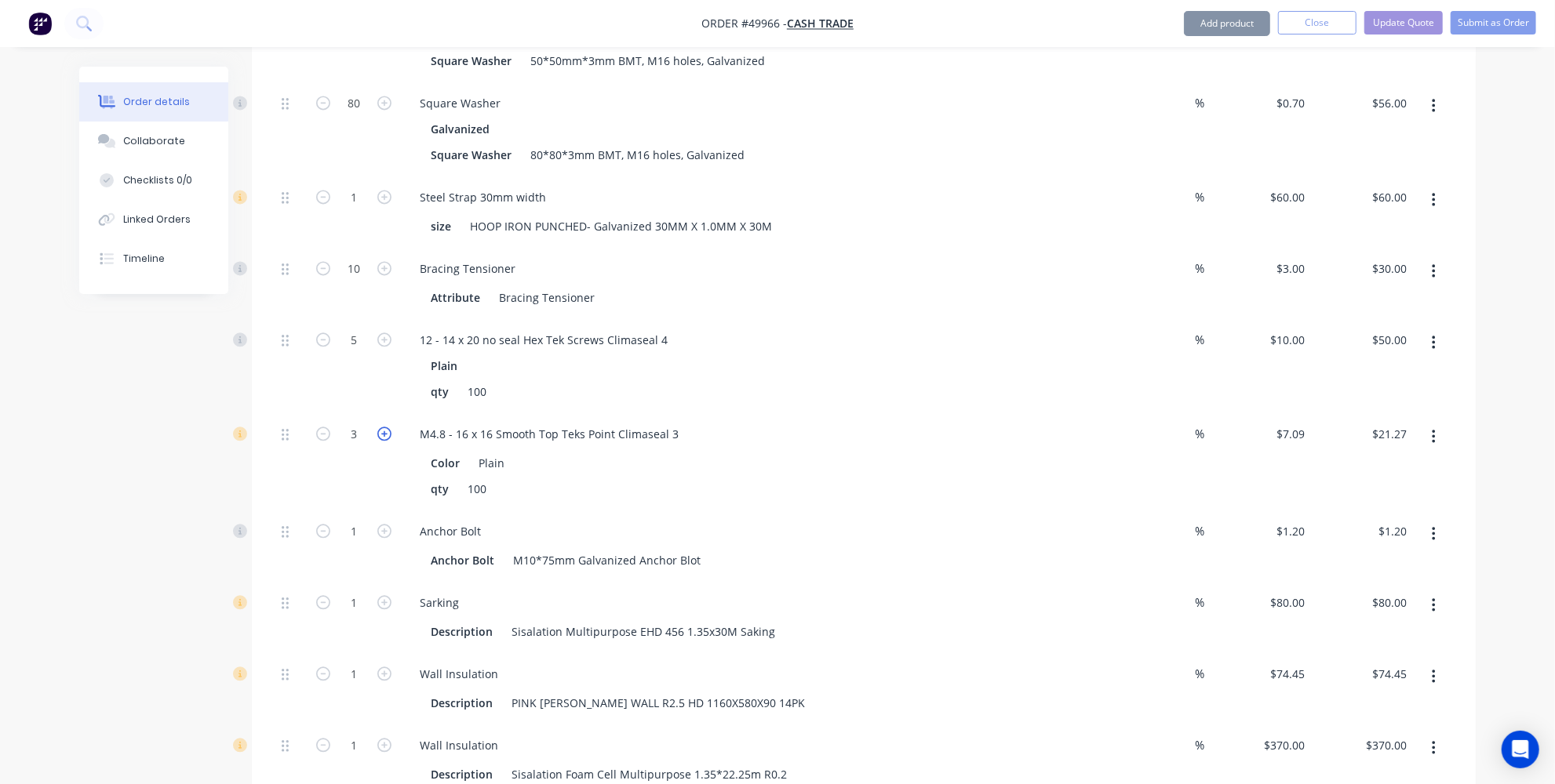
type input "$28.36"
click at [382, 427] on icon "button" at bounding box center [384, 434] width 14 height 14
type input "5"
type input "$35.45"
click at [1440, 520] on button "button" at bounding box center [1434, 534] width 37 height 29
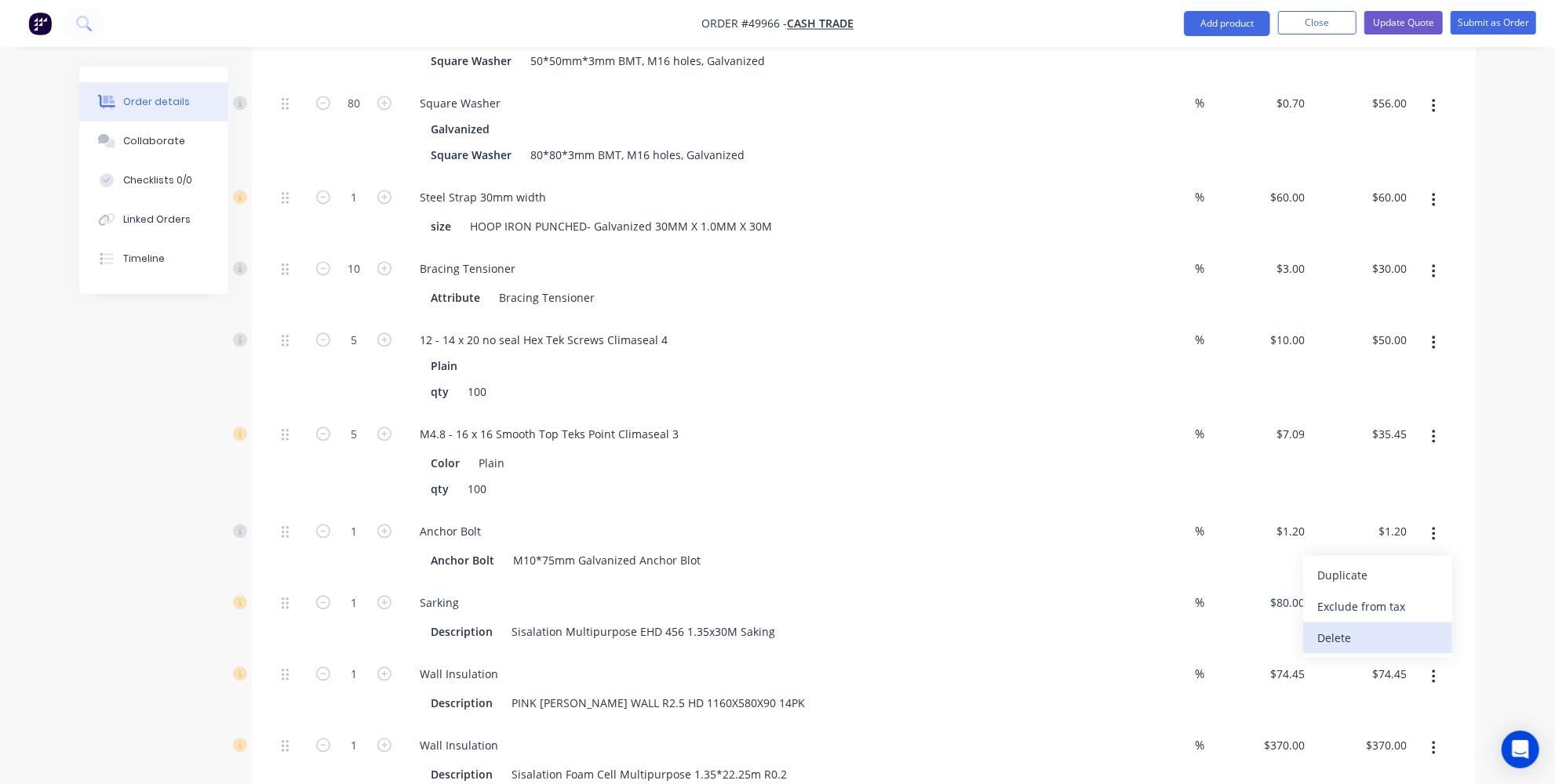
click at [1371, 627] on div "Delete" at bounding box center [1378, 638] width 121 height 23
click at [1426, 520] on button "button" at bounding box center [1434, 534] width 37 height 29
click at [1376, 627] on div "Delete" at bounding box center [1378, 638] width 121 height 23
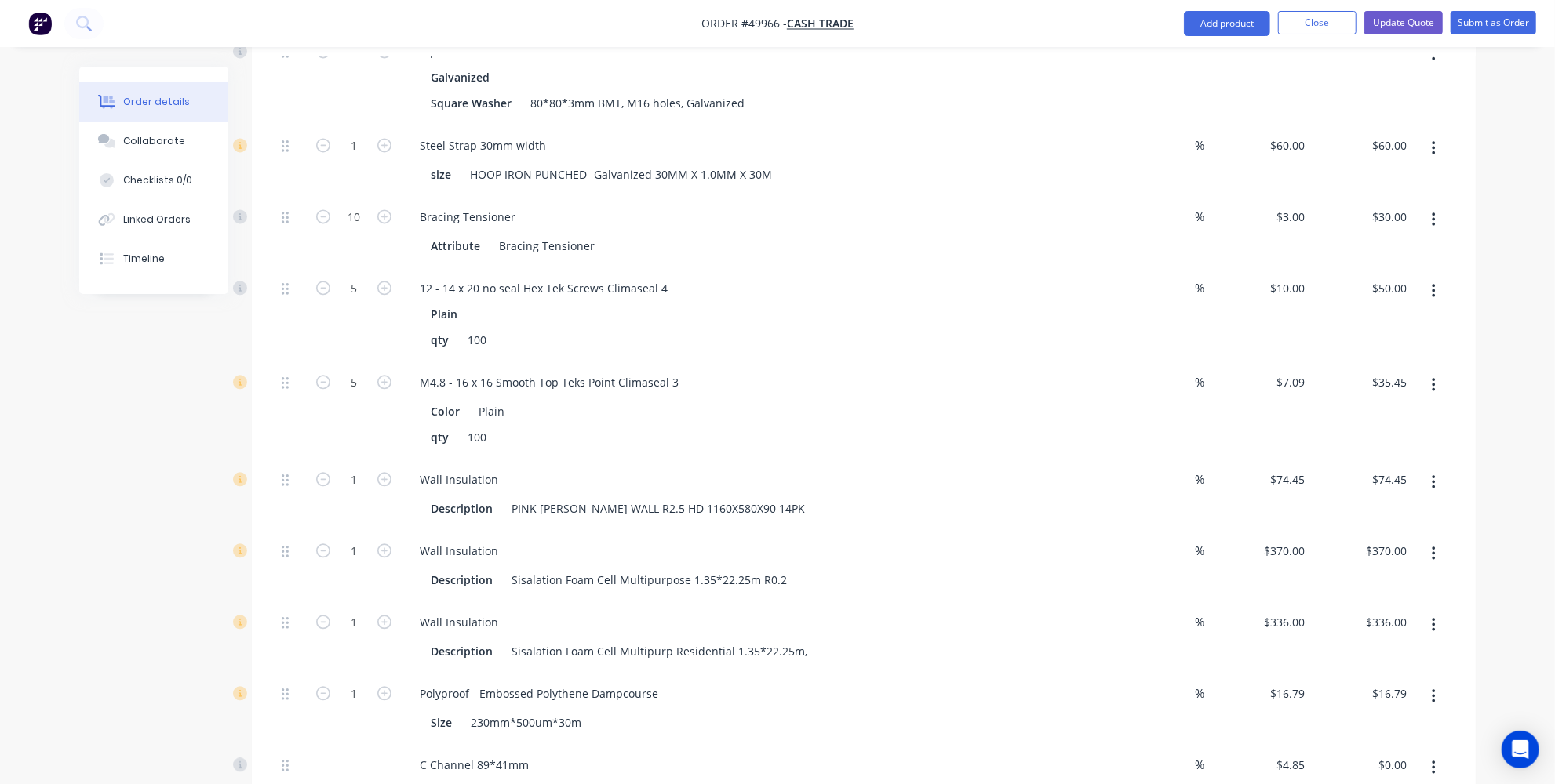
scroll to position [2638, 0]
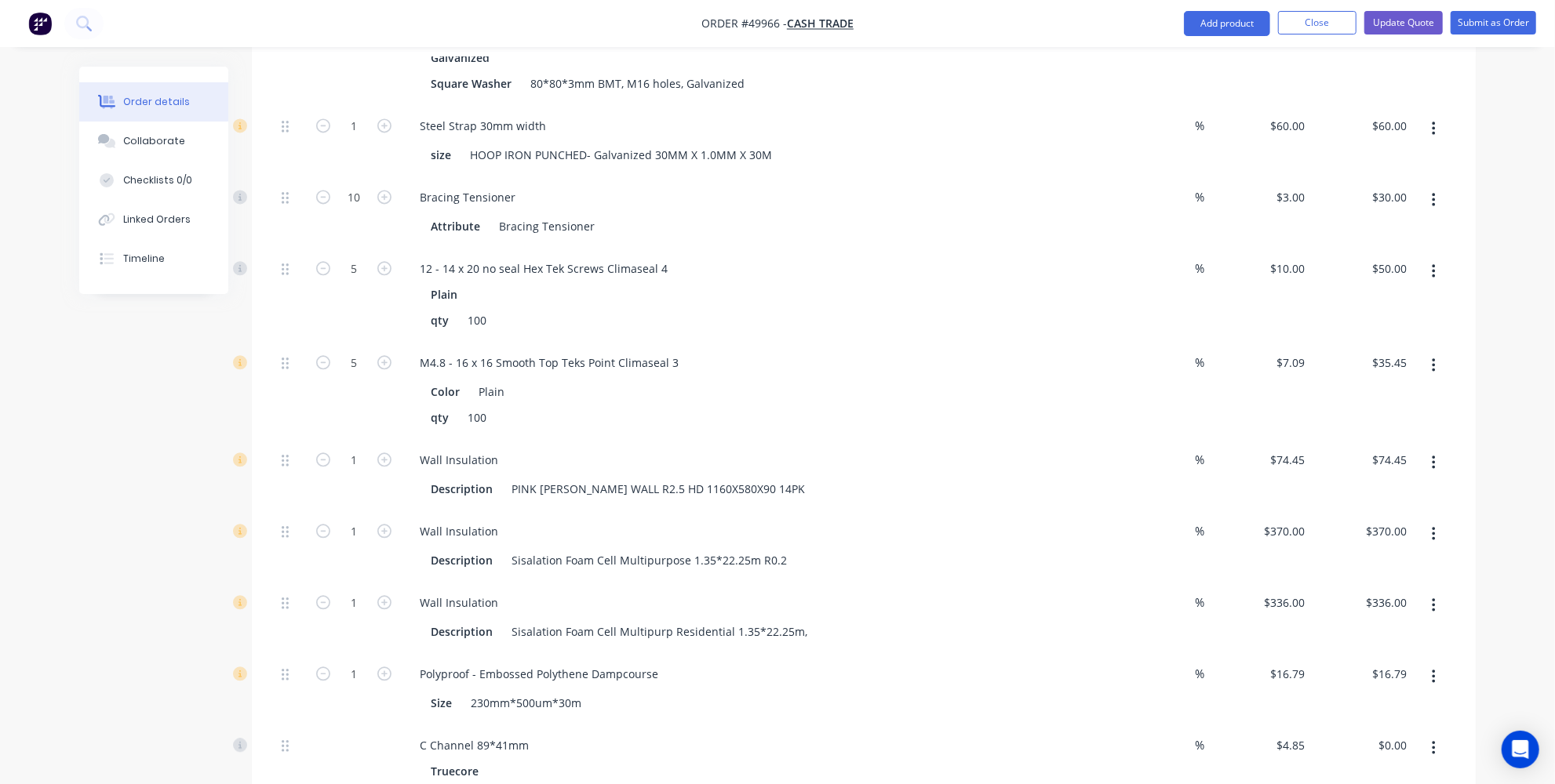
click at [1422, 449] on button "button" at bounding box center [1434, 463] width 37 height 29
click at [1335, 555] on div "Delete" at bounding box center [1378, 566] width 121 height 23
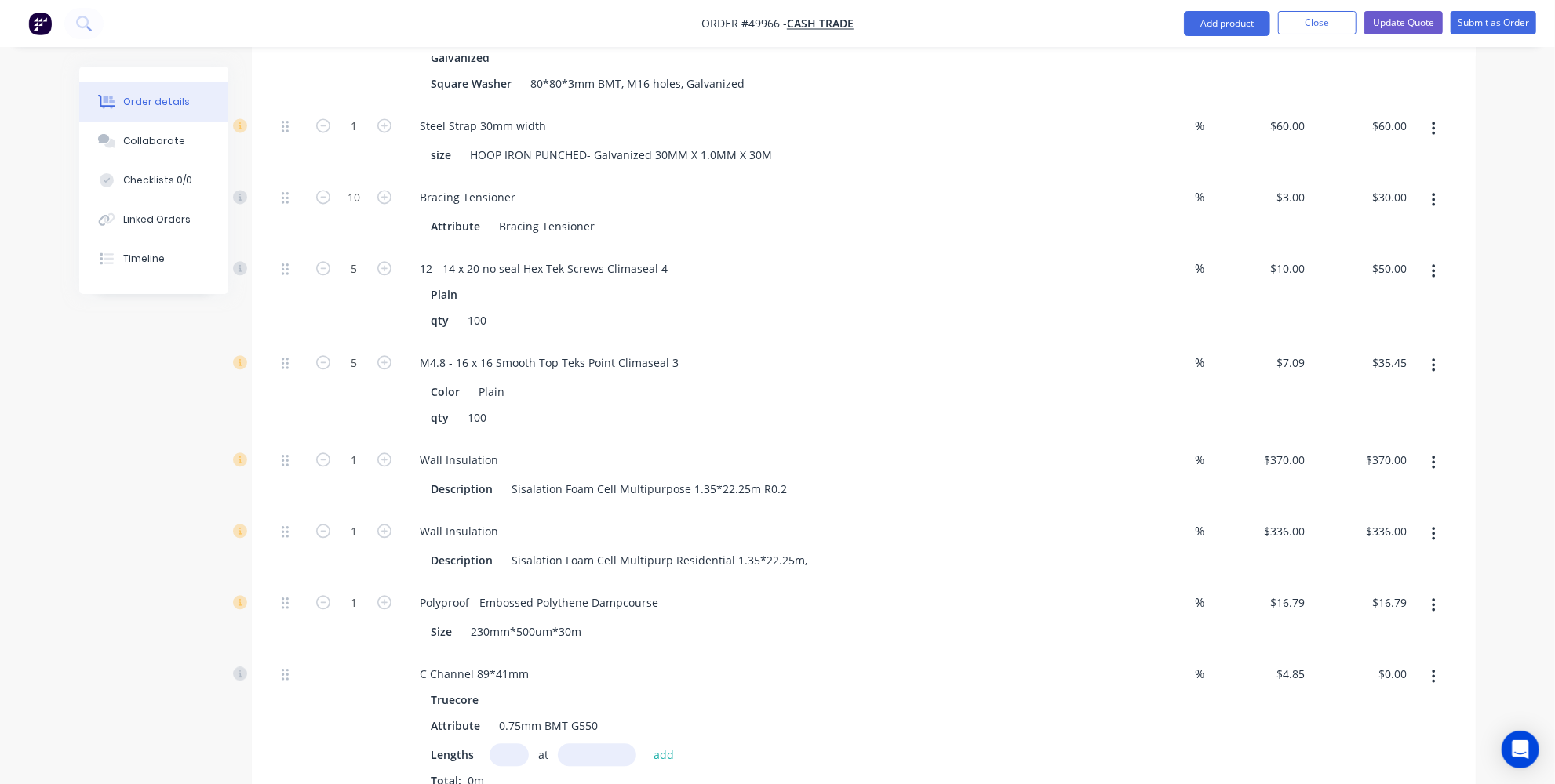
click at [1435, 454] on icon "button" at bounding box center [1433, 462] width 4 height 18
click at [1344, 555] on div "Delete" at bounding box center [1378, 566] width 121 height 23
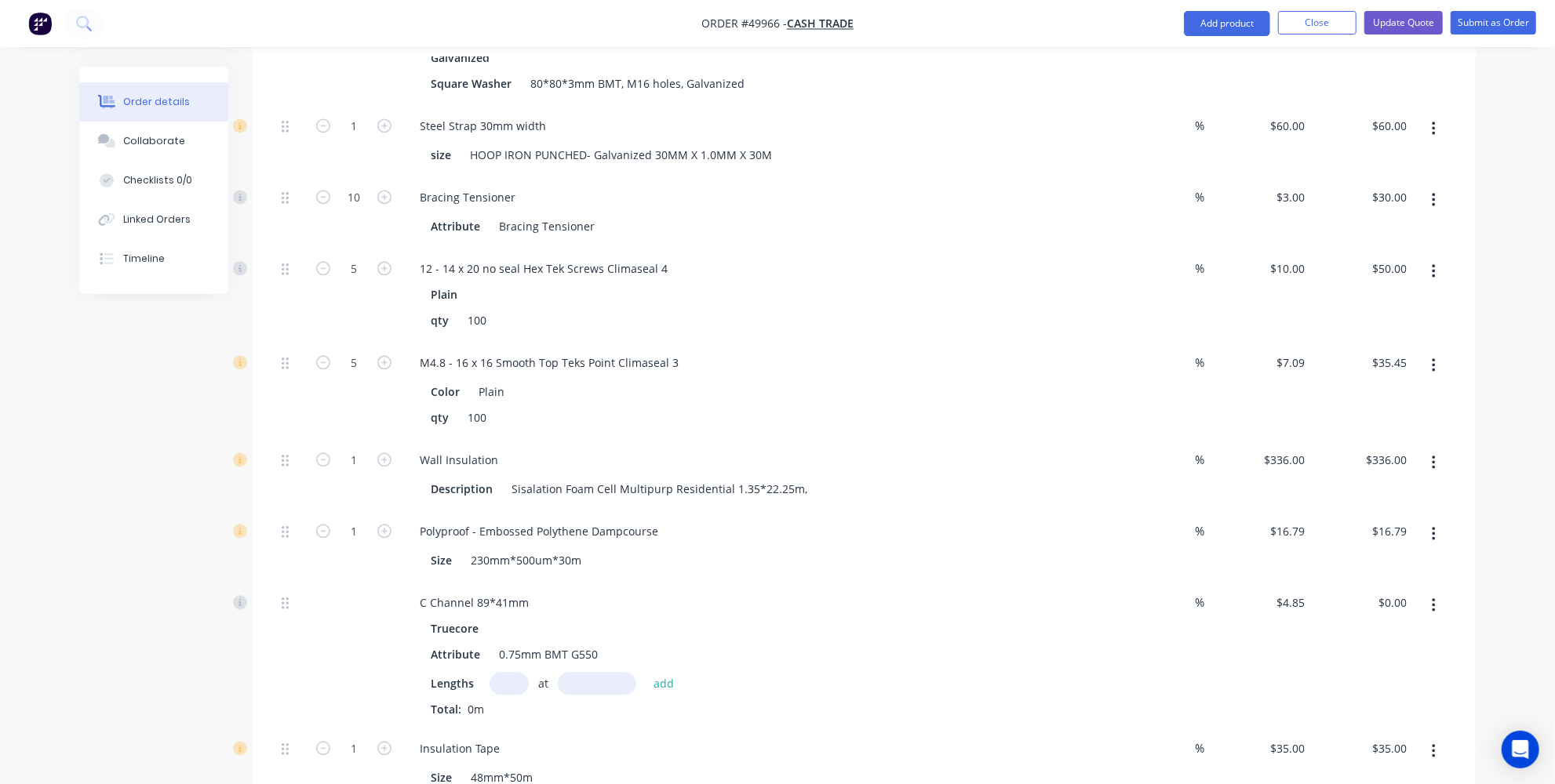
click at [1431, 454] on icon "button" at bounding box center [1433, 462] width 4 height 18
click at [1377, 555] on div "Delete" at bounding box center [1378, 566] width 121 height 23
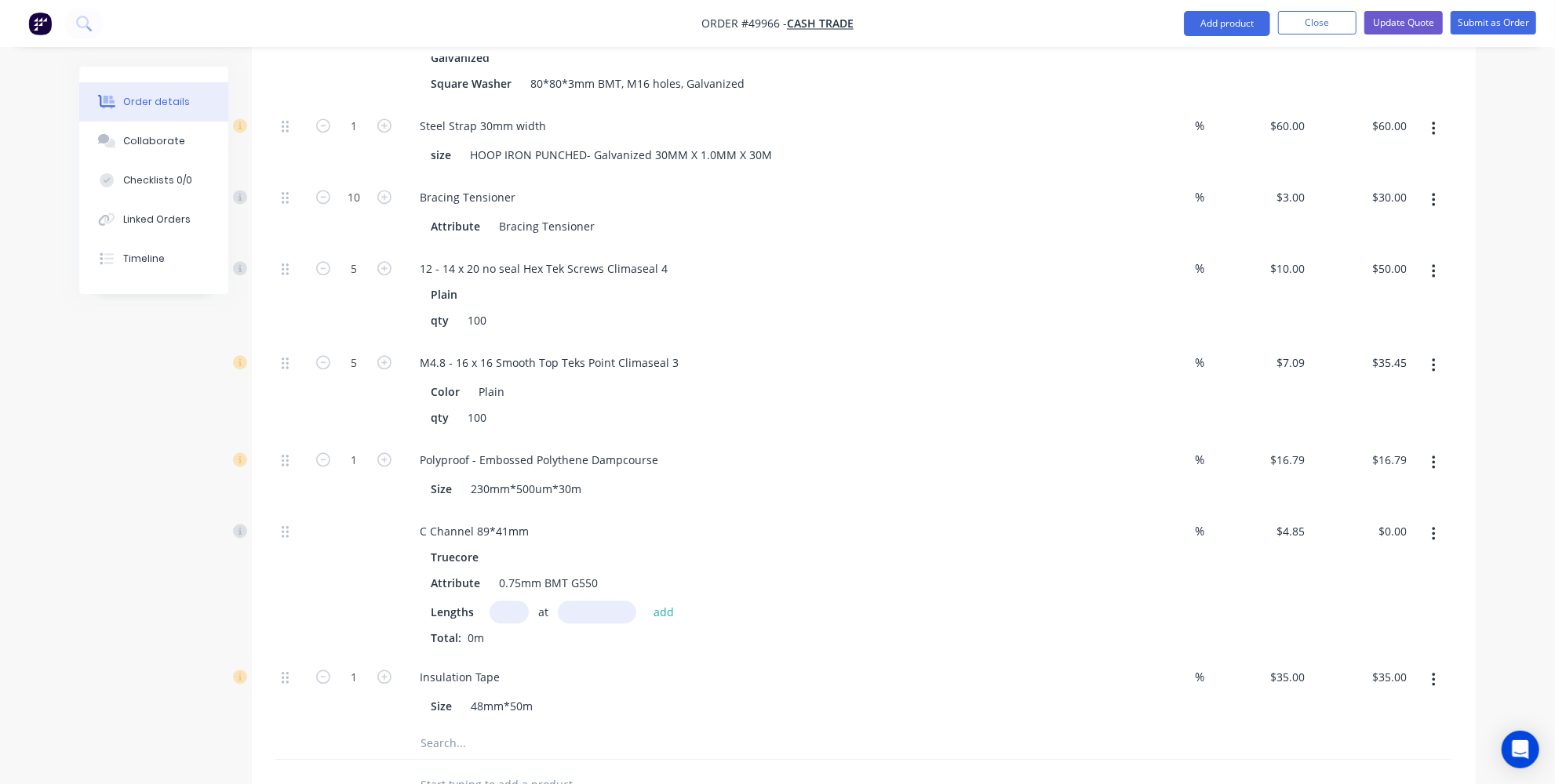
click at [1442, 449] on button "button" at bounding box center [1434, 463] width 37 height 29
click at [1384, 555] on div "Delete" at bounding box center [1378, 566] width 121 height 23
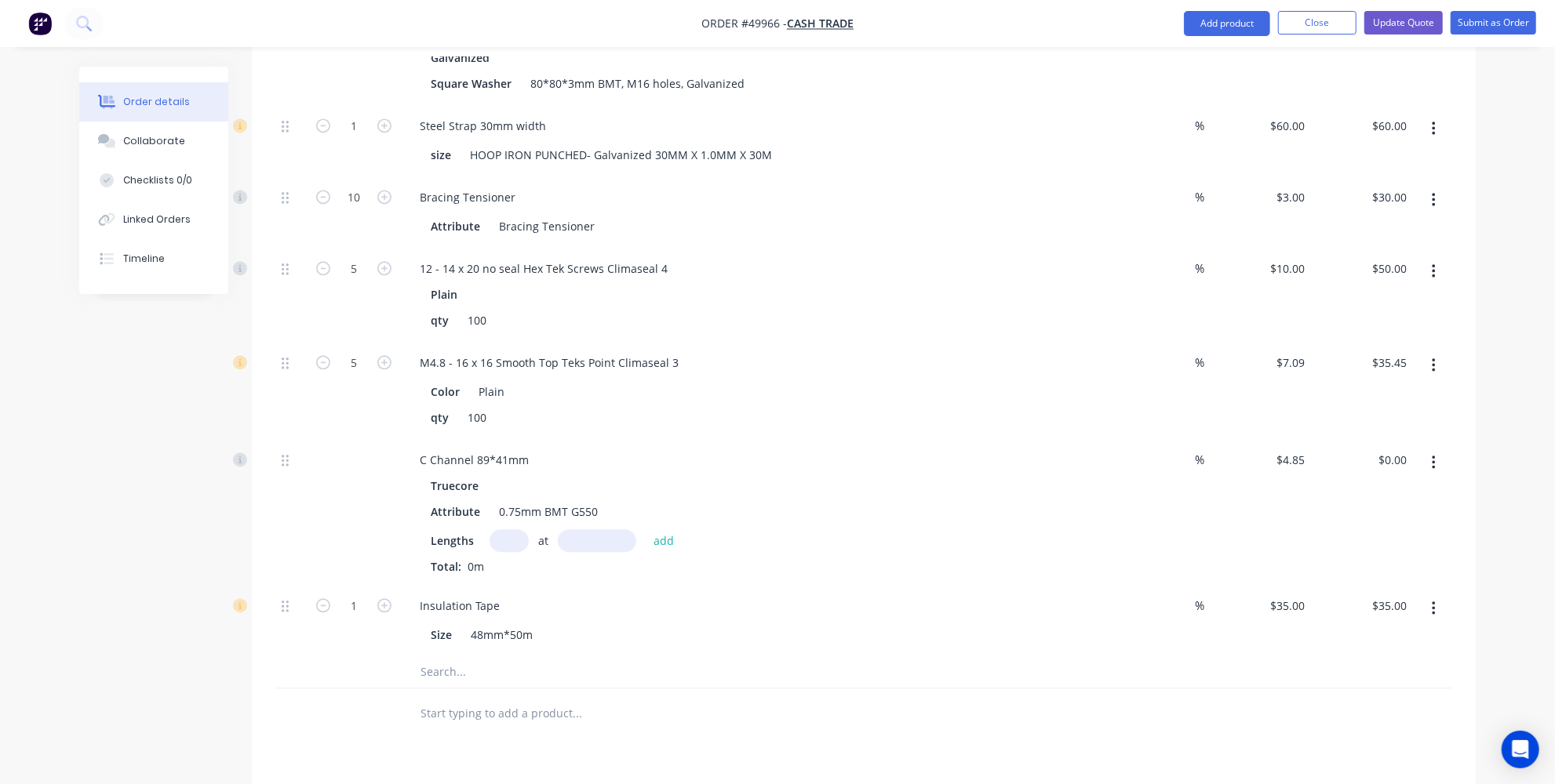
click at [1435, 454] on icon "button" at bounding box center [1433, 462] width 4 height 18
click at [1392, 555] on div "Delete" at bounding box center [1378, 566] width 121 height 23
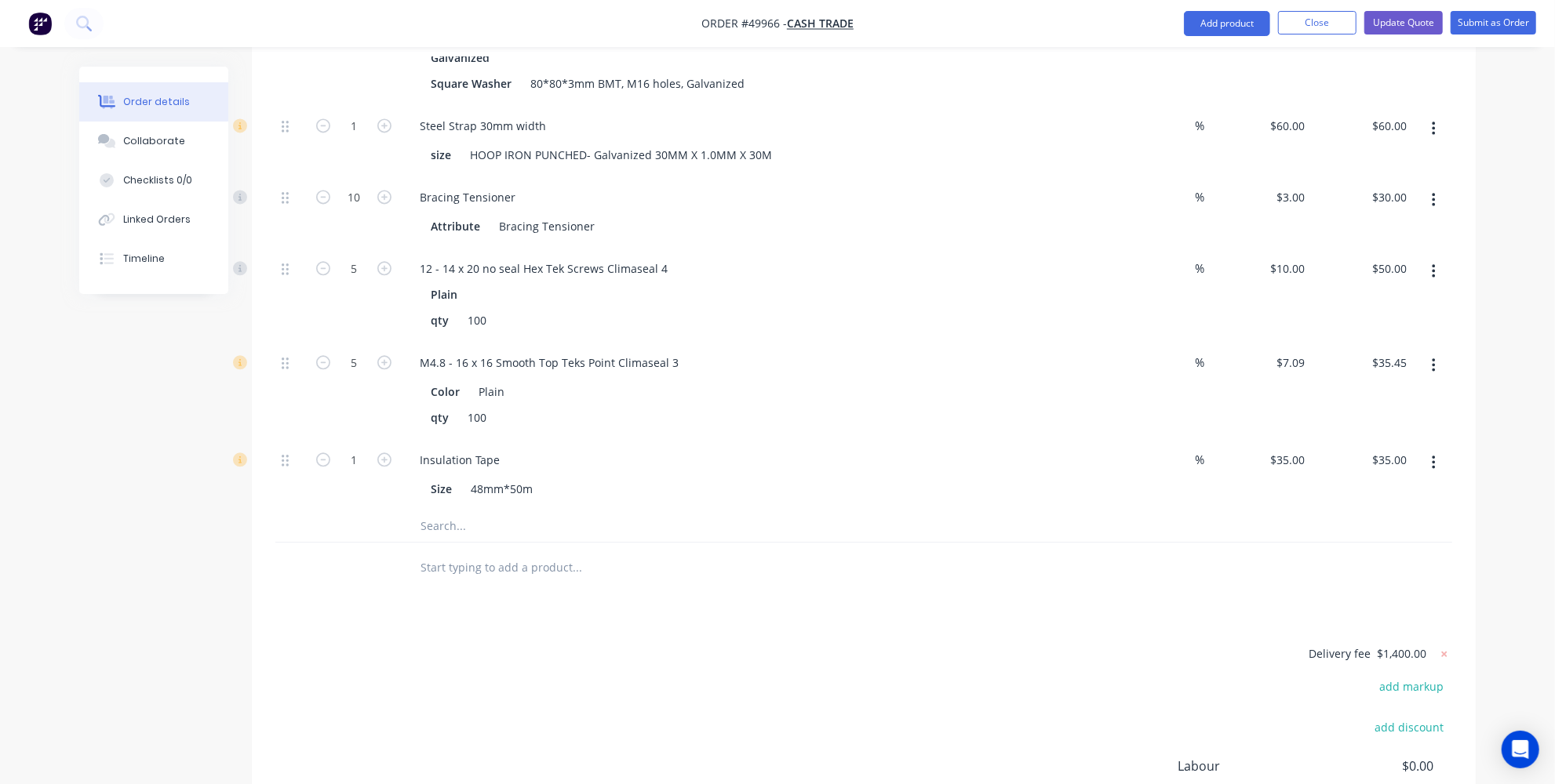
click at [1431, 454] on icon "button" at bounding box center [1433, 462] width 4 height 18
click at [1360, 555] on div "Delete" at bounding box center [1378, 566] width 121 height 23
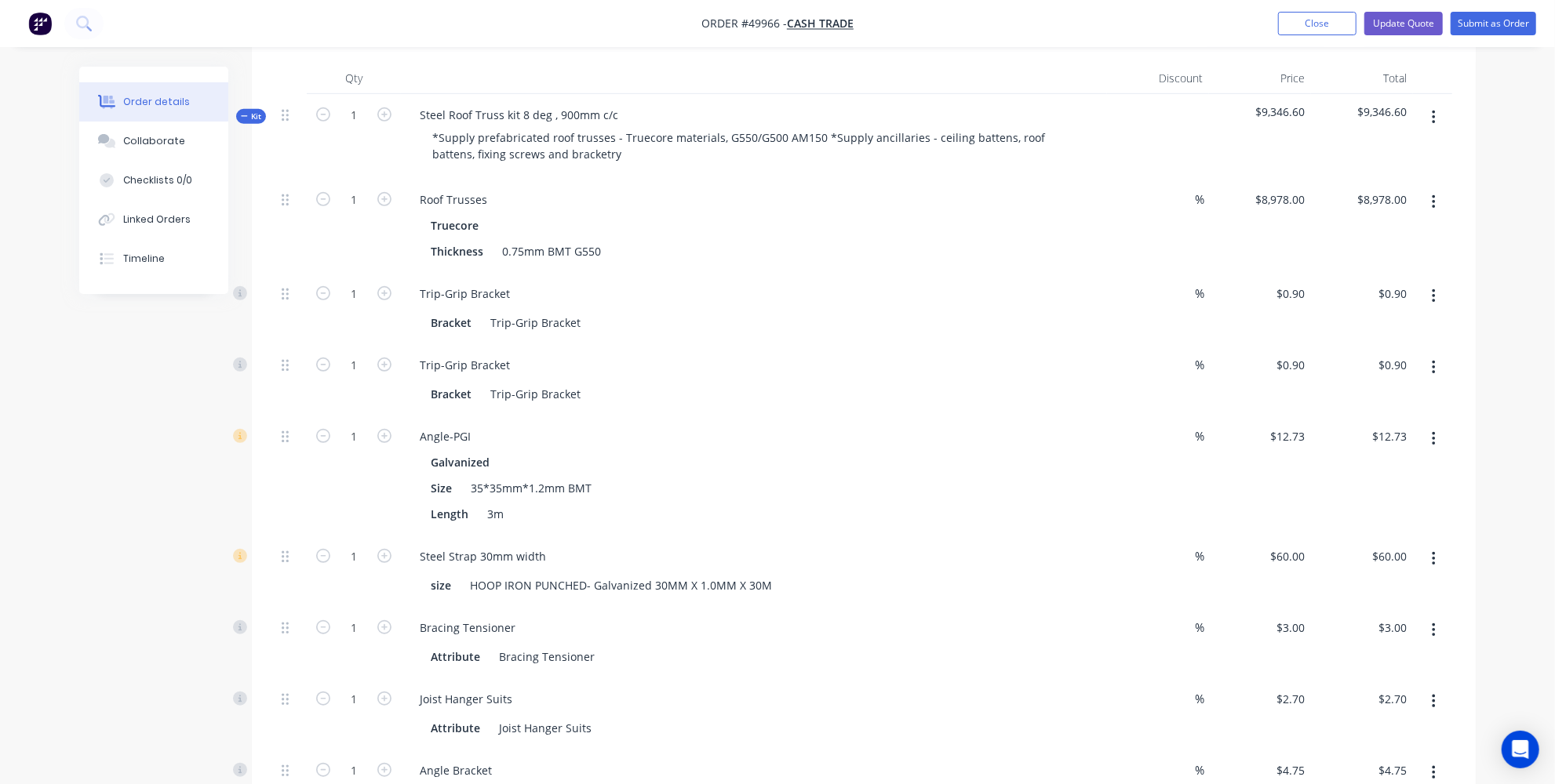
scroll to position [428, 0]
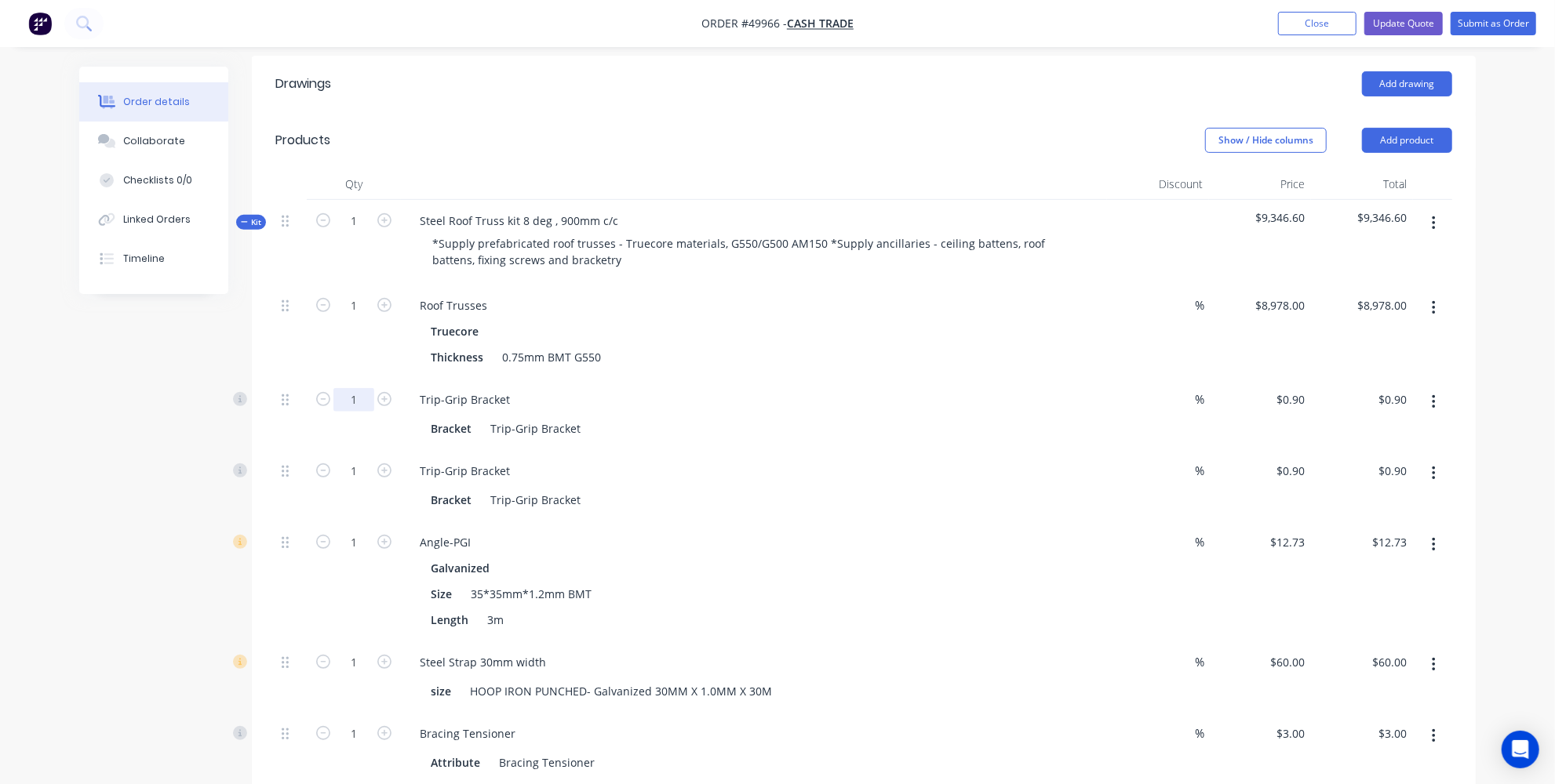
click at [361, 388] on input "1" at bounding box center [354, 400] width 41 height 24
type input "130"
type input "$117.00"
click at [369, 460] on input "1" at bounding box center [354, 471] width 41 height 24
type input "130"
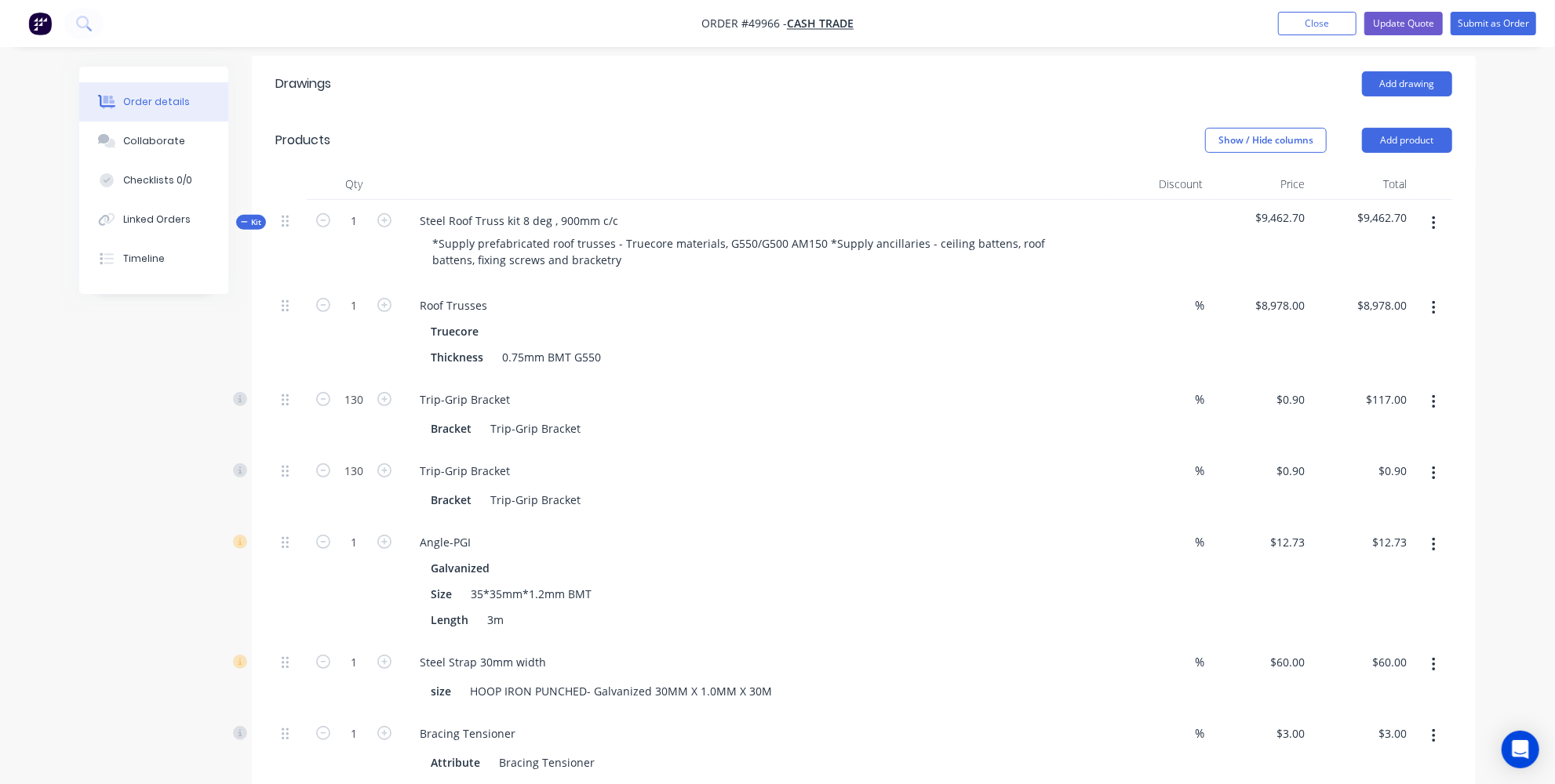
type input "$117.00"
click at [618, 209] on div "Steel Roof Truss kit 8 deg , 900mm c/c" at bounding box center [519, 220] width 224 height 23
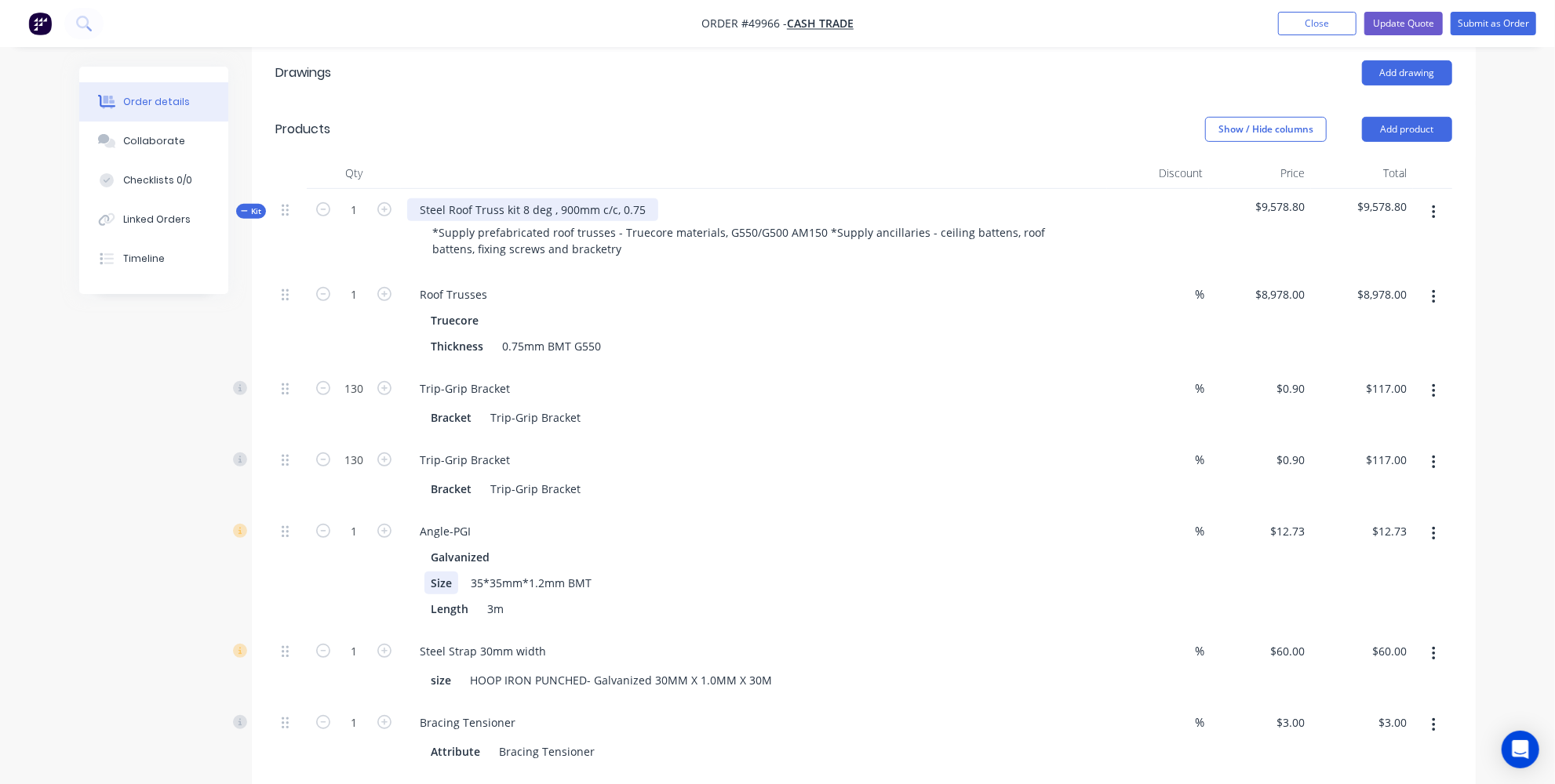
scroll to position [499, 0]
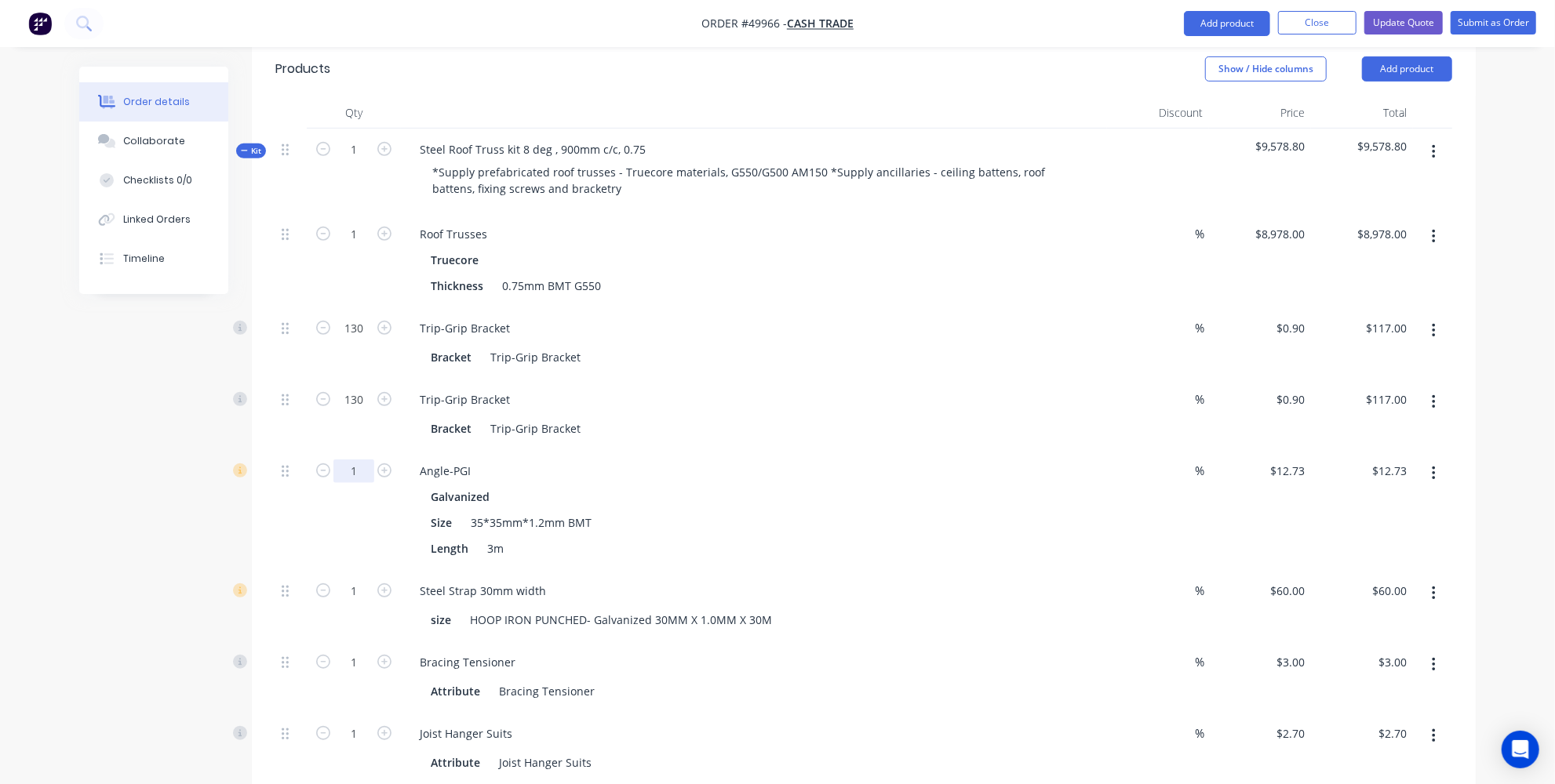
click at [367, 460] on input "1" at bounding box center [354, 471] width 41 height 24
type input "15"
type input "$190.95"
drag, startPoint x: 315, startPoint y: 487, endPoint x: 333, endPoint y: 476, distance: 21.1
click at [315, 487] on div "15" at bounding box center [354, 510] width 94 height 120
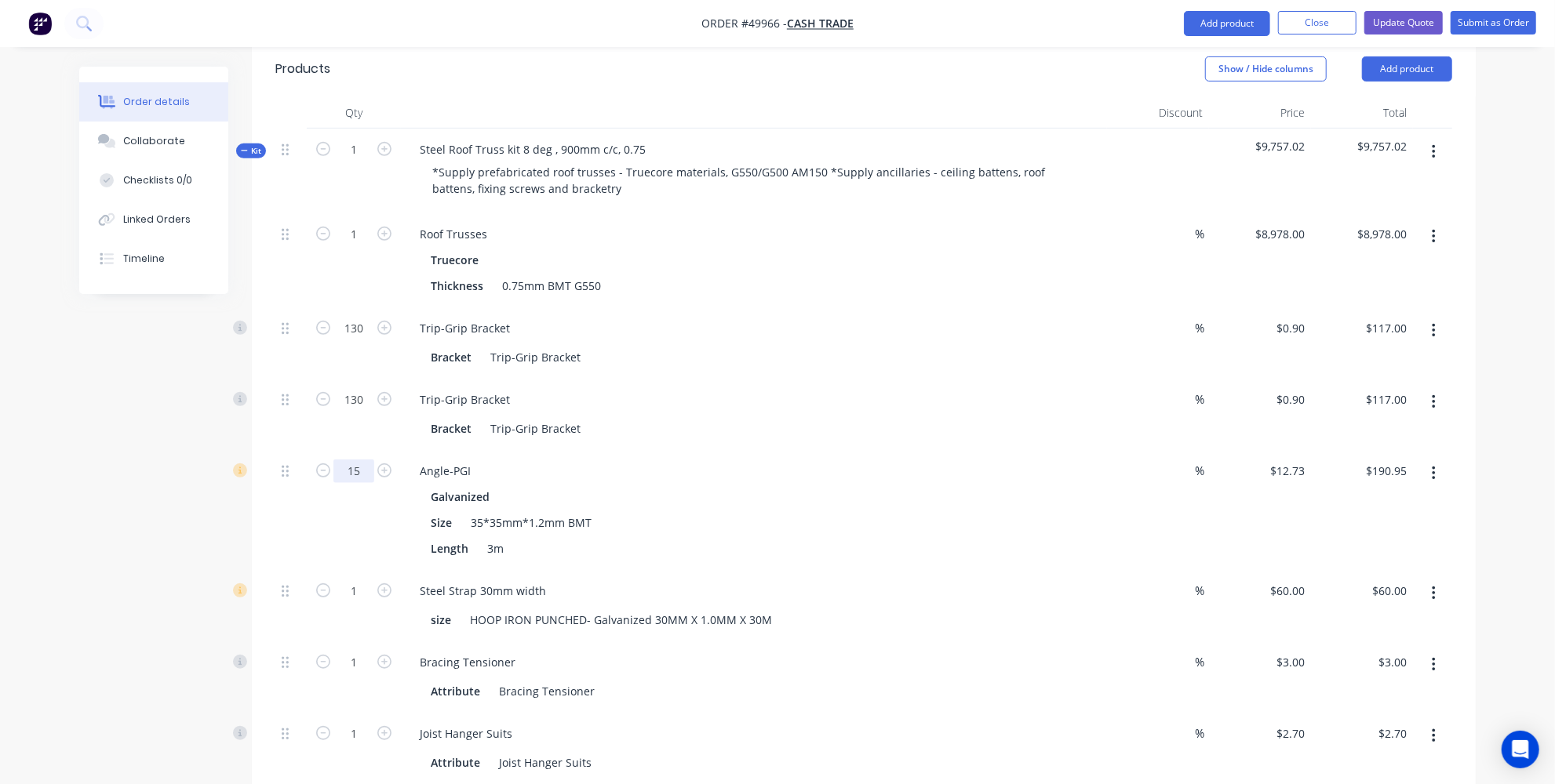
click at [366, 460] on input "15" at bounding box center [354, 471] width 41 height 24
click at [327, 499] on div "15" at bounding box center [354, 510] width 94 height 120
click at [381, 583] on icon "button" at bounding box center [384, 590] width 14 height 14
type input "2"
type input "$120.00"
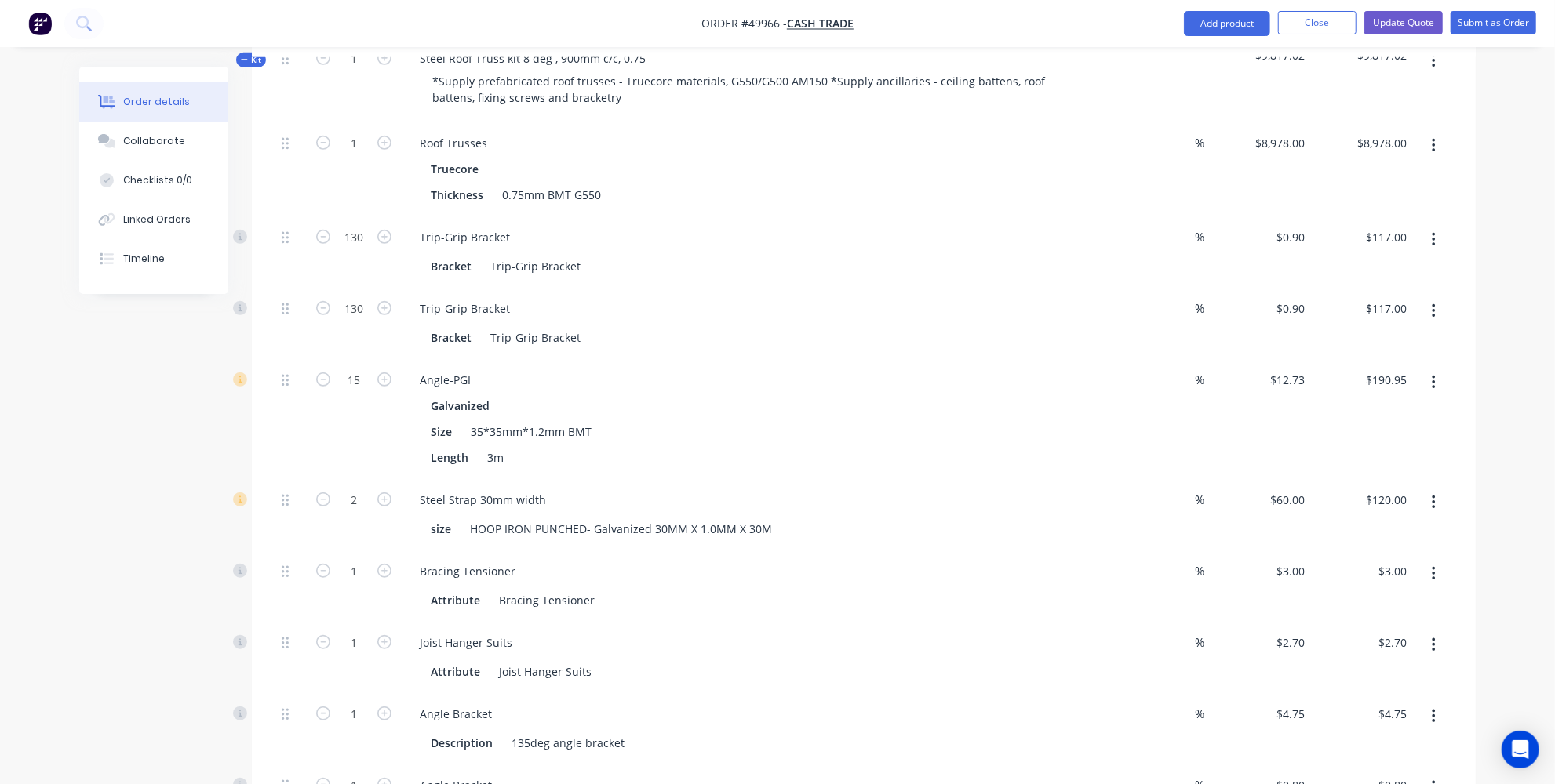
scroll to position [570, 0]
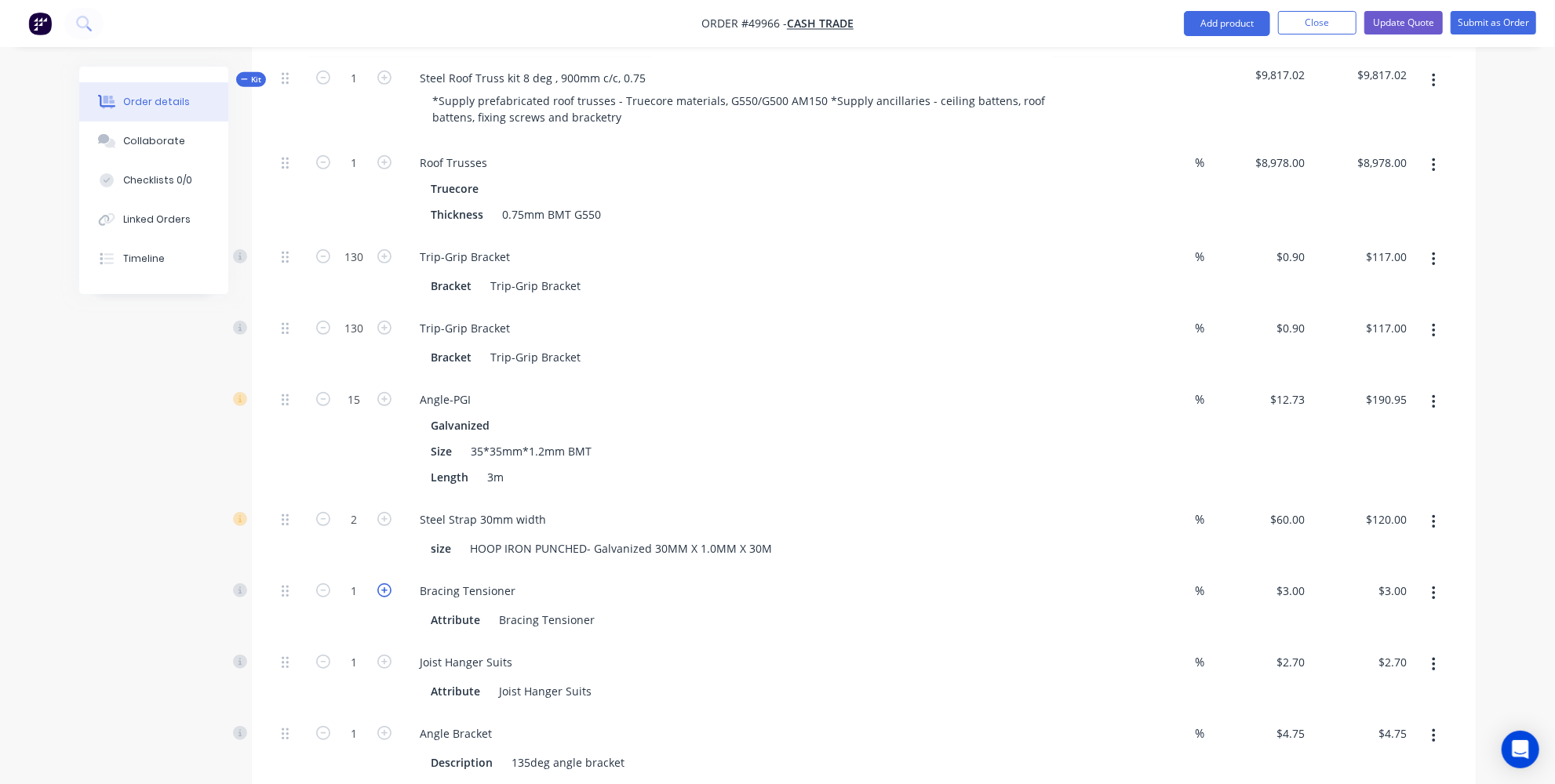
click at [383, 583] on icon "button" at bounding box center [384, 590] width 14 height 14
type input "2"
type input "$6.00"
click at [383, 583] on icon "button" at bounding box center [384, 590] width 14 height 14
type input "3"
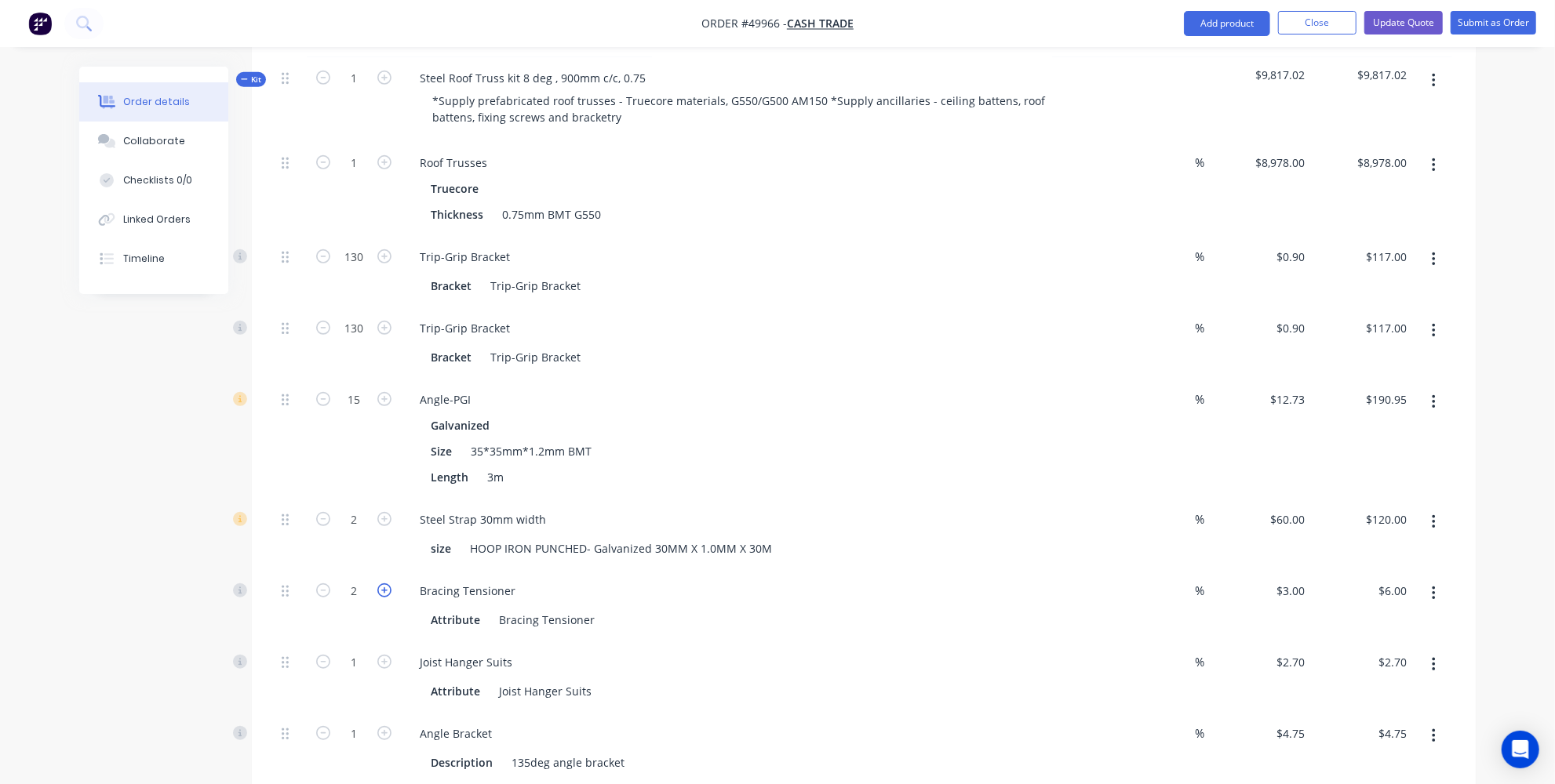
type input "$9.00"
click at [383, 583] on icon "button" at bounding box center [384, 590] width 14 height 14
type input "4"
type input "$12.00"
click at [383, 583] on icon "button" at bounding box center [384, 590] width 14 height 14
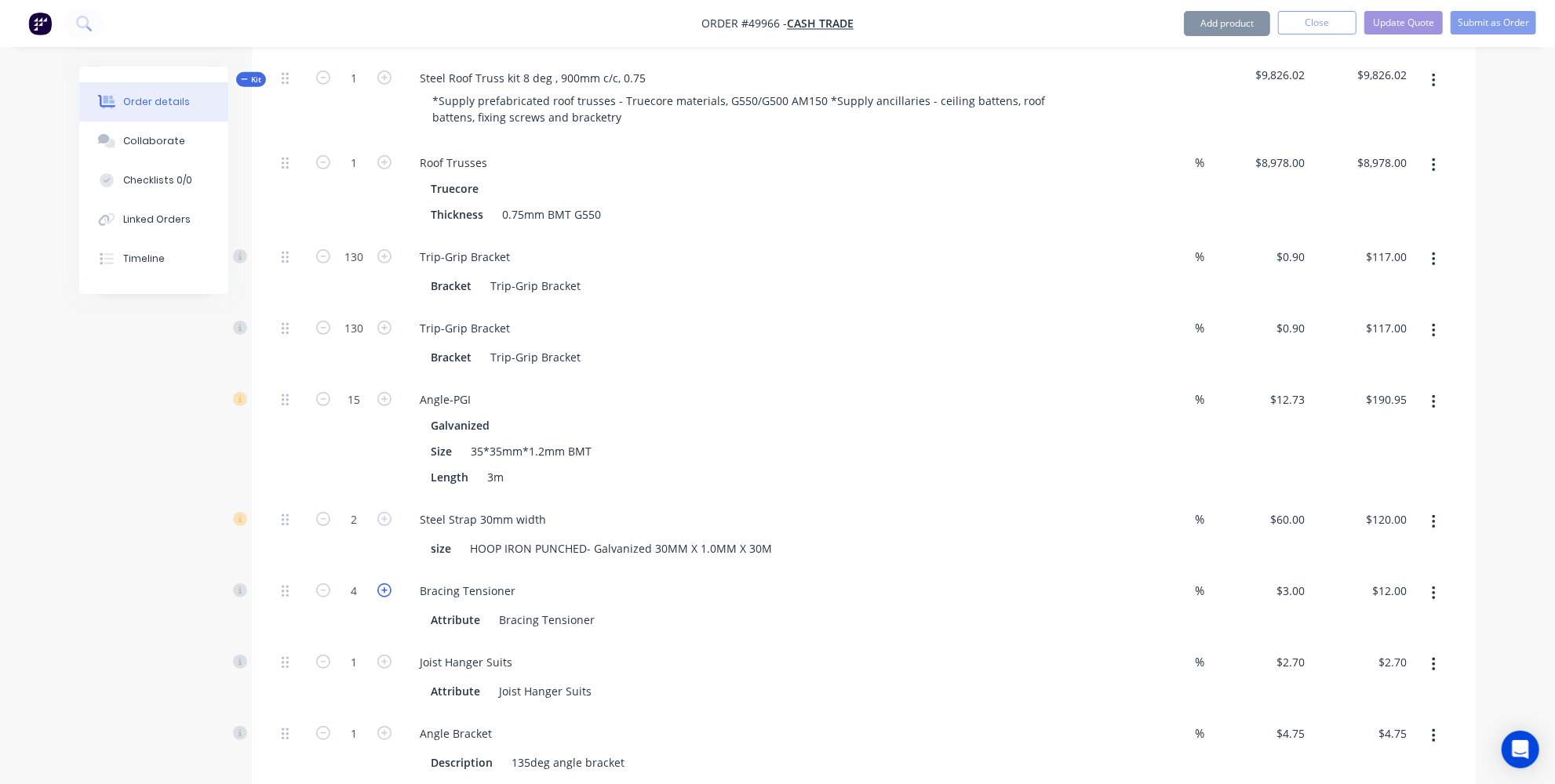
type input "5"
type input "$15.00"
click at [383, 583] on icon "button" at bounding box center [384, 590] width 14 height 14
type input "6"
type input "$18.00"
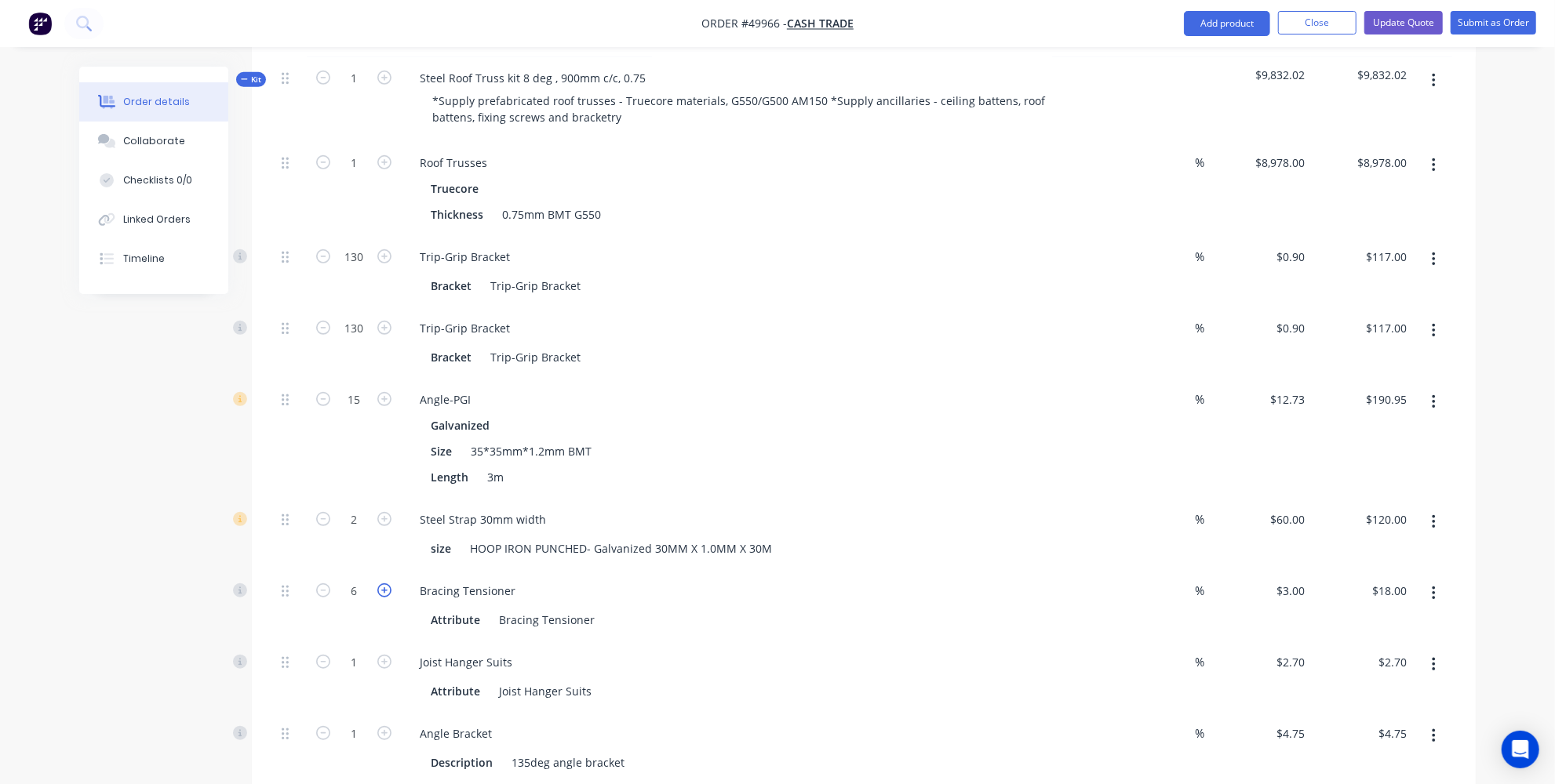
click at [383, 583] on icon "button" at bounding box center [384, 590] width 14 height 14
type input "7"
type input "$21.00"
click at [383, 583] on icon "button" at bounding box center [384, 590] width 14 height 14
type input "8"
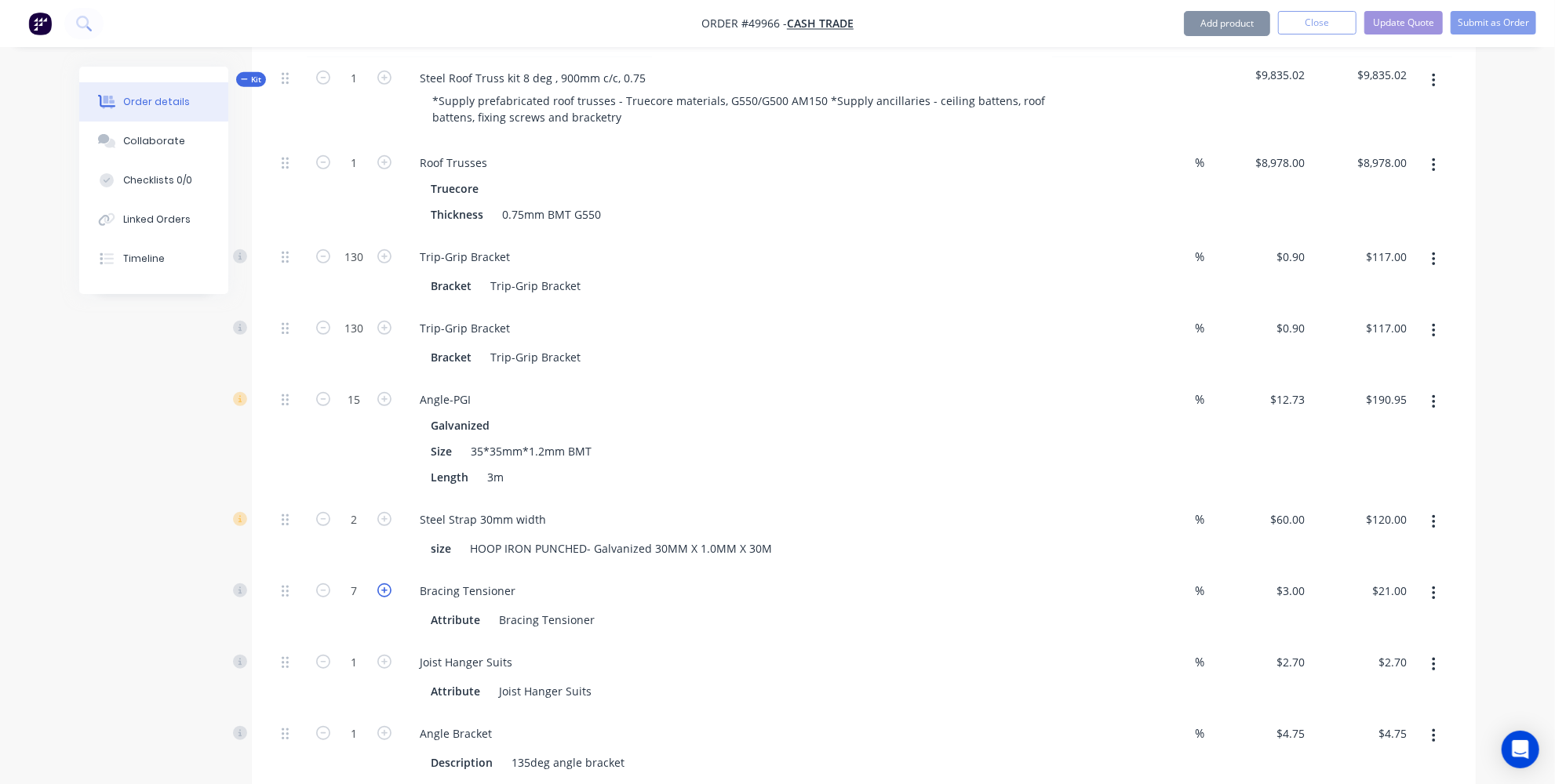
type input "$24.00"
click at [383, 583] on icon "button" at bounding box center [384, 590] width 14 height 14
type input "9"
type input "$27.00"
click at [383, 583] on icon "button" at bounding box center [384, 590] width 14 height 14
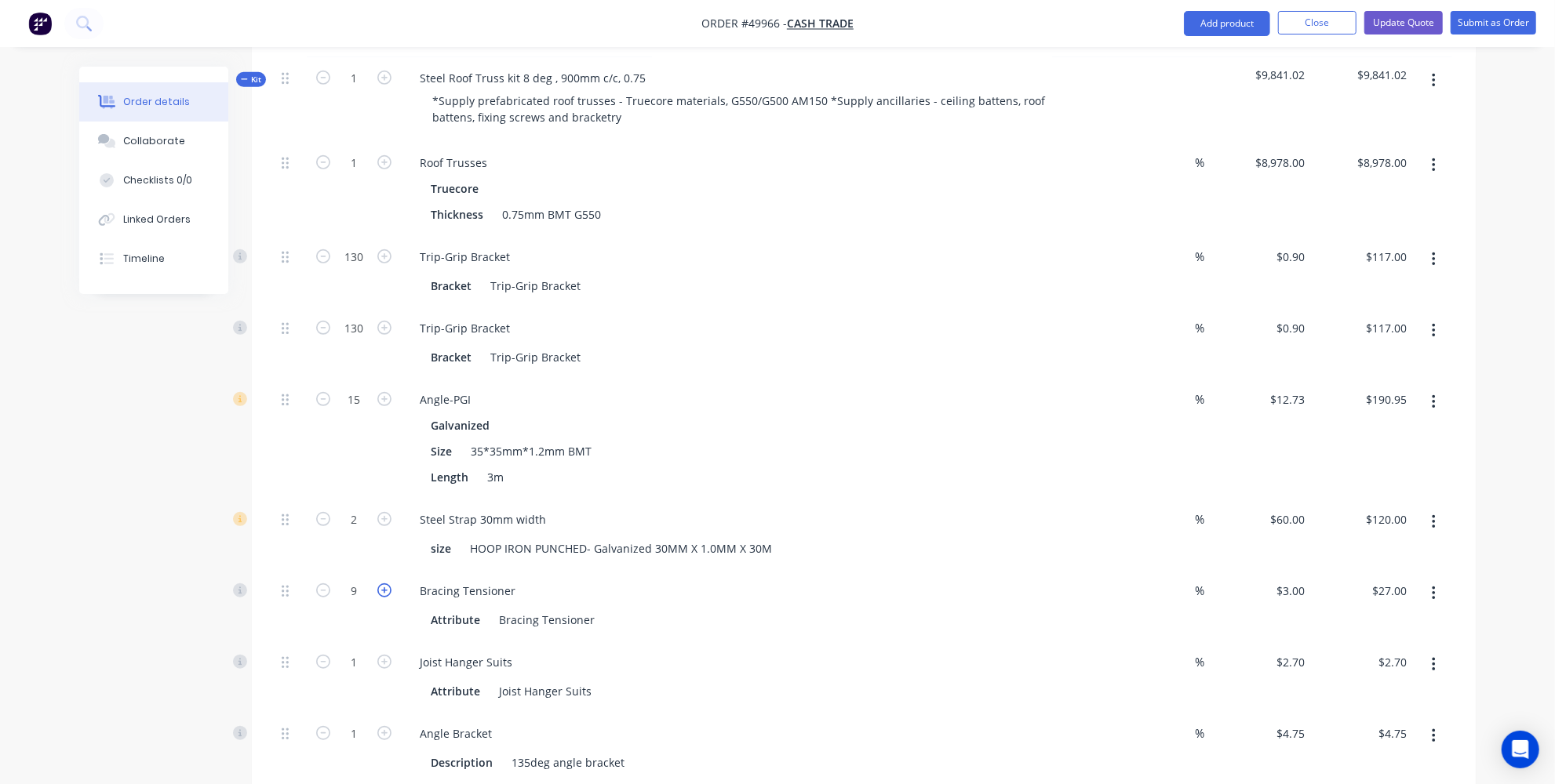
type input "10"
type input "$30.00"
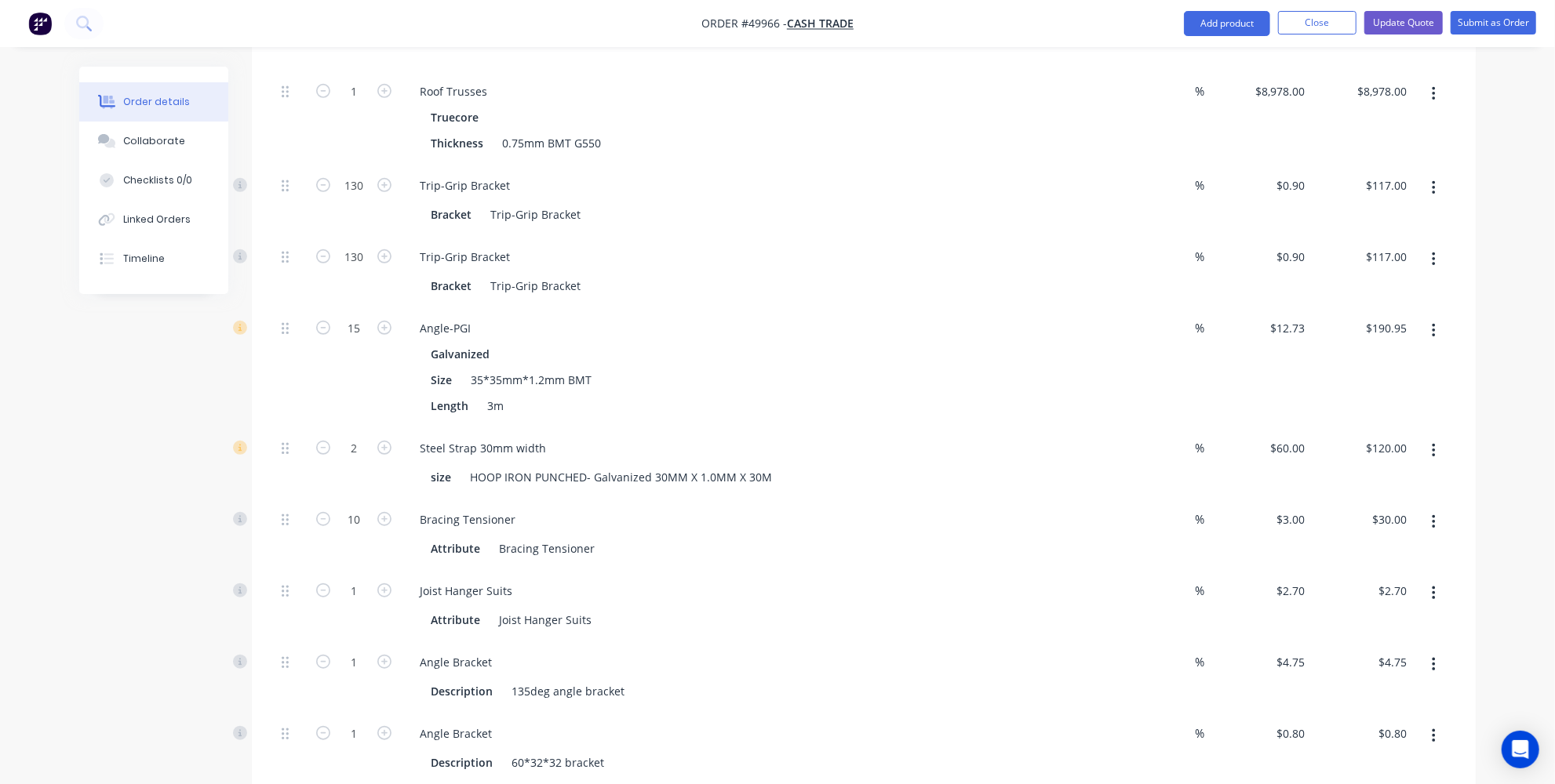
click at [1442, 580] on button "button" at bounding box center [1434, 594] width 37 height 29
click at [1357, 687] on div "Delete" at bounding box center [1378, 697] width 121 height 23
click at [386, 583] on icon "button" at bounding box center [384, 590] width 14 height 14
type input "2"
type input "$9.50"
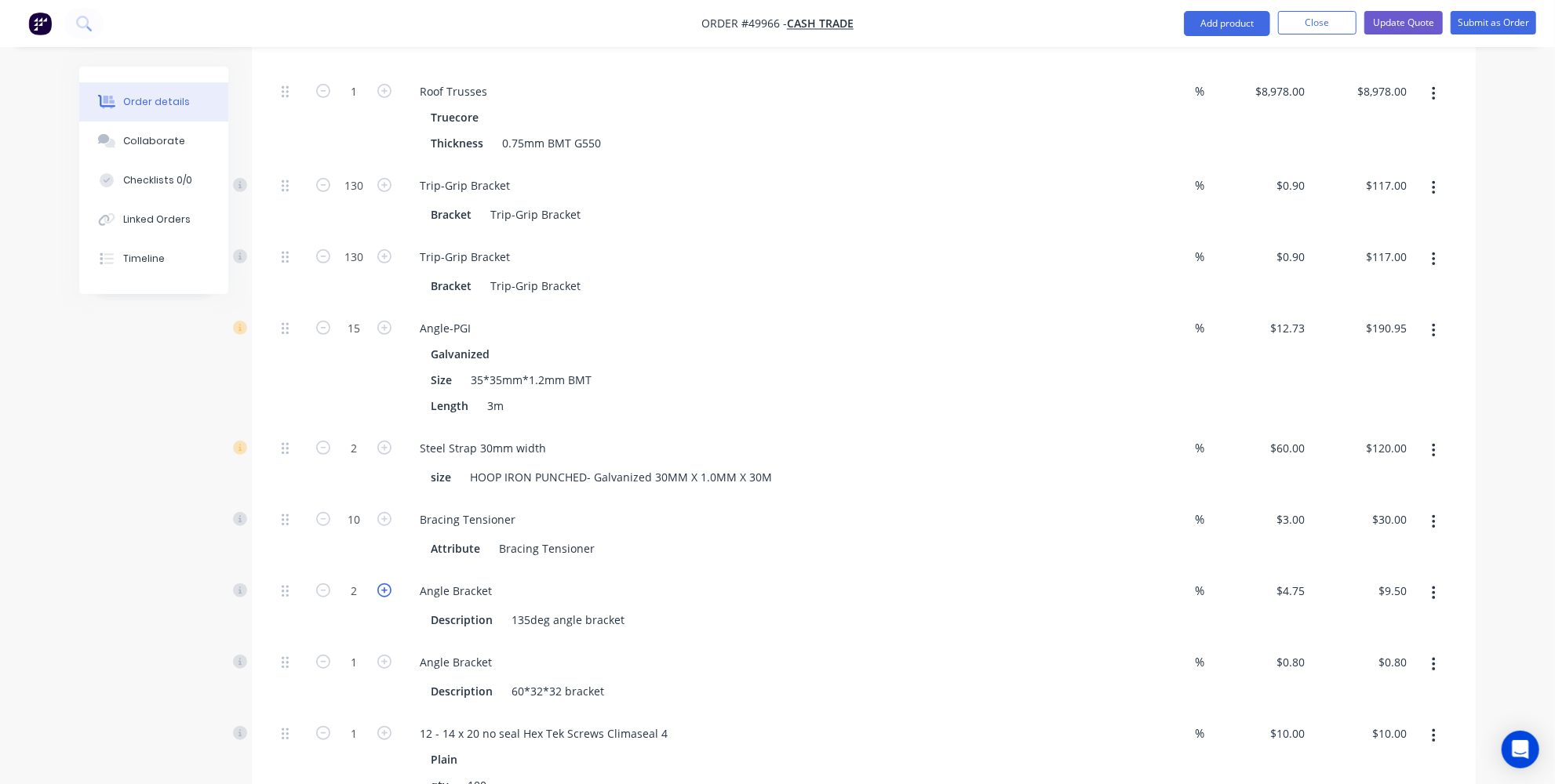
click at [386, 583] on icon "button" at bounding box center [384, 590] width 14 height 14
type input "3"
type input "$14.25"
click at [386, 583] on icon "button" at bounding box center [384, 590] width 14 height 14
type input "4"
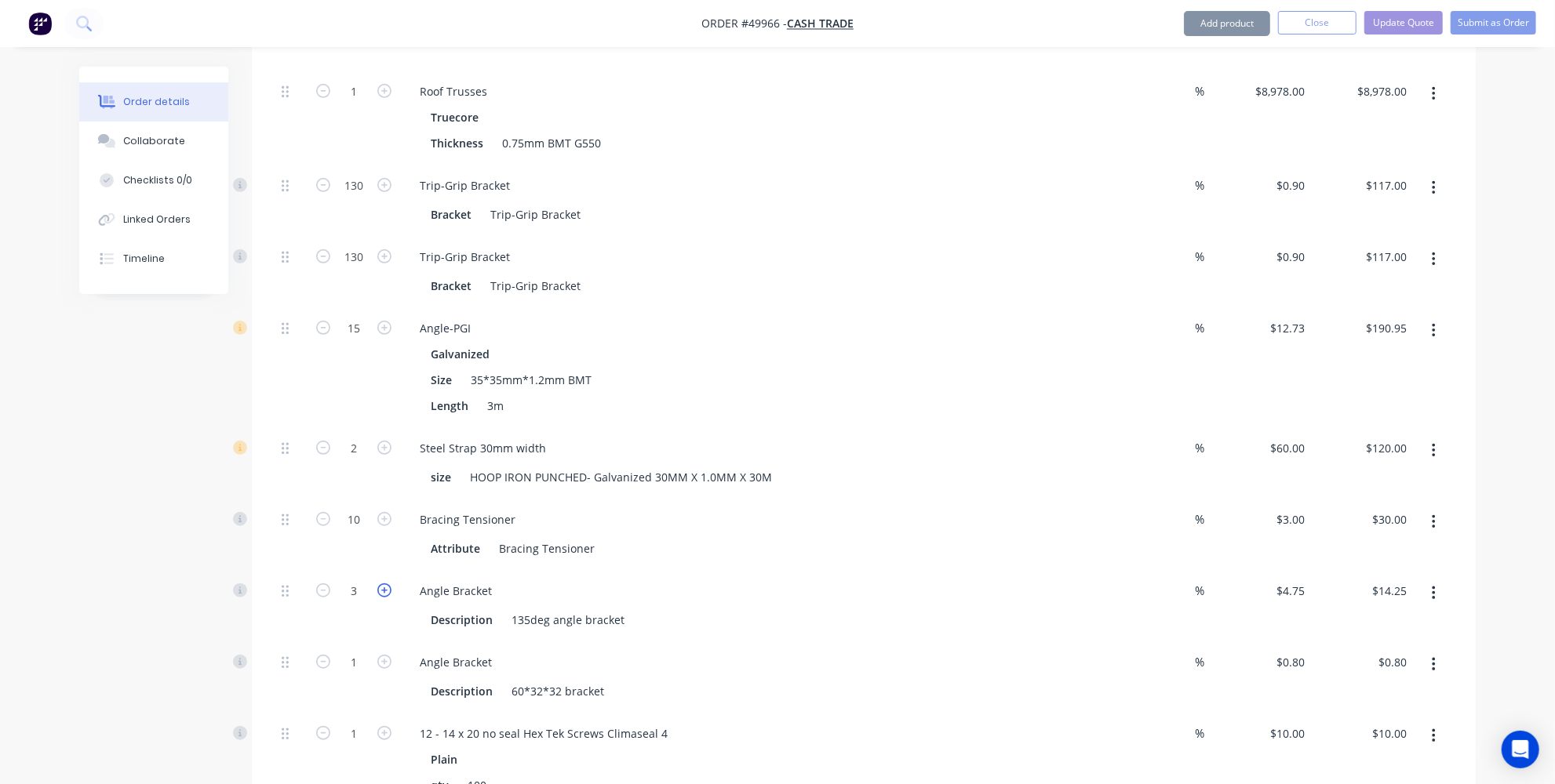
type input "$19.00"
click at [386, 583] on icon "button" at bounding box center [384, 590] width 14 height 14
type input "5"
type input "$23.75"
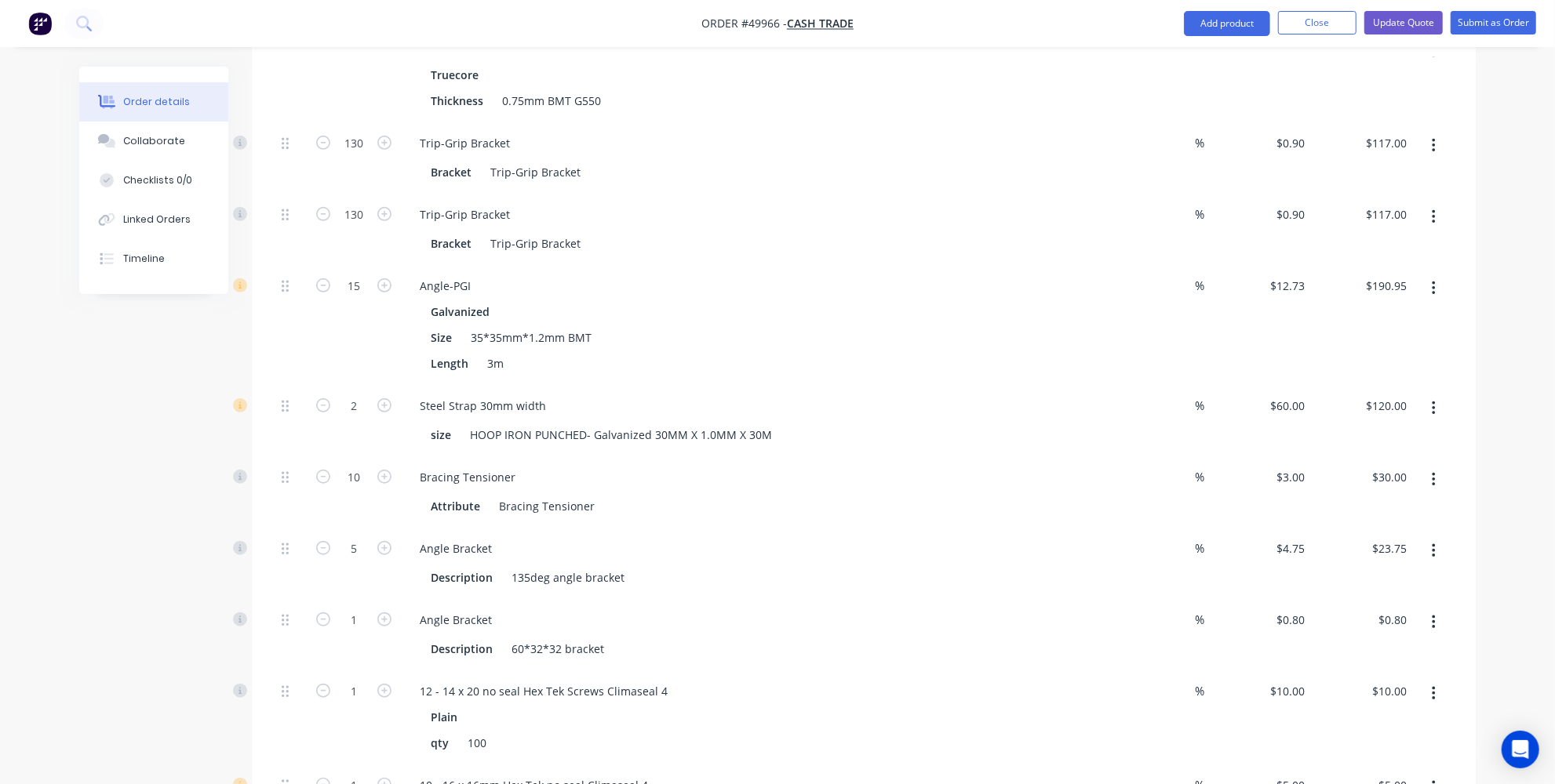
scroll to position [713, 0]
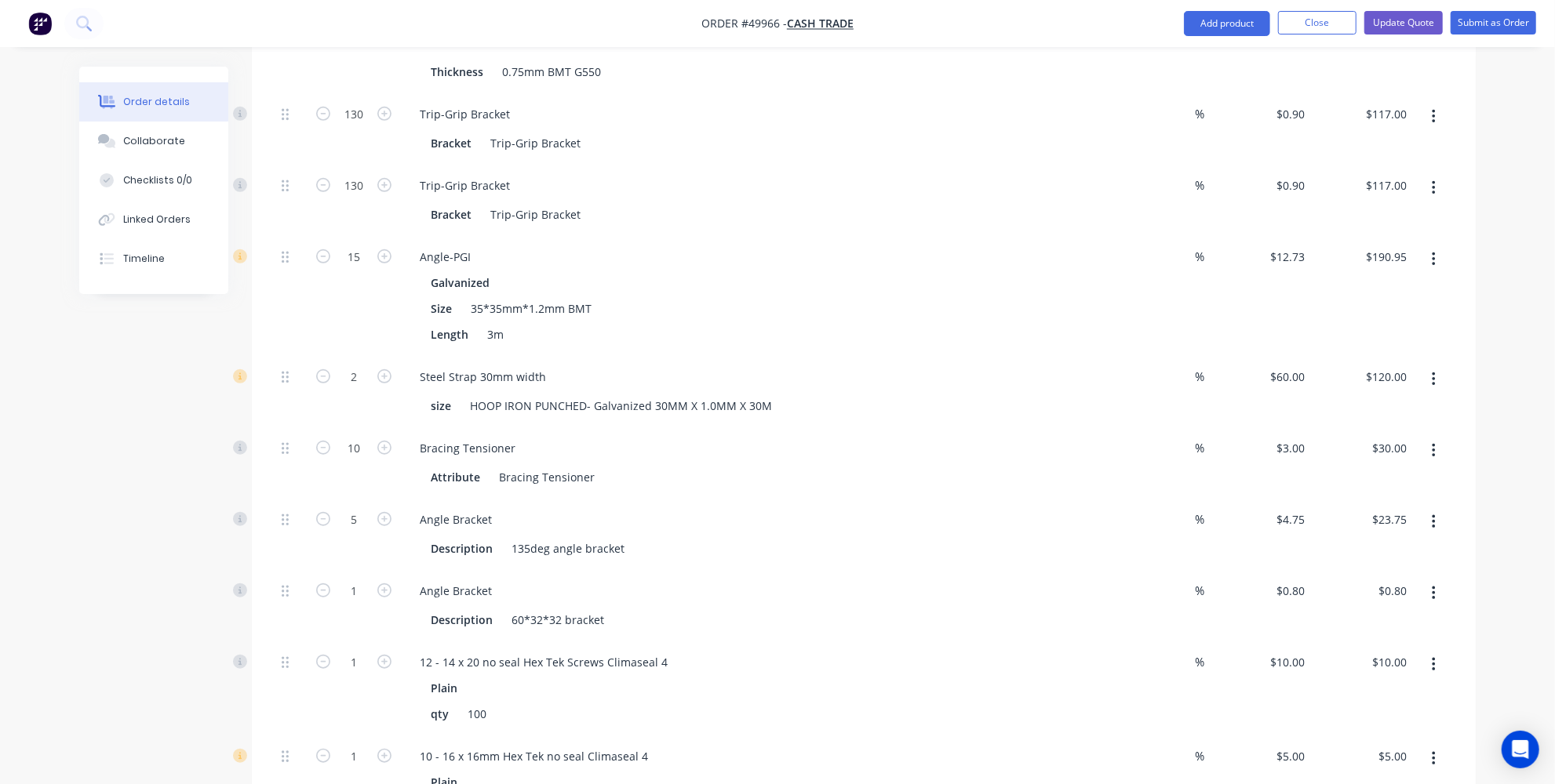
click at [330, 510] on button "button" at bounding box center [323, 518] width 20 height 17
type input "4"
type input "$19.00"
click at [1428, 508] on button "button" at bounding box center [1434, 523] width 37 height 29
click at [1362, 615] on div "Delete" at bounding box center [1378, 626] width 121 height 23
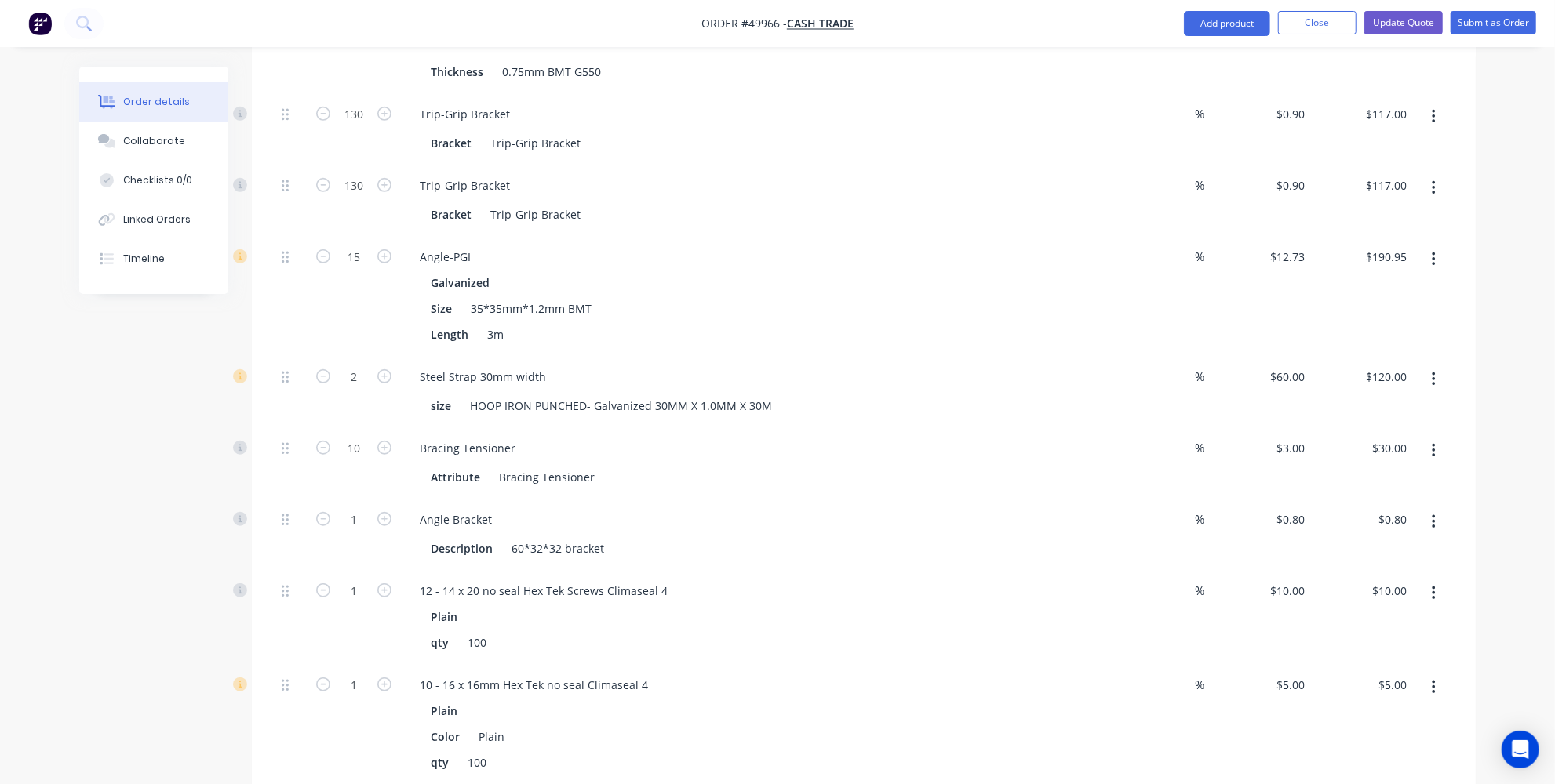
click at [1425, 508] on button "button" at bounding box center [1434, 523] width 37 height 29
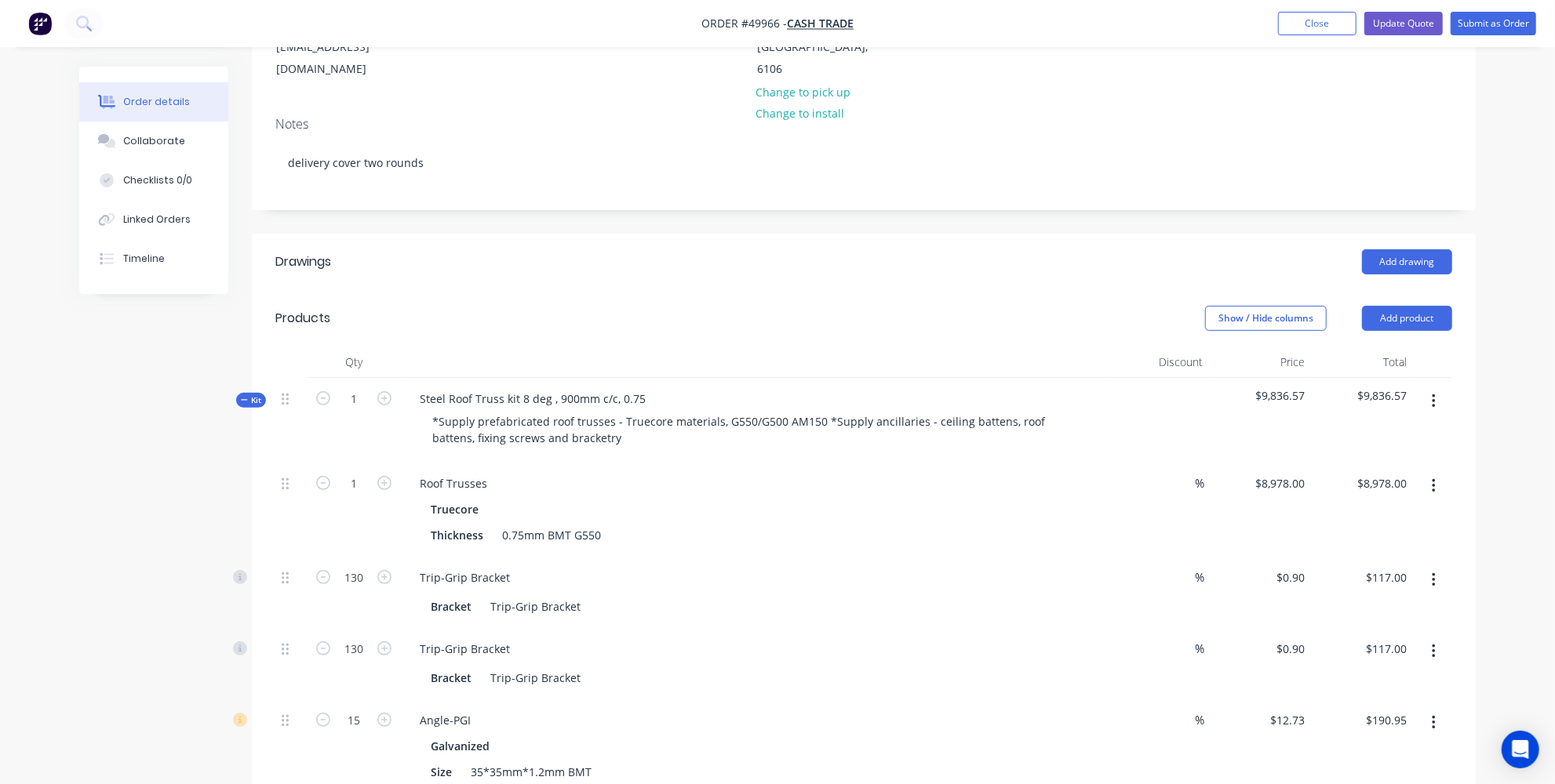
scroll to position [142, 0]
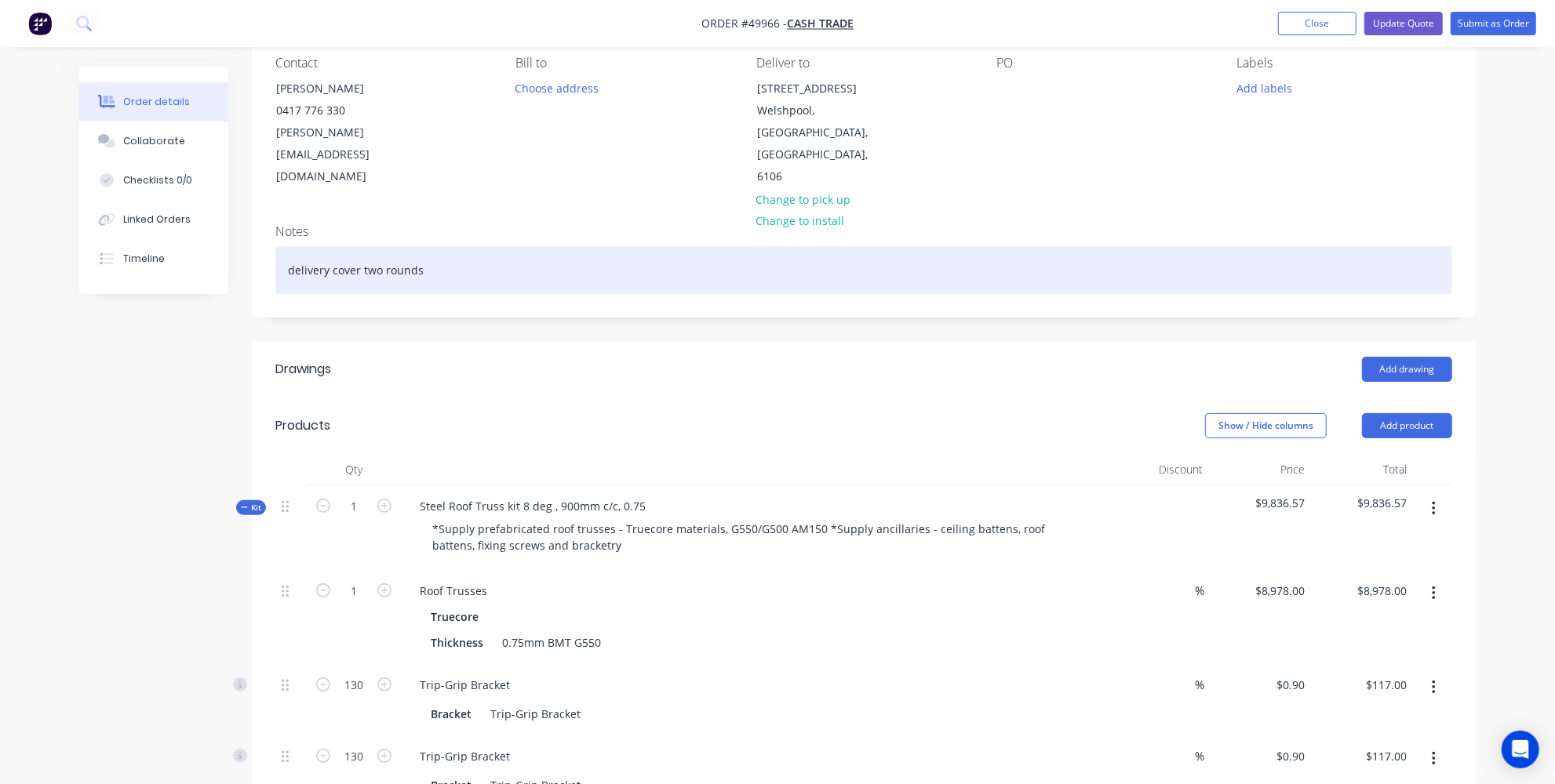
click at [431, 246] on div "delivery cover two rounds" at bounding box center [864, 270] width 1177 height 48
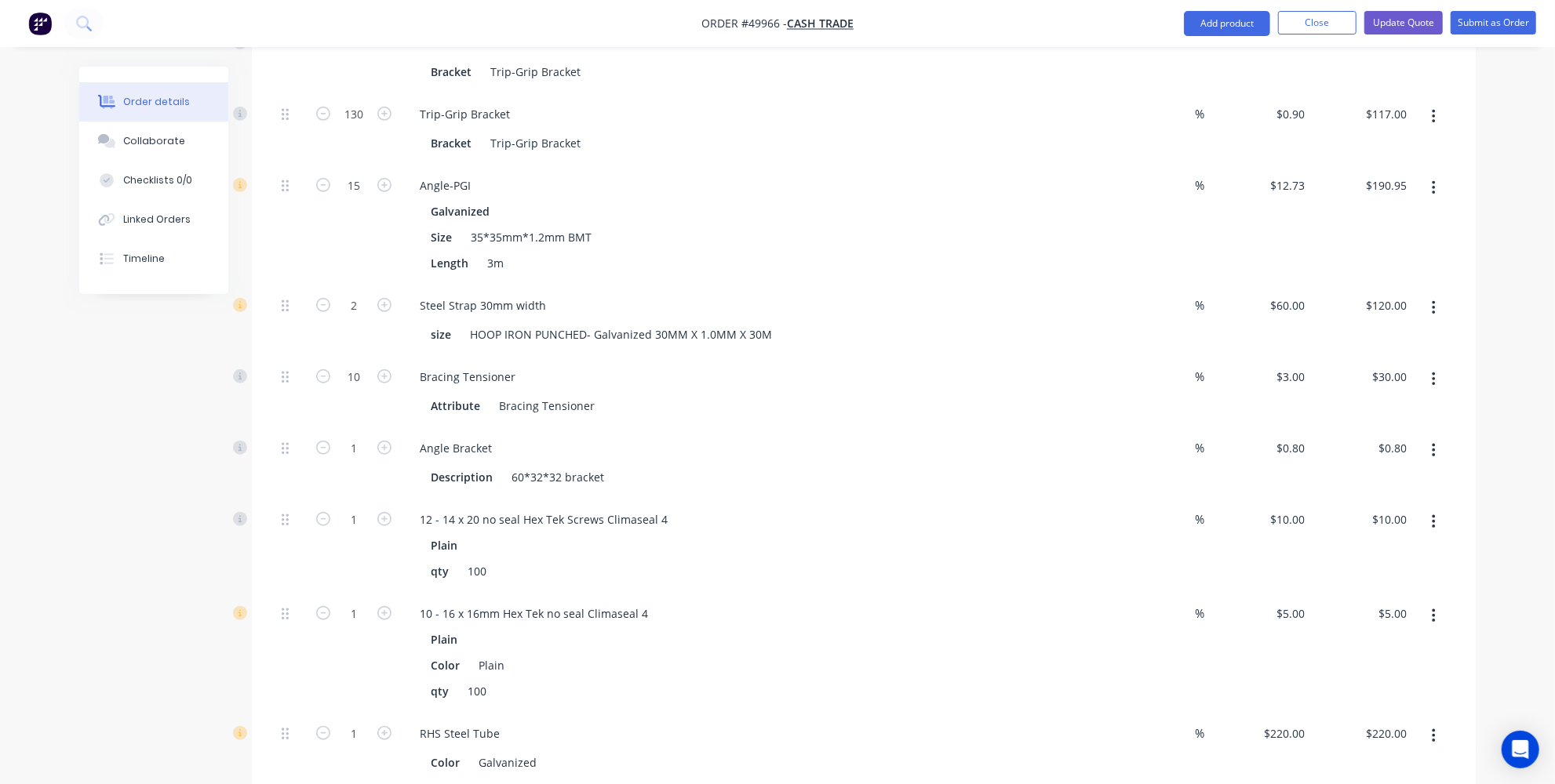
scroll to position [783, 0]
click at [1436, 438] on button "button" at bounding box center [1434, 452] width 37 height 29
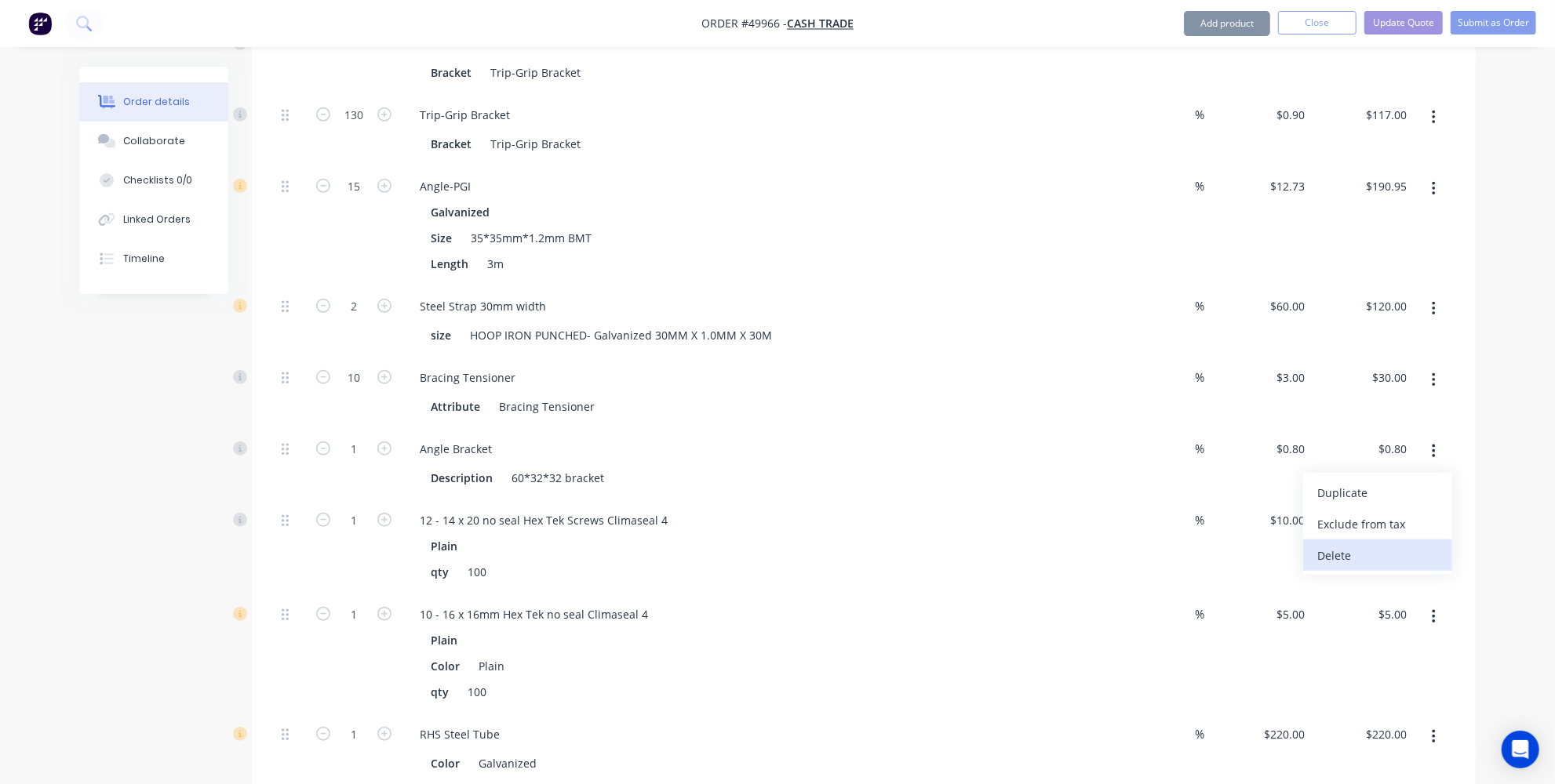
click at [1350, 545] on div "Delete" at bounding box center [1378, 555] width 121 height 23
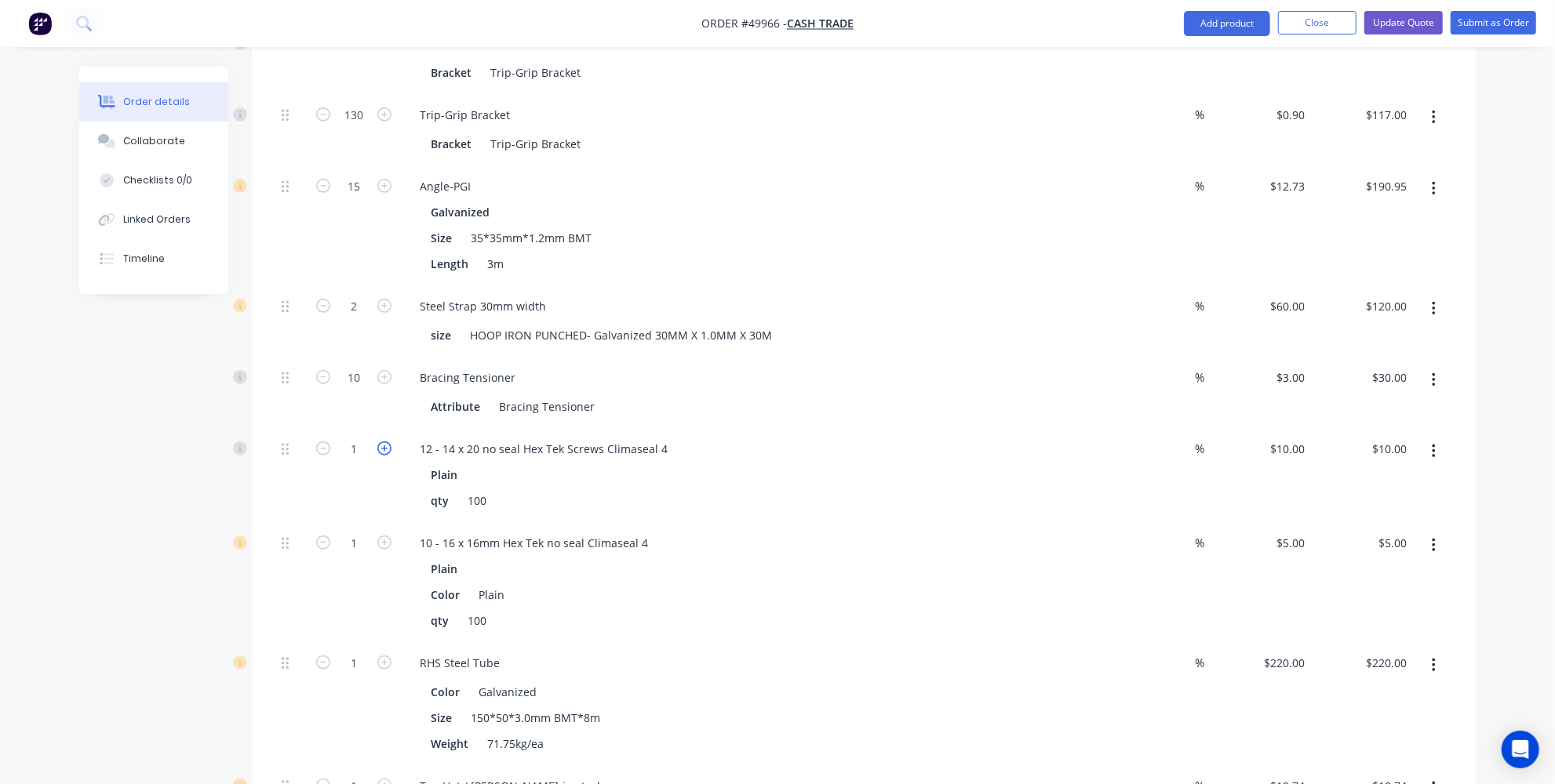
click at [385, 441] on icon "button" at bounding box center [384, 448] width 14 height 14
type input "2"
type input "$20.00"
click at [385, 441] on icon "button" at bounding box center [384, 448] width 14 height 14
type input "3"
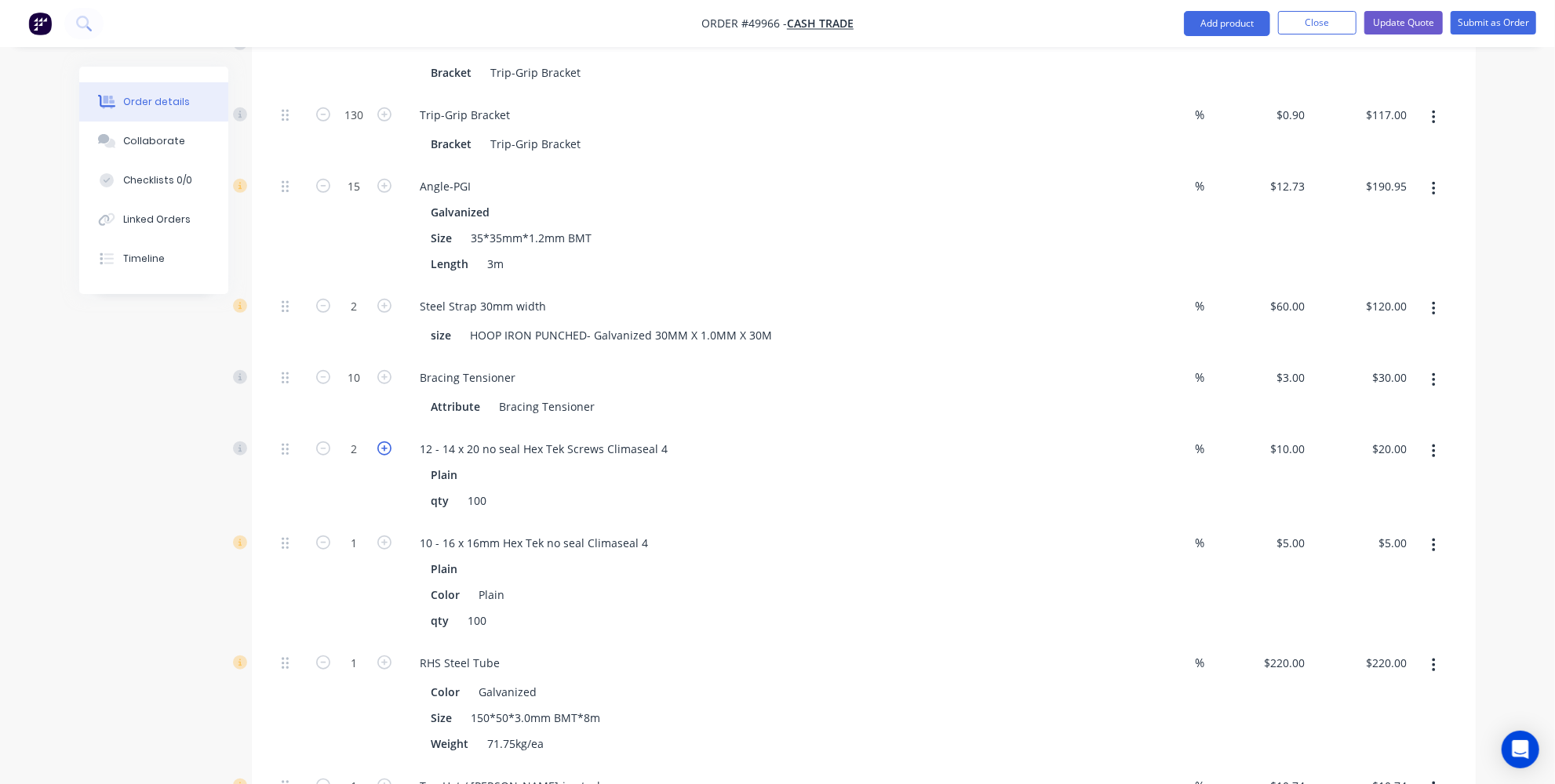
type input "$30.00"
click at [385, 441] on icon "button" at bounding box center [384, 448] width 14 height 14
type input "4"
type input "$40.00"
click at [385, 441] on icon "button" at bounding box center [384, 448] width 14 height 14
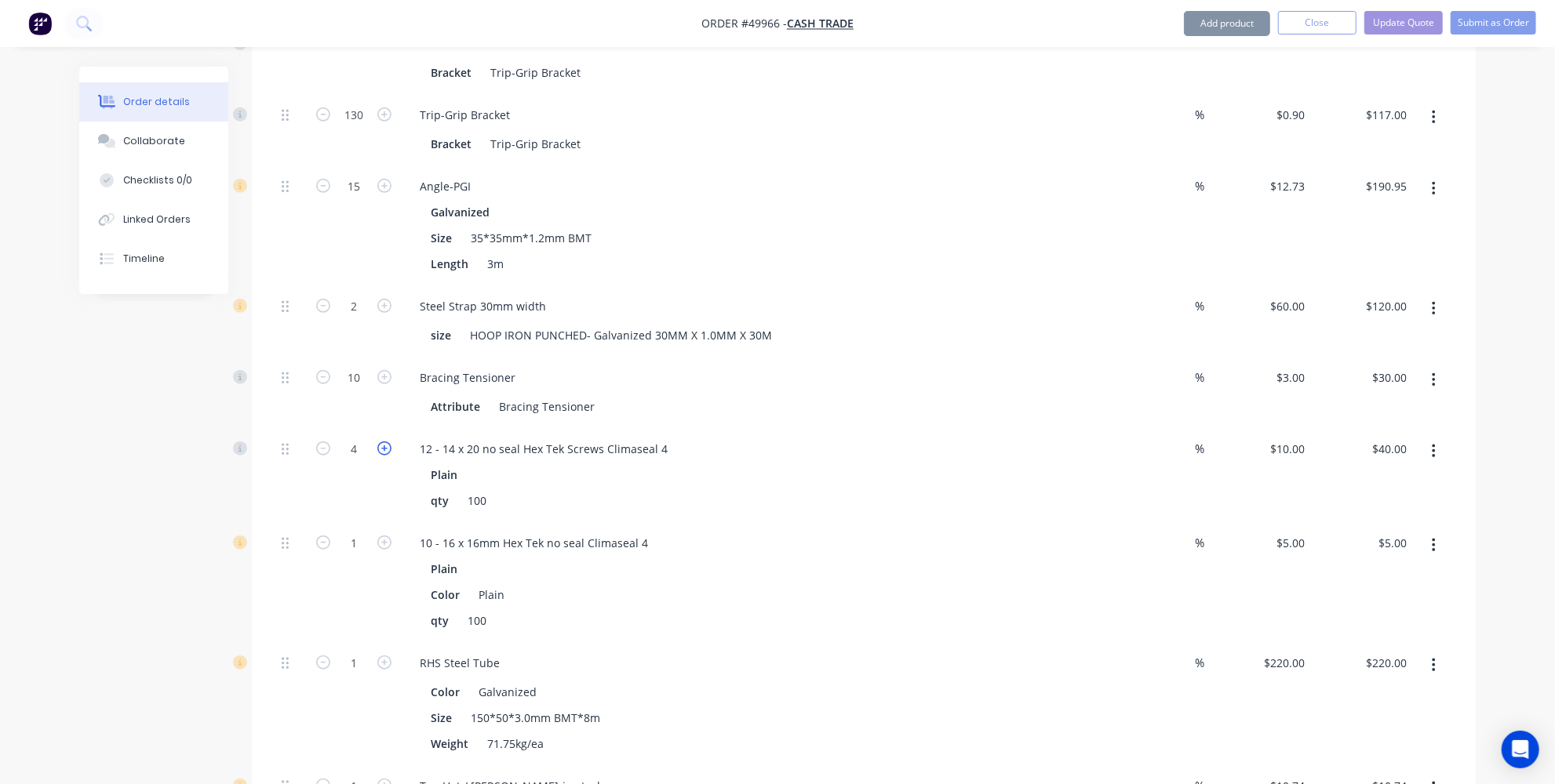
type input "5"
type input "$50.00"
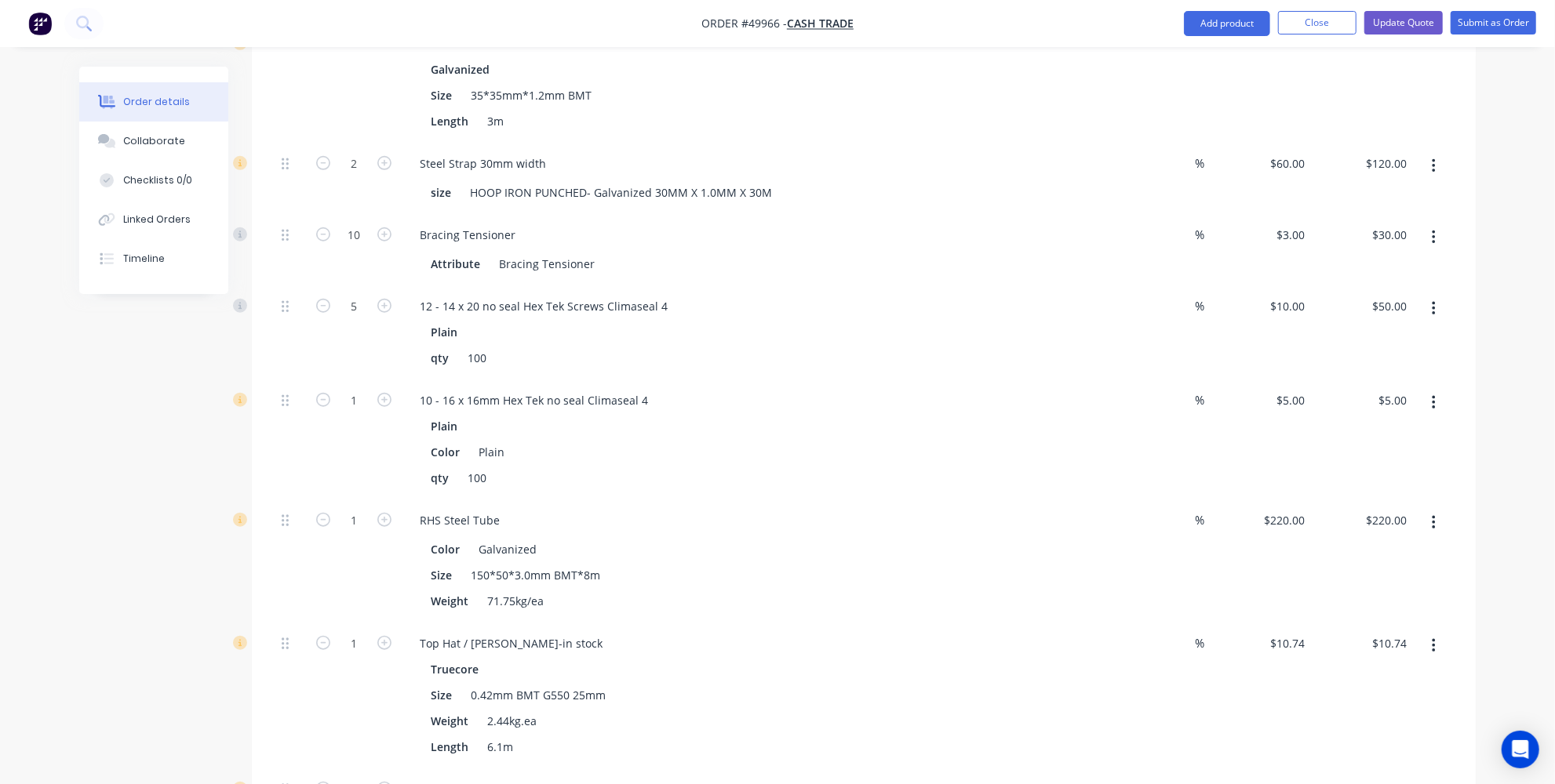
scroll to position [713, 0]
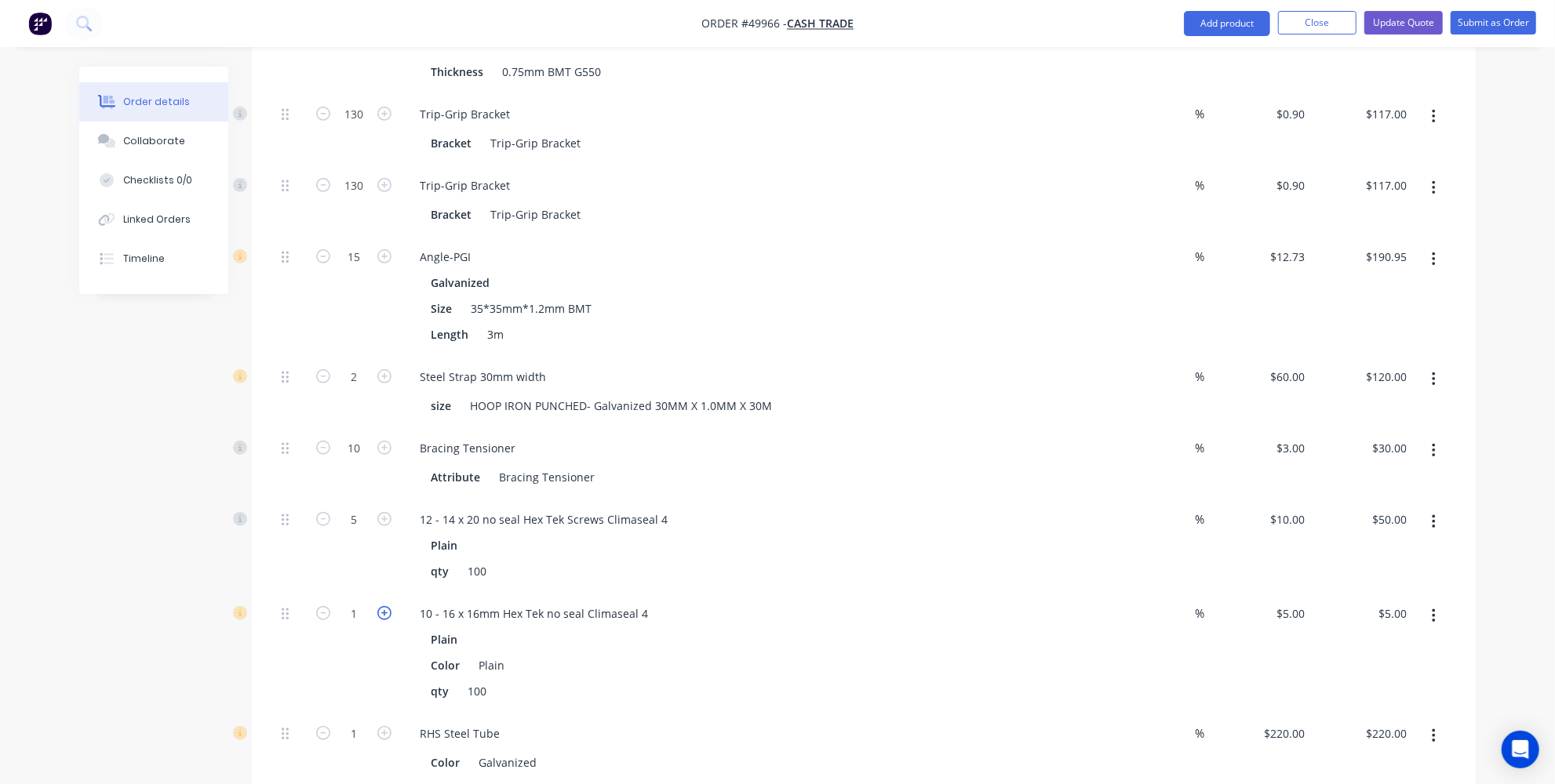
click at [387, 606] on icon "button" at bounding box center [384, 613] width 14 height 14
type input "2"
type input "$10.00"
click at [387, 606] on icon "button" at bounding box center [384, 613] width 14 height 14
type input "3"
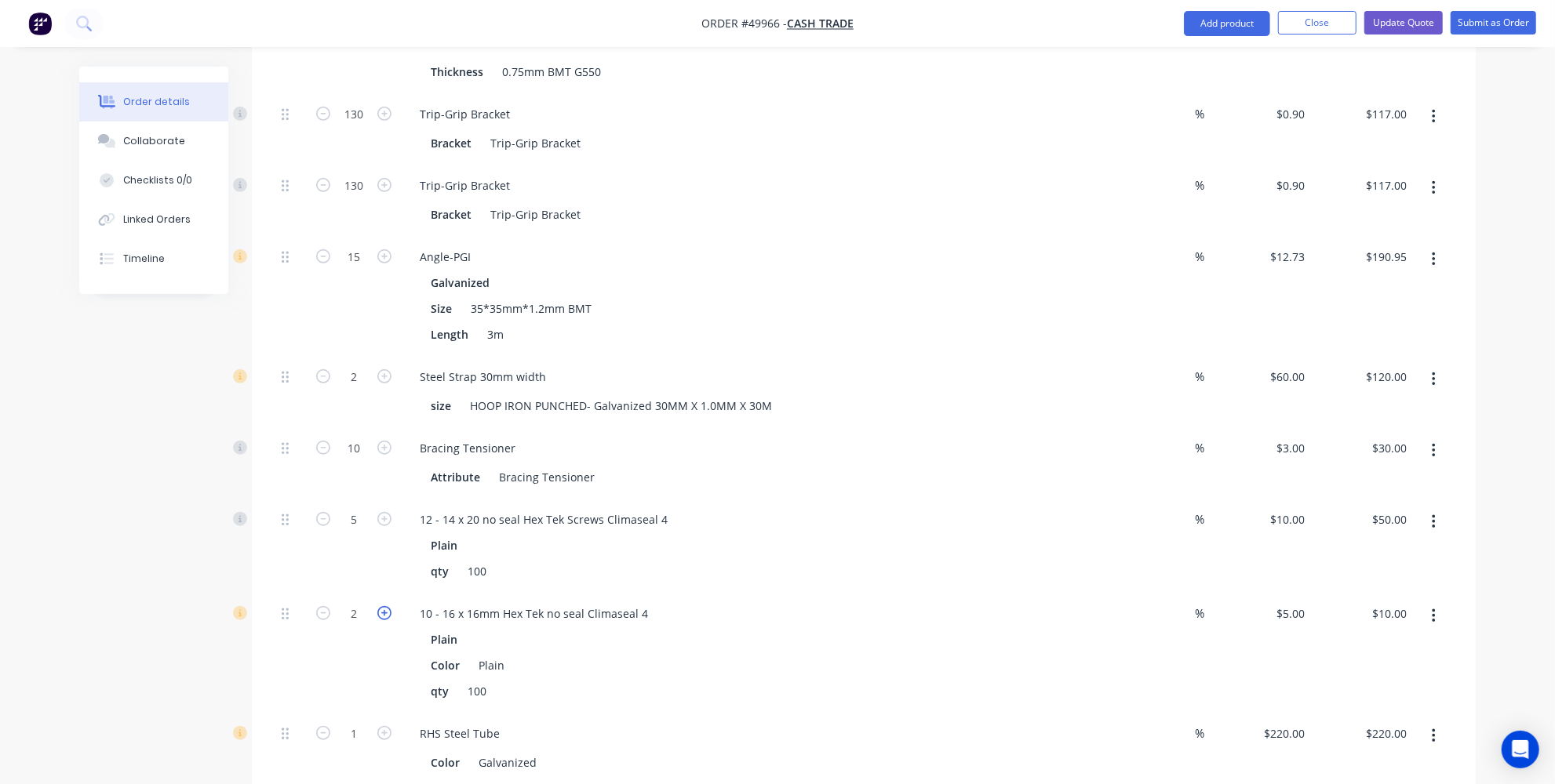
type input "$15.00"
click at [387, 606] on icon "button" at bounding box center [384, 613] width 14 height 14
type input "4"
type input "$20.00"
click at [387, 606] on icon "button" at bounding box center [384, 613] width 14 height 14
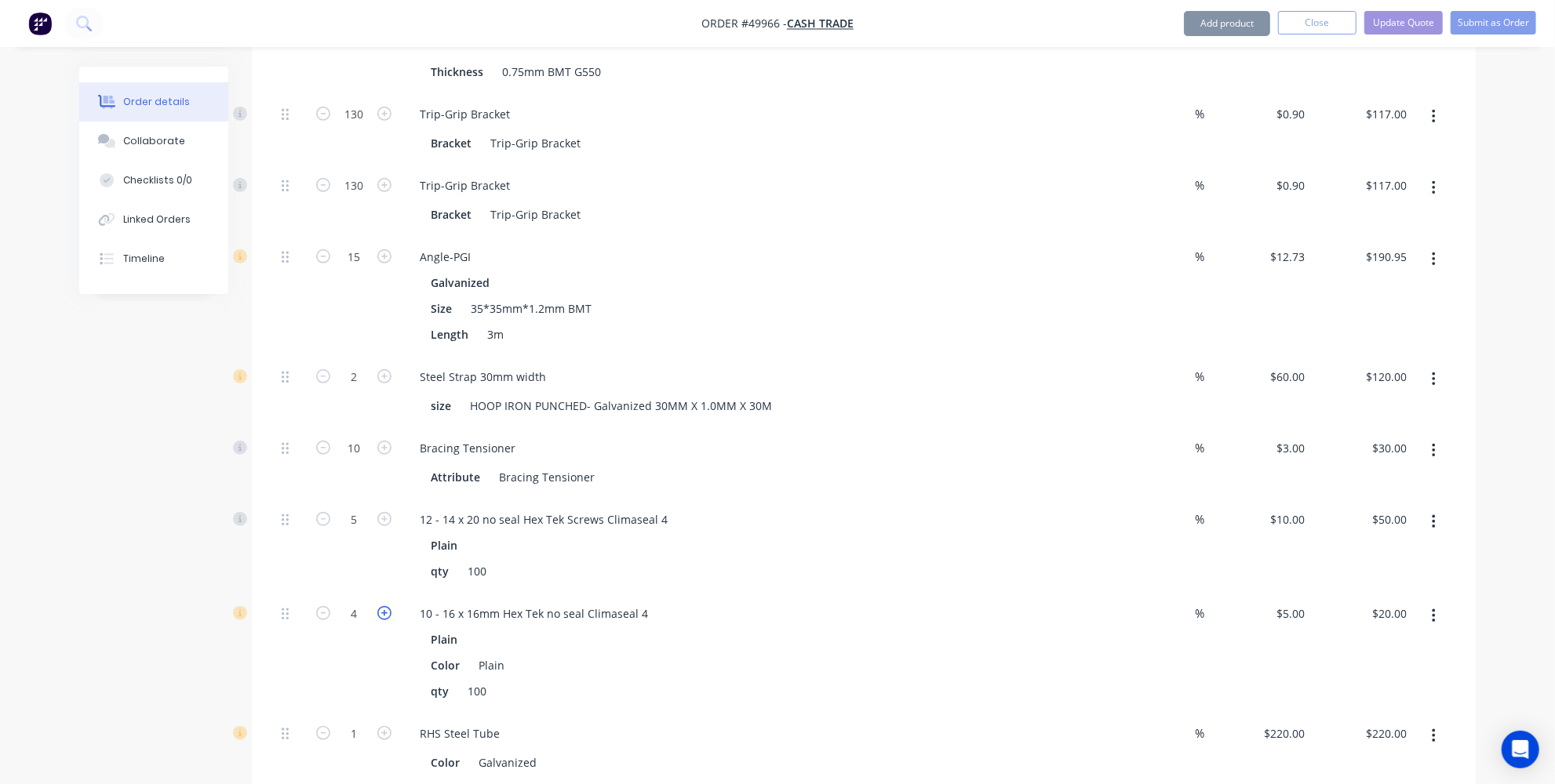
type input "5"
type input "$25.00"
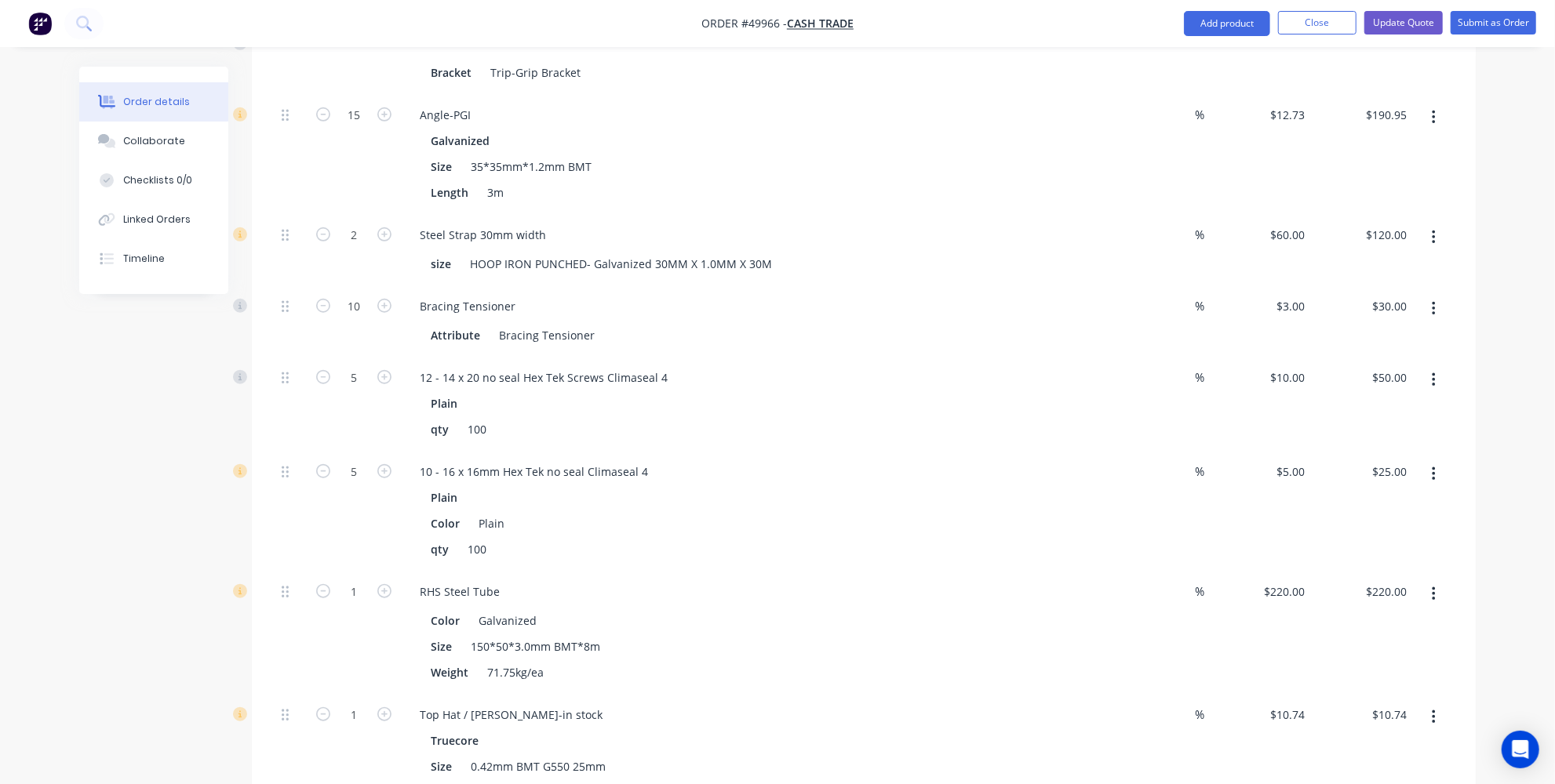
click at [1439, 581] on button "button" at bounding box center [1434, 595] width 37 height 29
click at [1332, 687] on div "Delete" at bounding box center [1378, 698] width 121 height 23
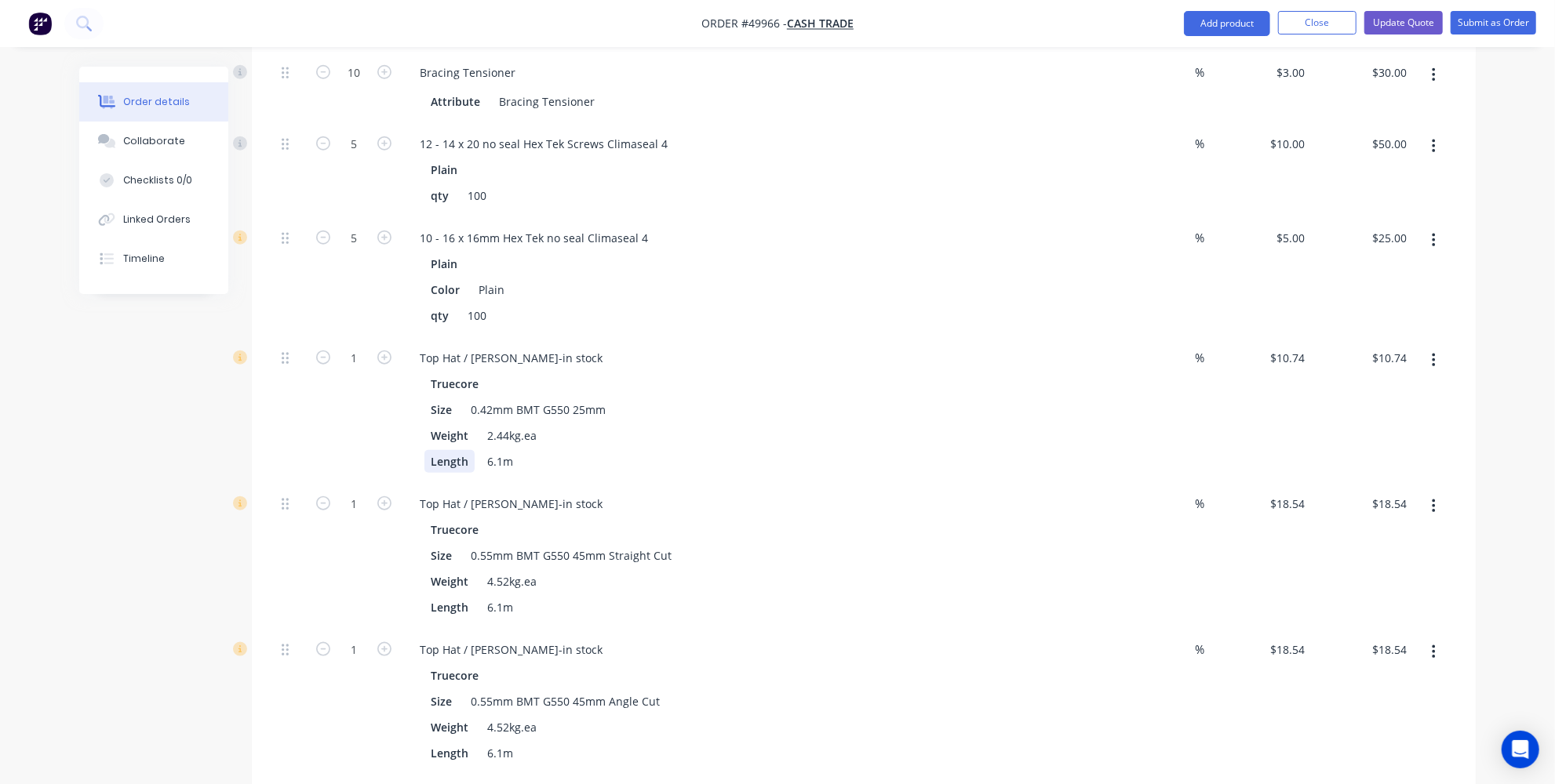
scroll to position [1140, 0]
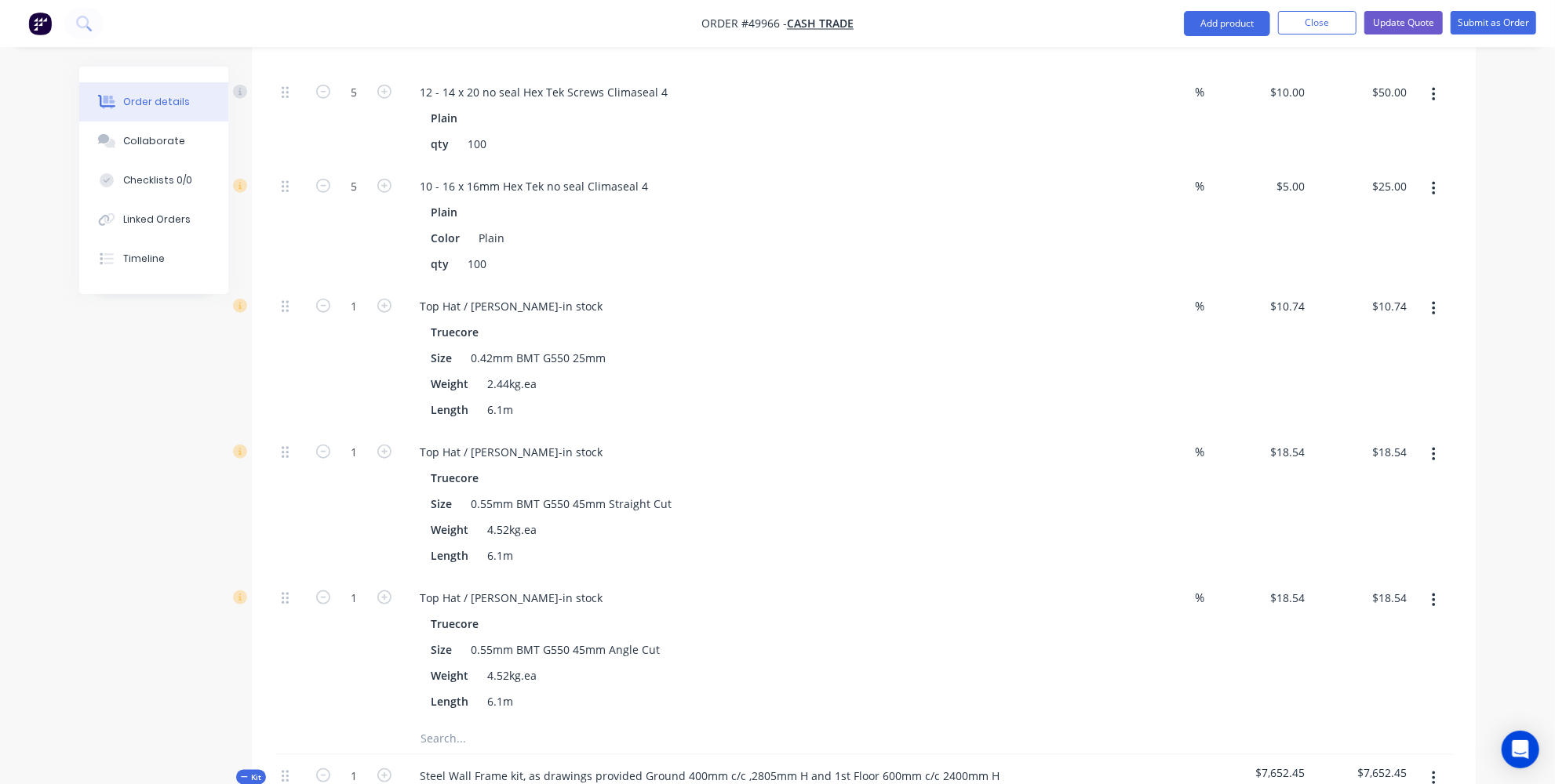
click at [1426, 295] on button "button" at bounding box center [1434, 309] width 37 height 29
drag, startPoint x: 1324, startPoint y: 360, endPoint x: 769, endPoint y: 317, distance: 556.7
click at [1322, 402] on div "Delete" at bounding box center [1378, 413] width 121 height 23
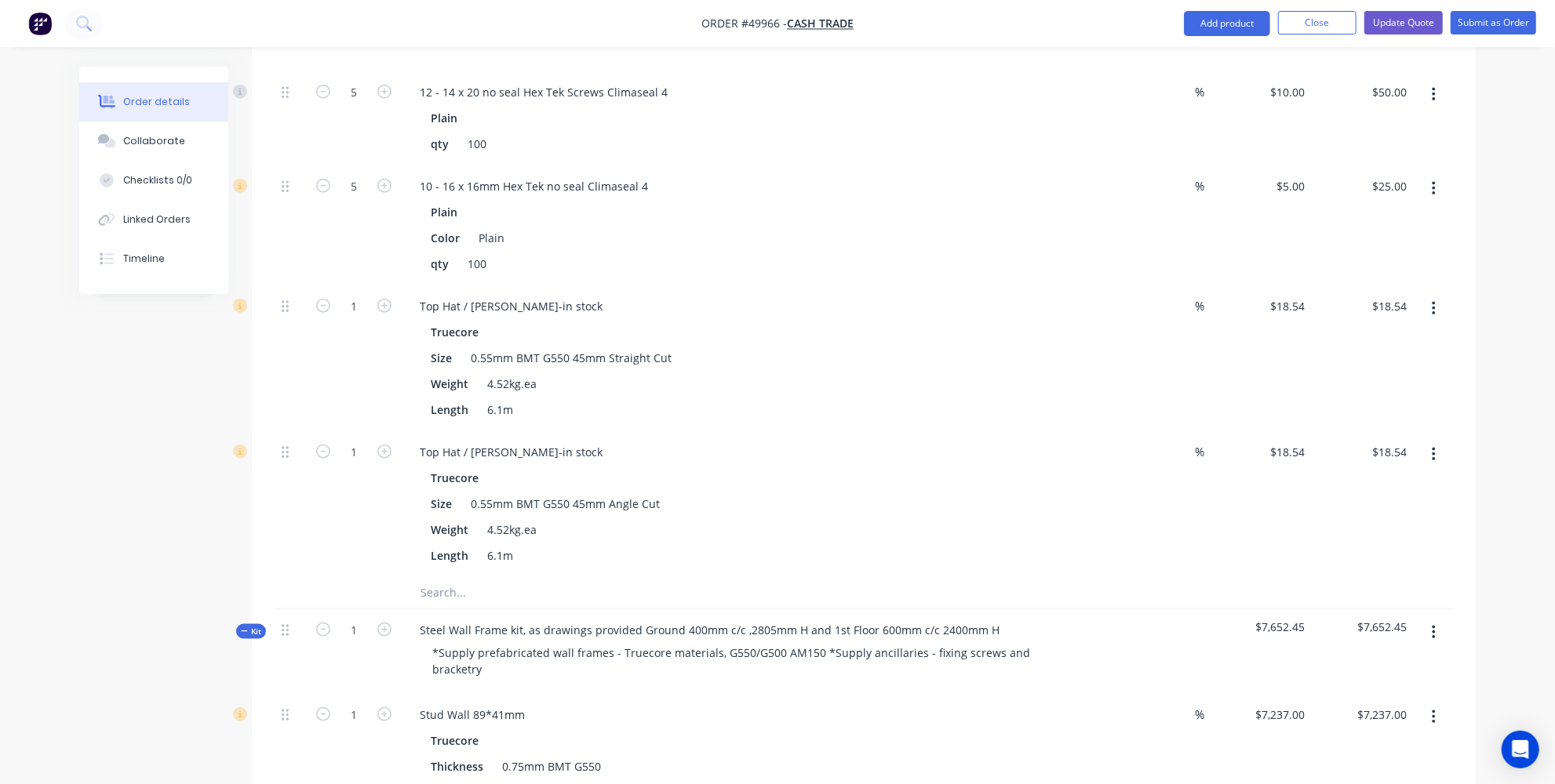
click at [1440, 295] on button "button" at bounding box center [1434, 309] width 37 height 29
click at [1360, 402] on div "Delete" at bounding box center [1378, 413] width 121 height 23
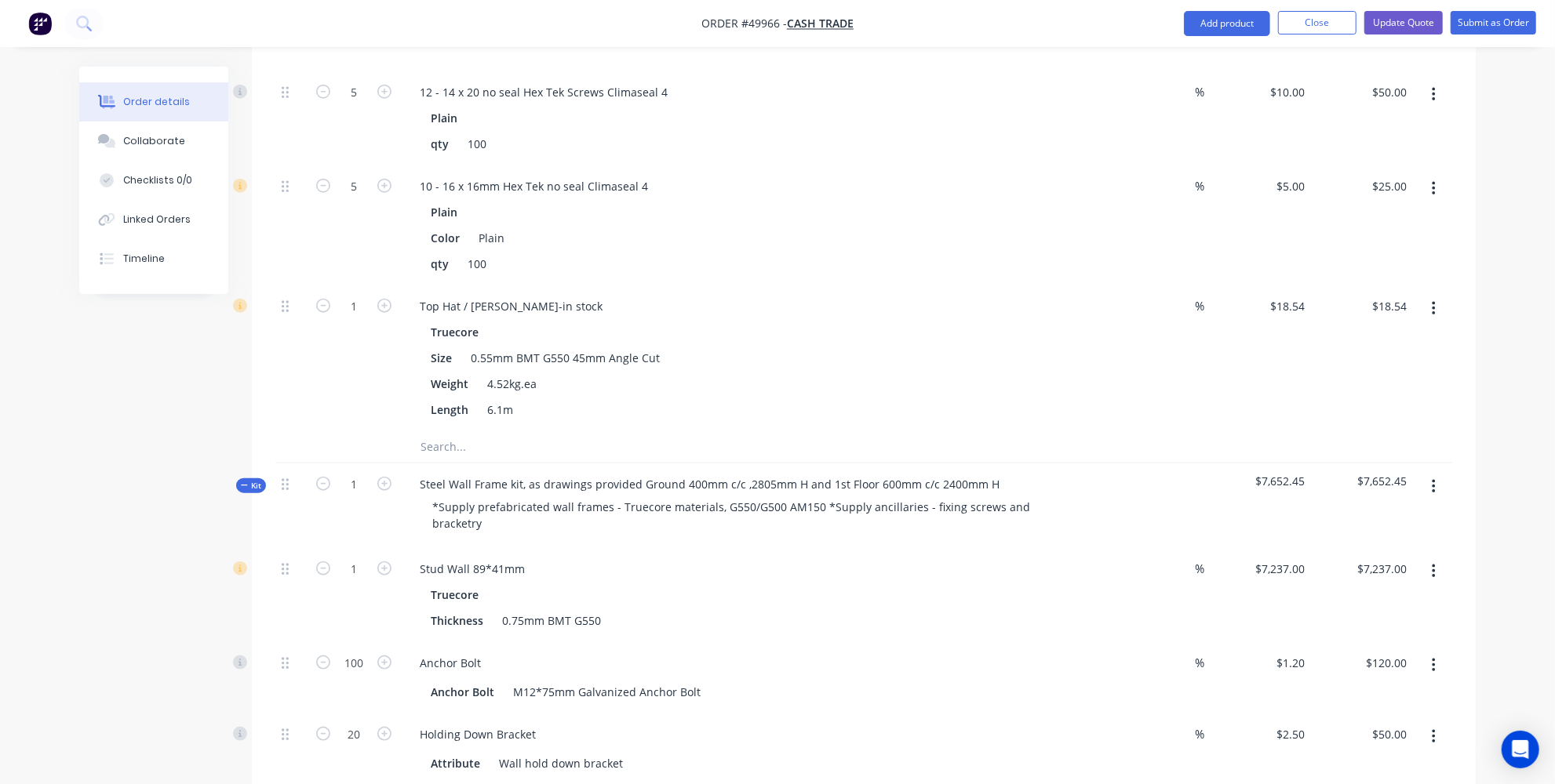
click at [1425, 295] on button "button" at bounding box center [1434, 309] width 37 height 29
click at [1352, 402] on div "Delete" at bounding box center [1378, 413] width 121 height 23
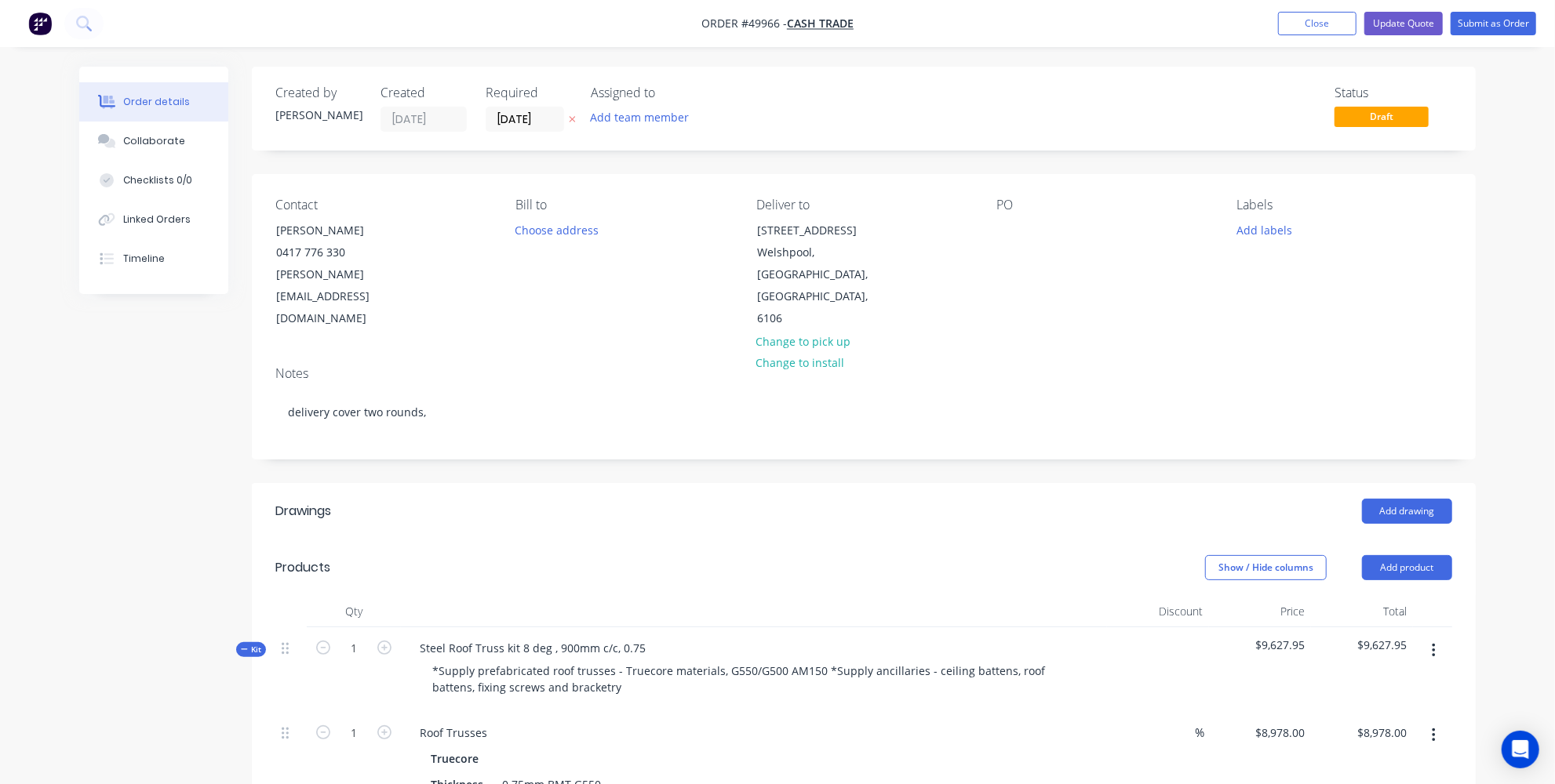
scroll to position [213, 0]
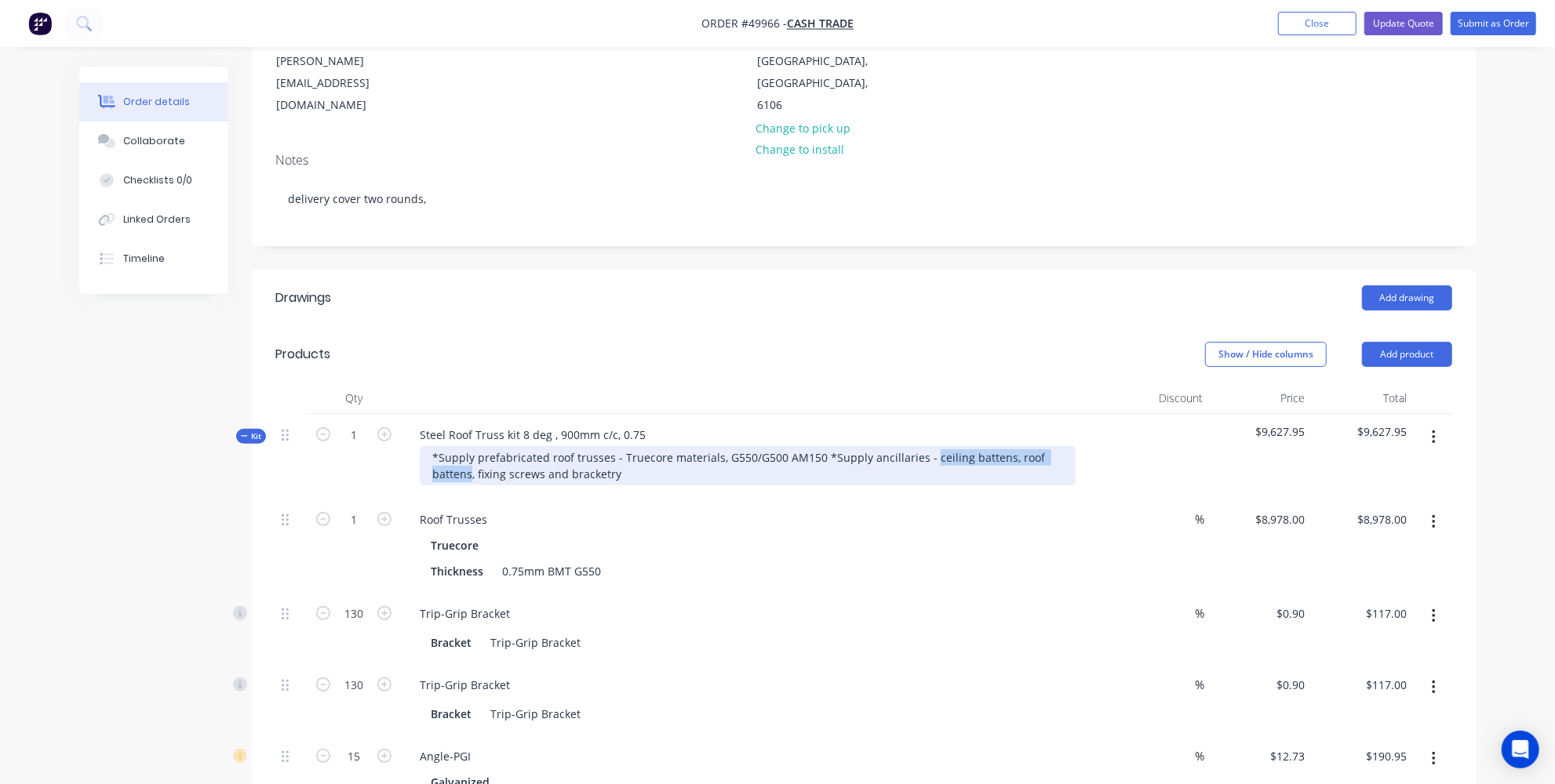
drag, startPoint x: 924, startPoint y: 408, endPoint x: 472, endPoint y: 429, distance: 452.5
click at [472, 446] on div "*Supply prefabricated roof trusses - Truecore materials, G550/G500 AM150 *Suppl…" at bounding box center [747, 466] width 656 height 39
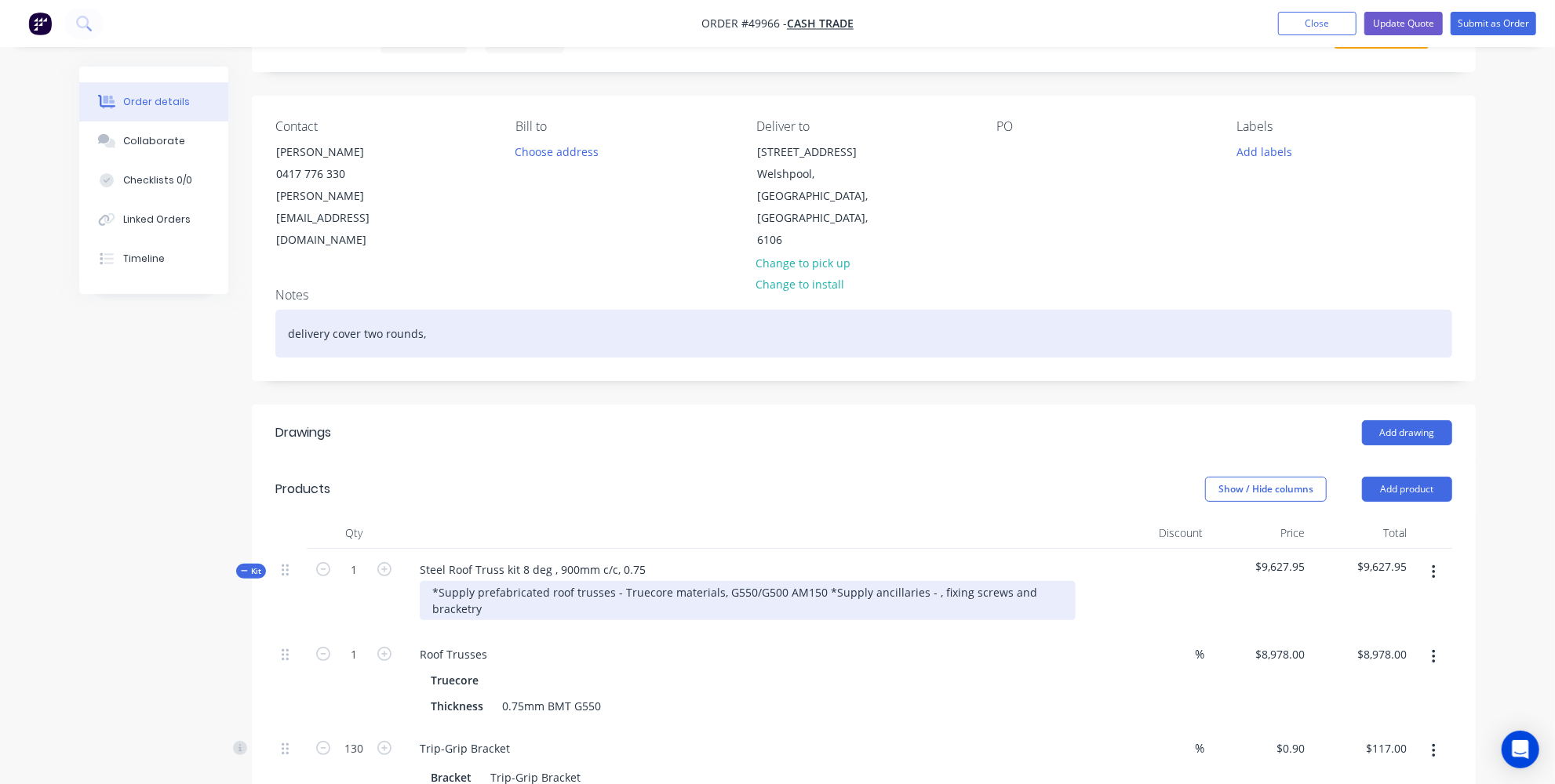
scroll to position [0, 0]
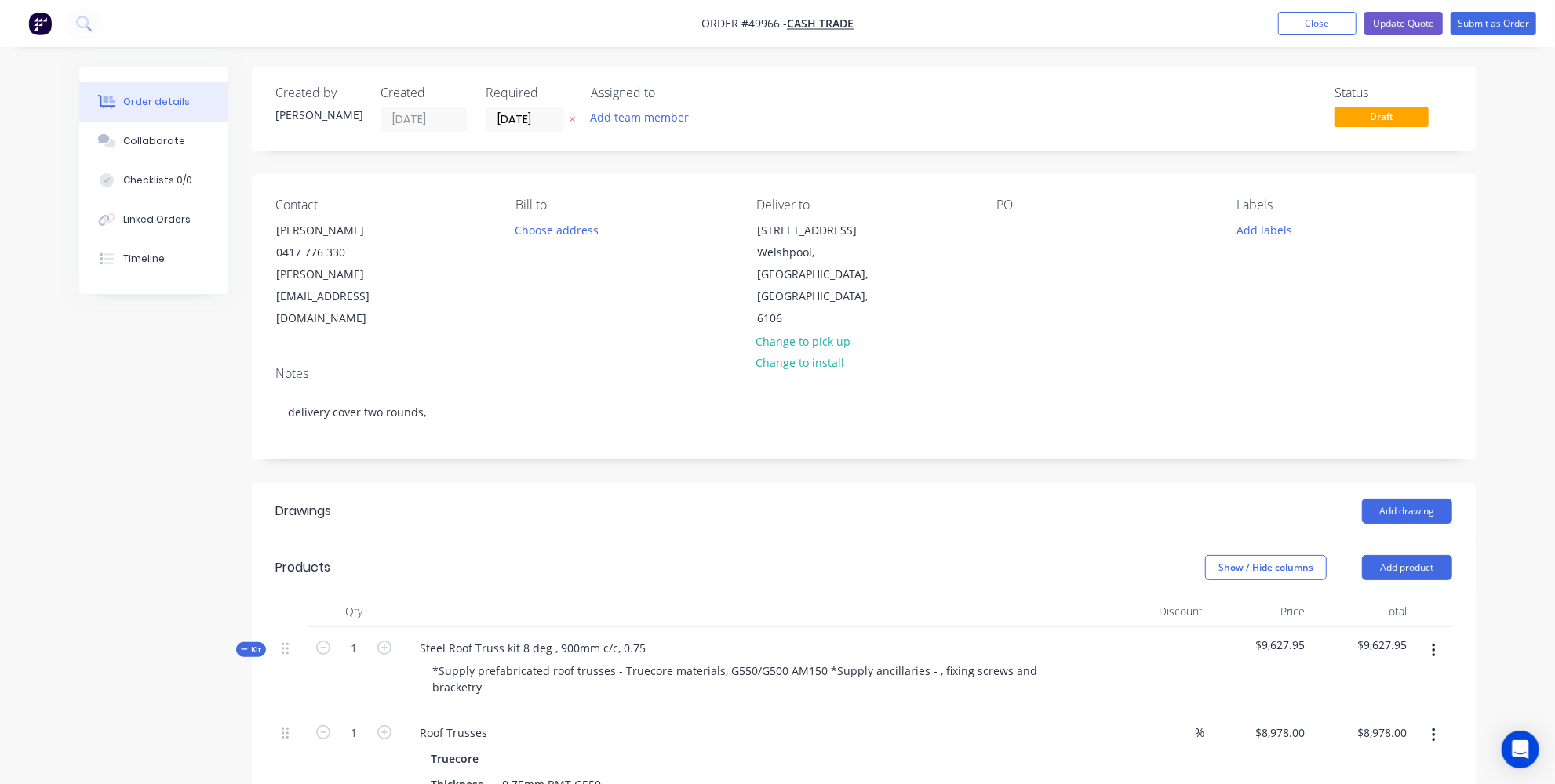
click at [593, 539] on header "Products Show / Hide columns Add product" at bounding box center [864, 567] width 1224 height 56
click at [1421, 24] on button "Update Quote" at bounding box center [1403, 24] width 78 height 24
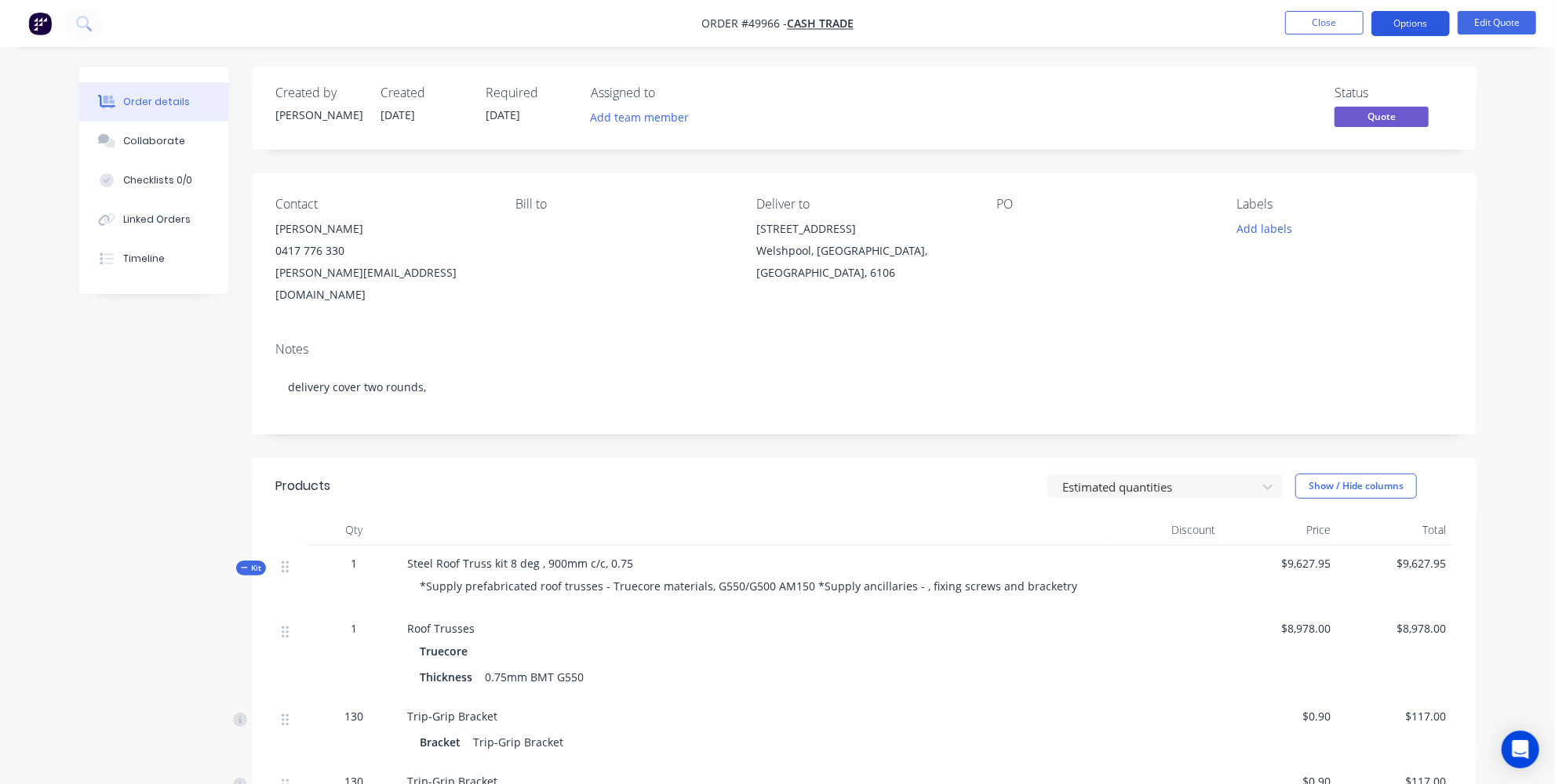
click at [1394, 26] on button "Options" at bounding box center [1410, 24] width 78 height 25
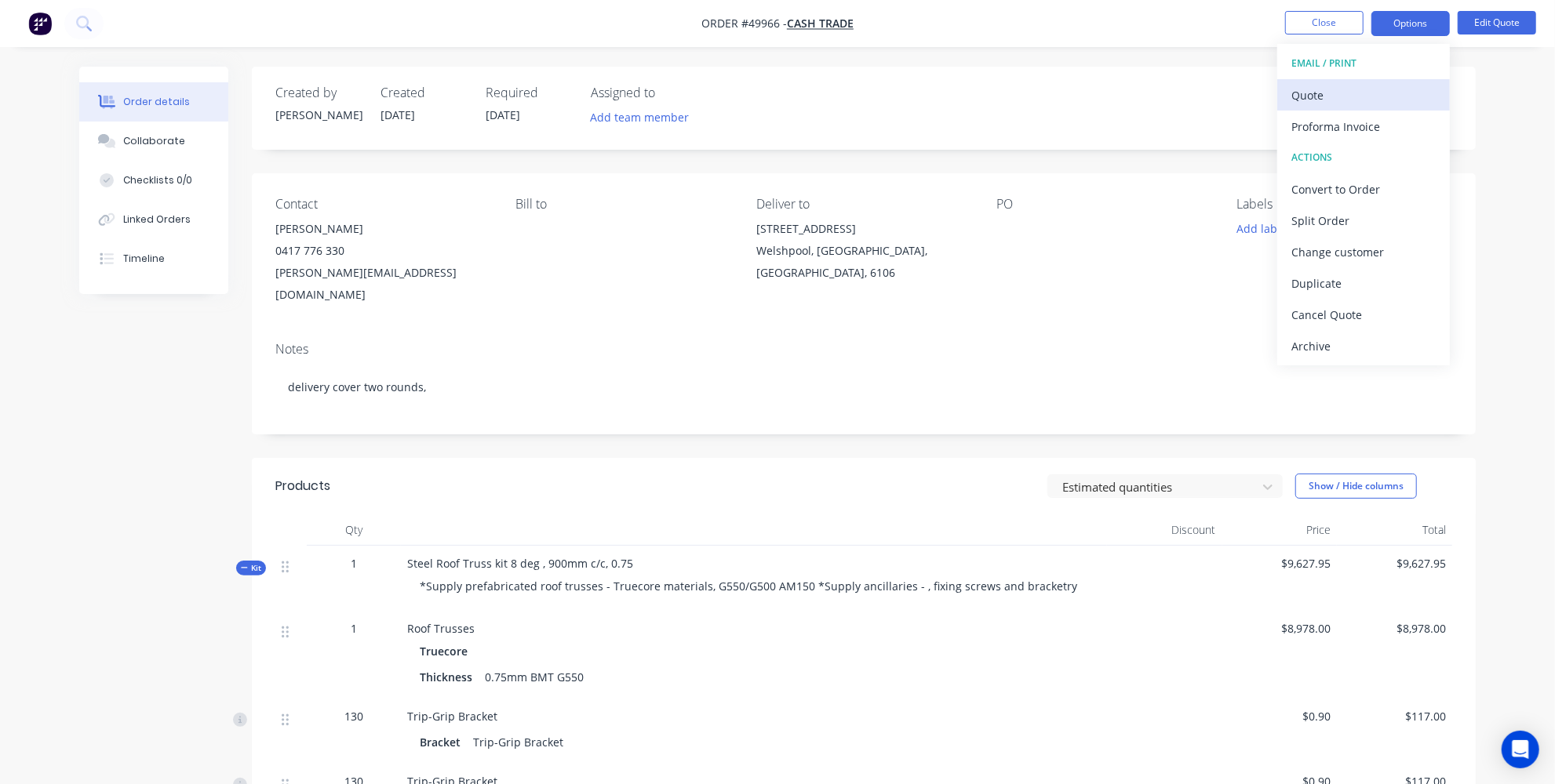
click at [1303, 97] on div "Quote" at bounding box center [1363, 95] width 145 height 23
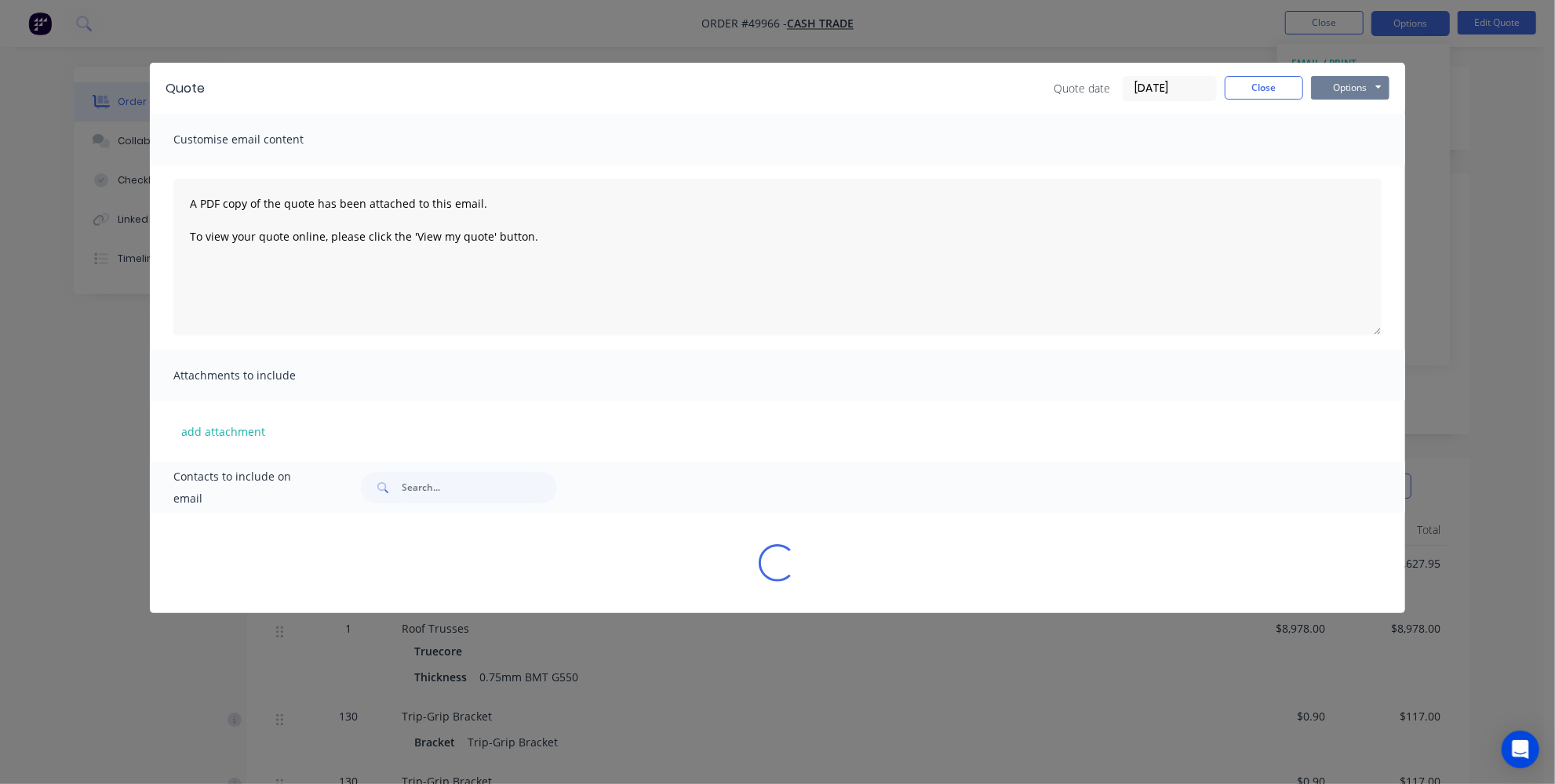
click at [1346, 80] on button "Options" at bounding box center [1349, 88] width 78 height 24
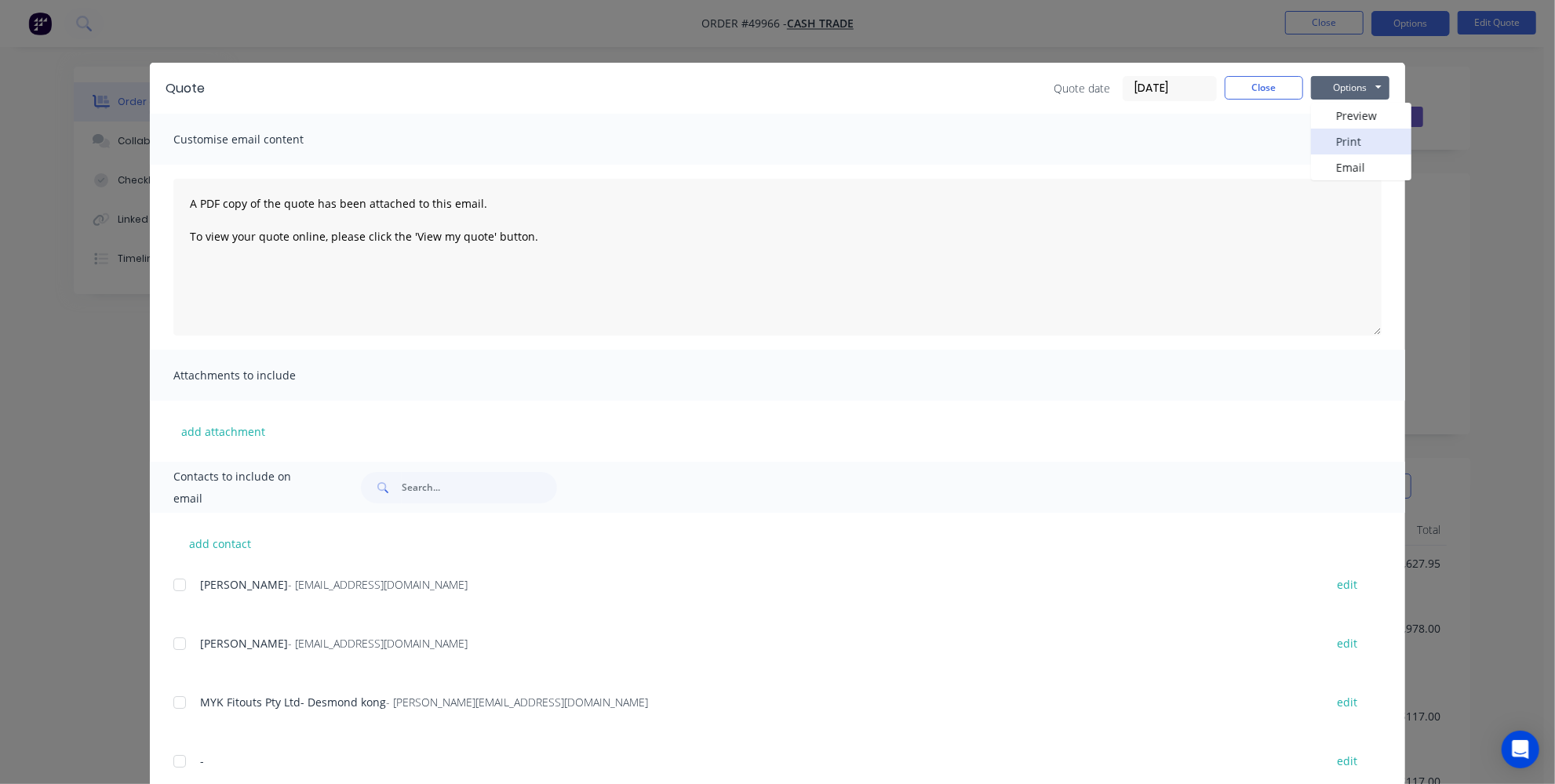
click at [1331, 146] on button "Print" at bounding box center [1360, 141] width 100 height 26
click at [1253, 92] on button "Close" at bounding box center [1263, 88] width 78 height 24
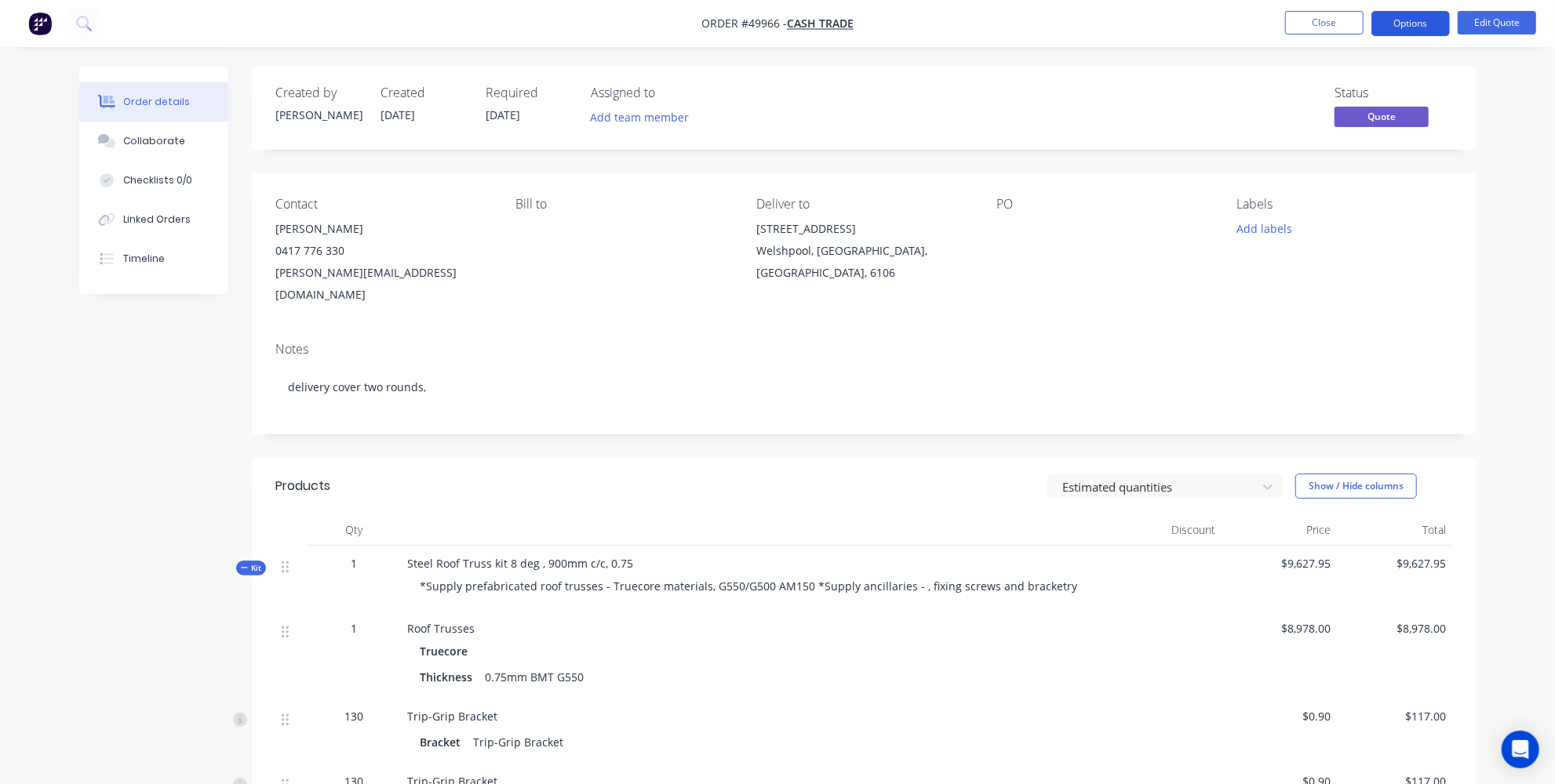
click at [1428, 19] on button "Options" at bounding box center [1410, 24] width 78 height 25
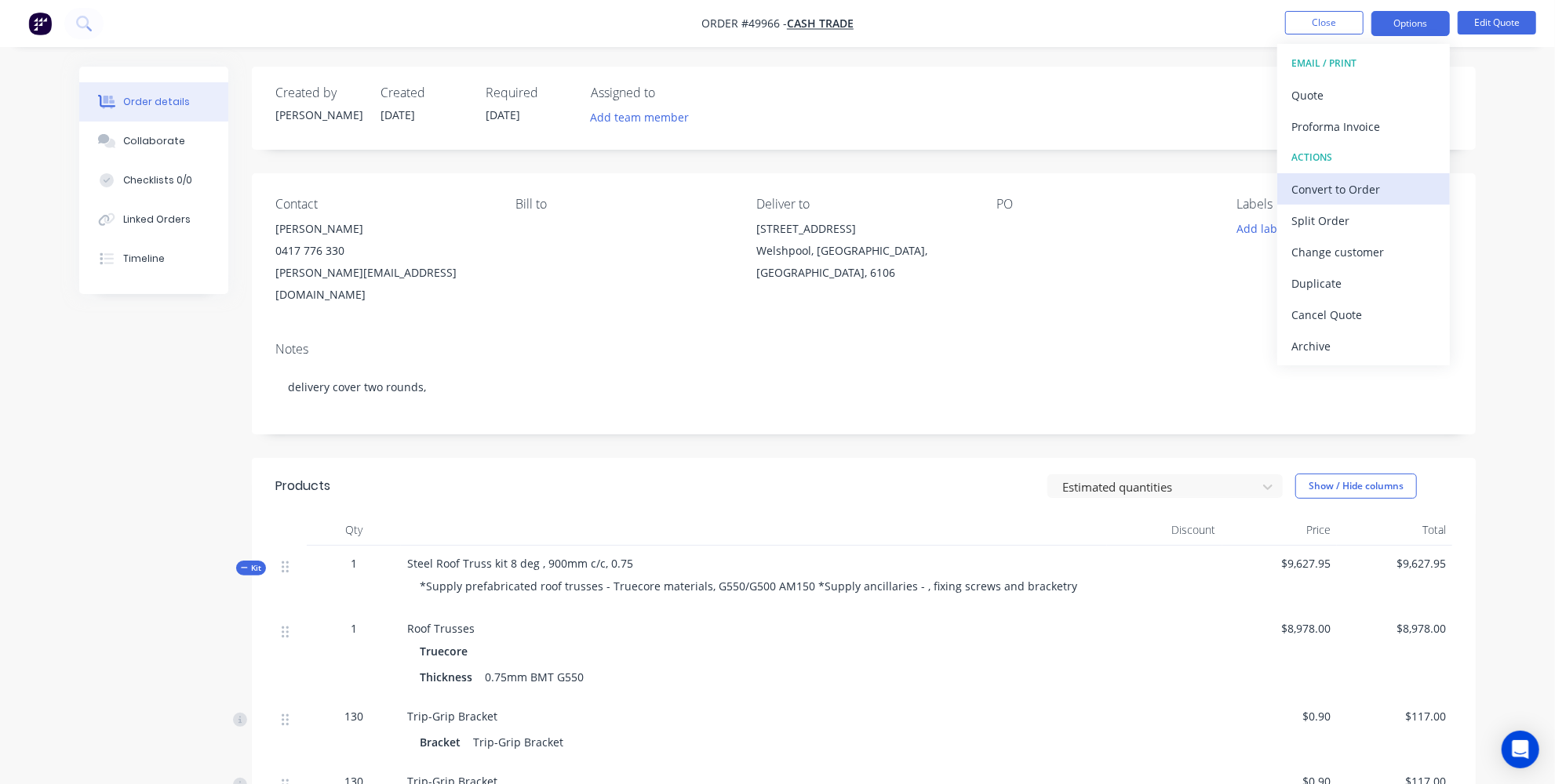
click at [1326, 194] on div "Convert to Order" at bounding box center [1363, 189] width 145 height 23
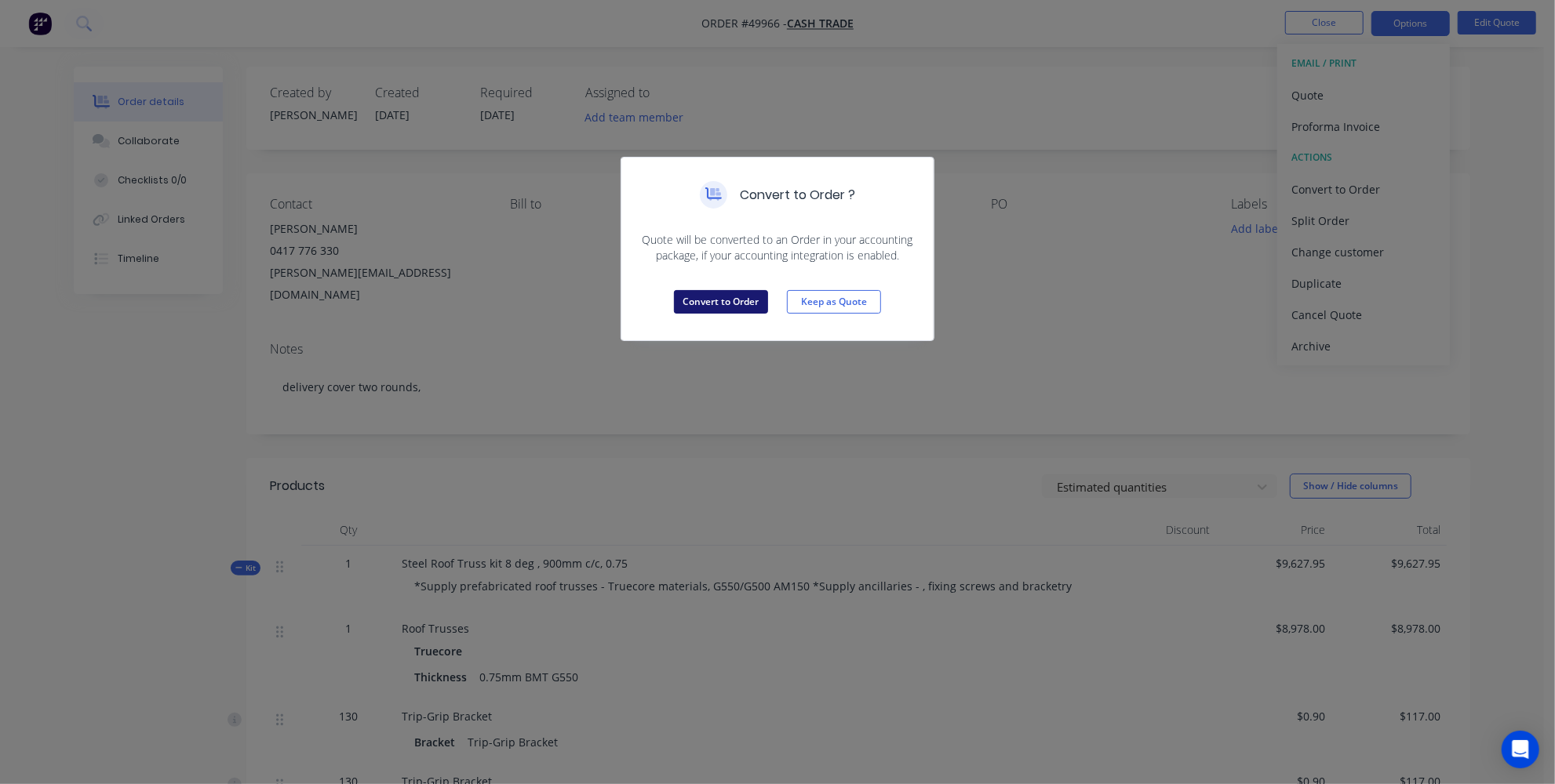
click at [720, 311] on button "Convert to Order" at bounding box center [721, 302] width 94 height 24
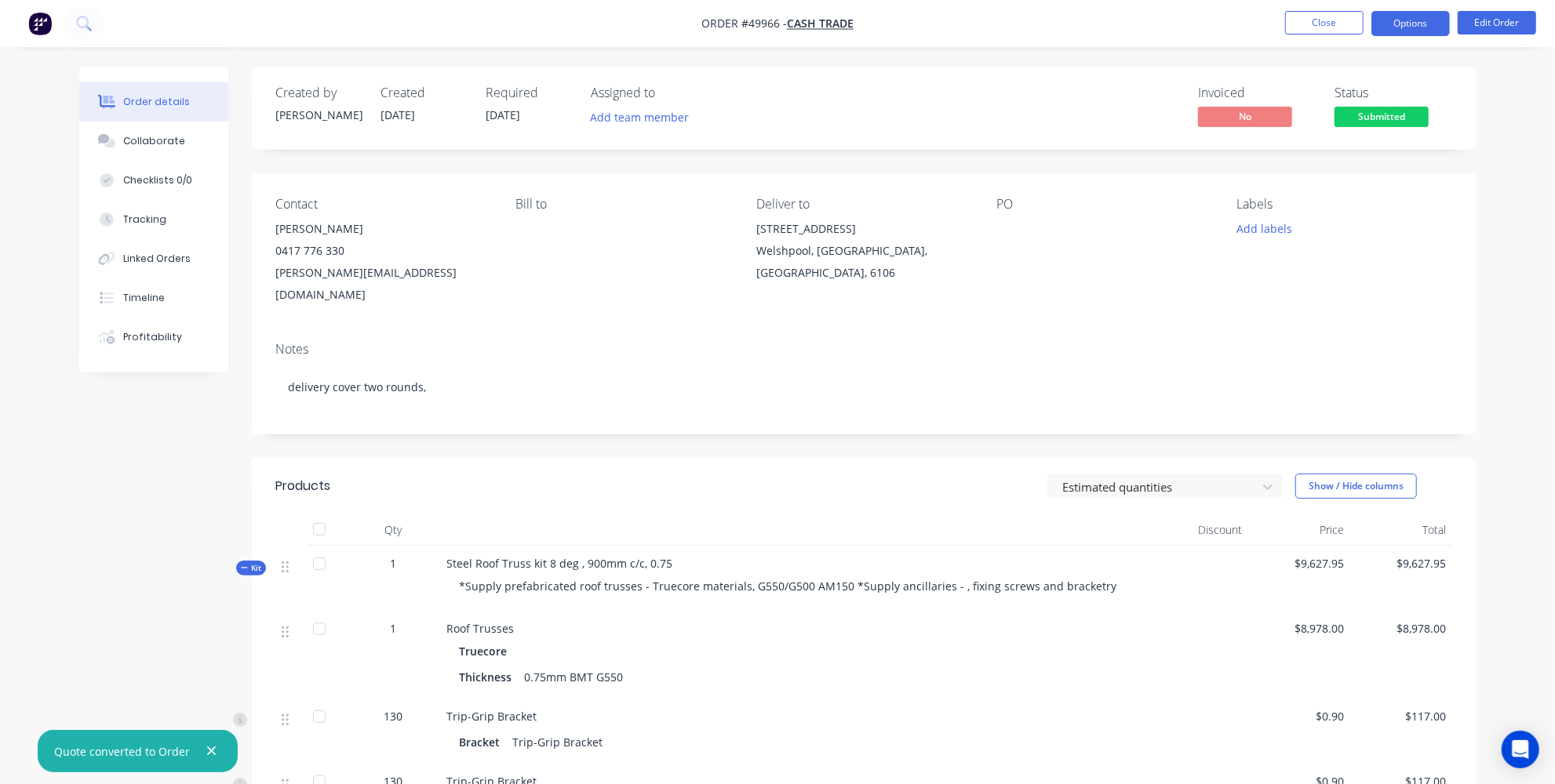
click at [1400, 24] on button "Options" at bounding box center [1410, 24] width 78 height 25
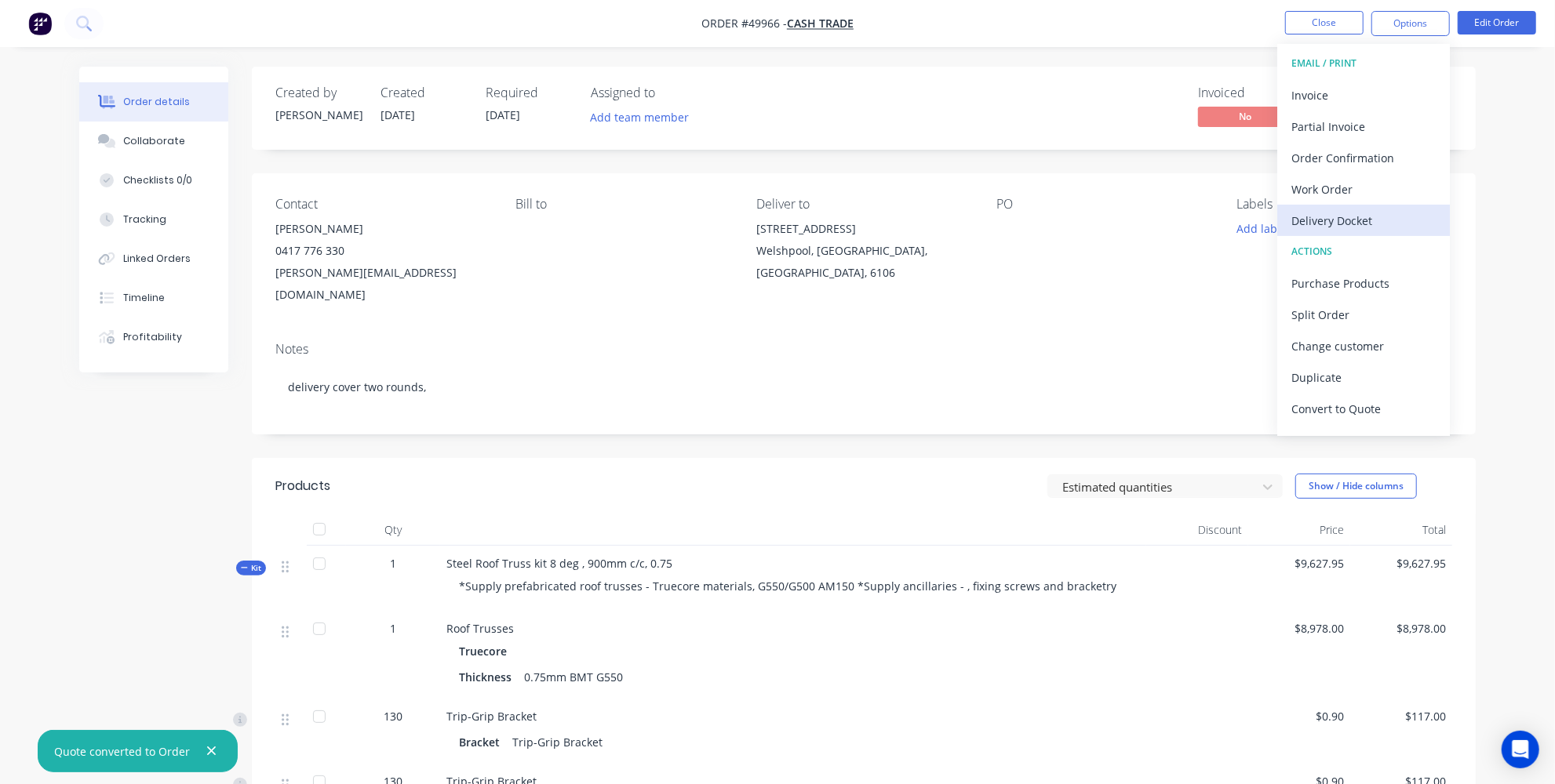
click at [1343, 219] on div "Delivery Docket" at bounding box center [1363, 220] width 145 height 23
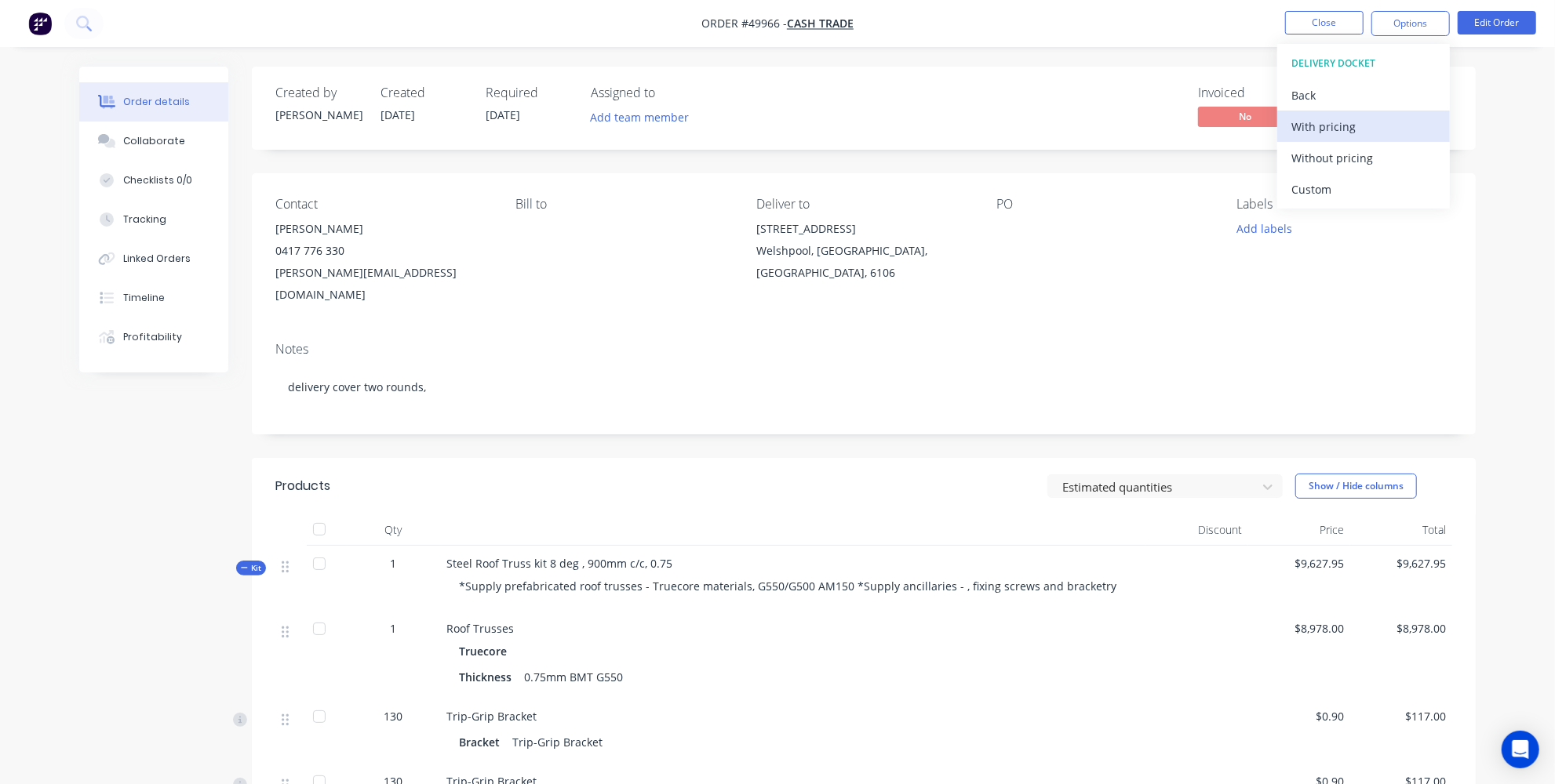
click at [1319, 116] on div "With pricing" at bounding box center [1363, 126] width 145 height 23
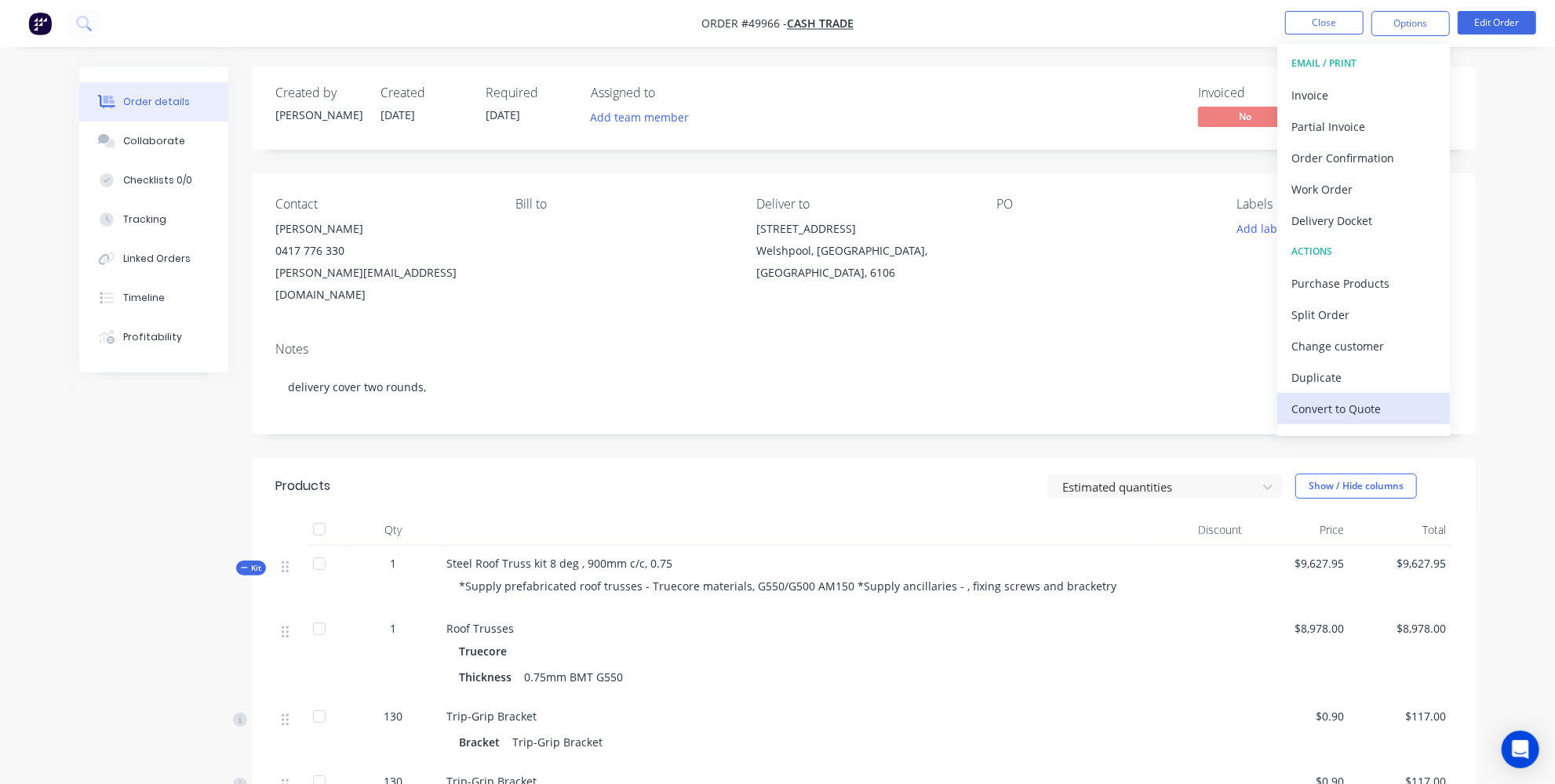
click at [1333, 409] on div "Convert to Quote" at bounding box center [1363, 408] width 145 height 23
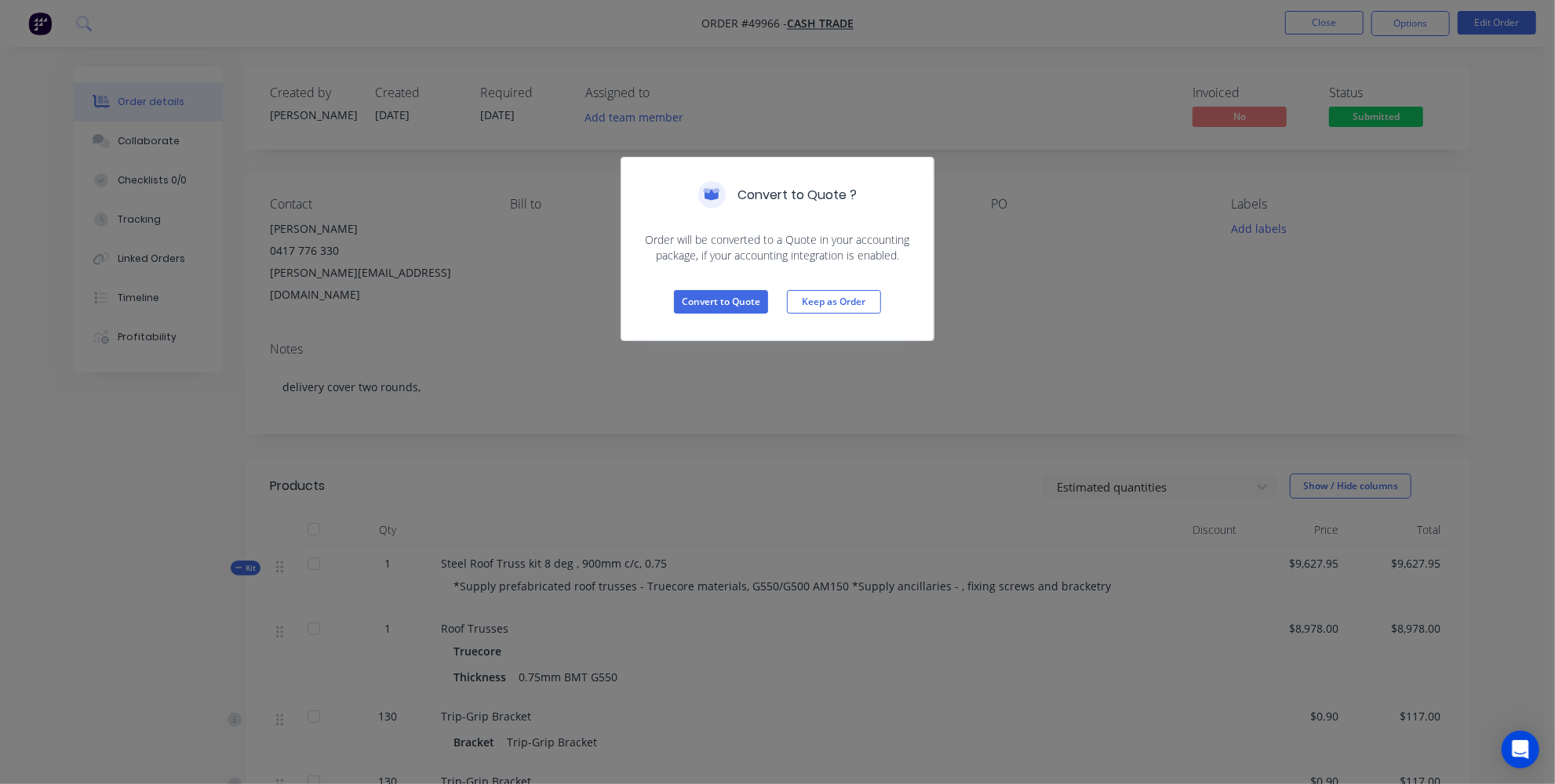
click at [688, 288] on div "Convert to Quote Keep as Order" at bounding box center [777, 302] width 312 height 76
click at [688, 300] on button "Convert to Quote" at bounding box center [721, 302] width 94 height 24
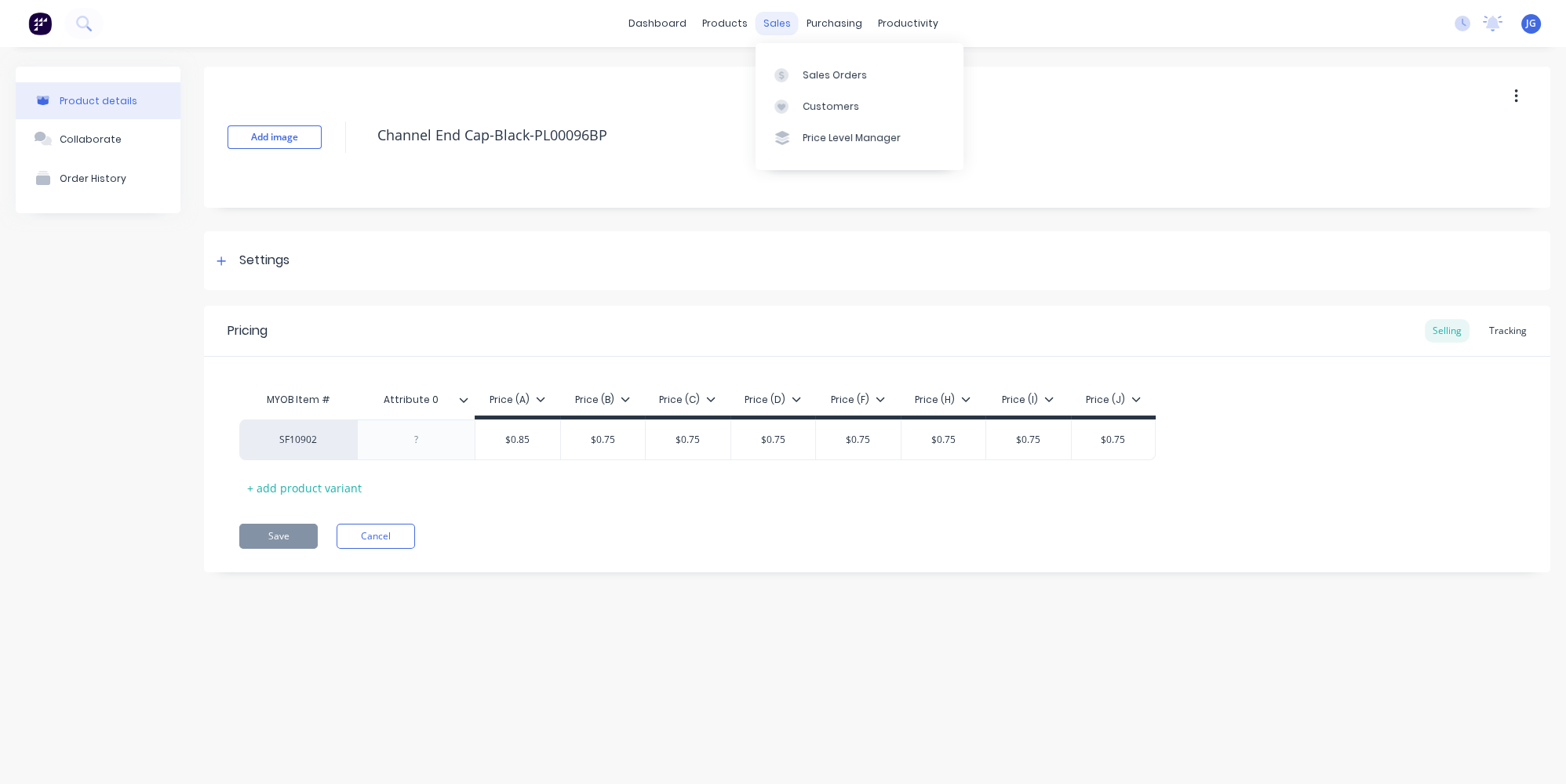
click at [762, 25] on div "sales" at bounding box center [777, 24] width 43 height 24
click at [833, 76] on div "Sales Orders" at bounding box center [835, 75] width 65 height 14
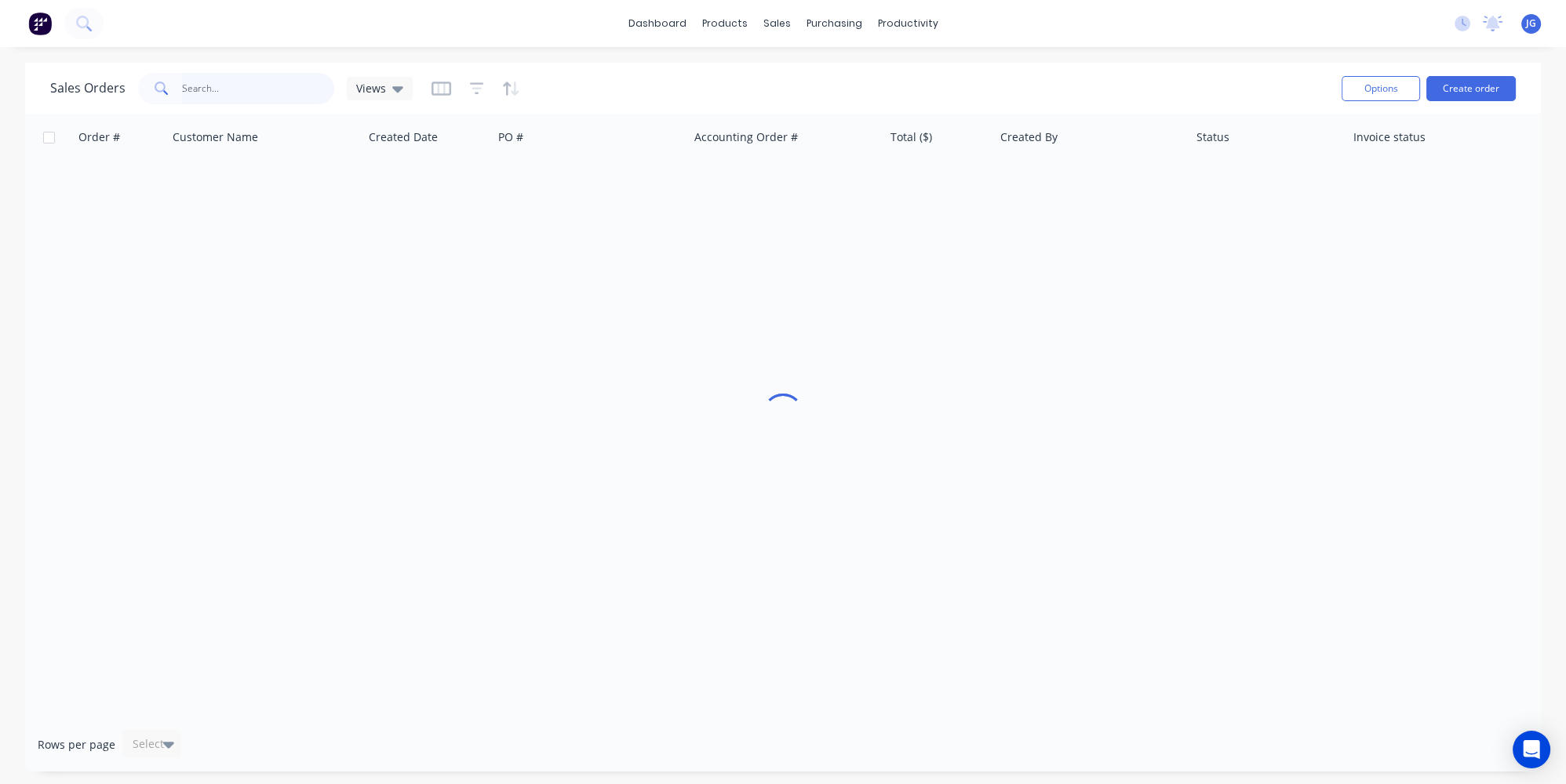
click at [297, 76] on input "text" at bounding box center [259, 88] width 153 height 31
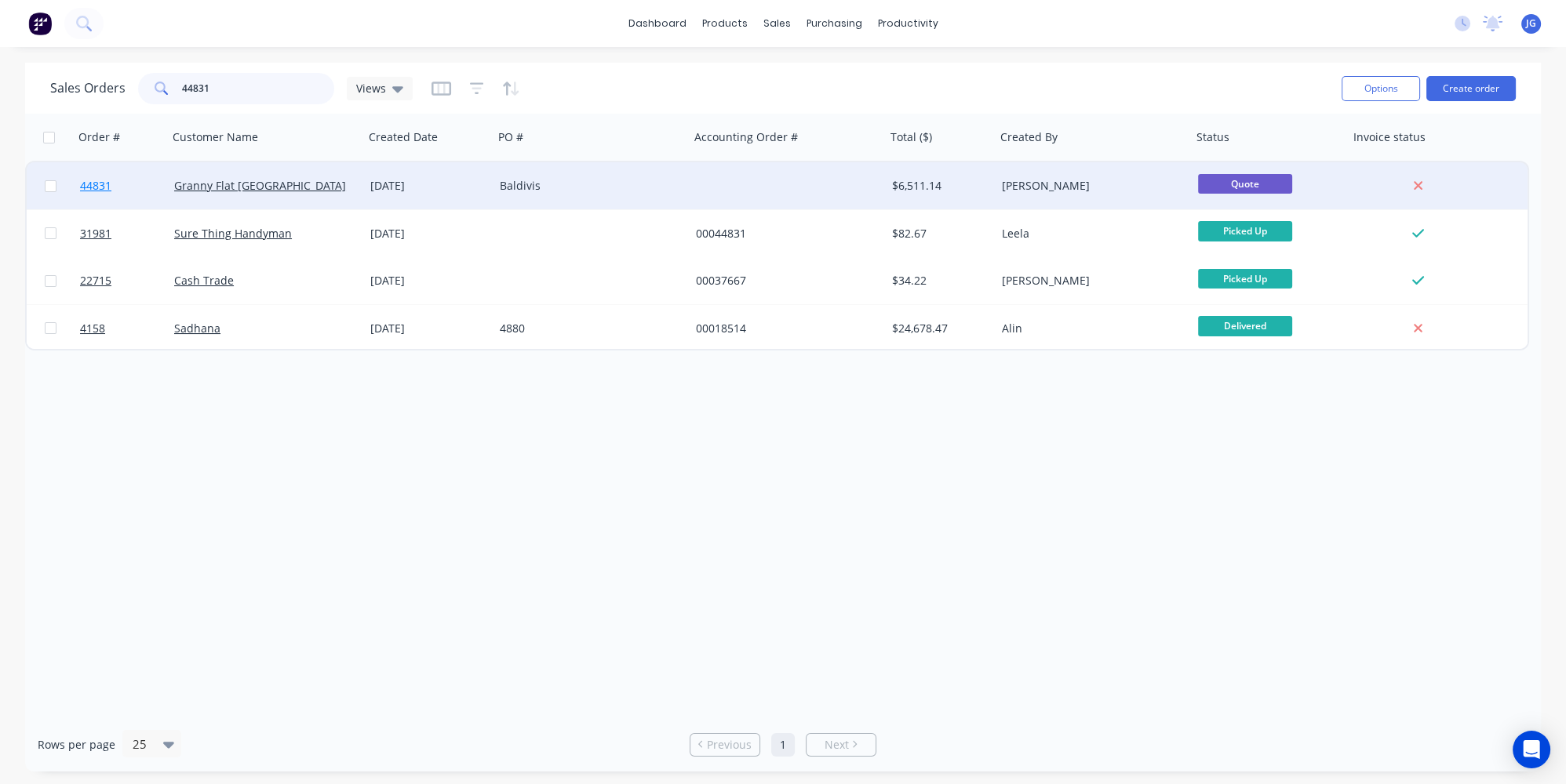
type input "44831"
click at [159, 187] on link "44831" at bounding box center [127, 186] width 94 height 47
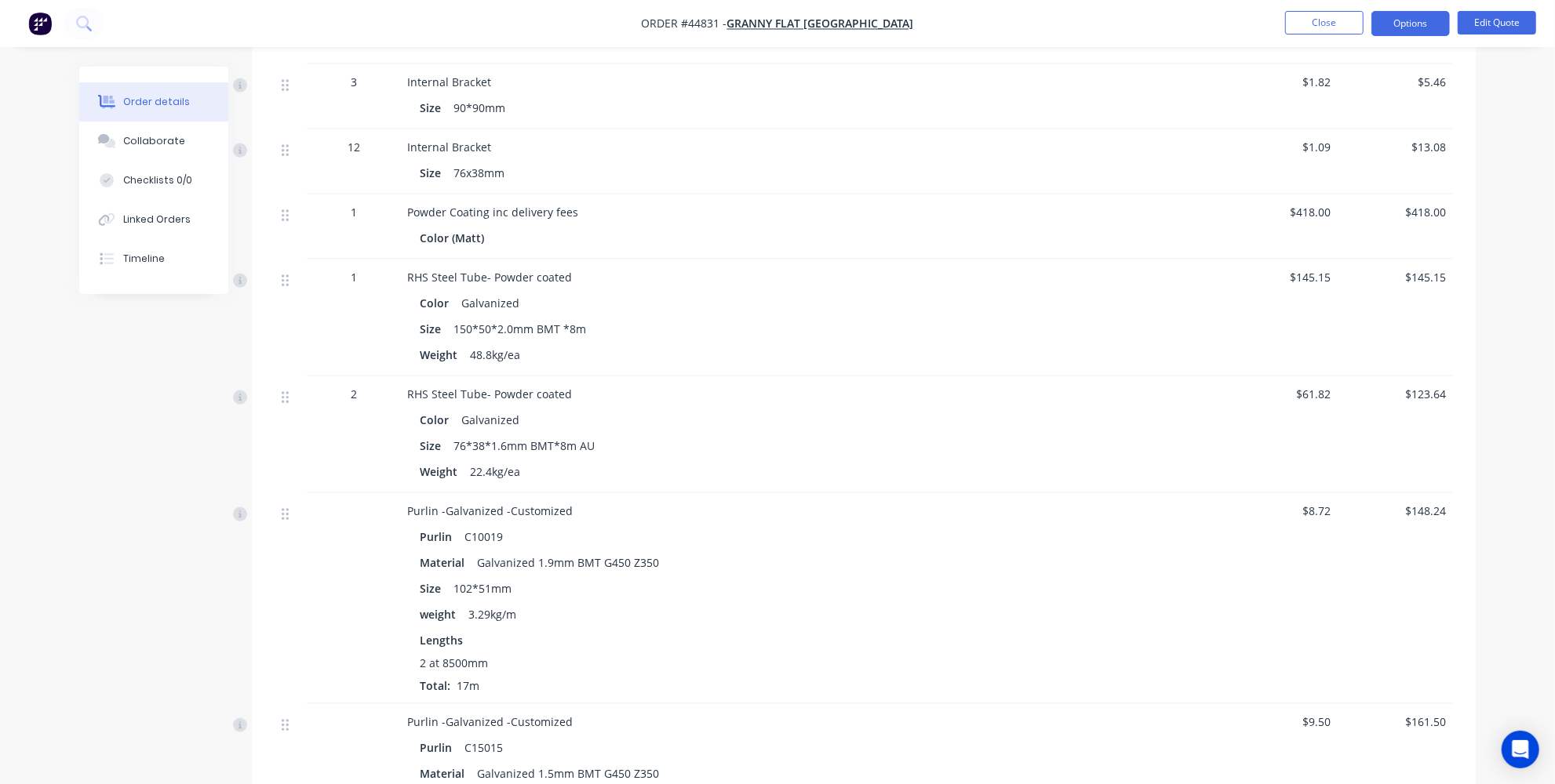
scroll to position [1568, 0]
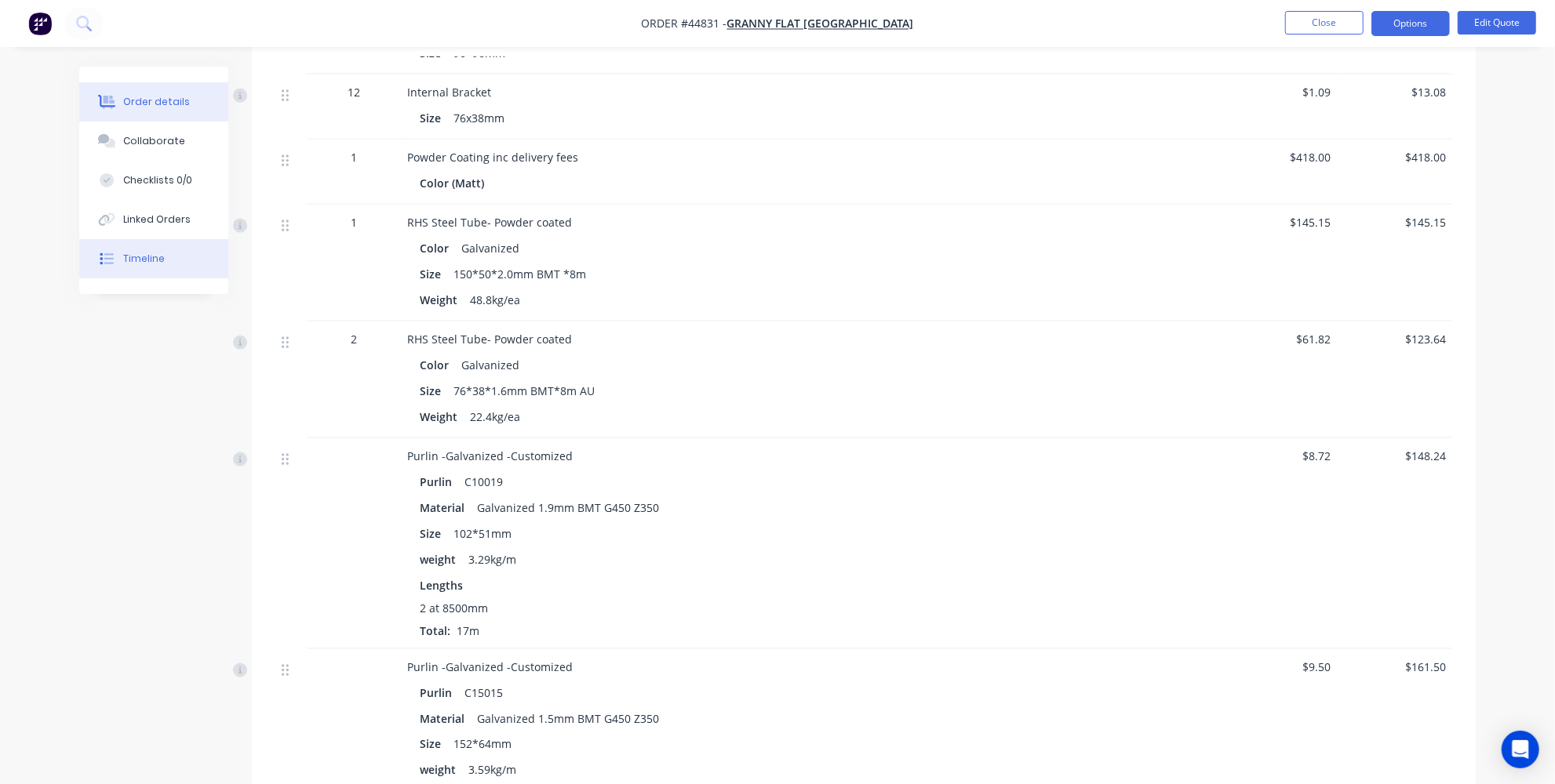
click at [160, 250] on button "Timeline" at bounding box center [153, 259] width 149 height 39
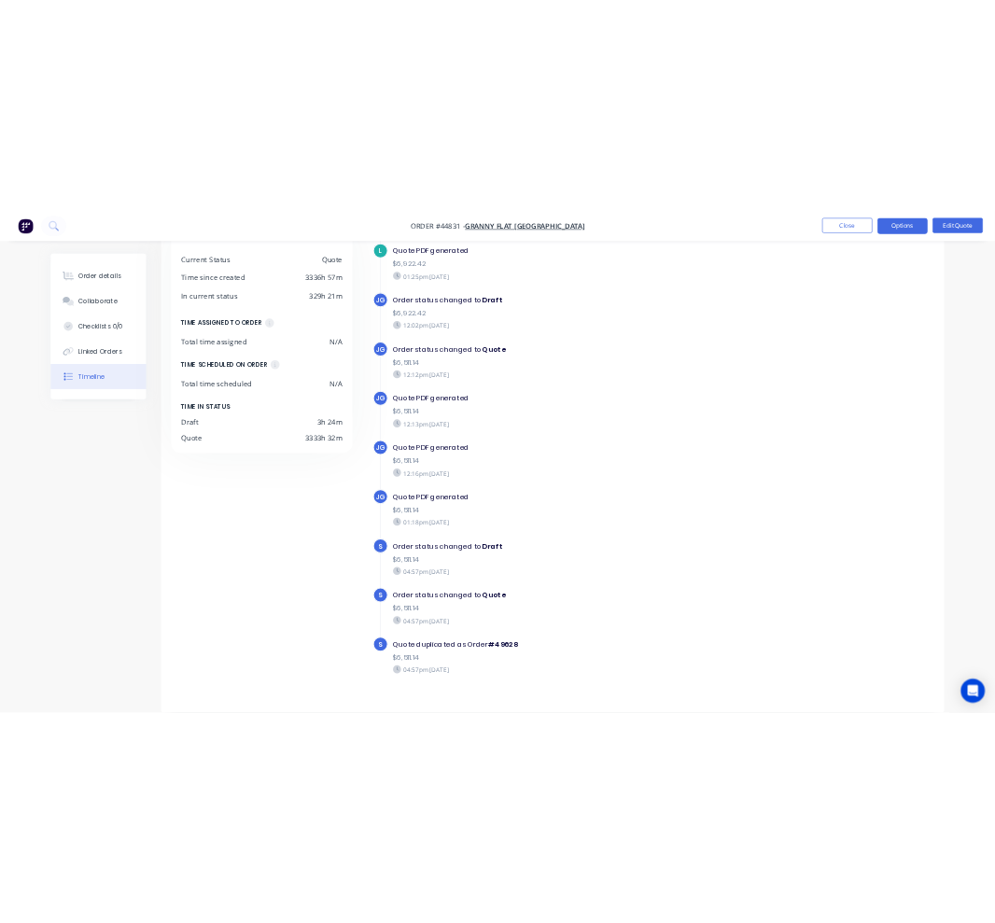
scroll to position [336, 0]
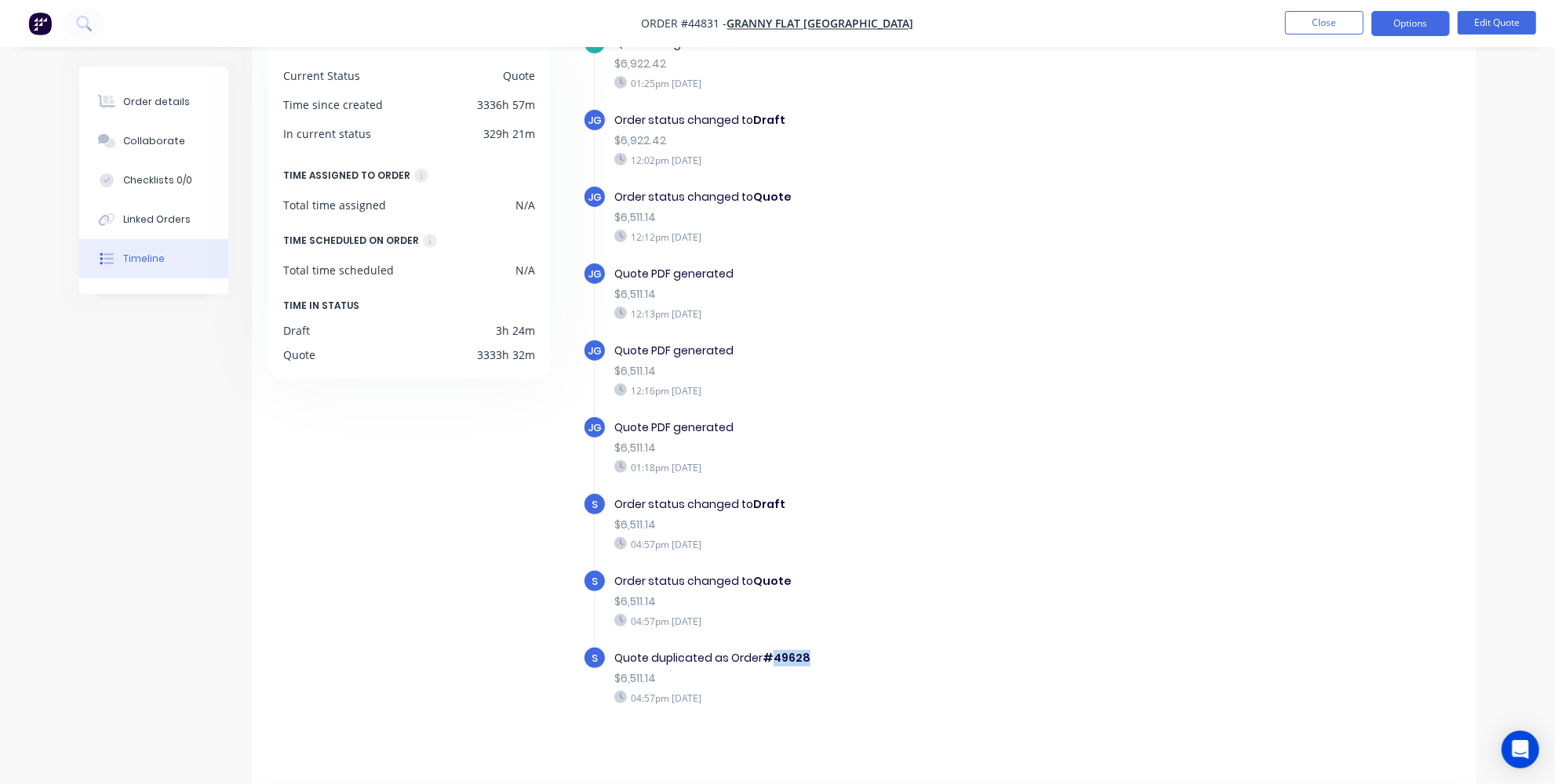
drag, startPoint x: 803, startPoint y: 652, endPoint x: 773, endPoint y: 651, distance: 30.0
click at [773, 651] on b "#49628" at bounding box center [786, 658] width 48 height 16
copy b "49628"
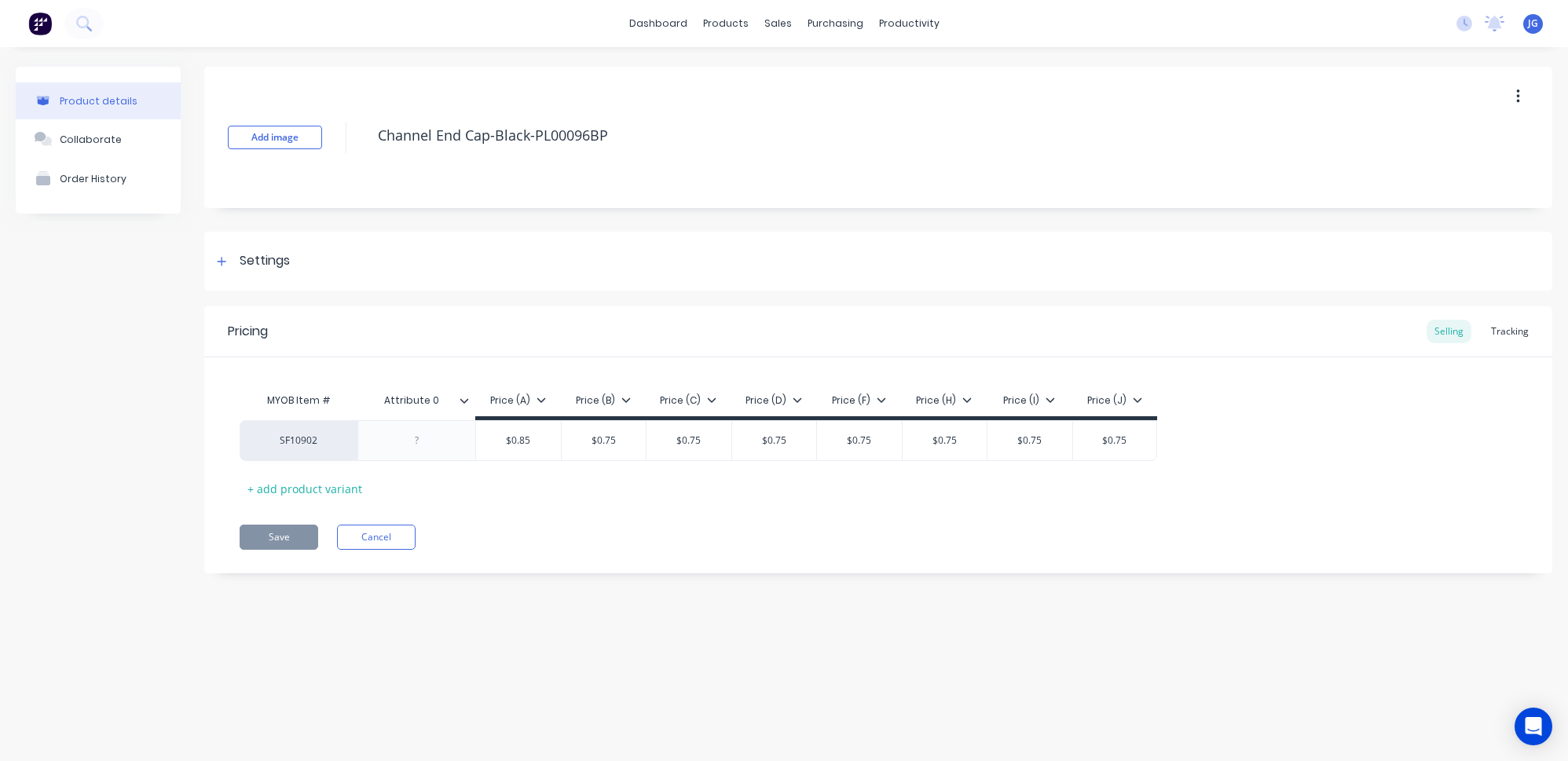
type textarea "x"
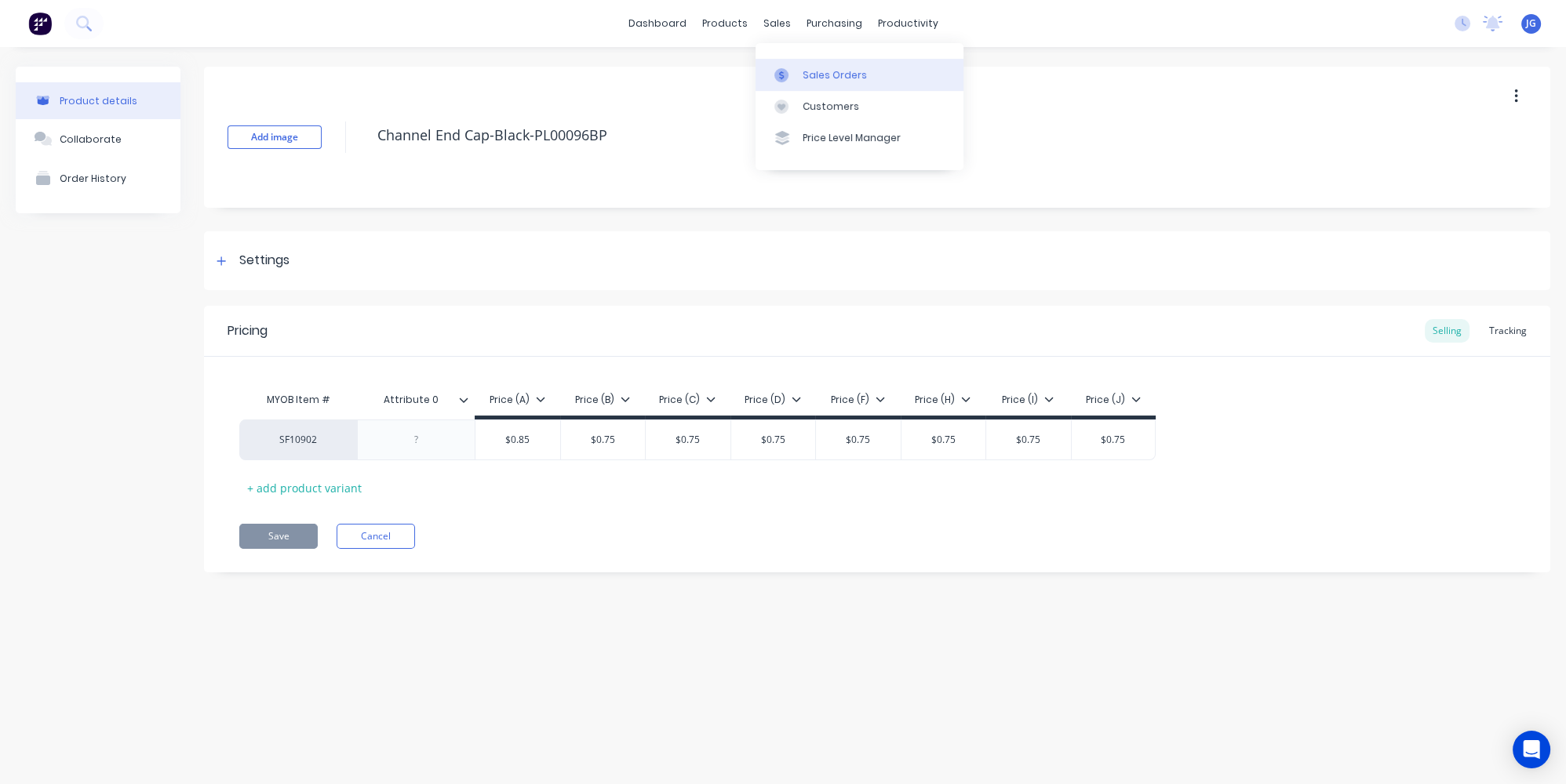
drag, startPoint x: 786, startPoint y: 73, endPoint x: 757, endPoint y: 76, distance: 29.2
click at [786, 74] on icon at bounding box center [781, 75] width 14 height 14
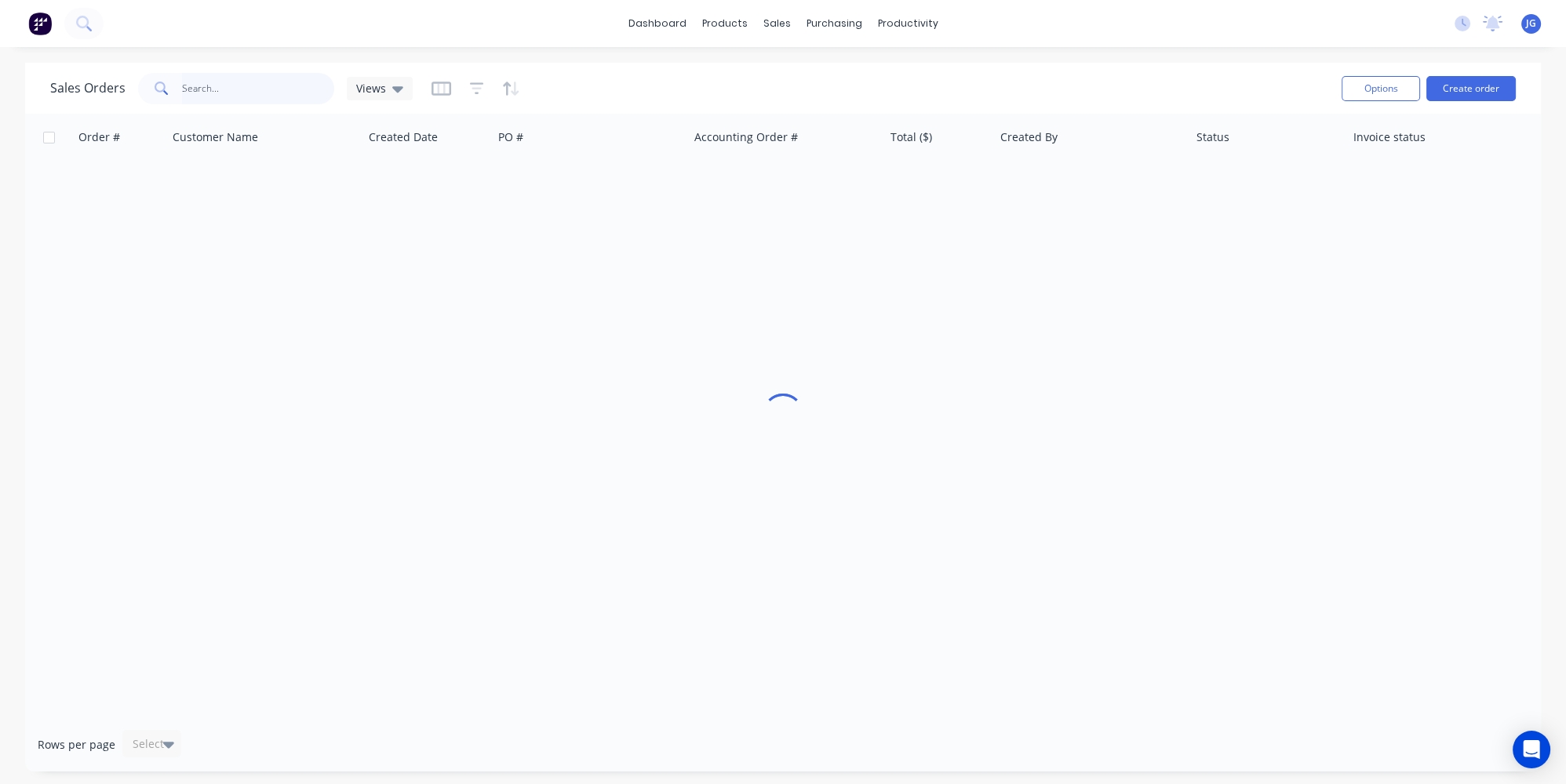
click at [203, 90] on input "text" at bounding box center [259, 88] width 153 height 31
paste input "49628"
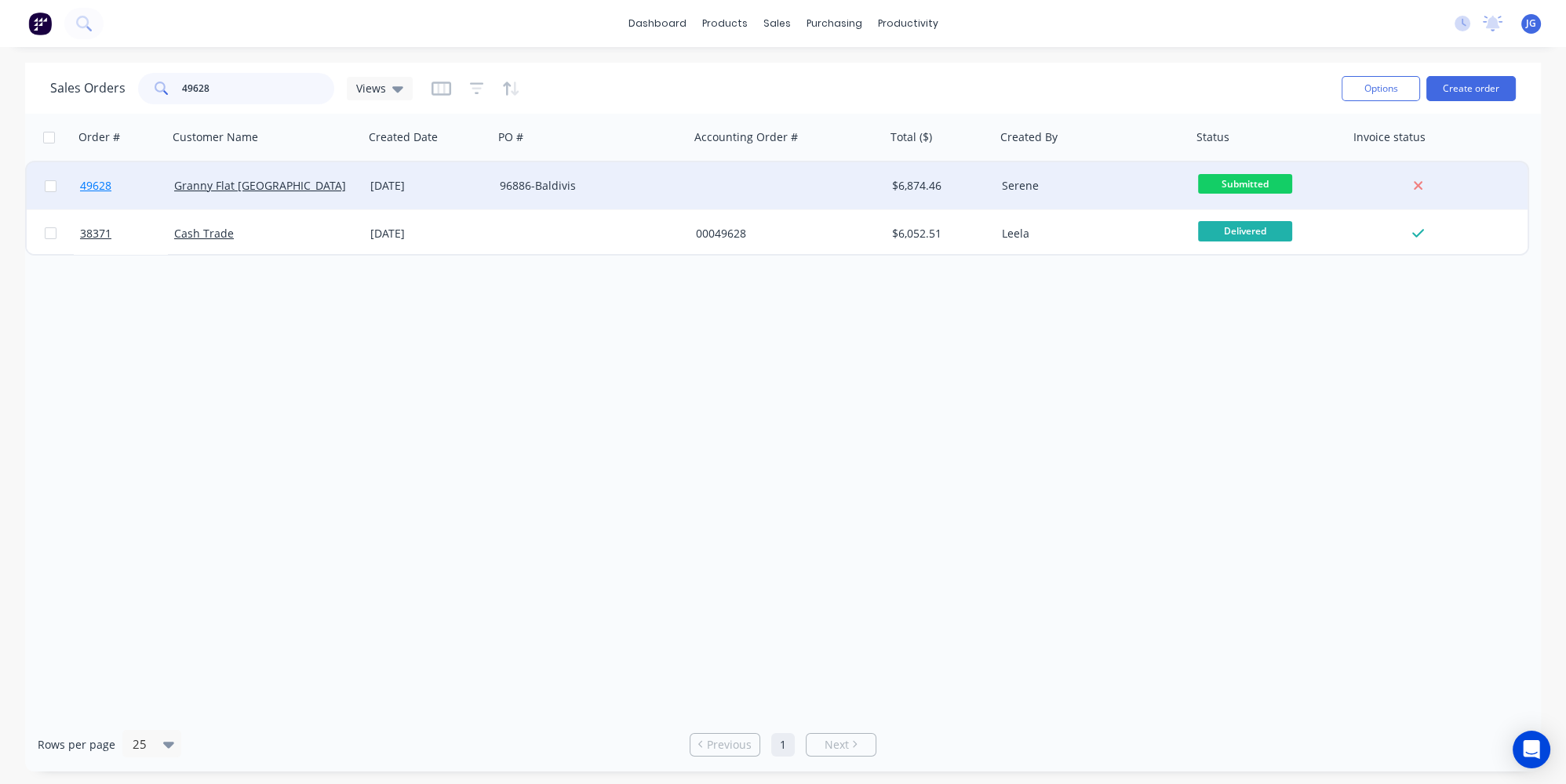
type input "49628"
click at [134, 203] on link "49628" at bounding box center [127, 186] width 94 height 47
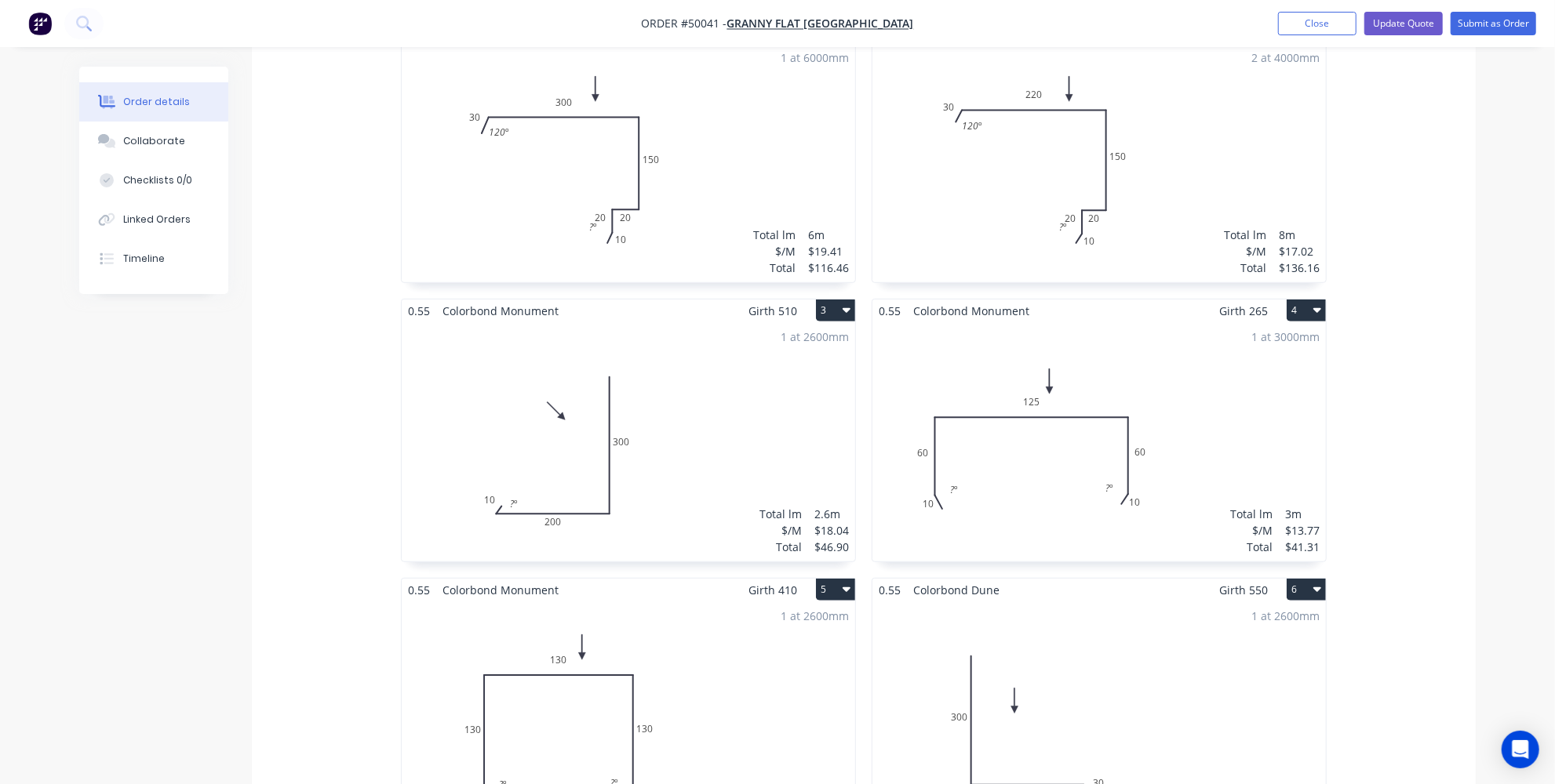
scroll to position [439, 0]
